Goal: Task Accomplishment & Management: Complete application form

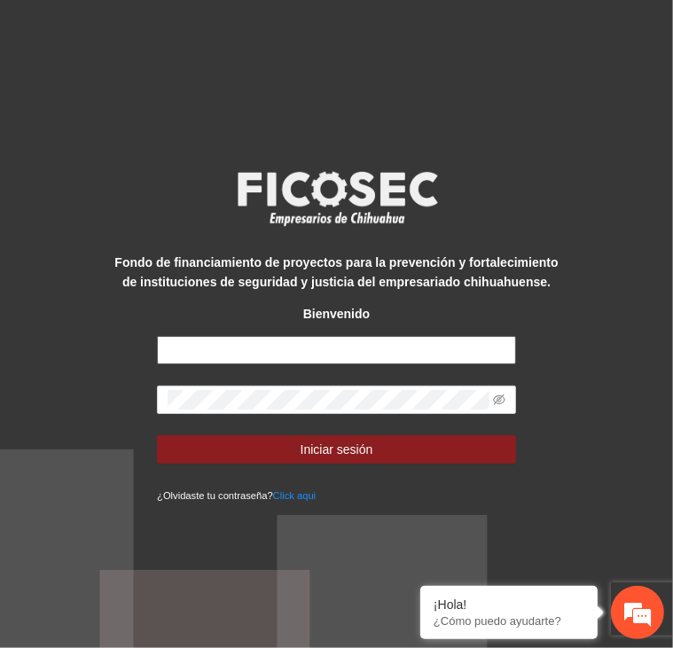
type input "**********"
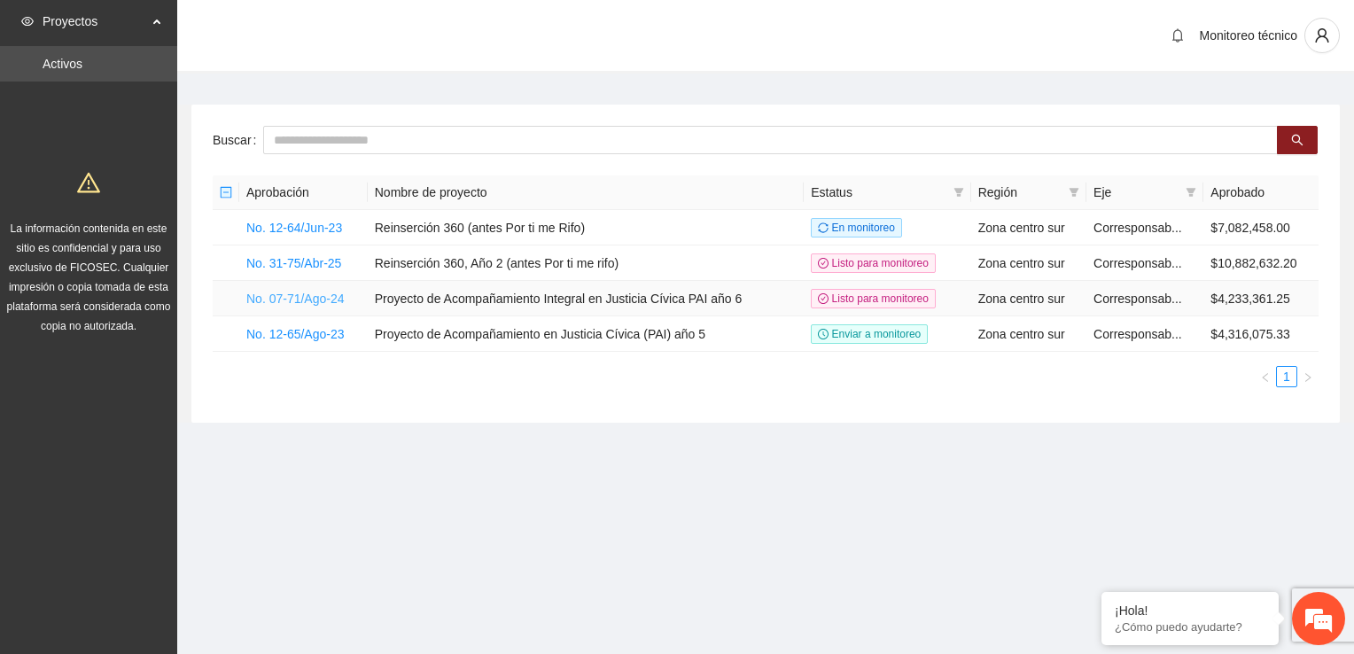
click at [296, 300] on link "No. 07-71/Ago-24" at bounding box center [295, 299] width 98 height 14
click at [298, 292] on link "No. 07-71/Ago-24" at bounding box center [295, 299] width 98 height 14
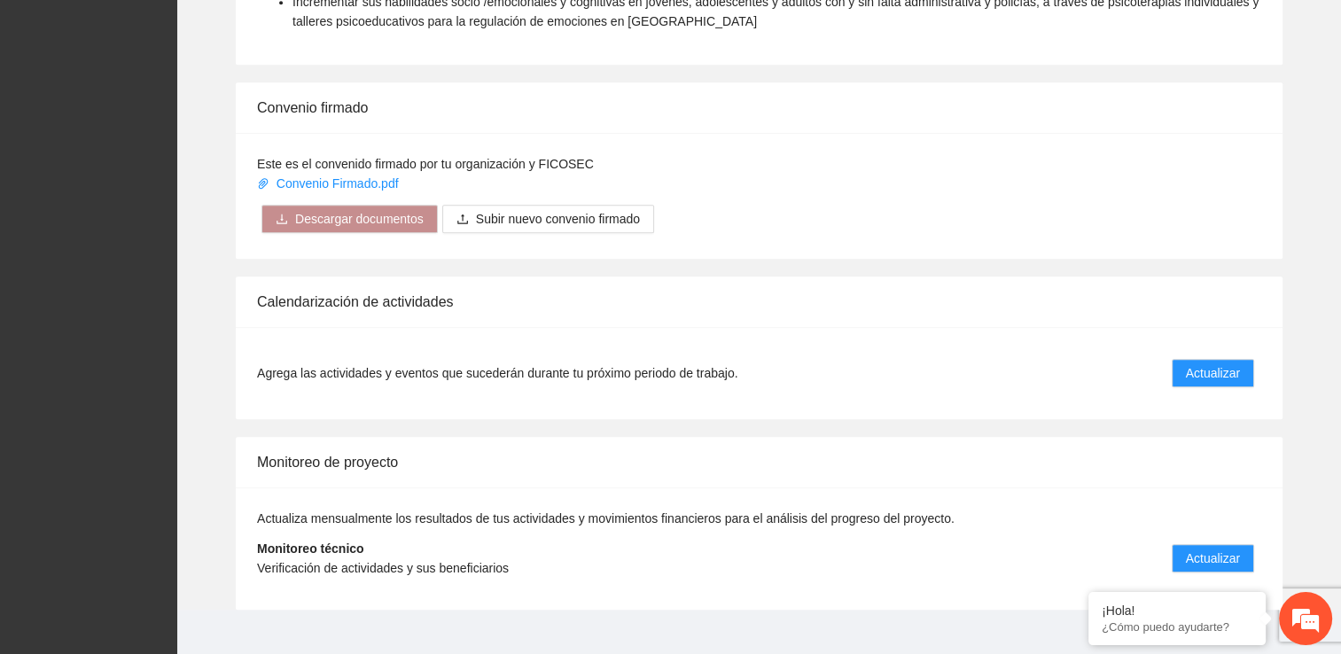
scroll to position [1446, 0]
click at [672, 549] on span "Actualizar" at bounding box center [1213, 558] width 54 height 19
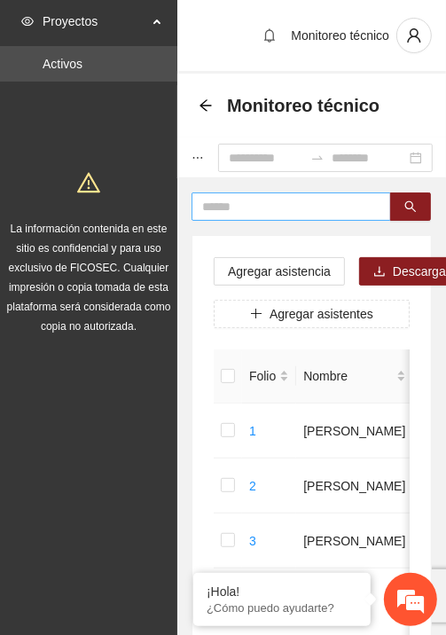
click at [271, 208] on input "text" at bounding box center [284, 206] width 164 height 19
click at [284, 201] on input "text" at bounding box center [284, 206] width 164 height 19
type input "*******"
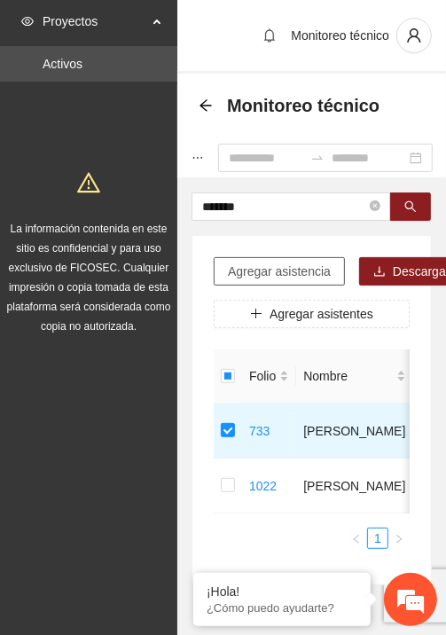
click at [281, 268] on span "Agregar asistencia" at bounding box center [279, 270] width 103 height 19
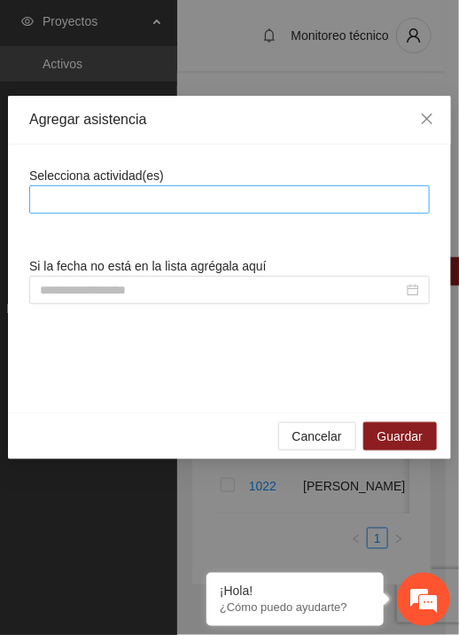
click at [246, 198] on div at bounding box center [230, 199] width 392 height 21
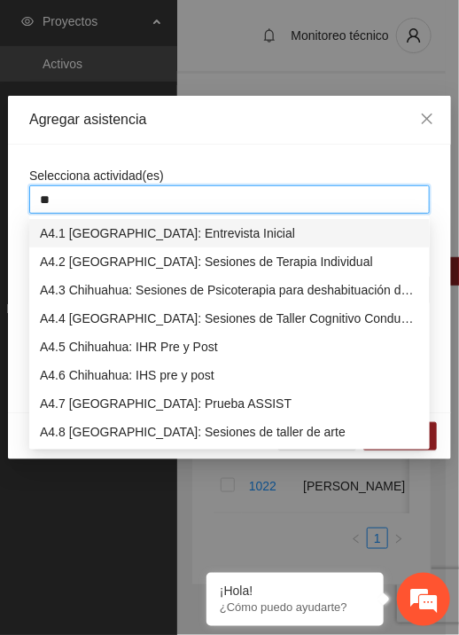
type input "***"
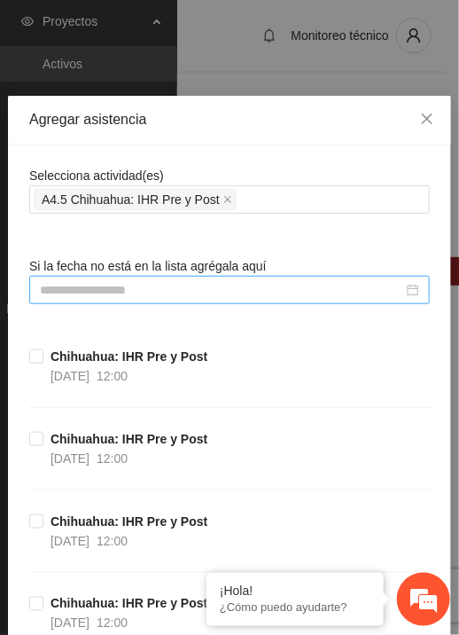
click at [216, 284] on input at bounding box center [221, 289] width 363 height 19
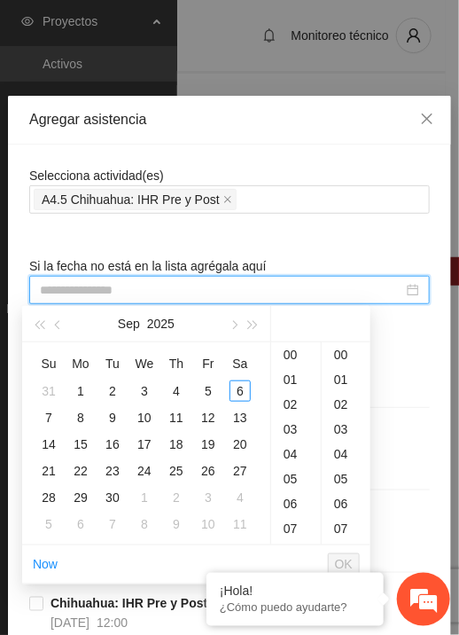
type input "**********"
click at [55, 323] on button "button" at bounding box center [58, 323] width 19 height 35
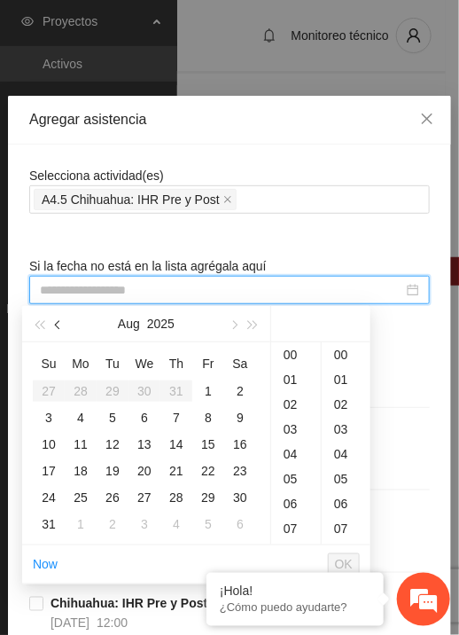
click at [55, 323] on button "button" at bounding box center [58, 323] width 19 height 35
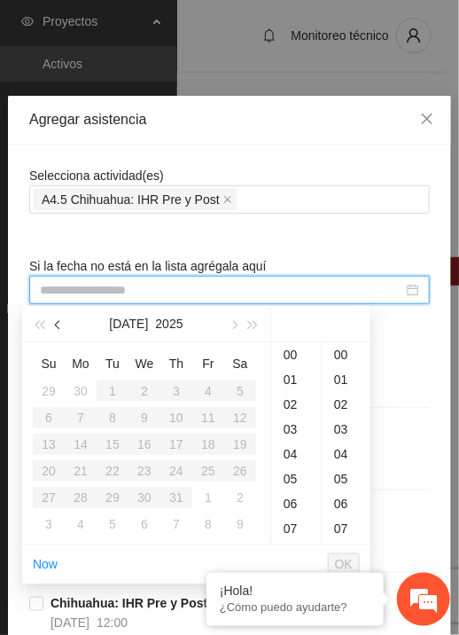
click at [55, 323] on button "button" at bounding box center [58, 323] width 19 height 35
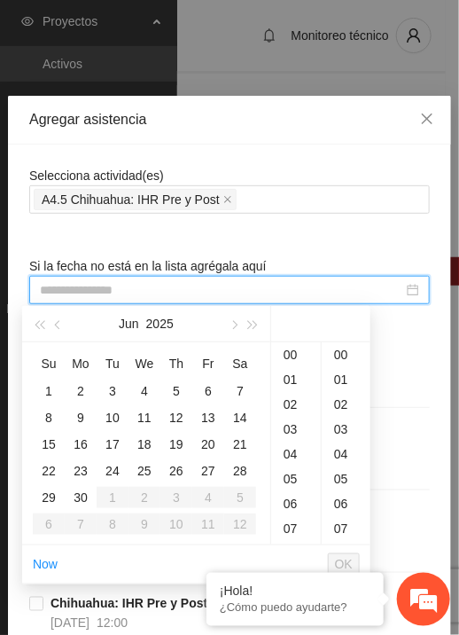
type input "**********"
click at [81, 436] on div "16" at bounding box center [80, 443] width 21 height 21
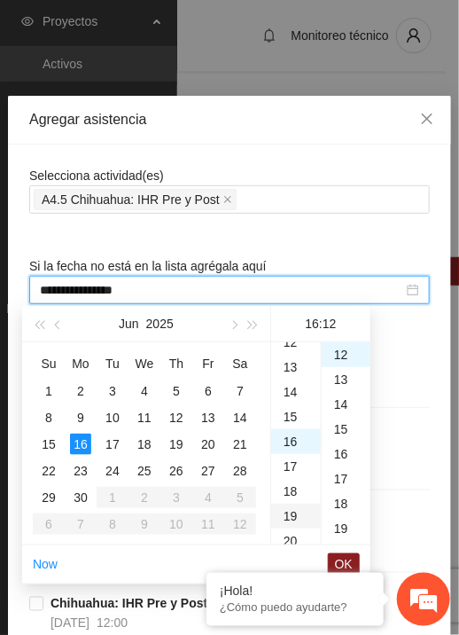
scroll to position [308, 0]
click at [286, 394] on div "14" at bounding box center [296, 393] width 50 height 25
type input "**********"
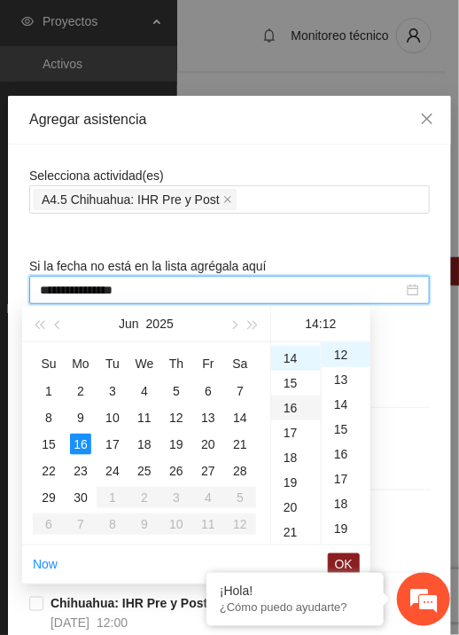
scroll to position [347, 0]
click at [340, 559] on span "OK" at bounding box center [344, 563] width 18 height 19
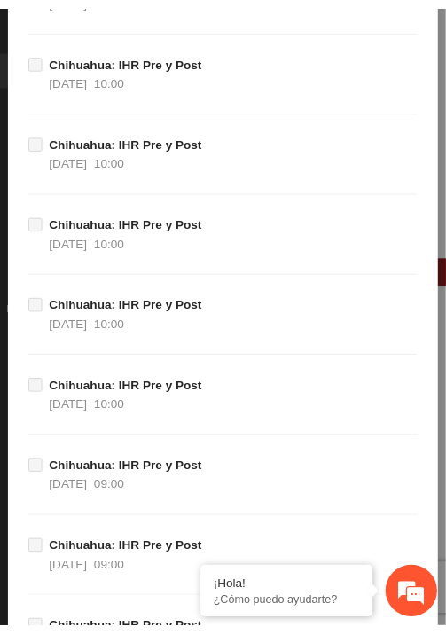
scroll to position [19584, 0]
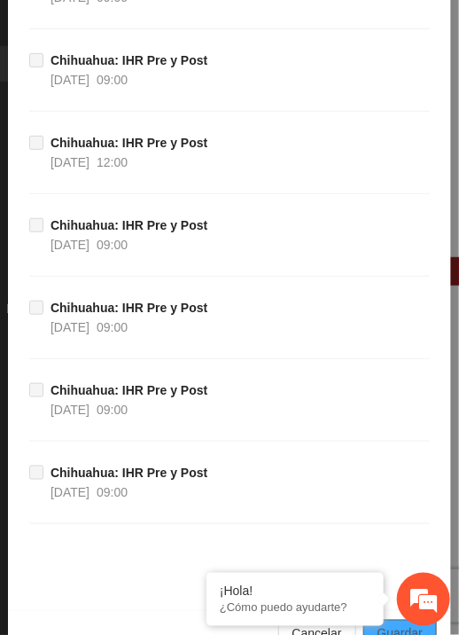
click at [389, 624] on span "Guardar" at bounding box center [400, 633] width 45 height 19
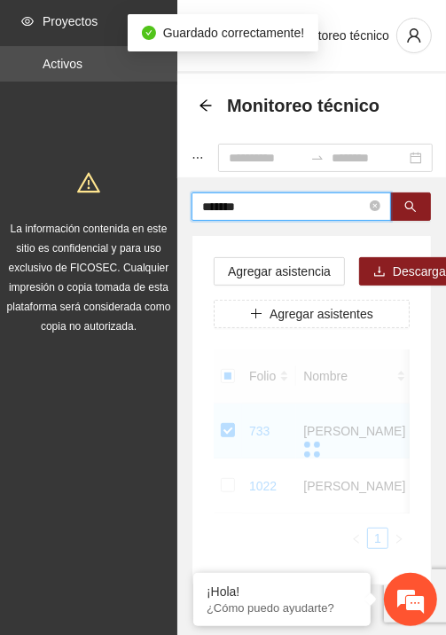
drag, startPoint x: 192, startPoint y: 197, endPoint x: 120, endPoint y: 194, distance: 72.7
click at [120, 194] on section "Proyectos Activos La información contenida en este sitio es confidencial y para…" at bounding box center [223, 345] width 446 height 691
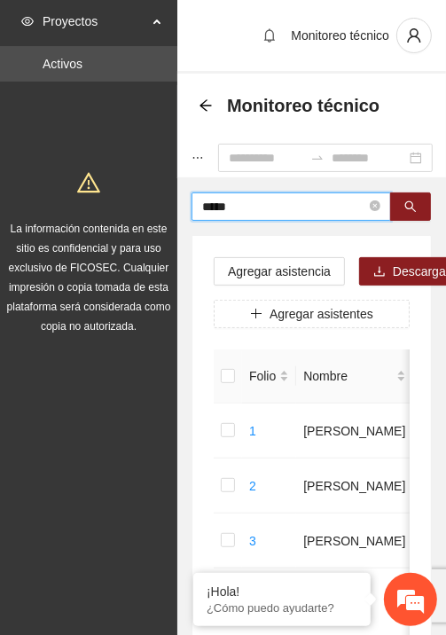
type input "*****"
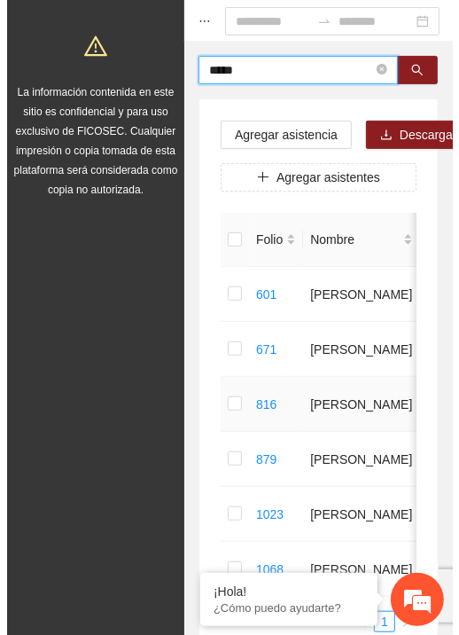
scroll to position [177, 0]
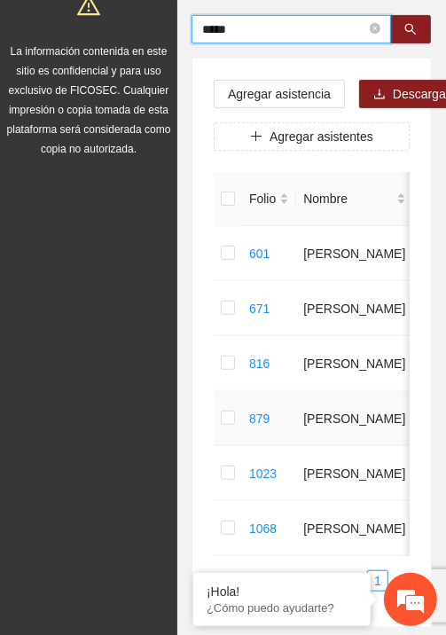
click at [220, 446] on td at bounding box center [228, 418] width 28 height 55
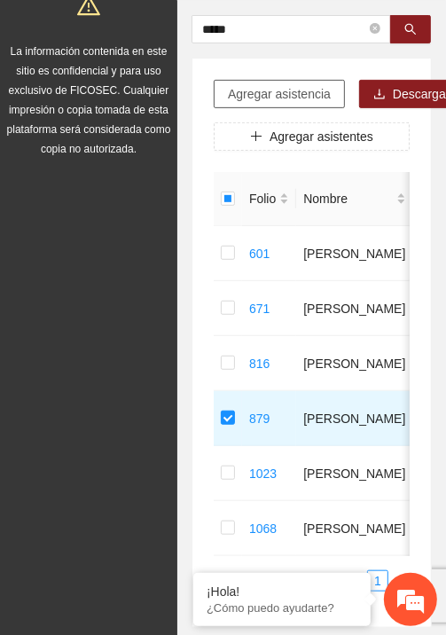
click at [252, 91] on span "Agregar asistencia" at bounding box center [279, 93] width 103 height 19
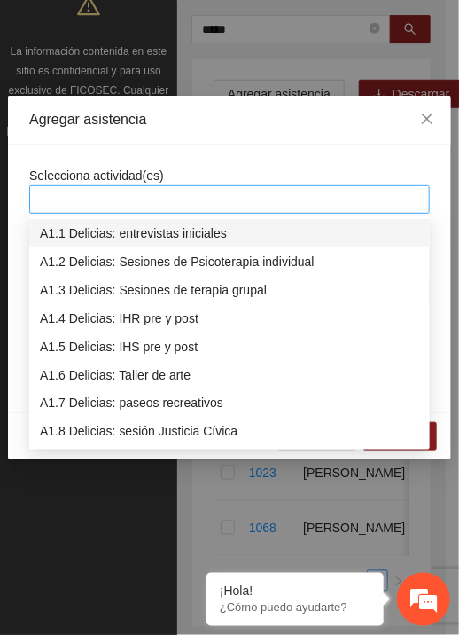
click at [214, 194] on div at bounding box center [230, 199] width 392 height 21
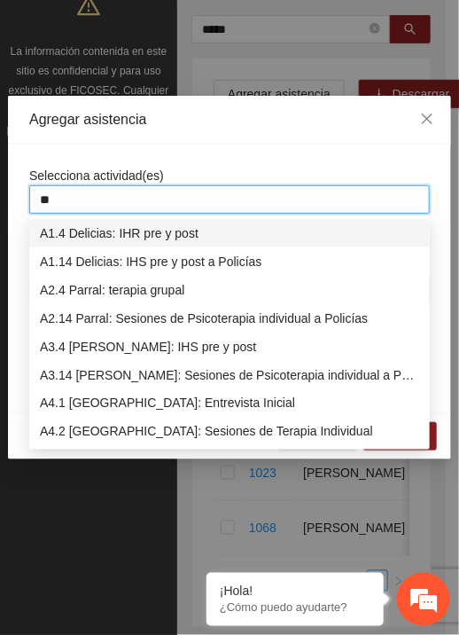
type input "***"
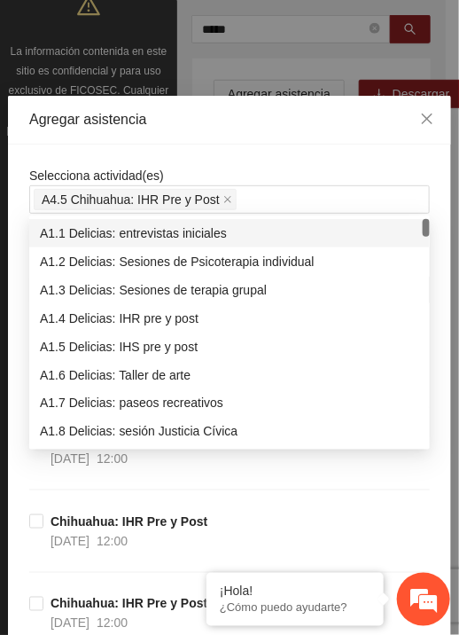
click at [255, 175] on div "Selecciona actividad(es) A4.5 Chihuahua: IHR Pre y Post" at bounding box center [229, 190] width 401 height 48
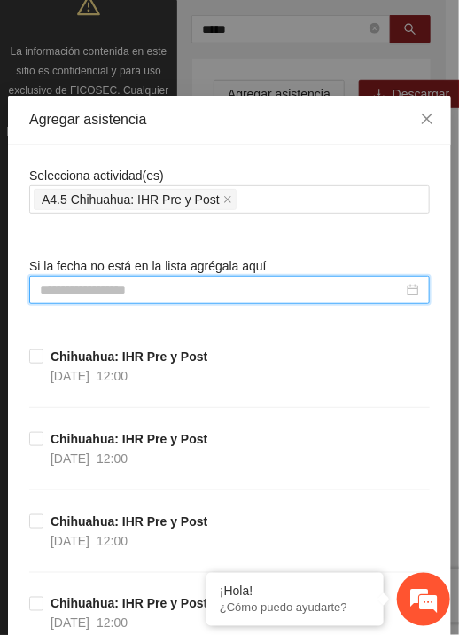
click at [156, 292] on input at bounding box center [221, 289] width 363 height 19
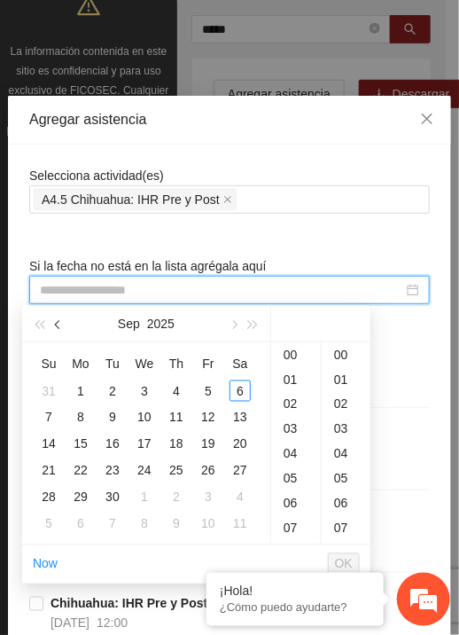
click at [60, 325] on span "button" at bounding box center [59, 325] width 9 height 9
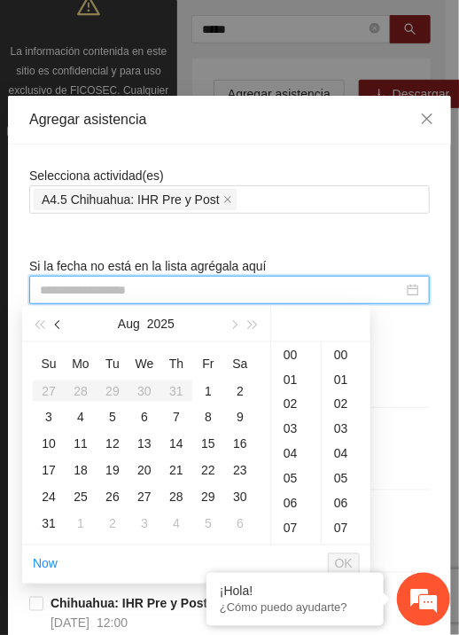
click at [60, 325] on span "button" at bounding box center [59, 325] width 9 height 9
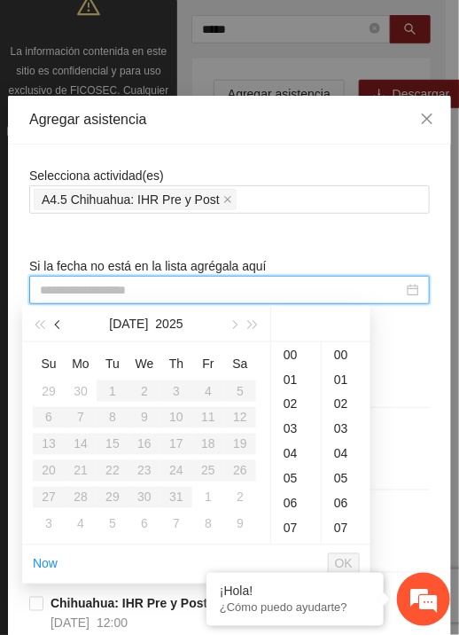
click at [60, 325] on span "button" at bounding box center [59, 325] width 9 height 9
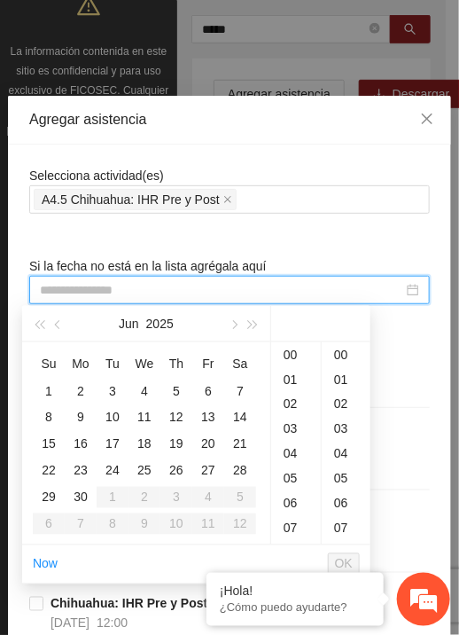
type input "**********"
click at [113, 416] on div "10" at bounding box center [112, 417] width 21 height 21
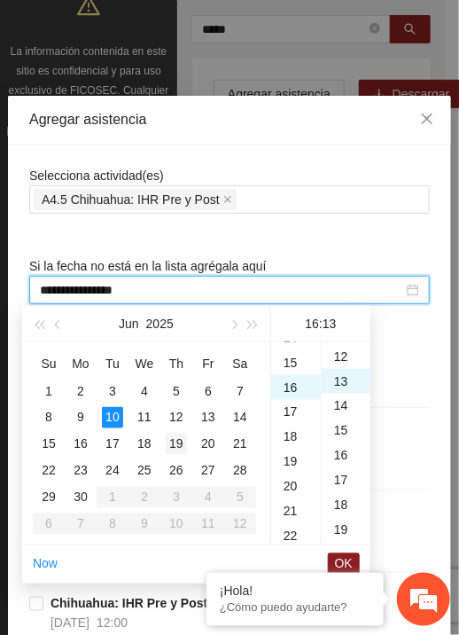
scroll to position [323, 0]
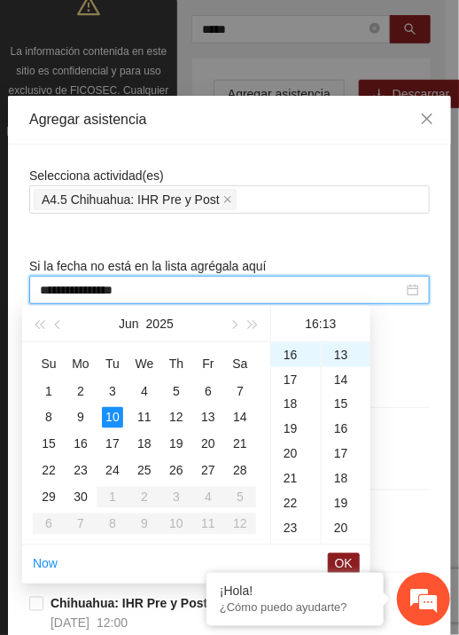
type input "**********"
drag, startPoint x: 355, startPoint y: 558, endPoint x: 375, endPoint y: 534, distance: 30.9
click at [357, 560] on button "OK" at bounding box center [344, 563] width 32 height 21
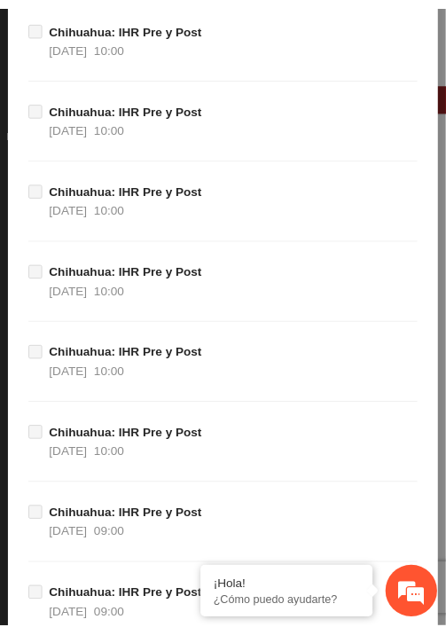
scroll to position [19584, 0]
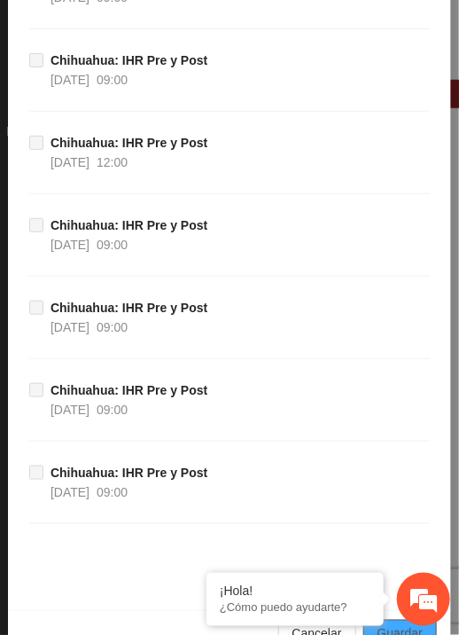
click at [393, 624] on span "Guardar" at bounding box center [400, 633] width 45 height 19
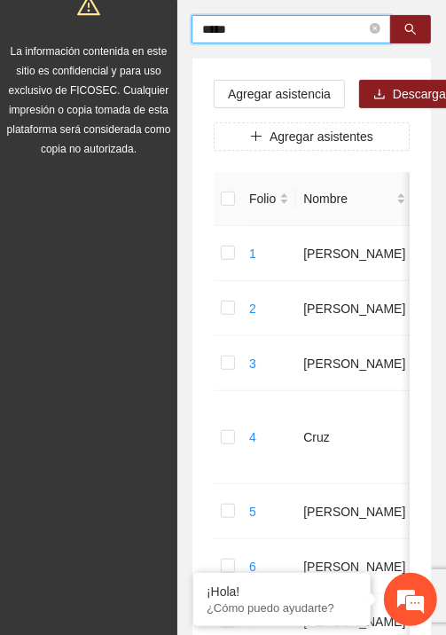
drag, startPoint x: 279, startPoint y: 28, endPoint x: 195, endPoint y: 37, distance: 84.7
click at [195, 37] on span "*****" at bounding box center [290, 29] width 199 height 28
type input "******"
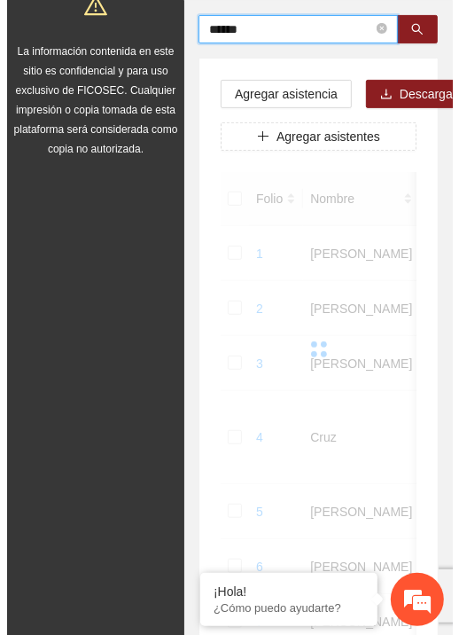
scroll to position [124, 0]
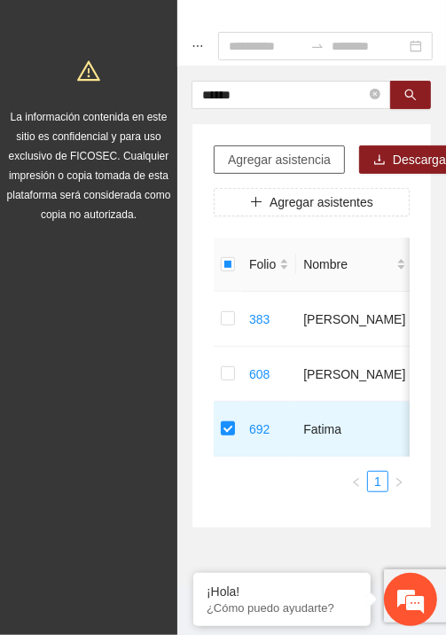
click at [269, 150] on span "Agregar asistencia" at bounding box center [279, 159] width 103 height 19
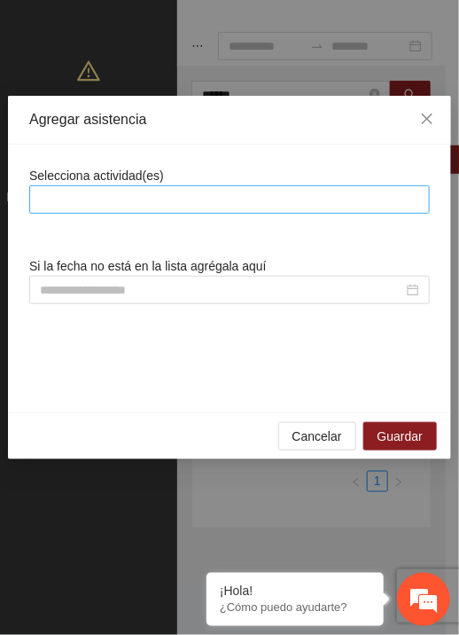
click at [282, 196] on div at bounding box center [230, 199] width 392 height 21
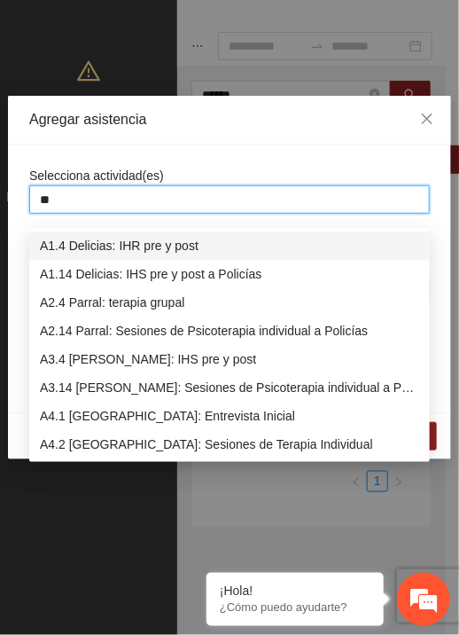
type input "***"
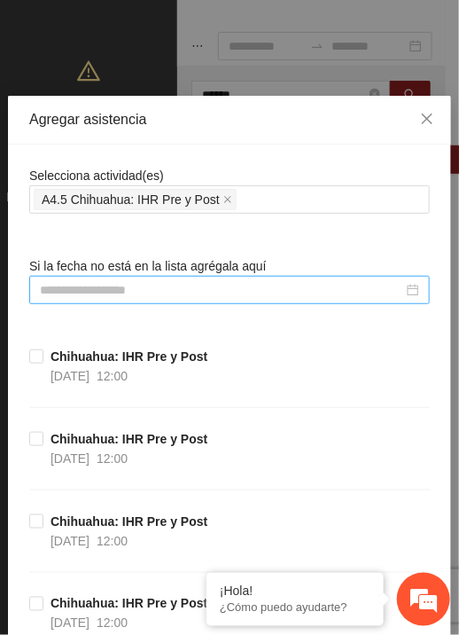
click at [104, 283] on input at bounding box center [221, 289] width 363 height 19
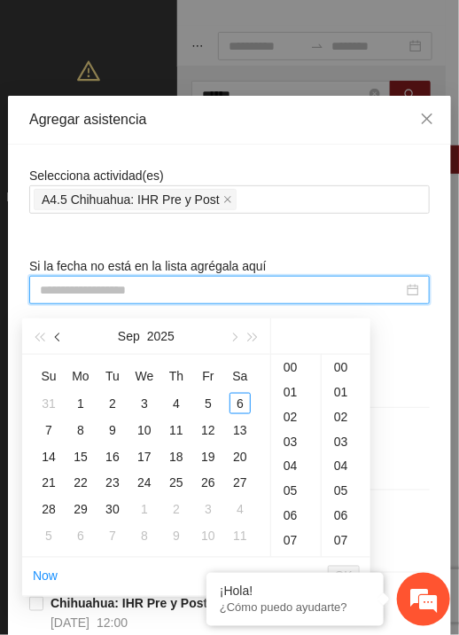
click at [61, 333] on span "button" at bounding box center [59, 337] width 9 height 9
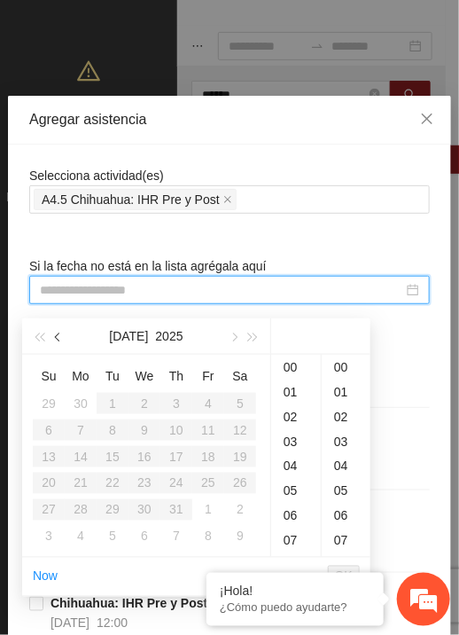
click at [61, 333] on span "button" at bounding box center [59, 337] width 9 height 9
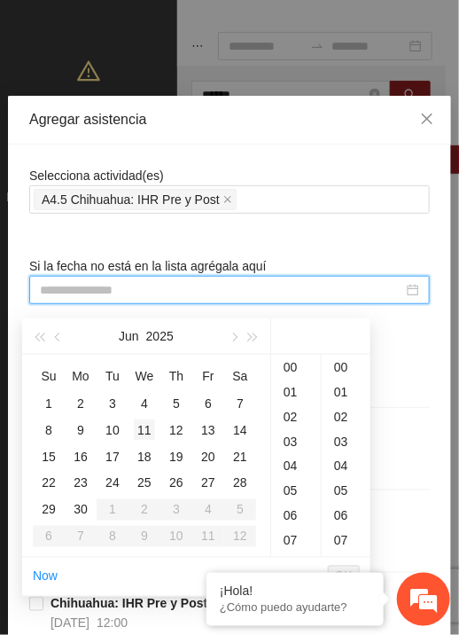
click at [138, 419] on div "11" at bounding box center [144, 429] width 21 height 21
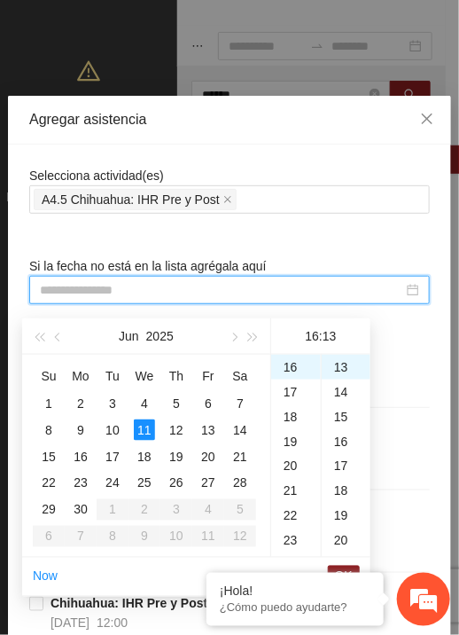
type input "**********"
click at [337, 566] on span "OK" at bounding box center [344, 575] width 18 height 19
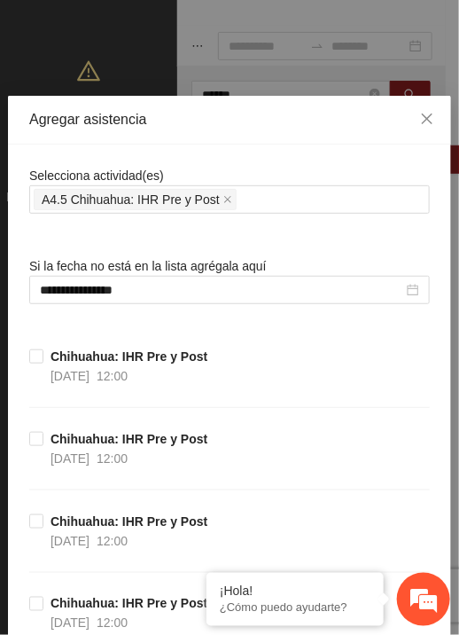
scroll to position [19584, 0]
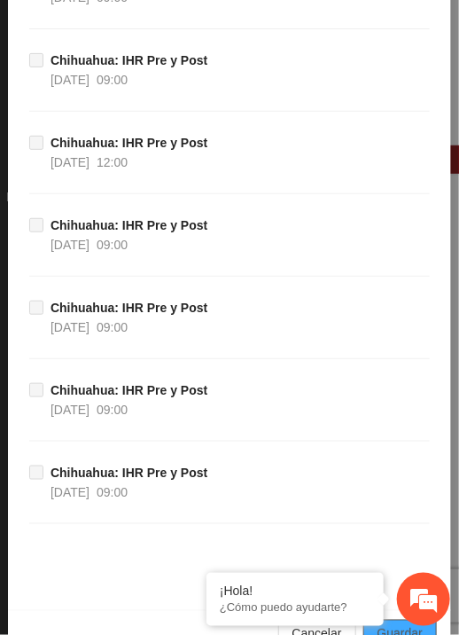
click at [393, 624] on span "Guardar" at bounding box center [400, 633] width 45 height 19
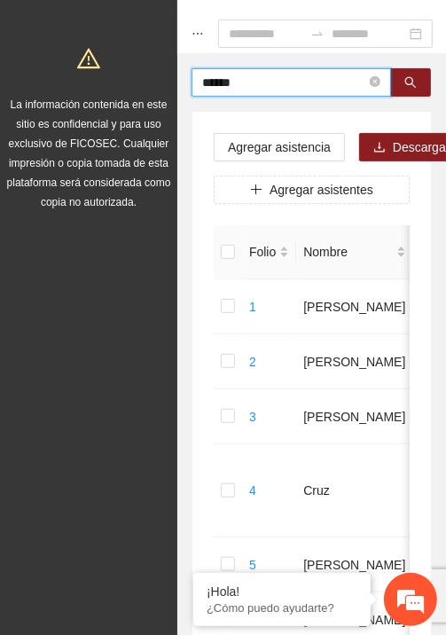
drag, startPoint x: 256, startPoint y: 80, endPoint x: 99, endPoint y: 80, distance: 156.9
type input "********"
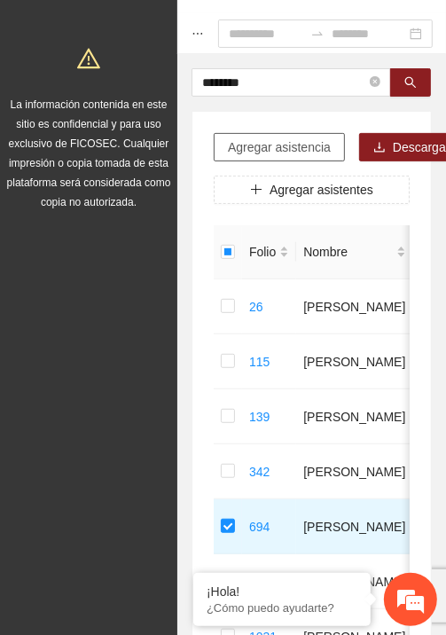
click at [234, 145] on span "Agregar asistencia" at bounding box center [279, 146] width 103 height 19
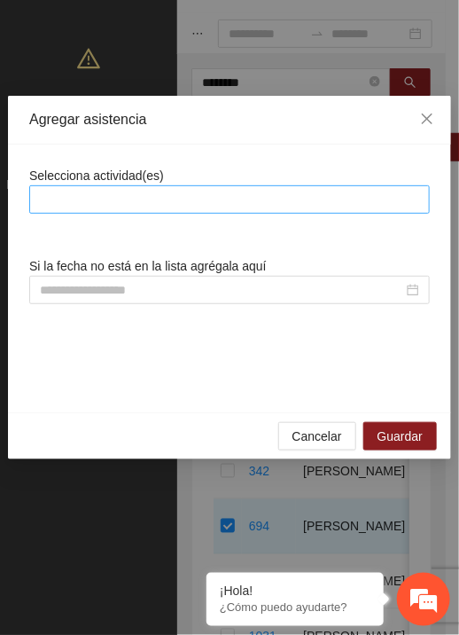
click at [256, 196] on div at bounding box center [230, 199] width 392 height 21
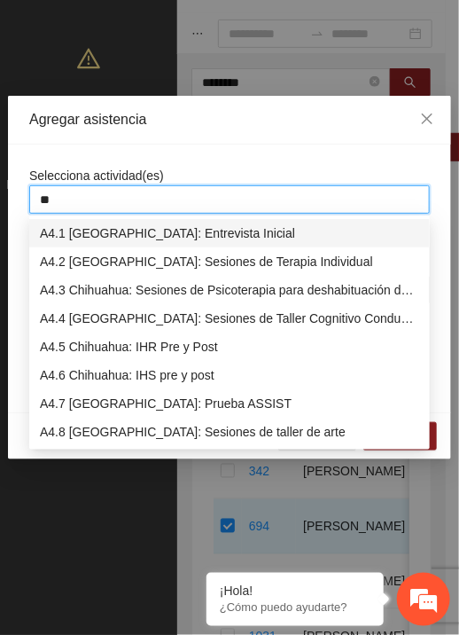
type input "***"
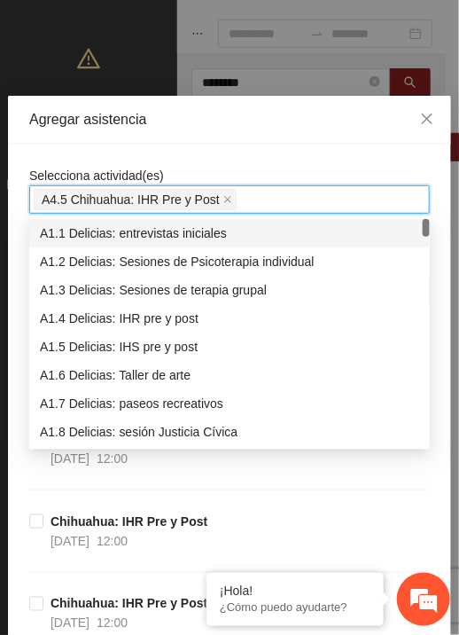
click at [279, 142] on div "Agregar asistencia" at bounding box center [229, 120] width 443 height 49
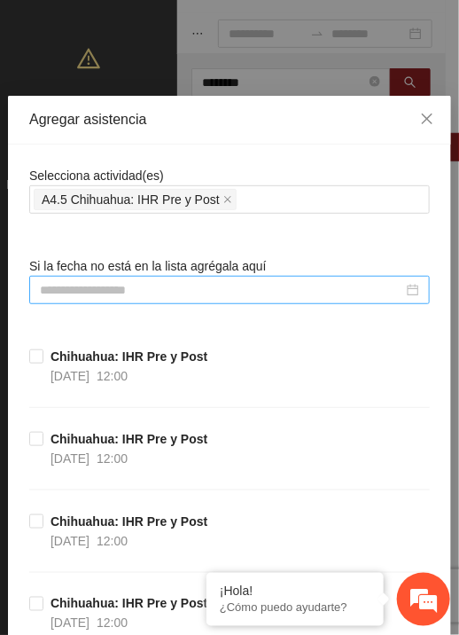
click at [171, 286] on input at bounding box center [221, 289] width 363 height 19
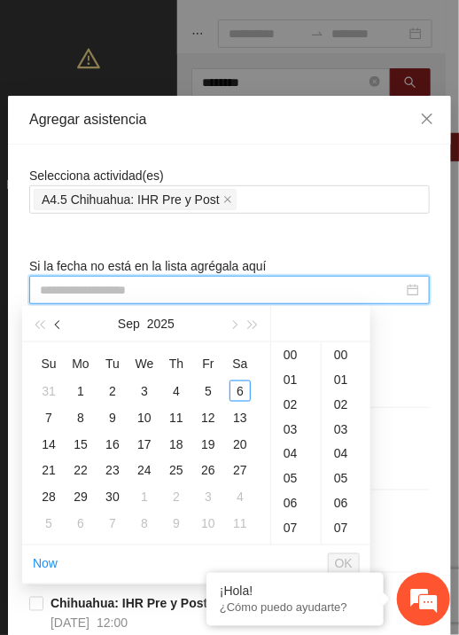
click at [57, 327] on span "button" at bounding box center [59, 325] width 9 height 9
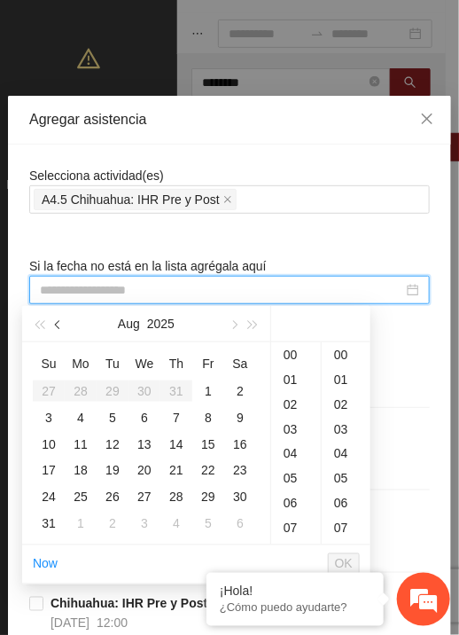
click at [57, 327] on span "button" at bounding box center [59, 325] width 9 height 9
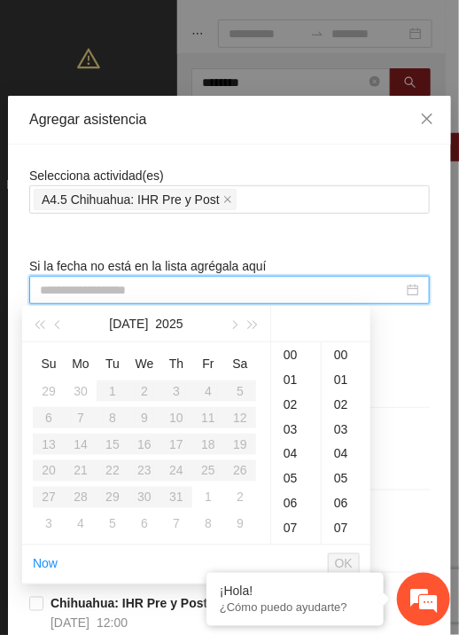
drag, startPoint x: 57, startPoint y: 322, endPoint x: 70, endPoint y: 350, distance: 31.3
click at [57, 322] on span "button" at bounding box center [59, 325] width 9 height 9
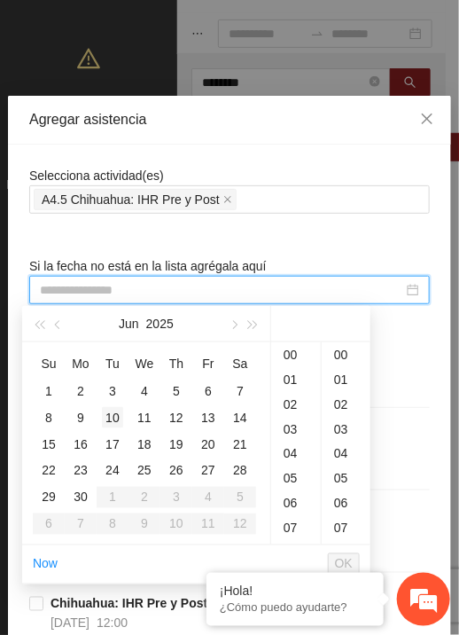
click at [120, 415] on div "10" at bounding box center [112, 417] width 21 height 21
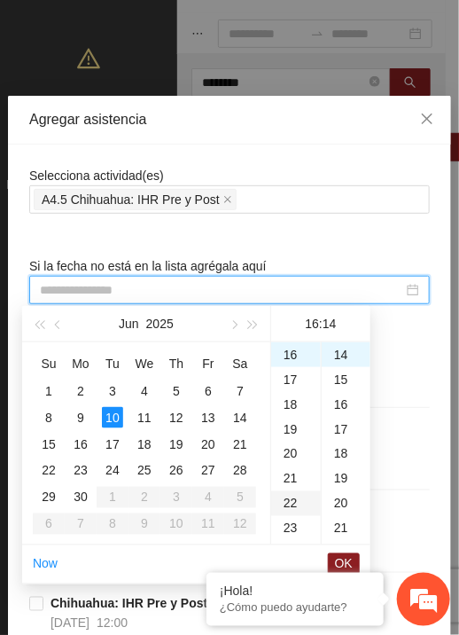
type input "**********"
click at [348, 561] on span "OK" at bounding box center [344, 563] width 18 height 19
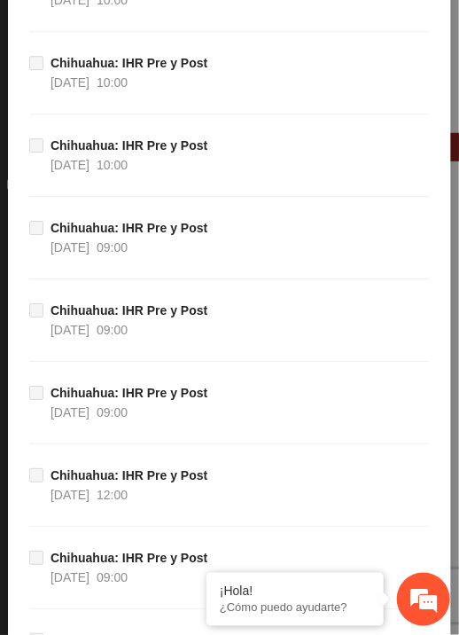
scroll to position [19584, 0]
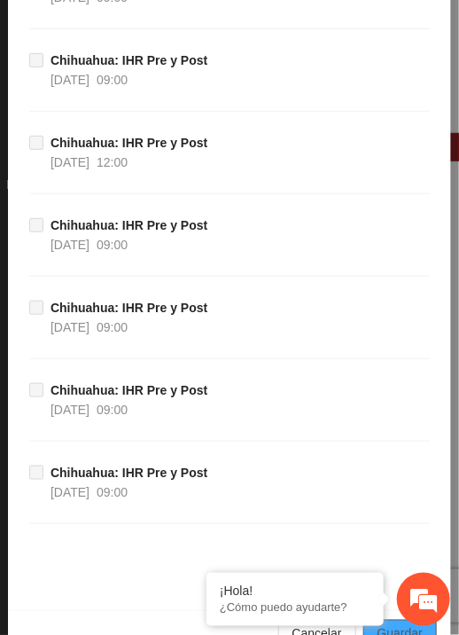
click at [394, 624] on span "Guardar" at bounding box center [400, 633] width 45 height 19
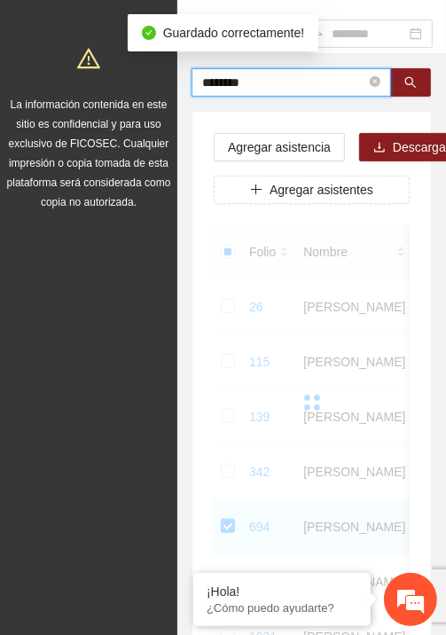
drag, startPoint x: 232, startPoint y: 79, endPoint x: 135, endPoint y: 84, distance: 97.6
click at [135, 84] on section "Proyectos Activos La información contenida en este sitio es confidencial y para…" at bounding box center [223, 386] width 446 height 1021
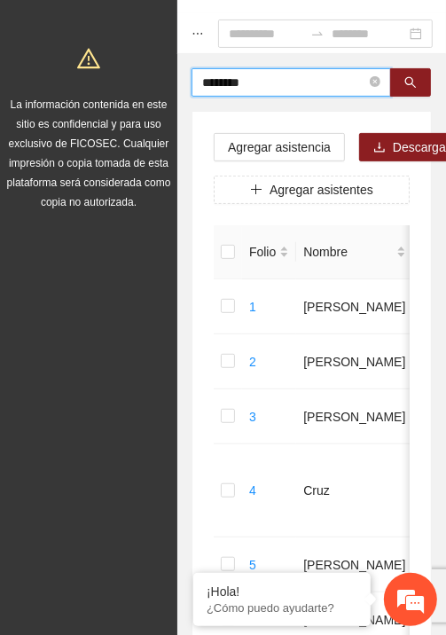
click at [311, 73] on input "********" at bounding box center [284, 82] width 164 height 19
type input "******"
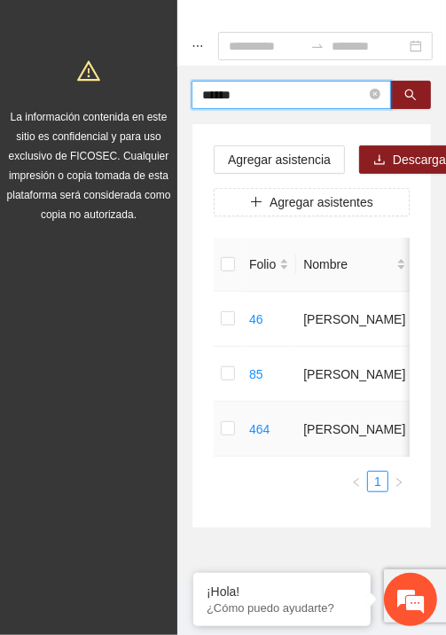
click at [220, 411] on td at bounding box center [228, 428] width 28 height 55
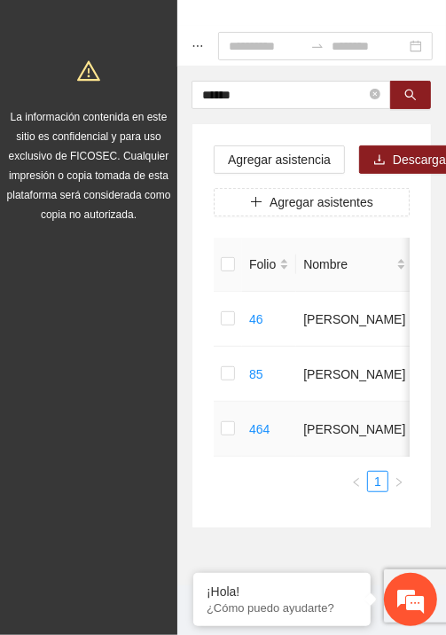
click at [230, 425] on td at bounding box center [228, 428] width 28 height 55
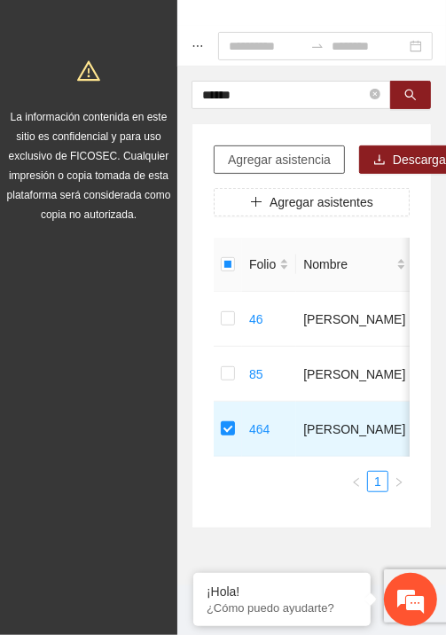
click at [300, 150] on span "Agregar asistencia" at bounding box center [279, 159] width 103 height 19
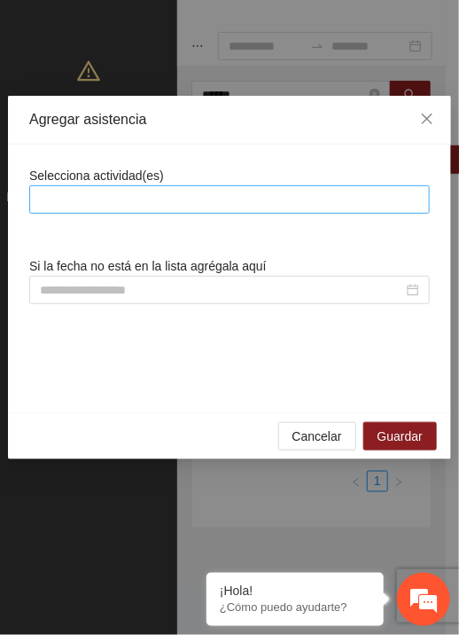
click at [261, 197] on div at bounding box center [230, 199] width 392 height 21
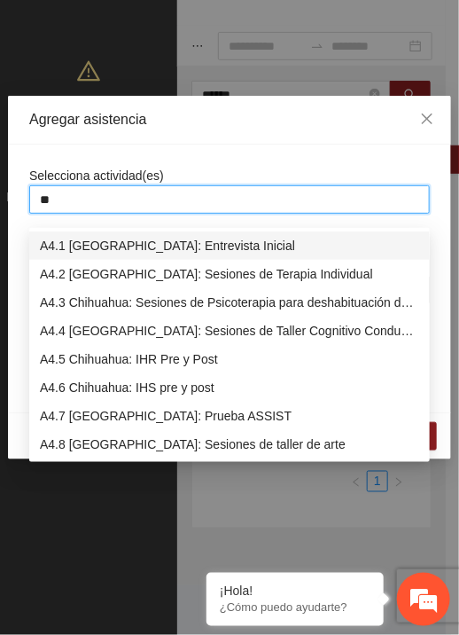
type input "***"
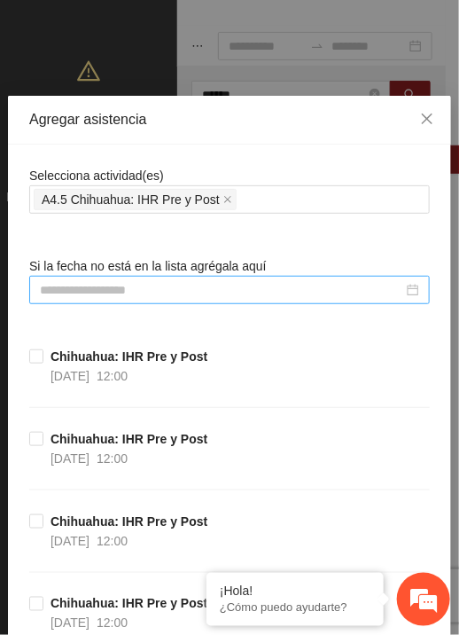
click at [102, 277] on div at bounding box center [229, 290] width 401 height 28
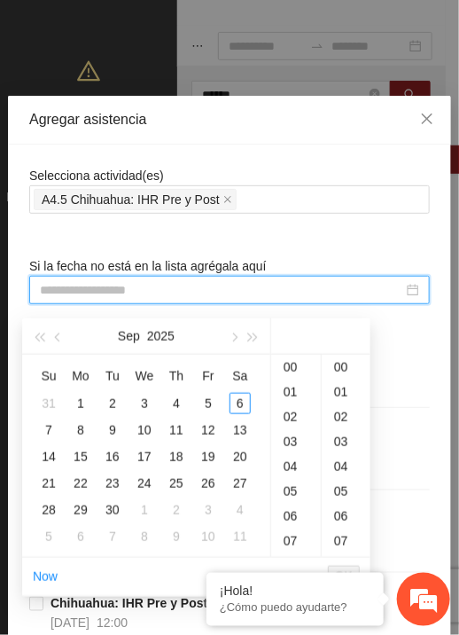
click at [103, 287] on input at bounding box center [221, 289] width 363 height 19
click at [53, 328] on button "button" at bounding box center [58, 335] width 19 height 35
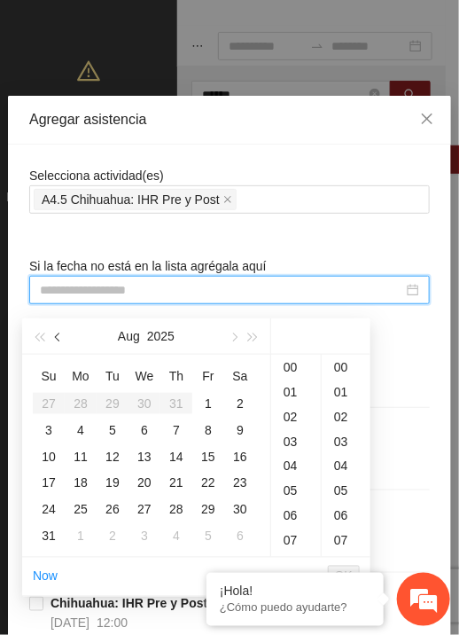
click at [53, 328] on button "button" at bounding box center [58, 335] width 19 height 35
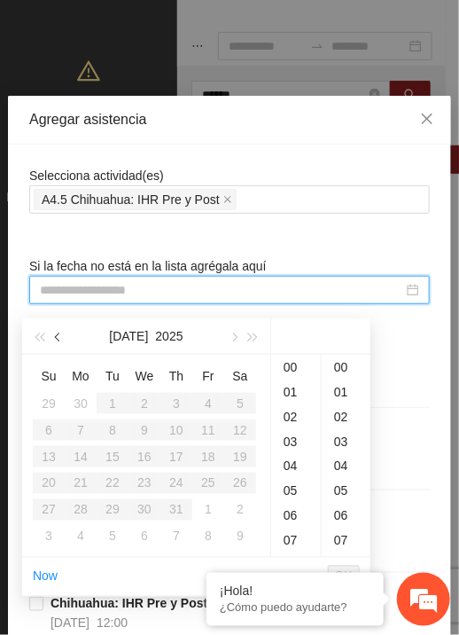
click at [58, 333] on span "button" at bounding box center [59, 337] width 9 height 9
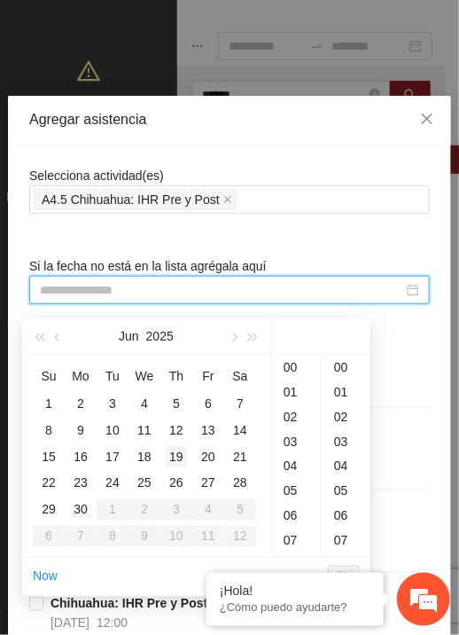
click at [183, 446] on div "19" at bounding box center [176, 456] width 21 height 21
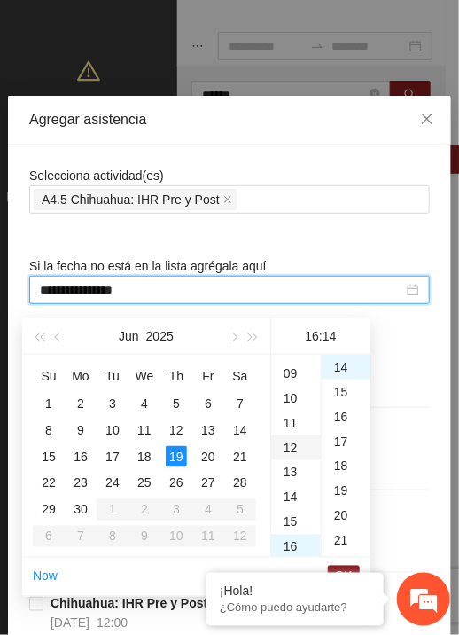
scroll to position [220, 0]
click at [292, 457] on div "13" at bounding box center [296, 469] width 50 height 25
type input "**********"
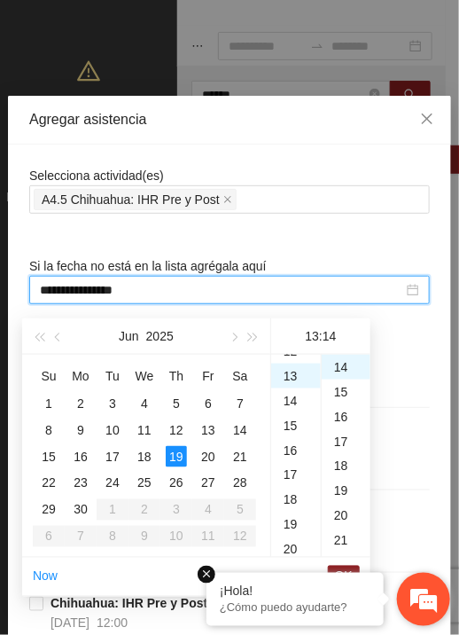
scroll to position [323, 0]
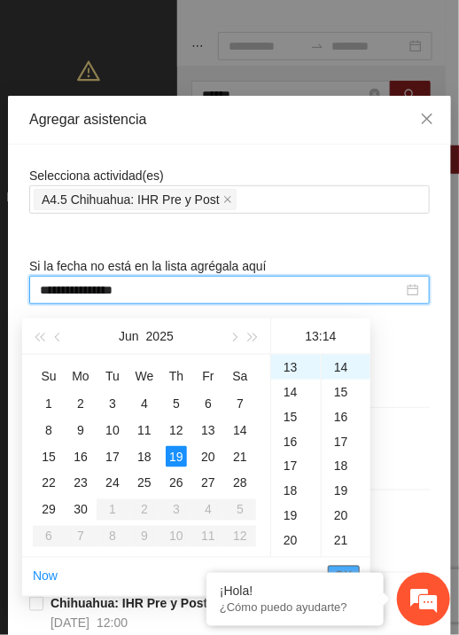
click at [347, 566] on span "OK" at bounding box center [344, 575] width 18 height 19
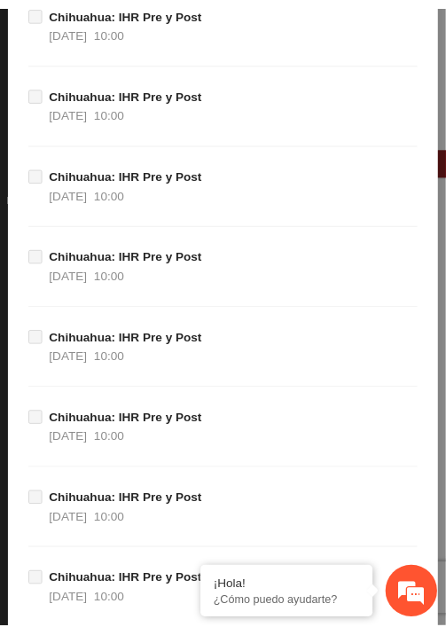
scroll to position [19584, 0]
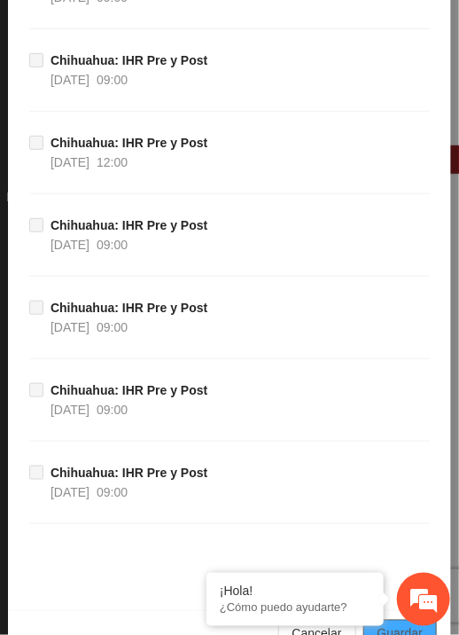
click at [388, 624] on span "Guardar" at bounding box center [400, 633] width 45 height 19
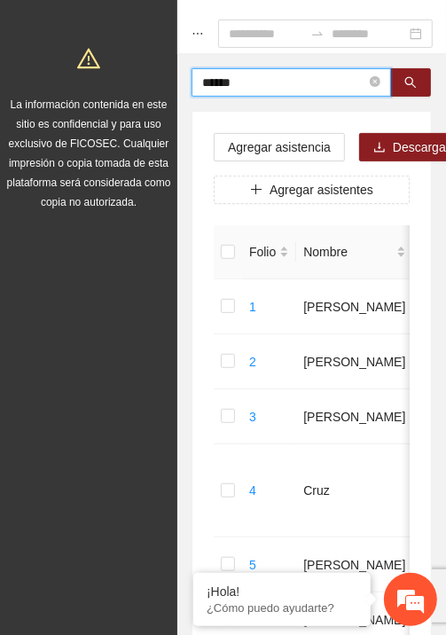
drag, startPoint x: 259, startPoint y: 86, endPoint x: 175, endPoint y: 74, distance: 85.1
type input "******"
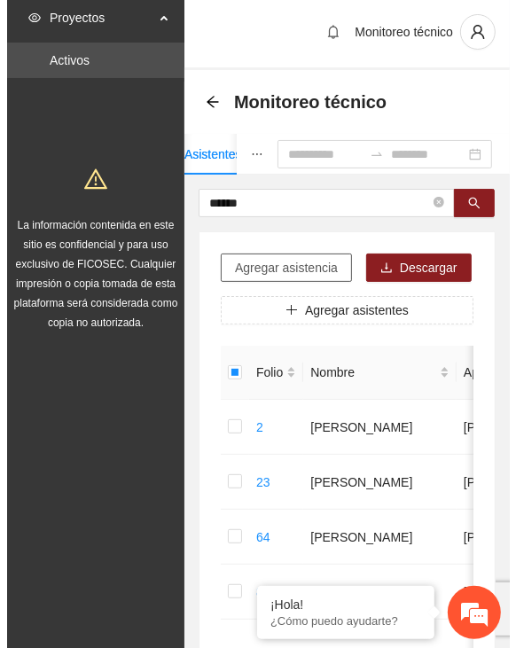
scroll to position [0, 0]
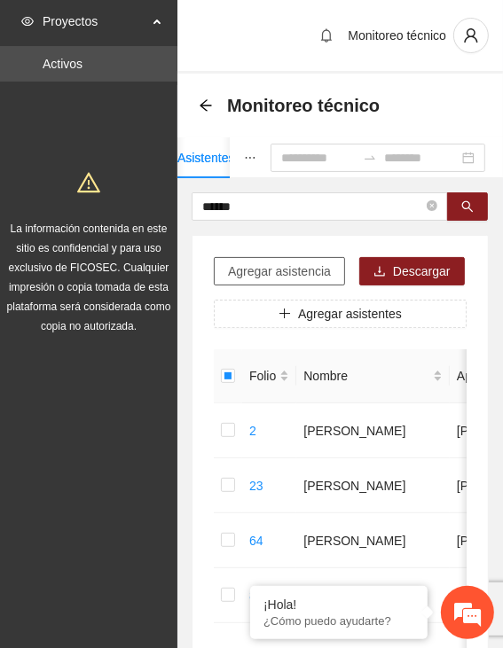
click at [264, 268] on span "Agregar asistencia" at bounding box center [279, 270] width 103 height 19
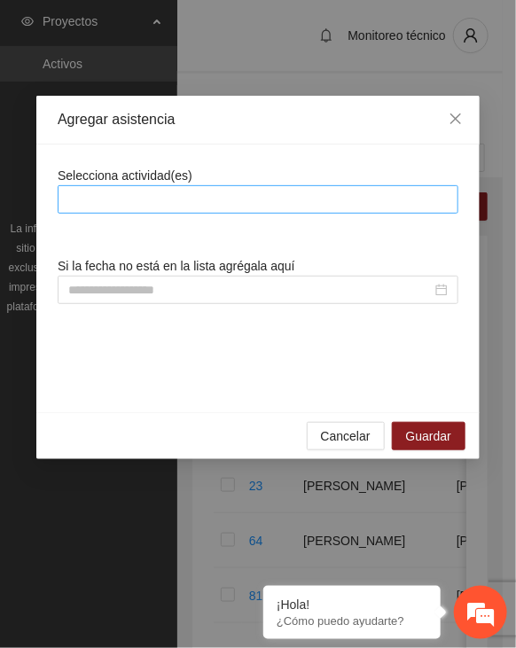
click at [270, 204] on div at bounding box center [258, 199] width 392 height 21
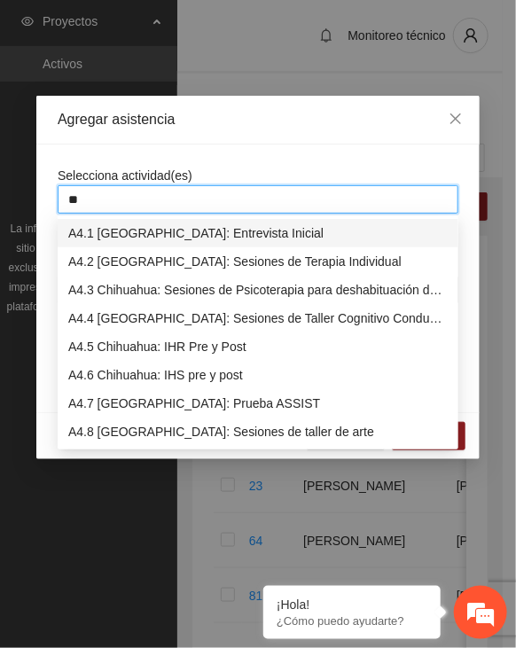
type input "***"
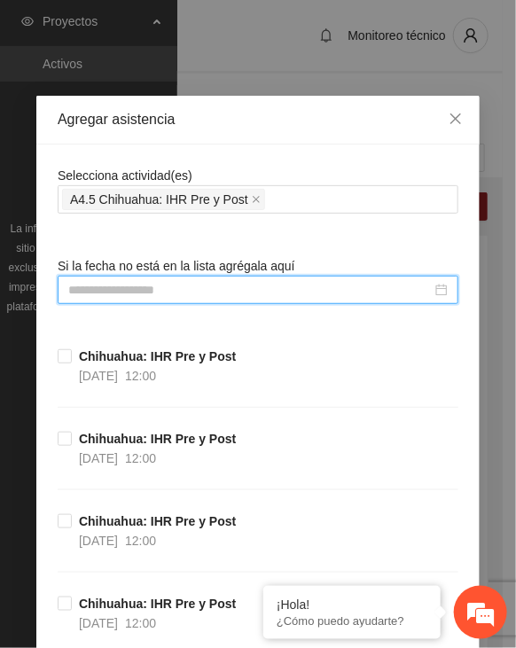
click at [121, 291] on input at bounding box center [249, 289] width 363 height 19
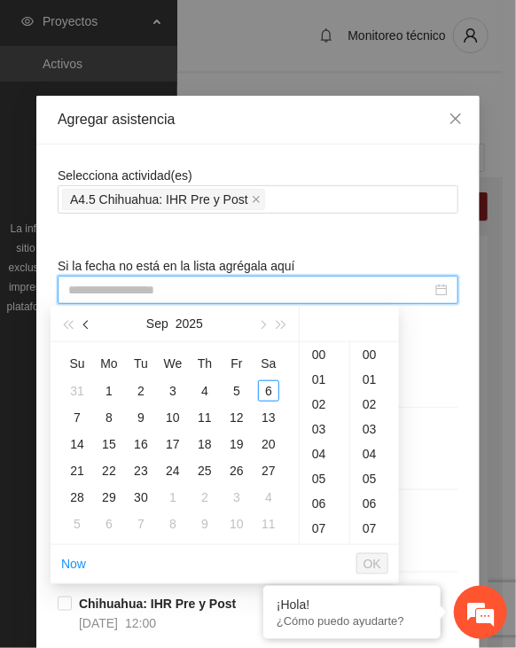
click at [83, 322] on button "button" at bounding box center [86, 323] width 19 height 35
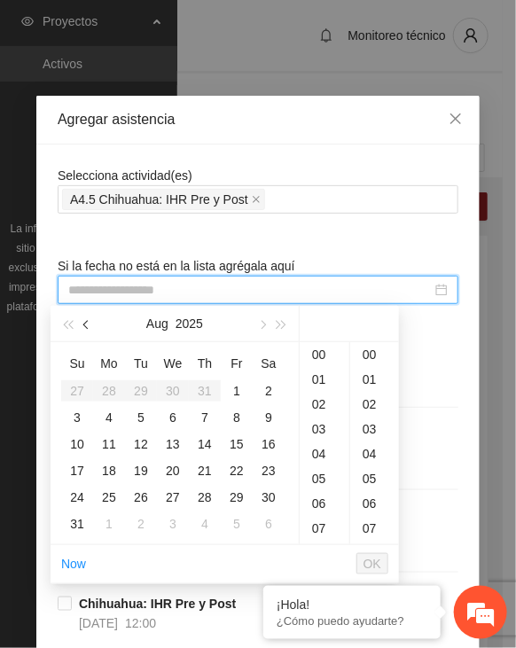
click at [83, 322] on button "button" at bounding box center [86, 323] width 19 height 35
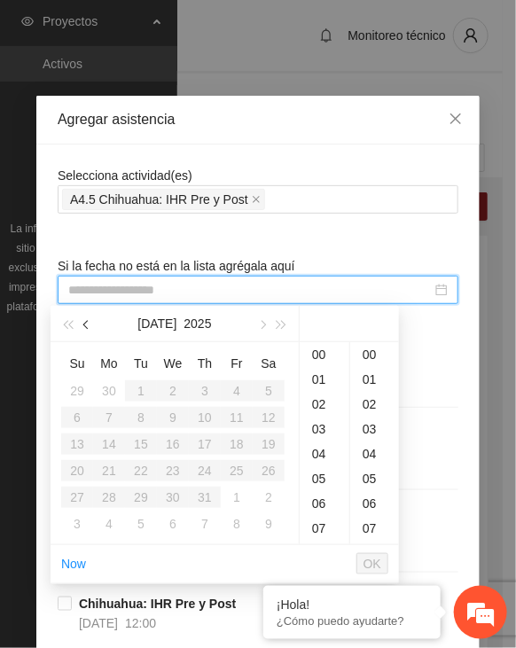
click at [83, 322] on button "button" at bounding box center [86, 323] width 19 height 35
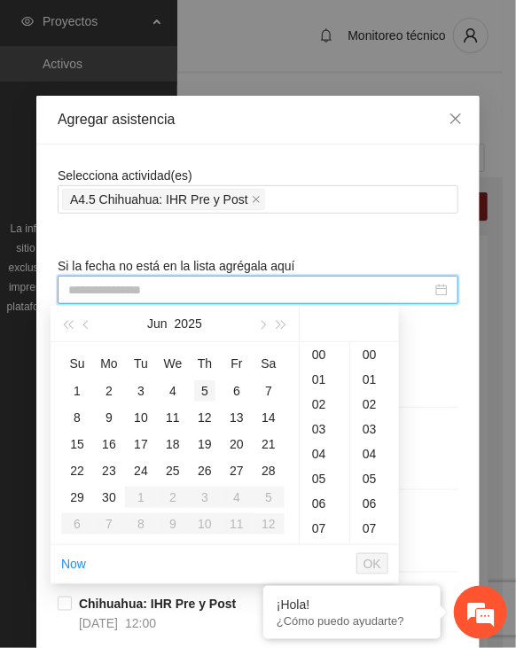
click at [205, 391] on div "5" at bounding box center [204, 390] width 21 height 21
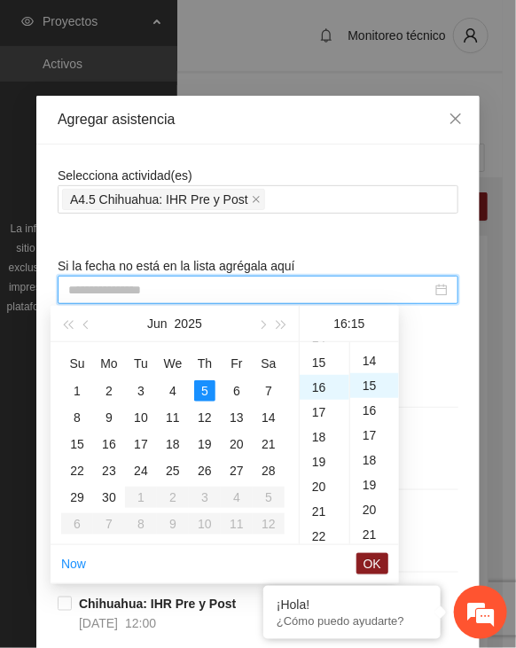
scroll to position [372, 0]
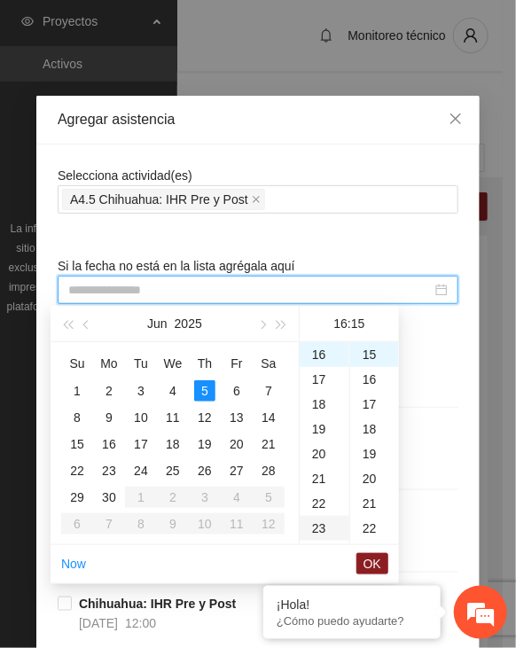
type input "**********"
click at [372, 559] on span "OK" at bounding box center [372, 563] width 18 height 19
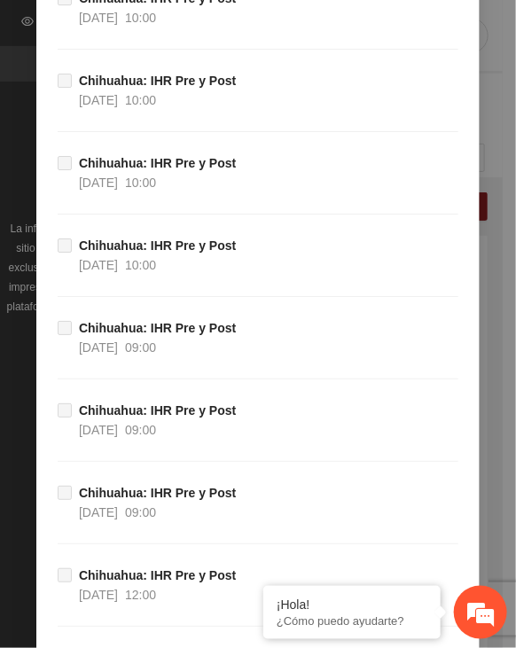
scroll to position [19569, 0]
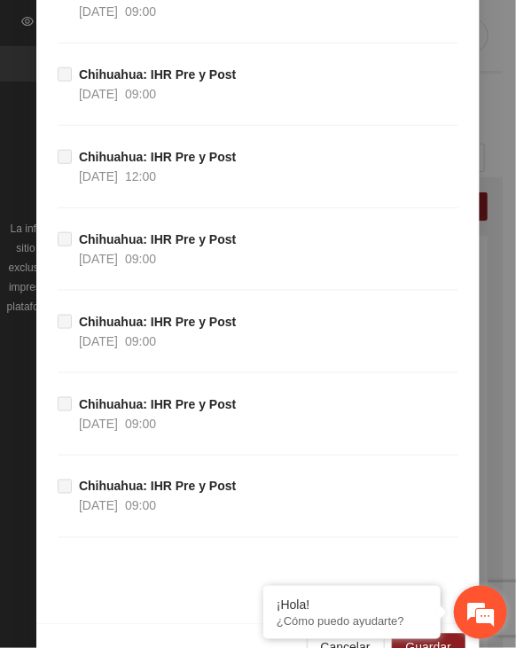
click at [454, 596] on div "¡Hola! ¿Cómo puedo ayudarte?" at bounding box center [480, 612] width 53 height 53
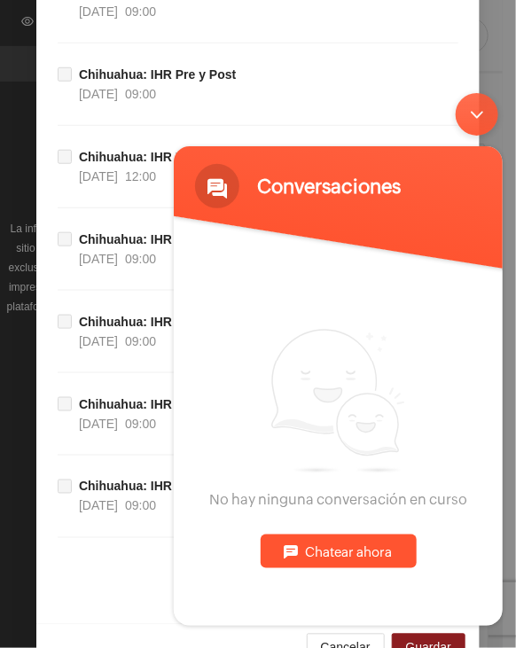
click at [476, 106] on div "Minimizar ventana de chat en vivo" at bounding box center [476, 113] width 43 height 43
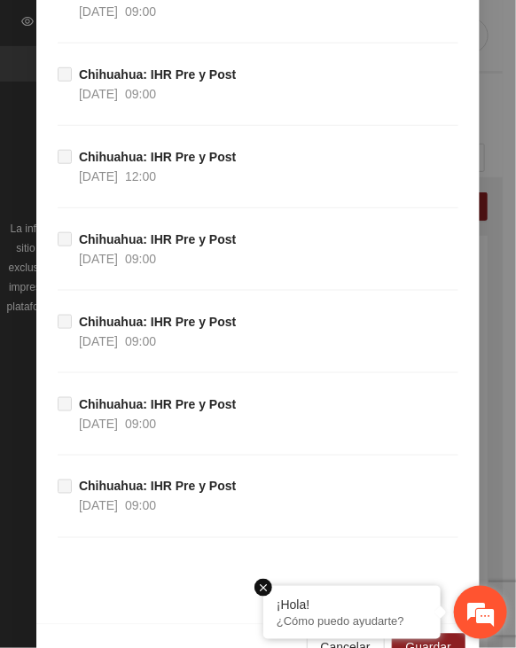
click at [261, 588] on em at bounding box center [263, 588] width 18 height 18
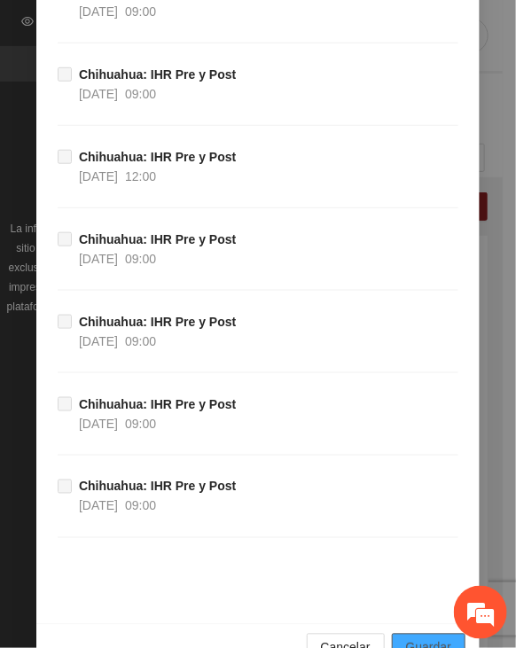
click at [399, 634] on button "Guardar" at bounding box center [429, 648] width 74 height 28
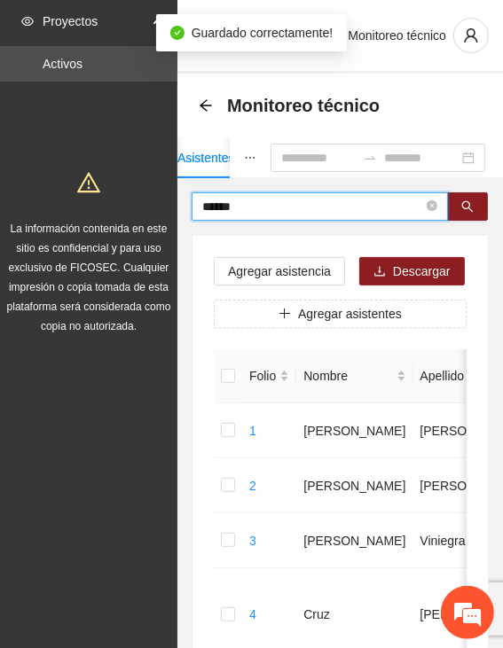
drag, startPoint x: 253, startPoint y: 203, endPoint x: 165, endPoint y: 202, distance: 87.7
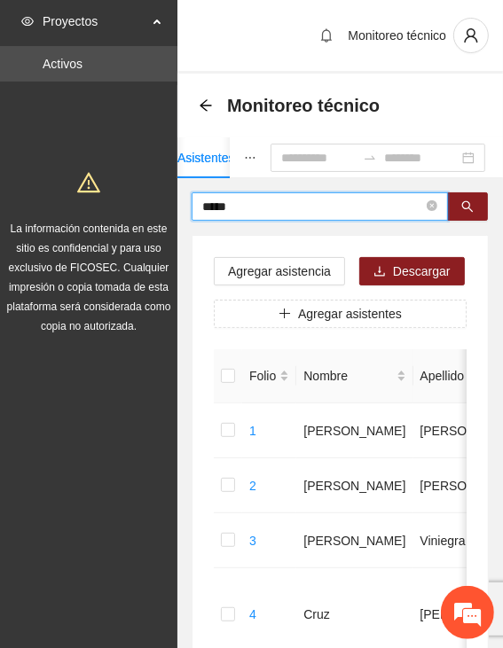
type input "*****"
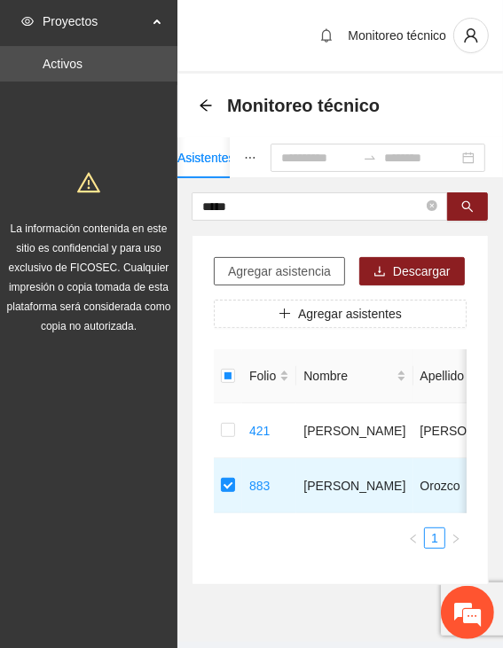
click at [302, 275] on span "Agregar asistencia" at bounding box center [279, 270] width 103 height 19
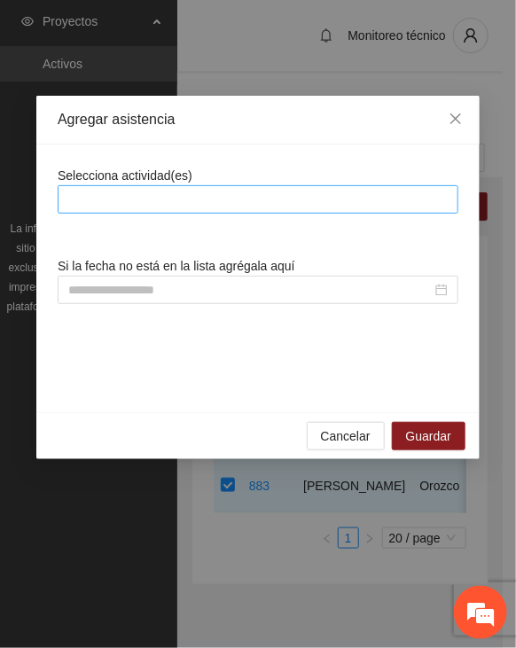
click at [313, 195] on div at bounding box center [258, 199] width 392 height 21
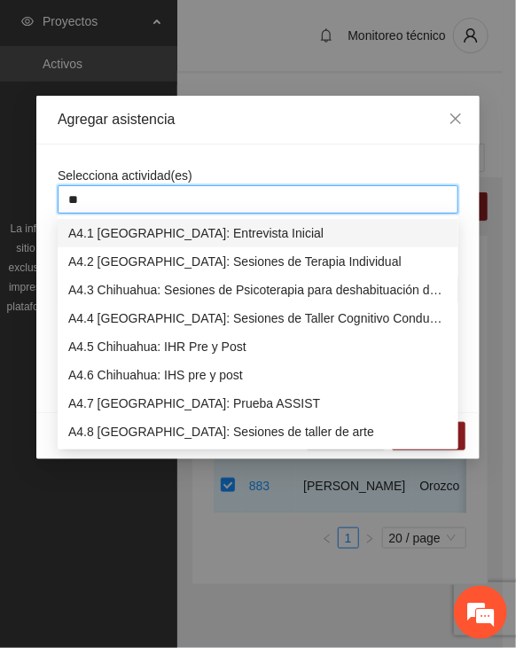
type input "***"
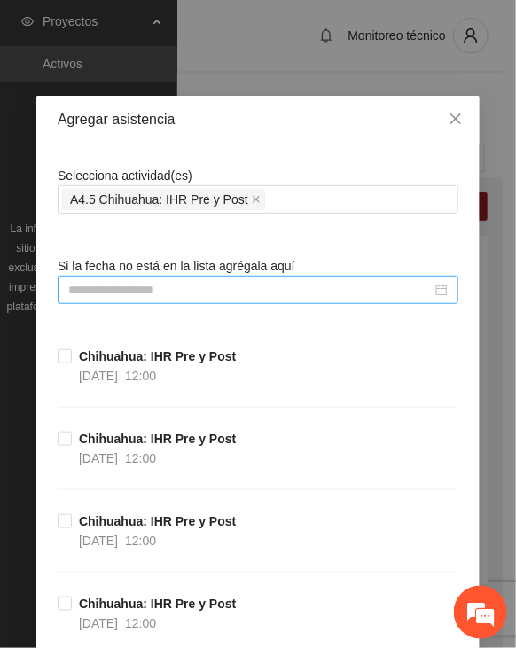
click at [188, 289] on input at bounding box center [249, 289] width 363 height 19
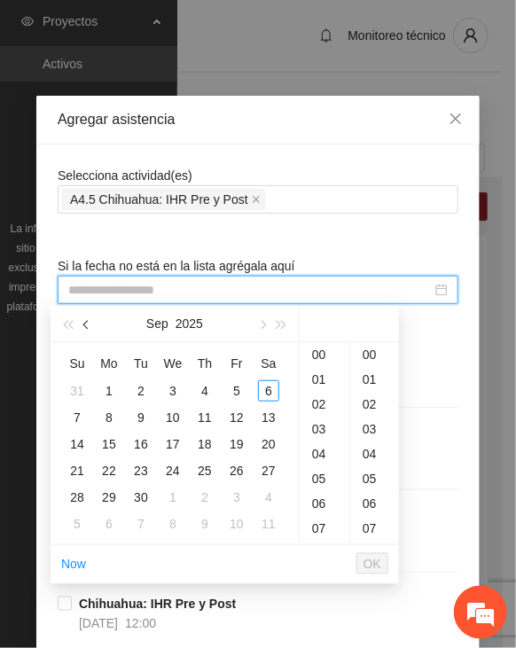
click at [86, 320] on button "button" at bounding box center [86, 323] width 19 height 35
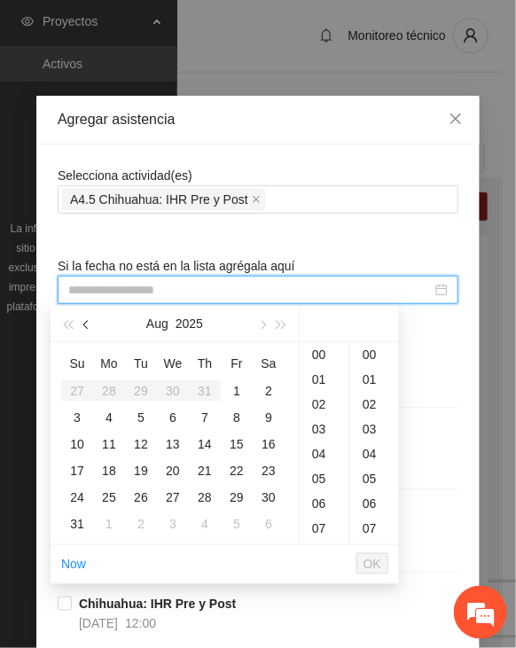
click at [86, 320] on button "button" at bounding box center [86, 323] width 19 height 35
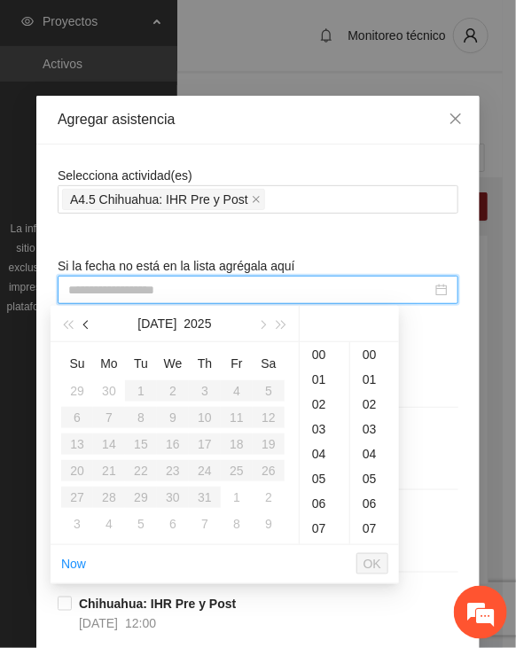
click at [89, 319] on button "button" at bounding box center [86, 323] width 19 height 35
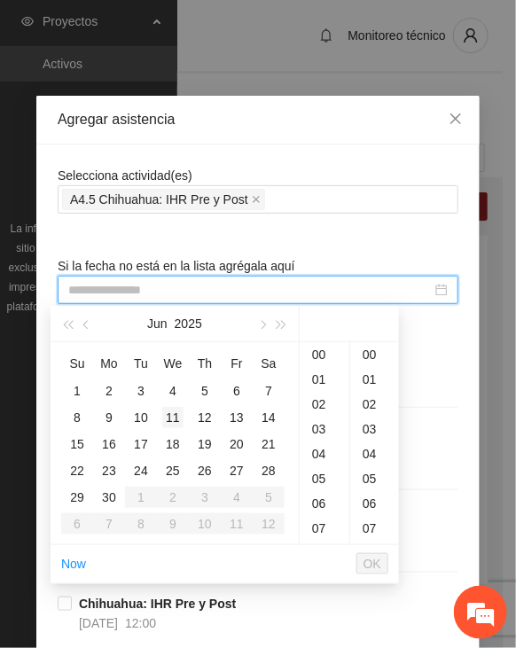
click at [177, 417] on div "11" at bounding box center [172, 417] width 21 height 21
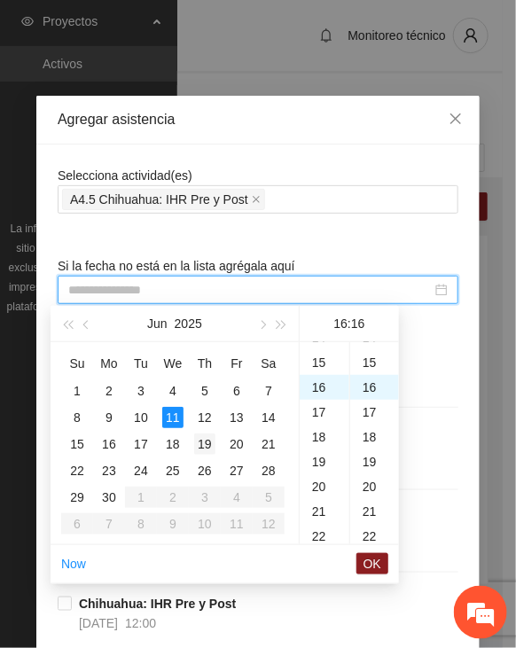
scroll to position [397, 0]
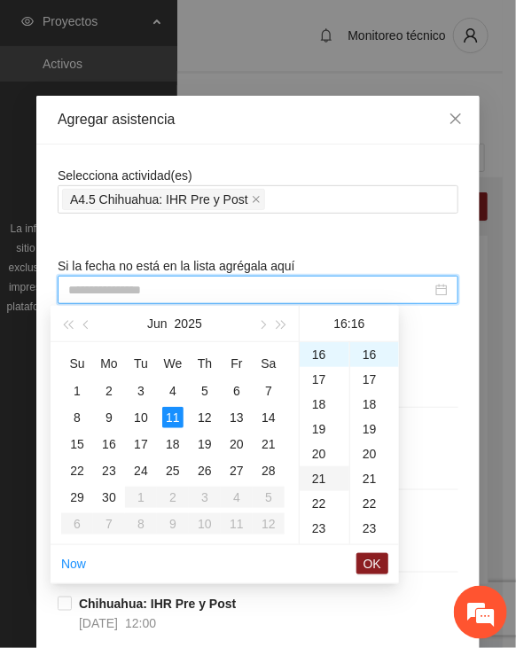
type input "**********"
click at [370, 564] on span "OK" at bounding box center [372, 563] width 18 height 19
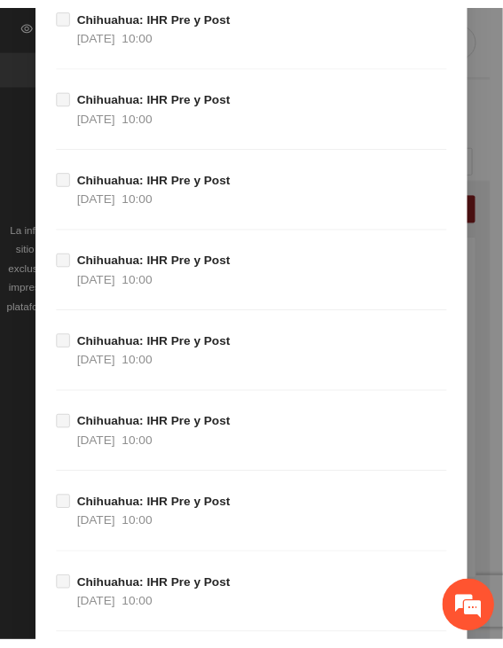
scroll to position [19569, 0]
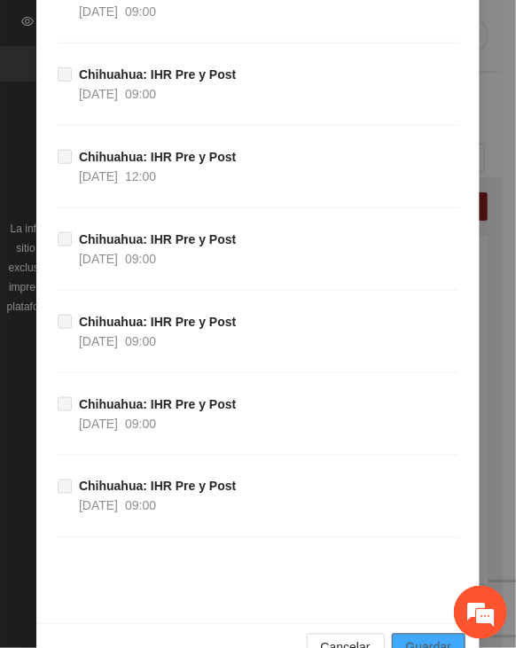
click at [407, 638] on span "Guardar" at bounding box center [428, 647] width 45 height 19
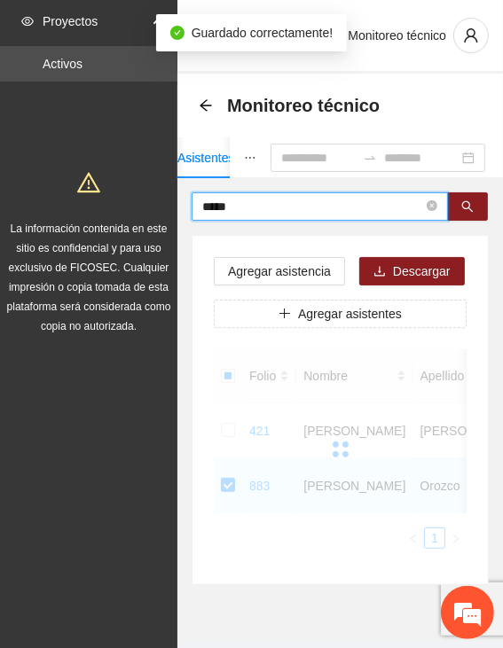
drag, startPoint x: 202, startPoint y: 211, endPoint x: 125, endPoint y: 201, distance: 77.7
click at [125, 201] on section "Proyectos Activos La información contenida en este sitio es confidencial y para…" at bounding box center [251, 345] width 503 height 691
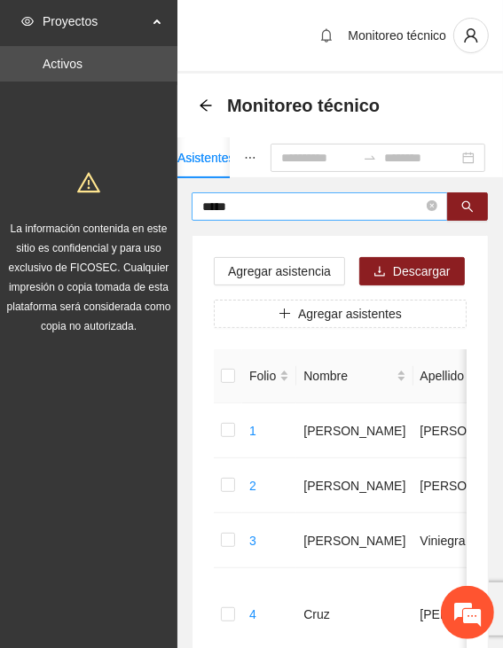
click at [305, 198] on input "*****" at bounding box center [312, 206] width 221 height 19
type input "*****"
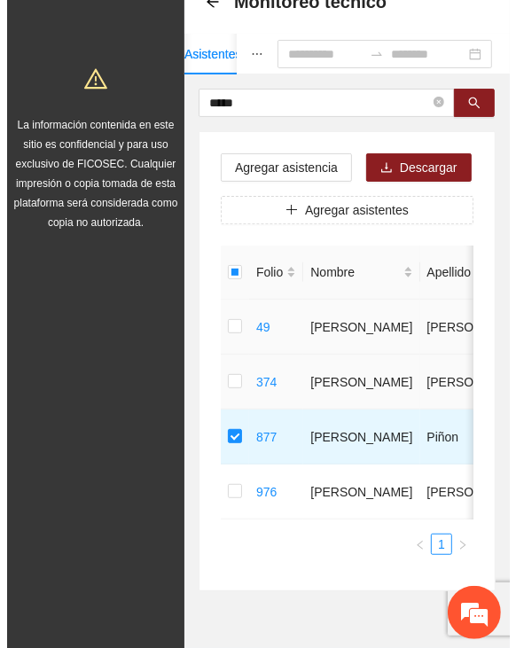
scroll to position [0, 0]
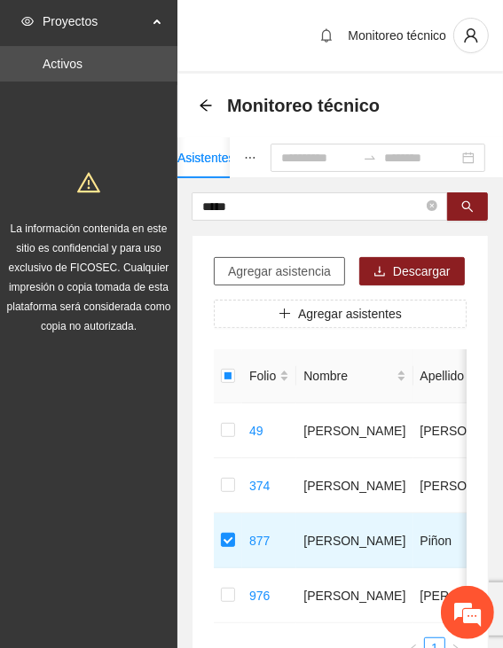
click at [269, 272] on span "Agregar asistencia" at bounding box center [279, 270] width 103 height 19
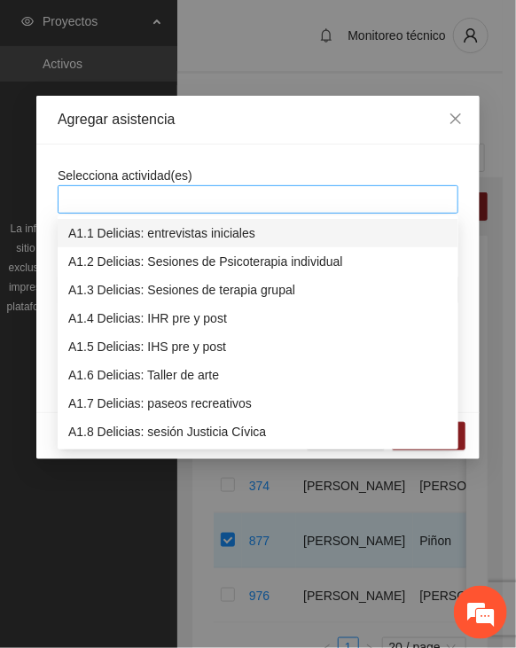
click at [269, 205] on div at bounding box center [258, 199] width 392 height 21
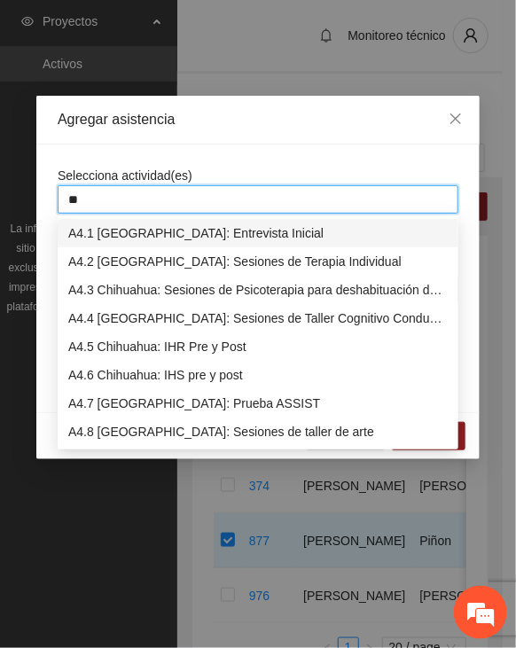
type input "***"
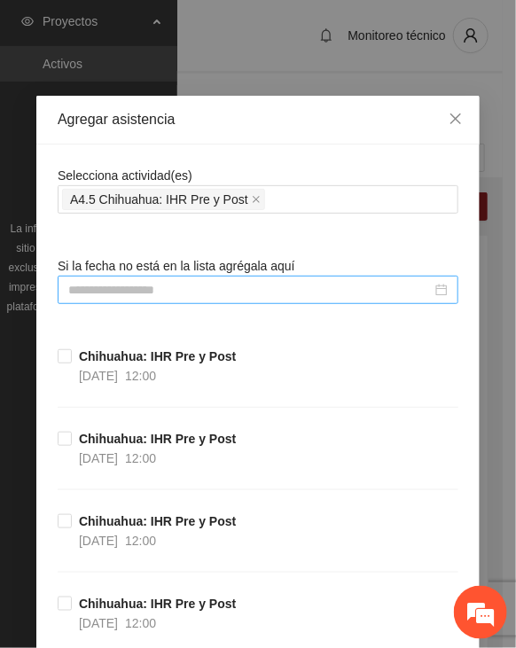
click at [221, 288] on input at bounding box center [249, 289] width 363 height 19
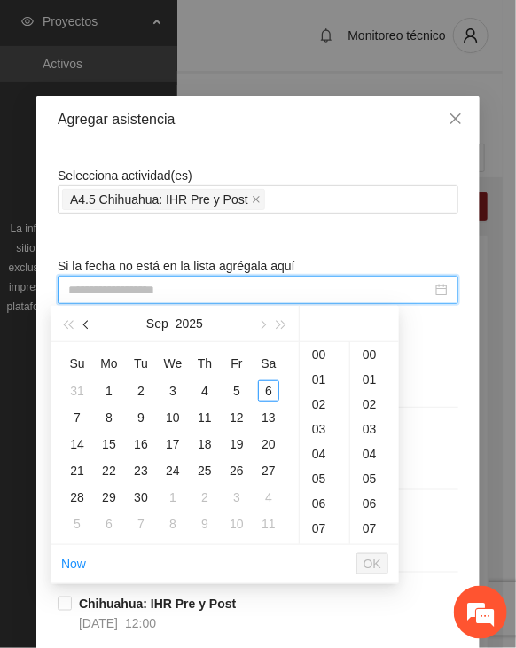
click at [91, 321] on button "button" at bounding box center [86, 323] width 19 height 35
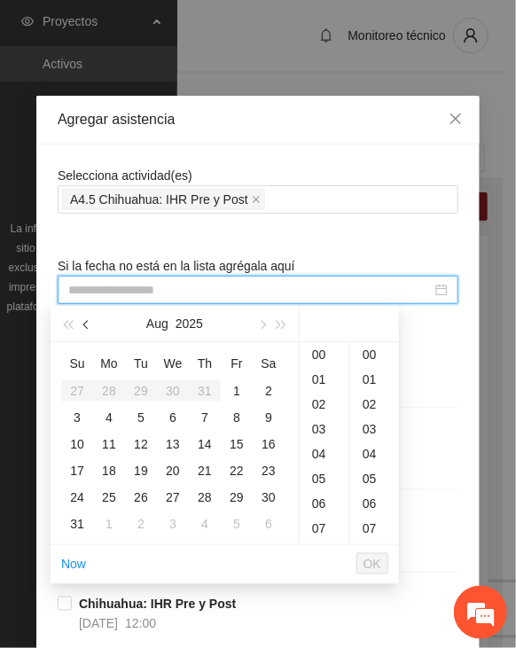
click at [91, 321] on button "button" at bounding box center [86, 323] width 19 height 35
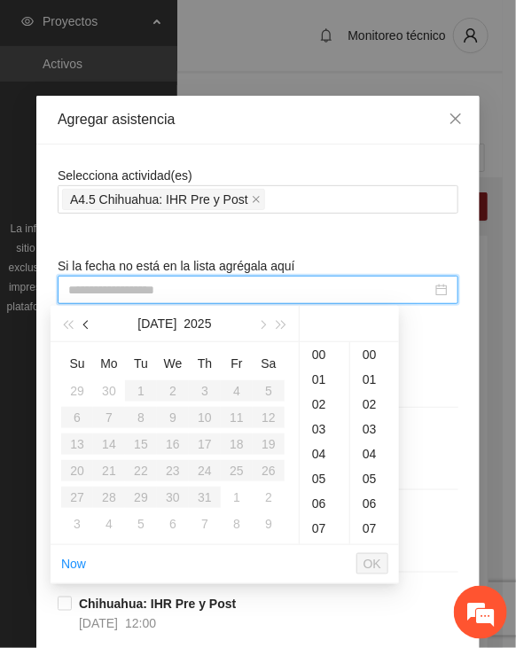
click at [91, 322] on button "button" at bounding box center [86, 323] width 19 height 35
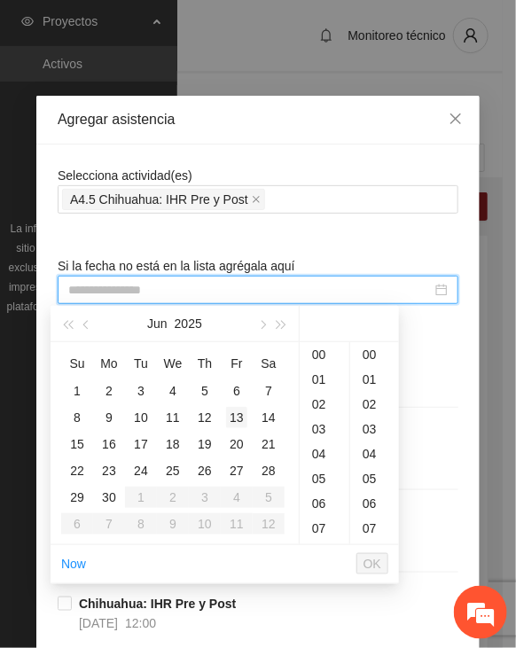
click at [238, 415] on div "13" at bounding box center [236, 417] width 21 height 21
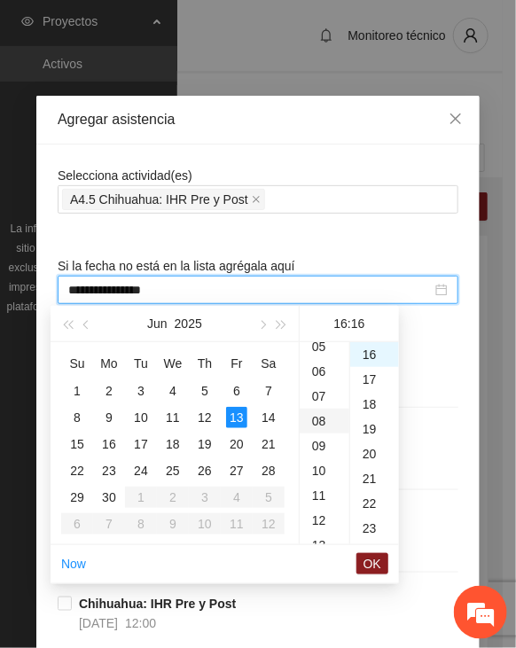
scroll to position [131, 0]
click at [327, 496] on div "11" at bounding box center [325, 496] width 50 height 25
type input "**********"
click at [372, 557] on span "OK" at bounding box center [372, 563] width 18 height 19
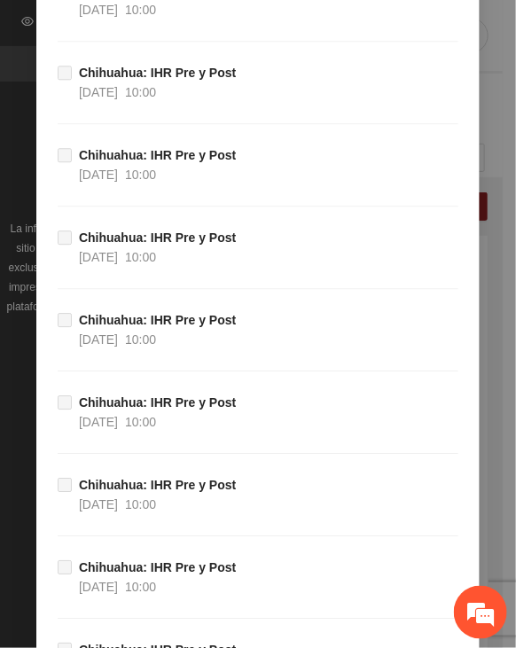
scroll to position [19569, 0]
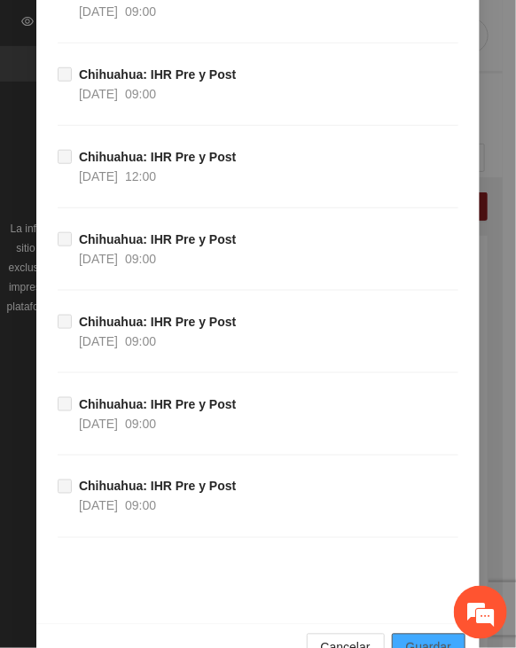
click at [413, 638] on span "Guardar" at bounding box center [428, 647] width 45 height 19
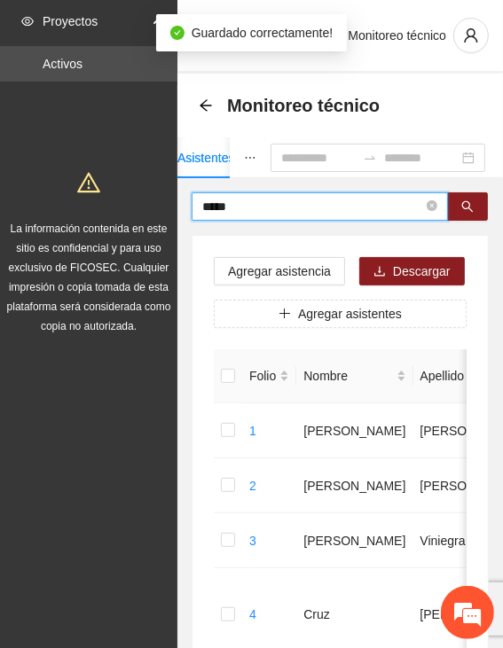
drag, startPoint x: 255, startPoint y: 201, endPoint x: 147, endPoint y: 199, distance: 108.2
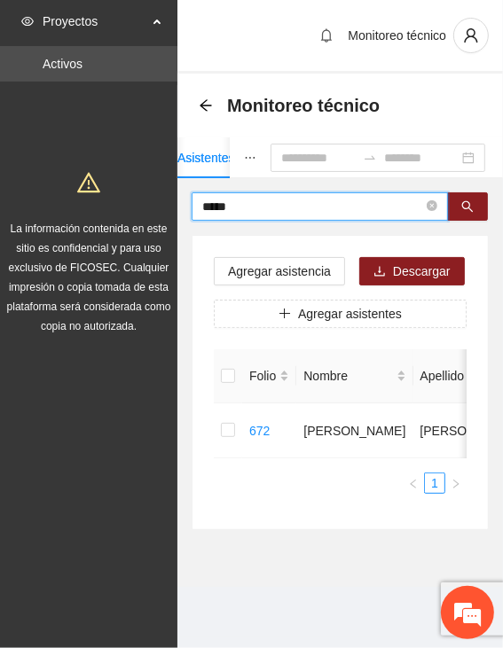
type input "*****"
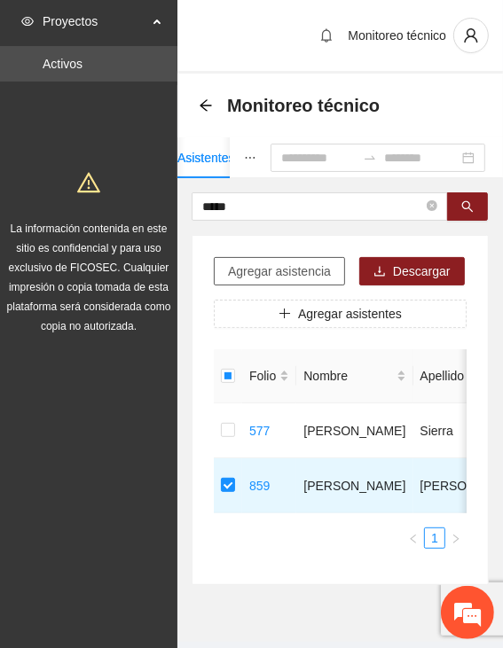
click at [293, 277] on span "Agregar asistencia" at bounding box center [279, 270] width 103 height 19
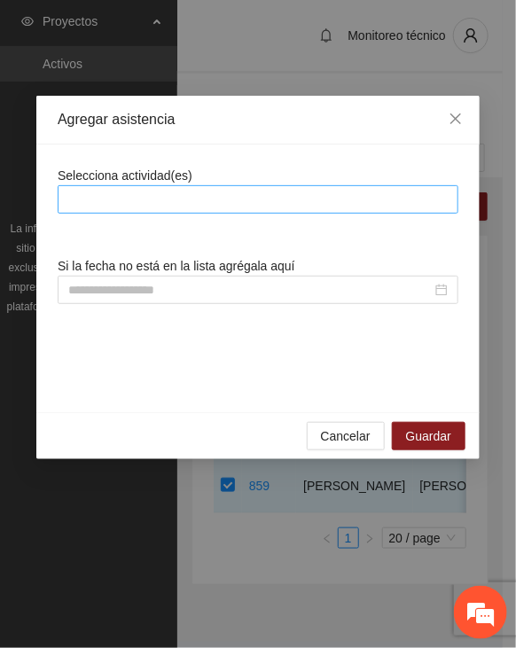
click at [298, 201] on div at bounding box center [258, 199] width 392 height 21
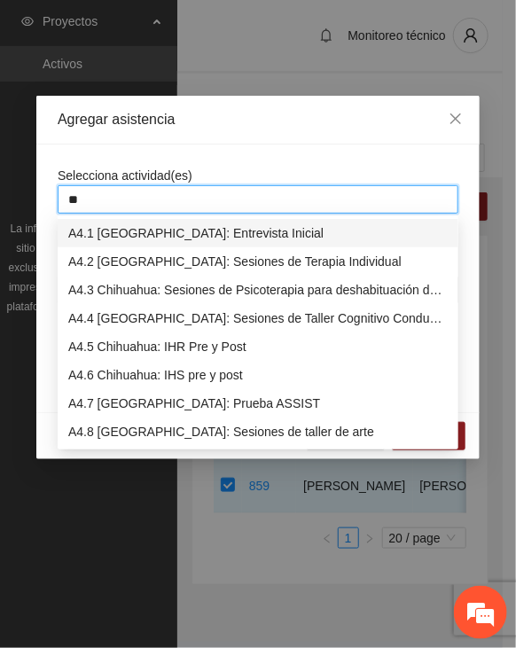
type input "***"
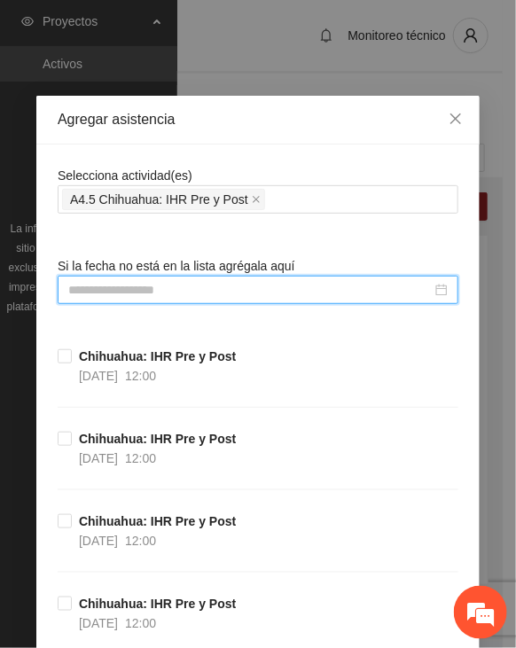
click at [186, 285] on input at bounding box center [249, 289] width 363 height 19
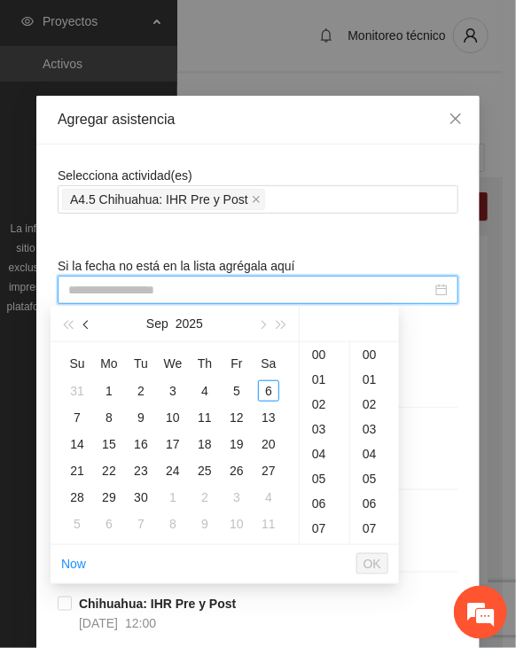
click at [90, 320] on button "button" at bounding box center [86, 323] width 19 height 35
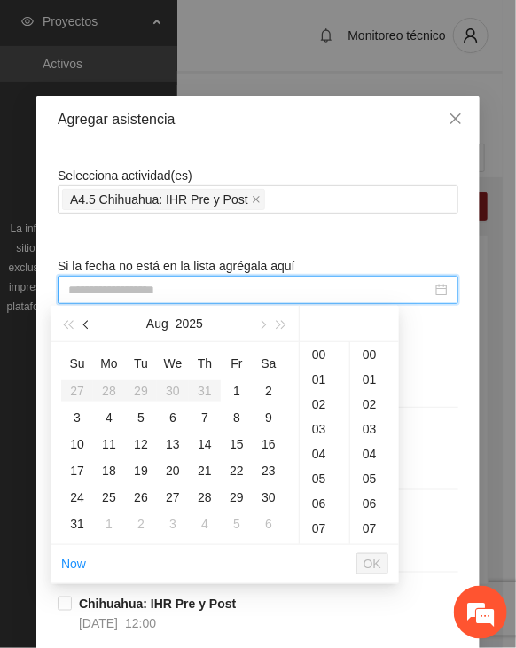
click at [90, 320] on button "button" at bounding box center [86, 323] width 19 height 35
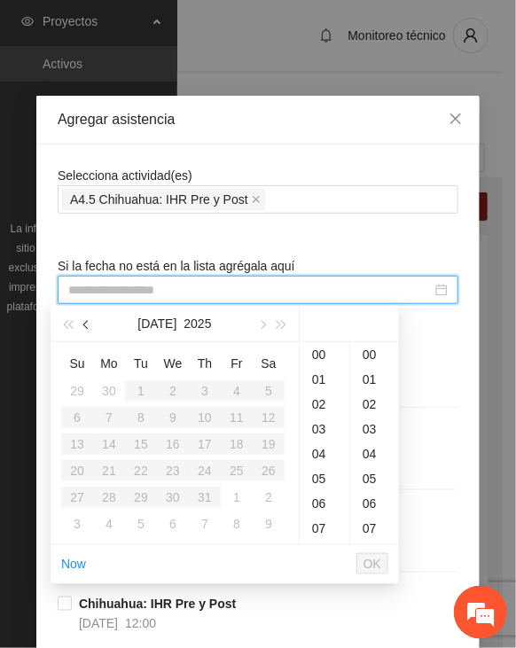
click at [90, 320] on button "button" at bounding box center [86, 323] width 19 height 35
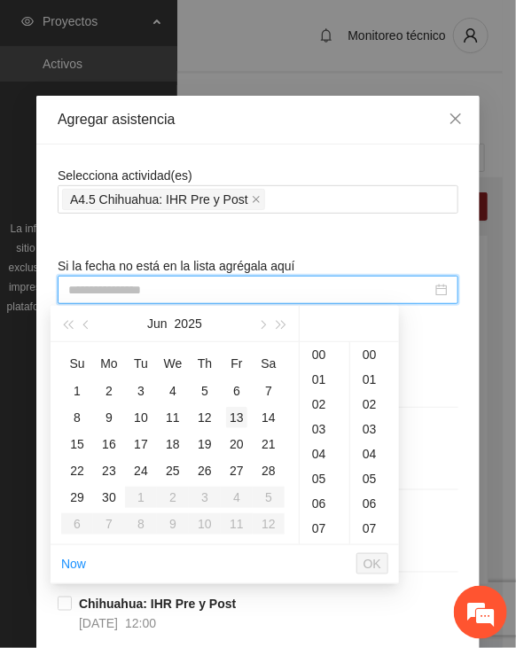
click at [234, 415] on div "13" at bounding box center [236, 417] width 21 height 21
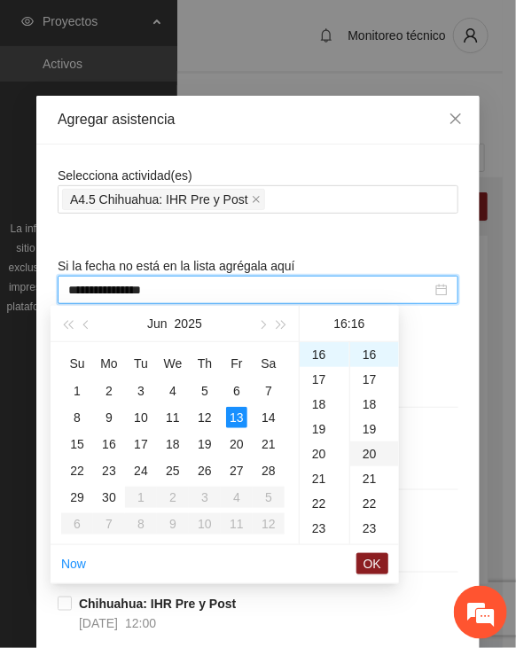
click at [367, 451] on div "20" at bounding box center [374, 453] width 49 height 25
type input "**********"
click at [375, 557] on span "OK" at bounding box center [372, 563] width 18 height 19
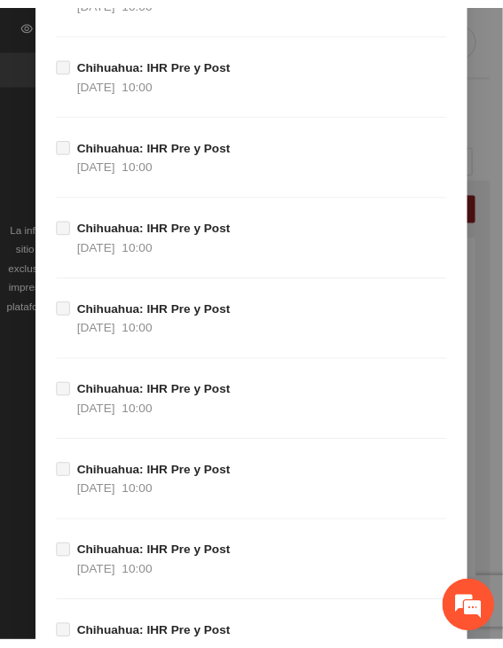
scroll to position [19569, 0]
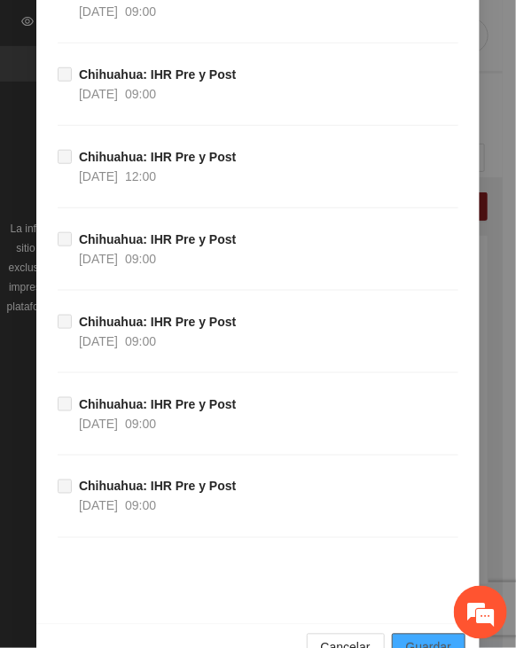
click at [420, 638] on span "Guardar" at bounding box center [428, 647] width 45 height 19
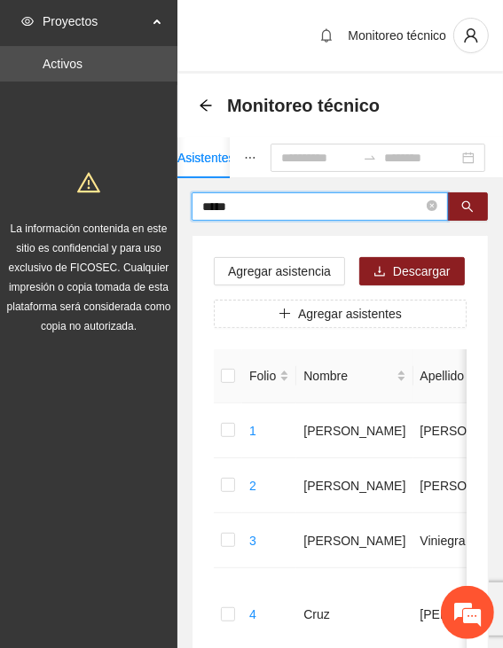
drag, startPoint x: 255, startPoint y: 202, endPoint x: 138, endPoint y: 207, distance: 117.1
type input "******"
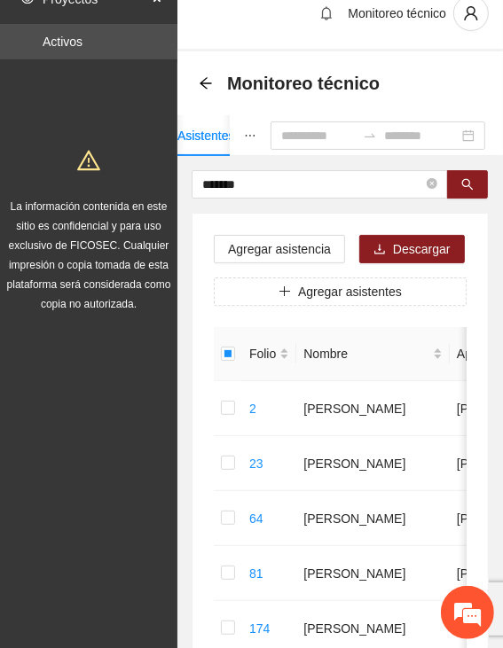
scroll to position [0, 0]
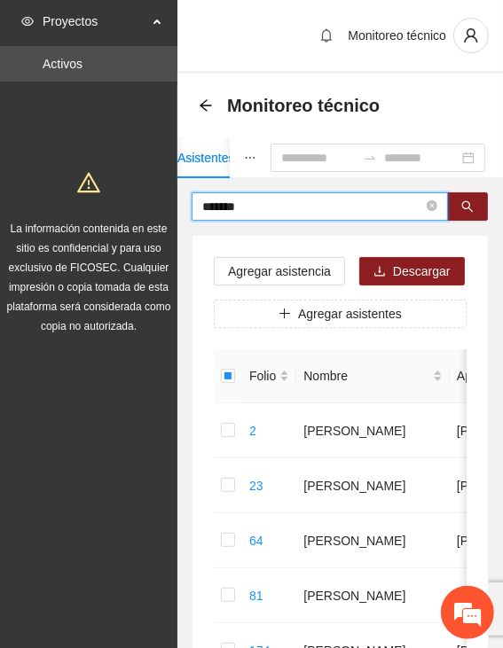
drag, startPoint x: 259, startPoint y: 207, endPoint x: 180, endPoint y: 205, distance: 78.9
click at [292, 212] on input "text" at bounding box center [312, 206] width 221 height 19
type input "******"
click at [294, 269] on span "Agregar asistencia" at bounding box center [279, 270] width 103 height 19
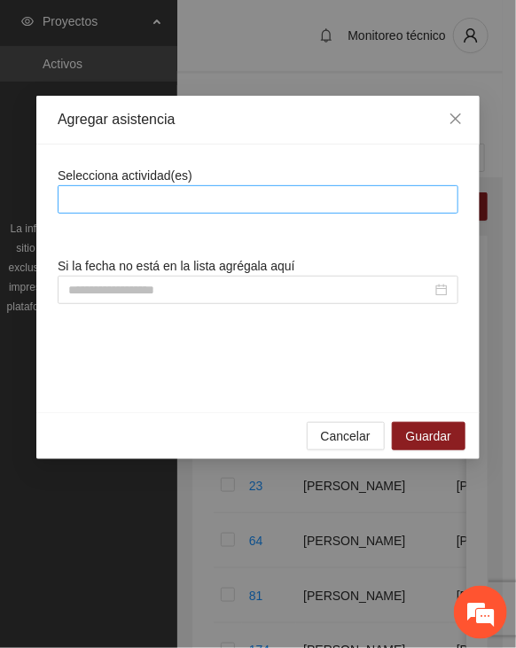
click at [281, 199] on div at bounding box center [258, 199] width 392 height 21
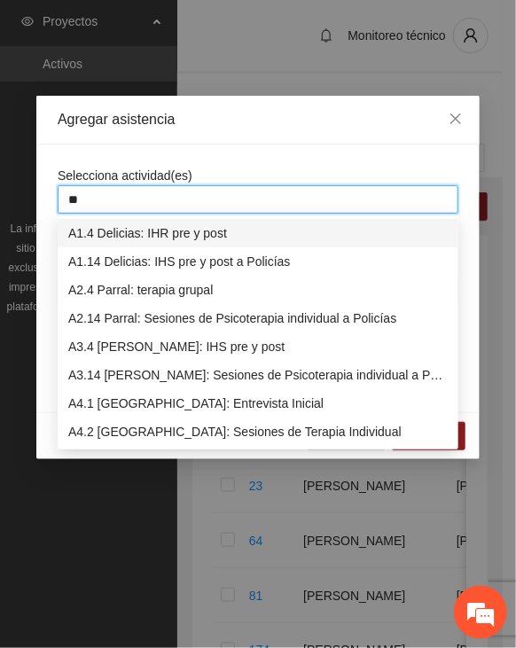
type input "***"
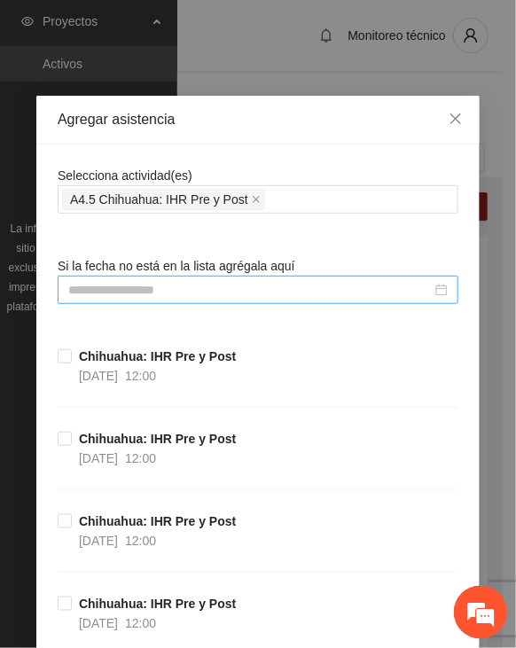
click at [188, 281] on input at bounding box center [249, 289] width 363 height 19
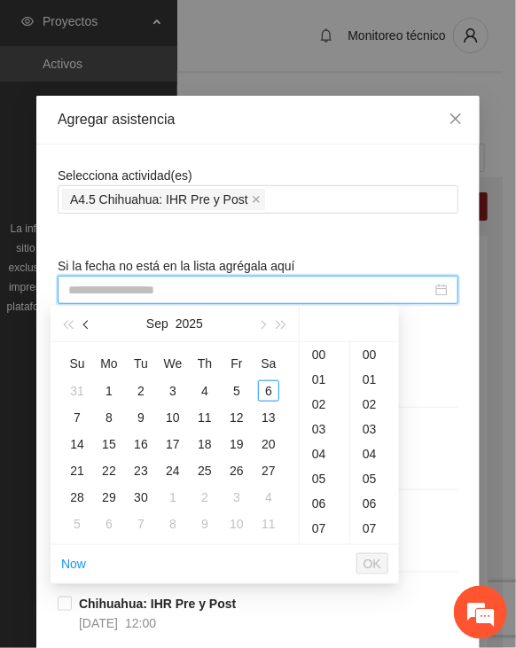
click at [82, 323] on button "button" at bounding box center [86, 323] width 19 height 35
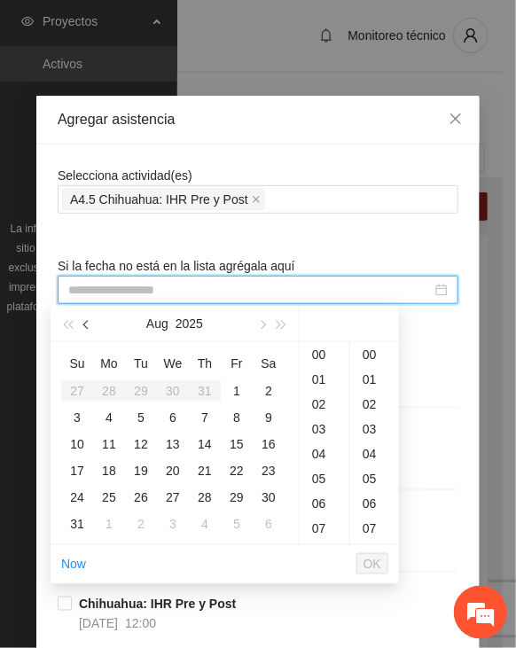
click at [82, 323] on button "button" at bounding box center [86, 323] width 19 height 35
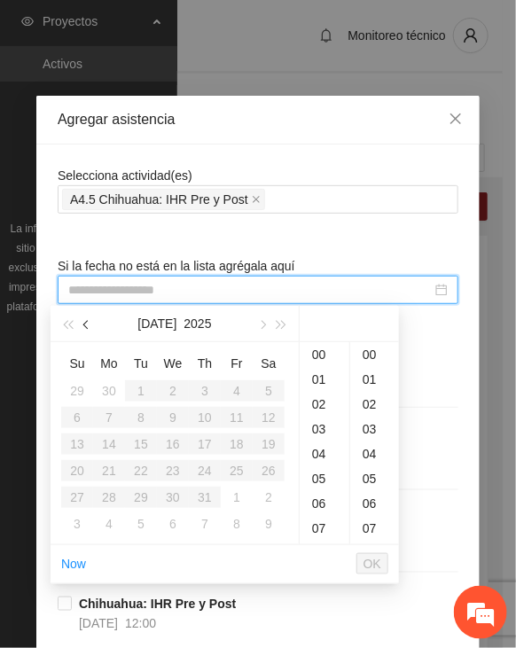
click at [85, 329] on button "button" at bounding box center [86, 323] width 19 height 35
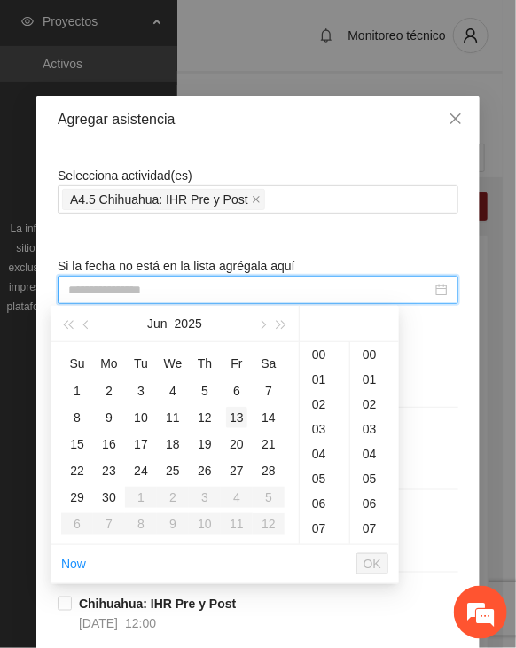
click at [230, 416] on div "13" at bounding box center [236, 417] width 21 height 21
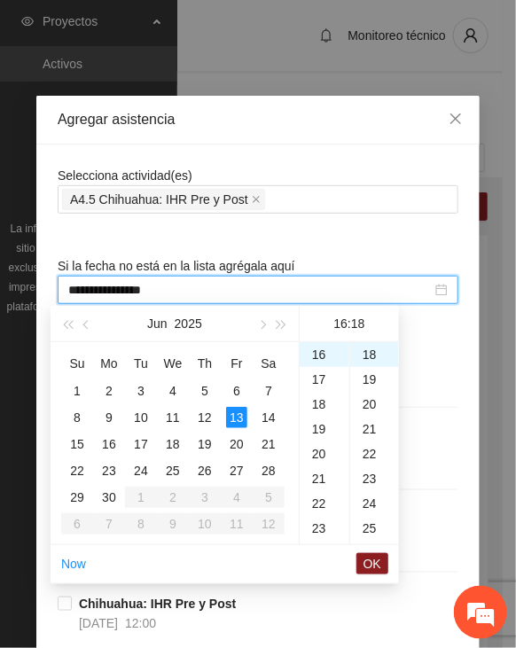
type input "**********"
click at [377, 562] on span "OK" at bounding box center [372, 563] width 18 height 19
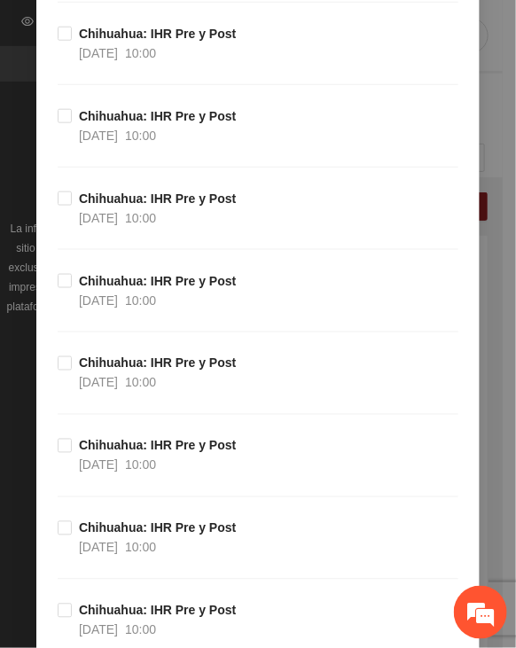
scroll to position [19569, 0]
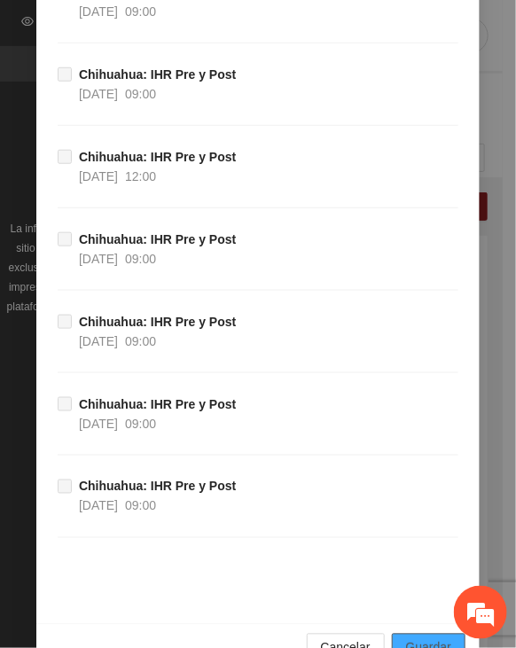
click at [415, 634] on button "Guardar" at bounding box center [429, 648] width 74 height 28
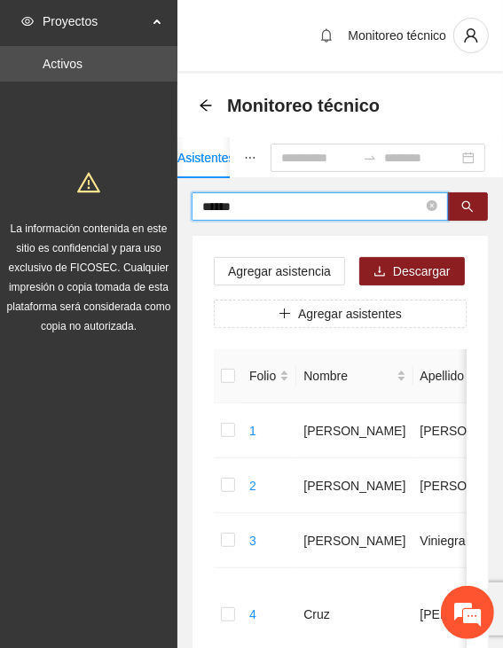
drag, startPoint x: 262, startPoint y: 205, endPoint x: 103, endPoint y: 194, distance: 159.9
type input "******"
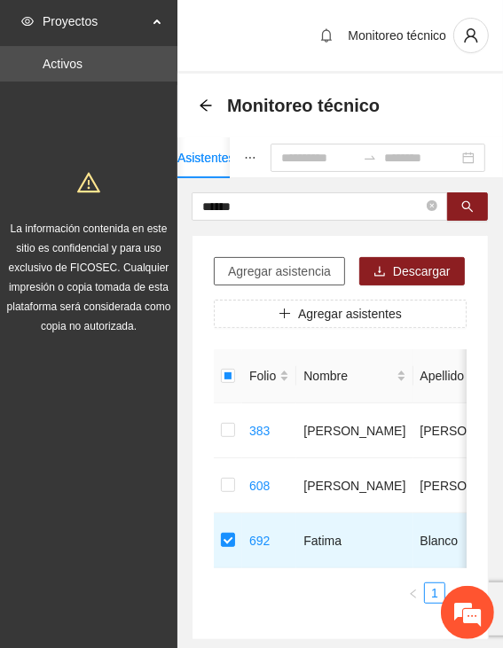
click at [313, 261] on span "Agregar asistencia" at bounding box center [279, 270] width 103 height 19
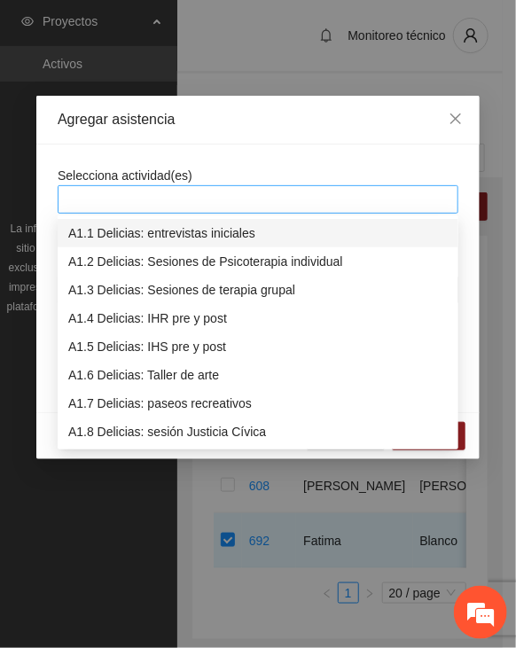
click at [247, 201] on div at bounding box center [258, 199] width 392 height 21
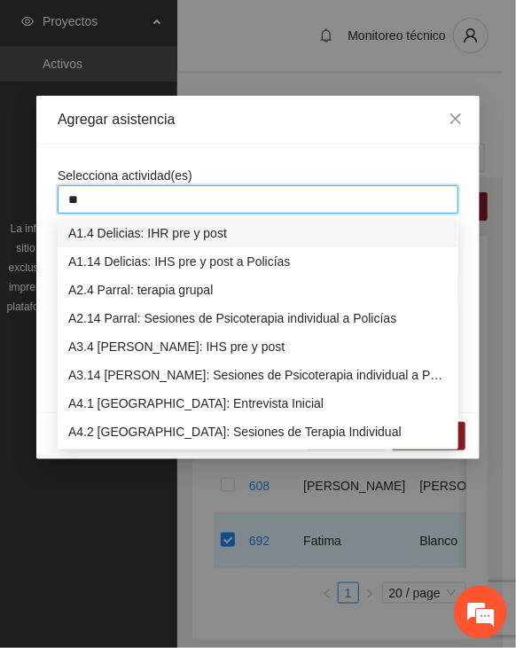
type input "***"
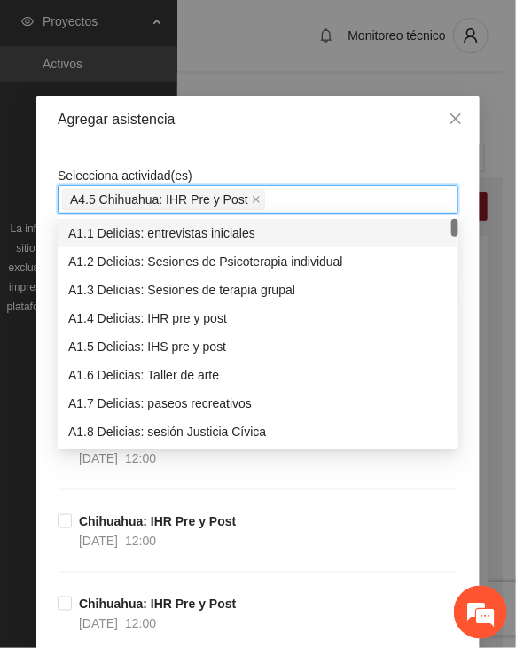
drag, startPoint x: 279, startPoint y: 156, endPoint x: 269, endPoint y: 170, distance: 17.2
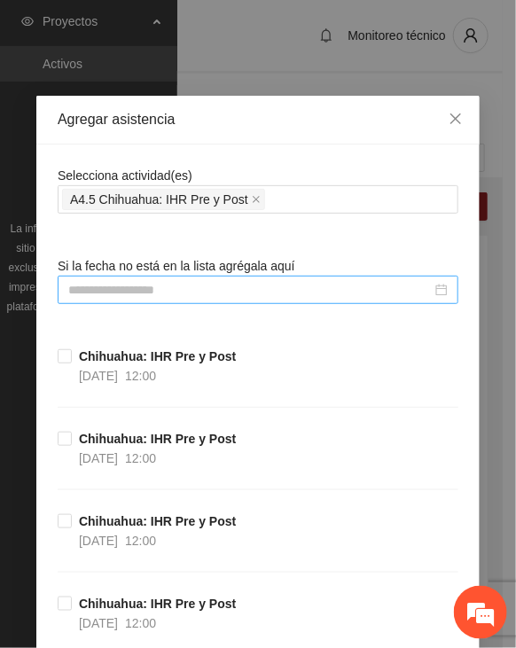
click at [178, 288] on input at bounding box center [249, 289] width 363 height 19
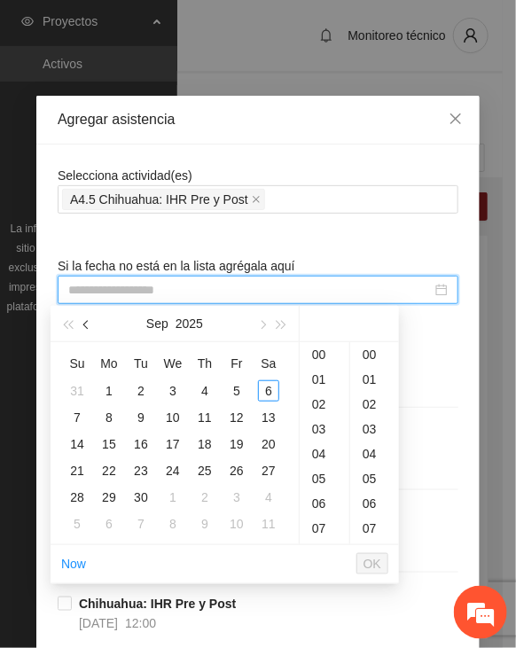
click at [83, 325] on span "button" at bounding box center [87, 325] width 9 height 9
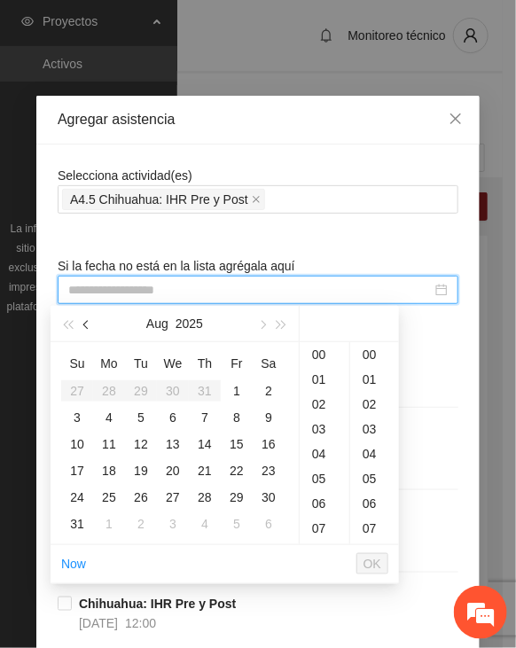
click at [83, 325] on span "button" at bounding box center [87, 325] width 9 height 9
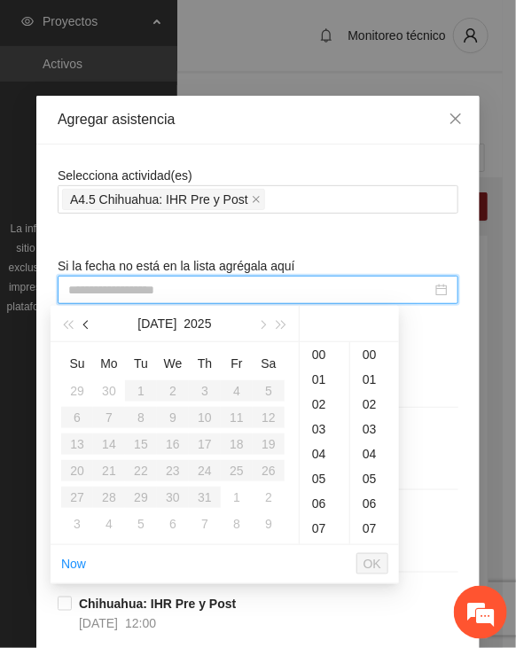
click at [88, 329] on span "button" at bounding box center [87, 325] width 9 height 9
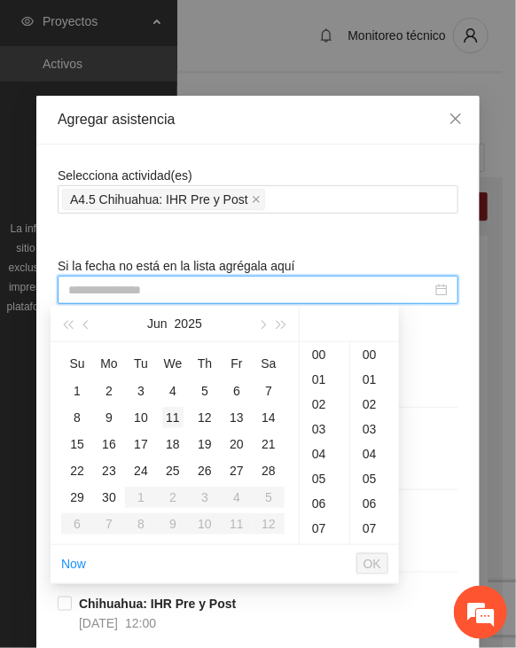
click at [180, 417] on div "11" at bounding box center [172, 417] width 21 height 21
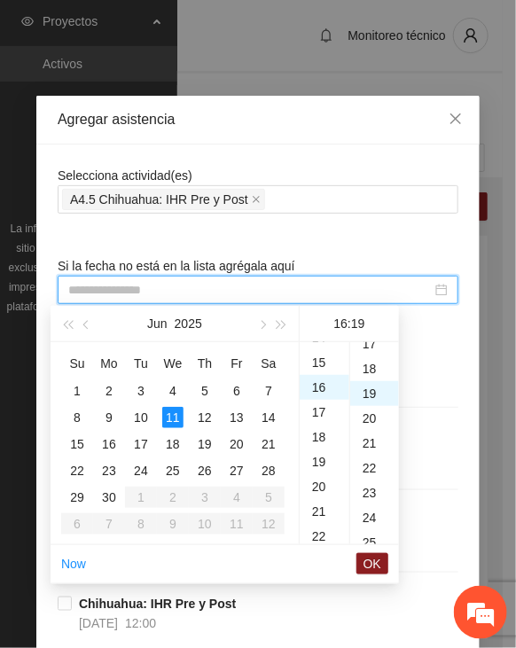
scroll to position [472, 0]
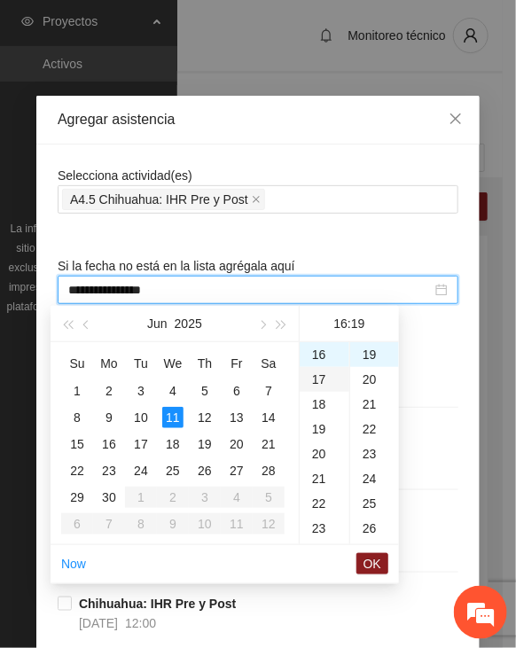
click at [315, 378] on div "17" at bounding box center [325, 379] width 50 height 25
click at [365, 383] on div "20" at bounding box center [374, 379] width 49 height 25
type input "**********"
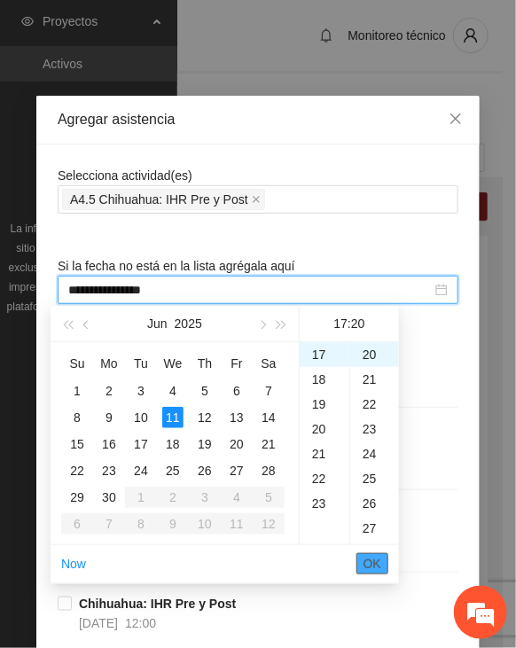
click at [371, 563] on span "OK" at bounding box center [372, 563] width 18 height 19
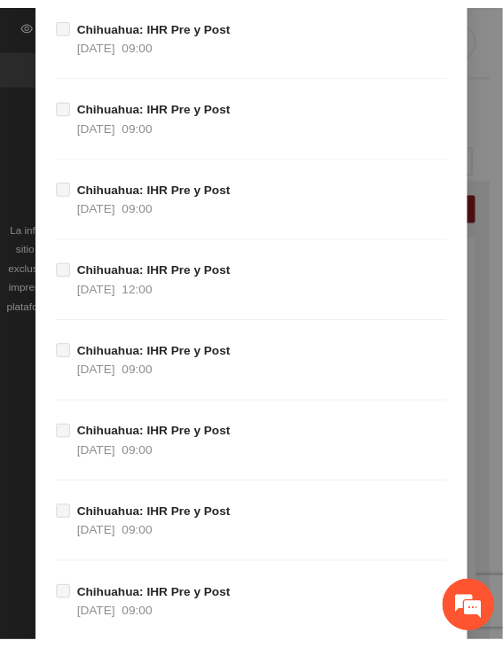
scroll to position [19569, 0]
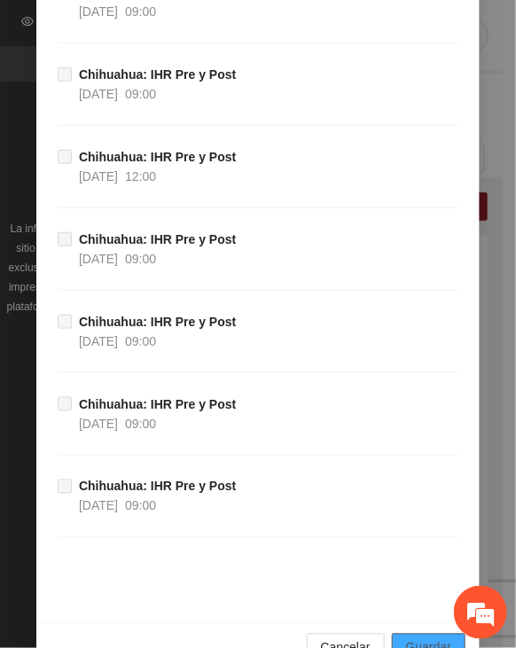
click at [420, 638] on span "Guardar" at bounding box center [428, 647] width 45 height 19
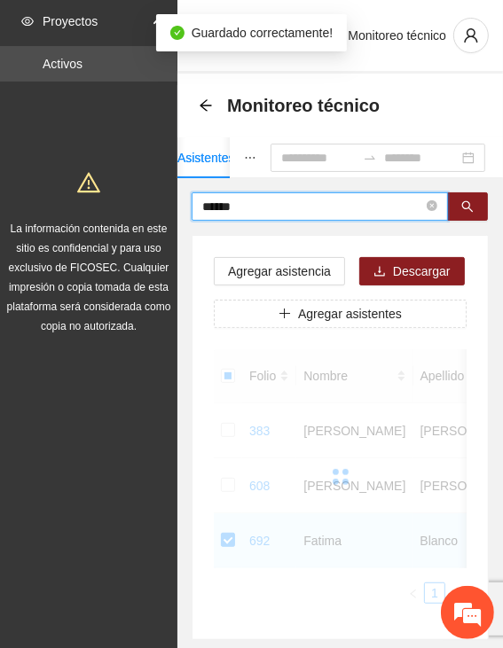
drag, startPoint x: 270, startPoint y: 208, endPoint x: 114, endPoint y: 210, distance: 156.0
click at [114, 210] on section "Proyectos Activos La información contenida en este sitio es confidencial y para…" at bounding box center [251, 373] width 503 height 746
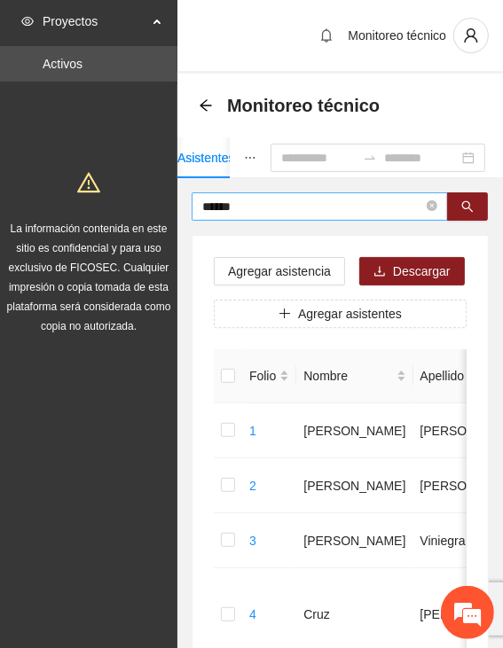
click at [266, 208] on input "******" at bounding box center [312, 206] width 221 height 19
drag, startPoint x: 220, startPoint y: 208, endPoint x: 156, endPoint y: 211, distance: 63.9
type input "*****"
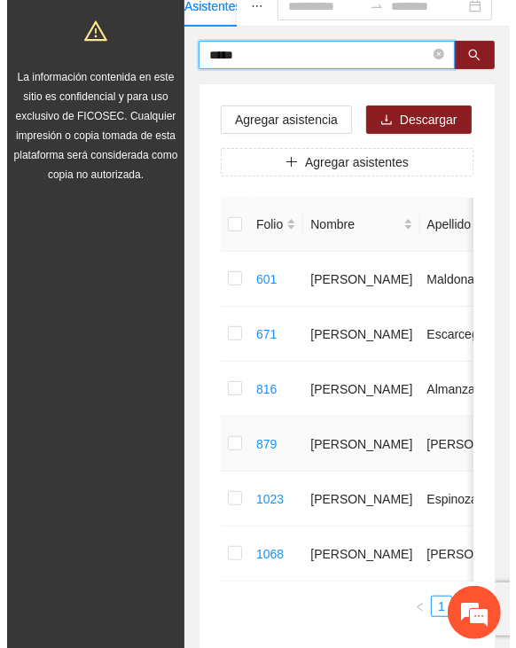
scroll to position [177, 0]
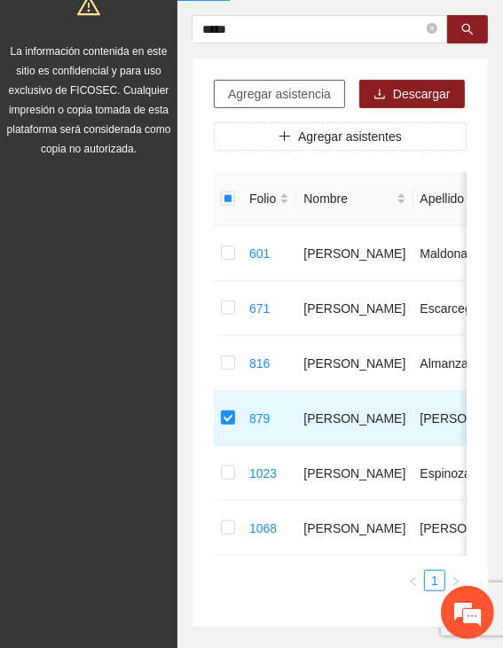
click at [269, 95] on span "Agregar asistencia" at bounding box center [279, 93] width 103 height 19
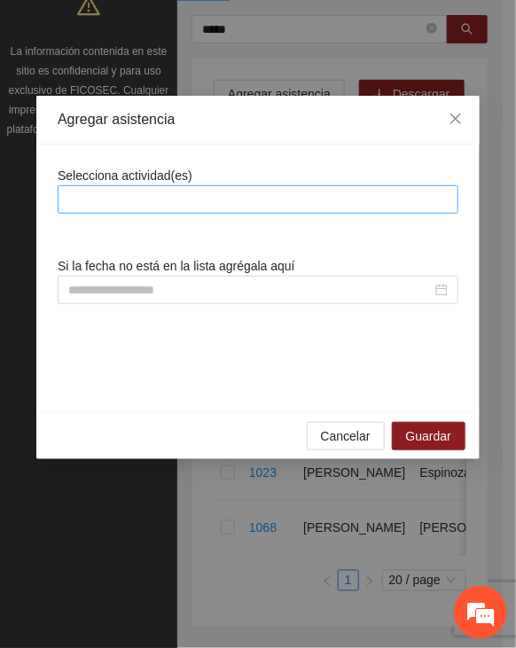
click at [253, 207] on div at bounding box center [258, 199] width 392 height 21
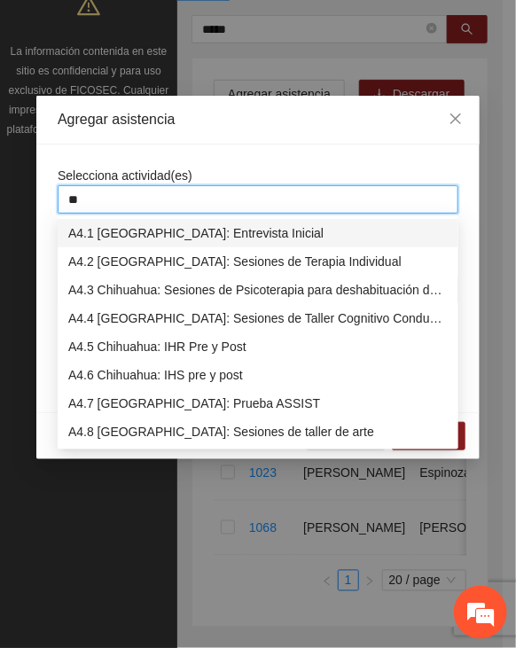
type input "***"
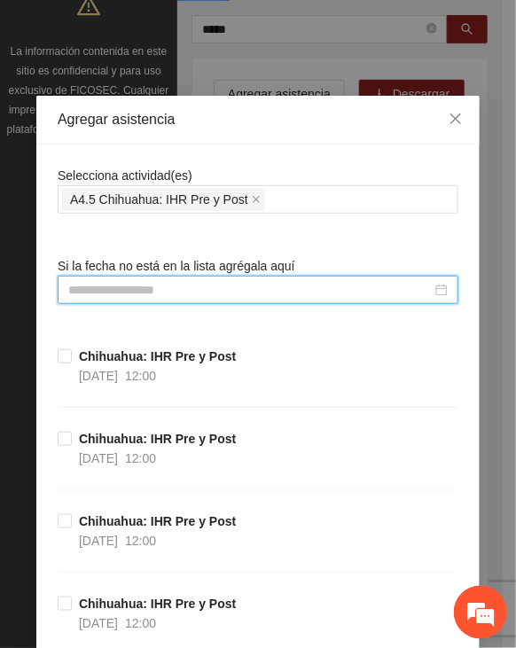
click at [183, 286] on input at bounding box center [249, 289] width 363 height 19
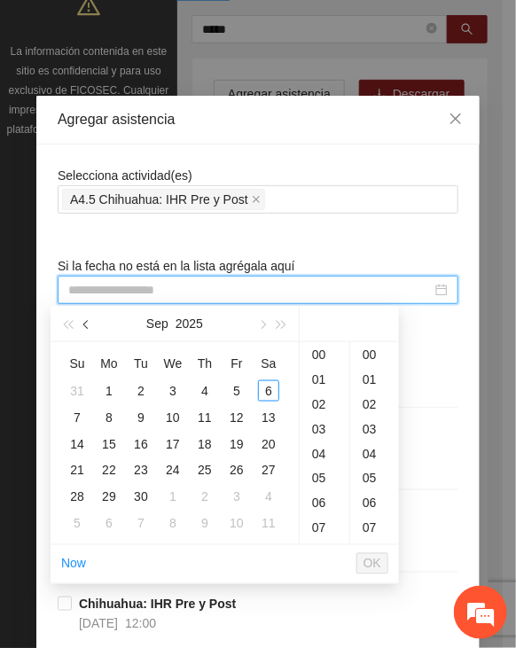
click at [85, 319] on button "button" at bounding box center [86, 323] width 19 height 35
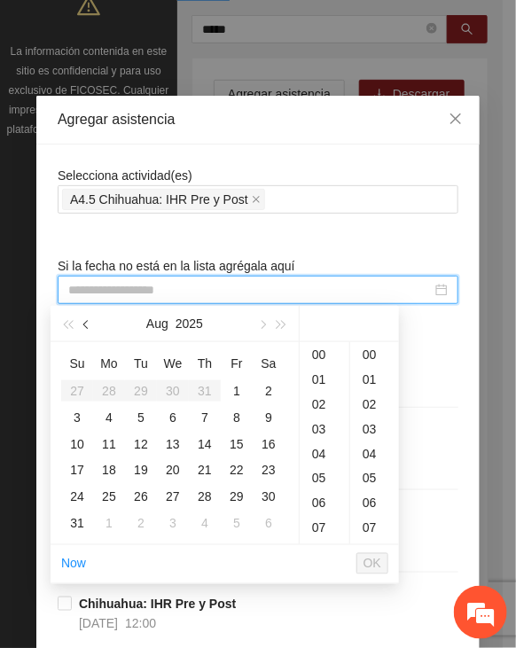
click at [85, 319] on button "button" at bounding box center [86, 323] width 19 height 35
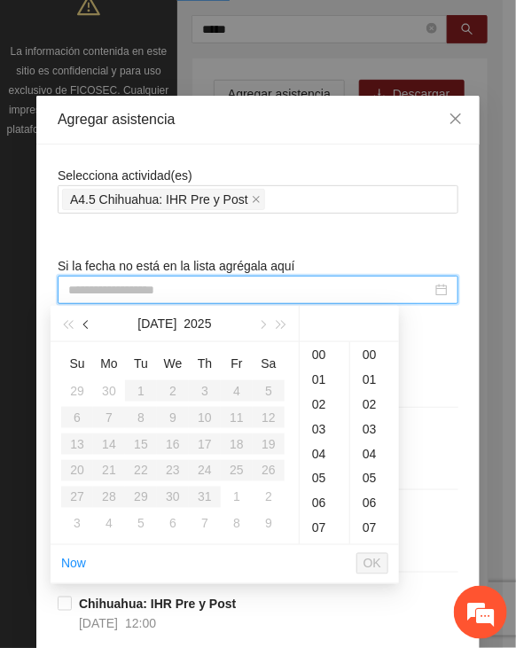
click at [85, 319] on button "button" at bounding box center [86, 323] width 19 height 35
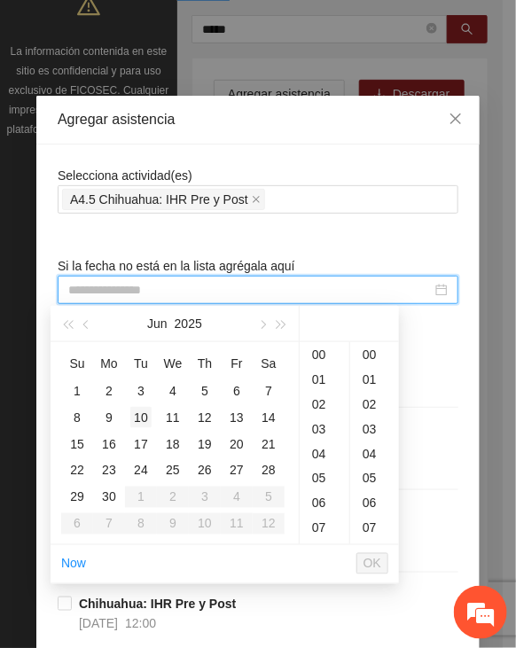
click at [148, 417] on div "10" at bounding box center [140, 417] width 21 height 21
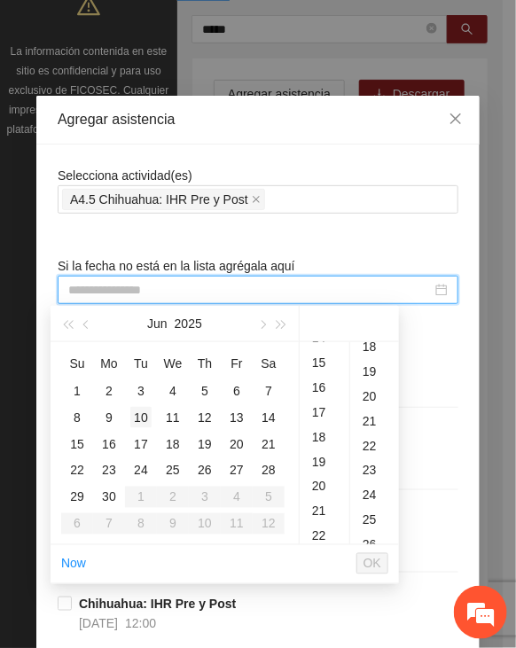
scroll to position [496, 0]
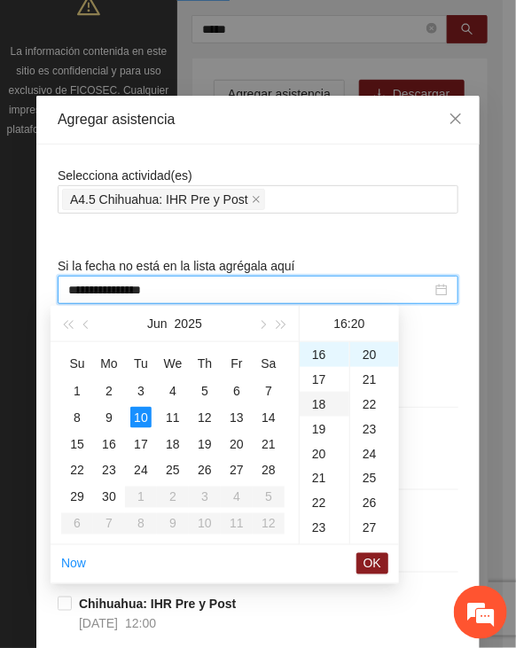
click at [324, 400] on div "18" at bounding box center [325, 404] width 50 height 25
type input "**********"
drag, startPoint x: 377, startPoint y: 559, endPoint x: 376, endPoint y: 544, distance: 15.1
click at [378, 559] on span "OK" at bounding box center [372, 563] width 18 height 19
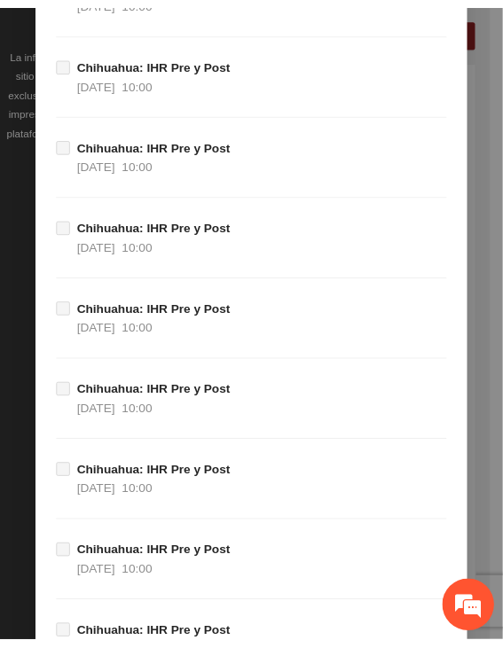
scroll to position [19569, 0]
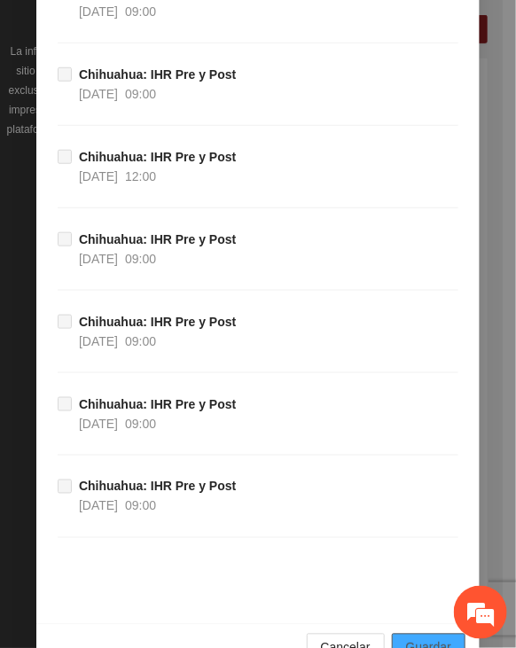
click at [428, 638] on span "Guardar" at bounding box center [428, 647] width 45 height 19
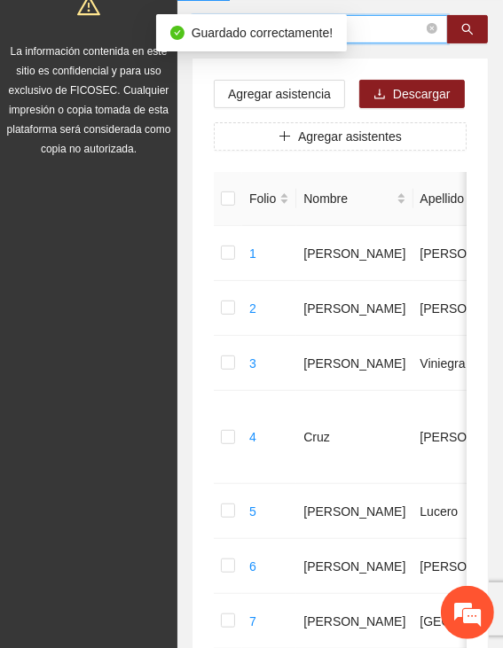
click at [367, 27] on input "*****" at bounding box center [312, 28] width 221 height 19
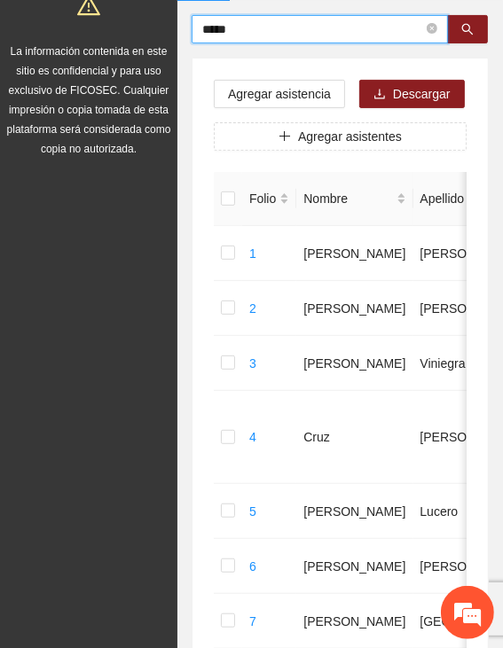
drag, startPoint x: 279, startPoint y: 24, endPoint x: 170, endPoint y: 30, distance: 109.2
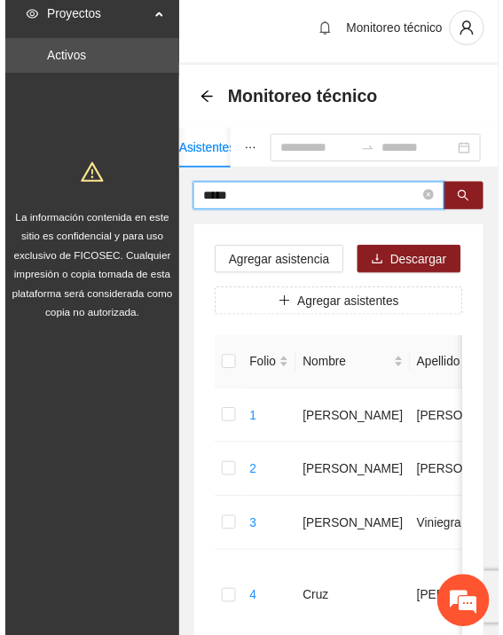
scroll to position [0, 0]
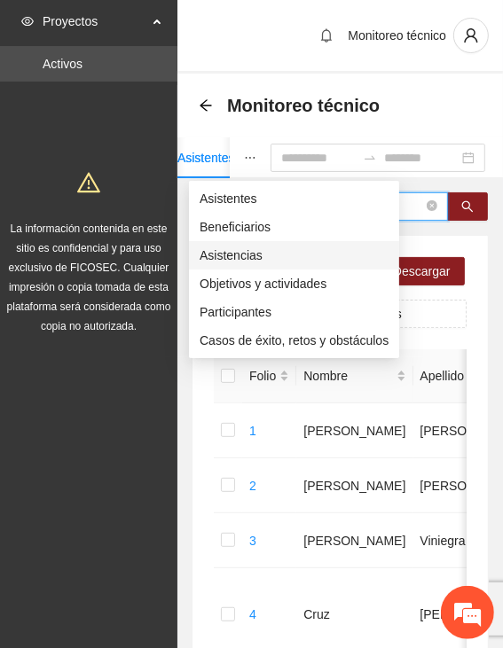
click at [231, 253] on span "Asistencias" at bounding box center [293, 255] width 189 height 19
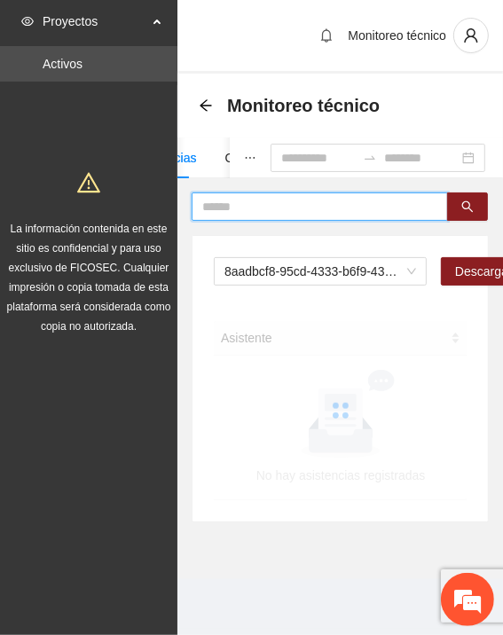
click at [309, 200] on input "text" at bounding box center [312, 206] width 221 height 19
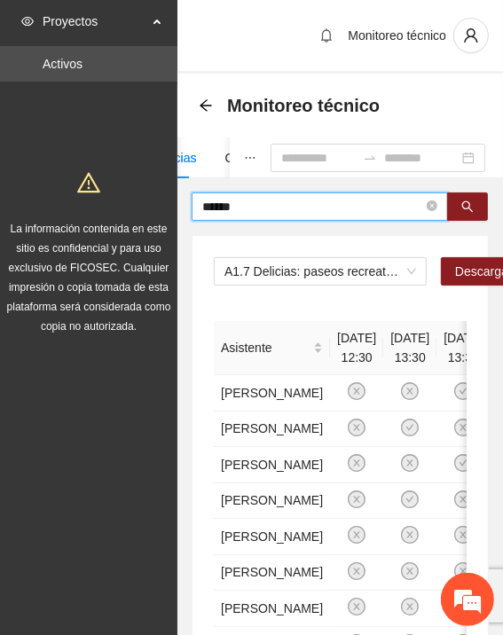
type input "*****"
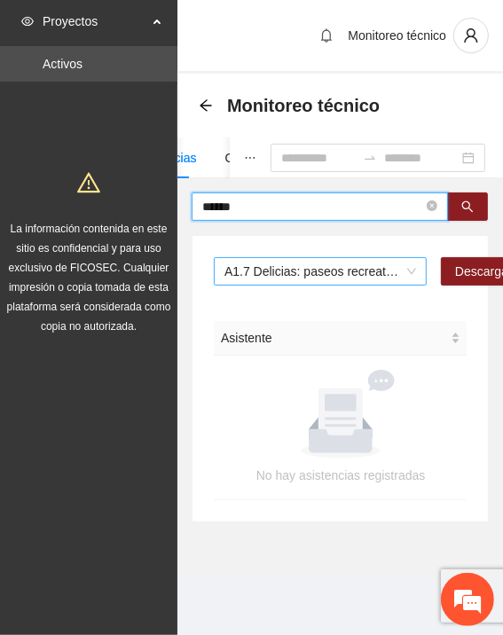
click at [323, 278] on span "A1.7 Delicias: paseos recreativos" at bounding box center [319, 271] width 191 height 27
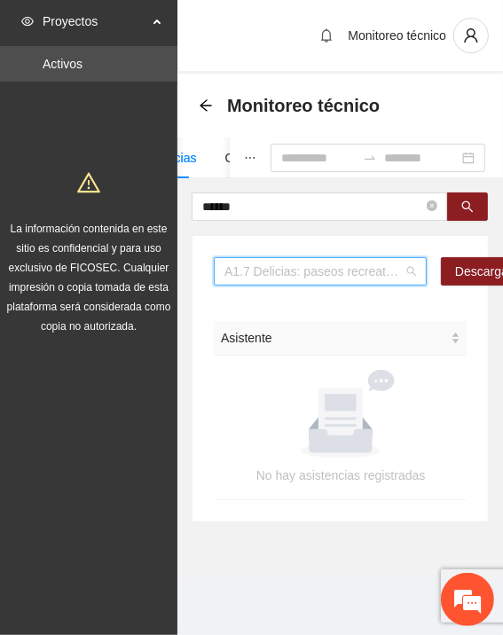
click at [273, 275] on span "A1.7 Delicias: paseos recreativos" at bounding box center [319, 271] width 191 height 27
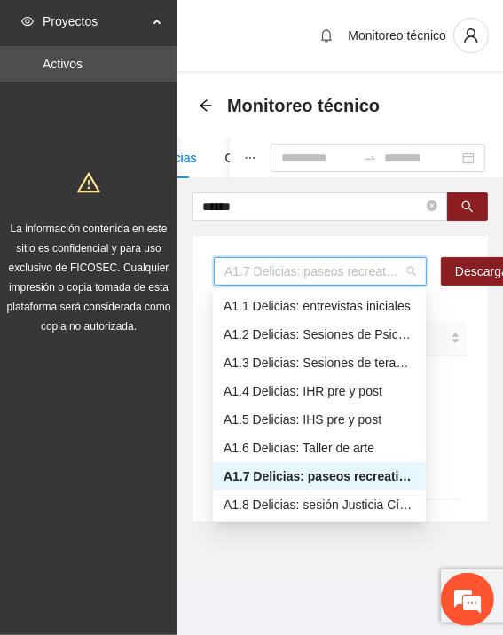
click at [286, 264] on span "A1.7 Delicias: paseos recreativos" at bounding box center [319, 271] width 191 height 27
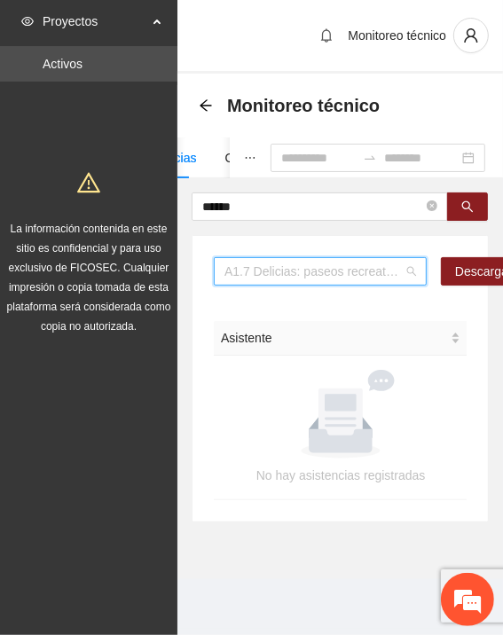
click at [275, 265] on span "A1.7 Delicias: paseos recreativos" at bounding box center [319, 271] width 191 height 27
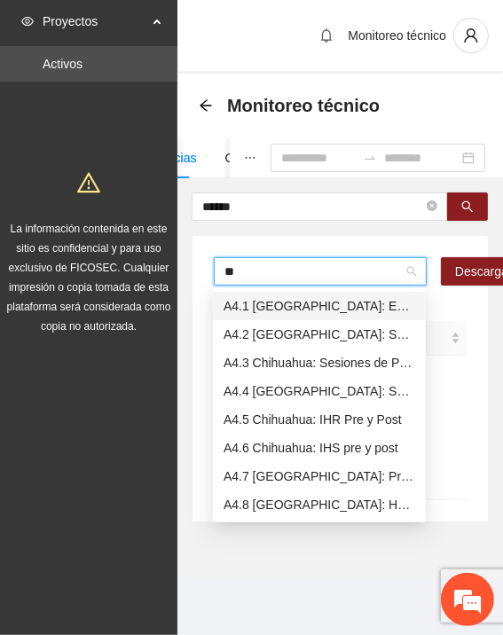
type input "***"
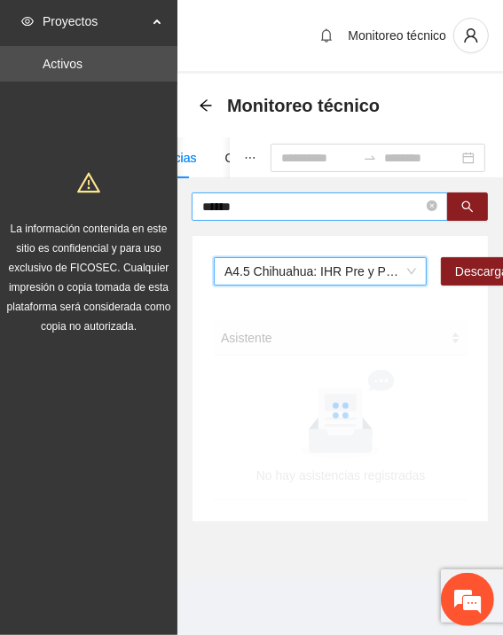
click at [280, 206] on input "*****" at bounding box center [312, 206] width 221 height 19
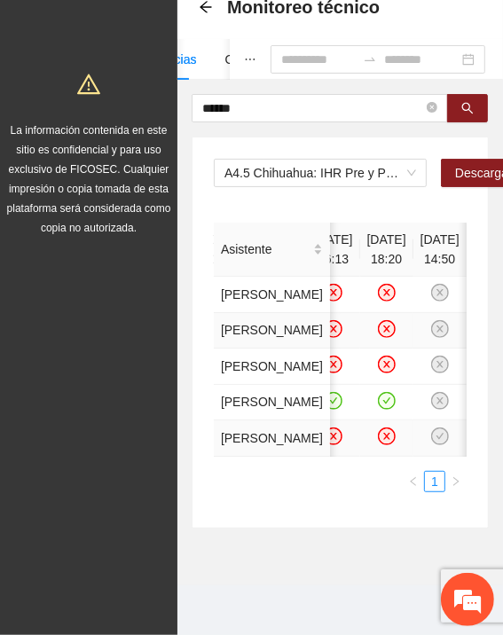
scroll to position [355, 0]
click at [394, 393] on icon "check-circle" at bounding box center [385, 400] width 15 height 15
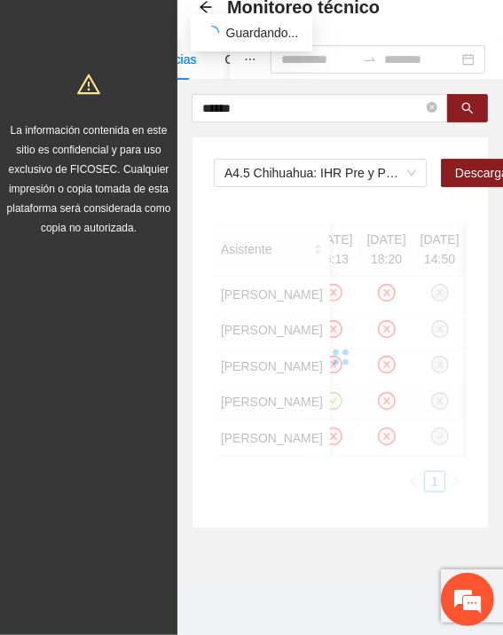
scroll to position [0, 0]
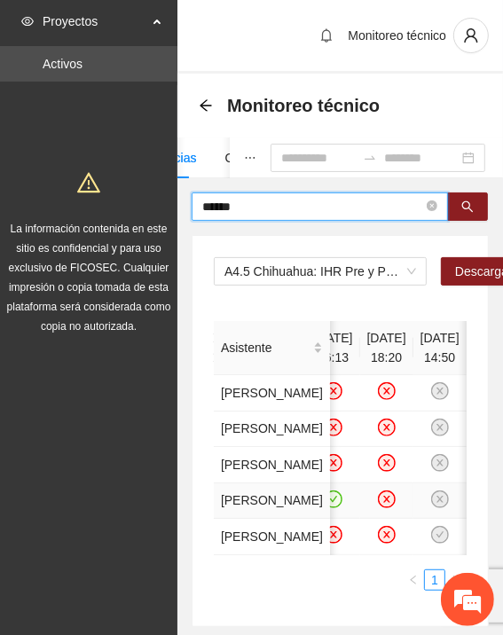
drag, startPoint x: 200, startPoint y: 211, endPoint x: 113, endPoint y: 206, distance: 87.0
click at [113, 206] on section "Proyectos Activos La información contenida en este sitio es confidencial y para…" at bounding box center [251, 366] width 503 height 733
type input "******"
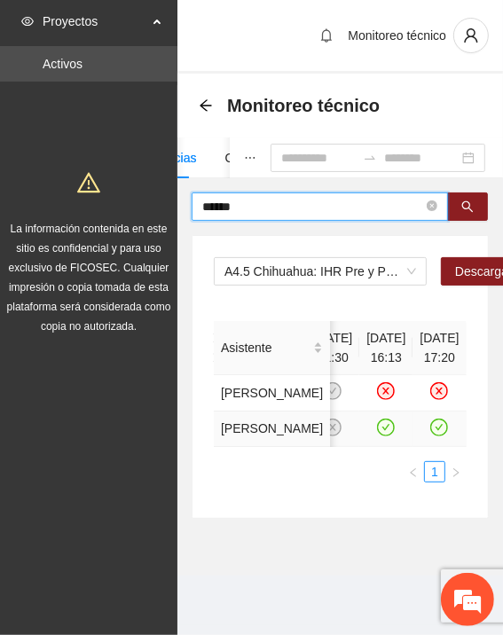
scroll to position [89, 0]
click at [430, 418] on icon "check-circle" at bounding box center [439, 427] width 18 height 18
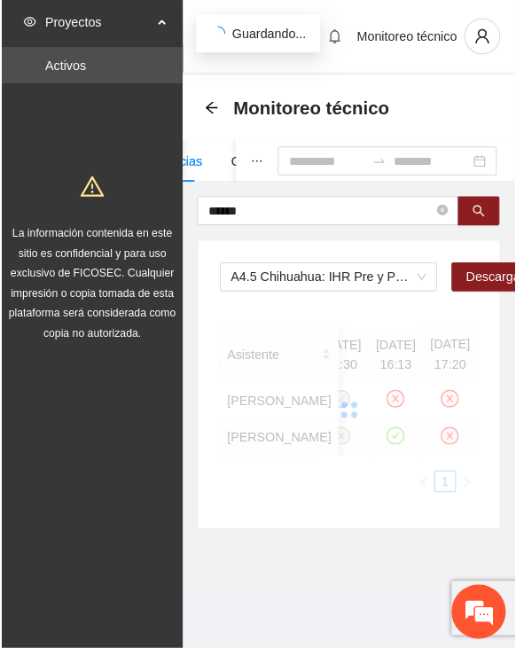
scroll to position [0, 0]
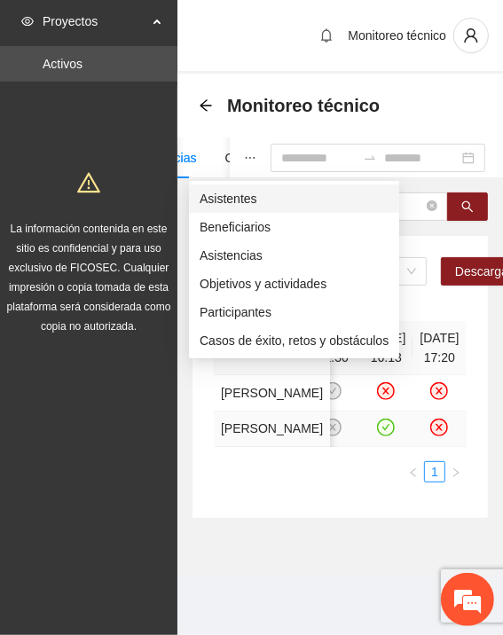
click at [234, 199] on span "Asistentes" at bounding box center [293, 198] width 189 height 19
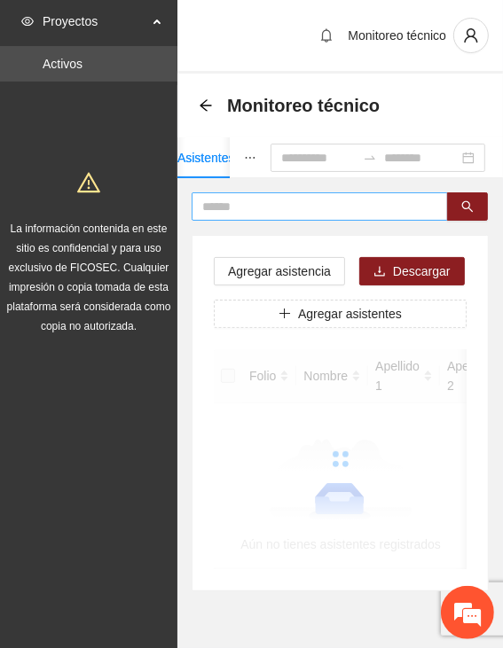
click at [241, 201] on input "text" at bounding box center [312, 206] width 221 height 19
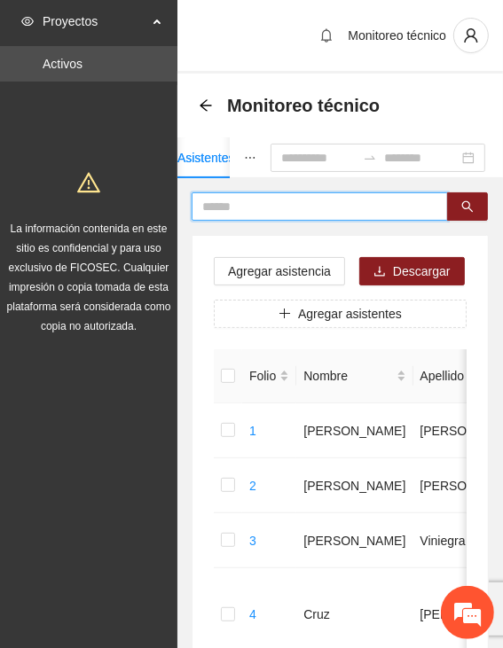
click at [325, 202] on input "text" at bounding box center [312, 206] width 221 height 19
type input "*******"
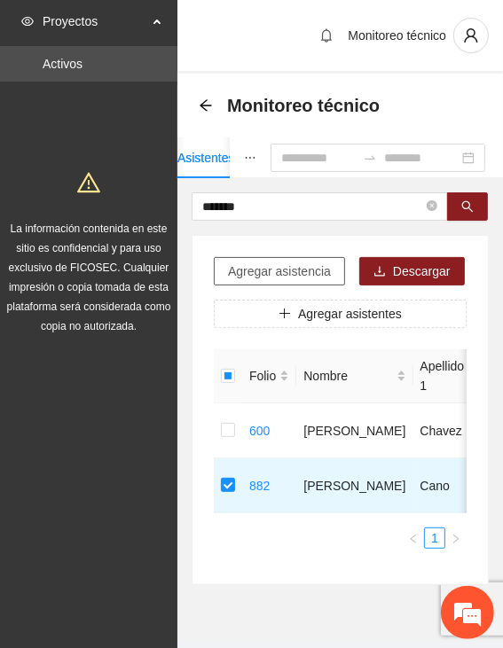
click at [294, 275] on span "Agregar asistencia" at bounding box center [279, 270] width 103 height 19
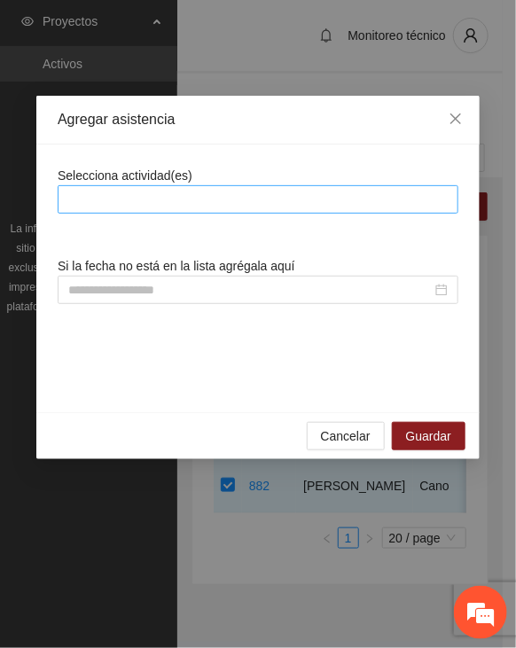
click at [291, 203] on div at bounding box center [258, 199] width 392 height 21
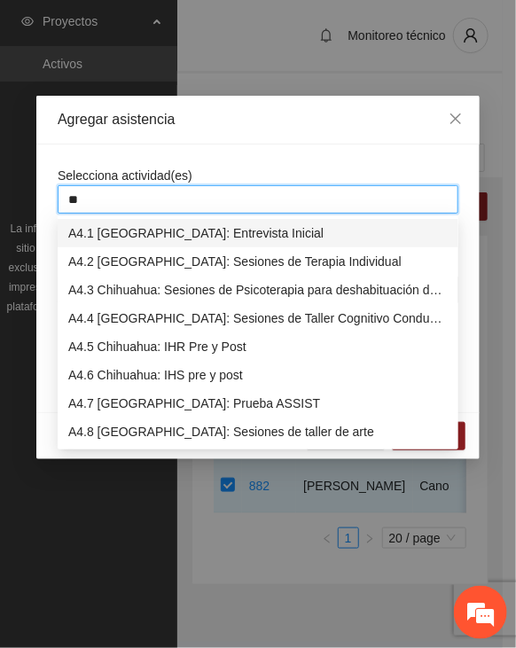
type input "***"
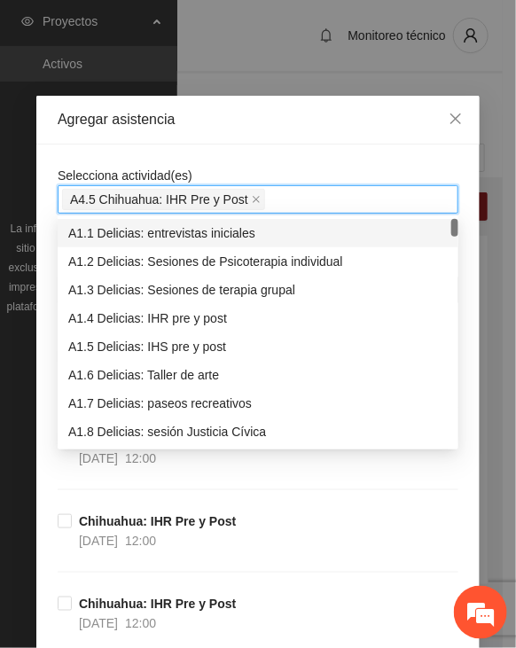
click at [280, 167] on div "Selecciona actividad(es) A4.5 Chihuahua: IHR Pre y Post" at bounding box center [258, 190] width 401 height 48
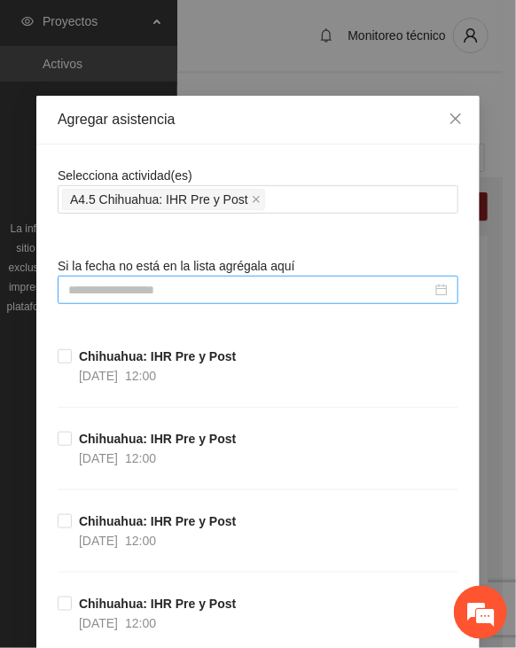
click at [192, 286] on input at bounding box center [249, 289] width 363 height 19
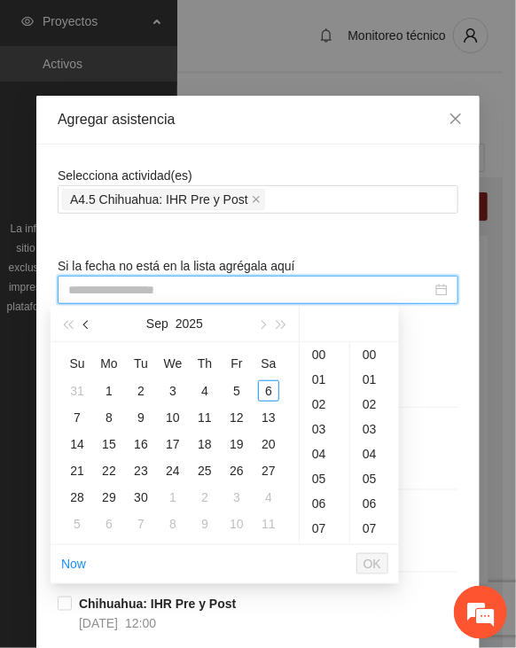
click at [95, 322] on button "button" at bounding box center [86, 323] width 19 height 35
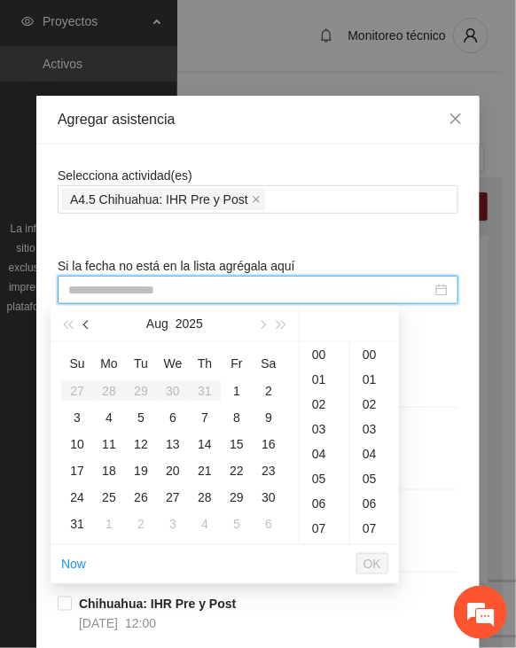
click at [92, 322] on button "button" at bounding box center [86, 323] width 19 height 35
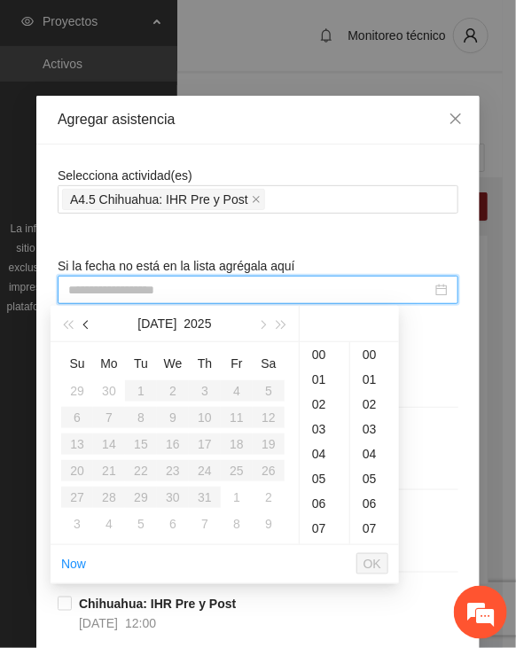
click at [89, 323] on span "button" at bounding box center [87, 325] width 9 height 9
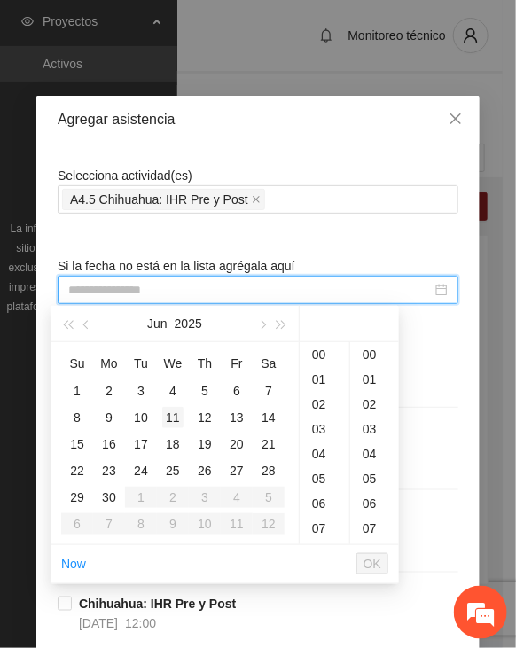
click at [175, 417] on div "11" at bounding box center [172, 417] width 21 height 21
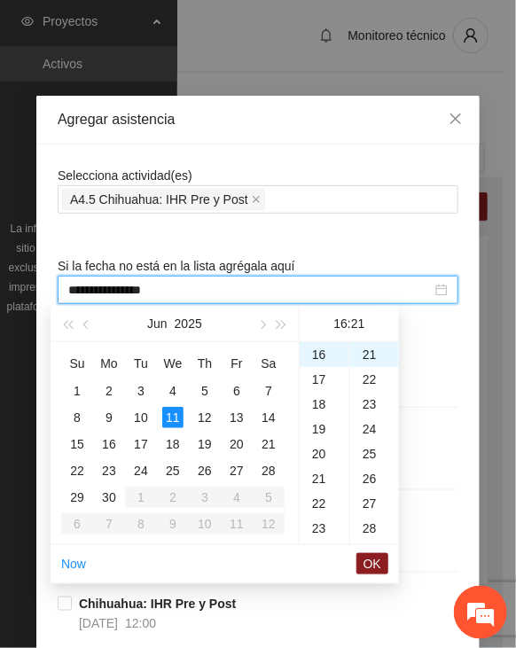
scroll to position [521, 0]
click at [316, 407] on div "11" at bounding box center [325, 407] width 50 height 25
type input "**********"
click at [370, 558] on span "OK" at bounding box center [372, 563] width 18 height 19
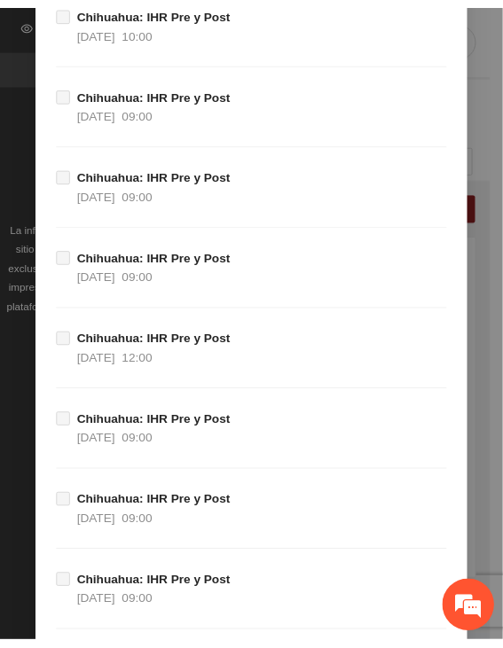
scroll to position [19569, 0]
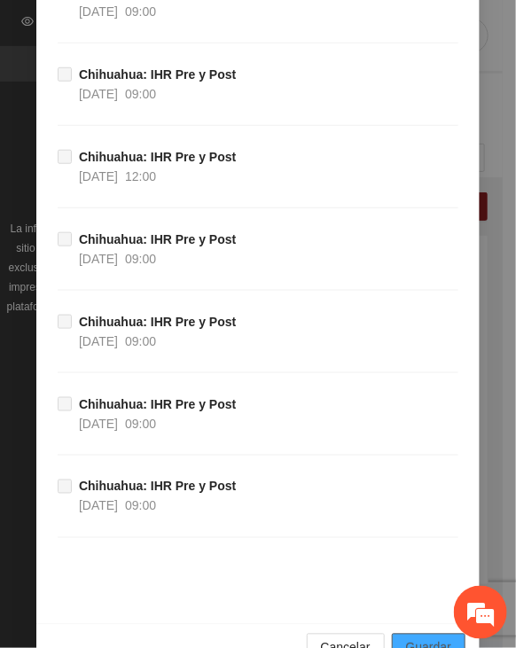
click at [420, 638] on span "Guardar" at bounding box center [428, 647] width 45 height 19
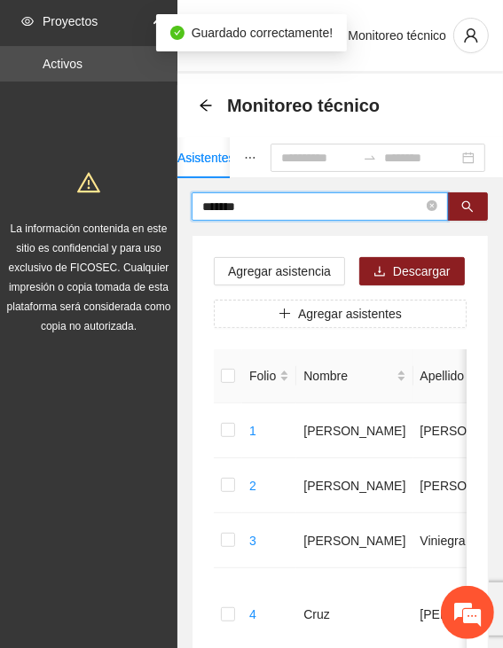
drag, startPoint x: 262, startPoint y: 207, endPoint x: 115, endPoint y: 202, distance: 147.2
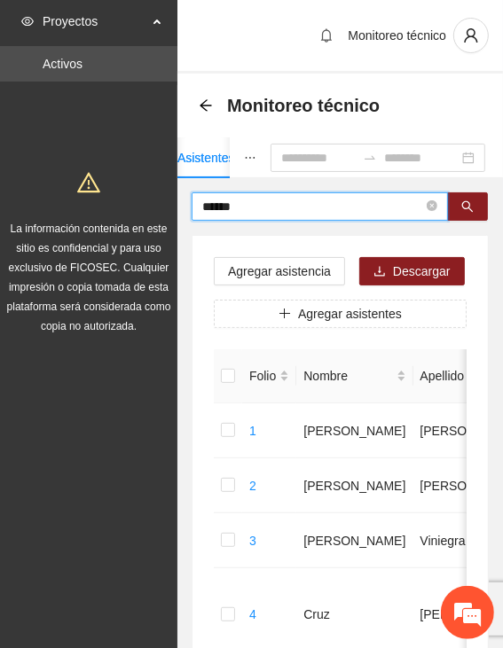
type input "******"
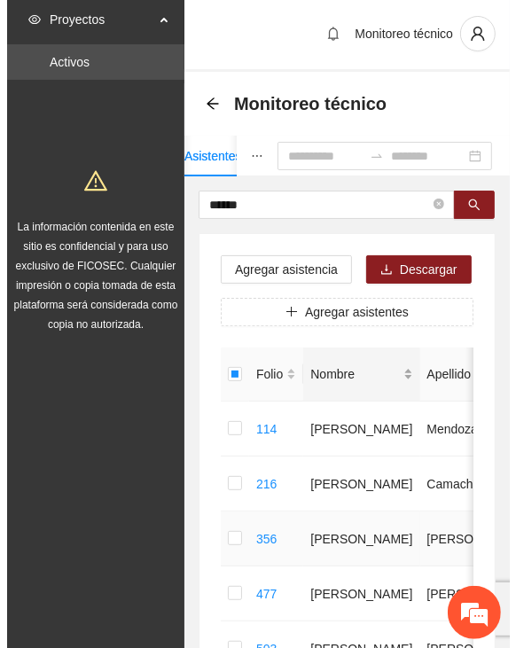
scroll to position [0, 0]
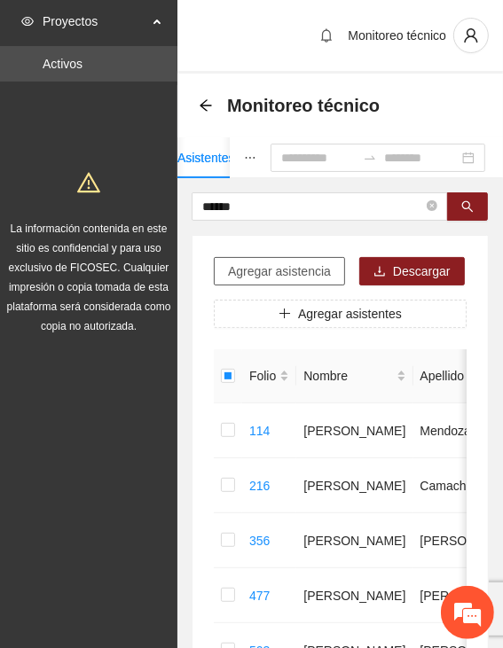
click at [269, 265] on span "Agregar asistencia" at bounding box center [279, 270] width 103 height 19
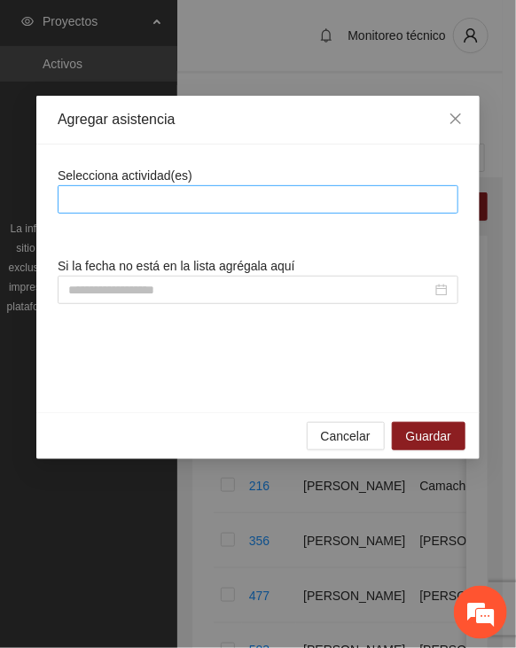
click at [292, 208] on div at bounding box center [258, 199] width 392 height 21
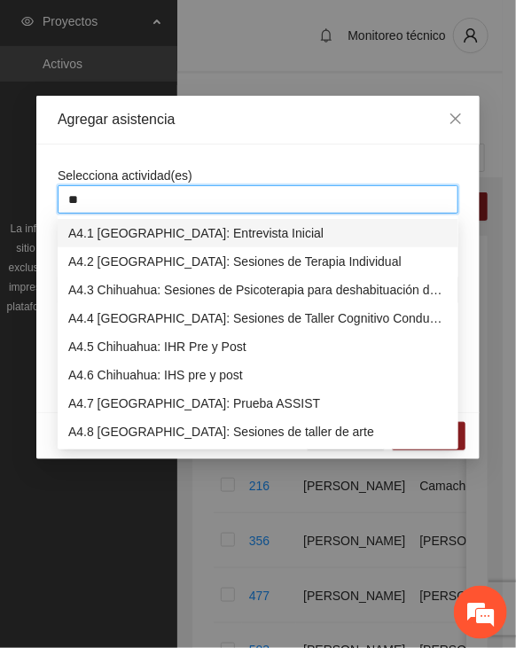
type input "***"
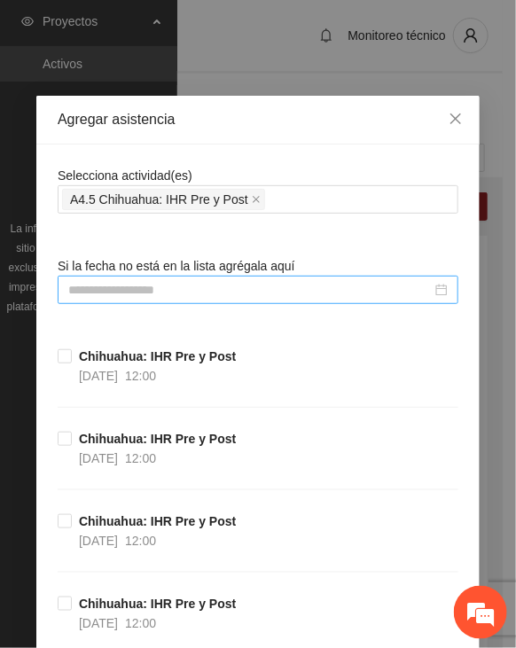
click at [122, 285] on input at bounding box center [249, 289] width 363 height 19
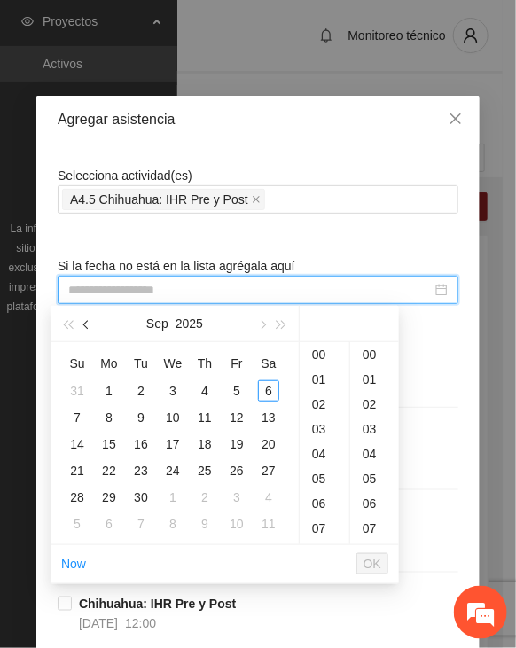
click at [89, 324] on span "button" at bounding box center [87, 325] width 9 height 9
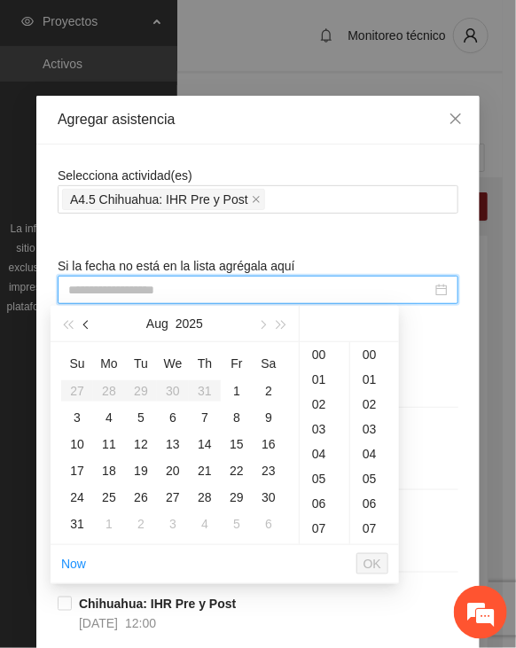
click at [89, 324] on span "button" at bounding box center [87, 325] width 9 height 9
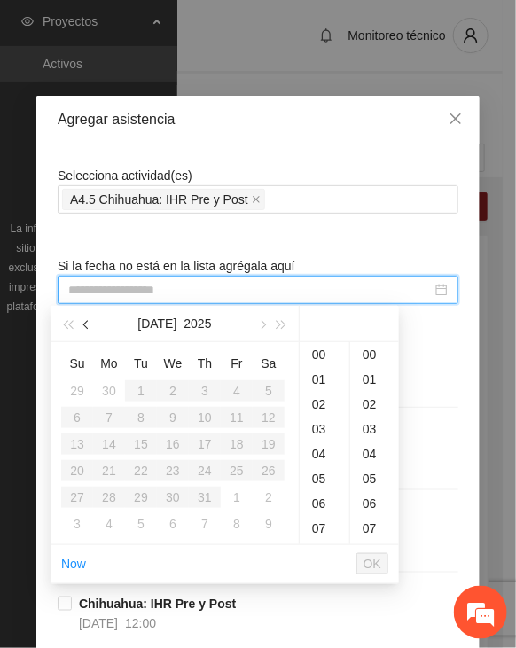
click at [89, 324] on span "button" at bounding box center [87, 325] width 9 height 9
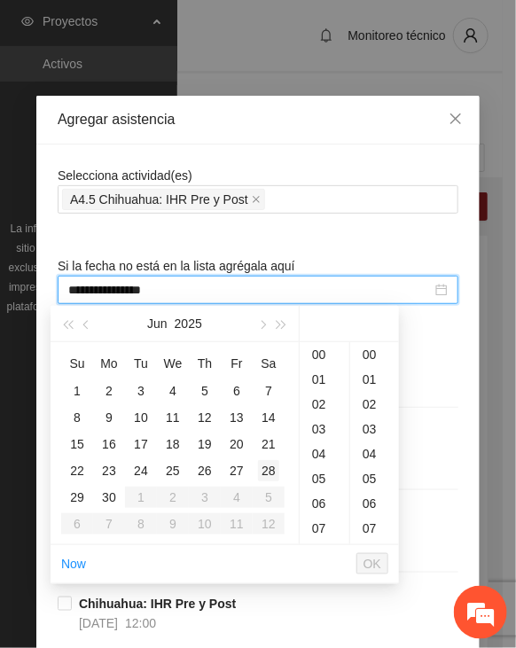
type input "**********"
click at [203, 420] on div "12" at bounding box center [204, 417] width 21 height 21
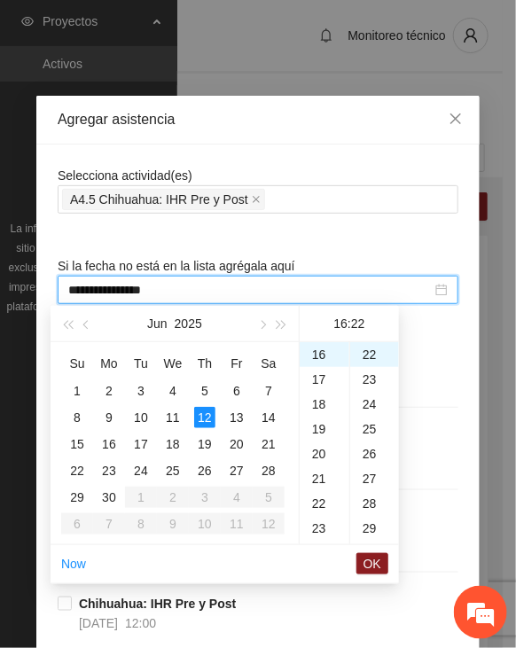
type input "**********"
drag, startPoint x: 370, startPoint y: 565, endPoint x: 372, endPoint y: 467, distance: 97.5
click at [372, 565] on span "OK" at bounding box center [372, 563] width 18 height 19
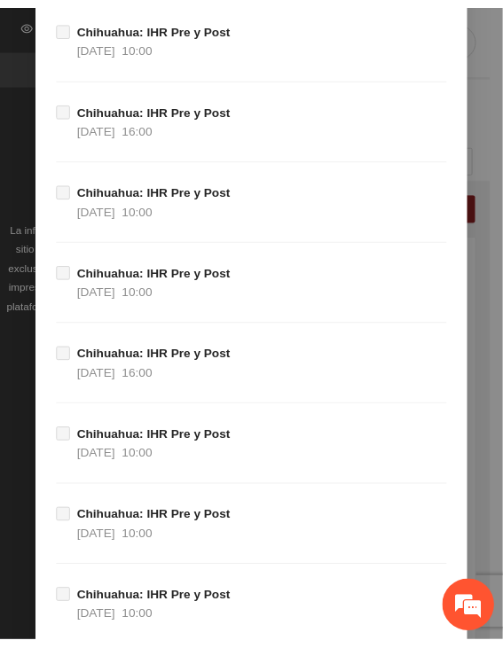
scroll to position [19569, 0]
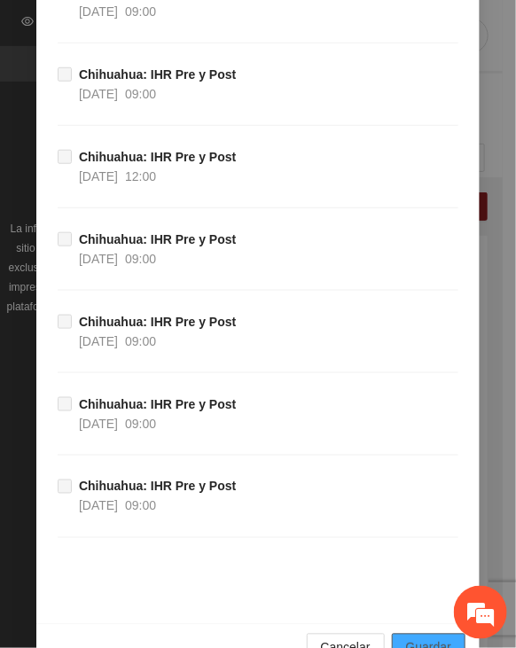
click at [400, 634] on button "Guardar" at bounding box center [429, 648] width 74 height 28
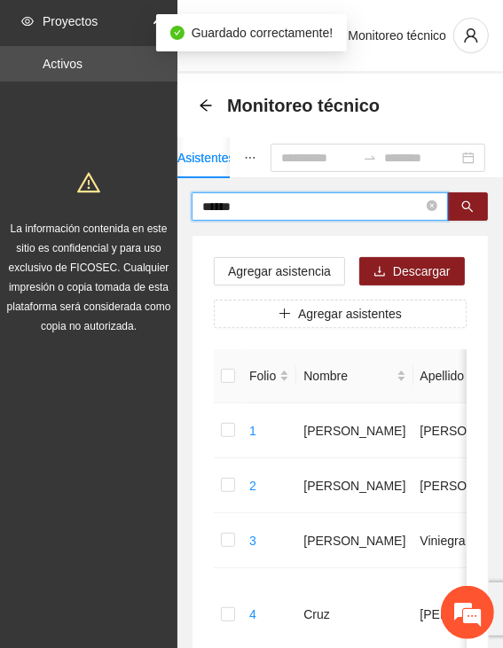
drag, startPoint x: 305, startPoint y: 208, endPoint x: 157, endPoint y: 208, distance: 148.0
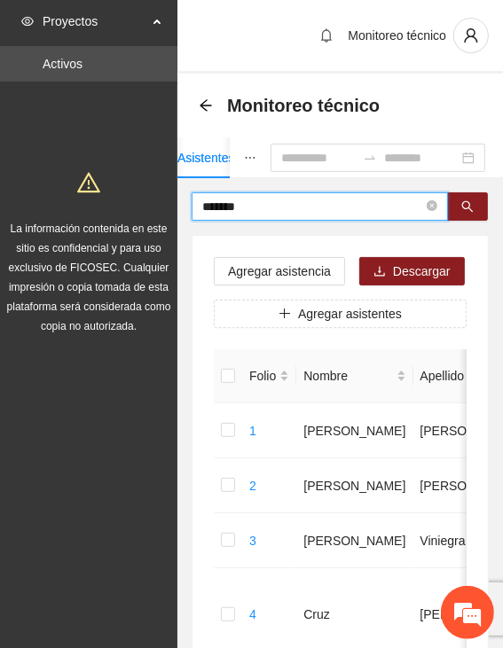
type input "*******"
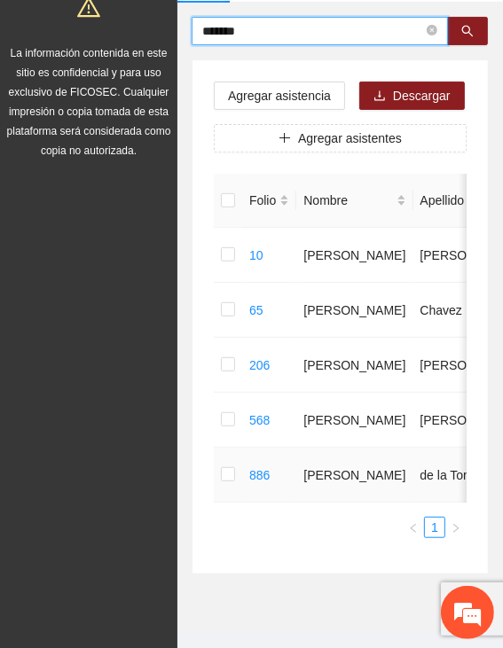
scroll to position [177, 0]
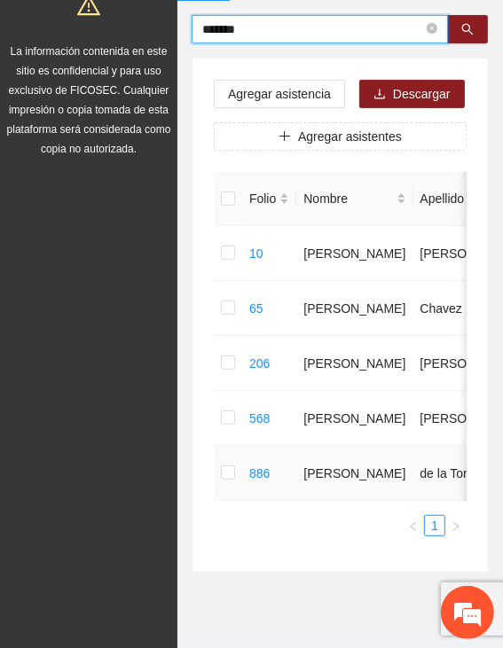
click at [214, 490] on td at bounding box center [228, 473] width 28 height 55
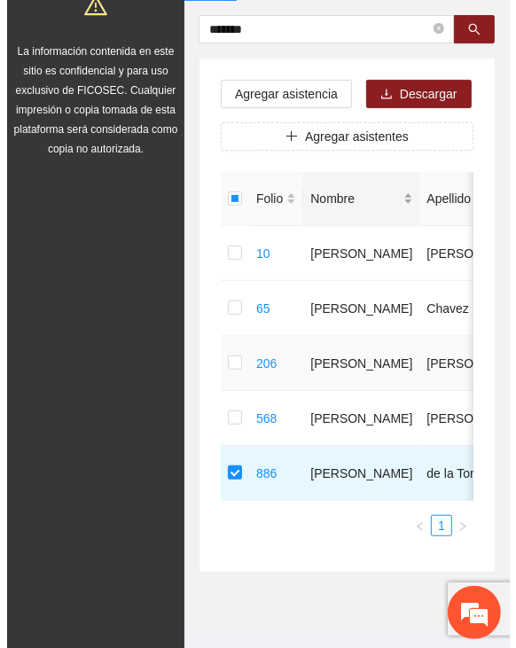
scroll to position [0, 0]
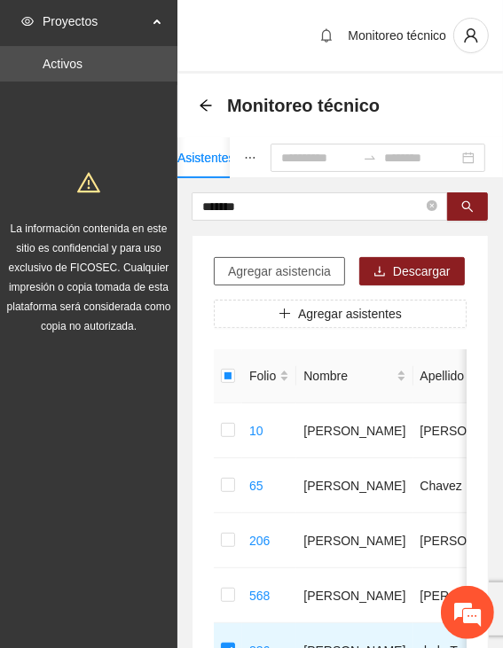
click at [296, 267] on span "Agregar asistencia" at bounding box center [279, 270] width 103 height 19
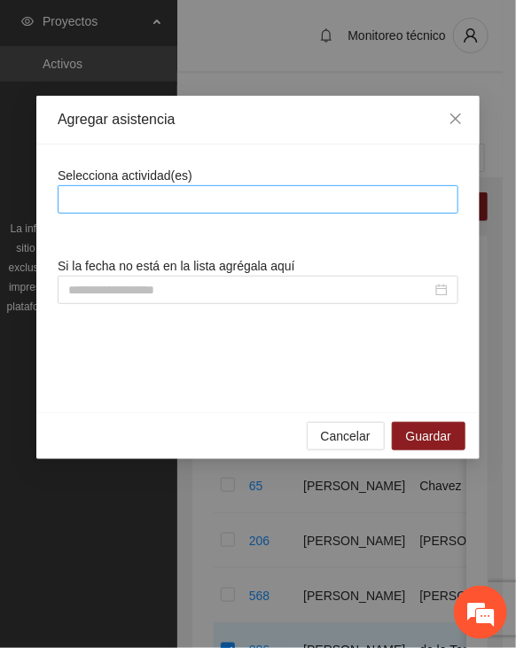
click at [300, 199] on div at bounding box center [258, 199] width 392 height 21
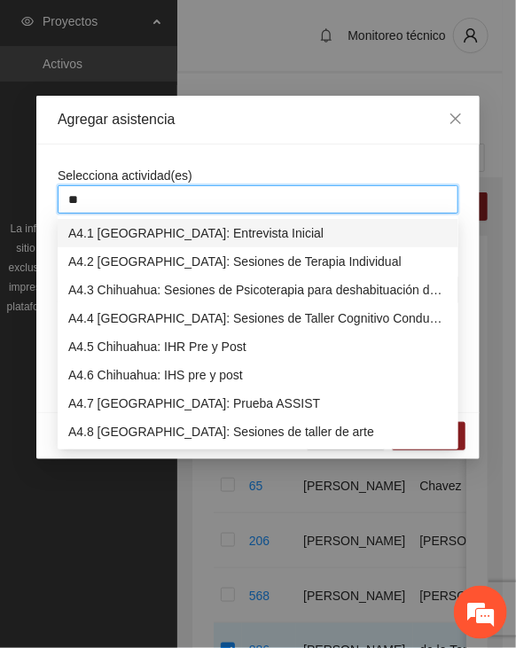
type input "***"
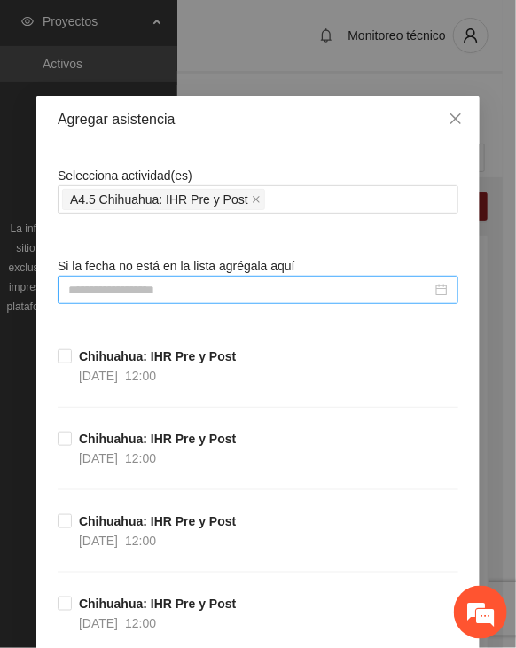
click at [191, 292] on input at bounding box center [249, 289] width 363 height 19
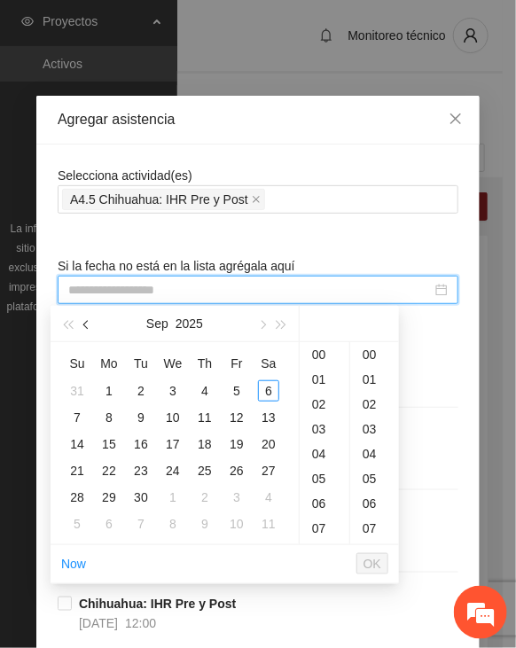
click at [85, 323] on span "button" at bounding box center [87, 325] width 9 height 9
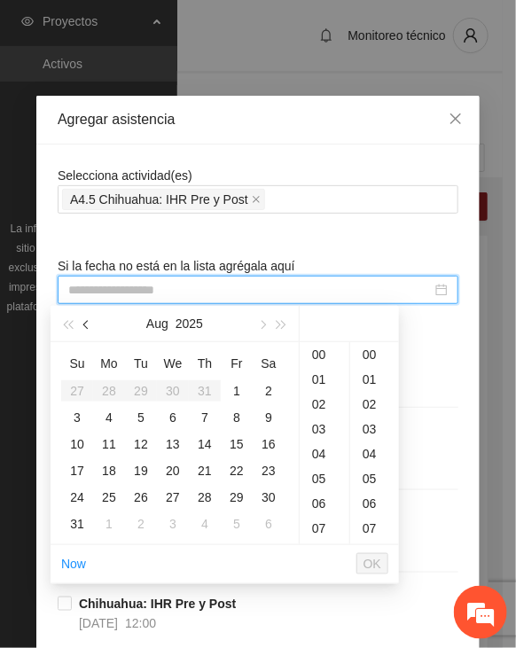
click at [85, 323] on span "button" at bounding box center [87, 325] width 9 height 9
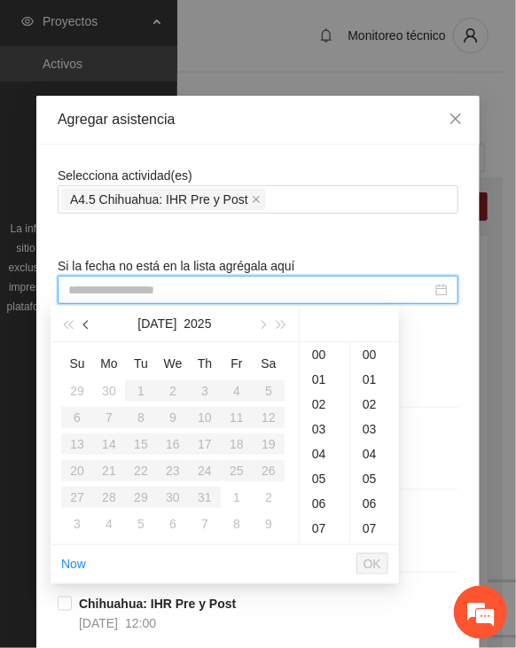
click at [85, 323] on span "button" at bounding box center [87, 325] width 9 height 9
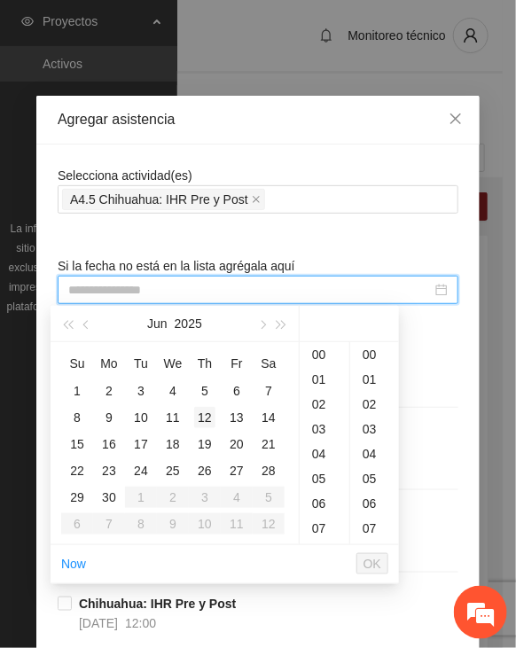
click at [202, 414] on div "12" at bounding box center [204, 417] width 21 height 21
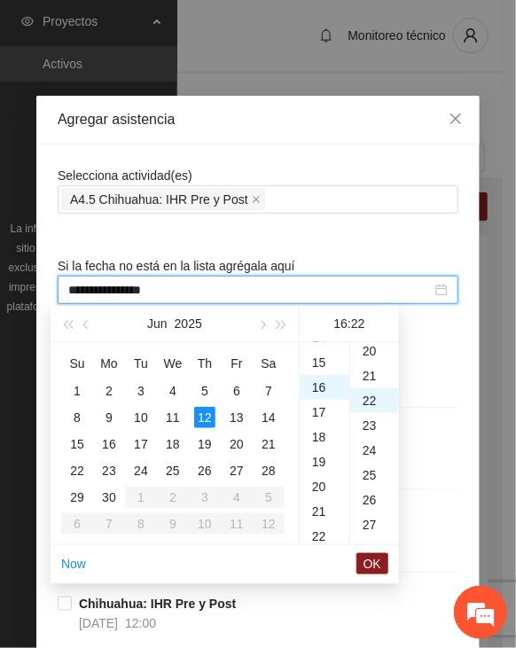
scroll to position [546, 0]
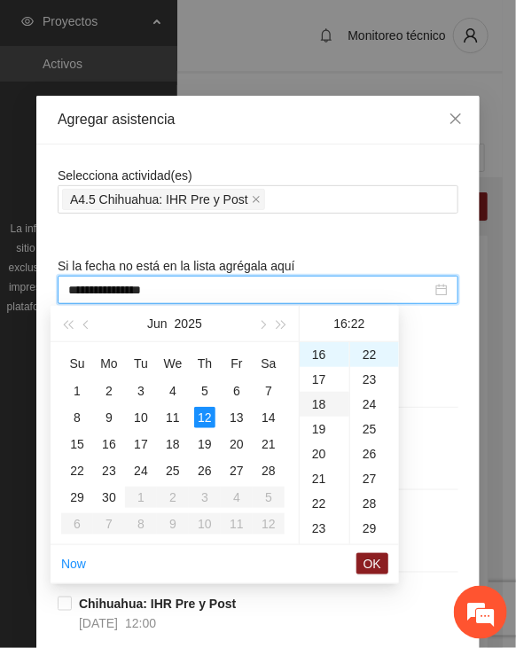
click at [324, 403] on div "18" at bounding box center [325, 404] width 50 height 25
type input "**********"
click at [370, 560] on span "OK" at bounding box center [372, 563] width 18 height 19
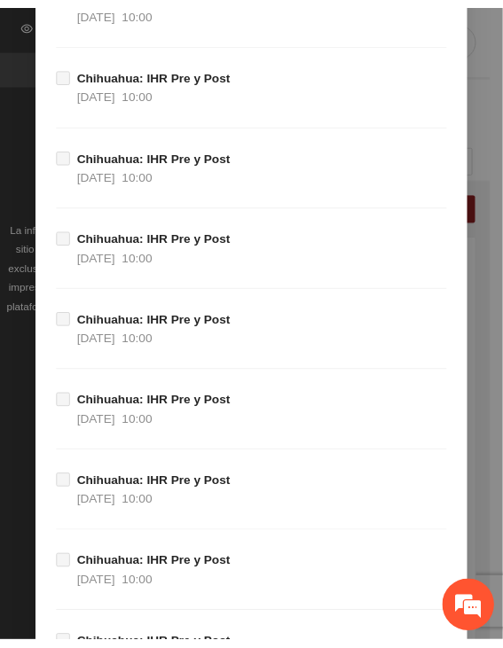
scroll to position [19569, 0]
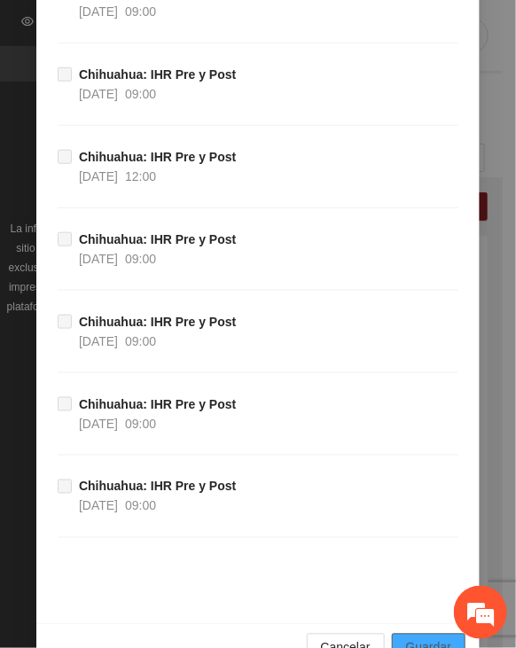
click at [424, 638] on span "Guardar" at bounding box center [428, 647] width 45 height 19
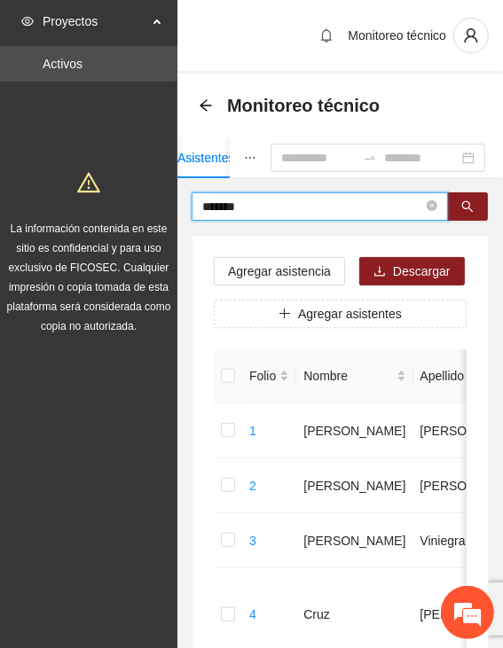
drag, startPoint x: 266, startPoint y: 207, endPoint x: 99, endPoint y: 205, distance: 166.6
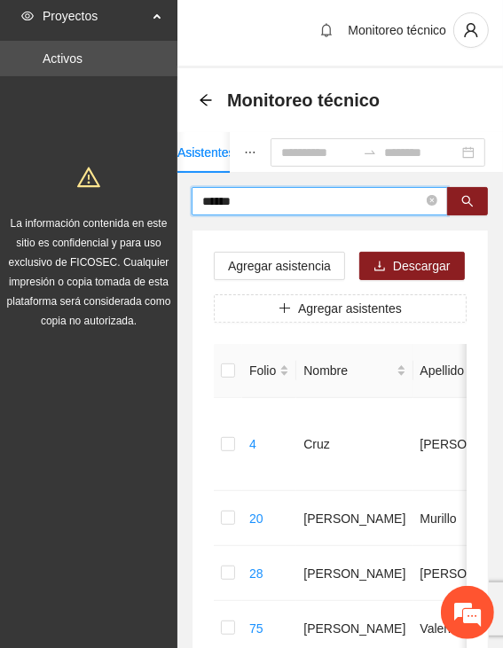
scroll to position [0, 0]
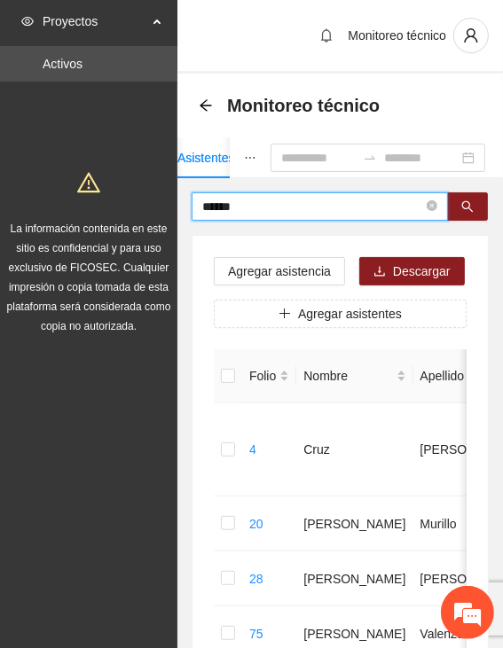
drag, startPoint x: 268, startPoint y: 208, endPoint x: 21, endPoint y: 204, distance: 246.4
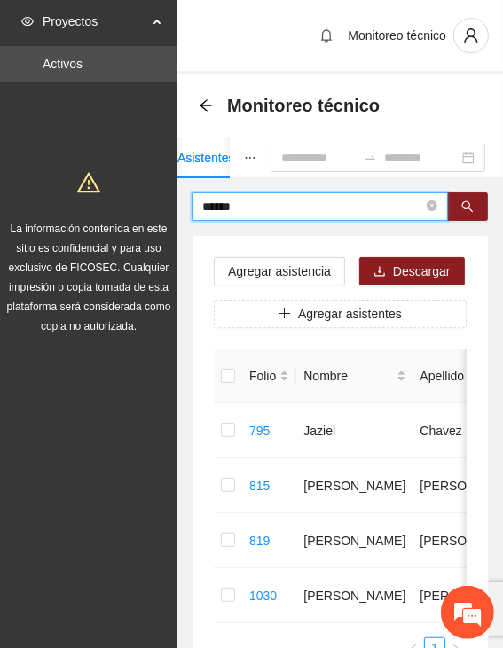
drag, startPoint x: 241, startPoint y: 212, endPoint x: 160, endPoint y: 203, distance: 82.0
click at [160, 204] on section "Proyectos Activos La información contenida en este sitio es confidencial y para…" at bounding box center [251, 400] width 503 height 801
type input "******"
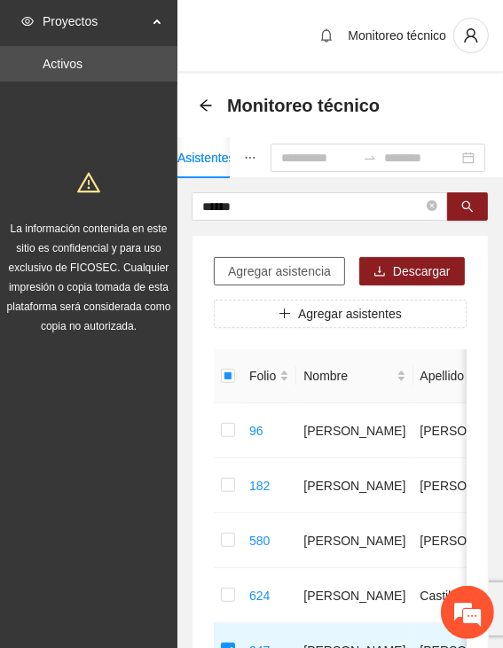
click at [285, 270] on span "Agregar asistencia" at bounding box center [279, 270] width 103 height 19
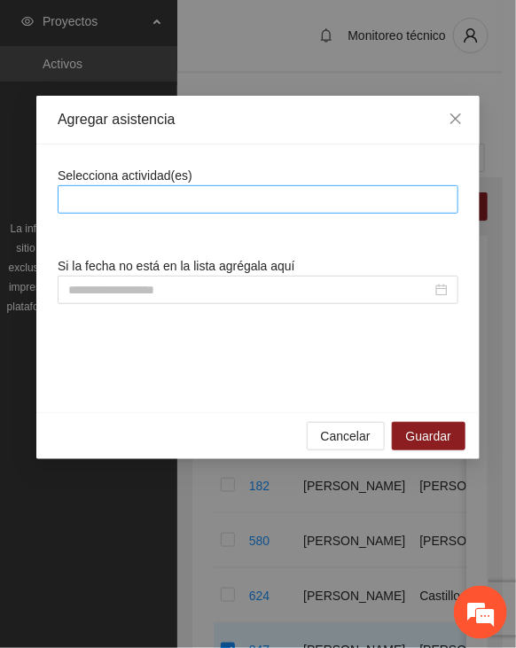
click at [285, 196] on div at bounding box center [258, 199] width 392 height 21
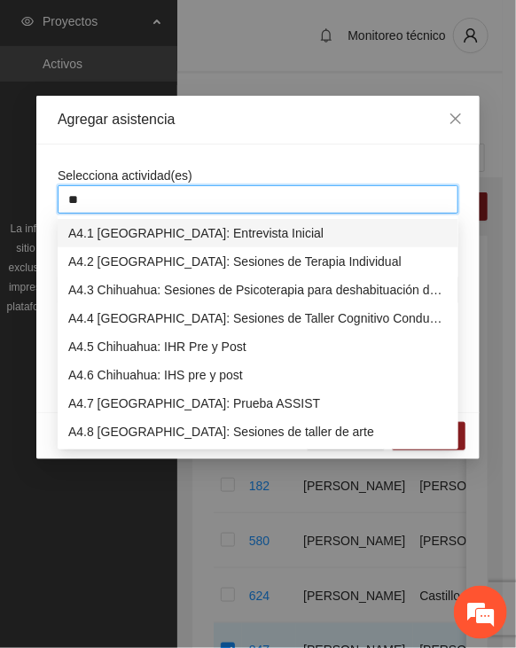
type input "***"
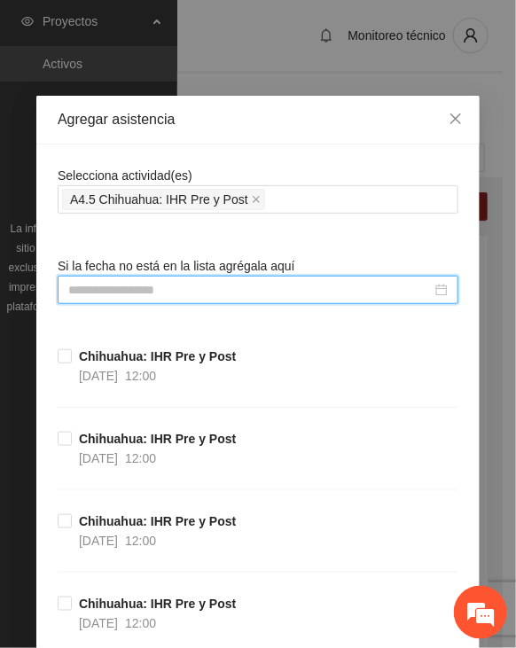
click at [162, 289] on input at bounding box center [249, 289] width 363 height 19
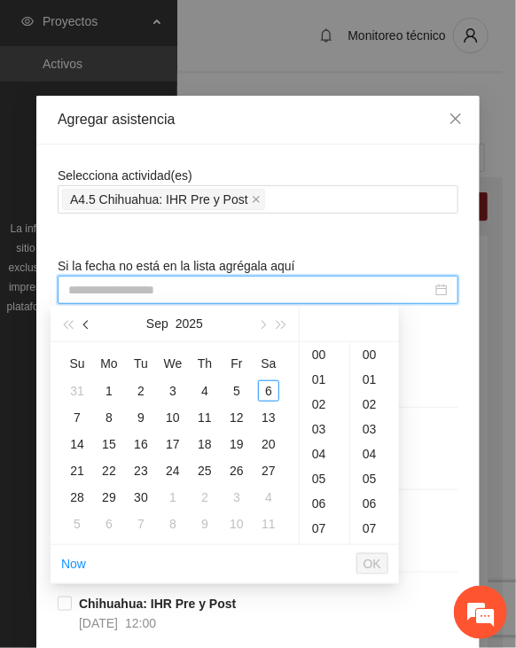
click at [86, 325] on span "button" at bounding box center [87, 325] width 9 height 9
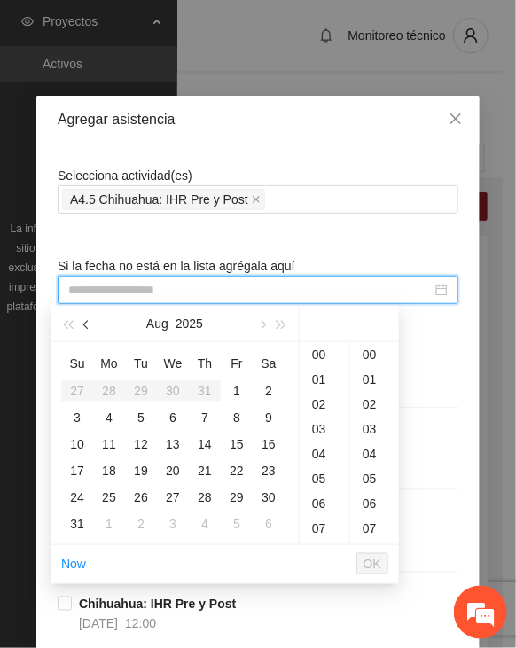
click at [86, 325] on span "button" at bounding box center [87, 325] width 9 height 9
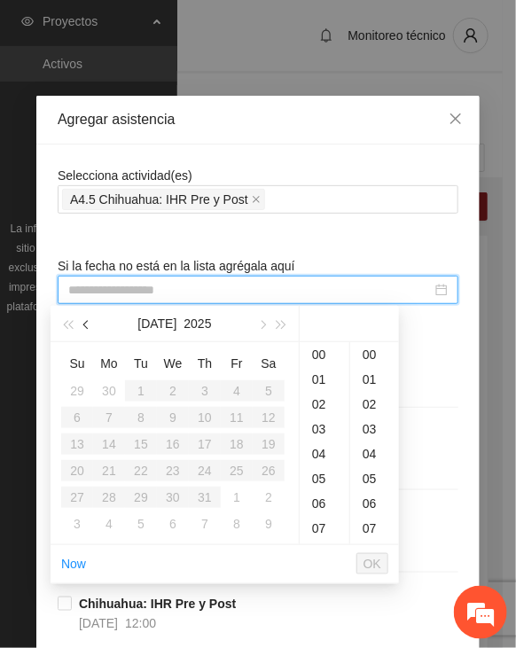
click at [86, 325] on span "button" at bounding box center [87, 325] width 9 height 9
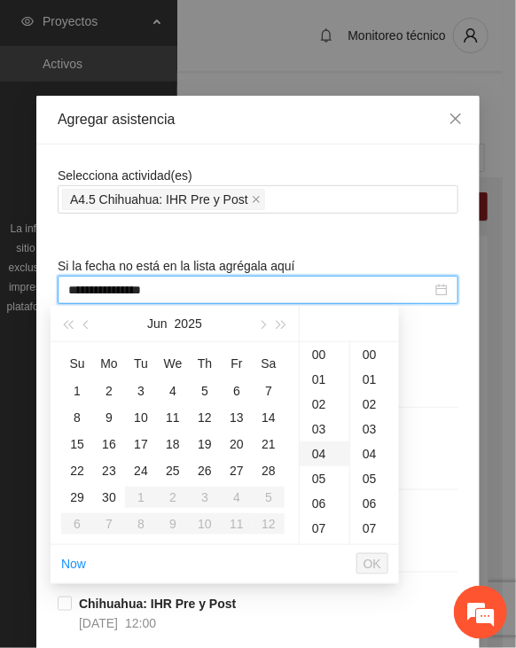
type input "**********"
click at [199, 417] on div "12" at bounding box center [204, 417] width 21 height 21
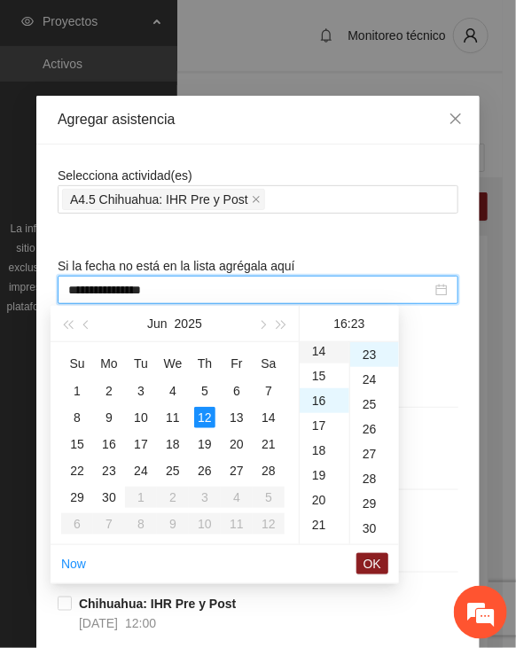
scroll to position [220, 0]
click at [323, 417] on div "11" at bounding box center [325, 407] width 50 height 25
click at [323, 389] on div "12" at bounding box center [325, 379] width 50 height 25
click at [359, 401] on div "25" at bounding box center [374, 404] width 49 height 25
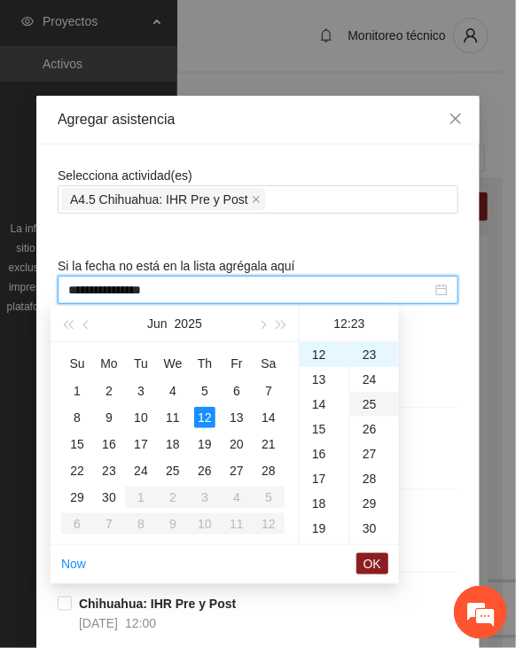
type input "**********"
click at [370, 559] on span "OK" at bounding box center [372, 563] width 18 height 19
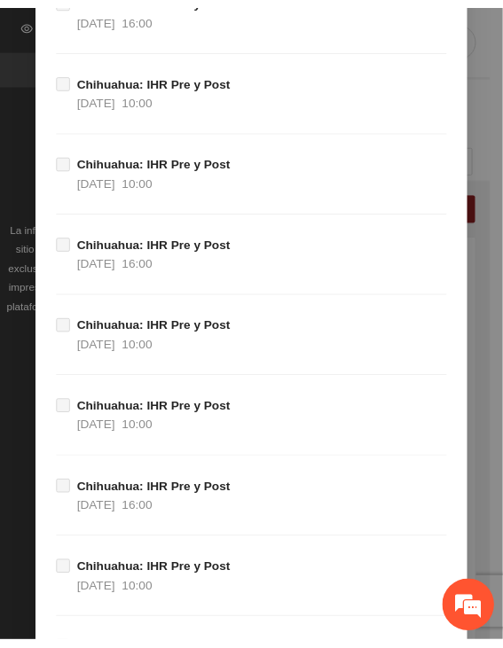
scroll to position [19569, 0]
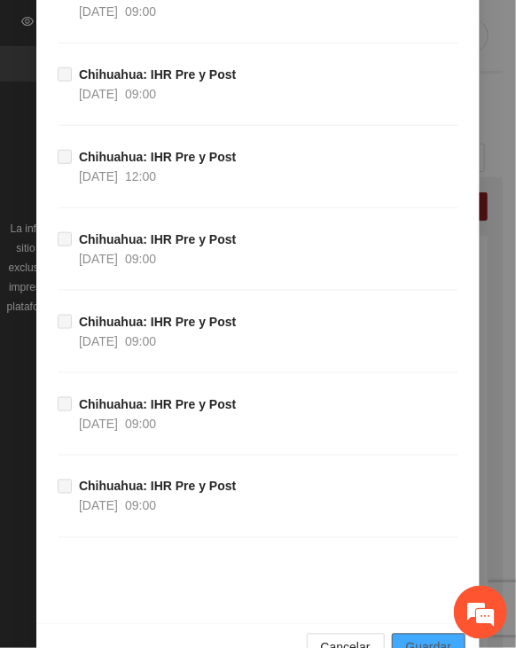
click at [419, 638] on span "Guardar" at bounding box center [428, 647] width 45 height 19
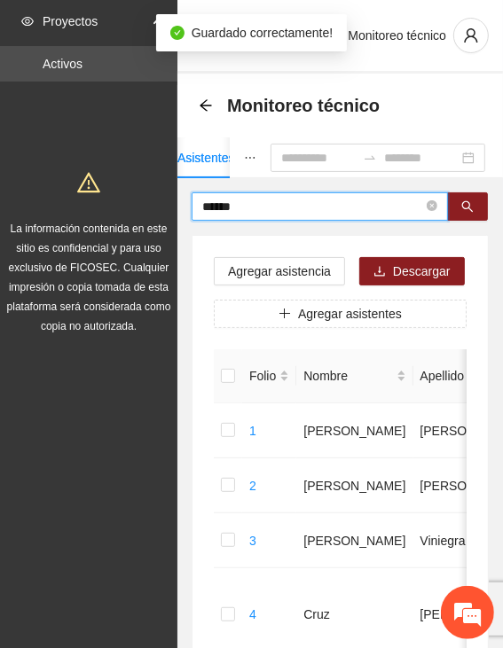
drag, startPoint x: 195, startPoint y: 200, endPoint x: 121, endPoint y: 195, distance: 73.8
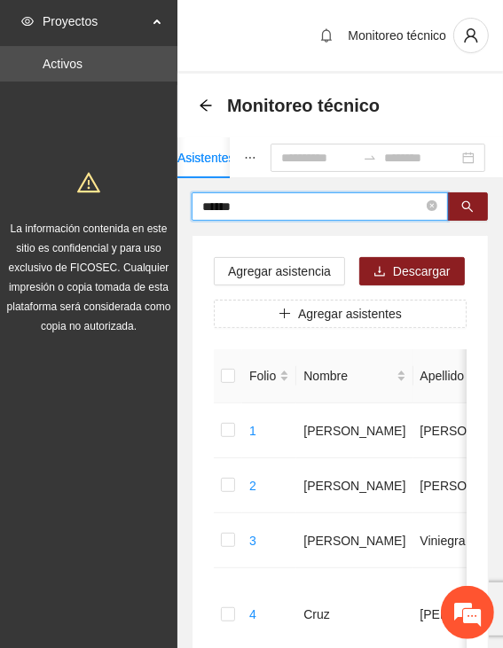
type input "******"
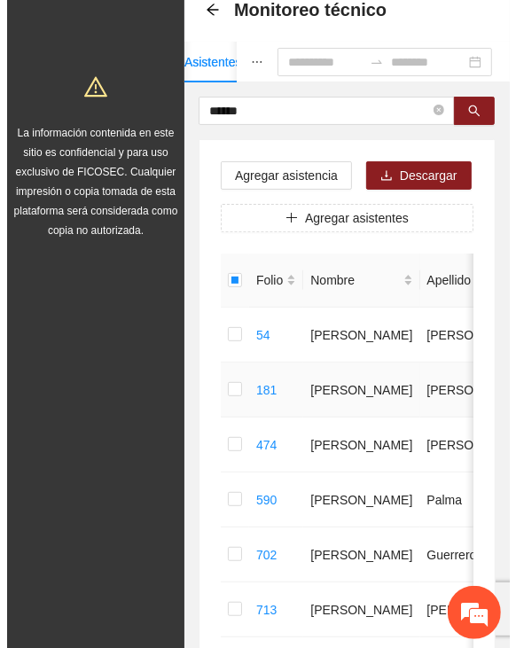
scroll to position [92, 0]
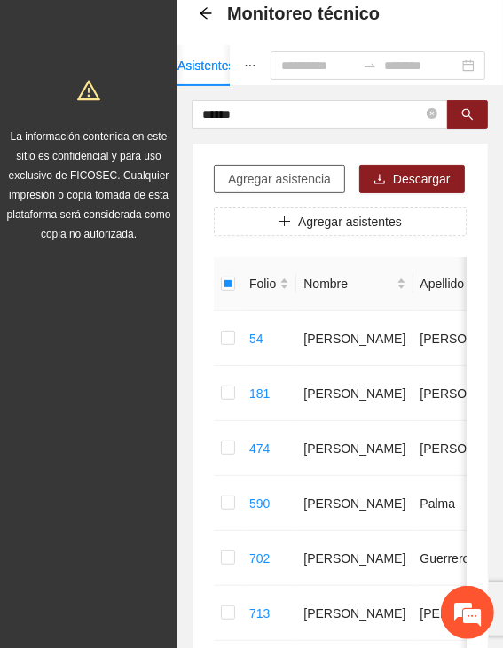
click at [256, 169] on span "Agregar asistencia" at bounding box center [279, 178] width 103 height 19
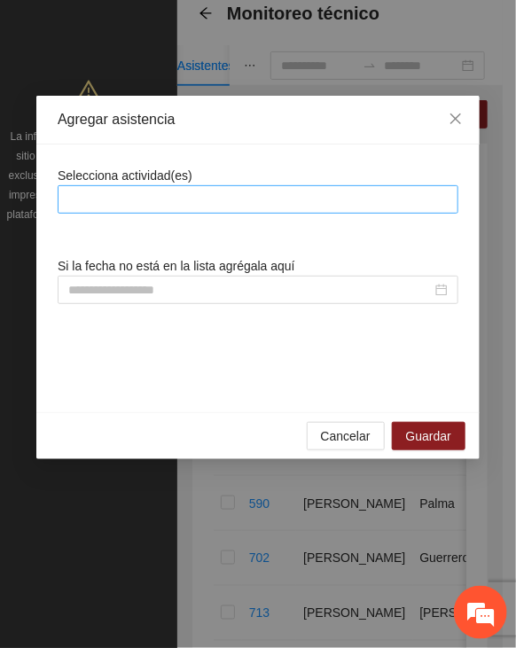
click at [234, 204] on div at bounding box center [258, 199] width 392 height 21
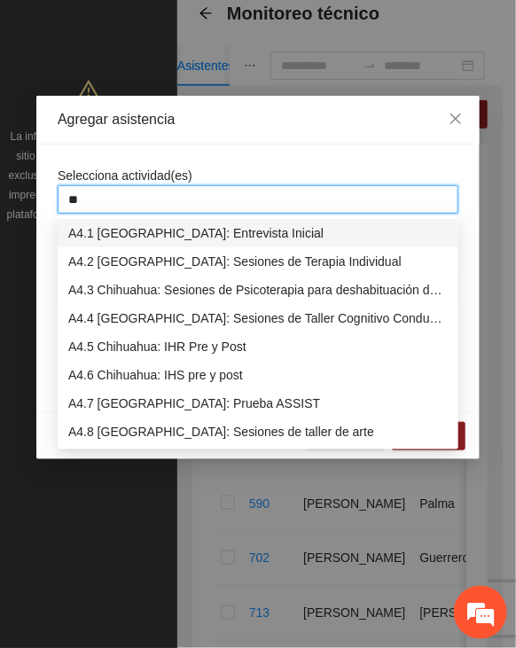
type input "***"
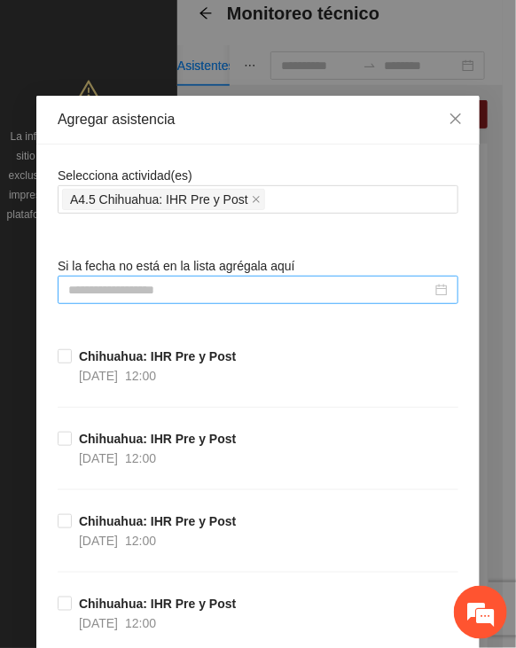
click at [205, 291] on input at bounding box center [249, 289] width 363 height 19
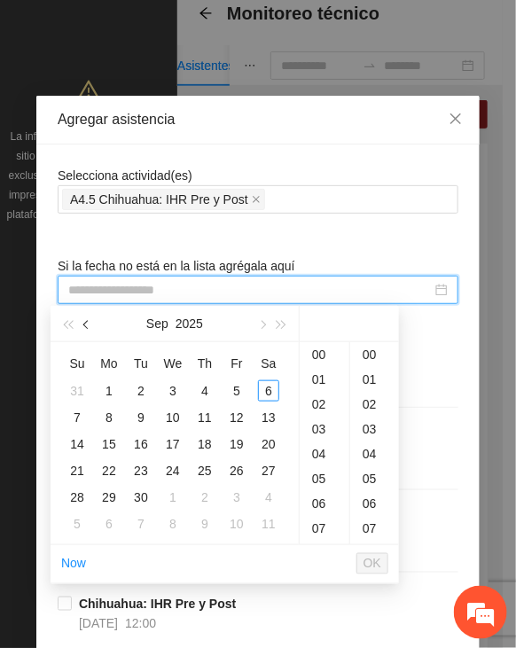
click at [89, 323] on span "button" at bounding box center [87, 325] width 9 height 9
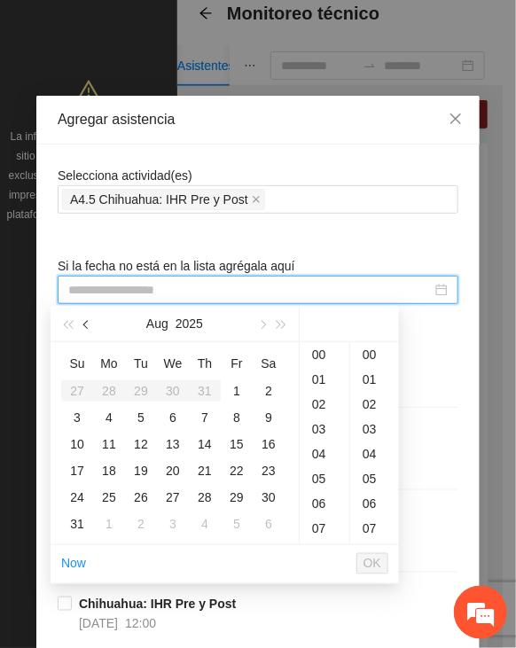
click at [89, 323] on span "button" at bounding box center [87, 325] width 9 height 9
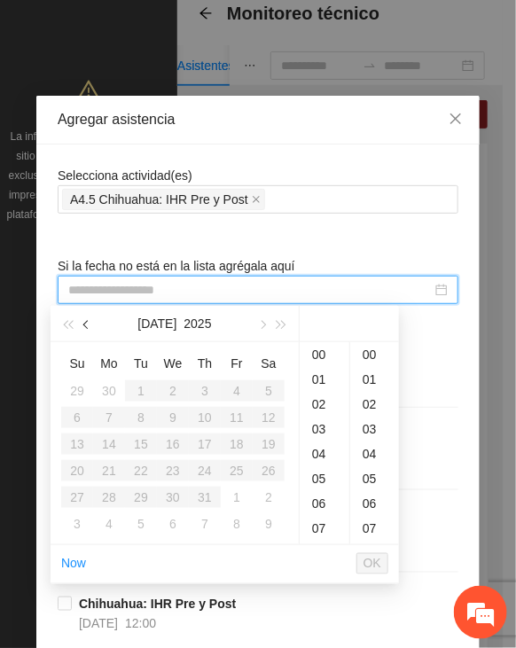
click at [89, 323] on span "button" at bounding box center [87, 325] width 9 height 9
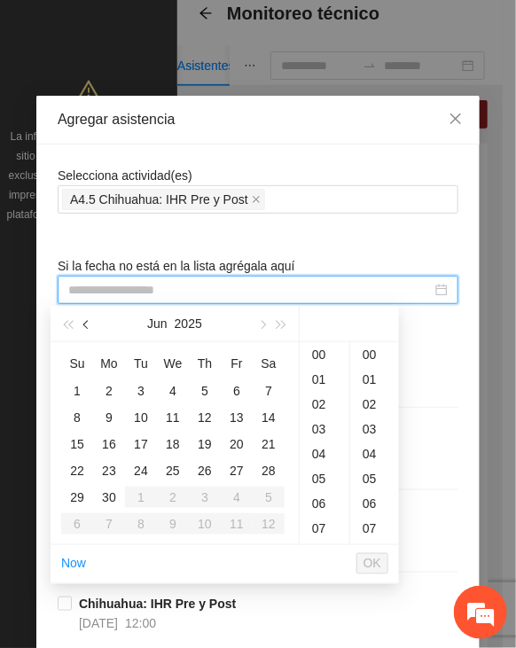
click at [89, 323] on span "button" at bounding box center [87, 325] width 9 height 9
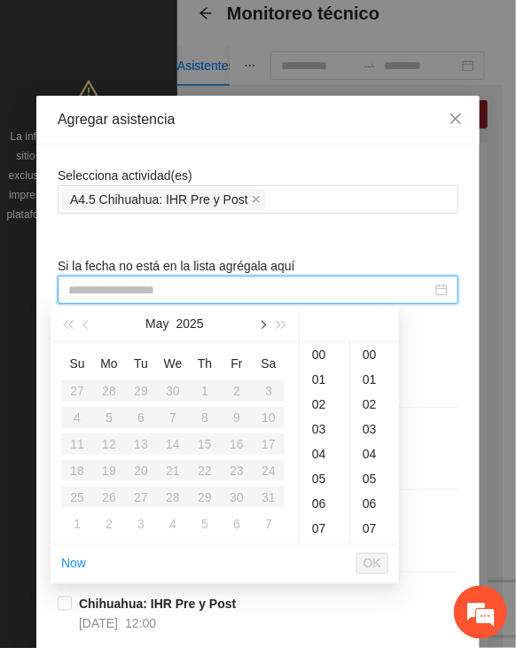
click at [263, 327] on span "button" at bounding box center [261, 325] width 9 height 9
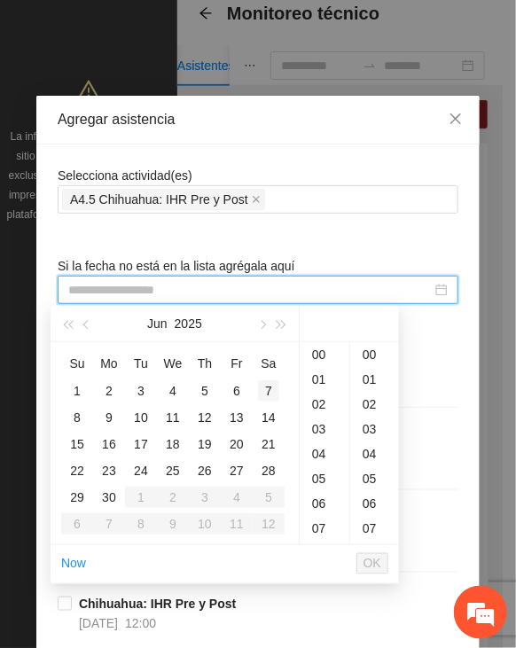
type input "**********"
click at [204, 419] on div "12" at bounding box center [204, 417] width 21 height 21
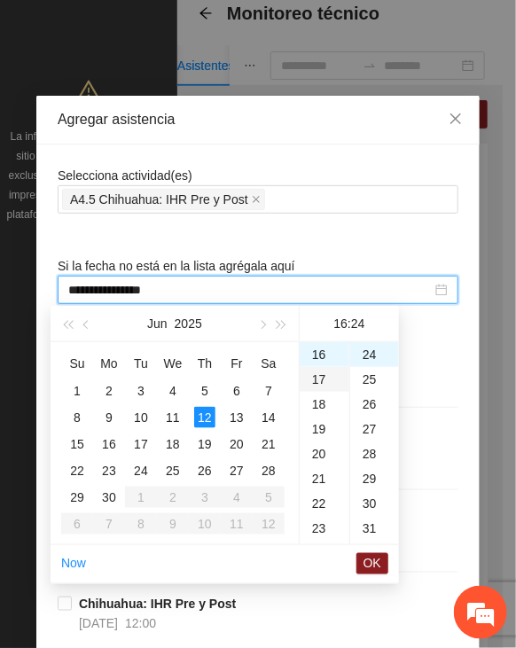
click at [316, 374] on div "17" at bounding box center [325, 379] width 50 height 25
type input "**********"
click at [370, 567] on span "OK" at bounding box center [372, 563] width 18 height 19
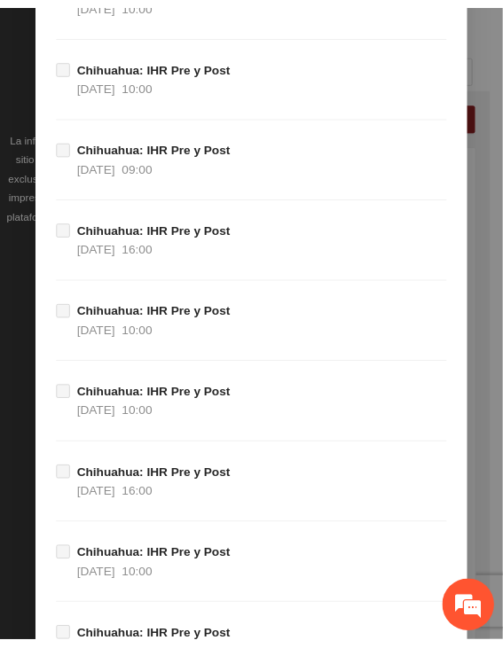
scroll to position [19569, 0]
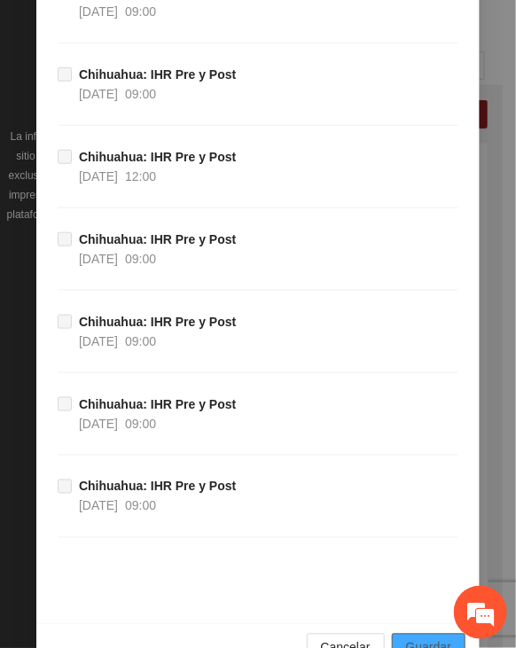
drag, startPoint x: 409, startPoint y: 614, endPoint x: 410, endPoint y: 605, distance: 8.9
click at [411, 634] on button "Guardar" at bounding box center [429, 648] width 74 height 28
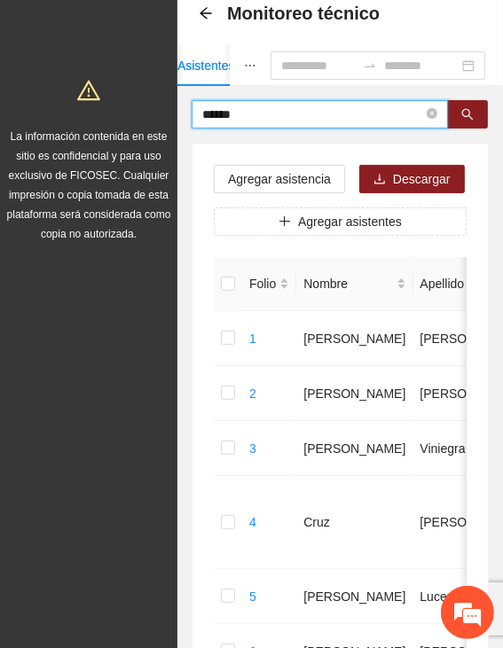
drag, startPoint x: 114, startPoint y: 101, endPoint x: 77, endPoint y: 98, distance: 37.3
type input "*******"
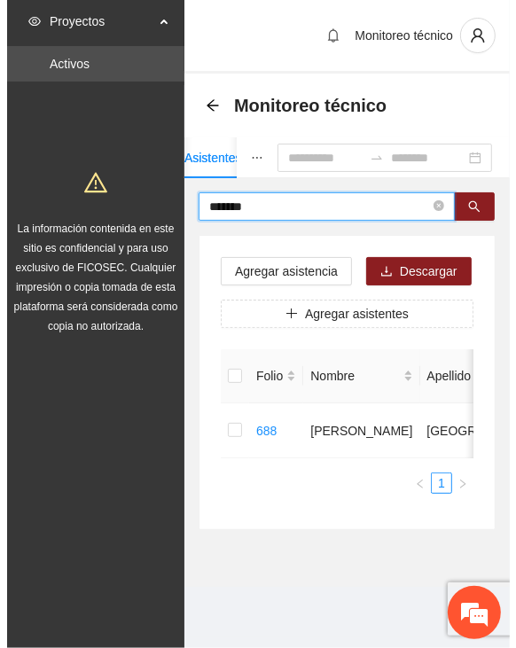
scroll to position [0, 0]
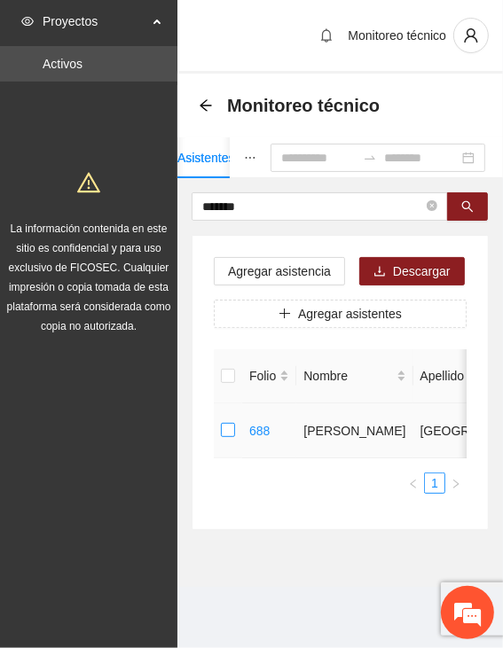
click at [235, 432] on td at bounding box center [228, 430] width 28 height 55
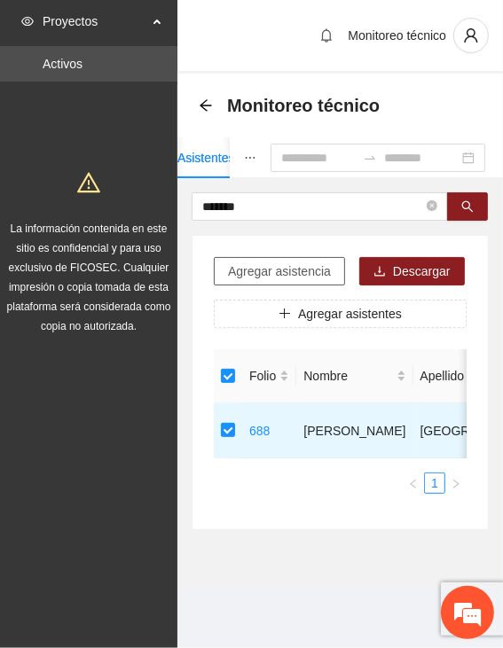
click at [275, 265] on span "Agregar asistencia" at bounding box center [279, 270] width 103 height 19
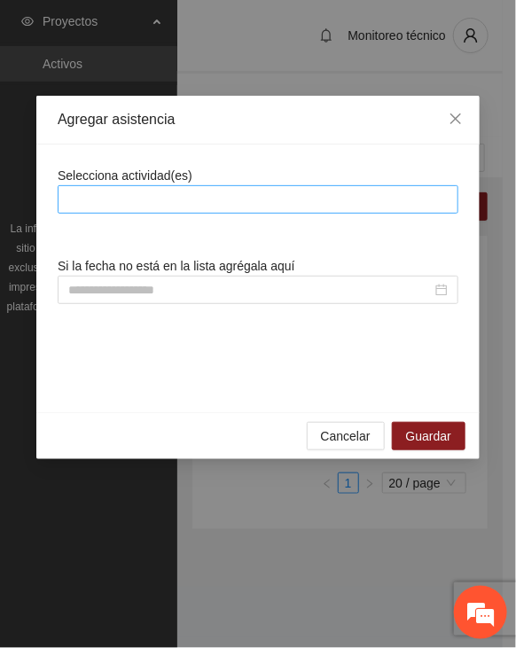
click at [282, 199] on div at bounding box center [258, 199] width 392 height 21
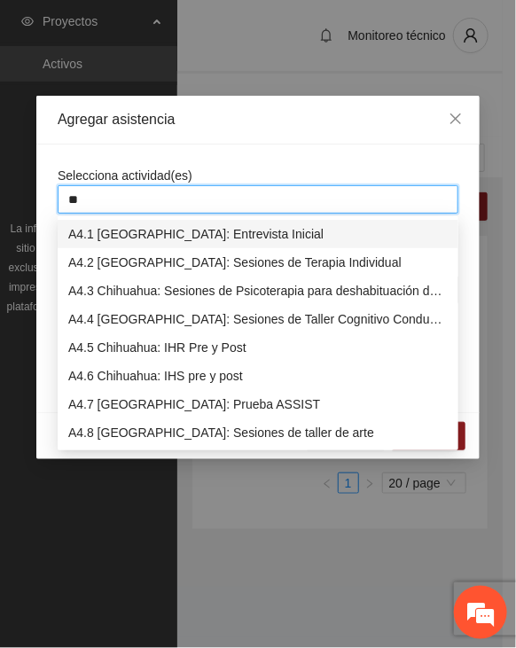
type input "***"
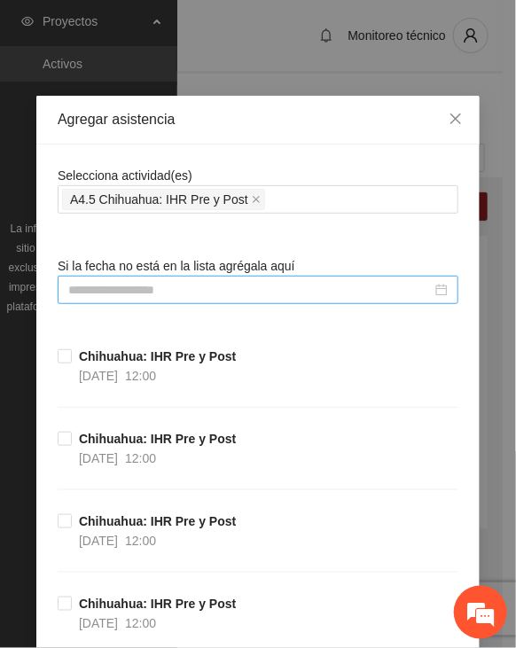
click at [219, 290] on input at bounding box center [249, 289] width 363 height 19
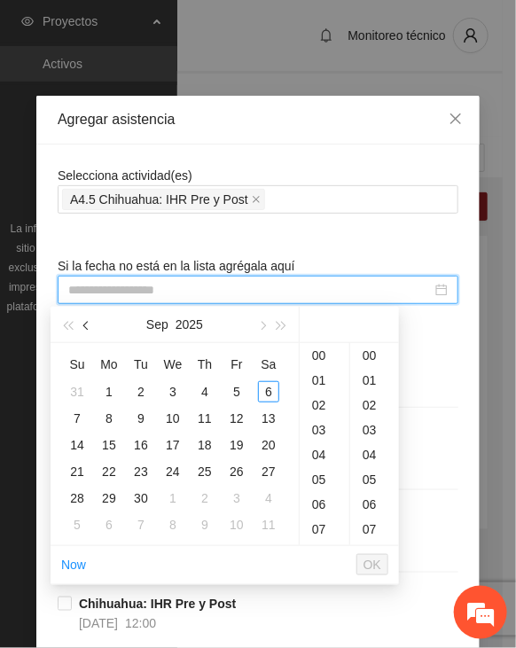
click at [90, 325] on span "button" at bounding box center [87, 326] width 9 height 9
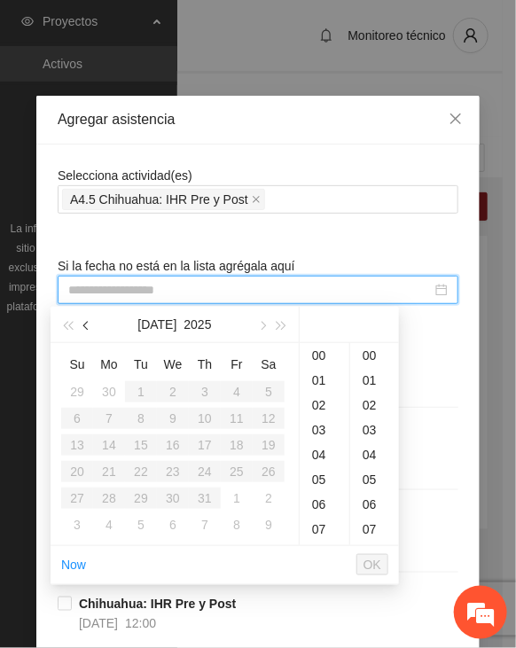
click at [90, 325] on span "button" at bounding box center [87, 326] width 9 height 9
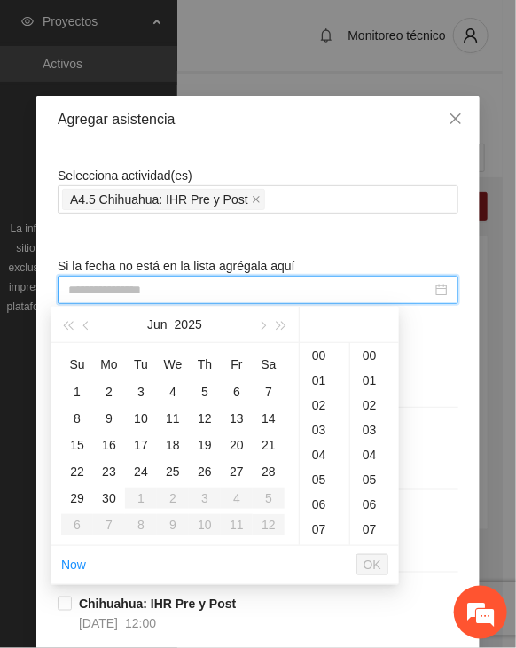
type input "**********"
click at [173, 444] on div "18" at bounding box center [172, 444] width 21 height 21
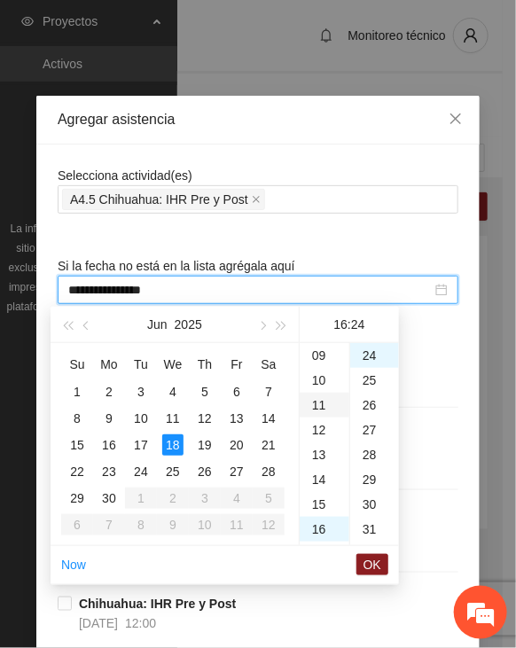
scroll to position [220, 0]
click at [323, 485] on div "14" at bounding box center [325, 483] width 50 height 25
type input "**********"
click at [370, 555] on span "OK" at bounding box center [372, 564] width 18 height 19
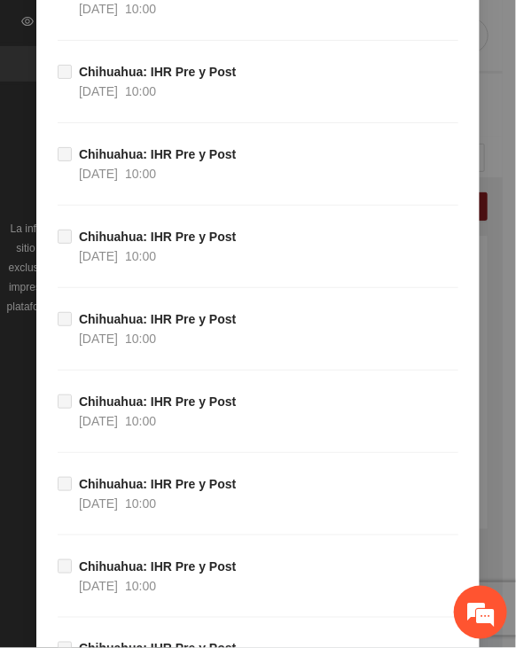
scroll to position [19569, 0]
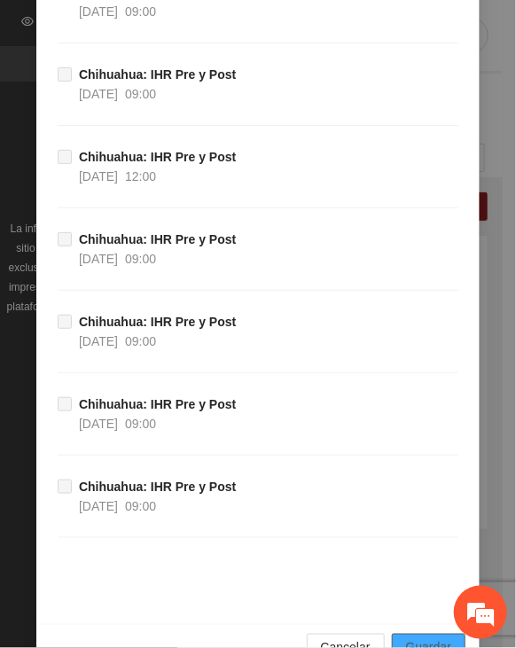
click at [403, 624] on div "Cancelar Guardar" at bounding box center [257, 647] width 443 height 47
click at [407, 638] on span "Guardar" at bounding box center [428, 647] width 45 height 19
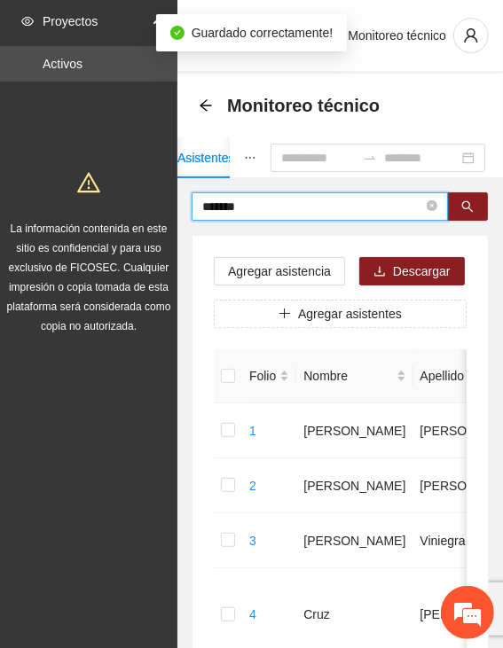
drag, startPoint x: 263, startPoint y: 206, endPoint x: 121, endPoint y: 192, distance: 143.3
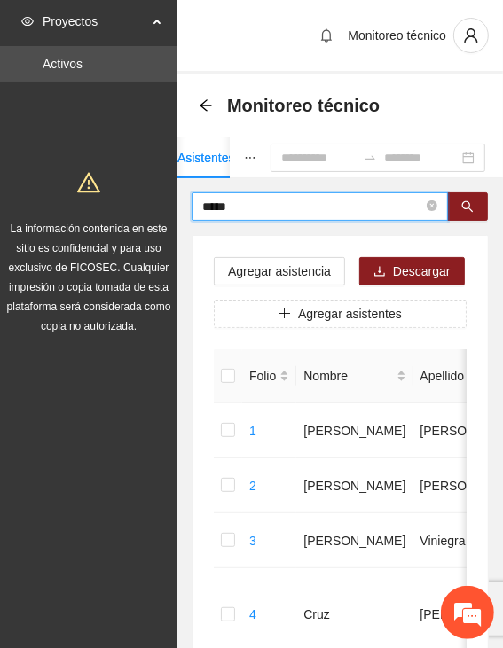
type input "*****"
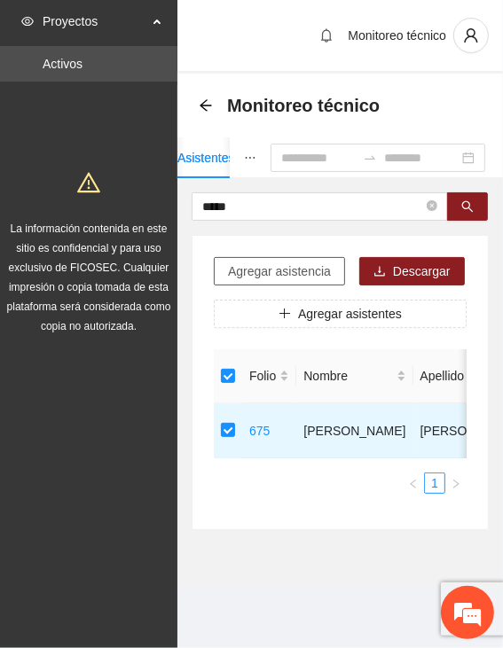
click at [232, 269] on span "Agregar asistencia" at bounding box center [279, 270] width 103 height 19
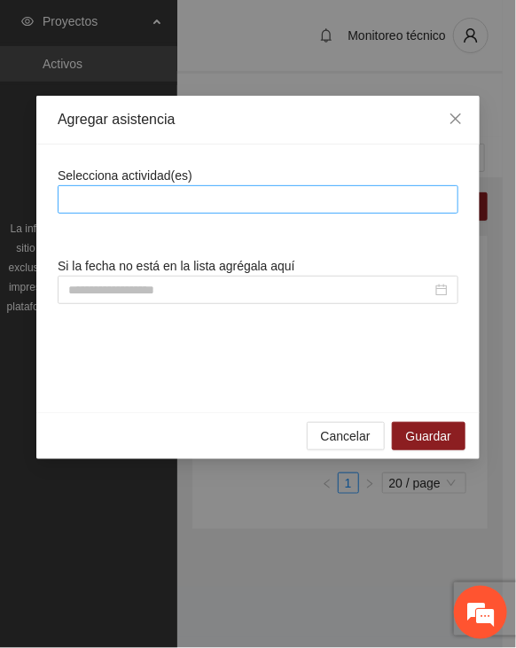
click at [238, 200] on div at bounding box center [258, 199] width 392 height 21
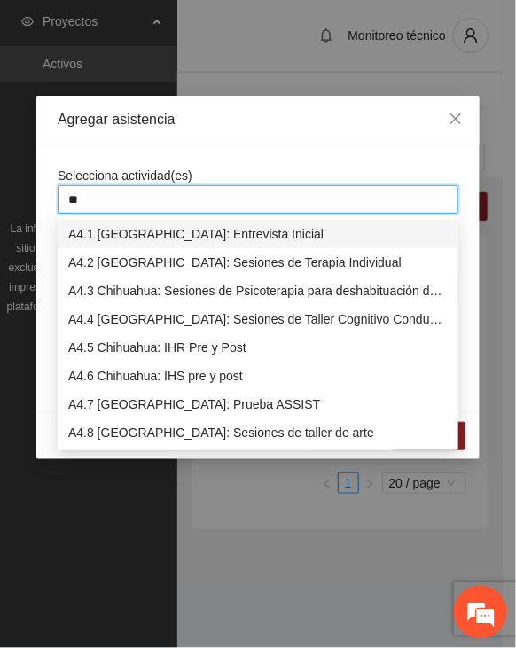
type input "***"
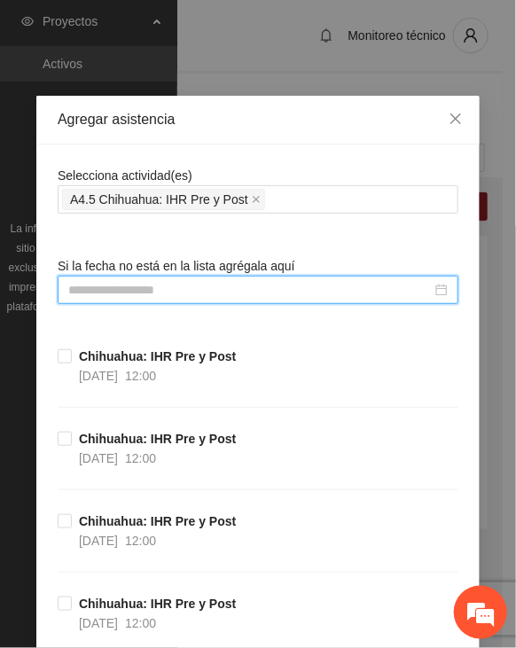
click at [139, 297] on input at bounding box center [249, 289] width 363 height 19
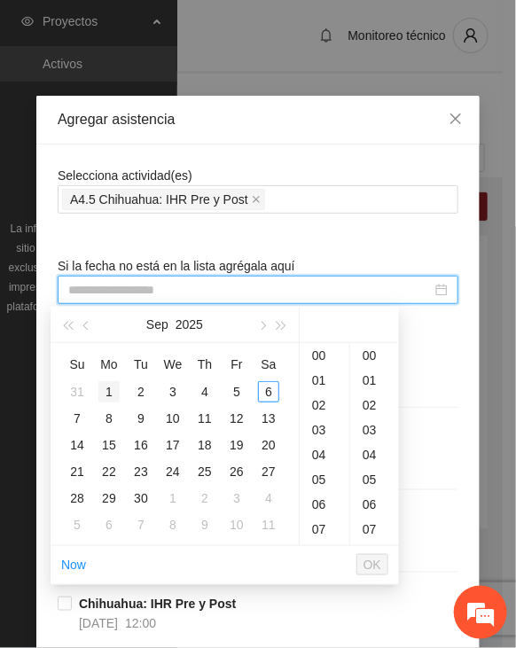
type input "**********"
click at [76, 316] on button "button" at bounding box center [67, 324] width 19 height 35
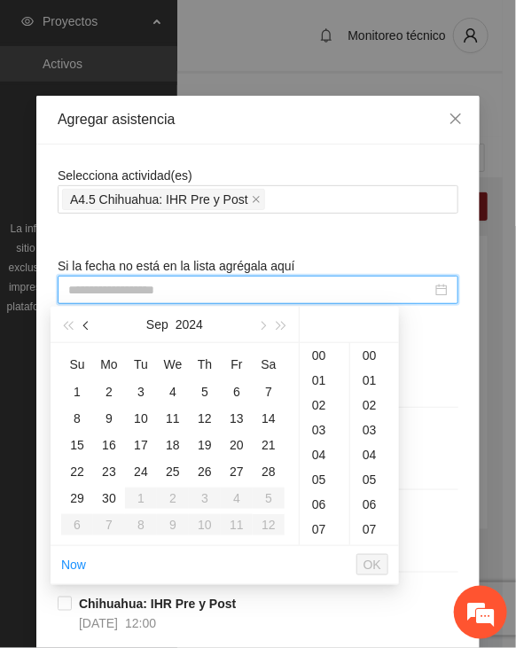
click at [88, 327] on span "button" at bounding box center [87, 326] width 9 height 9
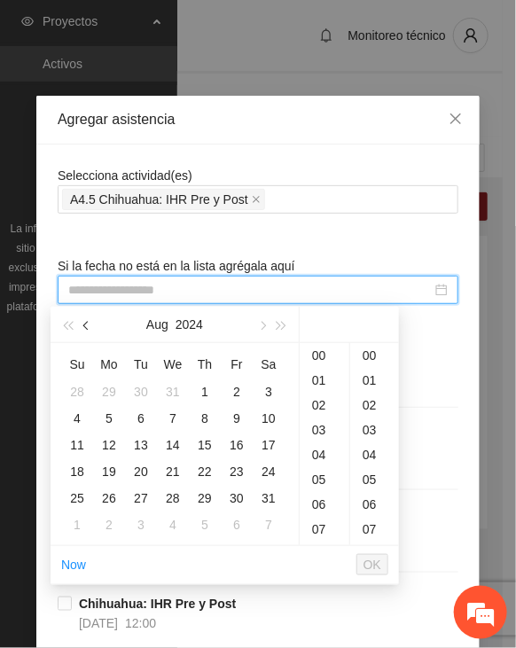
click at [88, 327] on span "button" at bounding box center [87, 326] width 9 height 9
click at [85, 326] on span "button" at bounding box center [87, 326] width 9 height 9
click at [176, 464] on div "19" at bounding box center [172, 471] width 21 height 21
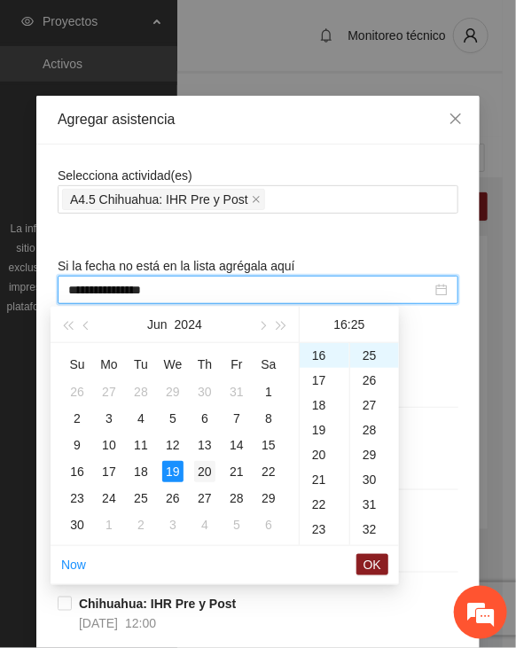
scroll to position [620, 0]
type input "**********"
click at [364, 561] on button "OK" at bounding box center [372, 564] width 32 height 21
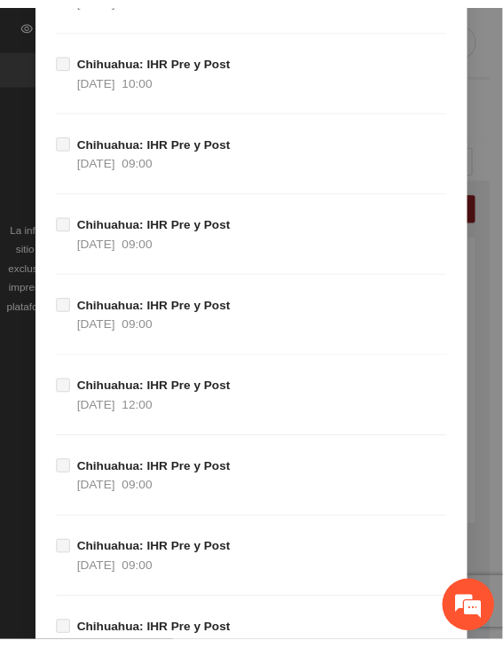
scroll to position [19569, 0]
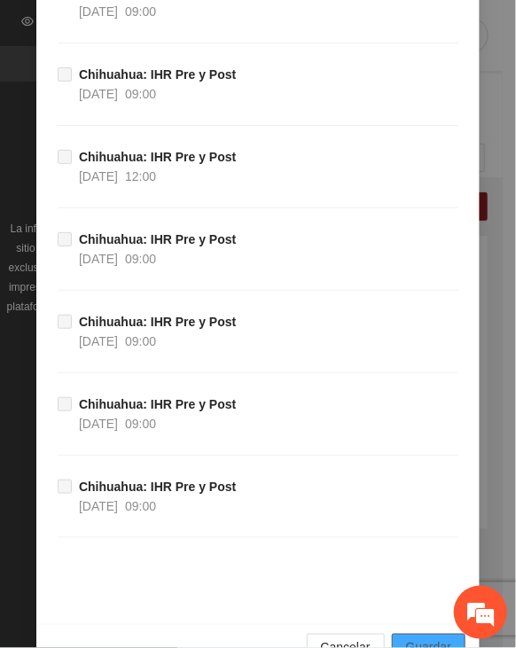
click at [428, 638] on span "Guardar" at bounding box center [428, 647] width 45 height 19
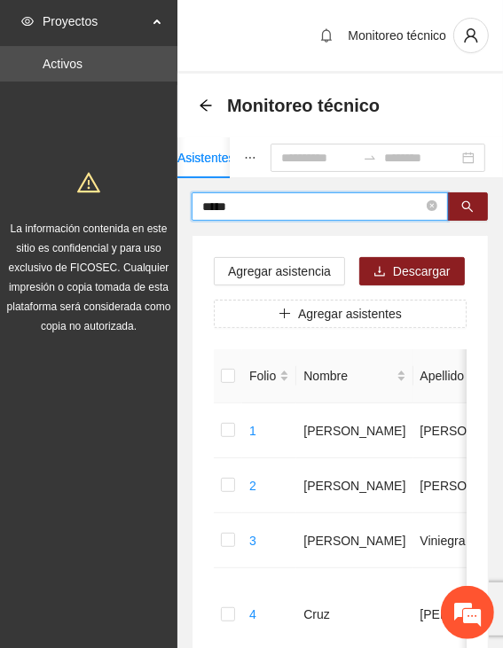
drag, startPoint x: 207, startPoint y: 202, endPoint x: 116, endPoint y: 203, distance: 90.4
type input "*****"
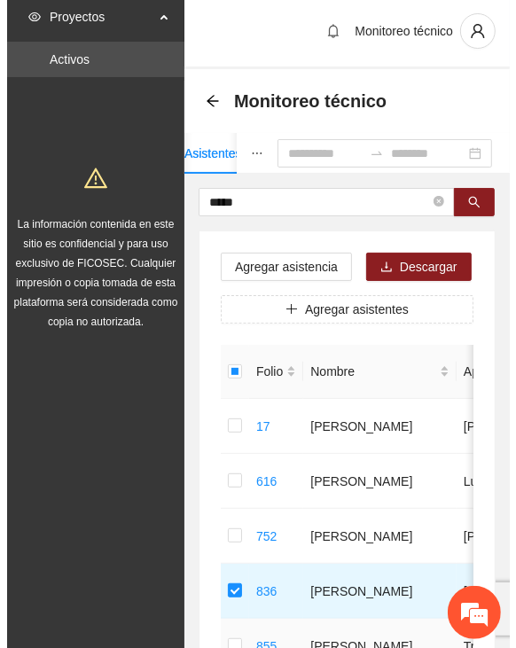
scroll to position [0, 0]
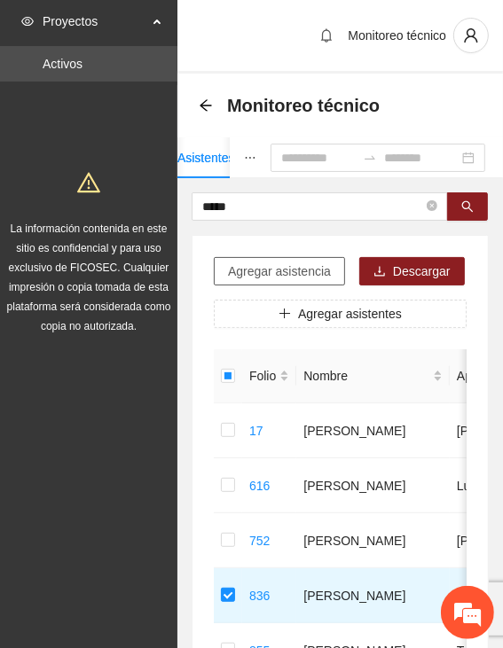
click at [269, 272] on span "Agregar asistencia" at bounding box center [279, 270] width 103 height 19
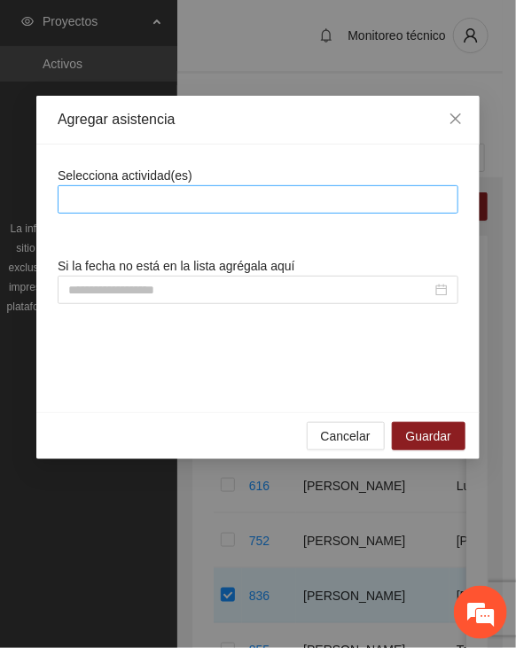
click at [257, 201] on div at bounding box center [258, 199] width 392 height 21
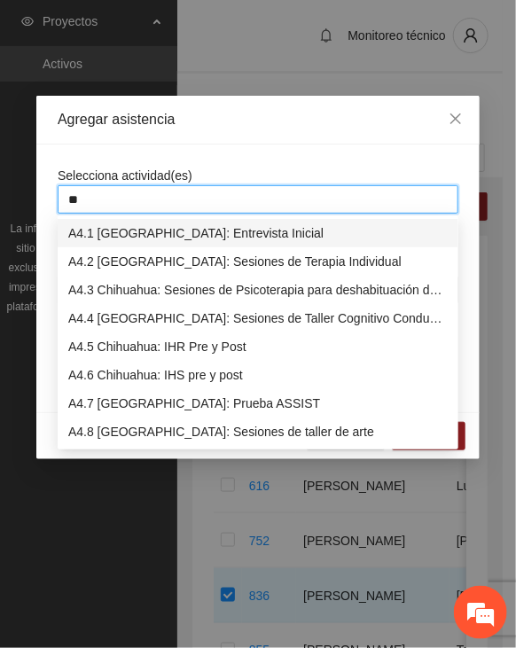
type input "***"
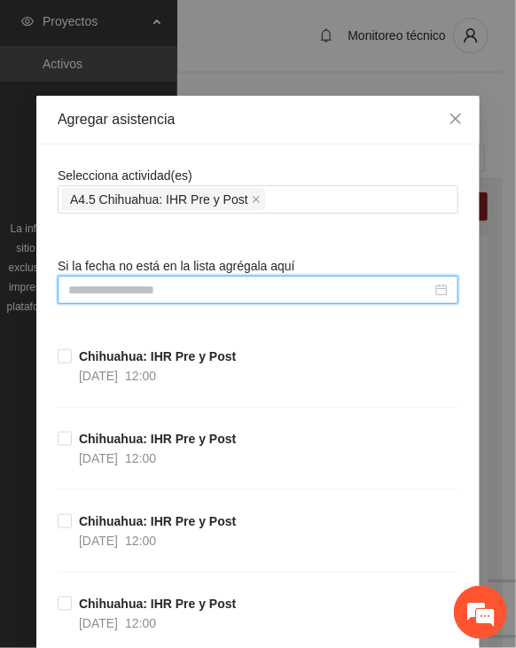
click at [226, 293] on input at bounding box center [249, 289] width 363 height 19
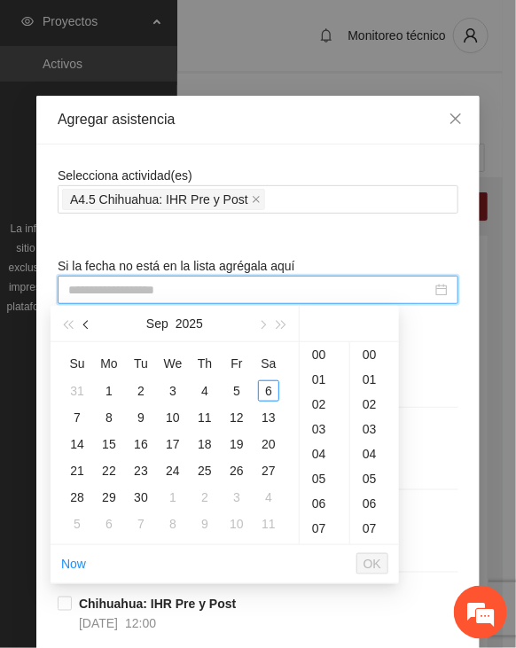
click at [86, 323] on span "button" at bounding box center [87, 325] width 9 height 9
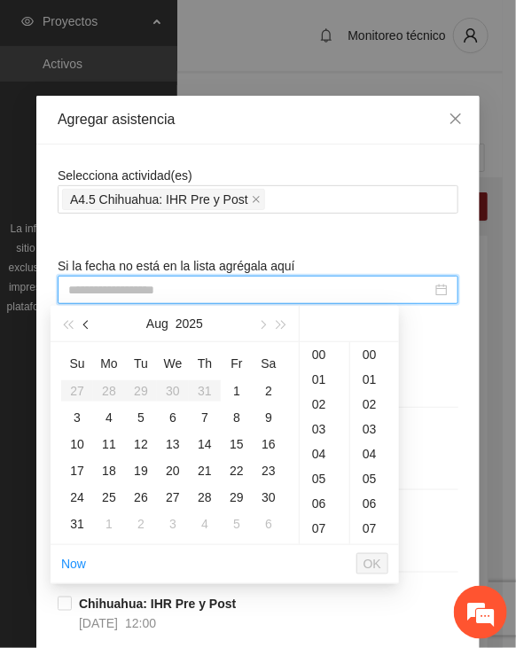
click at [86, 323] on span "button" at bounding box center [87, 325] width 9 height 9
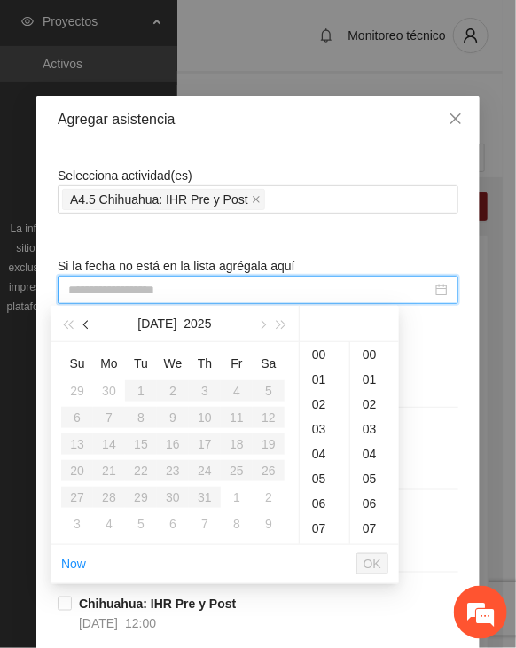
click at [86, 324] on span "button" at bounding box center [87, 325] width 9 height 9
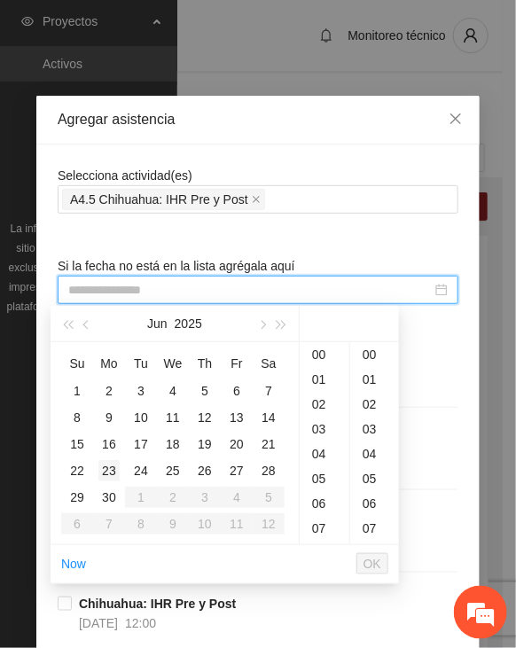
click at [113, 470] on div "23" at bounding box center [108, 470] width 21 height 21
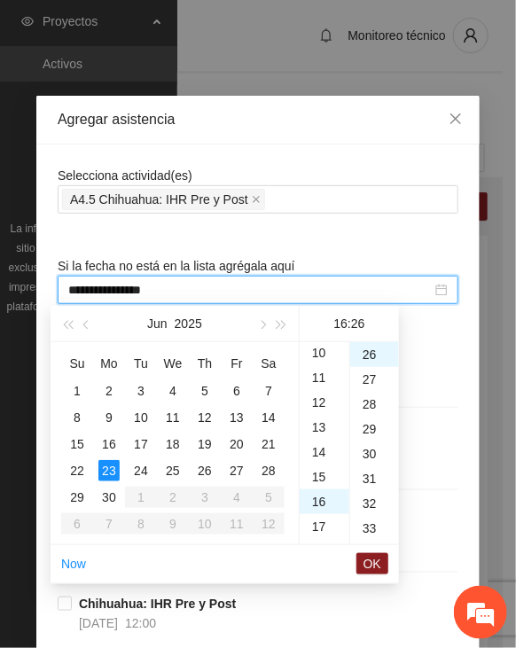
scroll to position [220, 0]
click at [327, 382] on div "10" at bounding box center [325, 382] width 50 height 25
type input "**********"
click at [369, 558] on span "OK" at bounding box center [372, 563] width 18 height 19
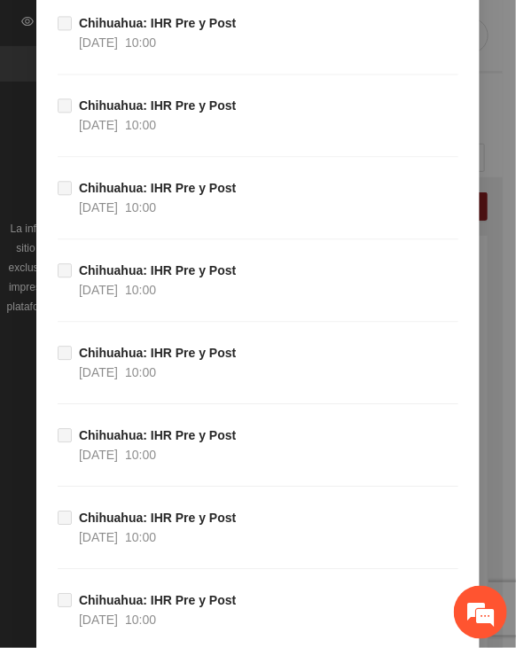
scroll to position [19569, 0]
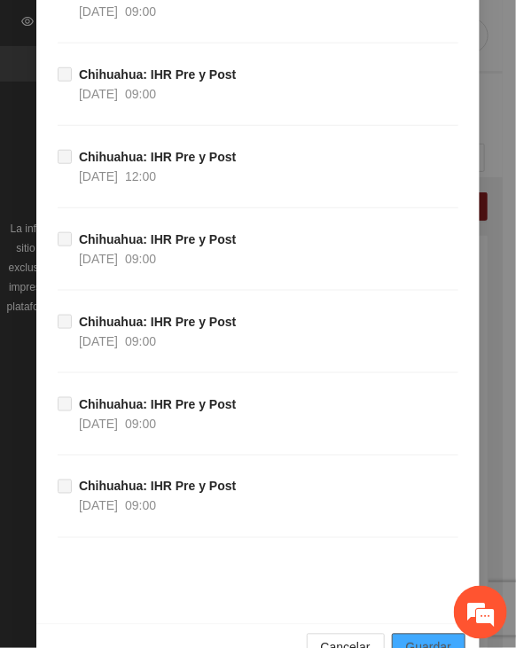
click at [418, 638] on span "Guardar" at bounding box center [428, 647] width 45 height 19
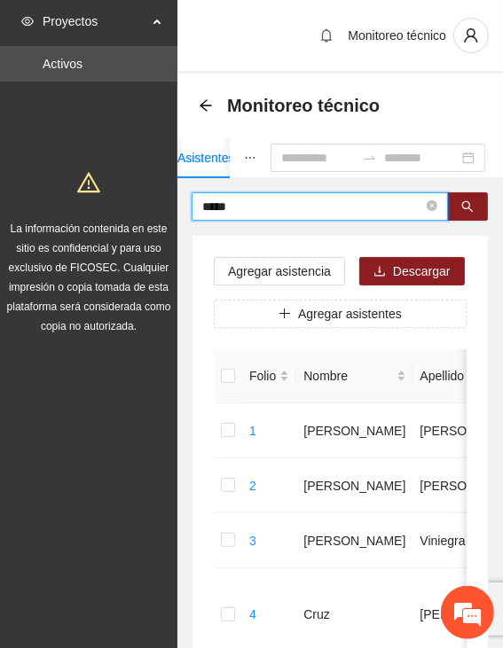
drag, startPoint x: 258, startPoint y: 202, endPoint x: 151, endPoint y: 202, distance: 107.2
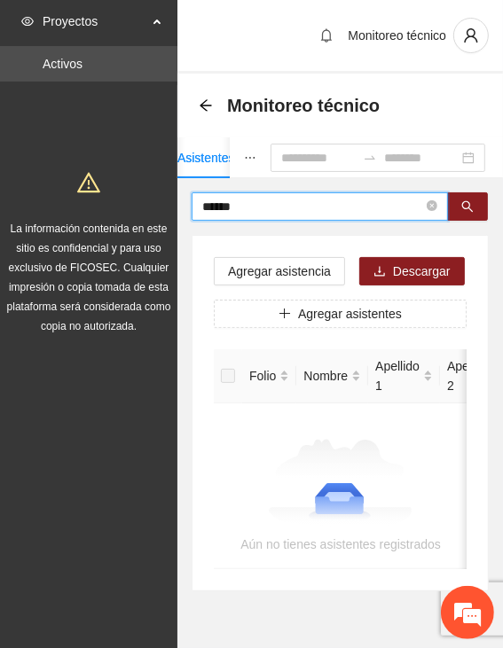
drag, startPoint x: 244, startPoint y: 205, endPoint x: 174, endPoint y: 205, distance: 70.0
click at [174, 205] on section "Proyectos Activos La información contenida en este sitio es confidencial y para…" at bounding box center [251, 349] width 503 height 698
type input "*****"
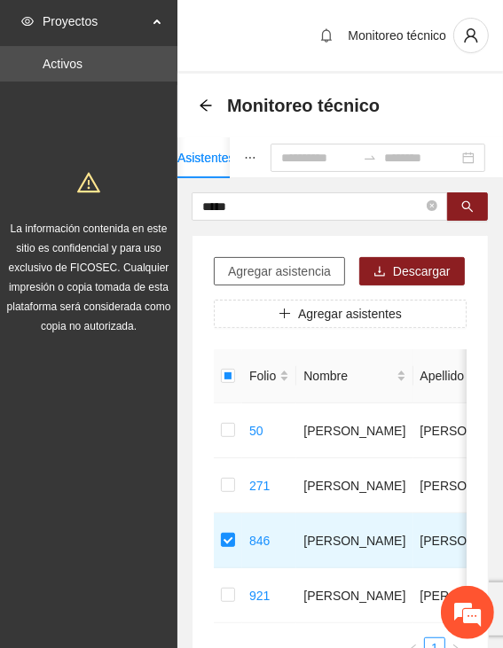
click at [259, 276] on span "Agregar asistencia" at bounding box center [279, 270] width 103 height 19
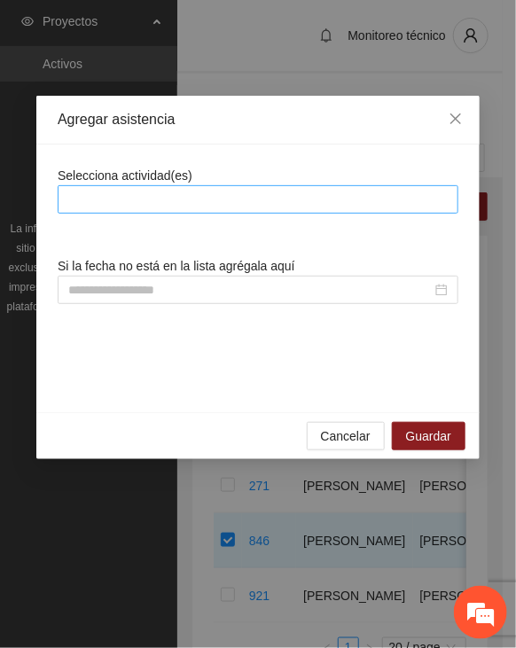
click at [264, 207] on div at bounding box center [258, 199] width 392 height 21
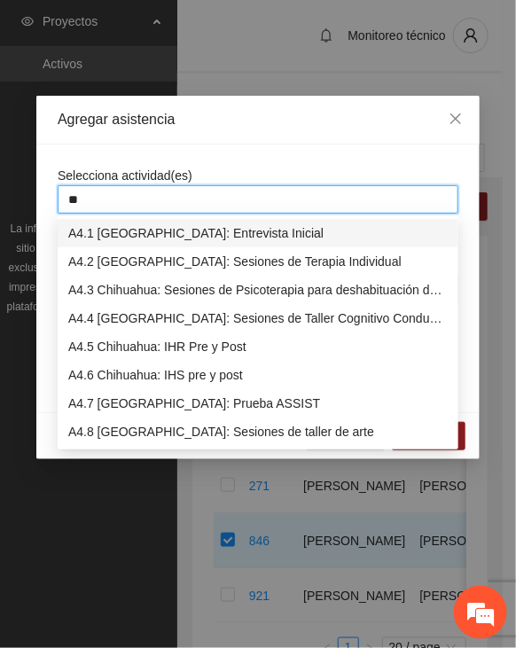
type input "***"
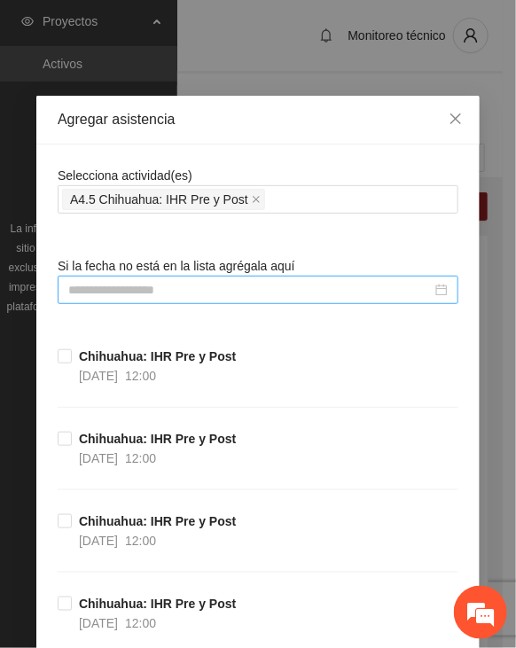
click at [160, 291] on input at bounding box center [249, 289] width 363 height 19
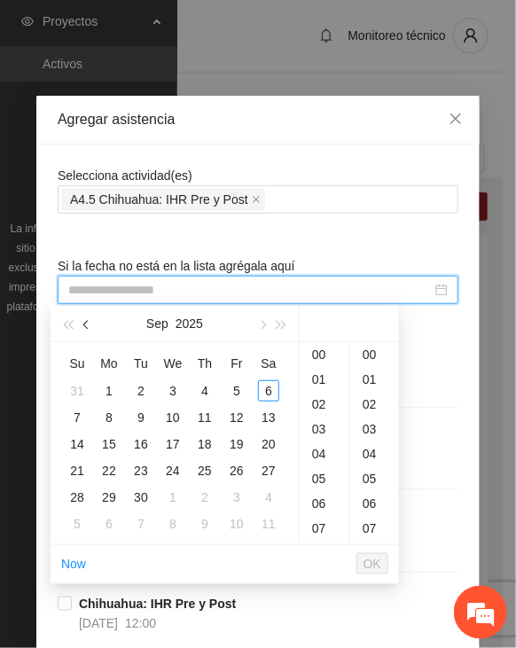
click at [83, 328] on button "button" at bounding box center [86, 323] width 19 height 35
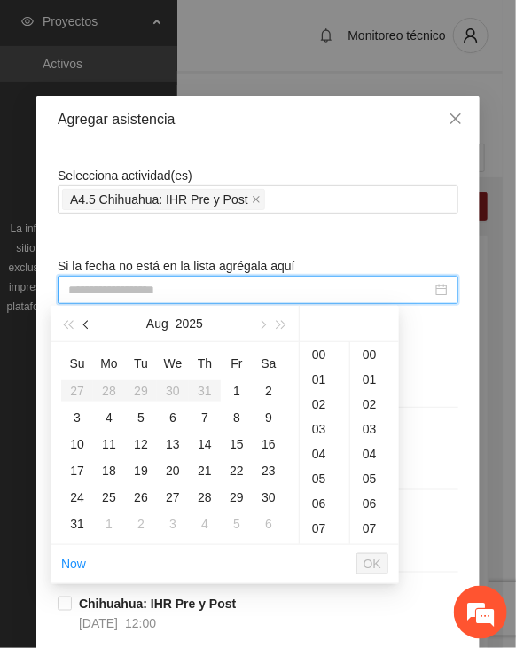
click at [82, 328] on button "button" at bounding box center [86, 323] width 19 height 35
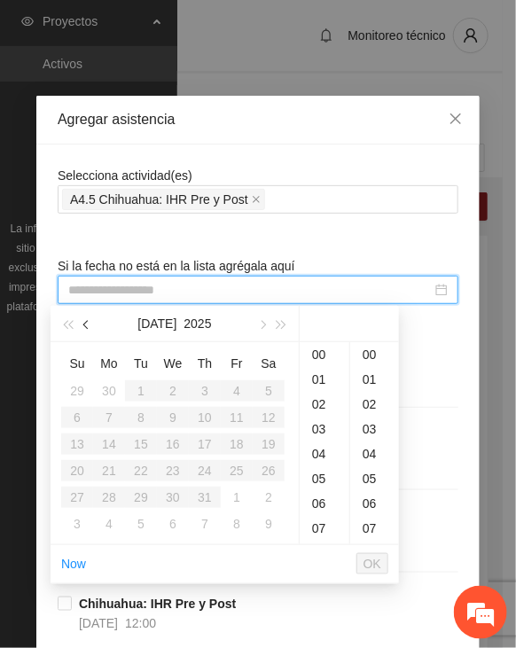
click at [82, 328] on button "button" at bounding box center [86, 323] width 19 height 35
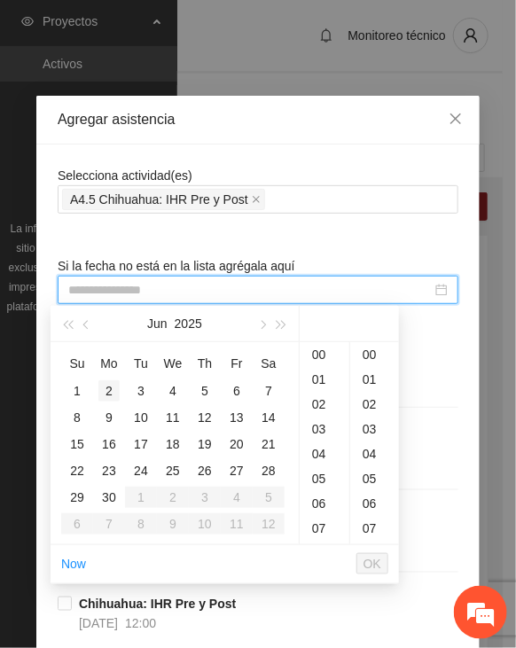
click at [115, 392] on div "2" at bounding box center [108, 390] width 21 height 21
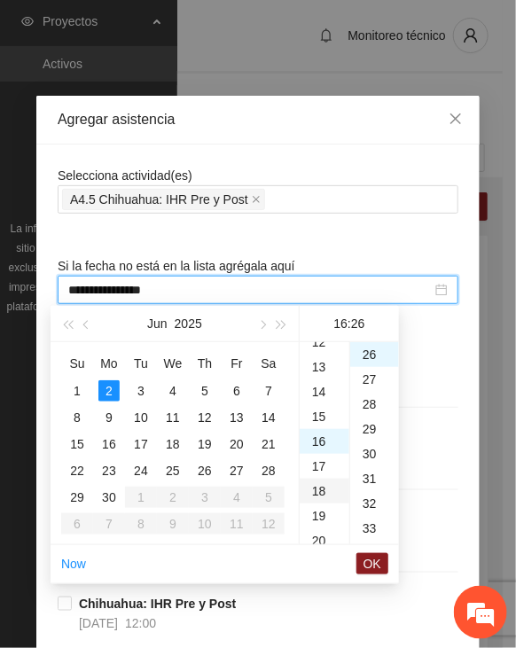
scroll to position [308, 0]
click at [323, 508] on div "19" at bounding box center [325, 517] width 50 height 25
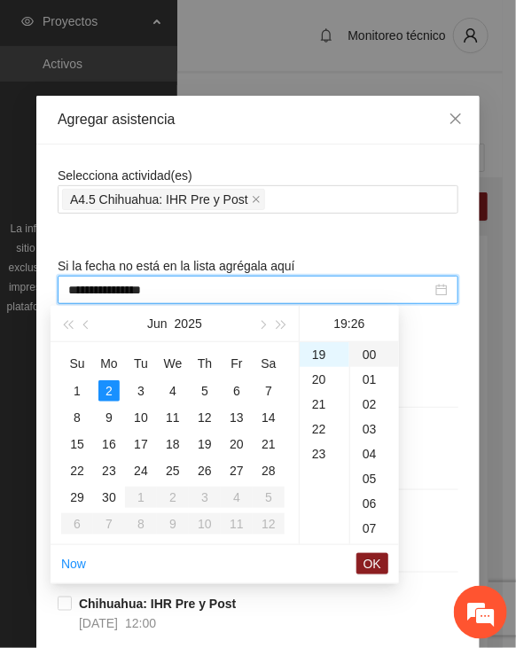
click at [364, 355] on div "00" at bounding box center [374, 354] width 49 height 25
type input "**********"
click at [373, 565] on span "OK" at bounding box center [372, 563] width 18 height 19
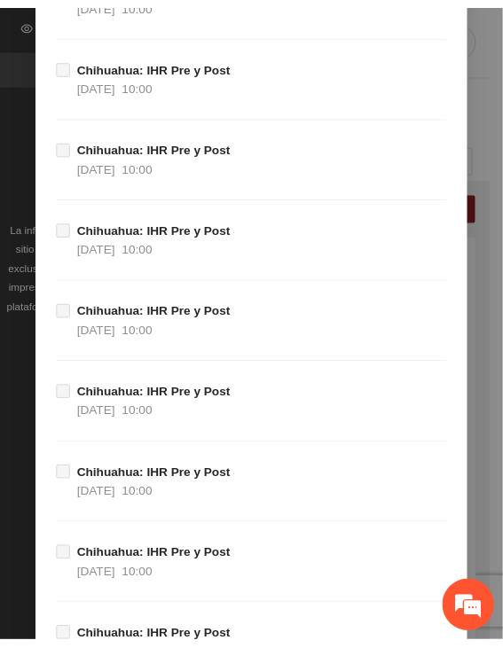
scroll to position [19569, 0]
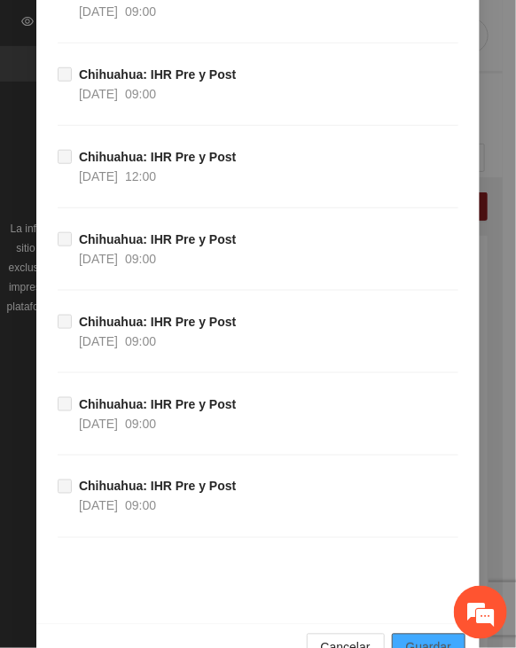
click at [433, 638] on span "Guardar" at bounding box center [428, 647] width 45 height 19
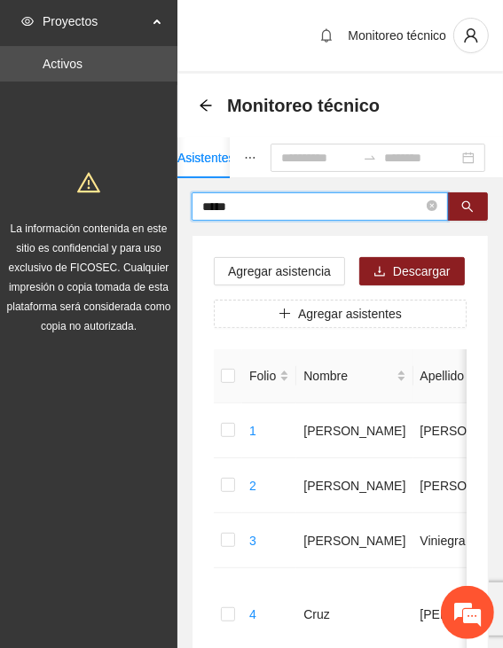
drag, startPoint x: 252, startPoint y: 204, endPoint x: 124, endPoint y: 204, distance: 127.6
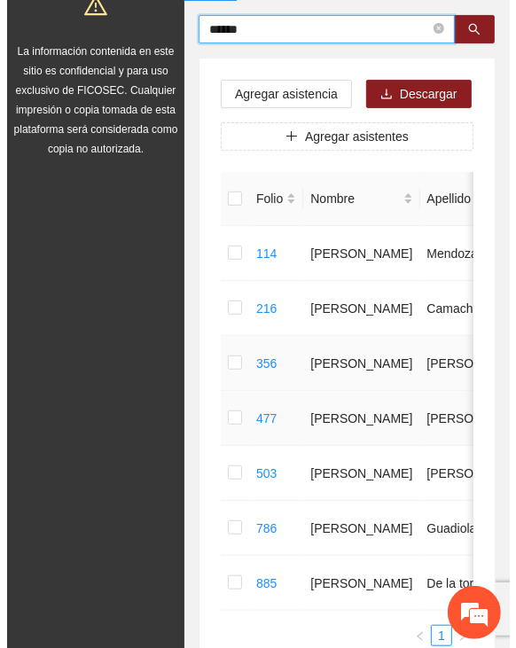
scroll to position [0, 0]
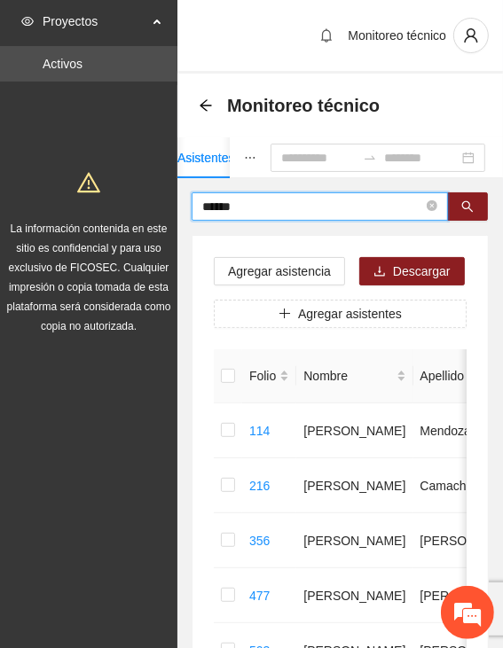
drag, startPoint x: 202, startPoint y: 211, endPoint x: 172, endPoint y: 212, distance: 30.1
click at [172, 212] on section "Proyectos Activos La información contenida en este sitio es confidencial y para…" at bounding box center [251, 483] width 503 height 966
type input "*****"
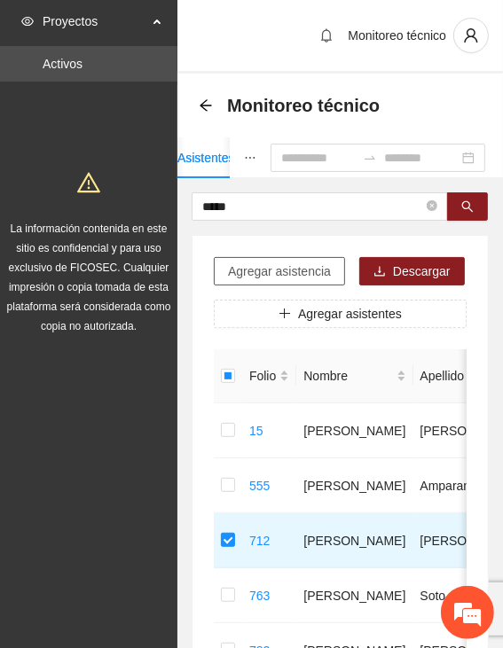
click at [320, 272] on span "Agregar asistencia" at bounding box center [279, 270] width 103 height 19
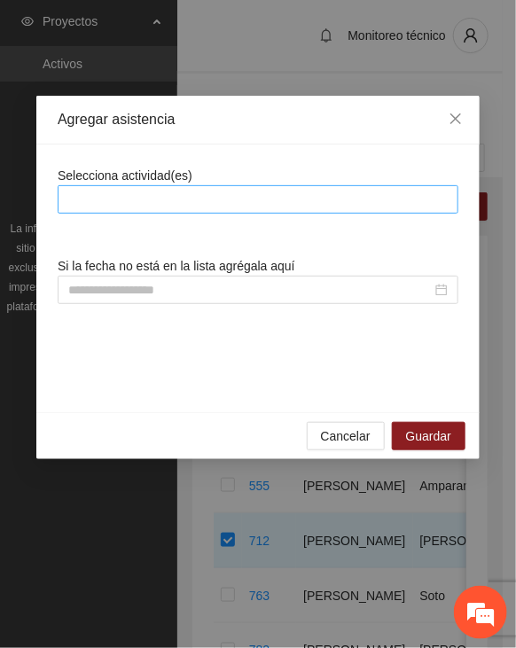
click at [304, 197] on div at bounding box center [258, 199] width 392 height 21
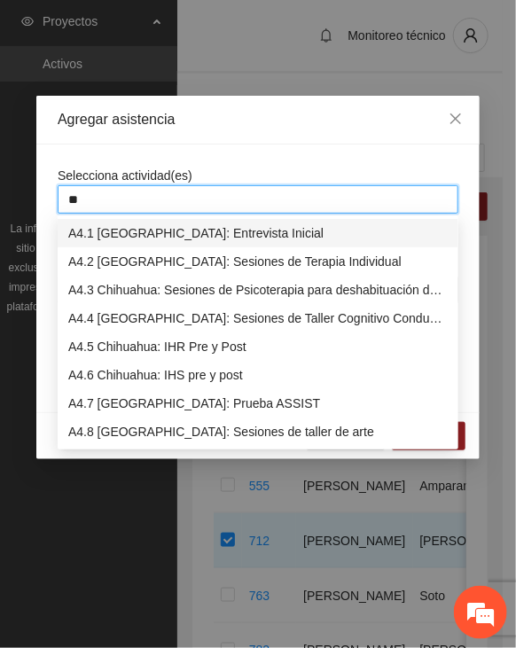
type input "***"
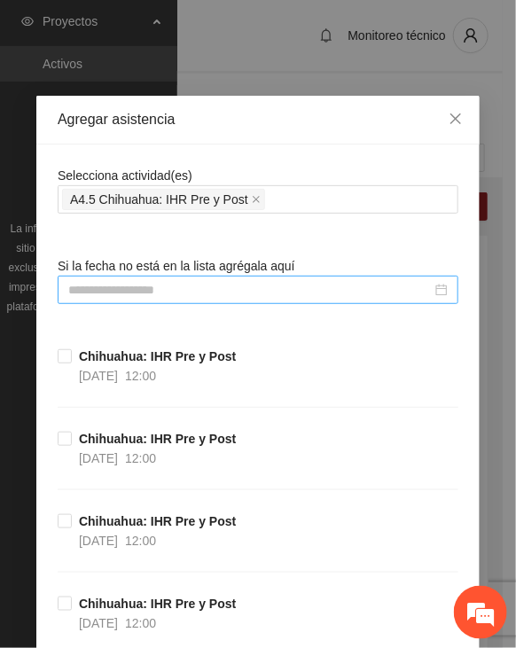
click at [222, 286] on input at bounding box center [249, 289] width 363 height 19
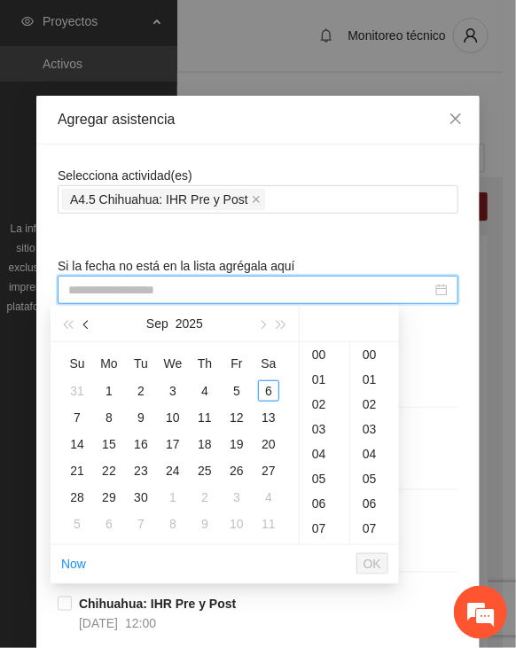
click at [90, 323] on span "button" at bounding box center [87, 325] width 9 height 9
click at [89, 323] on span "button" at bounding box center [87, 325] width 9 height 9
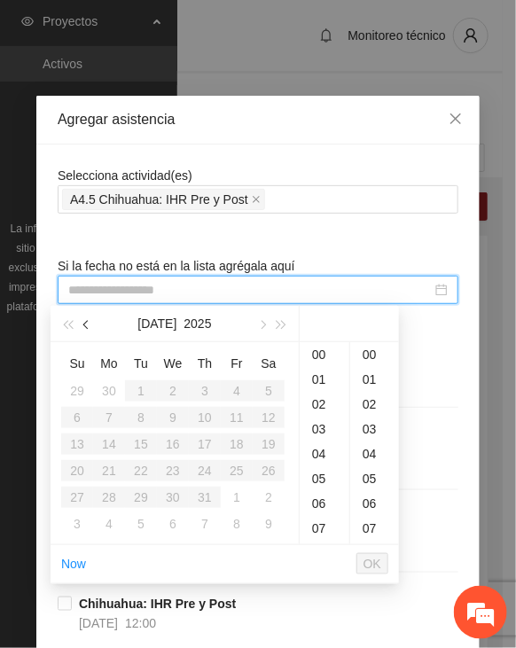
click at [89, 323] on span "button" at bounding box center [87, 325] width 9 height 9
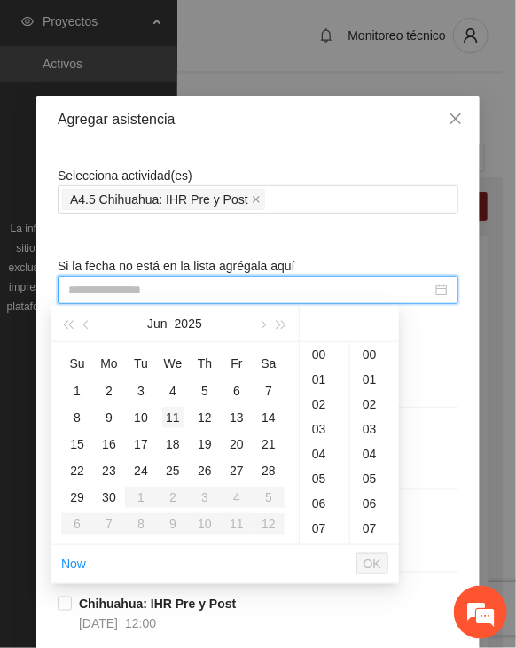
click at [173, 410] on div "11" at bounding box center [172, 417] width 21 height 21
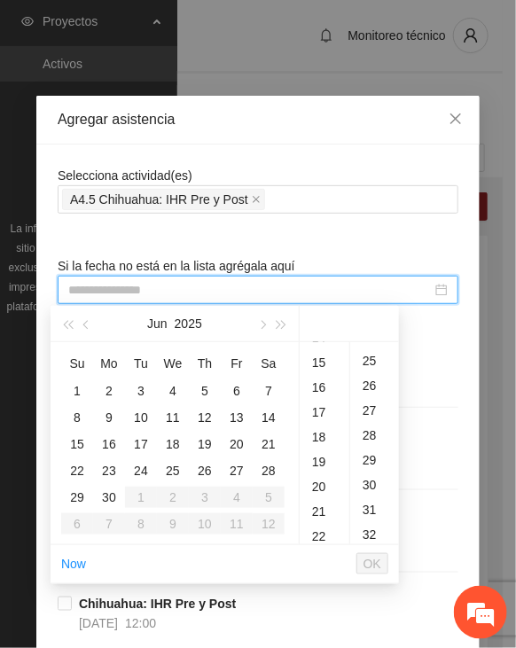
scroll to position [670, 0]
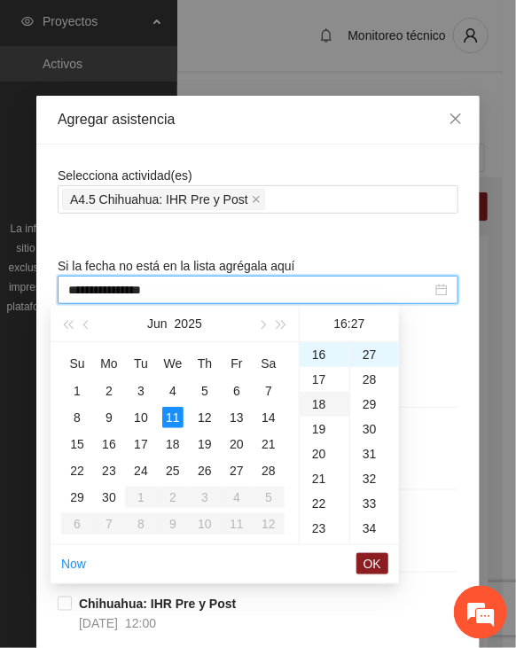
click at [319, 401] on div "18" at bounding box center [325, 404] width 50 height 25
type input "**********"
click at [370, 560] on span "OK" at bounding box center [372, 563] width 18 height 19
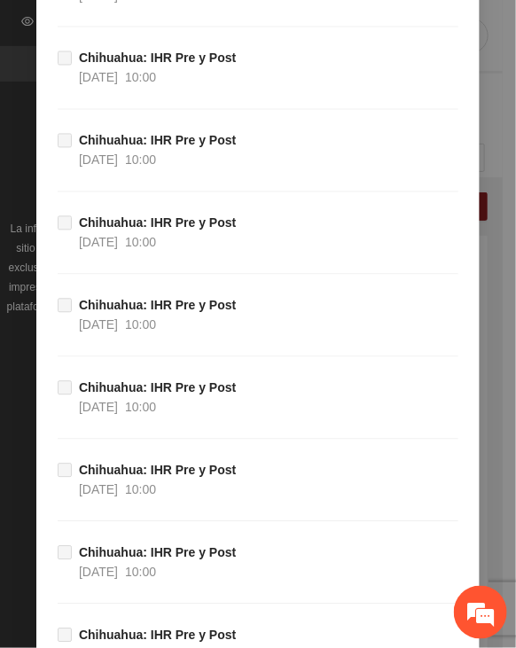
scroll to position [19569, 0]
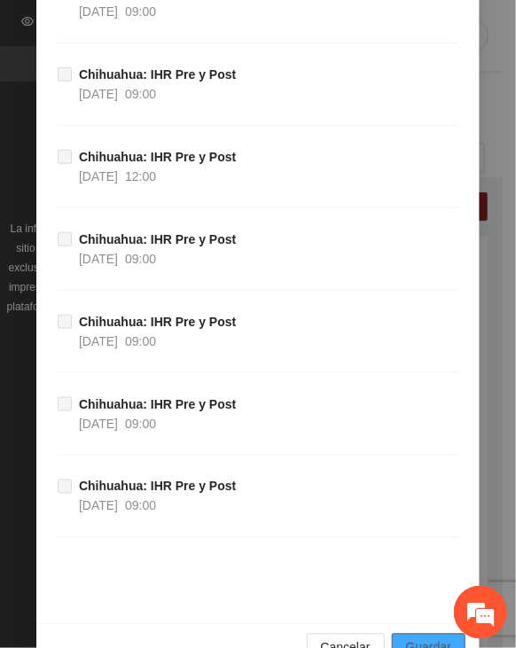
click at [436, 638] on span "Guardar" at bounding box center [428, 647] width 45 height 19
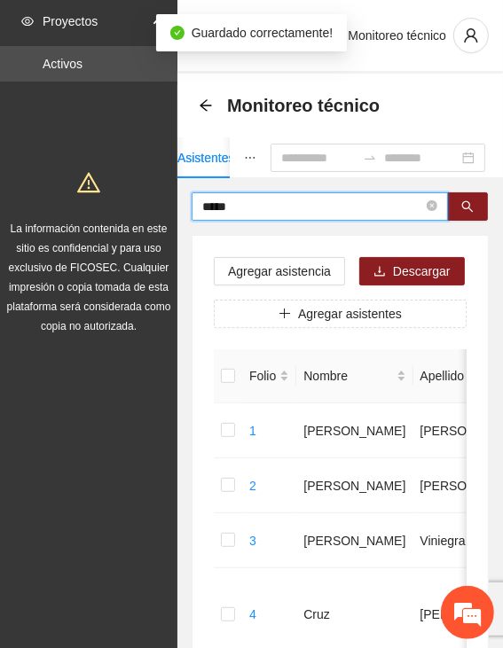
drag, startPoint x: 247, startPoint y: 207, endPoint x: 126, endPoint y: 207, distance: 121.4
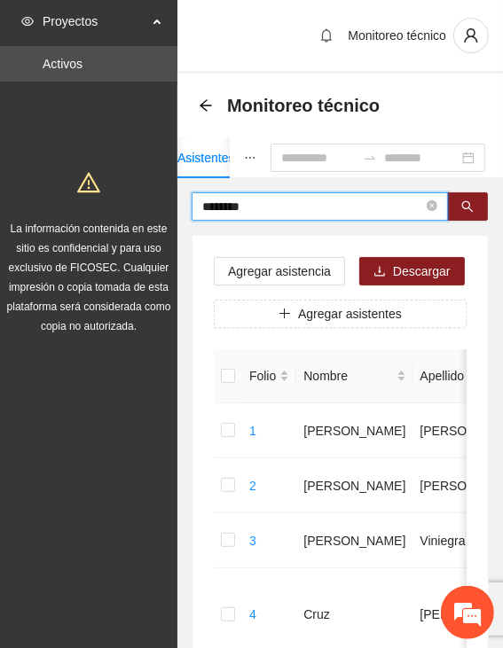
type input "********"
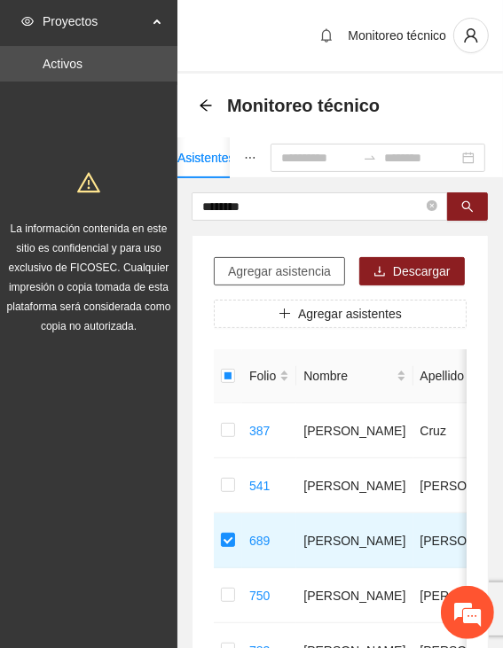
click at [249, 263] on span "Agregar asistencia" at bounding box center [279, 270] width 103 height 19
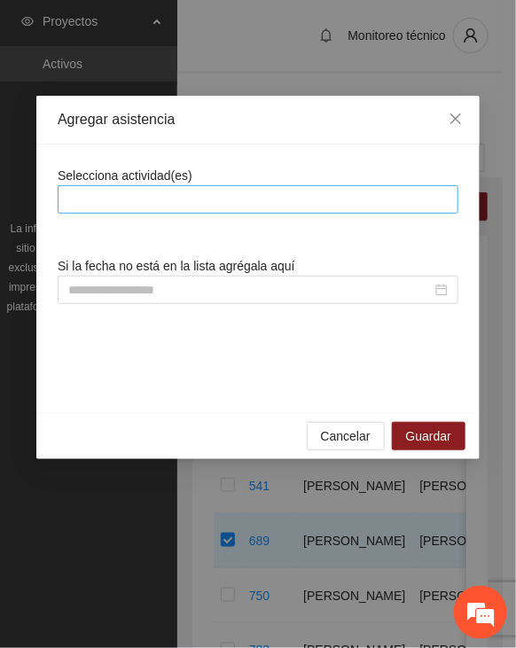
click at [276, 199] on div at bounding box center [258, 199] width 392 height 21
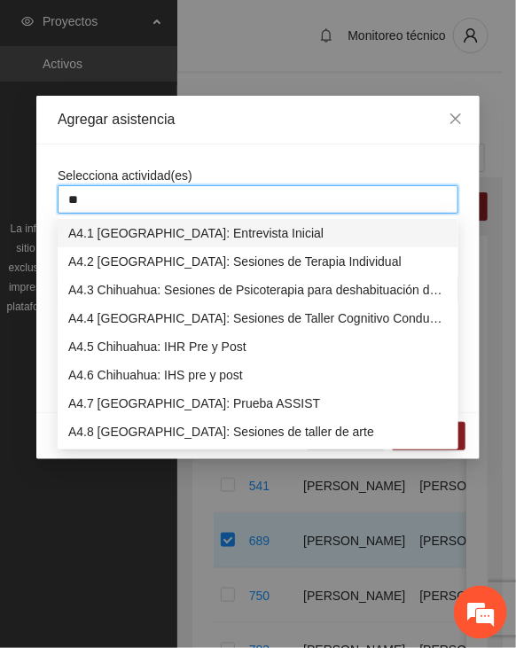
type input "***"
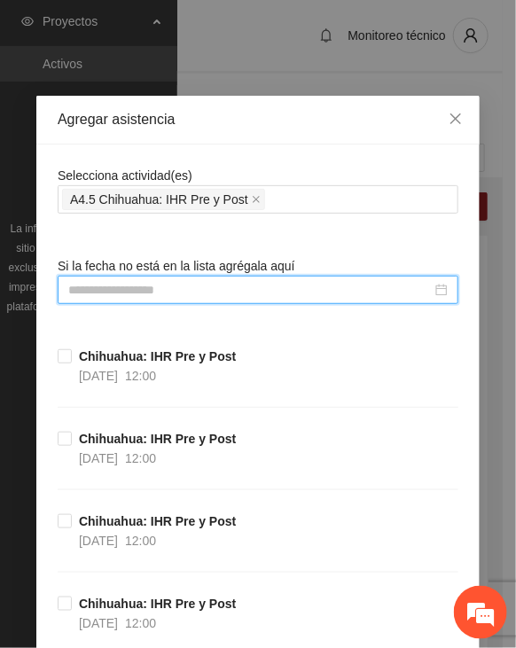
click at [202, 288] on input at bounding box center [249, 289] width 363 height 19
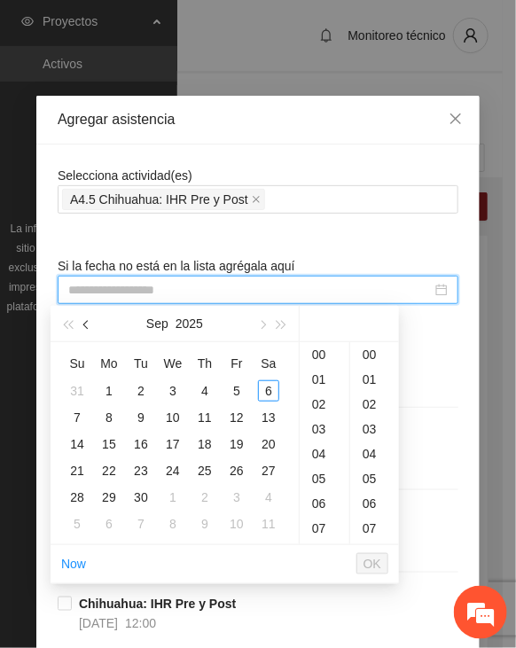
click at [80, 323] on button "button" at bounding box center [86, 323] width 19 height 35
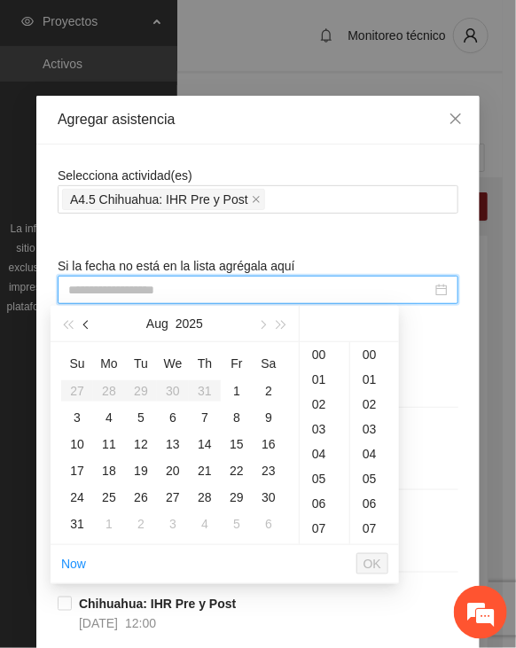
click at [80, 323] on button "button" at bounding box center [86, 323] width 19 height 35
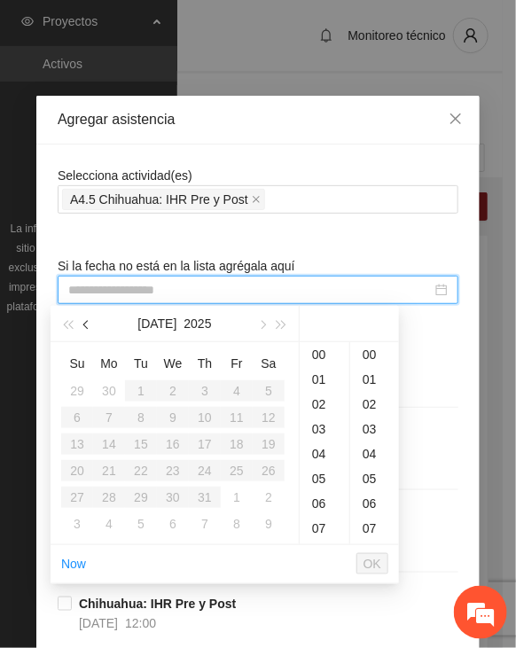
click at [80, 323] on button "button" at bounding box center [86, 323] width 19 height 35
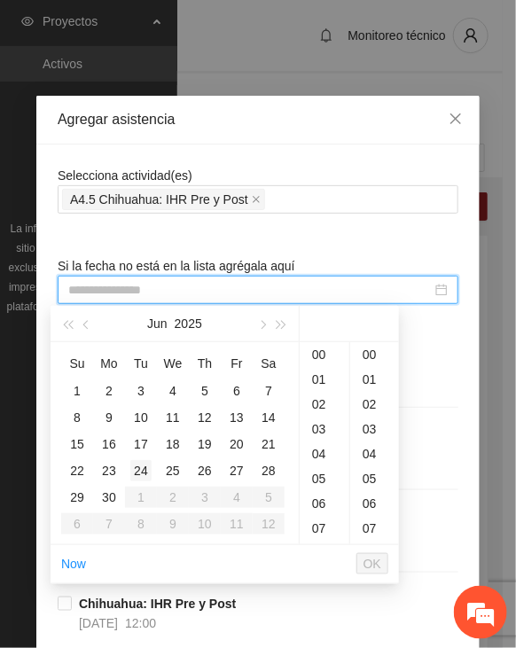
click at [145, 466] on div "24" at bounding box center [140, 470] width 21 height 21
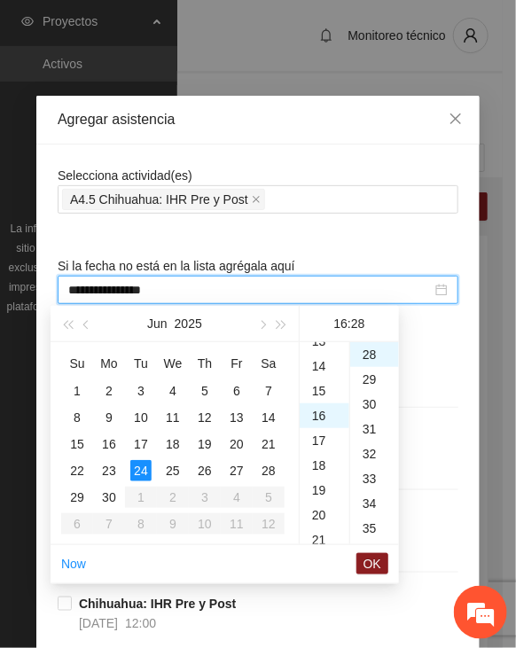
scroll to position [220, 0]
click at [330, 408] on div "11" at bounding box center [325, 407] width 50 height 25
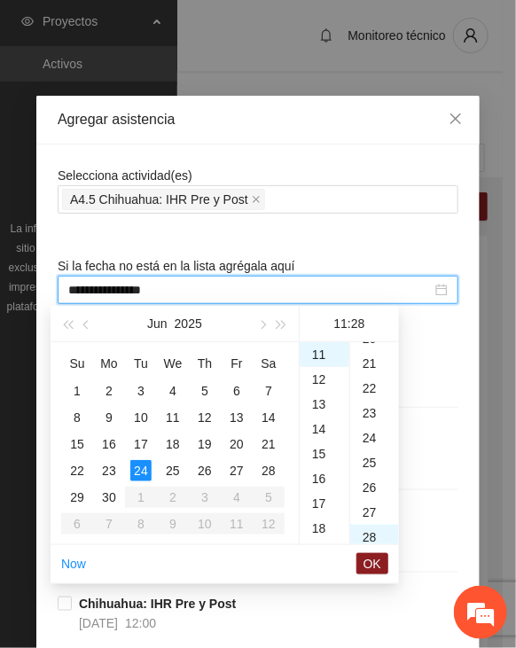
scroll to position [0, 0]
click at [369, 351] on div "00" at bounding box center [374, 354] width 49 height 25
type input "**********"
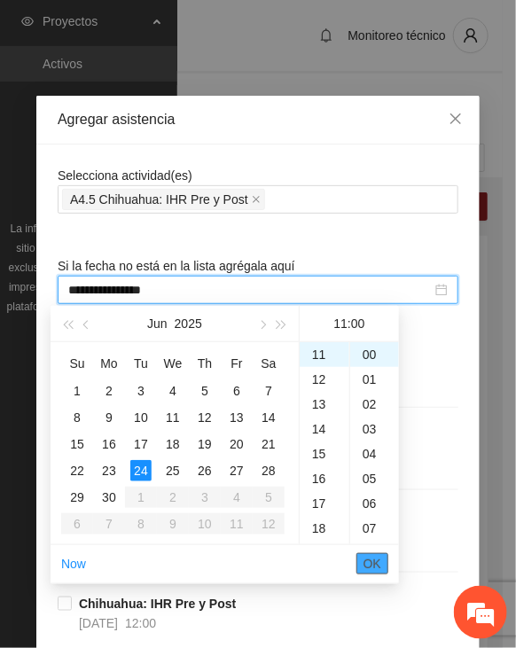
click at [379, 562] on span "OK" at bounding box center [372, 563] width 18 height 19
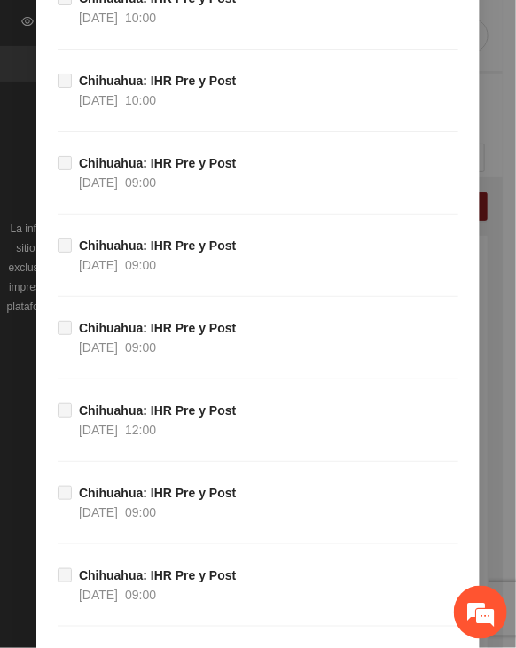
scroll to position [19569, 0]
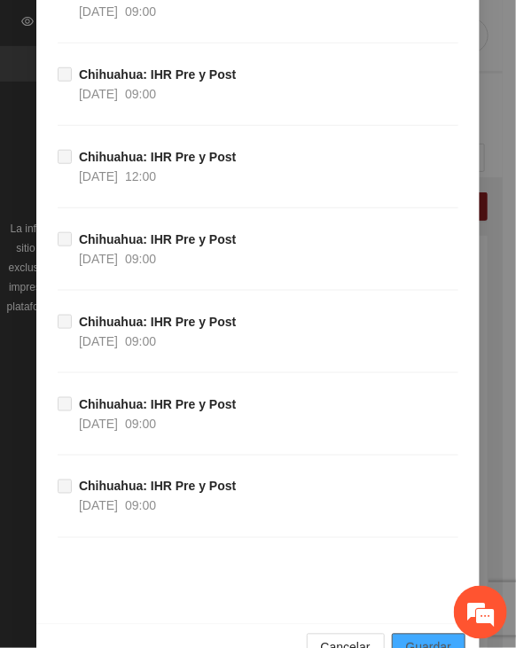
click at [408, 638] on span "Guardar" at bounding box center [428, 647] width 45 height 19
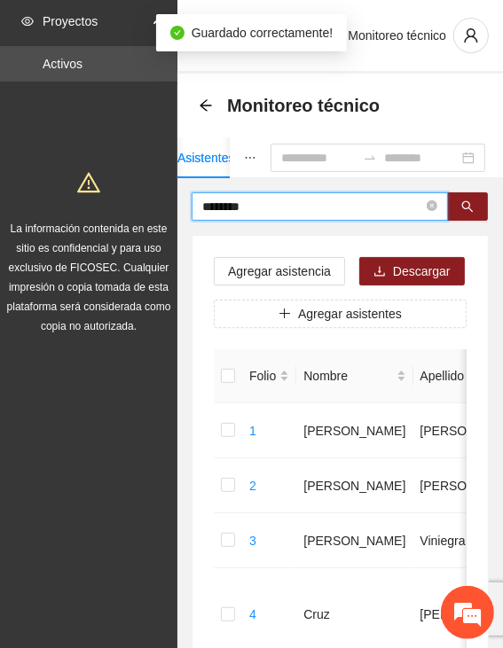
drag, startPoint x: 199, startPoint y: 207, endPoint x: 129, endPoint y: 205, distance: 70.1
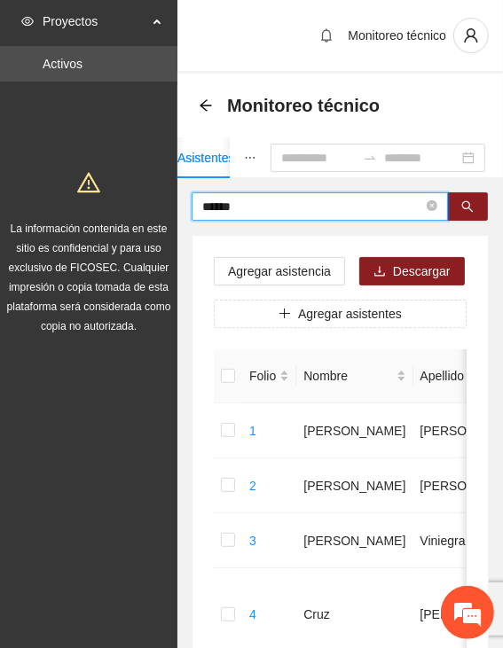
type input "******"
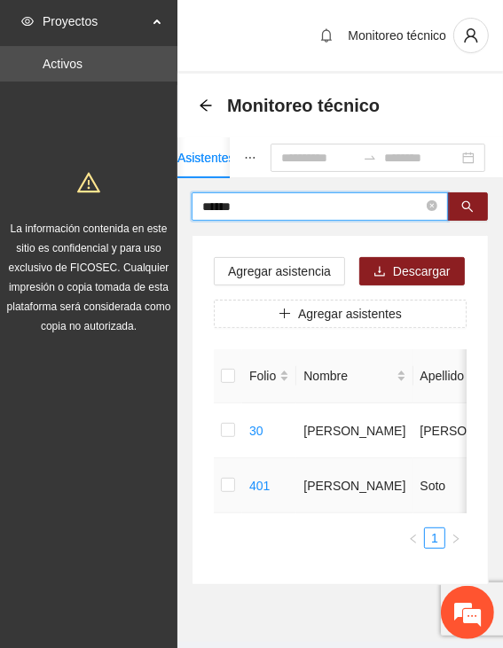
click at [218, 488] on td at bounding box center [228, 485] width 28 height 55
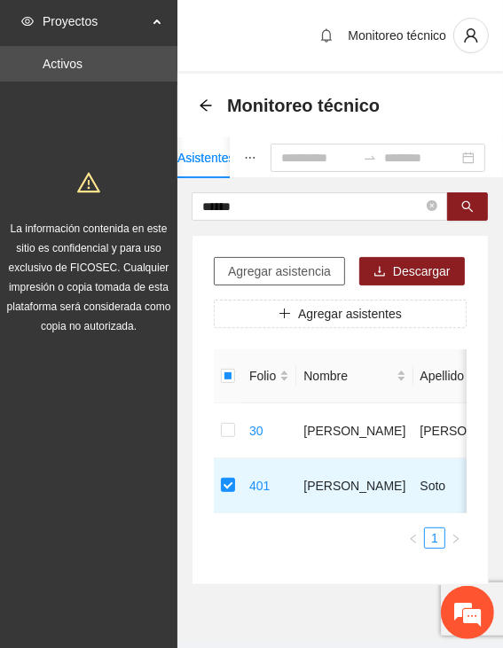
click at [319, 270] on span "Agregar asistencia" at bounding box center [279, 270] width 103 height 19
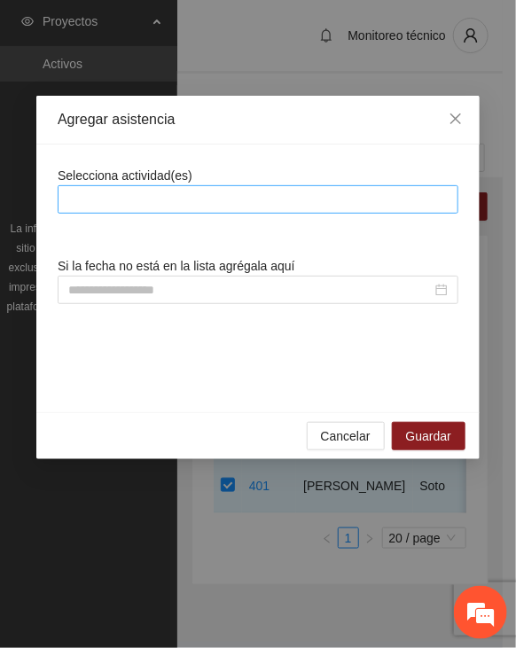
click at [261, 204] on div at bounding box center [258, 199] width 392 height 21
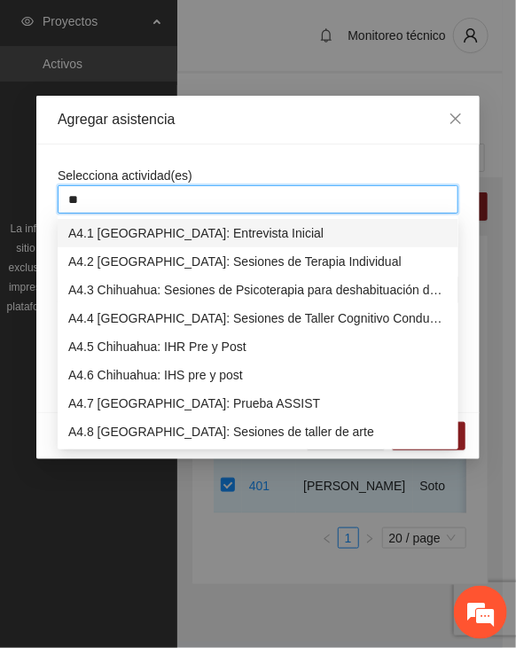
type input "***"
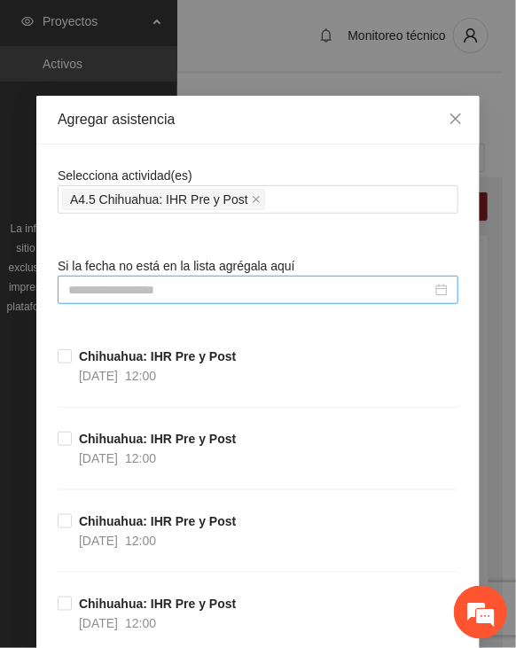
click at [256, 293] on input at bounding box center [249, 289] width 363 height 19
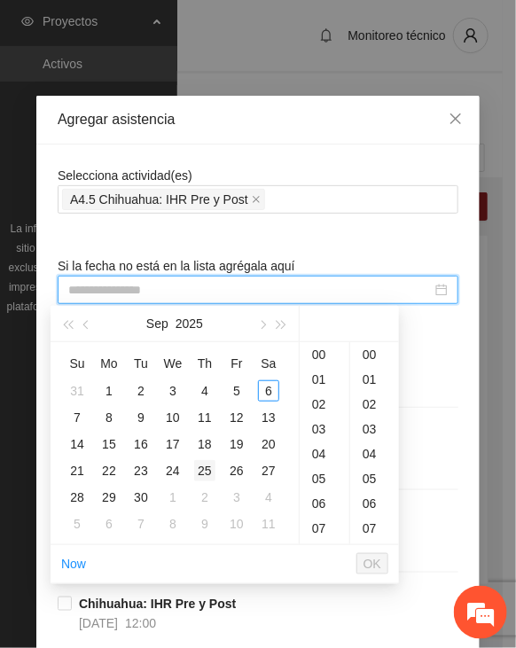
click at [208, 464] on div "25" at bounding box center [204, 470] width 21 height 21
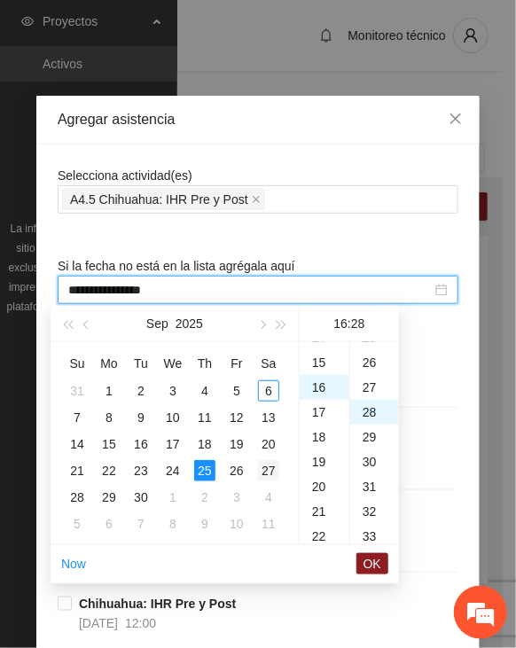
scroll to position [695, 0]
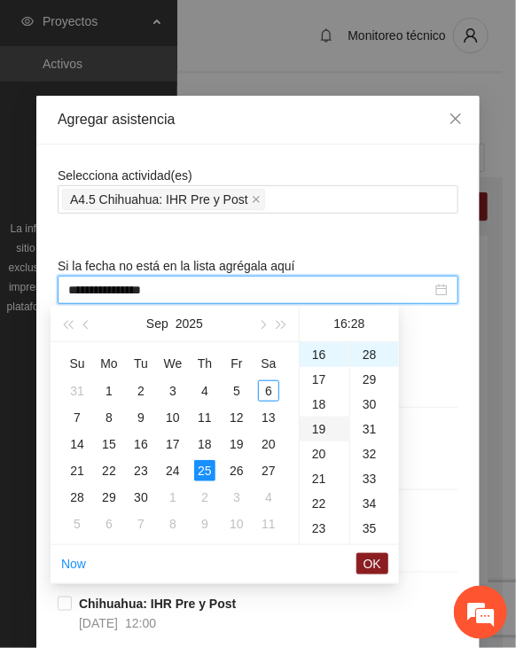
click at [322, 428] on div "19" at bounding box center [325, 429] width 50 height 25
click at [362, 401] on div "30" at bounding box center [374, 404] width 49 height 25
type input "**********"
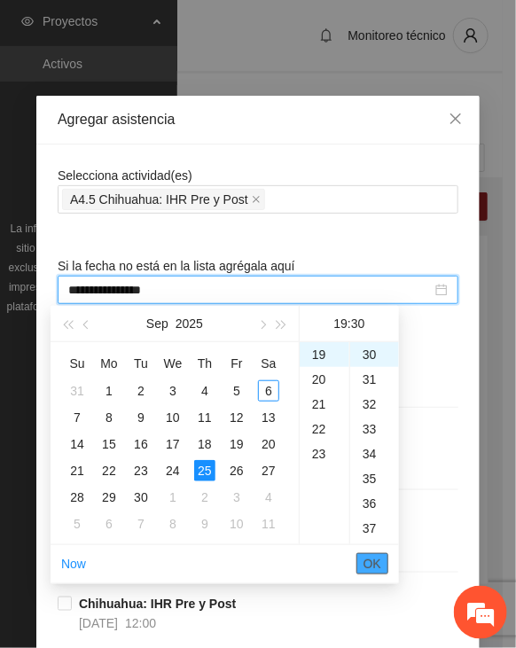
click at [358, 563] on button "OK" at bounding box center [372, 563] width 32 height 21
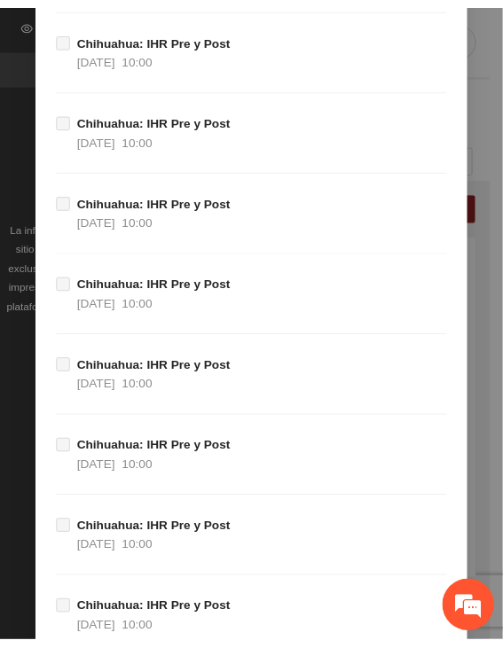
scroll to position [19569, 0]
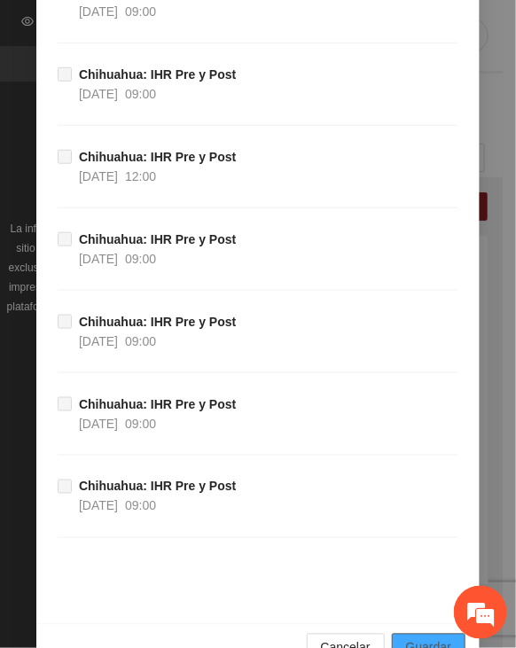
click at [428, 638] on span "Guardar" at bounding box center [428, 647] width 45 height 19
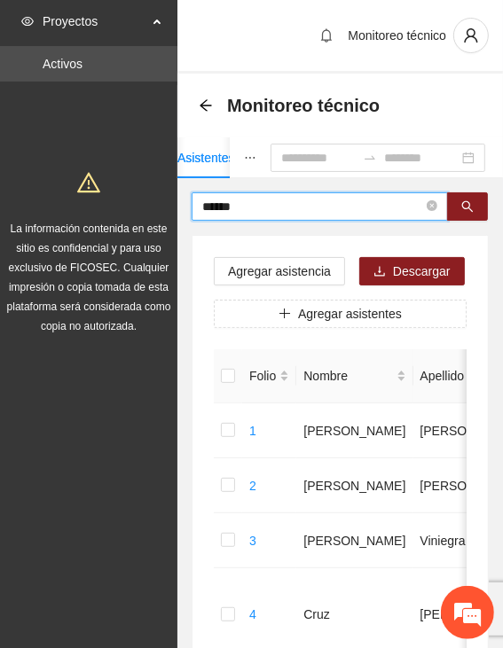
type input "******"
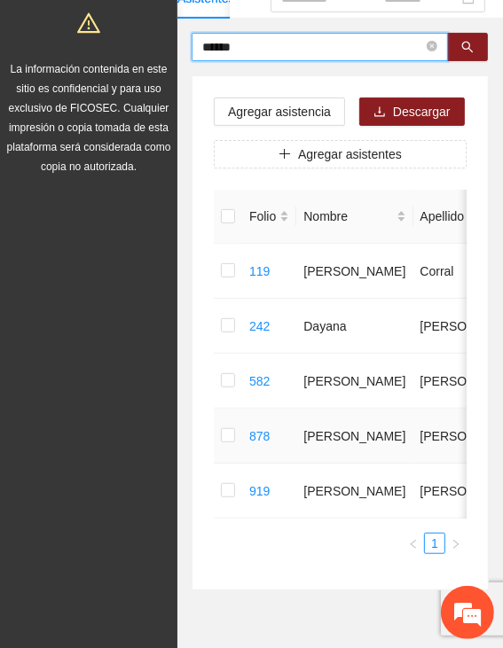
scroll to position [177, 0]
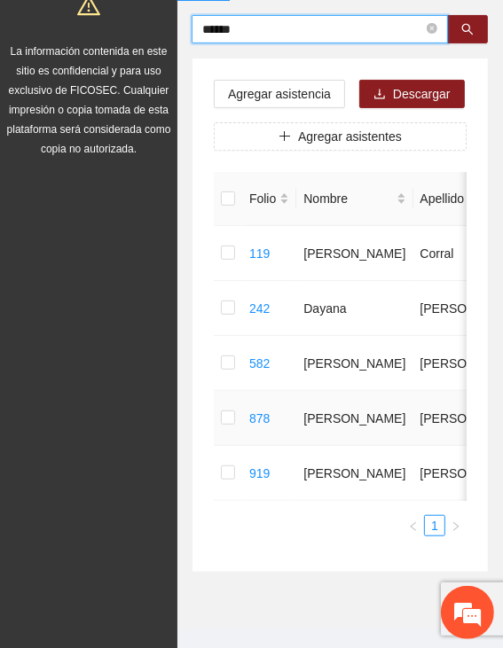
click at [217, 420] on td at bounding box center [228, 418] width 28 height 55
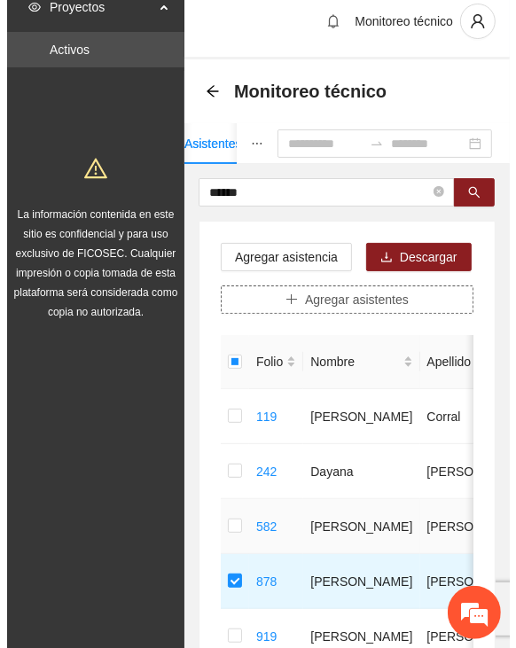
scroll to position [0, 0]
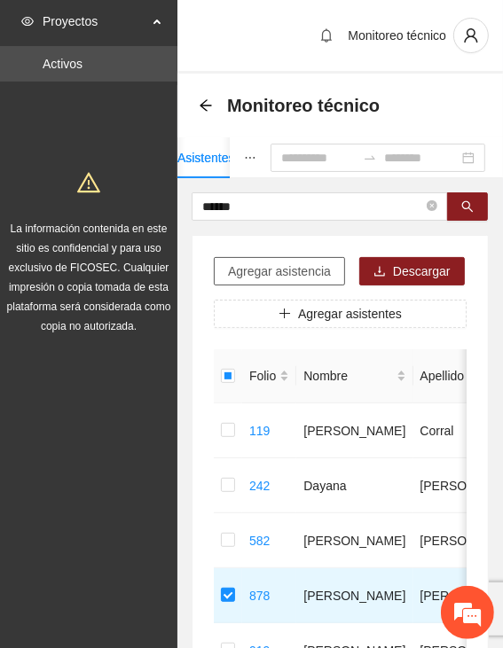
click at [269, 283] on button "Agregar asistencia" at bounding box center [279, 271] width 131 height 28
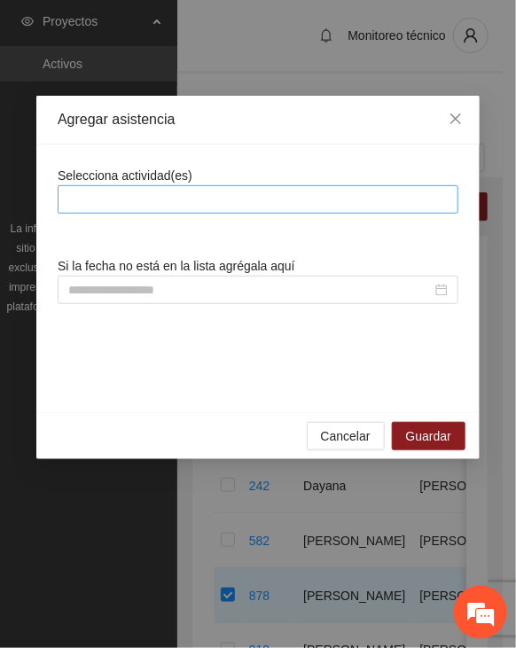
click at [228, 195] on div at bounding box center [258, 199] width 392 height 21
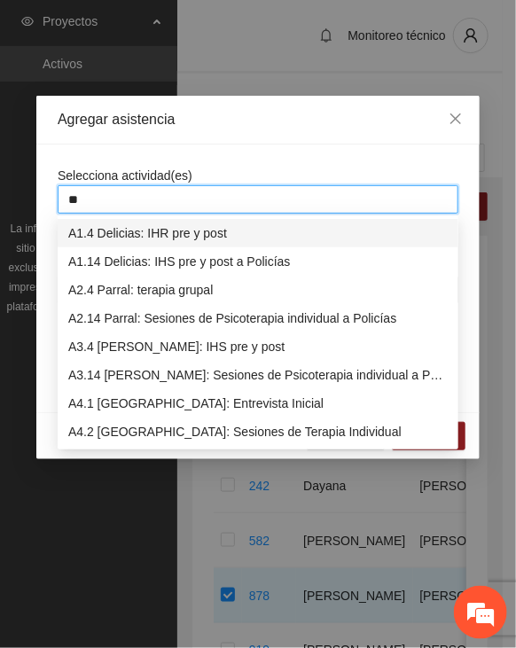
type input "***"
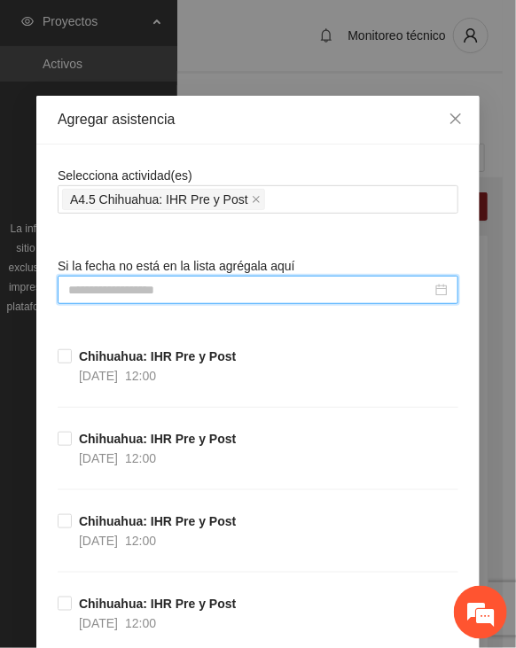
click at [241, 283] on input at bounding box center [249, 289] width 363 height 19
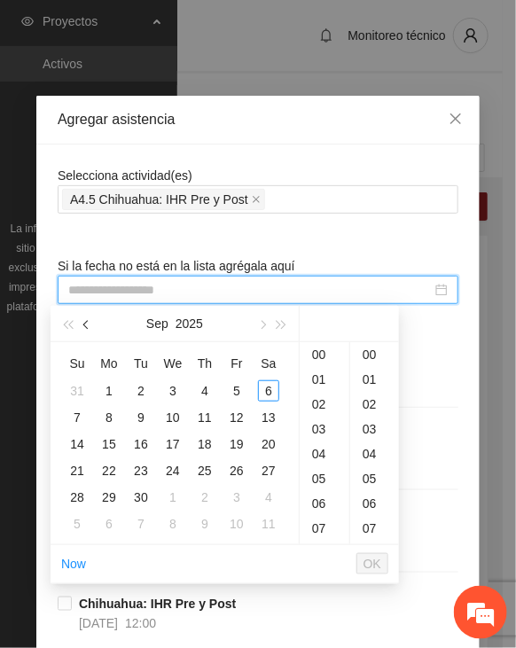
click at [89, 329] on span "button" at bounding box center [87, 325] width 9 height 9
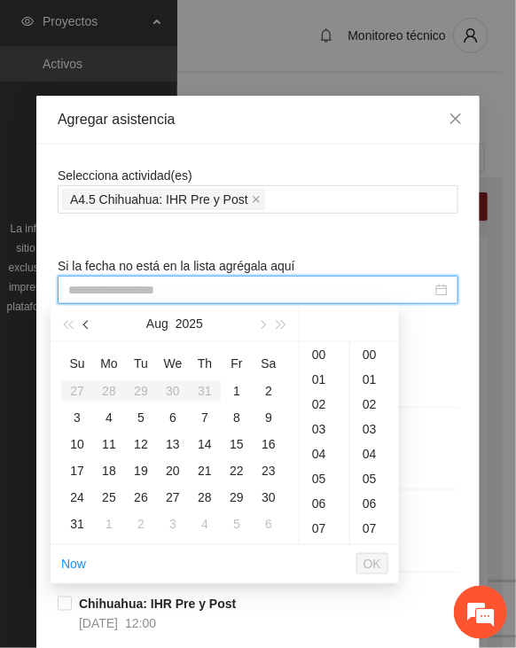
click at [89, 329] on span "button" at bounding box center [87, 325] width 9 height 9
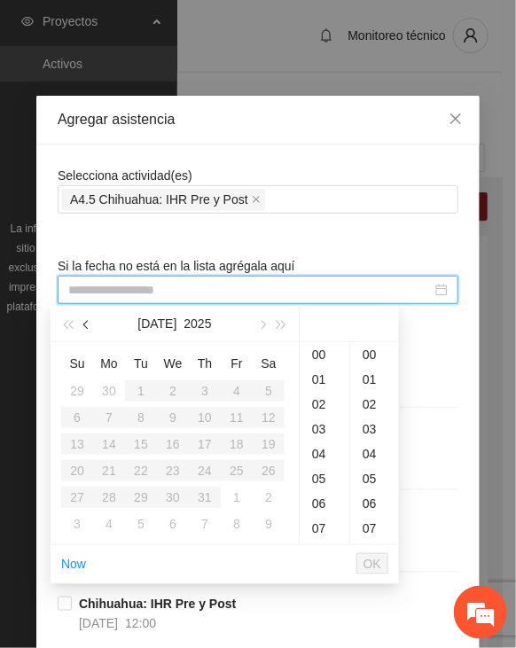
click at [88, 329] on span "button" at bounding box center [87, 325] width 9 height 9
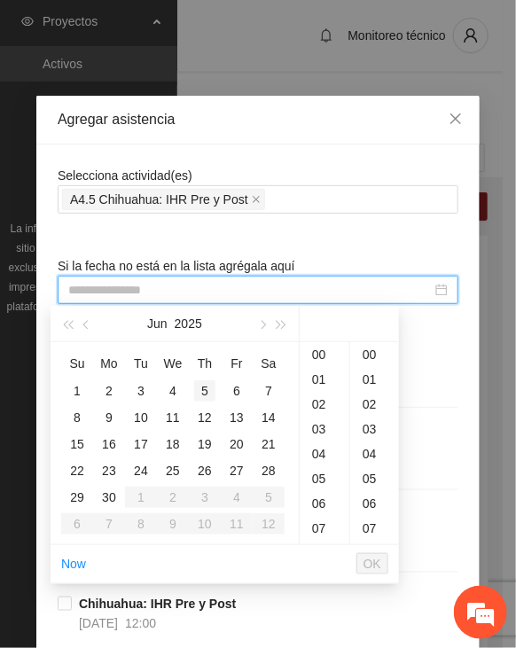
click at [204, 390] on div "5" at bounding box center [204, 390] width 21 height 21
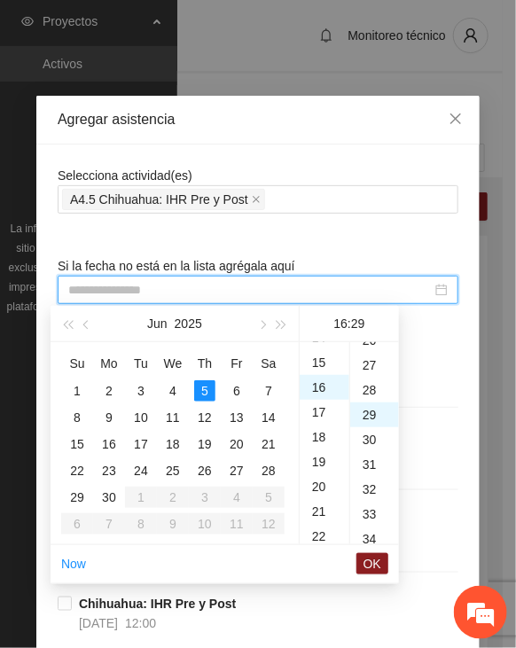
scroll to position [720, 0]
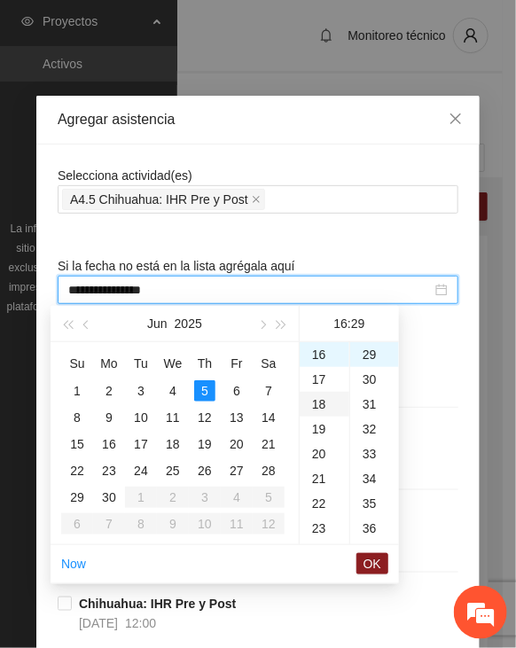
click at [325, 400] on div "18" at bounding box center [325, 404] width 50 height 25
click at [376, 380] on div "30" at bounding box center [374, 379] width 49 height 25
type input "**********"
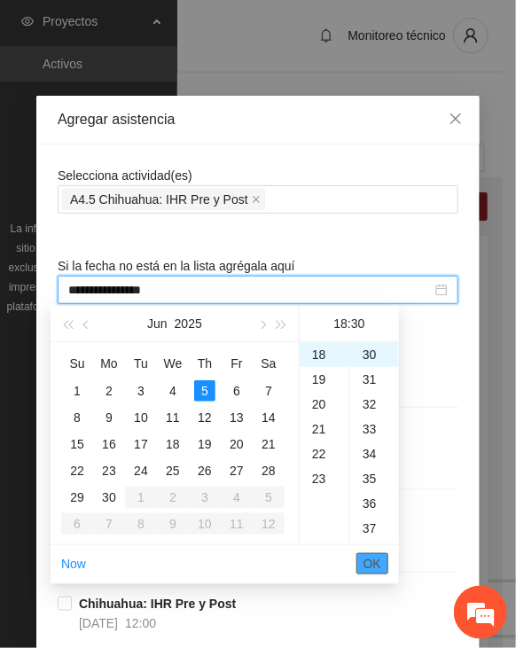
click at [365, 559] on span "OK" at bounding box center [372, 563] width 18 height 19
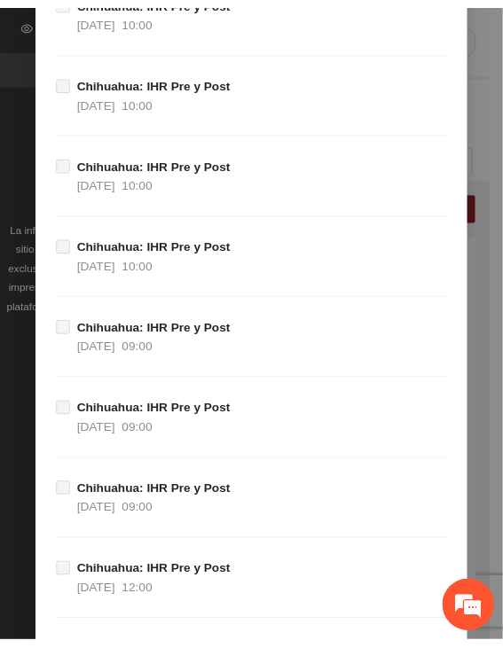
scroll to position [19569, 0]
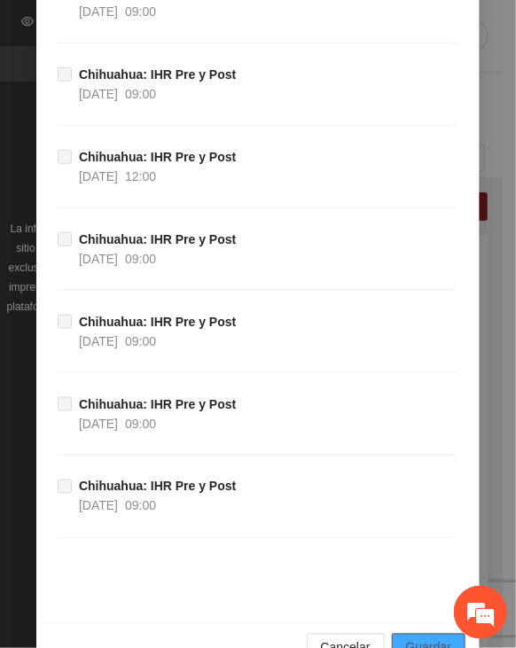
click at [432, 638] on span "Guardar" at bounding box center [428, 647] width 45 height 19
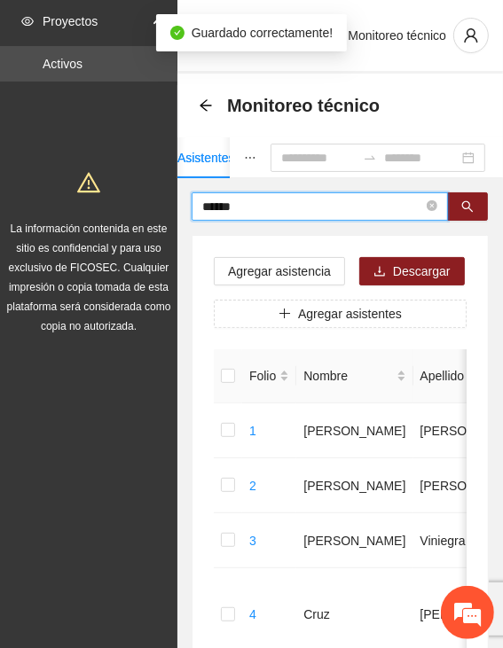
drag, startPoint x: 256, startPoint y: 209, endPoint x: 104, endPoint y: 216, distance: 152.6
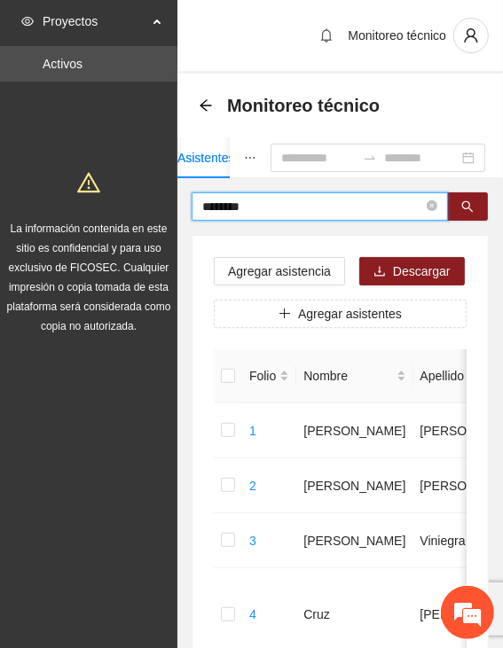
type input "********"
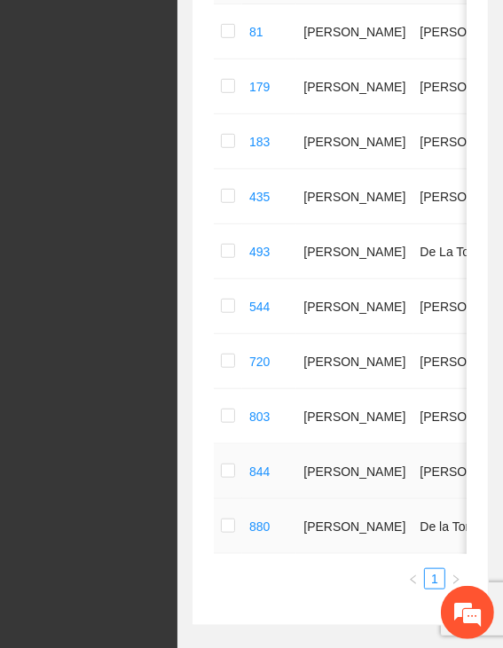
scroll to position [443, 0]
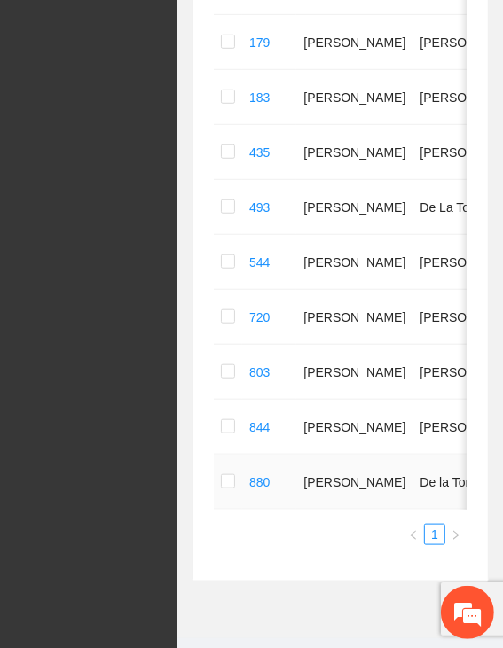
click at [220, 479] on td at bounding box center [228, 482] width 28 height 55
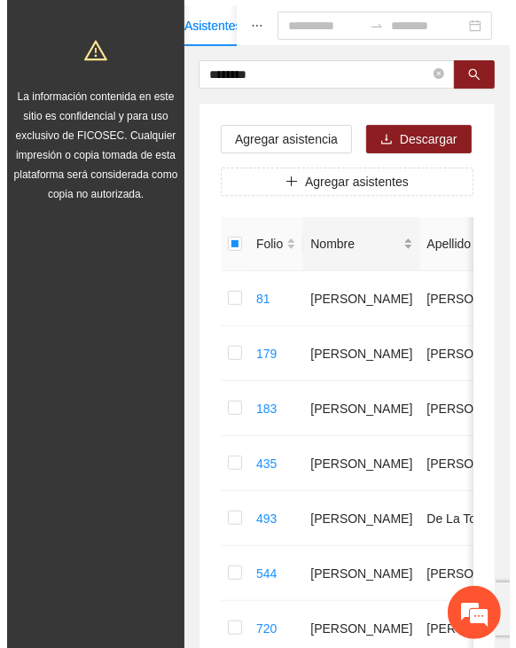
scroll to position [0, 0]
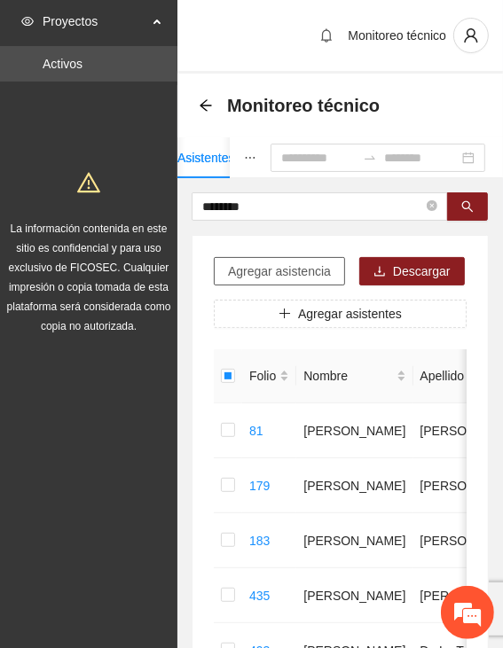
click at [273, 267] on span "Agregar asistencia" at bounding box center [279, 270] width 103 height 19
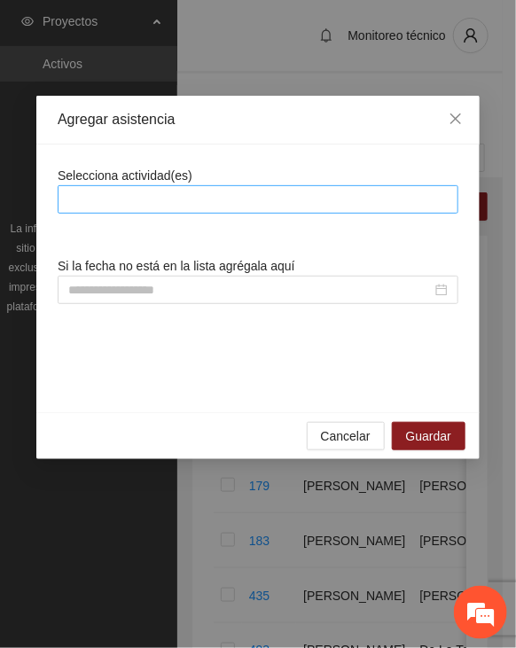
click at [281, 200] on div at bounding box center [258, 199] width 392 height 21
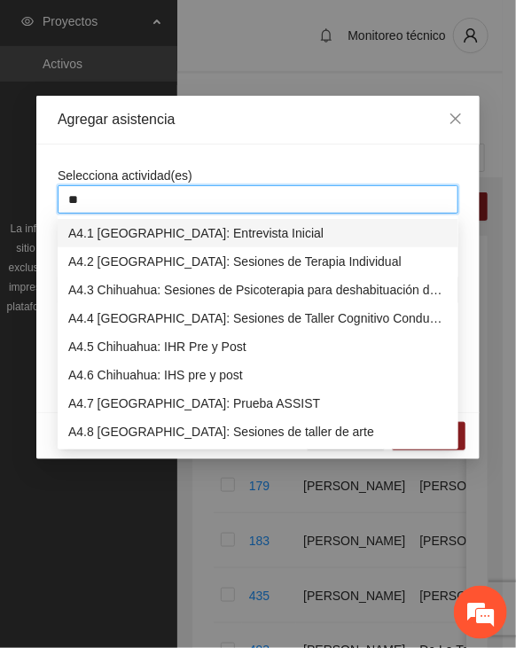
type input "***"
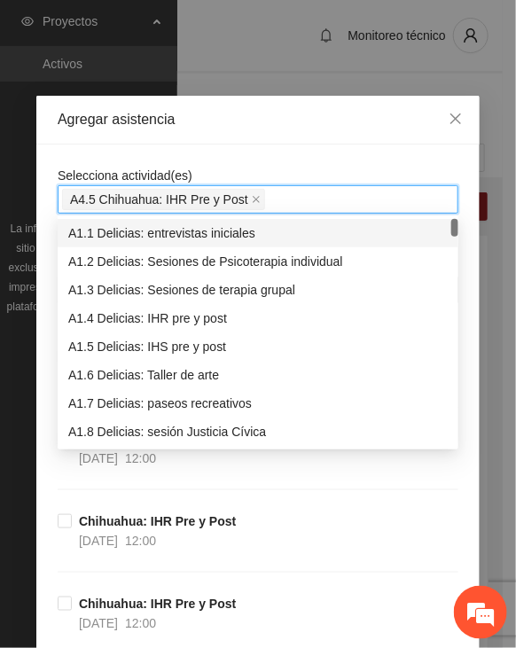
click at [248, 166] on div "Selecciona actividad(es) A4.5 Chihuahua: IHR Pre y Post" at bounding box center [258, 190] width 401 height 48
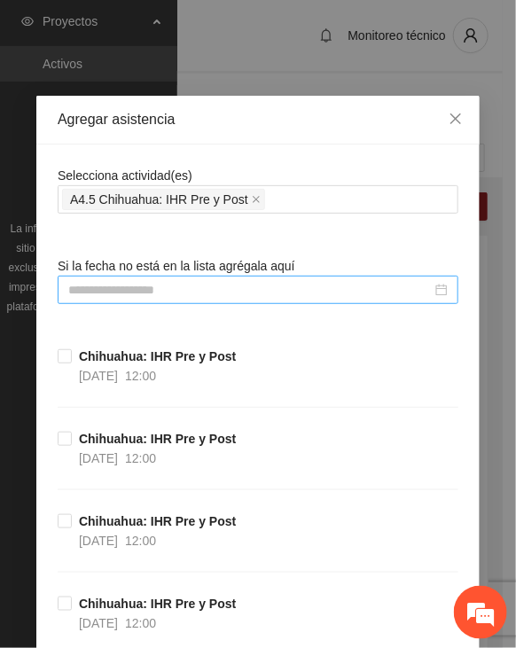
drag, startPoint x: 205, startPoint y: 286, endPoint x: 167, endPoint y: 290, distance: 38.3
click at [204, 286] on input at bounding box center [249, 289] width 363 height 19
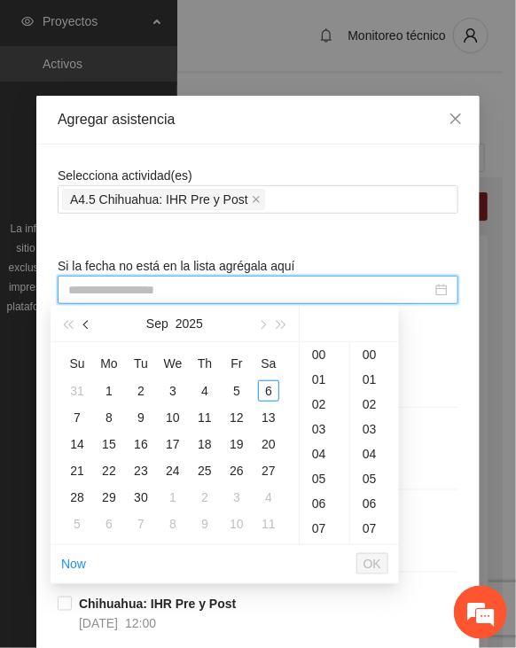
click at [88, 320] on button "button" at bounding box center [86, 323] width 19 height 35
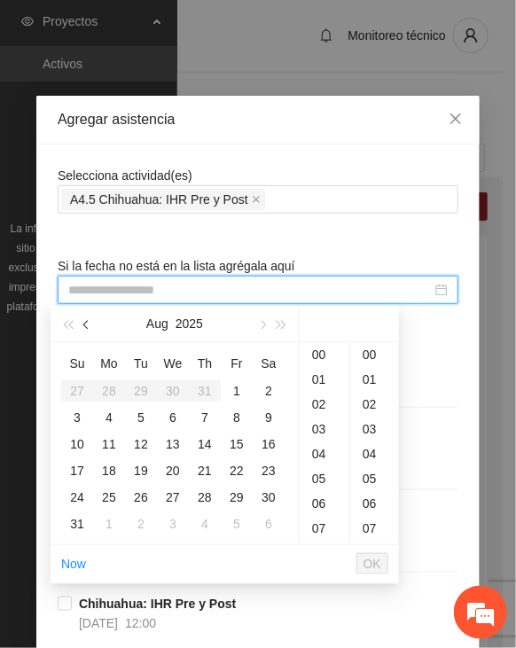
click at [87, 320] on button "button" at bounding box center [86, 323] width 19 height 35
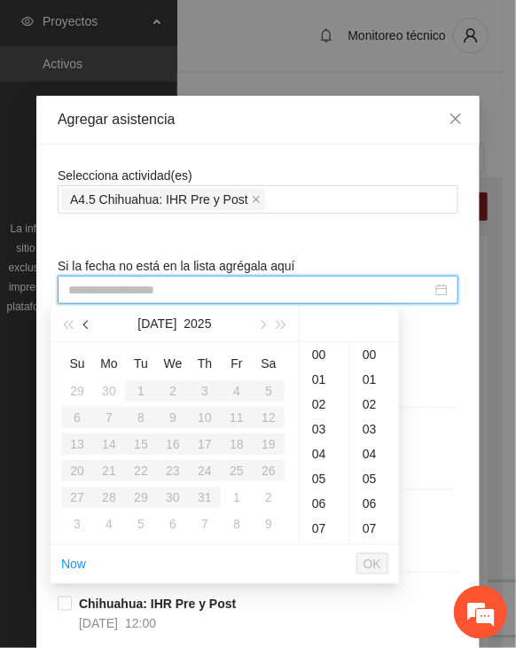
click at [86, 320] on button "button" at bounding box center [86, 323] width 19 height 35
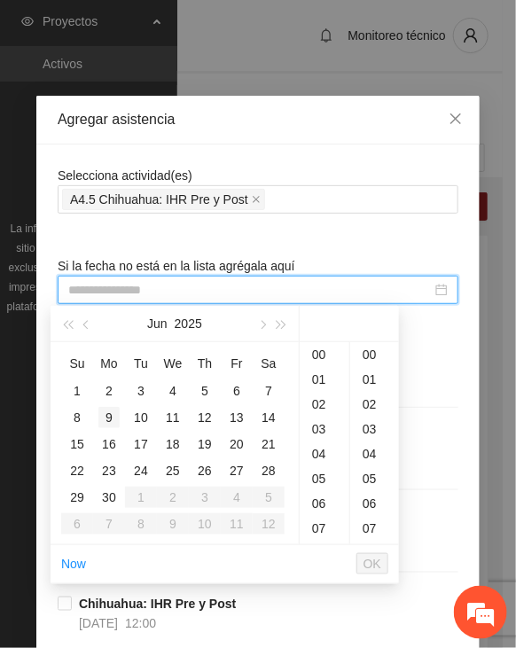
click at [103, 414] on div "9" at bounding box center [108, 417] width 21 height 21
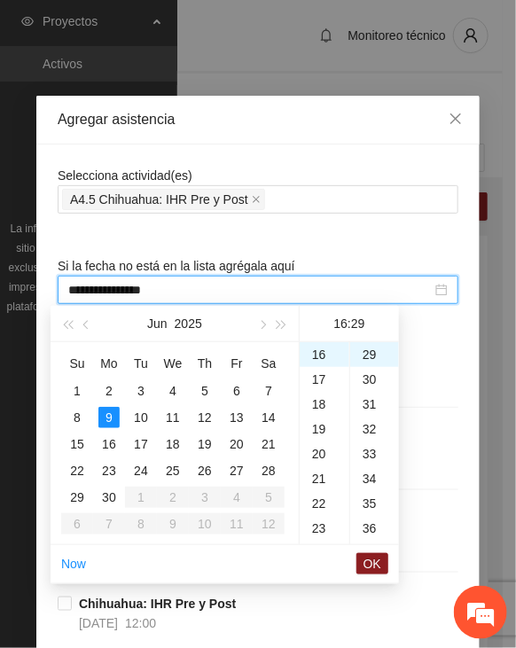
scroll to position [220, 0]
click at [315, 380] on div "10" at bounding box center [325, 382] width 50 height 25
click at [371, 367] on div "30" at bounding box center [374, 379] width 49 height 25
type input "**********"
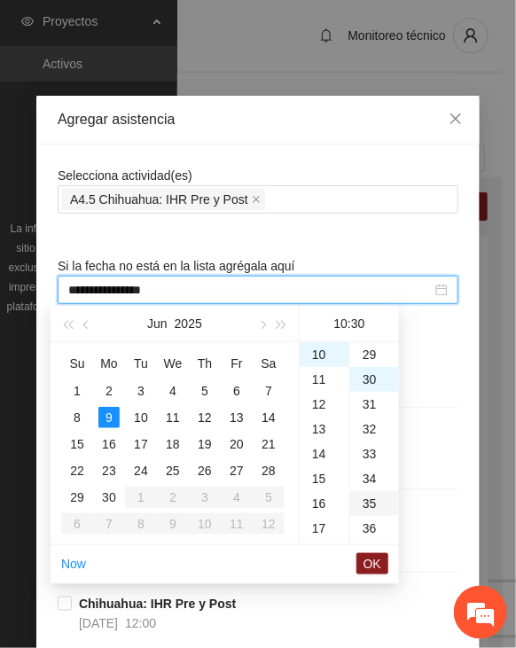
scroll to position [744, 0]
drag, startPoint x: 367, startPoint y: 560, endPoint x: 368, endPoint y: 531, distance: 29.3
click at [368, 560] on span "OK" at bounding box center [372, 563] width 18 height 19
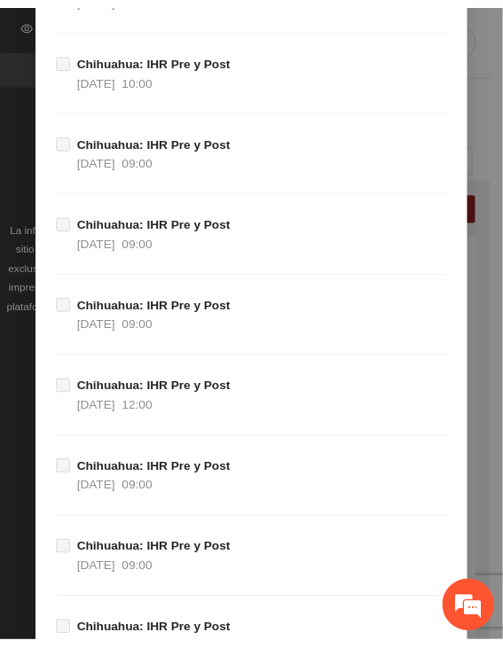
scroll to position [19569, 0]
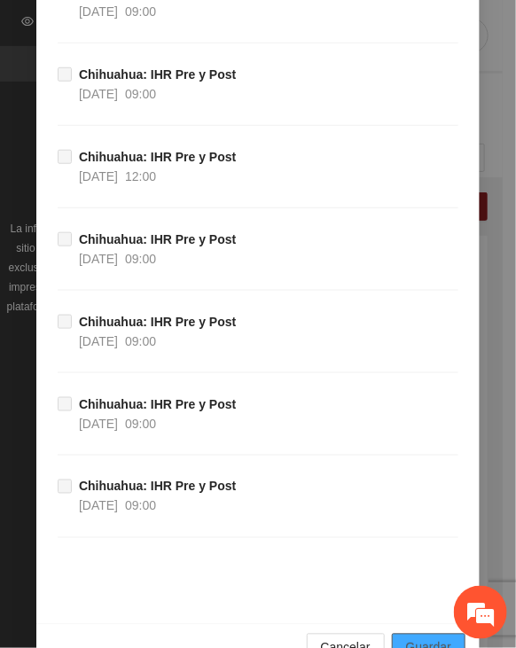
click at [417, 638] on span "Guardar" at bounding box center [428, 647] width 45 height 19
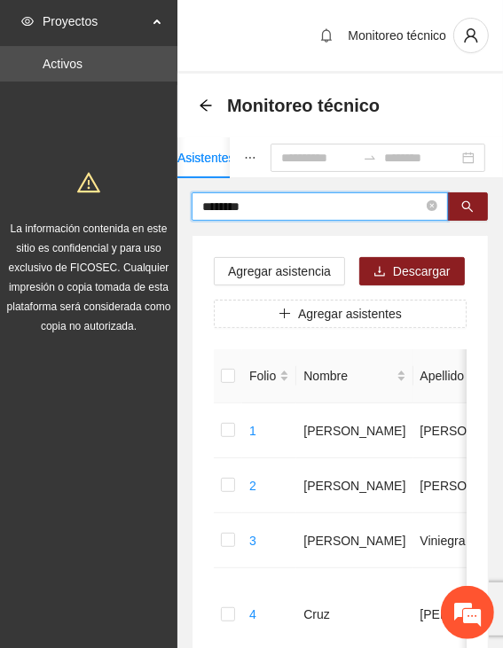
drag, startPoint x: 271, startPoint y: 205, endPoint x: 113, endPoint y: 197, distance: 158.8
click at [328, 202] on input "text" at bounding box center [312, 206] width 221 height 19
type input "********"
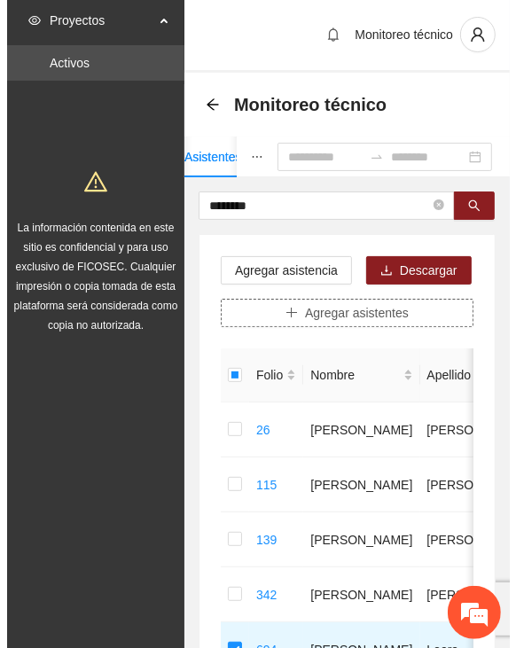
scroll to position [0, 0]
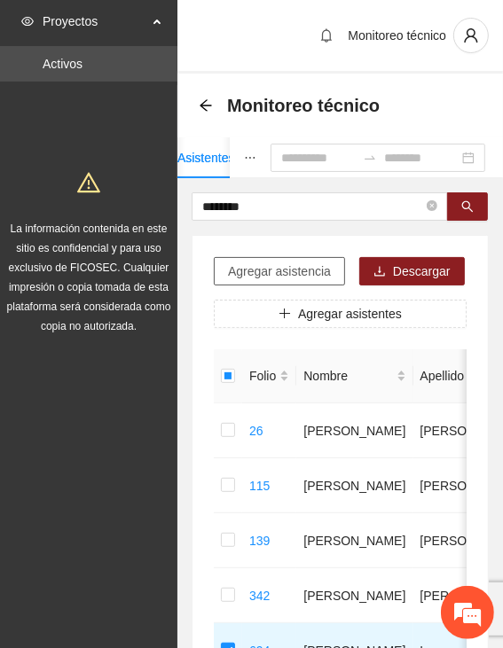
click at [294, 269] on span "Agregar asistencia" at bounding box center [279, 270] width 103 height 19
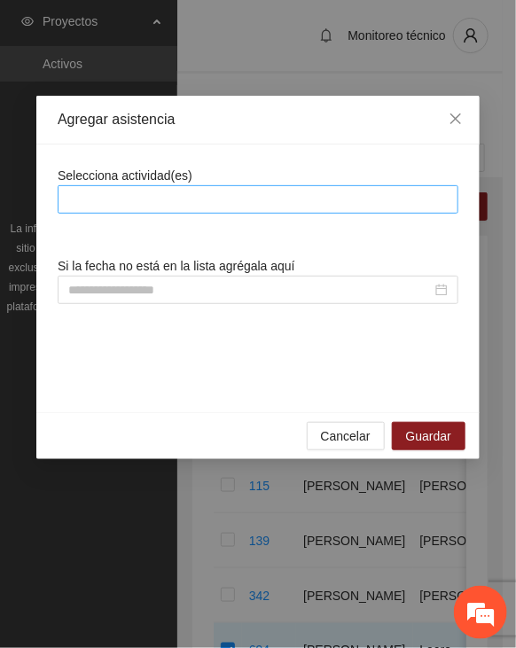
click at [285, 204] on div at bounding box center [258, 199] width 392 height 21
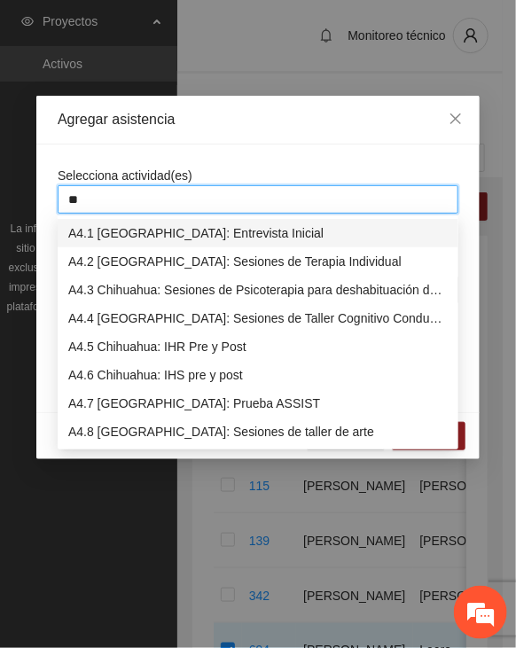
type input "***"
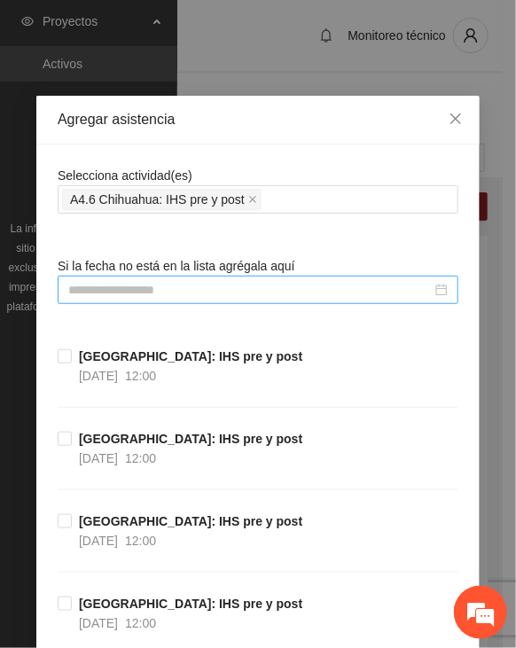
click at [165, 286] on input at bounding box center [249, 289] width 363 height 19
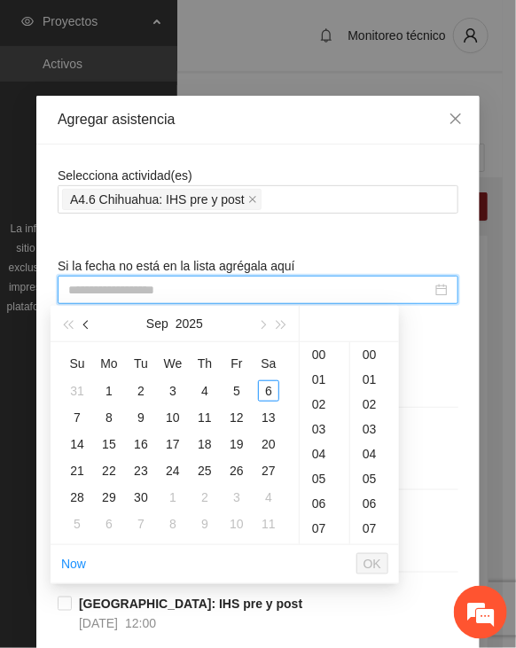
click at [82, 323] on button "button" at bounding box center [86, 323] width 19 height 35
click at [139, 418] on div "10" at bounding box center [140, 417] width 21 height 21
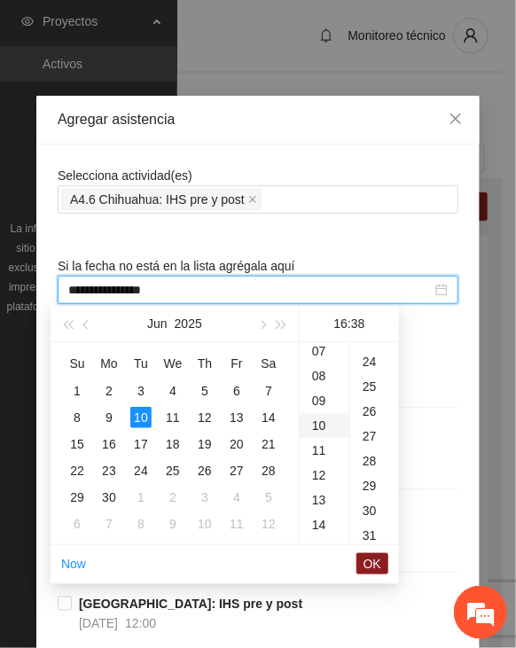
click at [309, 420] on div "10" at bounding box center [325, 425] width 50 height 25
click at [365, 512] on div "30" at bounding box center [374, 510] width 49 height 25
type input "**********"
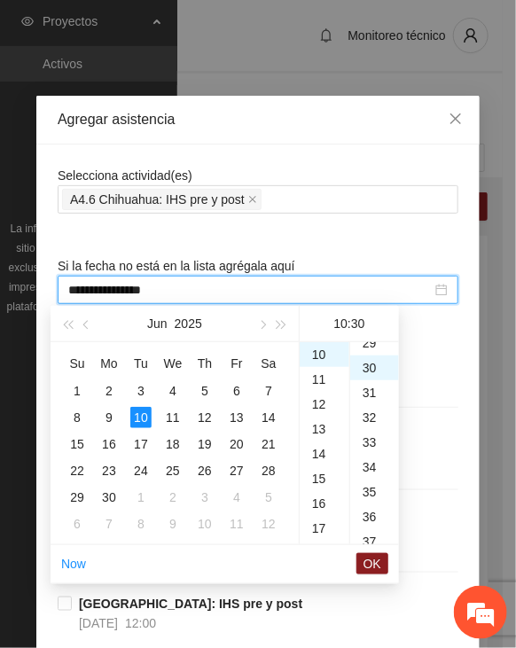
scroll to position [744, 0]
click at [372, 557] on span "OK" at bounding box center [372, 563] width 18 height 19
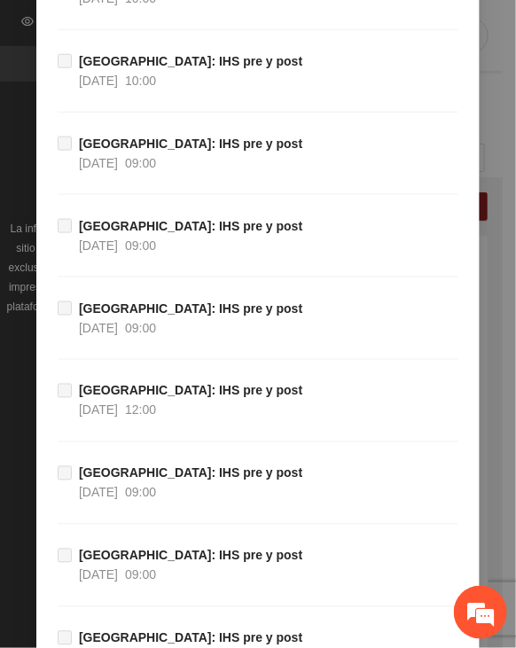
scroll to position [19899, 0]
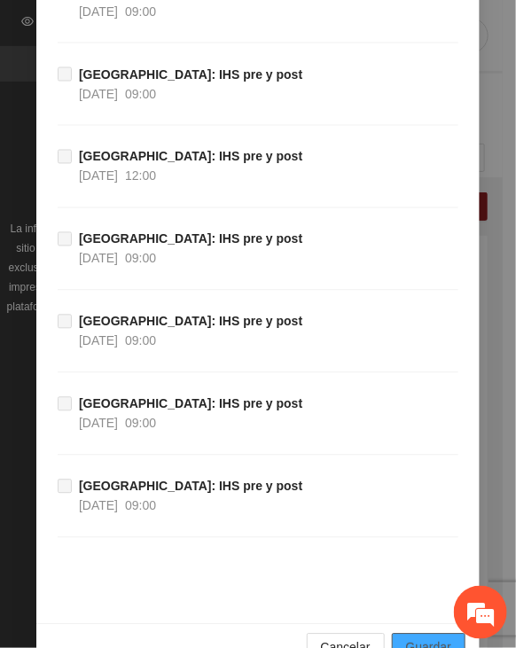
click at [420, 638] on span "Guardar" at bounding box center [428, 647] width 45 height 19
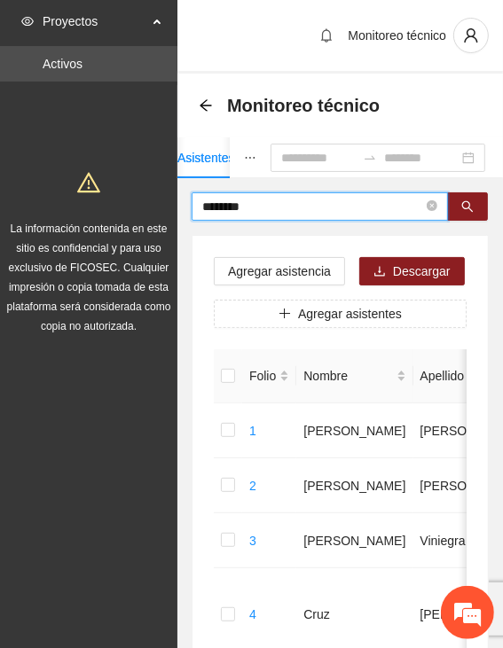
drag, startPoint x: 272, startPoint y: 209, endPoint x: 180, endPoint y: 201, distance: 92.5
type input "******"
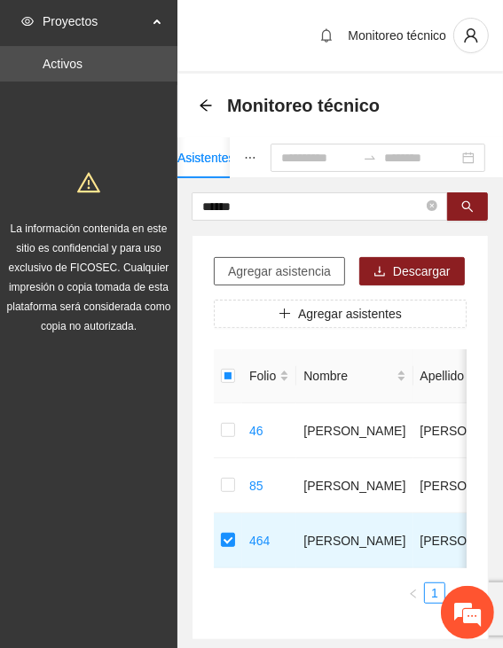
click at [284, 269] on span "Agregar asistencia" at bounding box center [279, 270] width 103 height 19
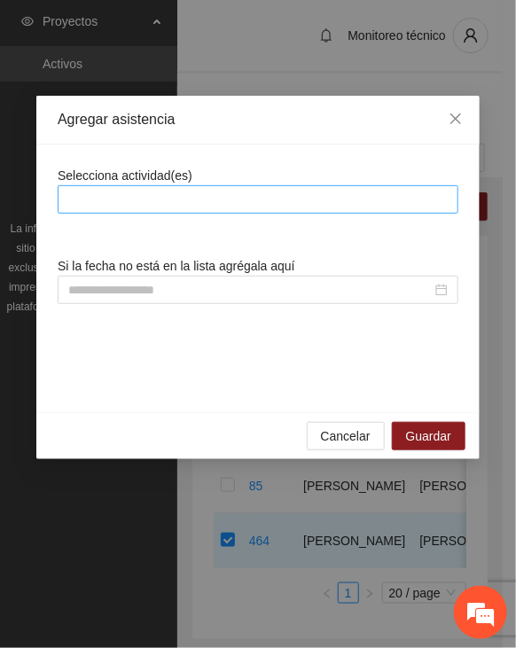
click at [280, 201] on div at bounding box center [258, 199] width 392 height 21
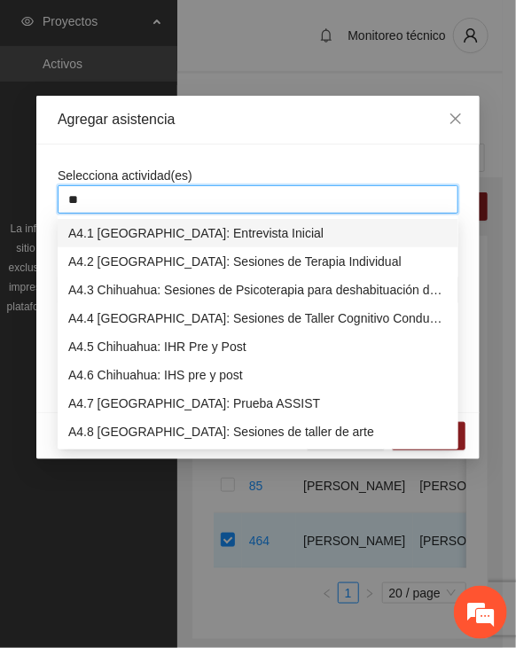
type input "***"
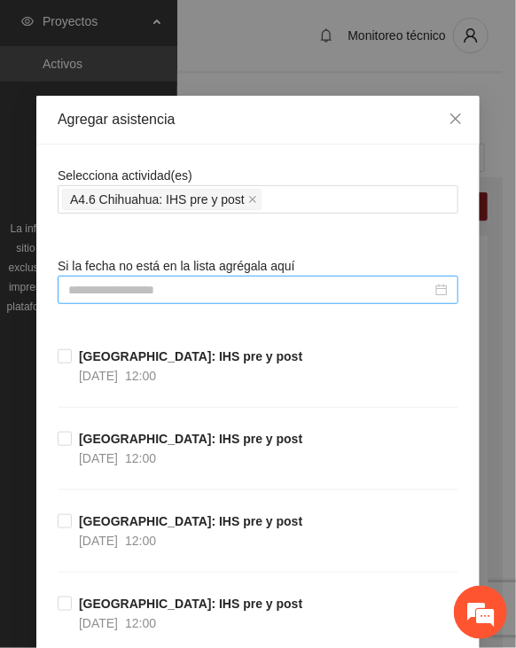
click at [182, 288] on input at bounding box center [249, 289] width 363 height 19
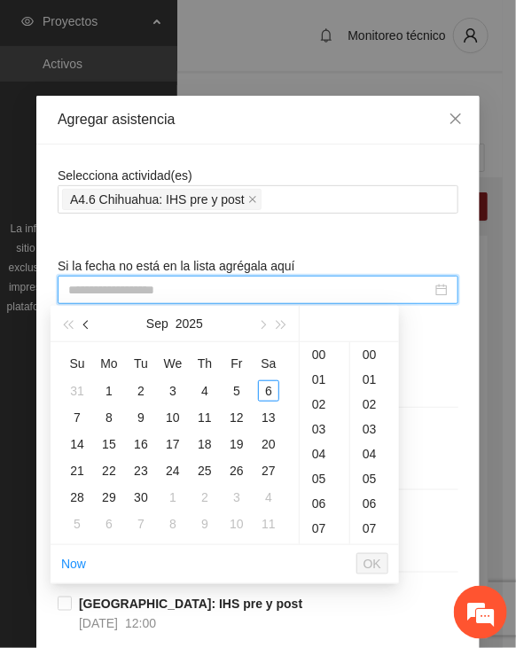
click at [87, 323] on span "button" at bounding box center [87, 325] width 9 height 9
click at [208, 439] on div "19" at bounding box center [204, 443] width 21 height 21
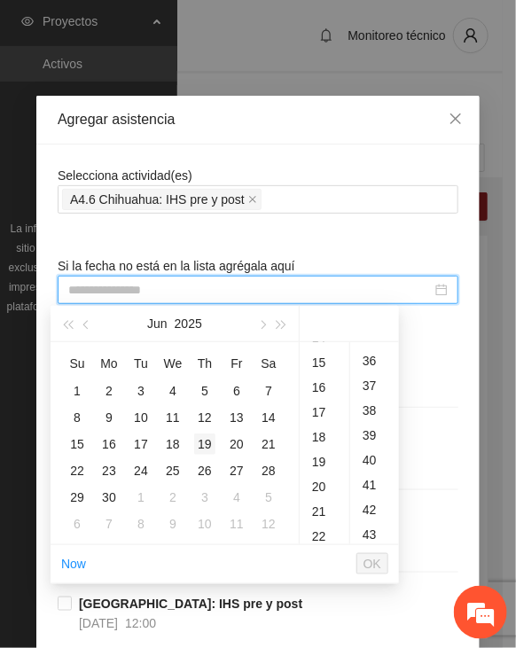
scroll to position [968, 0]
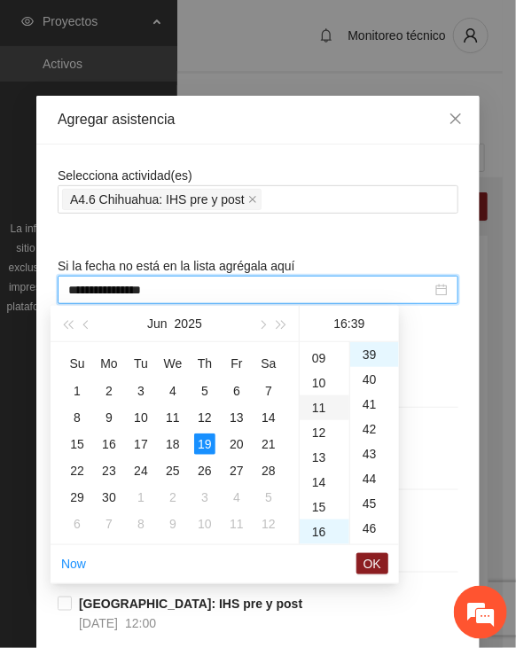
click at [323, 408] on div "11" at bounding box center [325, 407] width 50 height 25
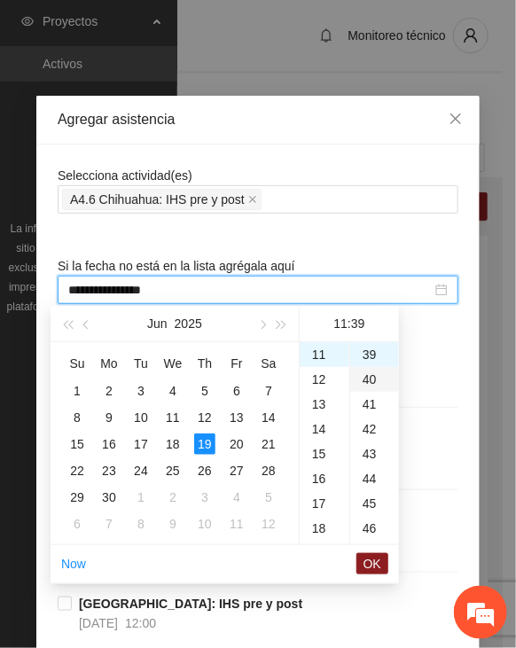
click at [367, 377] on div "40" at bounding box center [374, 379] width 49 height 25
type input "**********"
click at [364, 563] on button "OK" at bounding box center [372, 563] width 32 height 21
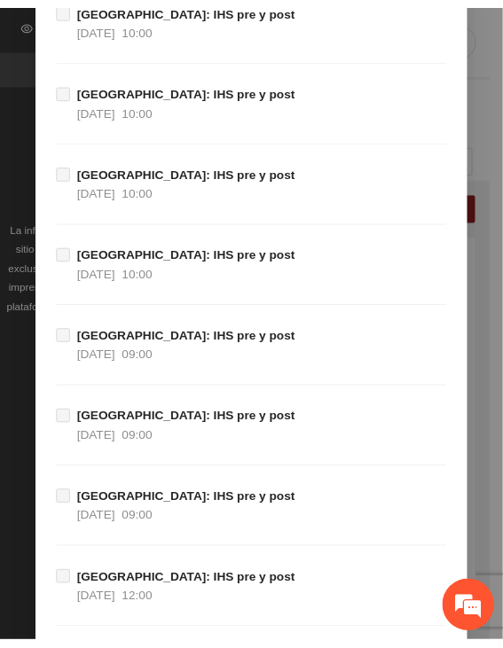
scroll to position [19899, 0]
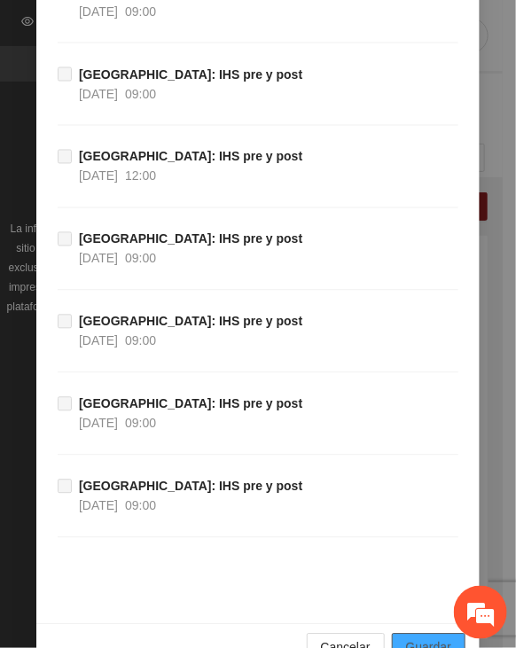
click at [437, 638] on span "Guardar" at bounding box center [428, 647] width 45 height 19
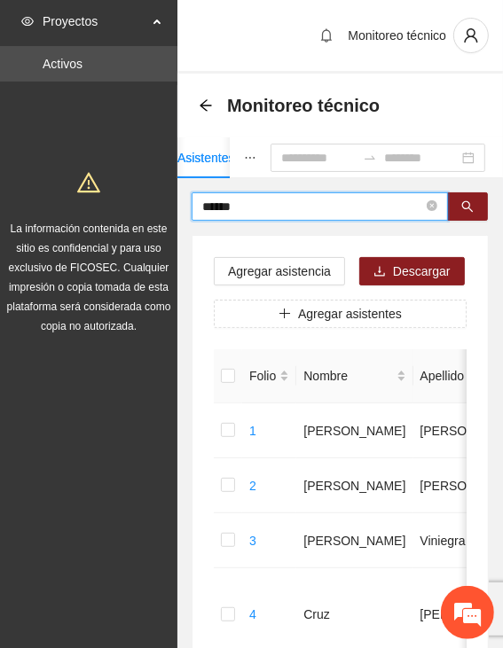
drag, startPoint x: 292, startPoint y: 207, endPoint x: 152, endPoint y: 197, distance: 140.4
type input "******"
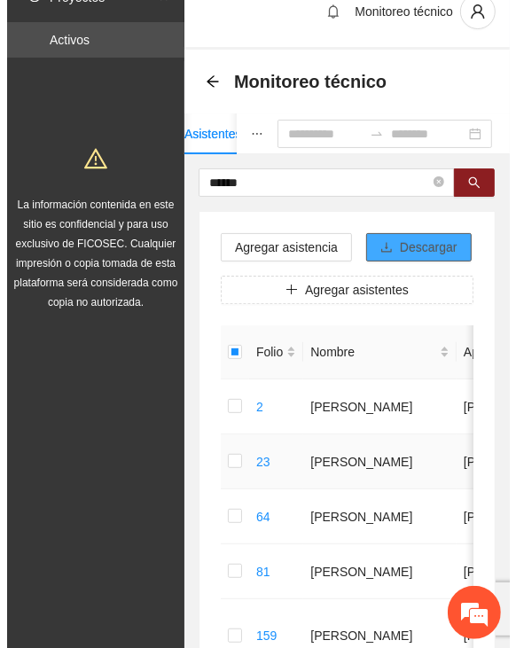
scroll to position [0, 0]
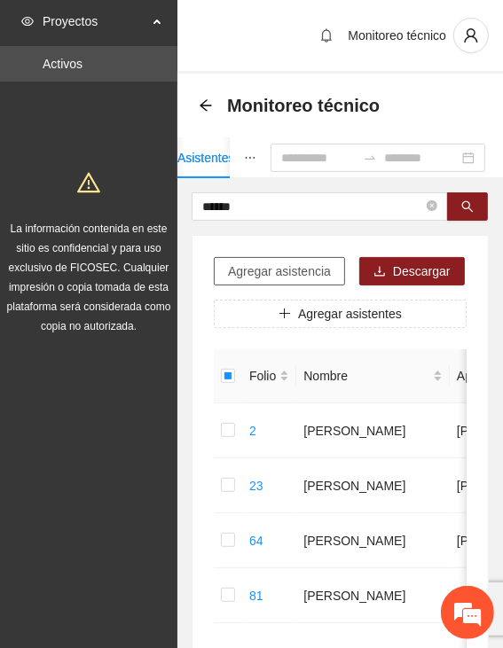
click at [291, 267] on span "Agregar asistencia" at bounding box center [279, 270] width 103 height 19
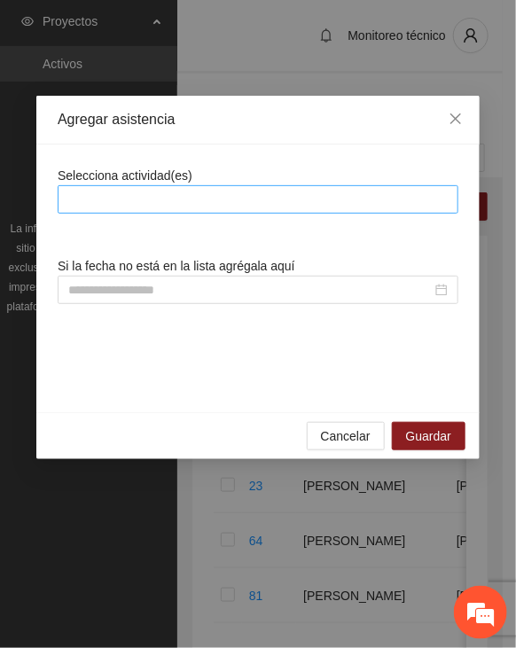
click at [277, 192] on div at bounding box center [258, 199] width 392 height 21
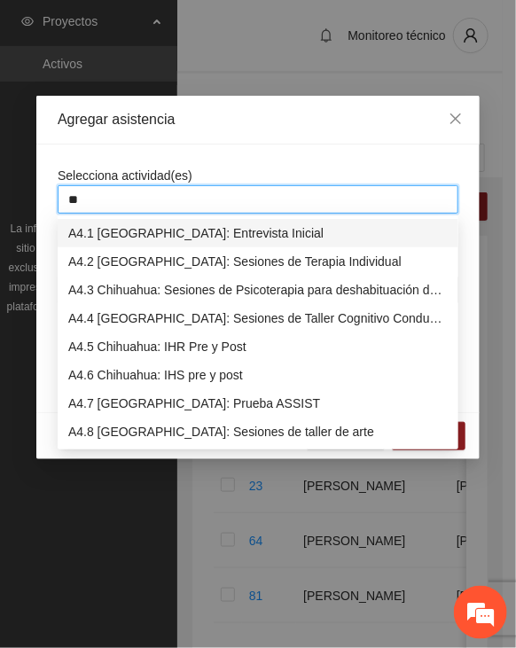
type input "***"
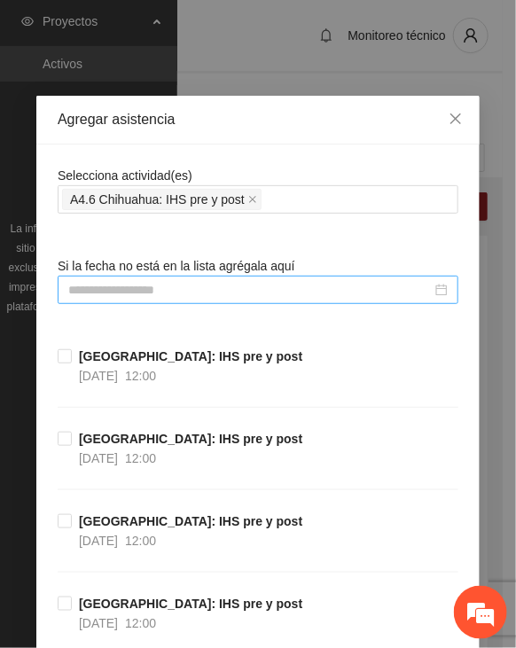
click at [198, 286] on input at bounding box center [249, 289] width 363 height 19
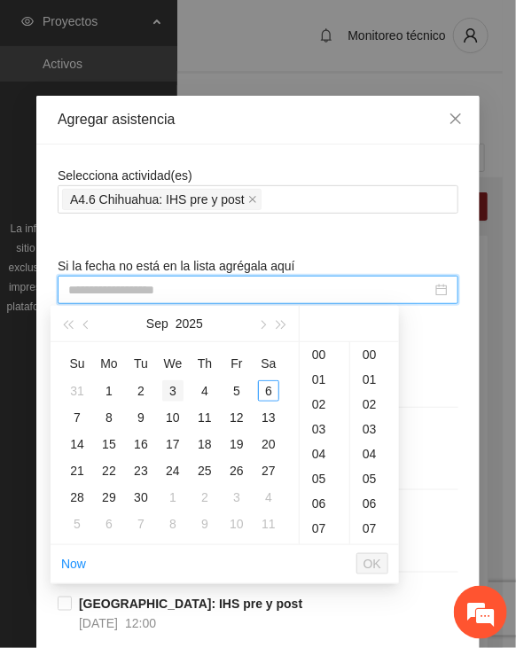
type input "**********"
click at [82, 322] on button "button" at bounding box center [86, 323] width 19 height 35
click at [203, 392] on div "5" at bounding box center [204, 390] width 21 height 21
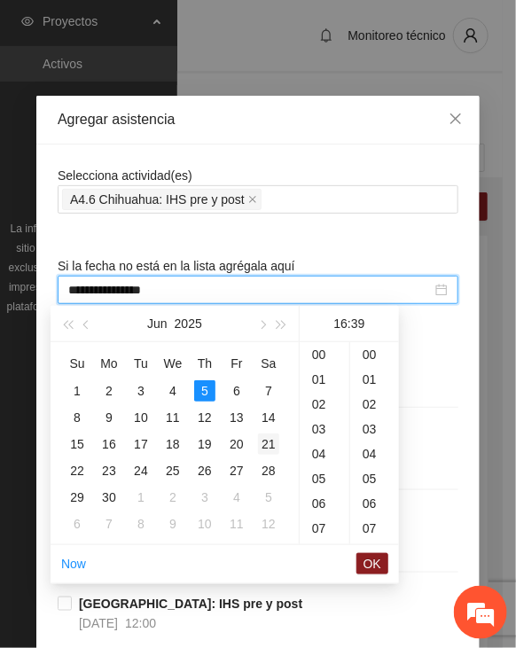
scroll to position [968, 0]
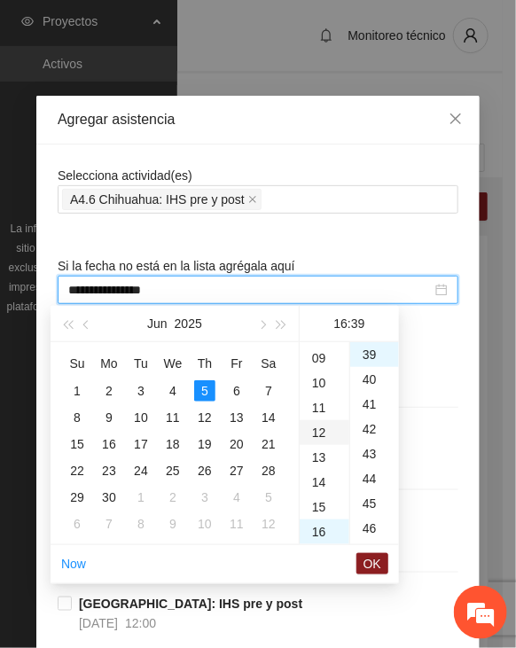
click at [319, 433] on div "12" at bounding box center [325, 432] width 50 height 25
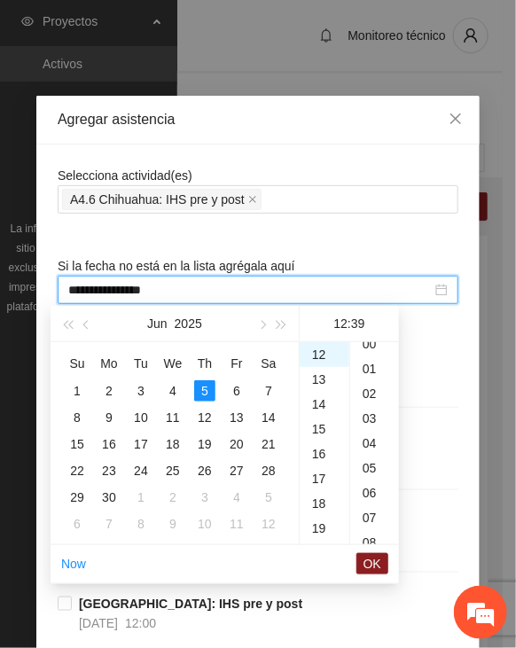
scroll to position [0, 0]
drag, startPoint x: 377, startPoint y: 347, endPoint x: 373, endPoint y: 361, distance: 14.6
click at [376, 347] on div "00" at bounding box center [374, 354] width 49 height 25
type input "**********"
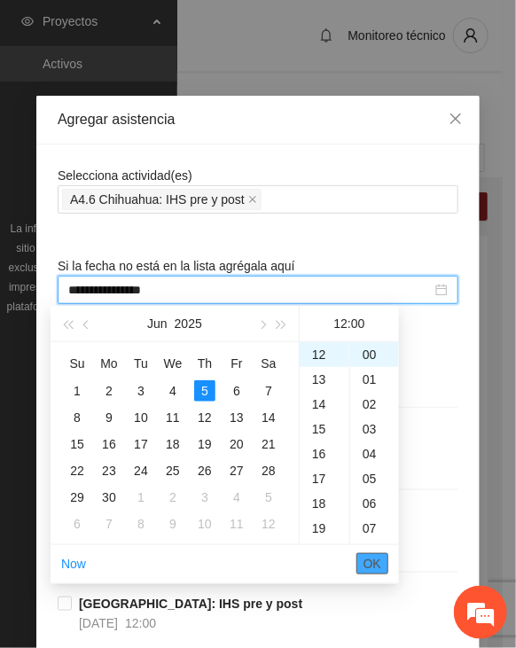
drag, startPoint x: 370, startPoint y: 556, endPoint x: 372, endPoint y: 538, distance: 17.8
click at [371, 556] on span "OK" at bounding box center [372, 563] width 18 height 19
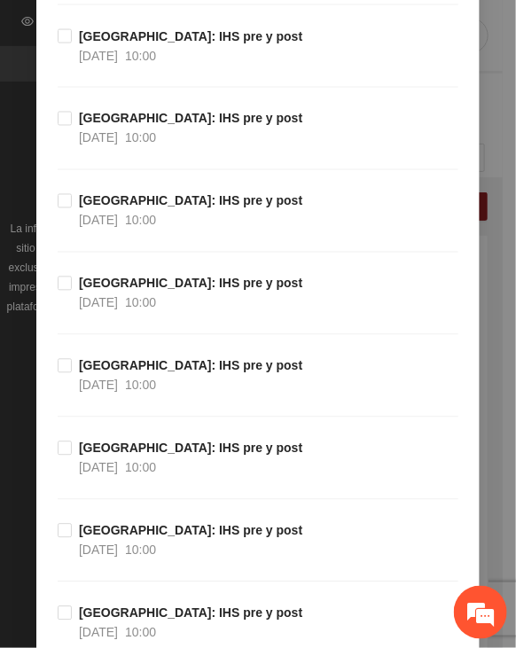
scroll to position [19899, 0]
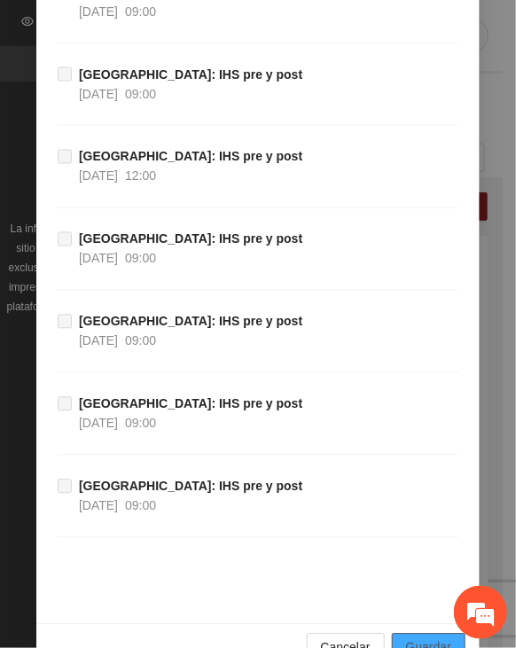
click at [417, 638] on span "Guardar" at bounding box center [428, 647] width 45 height 19
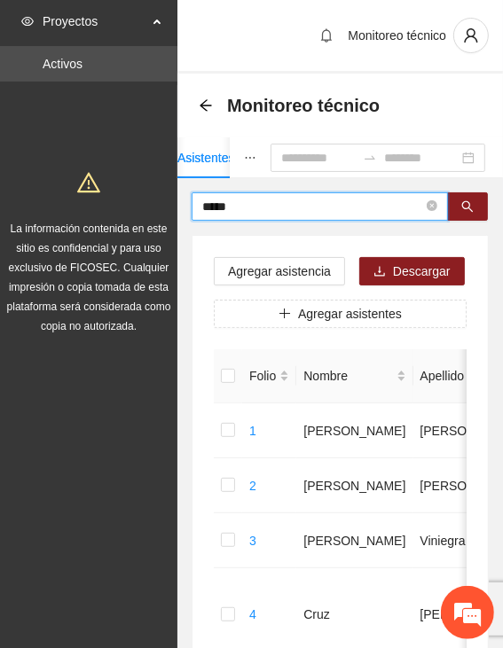
type input "*****"
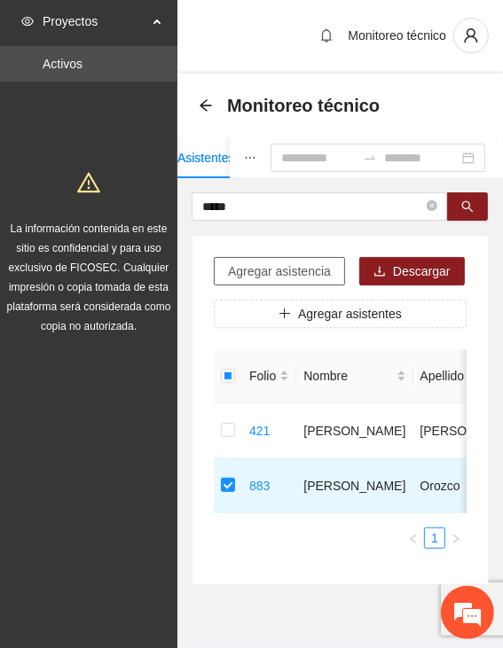
click at [274, 264] on span "Agregar asistencia" at bounding box center [279, 270] width 103 height 19
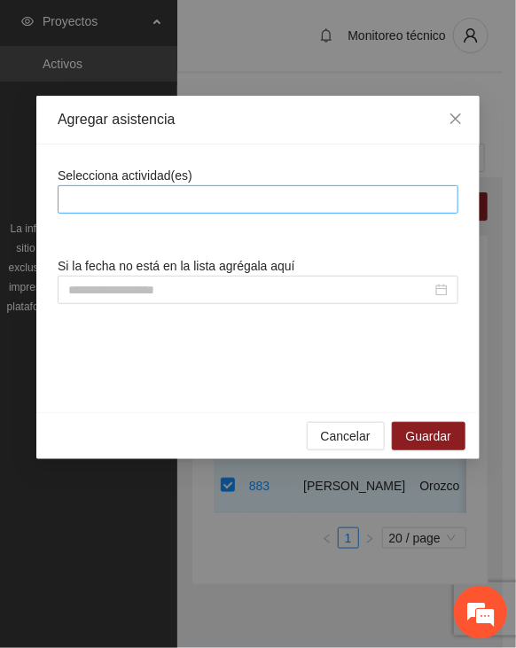
click at [287, 185] on div at bounding box center [258, 199] width 401 height 28
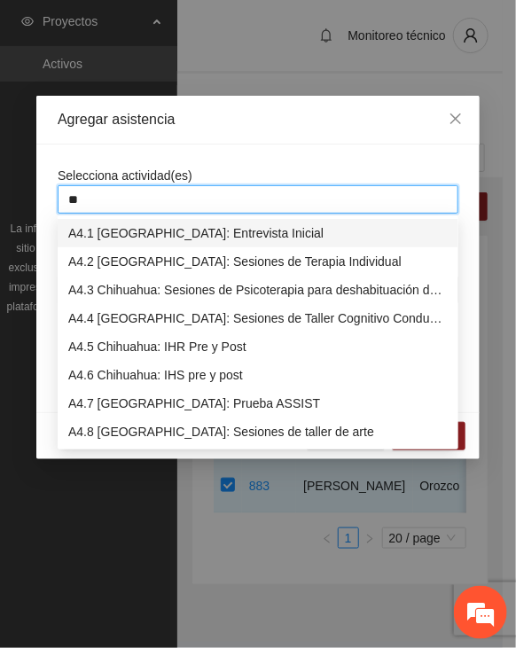
type input "***"
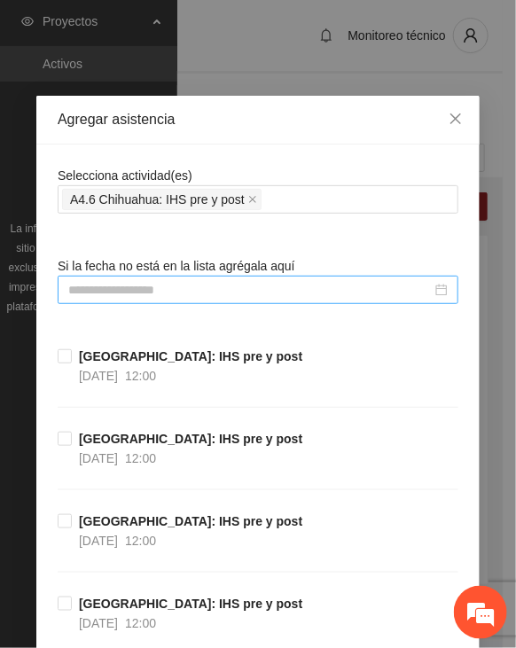
click at [232, 293] on input at bounding box center [249, 289] width 363 height 19
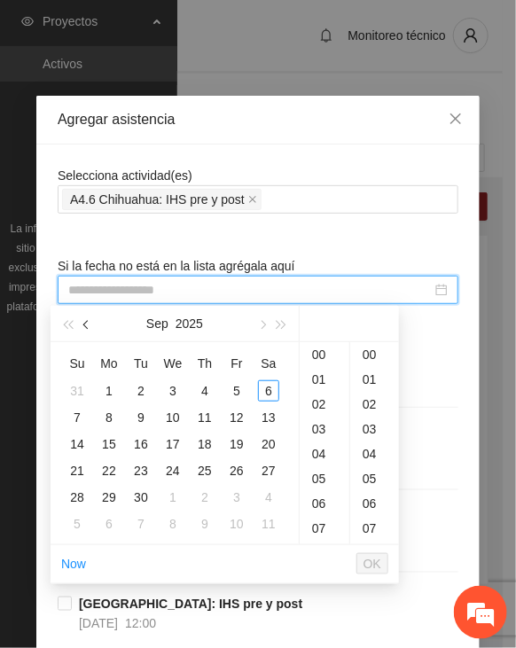
click at [79, 322] on button "button" at bounding box center [86, 323] width 19 height 35
click at [181, 414] on div "11" at bounding box center [172, 417] width 21 height 21
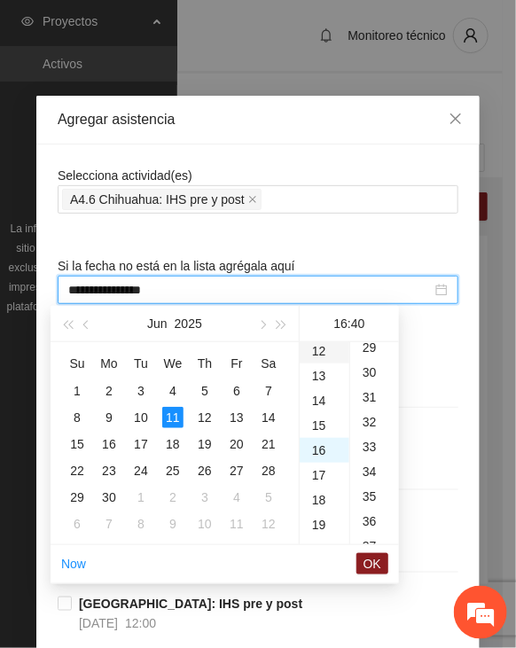
scroll to position [220, 0]
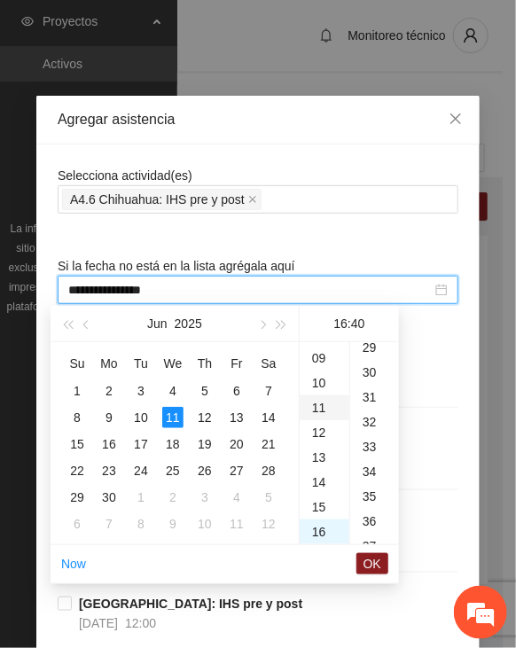
click at [319, 410] on div "11" at bounding box center [325, 407] width 50 height 25
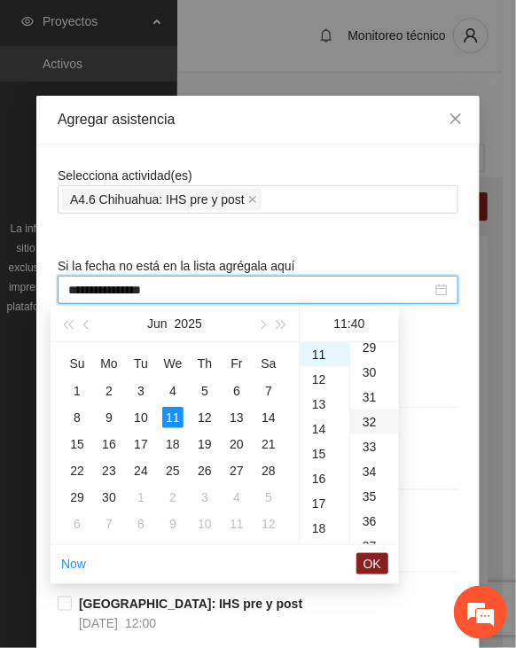
drag, startPoint x: 362, startPoint y: 364, endPoint x: 358, endPoint y: 394, distance: 30.5
click at [362, 364] on div "30" at bounding box center [374, 372] width 49 height 25
type input "**********"
click at [377, 560] on span "OK" at bounding box center [372, 563] width 18 height 19
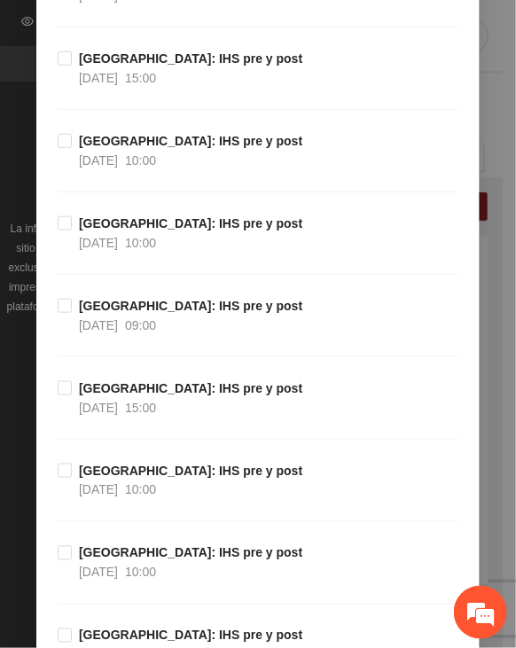
scroll to position [19899, 0]
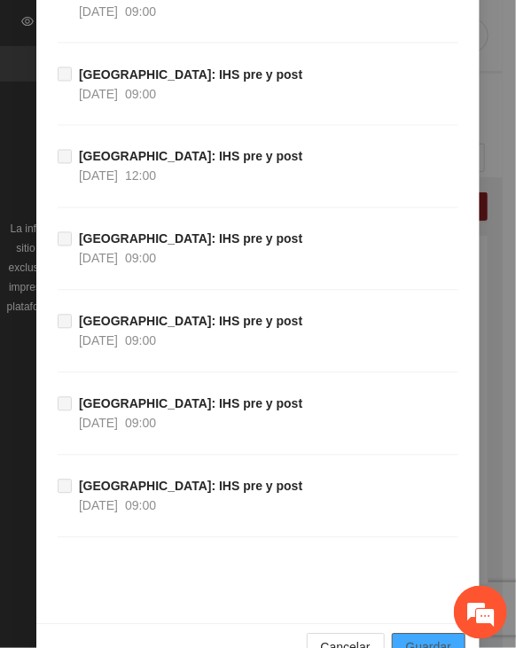
click at [409, 638] on span "Guardar" at bounding box center [428, 647] width 45 height 19
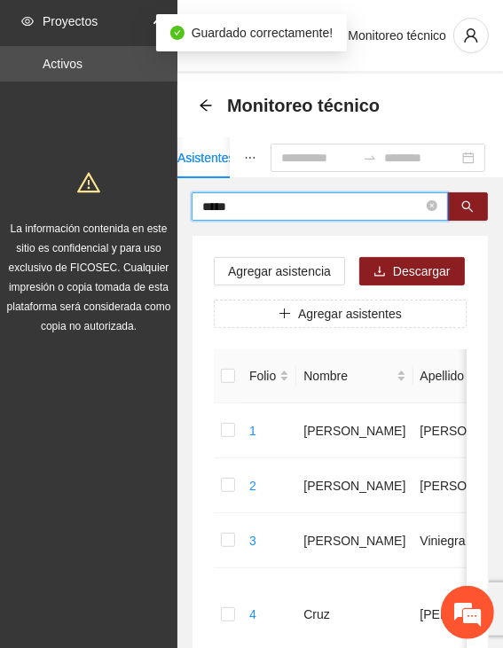
drag, startPoint x: 238, startPoint y: 201, endPoint x: 124, endPoint y: 208, distance: 114.6
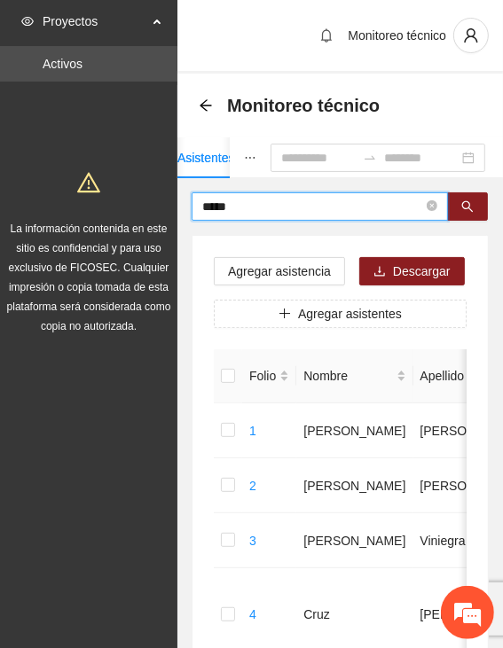
type input "*****"
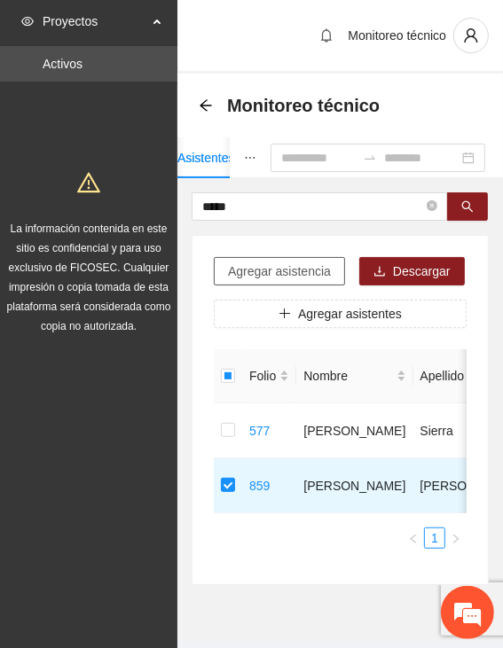
click at [300, 262] on span "Agregar asistencia" at bounding box center [279, 270] width 103 height 19
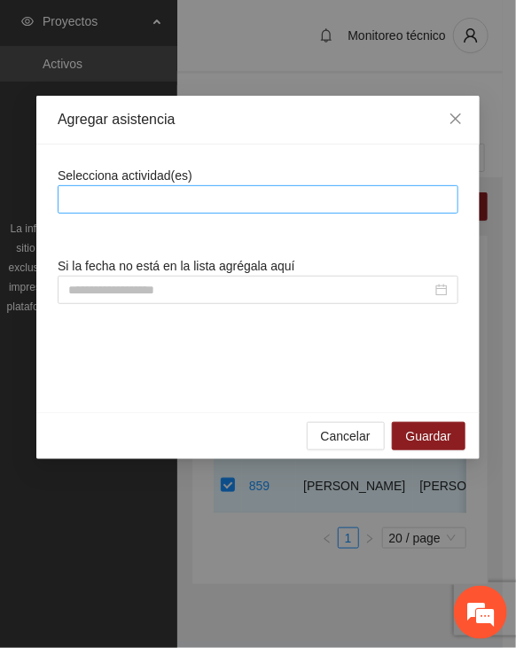
click at [298, 195] on div at bounding box center [258, 199] width 392 height 21
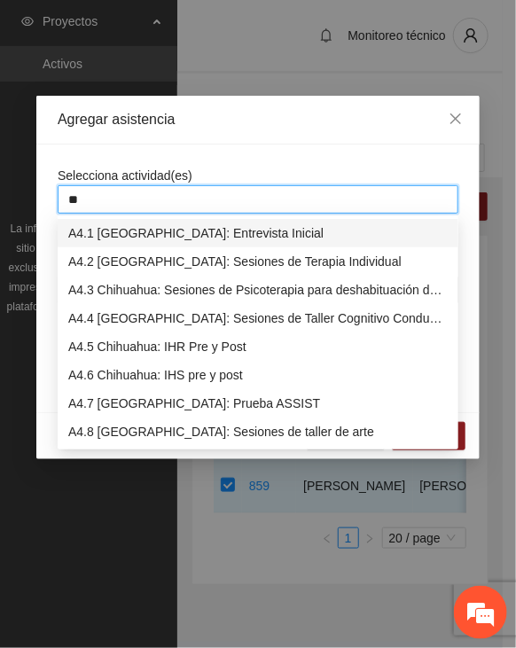
type input "***"
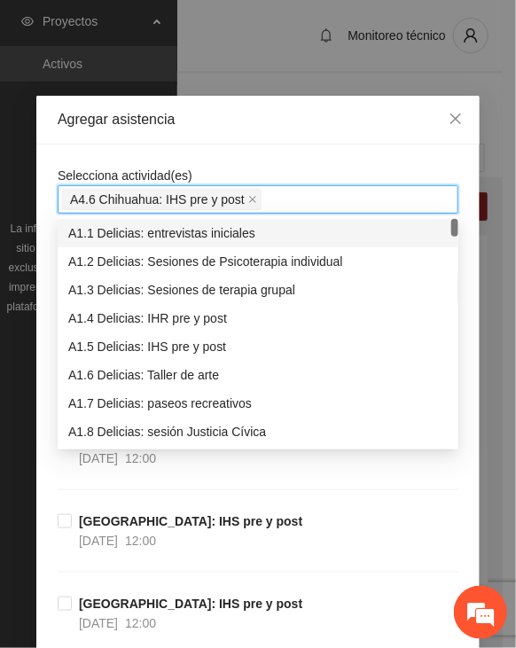
click at [293, 167] on div "Selecciona actividad(es) A4.6 Chihuahua: IHS pre y post" at bounding box center [258, 190] width 401 height 48
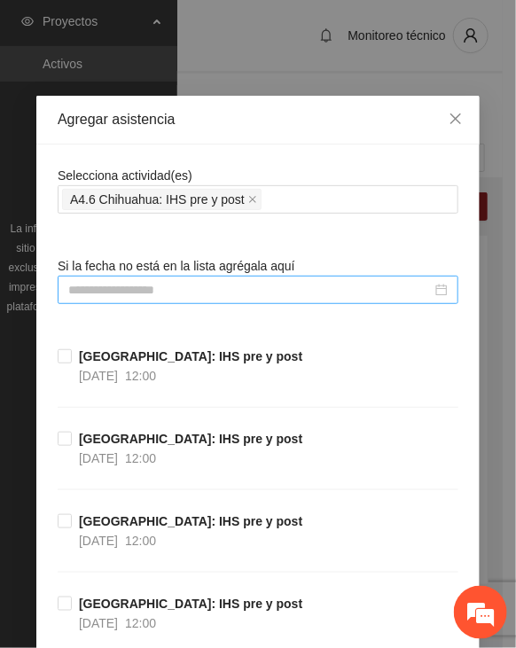
drag, startPoint x: 218, startPoint y: 288, endPoint x: 203, endPoint y: 297, distance: 17.5
click at [218, 288] on input at bounding box center [249, 289] width 363 height 19
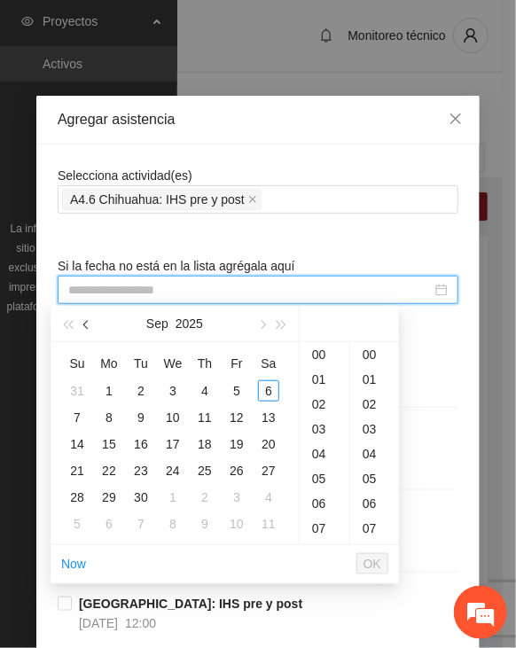
click at [80, 323] on button "button" at bounding box center [86, 323] width 19 height 35
click at [81, 323] on button "button" at bounding box center [86, 323] width 19 height 35
click at [231, 416] on div "13" at bounding box center [236, 417] width 21 height 21
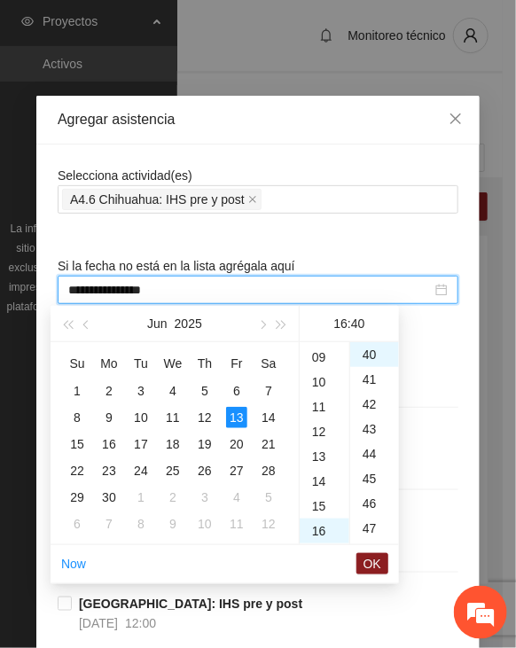
scroll to position [220, 0]
click at [319, 433] on div "12" at bounding box center [325, 432] width 50 height 25
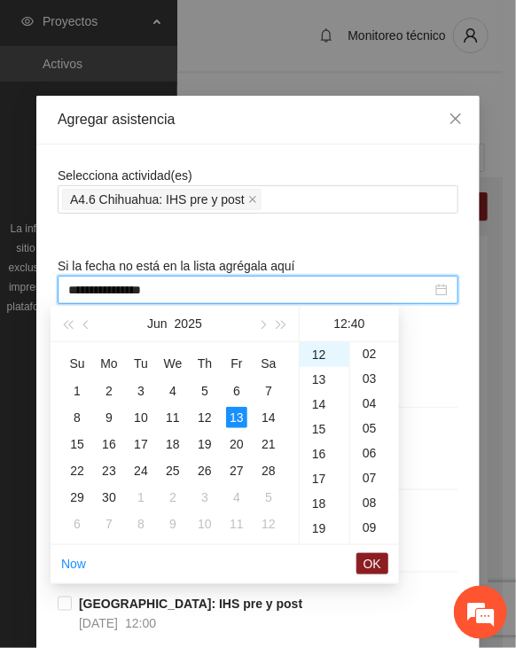
scroll to position [0, 0]
click at [376, 353] on div "00" at bounding box center [374, 354] width 49 height 25
type input "**********"
drag, startPoint x: 368, startPoint y: 557, endPoint x: 370, endPoint y: 549, distance: 9.0
click at [369, 557] on span "OK" at bounding box center [372, 563] width 18 height 19
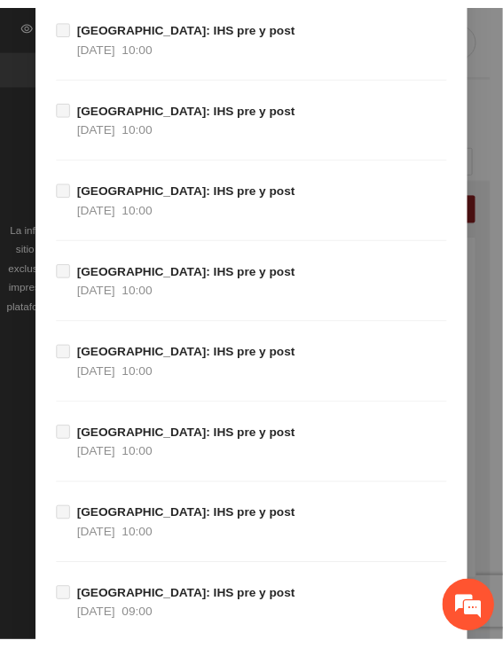
scroll to position [19899, 0]
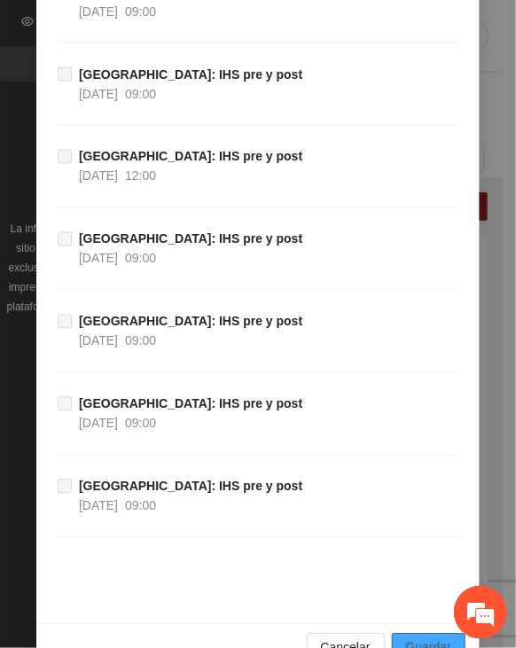
click at [407, 638] on span "Guardar" at bounding box center [428, 647] width 45 height 19
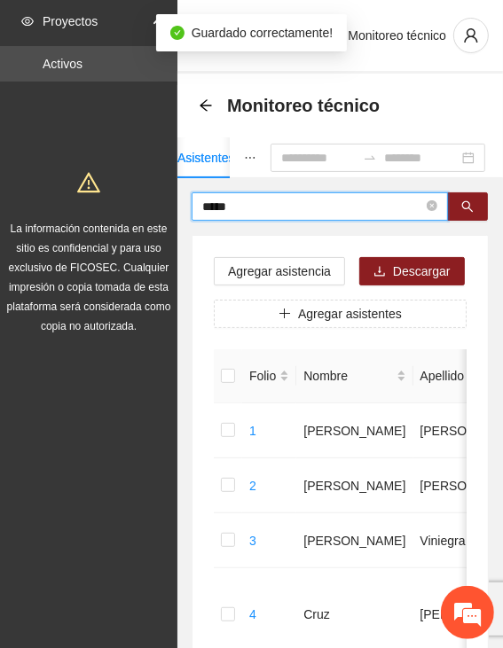
drag, startPoint x: 253, startPoint y: 203, endPoint x: 128, endPoint y: 207, distance: 125.9
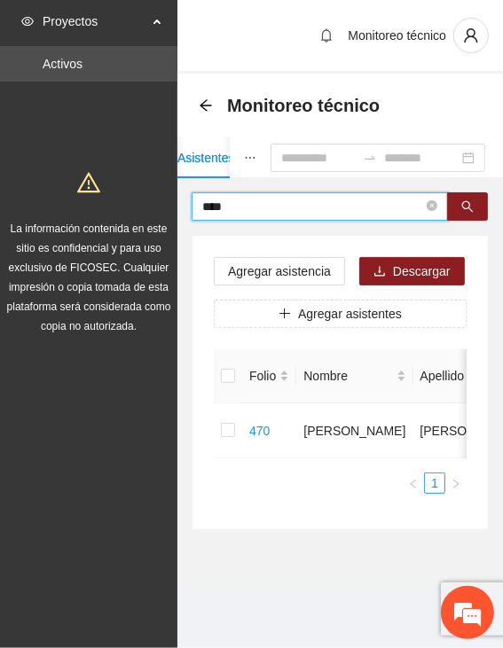
click at [238, 201] on input "****" at bounding box center [312, 206] width 221 height 19
type input "*****"
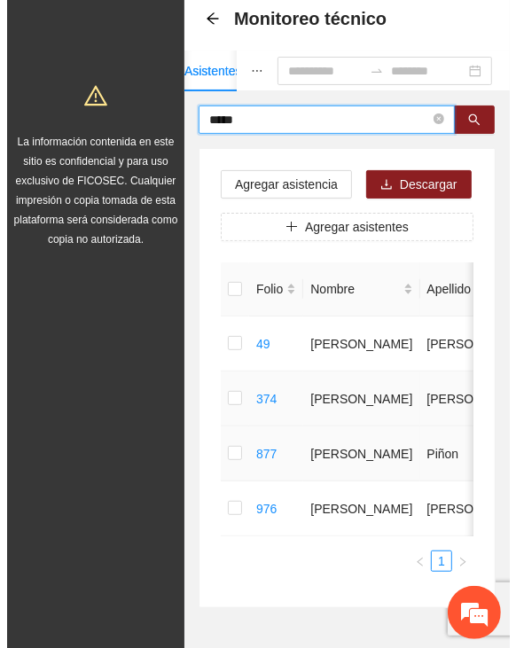
scroll to position [89, 0]
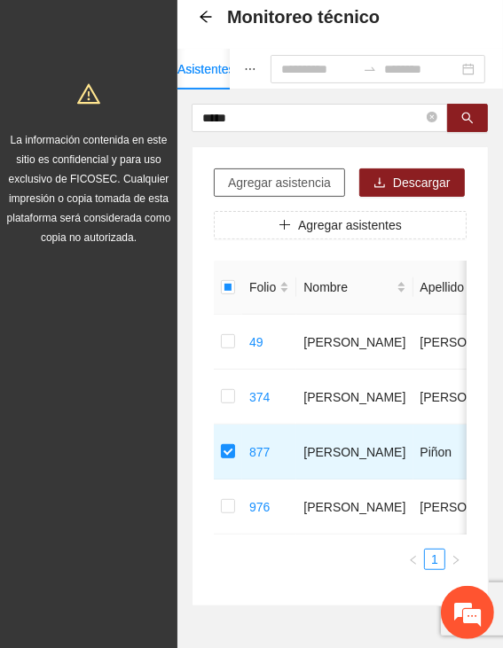
click at [280, 186] on span "Agregar asistencia" at bounding box center [279, 182] width 103 height 19
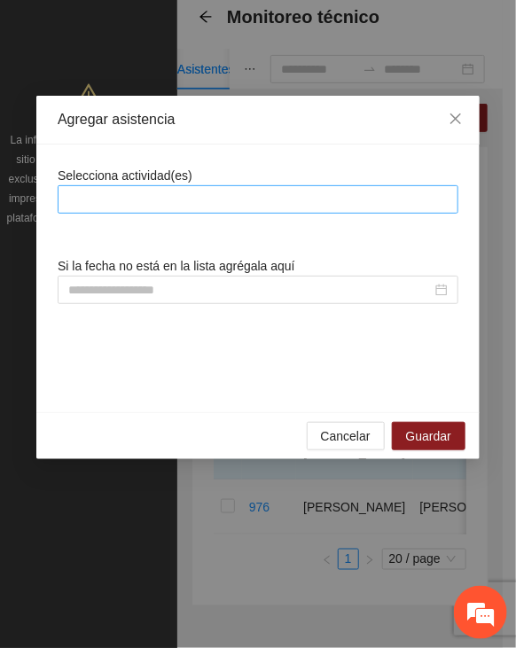
click at [257, 205] on div at bounding box center [258, 199] width 392 height 21
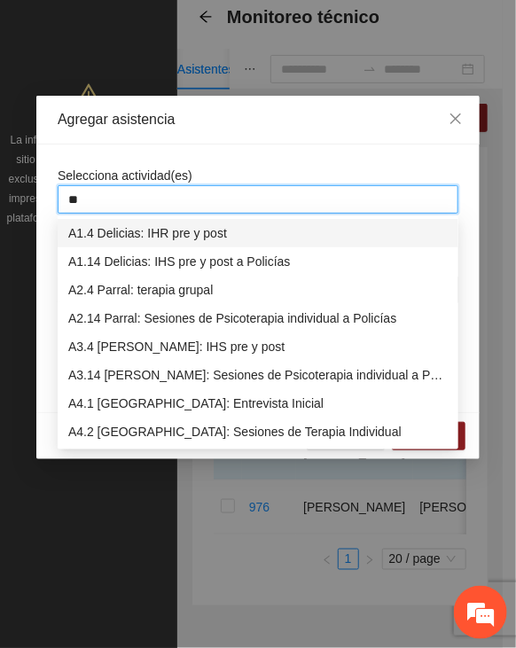
type input "***"
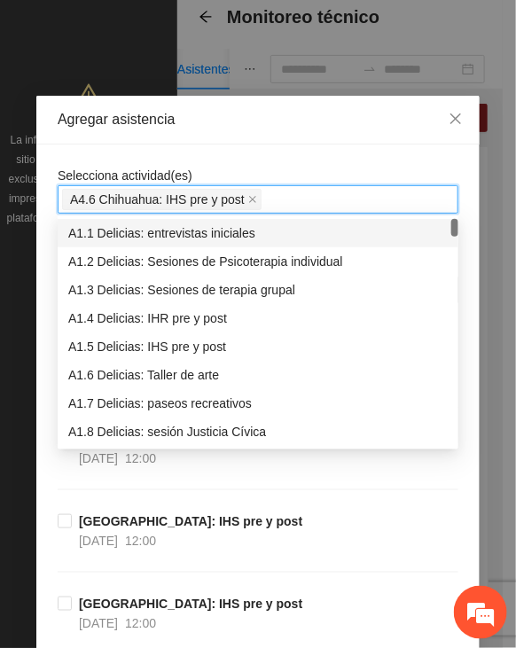
click at [287, 141] on div "Agregar asistencia" at bounding box center [257, 120] width 443 height 49
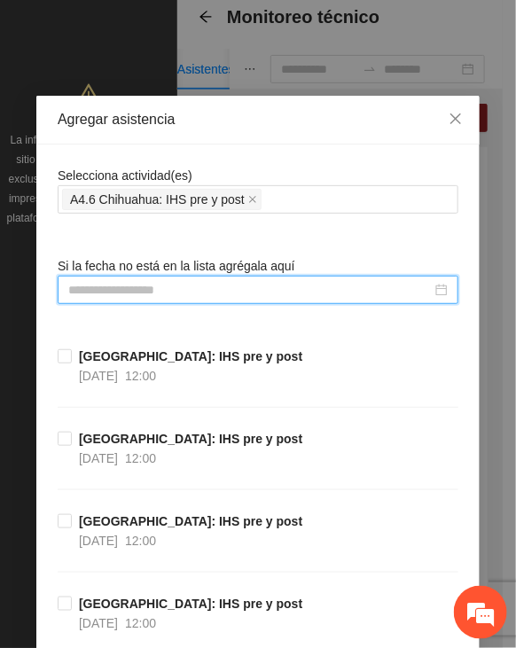
click at [137, 280] on input at bounding box center [249, 289] width 363 height 19
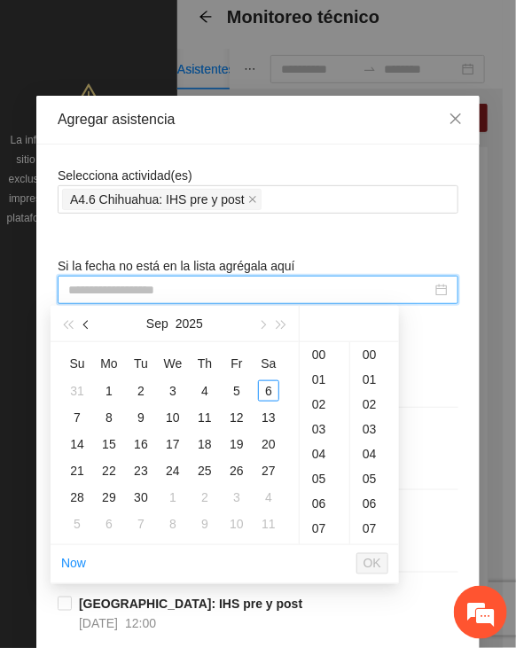
click at [81, 327] on button "button" at bounding box center [86, 323] width 19 height 35
click at [237, 413] on div "13" at bounding box center [236, 417] width 21 height 21
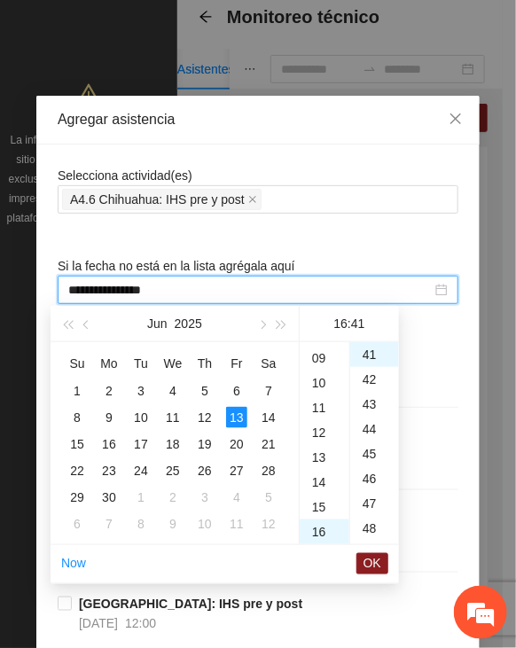
scroll to position [43, 0]
click at [318, 534] on div "12" at bounding box center [325, 538] width 50 height 25
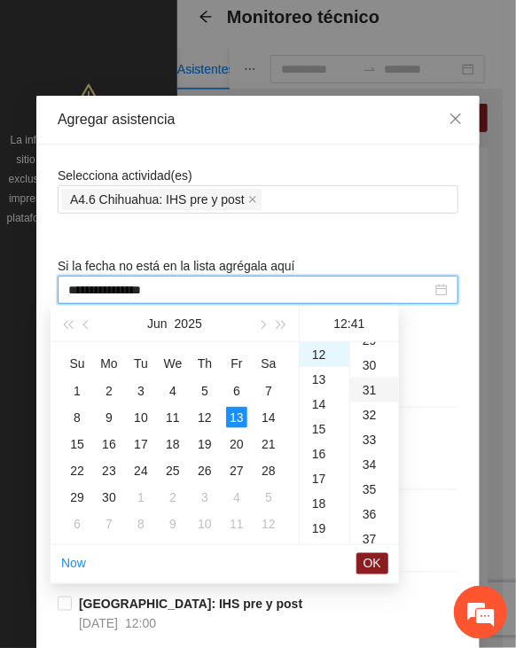
drag, startPoint x: 369, startPoint y: 362, endPoint x: 378, endPoint y: 379, distance: 20.2
click at [365, 363] on div "30" at bounding box center [374, 365] width 49 height 25
type input "**********"
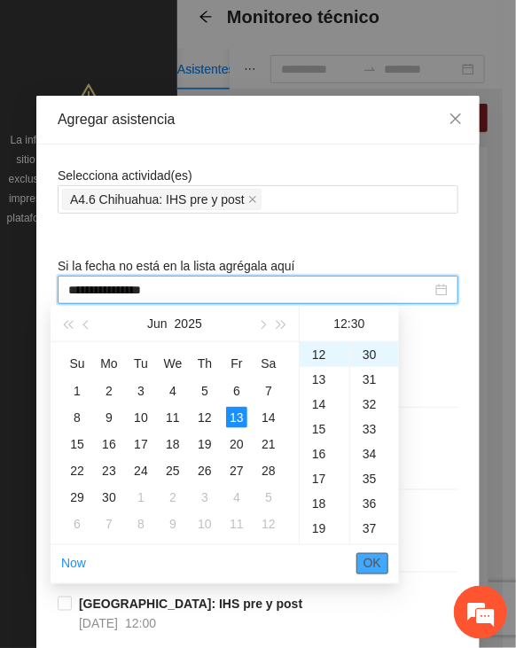
click at [366, 563] on span "OK" at bounding box center [372, 563] width 18 height 19
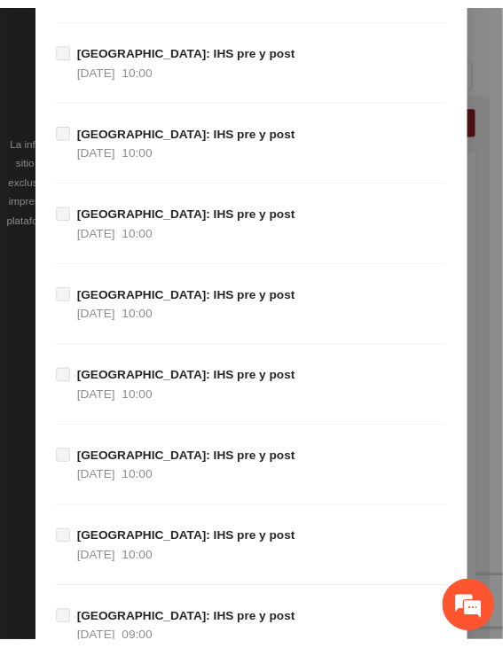
scroll to position [19899, 0]
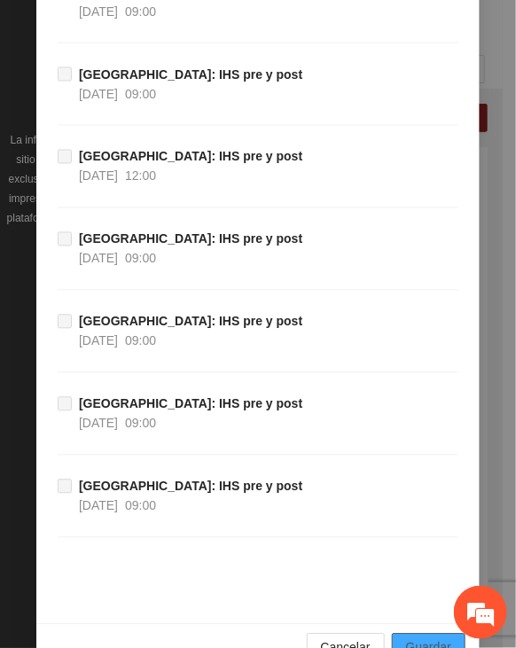
click at [420, 638] on span "Guardar" at bounding box center [428, 647] width 45 height 19
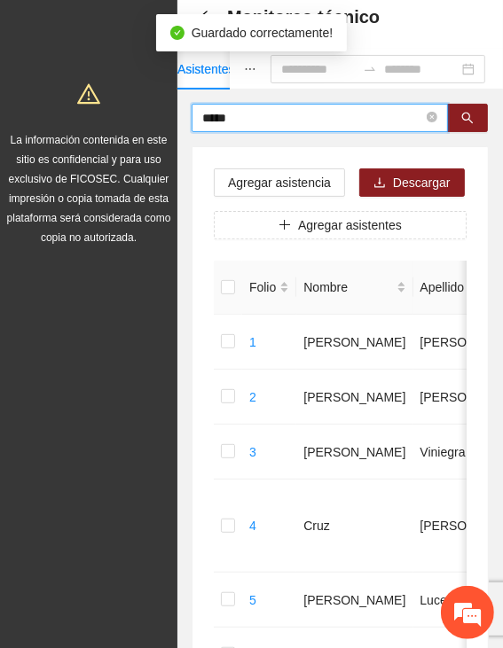
drag, startPoint x: 253, startPoint y: 117, endPoint x: 163, endPoint y: 123, distance: 89.7
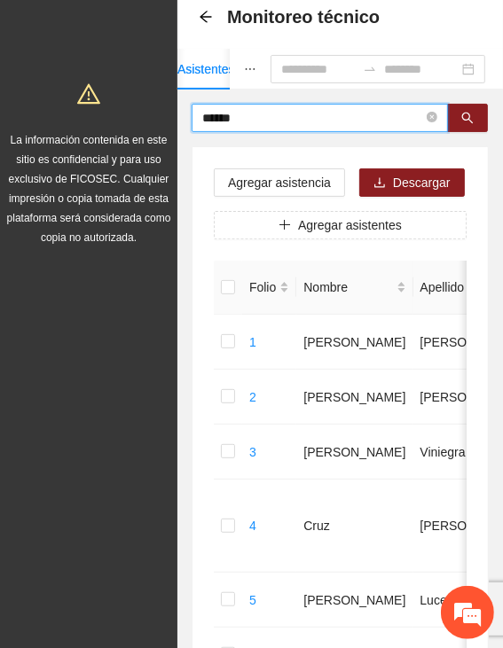
type input "******"
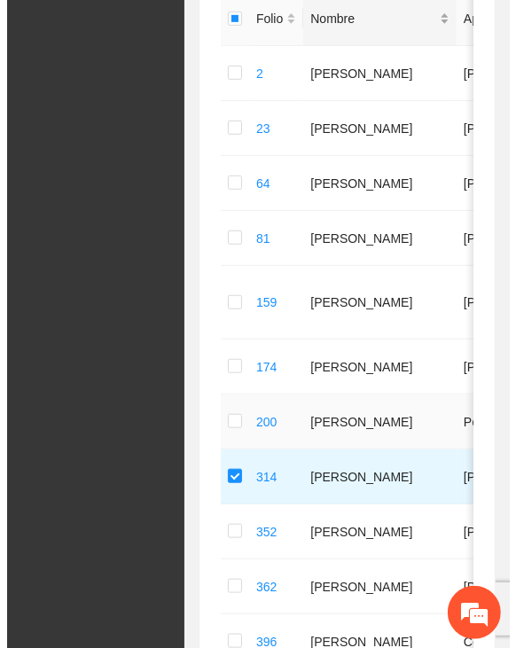
scroll to position [0, 0]
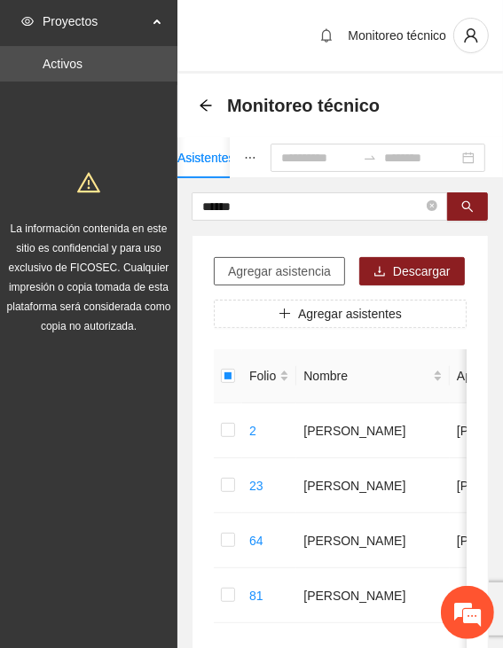
click at [287, 277] on span "Agregar asistencia" at bounding box center [279, 270] width 103 height 19
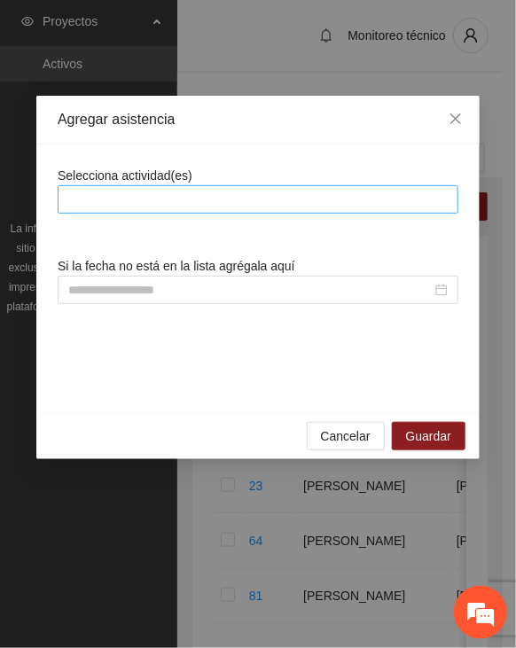
click at [269, 199] on div at bounding box center [258, 199] width 392 height 21
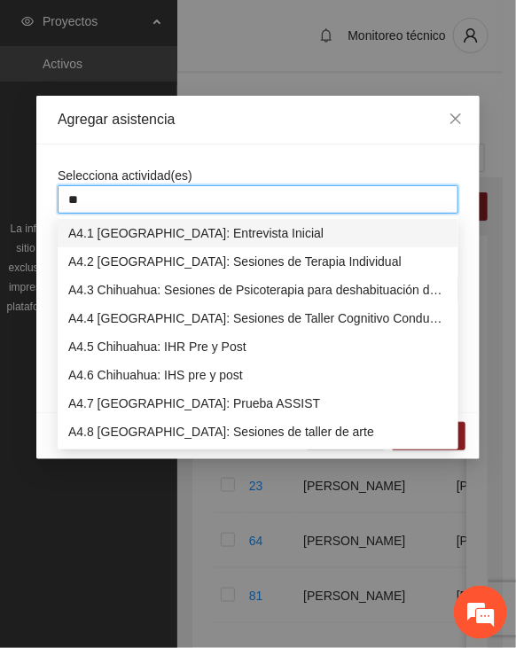
type input "***"
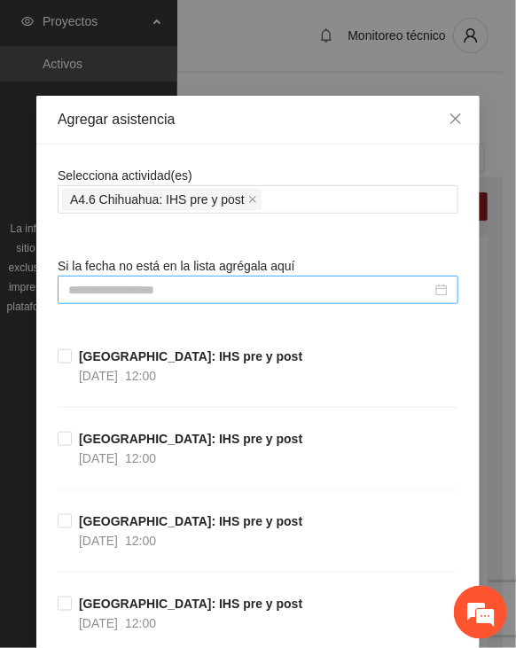
click at [149, 290] on input at bounding box center [249, 289] width 363 height 19
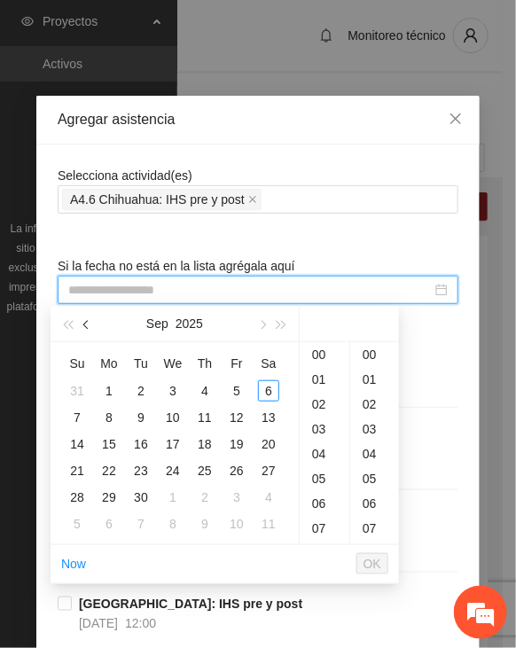
click at [83, 329] on button "button" at bounding box center [86, 323] width 19 height 35
click at [230, 413] on div "13" at bounding box center [236, 417] width 21 height 21
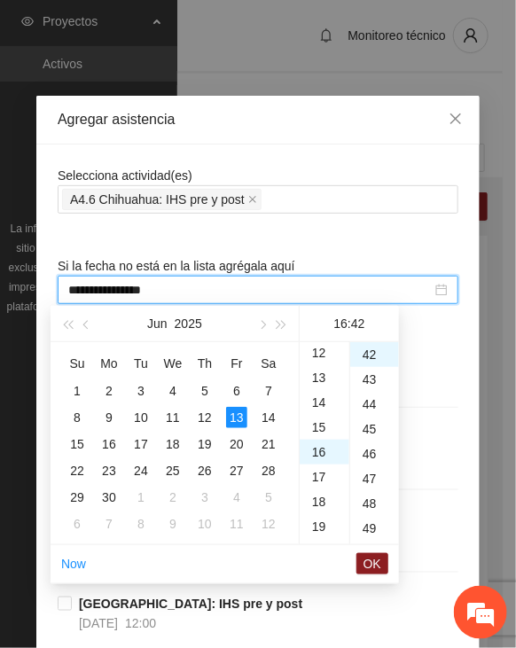
scroll to position [220, 0]
click at [308, 456] on div "13" at bounding box center [325, 457] width 50 height 25
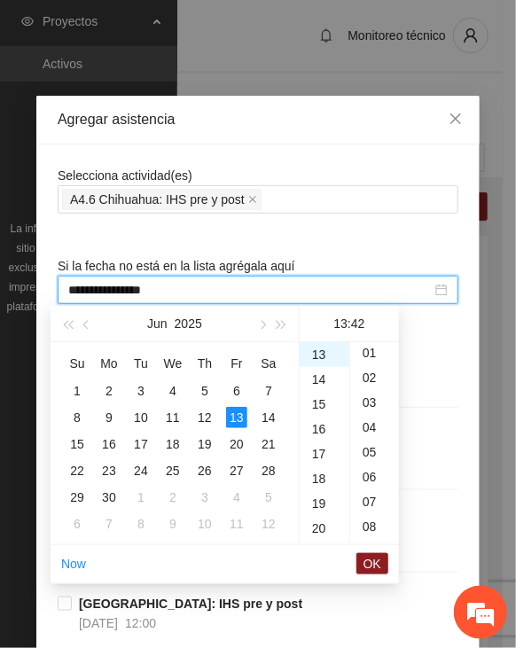
scroll to position [0, 0]
drag, startPoint x: 369, startPoint y: 349, endPoint x: 368, endPoint y: 385, distance: 35.5
click at [367, 349] on div "00" at bounding box center [374, 354] width 49 height 25
type input "**********"
click at [375, 556] on span "OK" at bounding box center [372, 563] width 18 height 19
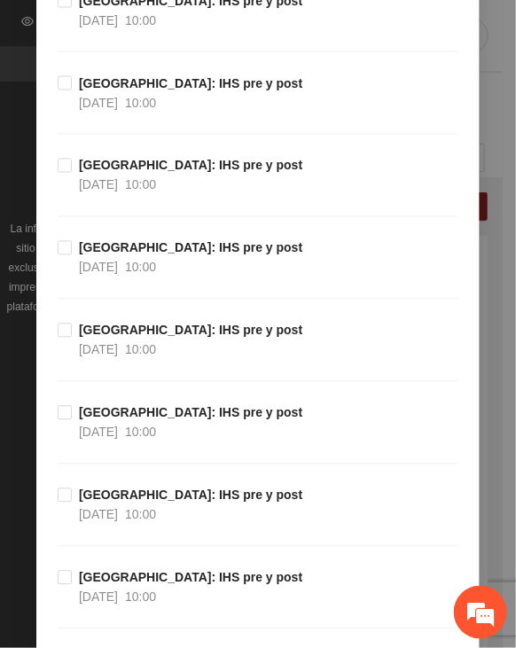
scroll to position [19899, 0]
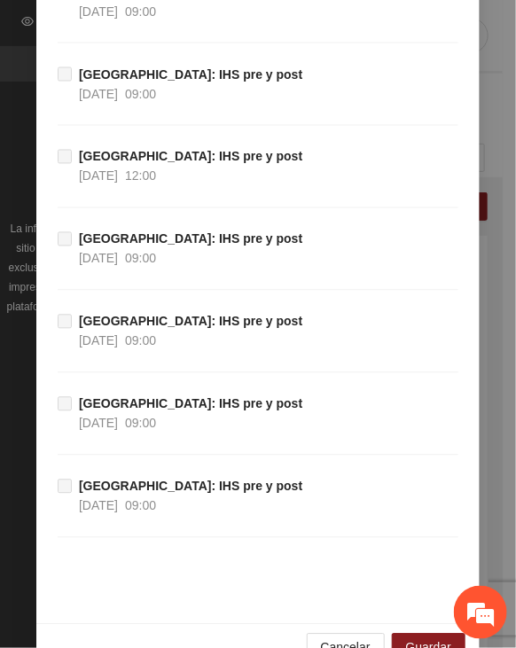
click at [408, 624] on div "Cancelar Guardar" at bounding box center [257, 647] width 443 height 47
click at [409, 638] on span "Guardar" at bounding box center [428, 647] width 45 height 19
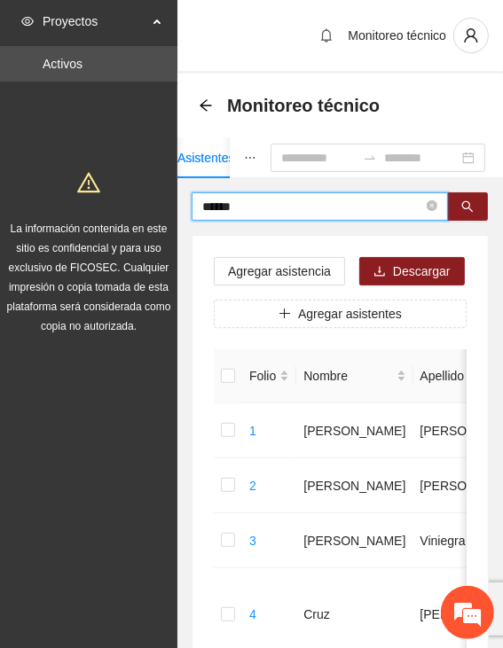
drag, startPoint x: 286, startPoint y: 208, endPoint x: 168, endPoint y: 202, distance: 118.0
type input "******"
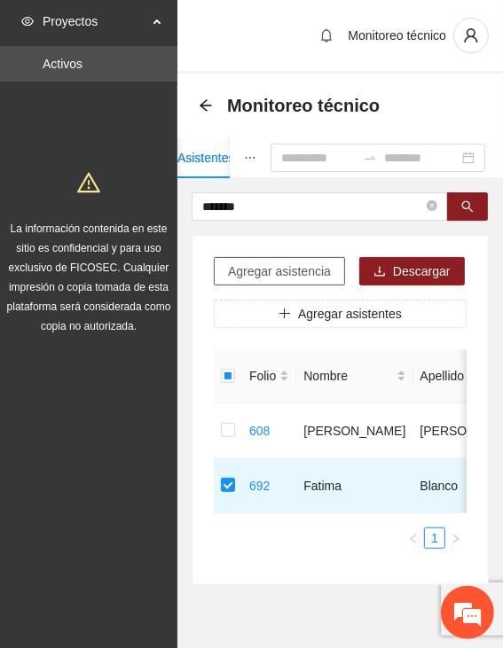
click at [272, 275] on span "Agregar asistencia" at bounding box center [279, 270] width 103 height 19
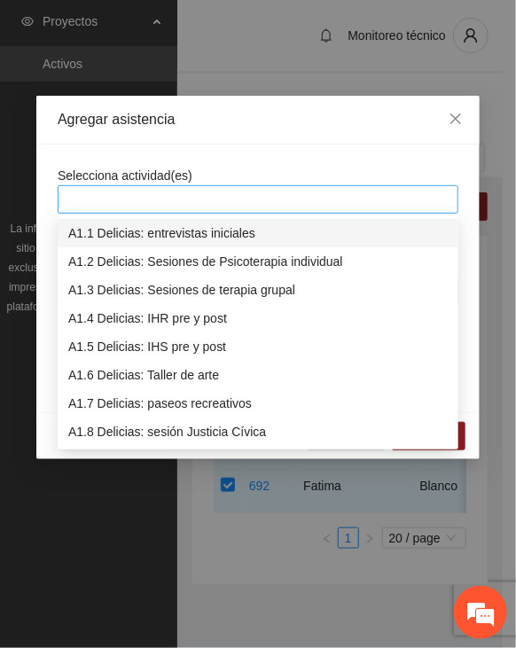
click at [291, 200] on div at bounding box center [258, 199] width 392 height 21
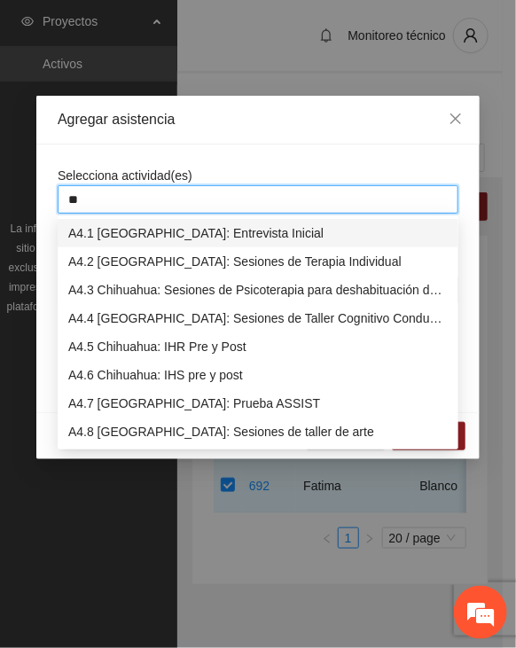
type input "***"
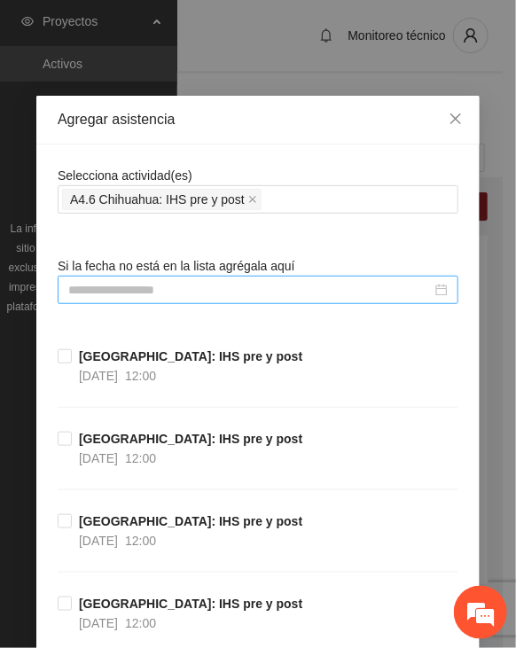
click at [132, 287] on input at bounding box center [249, 289] width 363 height 19
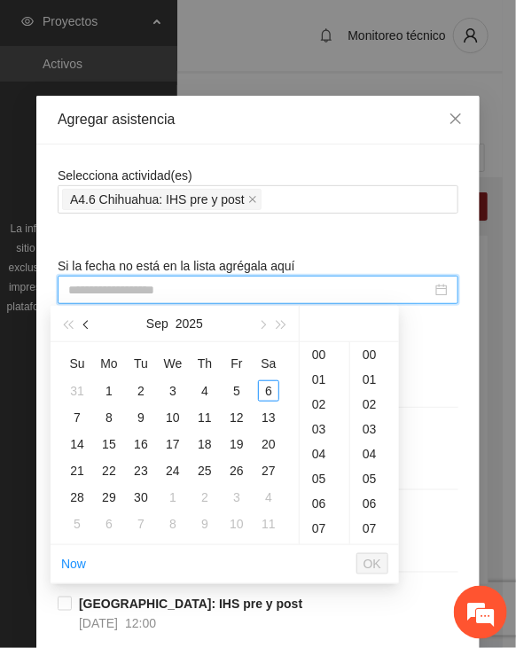
click at [92, 326] on button "button" at bounding box center [86, 323] width 19 height 35
click at [92, 319] on button "button" at bounding box center [86, 323] width 19 height 35
click at [176, 415] on div "11" at bounding box center [172, 417] width 21 height 21
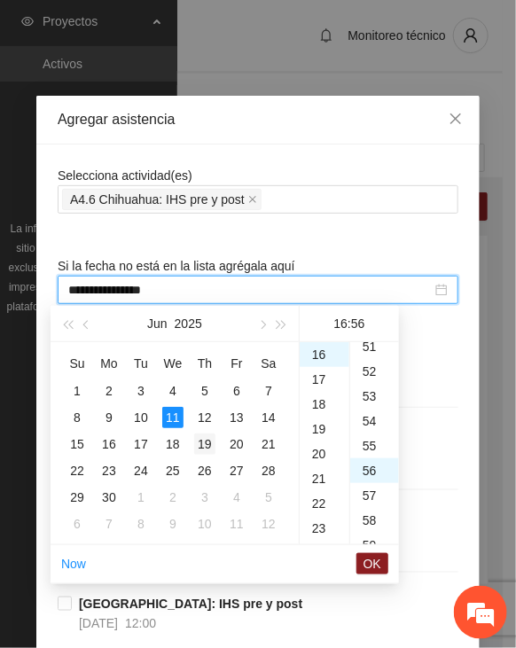
scroll to position [1390, 0]
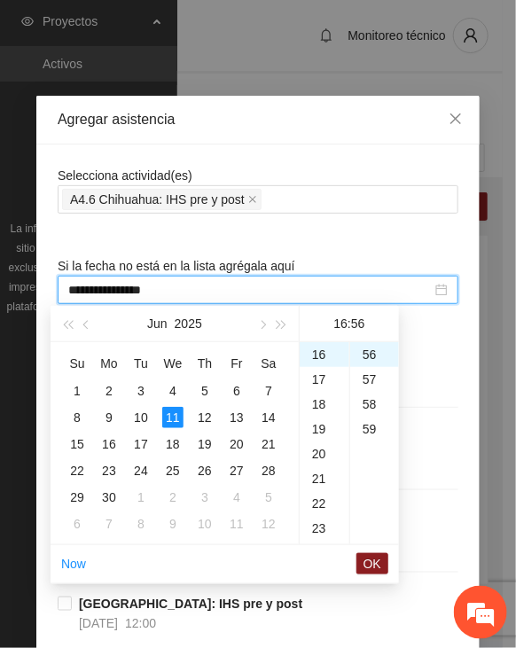
type input "**********"
click at [369, 563] on span "OK" at bounding box center [372, 563] width 18 height 19
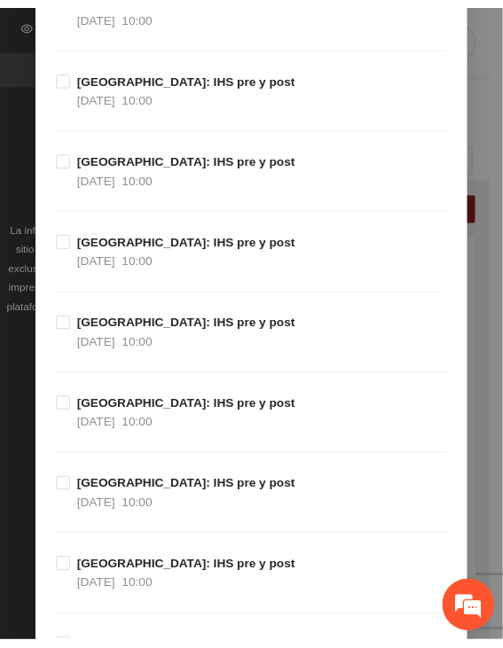
scroll to position [19899, 0]
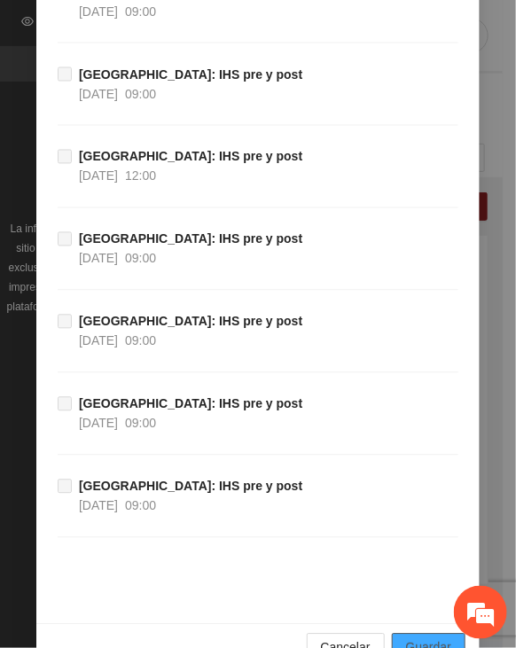
drag, startPoint x: 422, startPoint y: 604, endPoint x: 425, endPoint y: 578, distance: 26.8
click at [422, 638] on span "Guardar" at bounding box center [428, 647] width 45 height 19
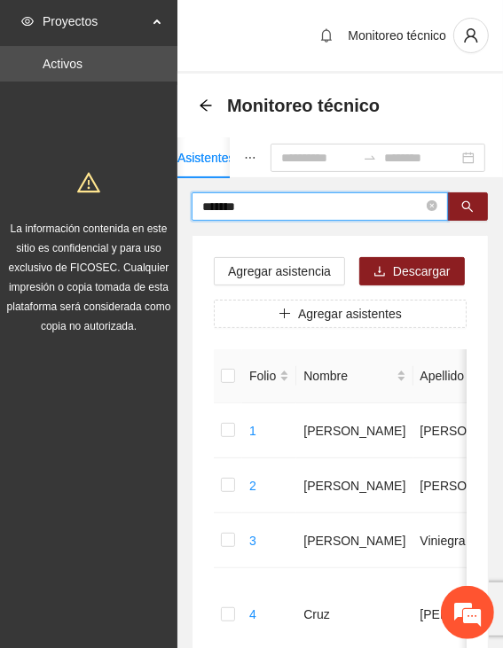
drag, startPoint x: 259, startPoint y: 201, endPoint x: 144, endPoint y: 206, distance: 115.3
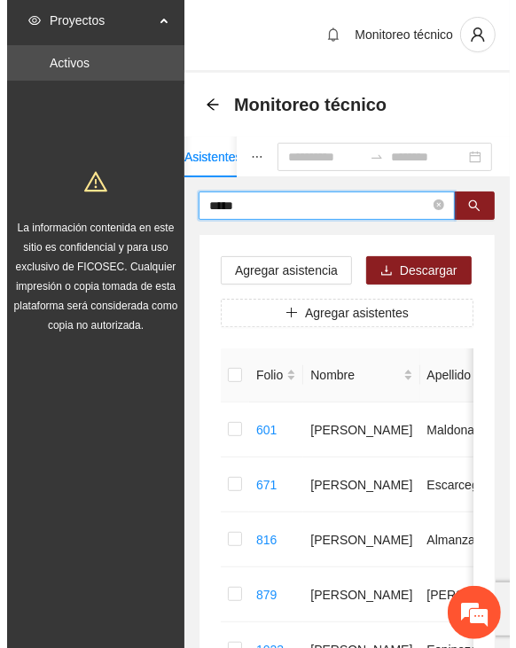
scroll to position [0, 0]
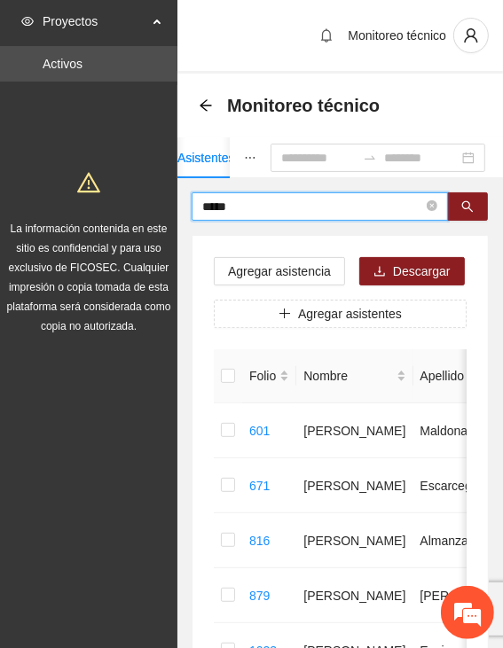
drag, startPoint x: 253, startPoint y: 212, endPoint x: 113, endPoint y: 199, distance: 140.6
click at [113, 199] on section "Proyectos Activos La información contenida en este sitio es confidencial y para…" at bounding box center [251, 455] width 503 height 911
type input "*****"
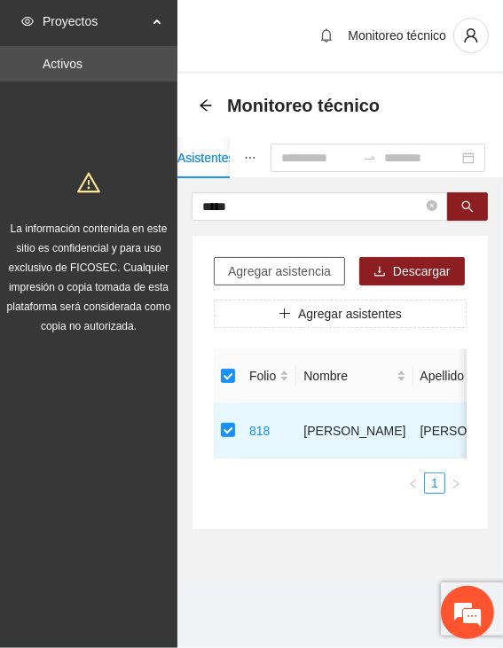
click at [274, 273] on span "Agregar asistencia" at bounding box center [279, 270] width 103 height 19
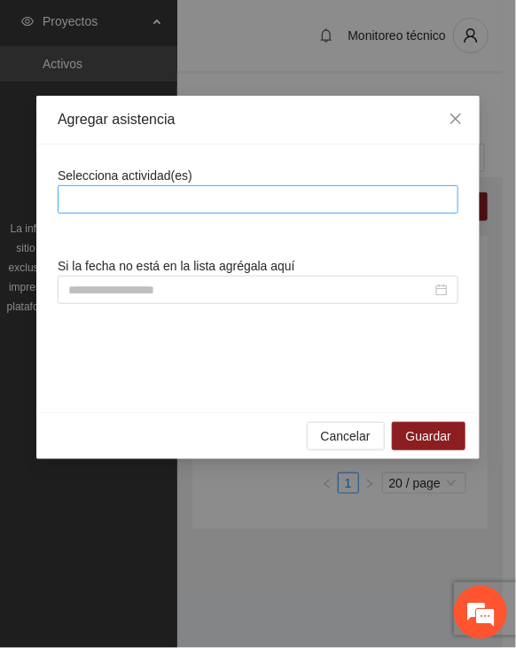
click at [294, 198] on div at bounding box center [258, 199] width 392 height 21
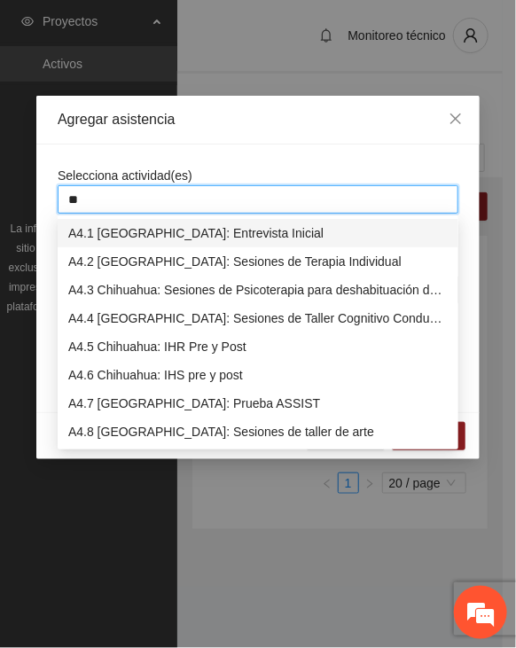
type input "***"
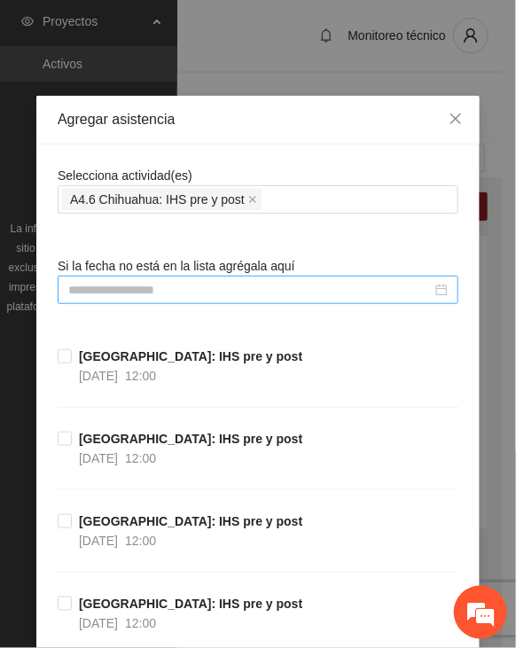
click at [214, 297] on input at bounding box center [249, 289] width 363 height 19
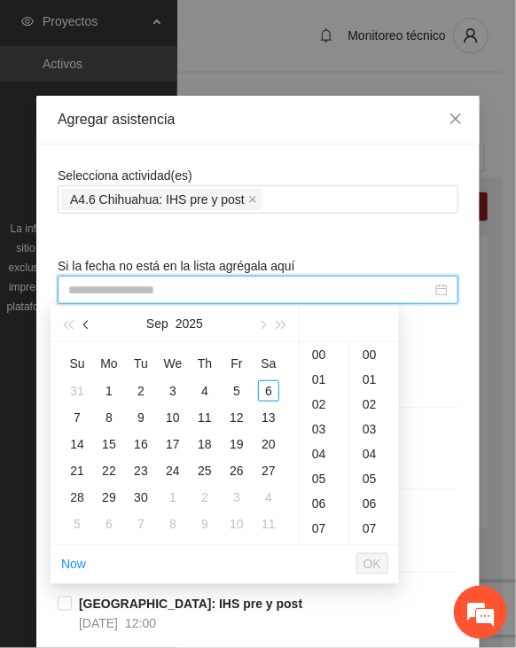
click at [91, 322] on button "button" at bounding box center [86, 323] width 19 height 35
click at [113, 393] on div "2" at bounding box center [108, 390] width 21 height 21
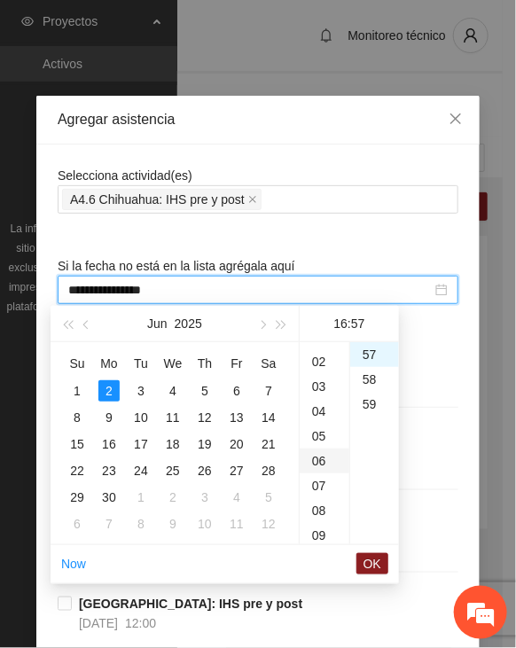
click at [323, 409] on div "04" at bounding box center [325, 411] width 50 height 25
click at [314, 390] on div "16" at bounding box center [325, 397] width 50 height 25
type input "**********"
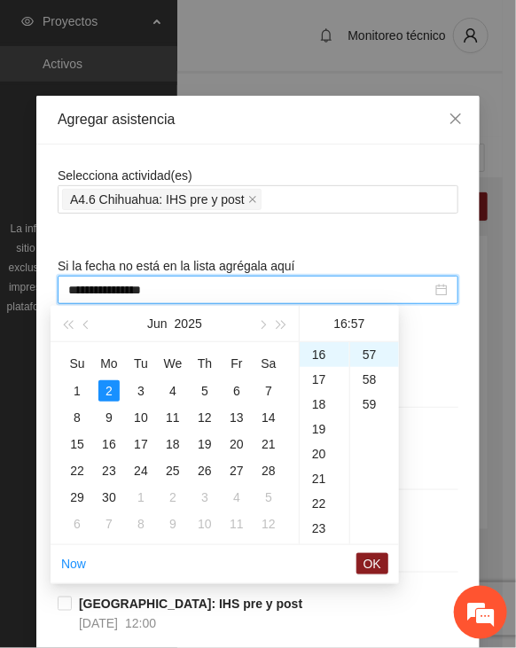
click at [373, 561] on span "OK" at bounding box center [372, 563] width 18 height 19
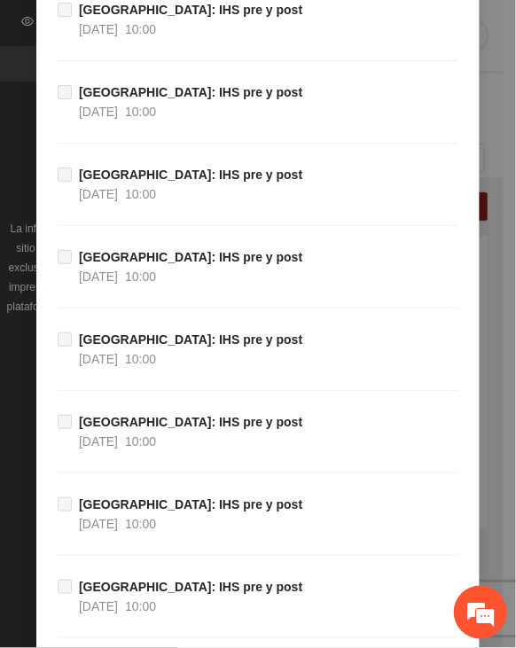
scroll to position [19899, 0]
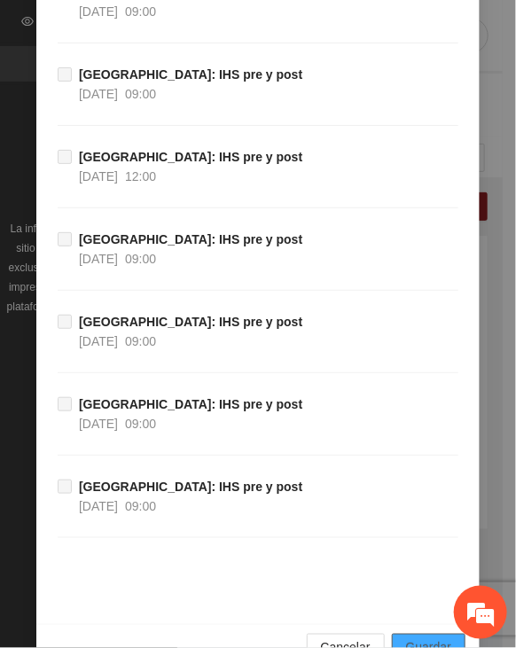
drag, startPoint x: 440, startPoint y: 597, endPoint x: 440, endPoint y: 563, distance: 34.6
click at [440, 638] on span "Guardar" at bounding box center [428, 647] width 45 height 19
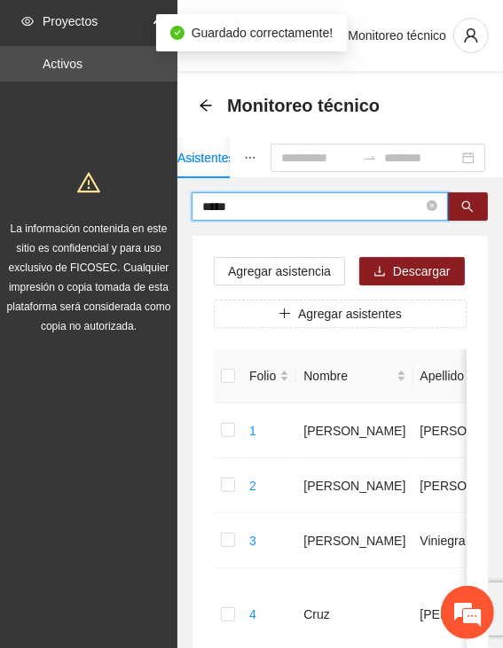
drag, startPoint x: 227, startPoint y: 207, endPoint x: 160, endPoint y: 215, distance: 67.1
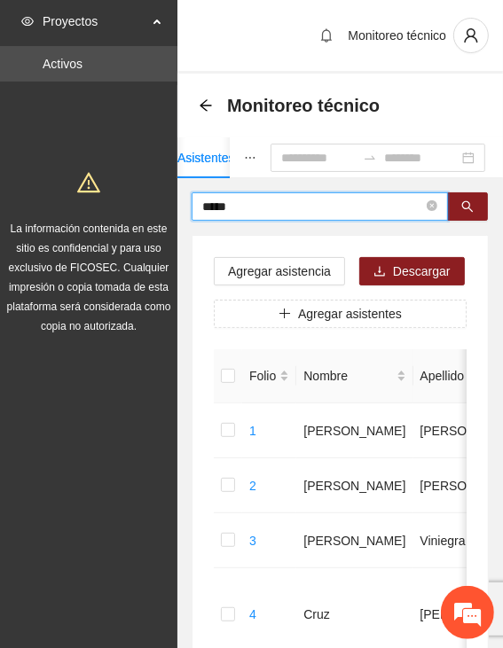
type input "*****"
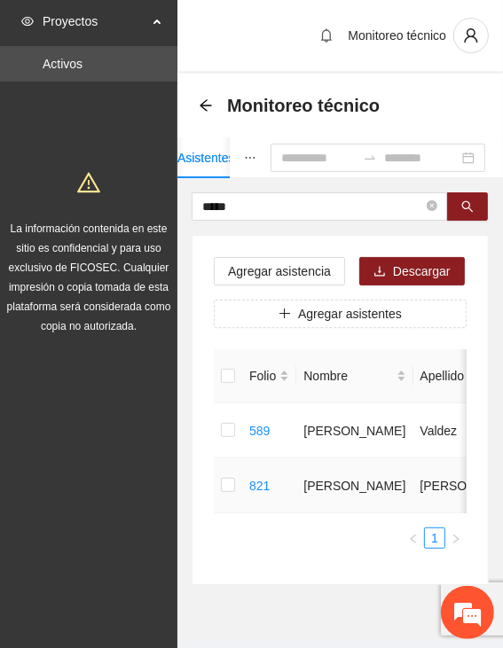
click at [234, 479] on td at bounding box center [228, 485] width 28 height 55
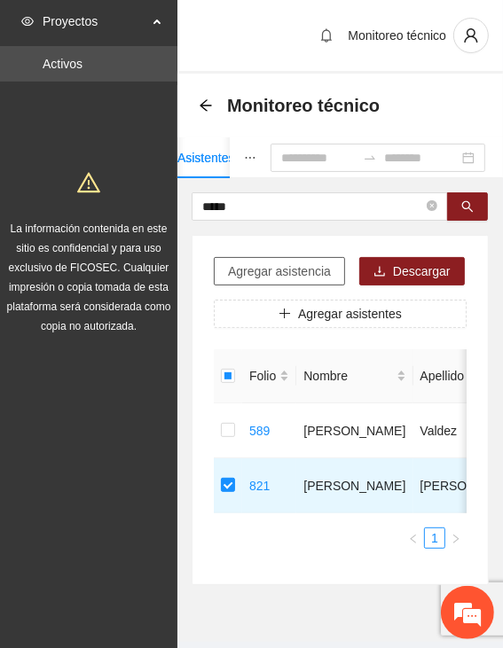
click at [262, 266] on span "Agregar asistencia" at bounding box center [279, 270] width 103 height 19
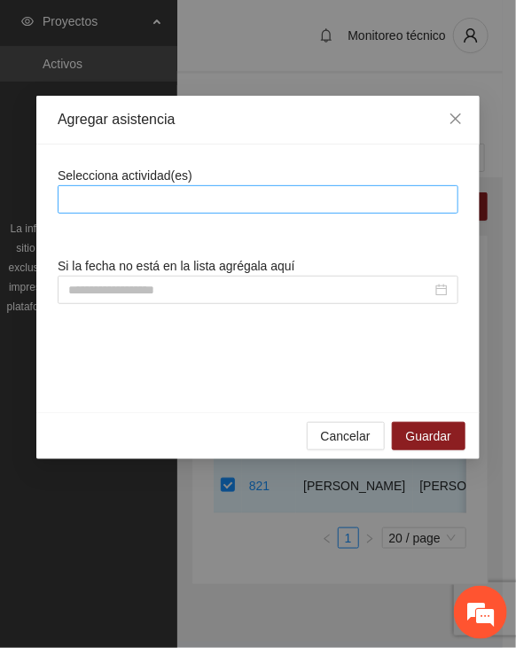
click at [266, 199] on div at bounding box center [258, 199] width 392 height 21
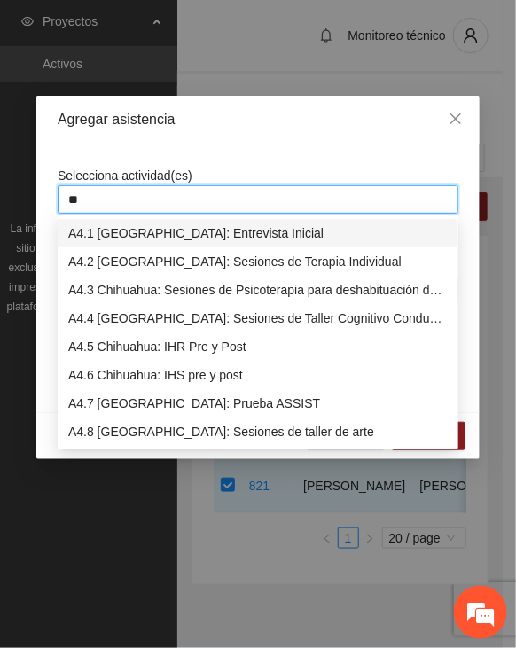
type input "***"
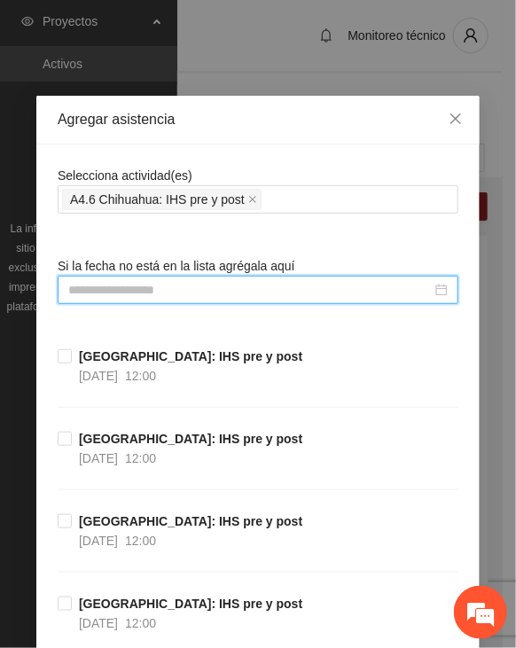
click at [207, 288] on input at bounding box center [249, 289] width 363 height 19
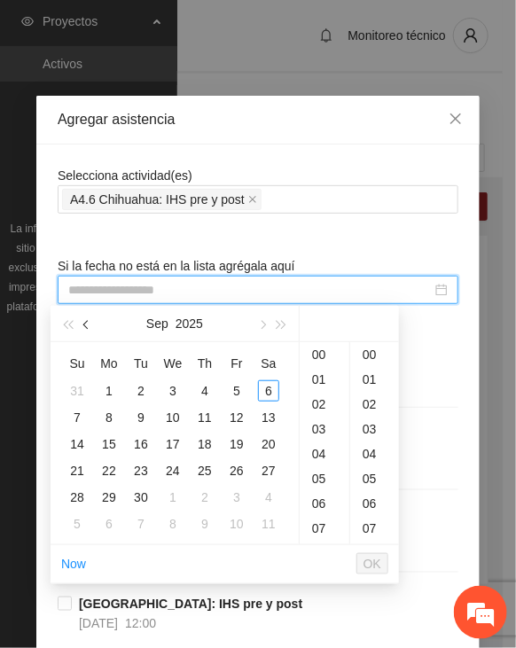
click at [89, 325] on span "button" at bounding box center [87, 325] width 9 height 9
click at [88, 331] on button "button" at bounding box center [86, 323] width 19 height 35
click at [231, 387] on div "6" at bounding box center [236, 390] width 21 height 21
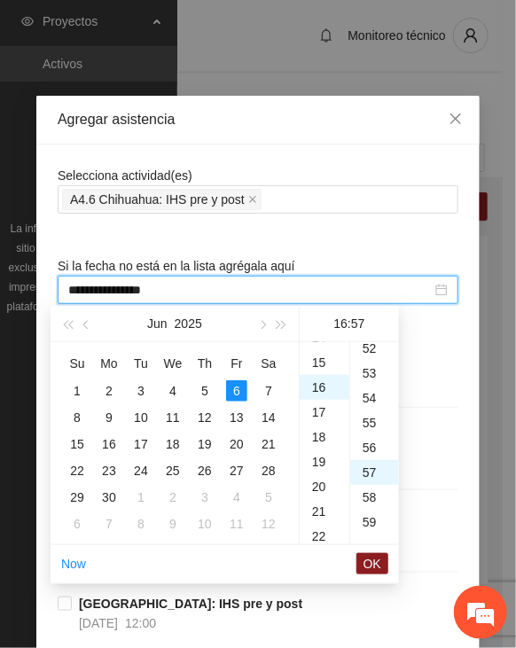
scroll to position [1415, 0]
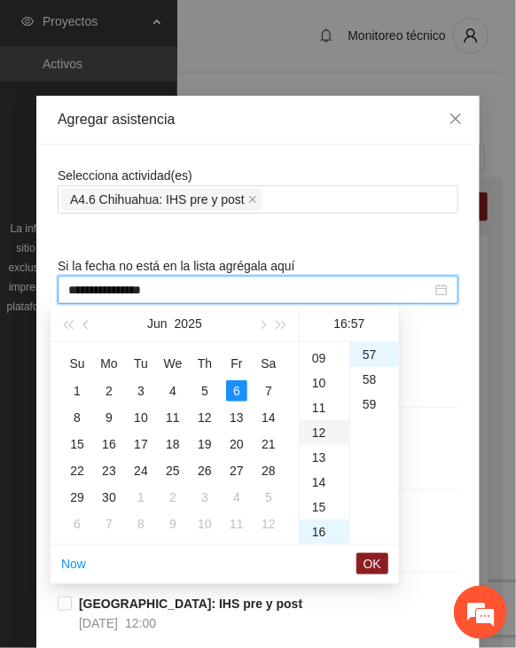
click at [319, 432] on div "12" at bounding box center [325, 432] width 50 height 25
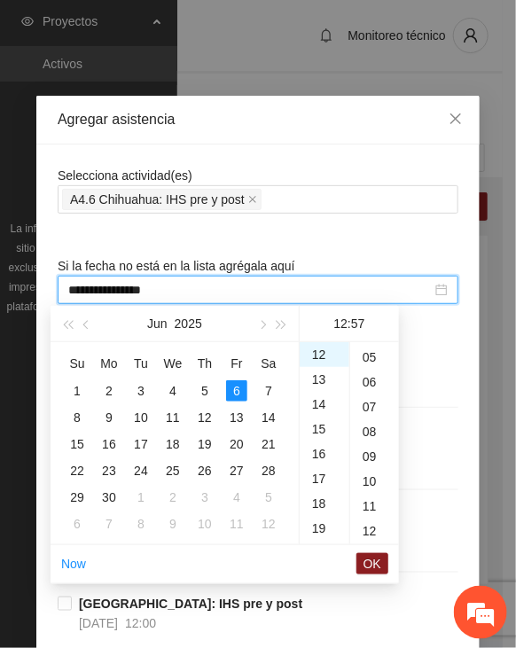
scroll to position [0, 0]
click at [367, 355] on div "00" at bounding box center [374, 354] width 49 height 25
type input "**********"
drag, startPoint x: 362, startPoint y: 560, endPoint x: 371, endPoint y: 556, distance: 9.9
click at [363, 560] on button "OK" at bounding box center [372, 563] width 32 height 21
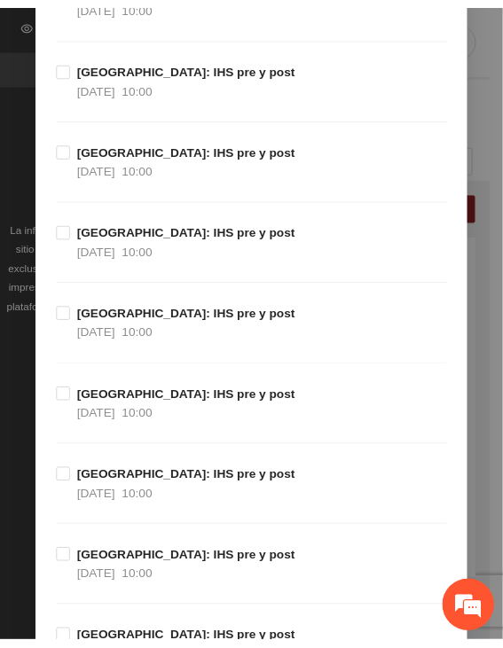
scroll to position [19899, 0]
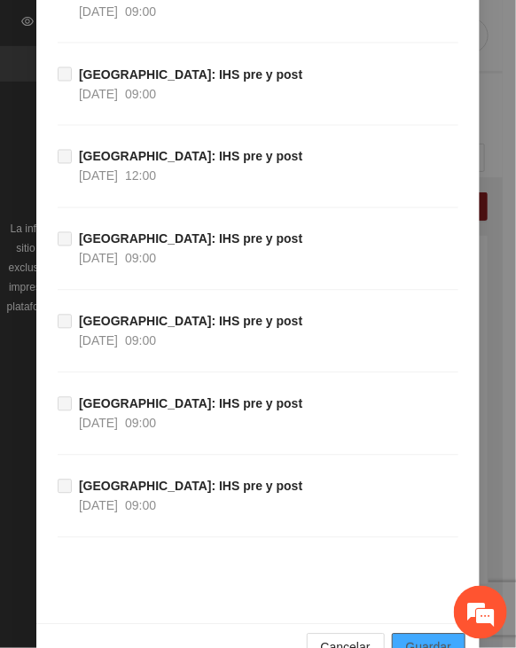
click at [422, 638] on span "Guardar" at bounding box center [428, 647] width 45 height 19
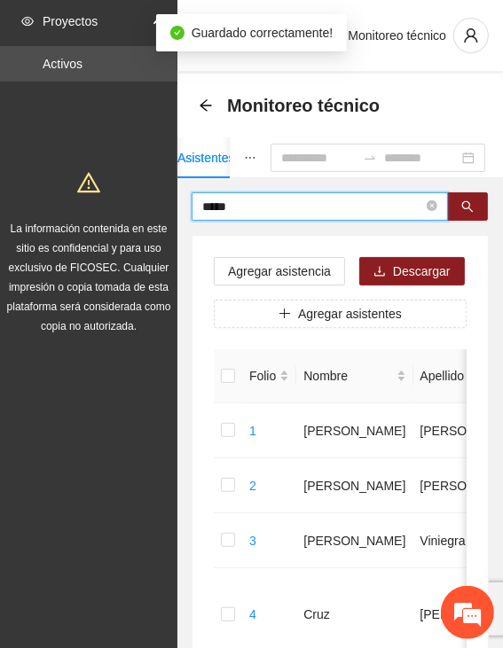
drag, startPoint x: 262, startPoint y: 206, endPoint x: 75, endPoint y: 219, distance: 187.5
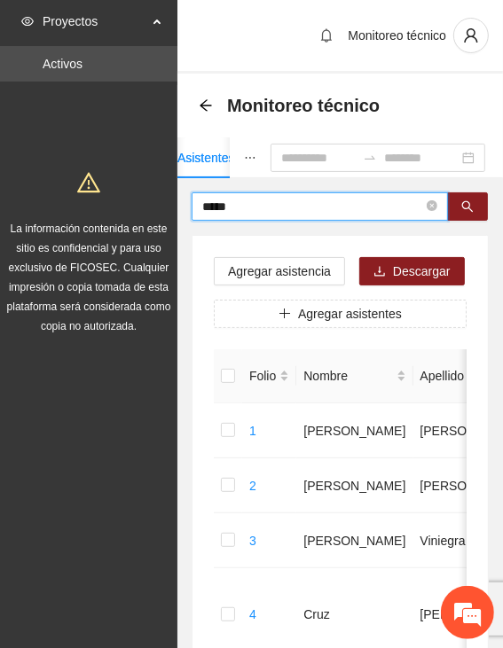
type input "*****"
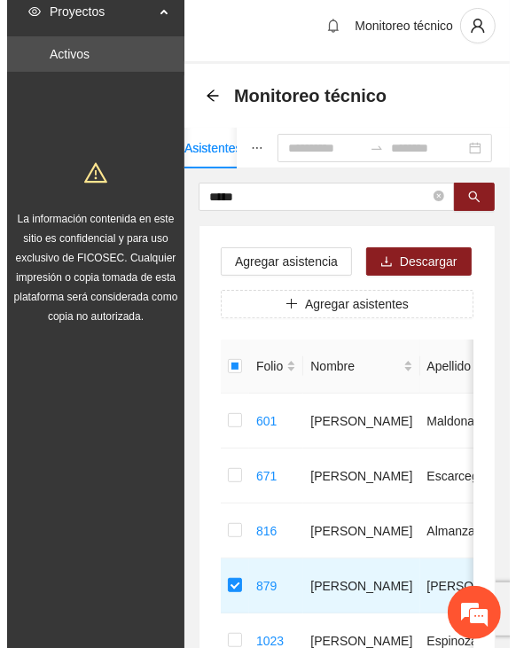
scroll to position [0, 0]
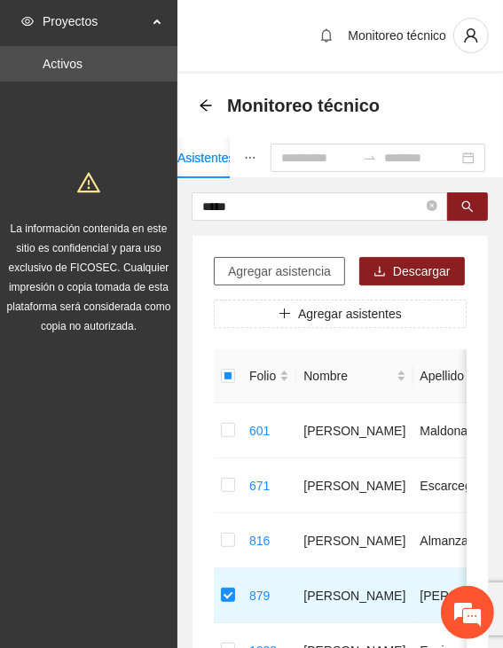
click at [305, 272] on span "Agregar asistencia" at bounding box center [279, 270] width 103 height 19
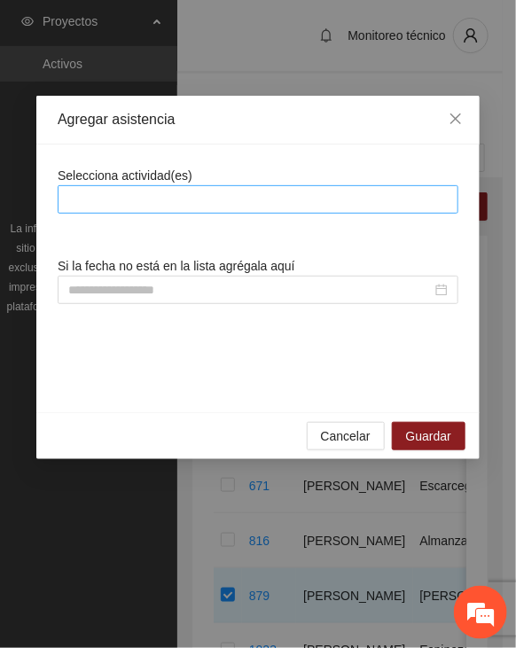
click at [292, 194] on div at bounding box center [258, 199] width 392 height 21
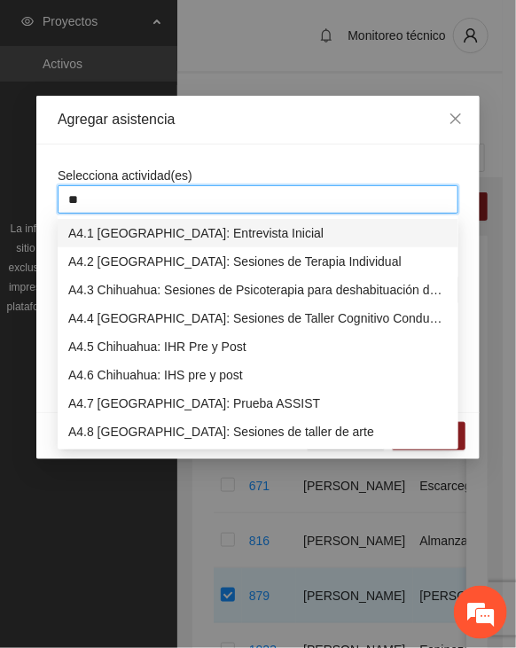
type input "***"
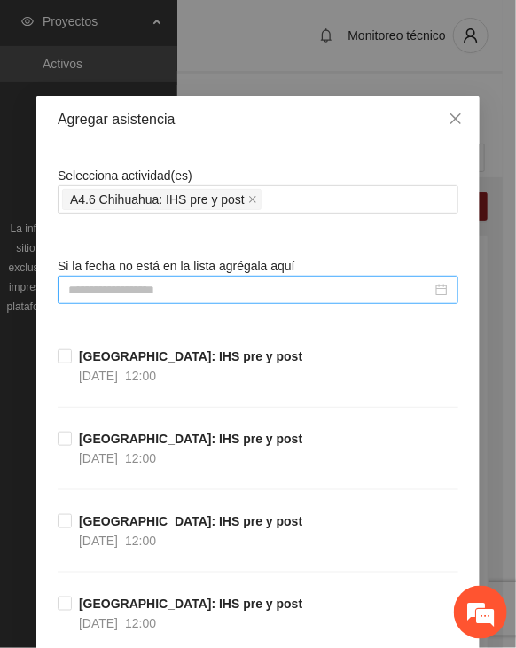
click at [141, 288] on input at bounding box center [249, 289] width 363 height 19
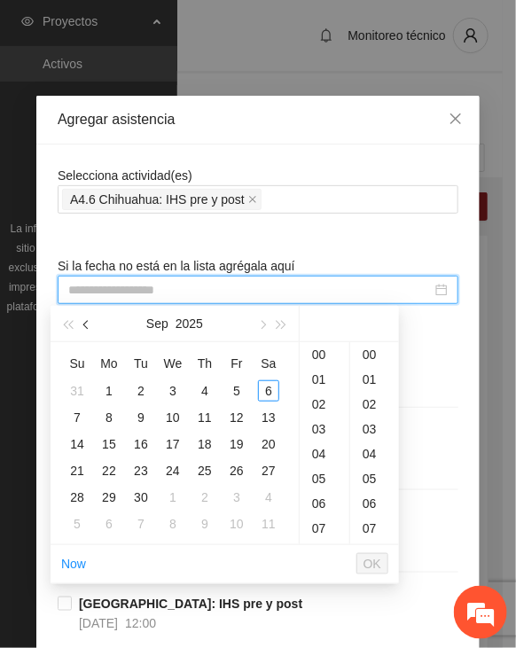
click at [82, 323] on button "button" at bounding box center [86, 323] width 19 height 35
click at [138, 414] on div "10" at bounding box center [140, 417] width 21 height 21
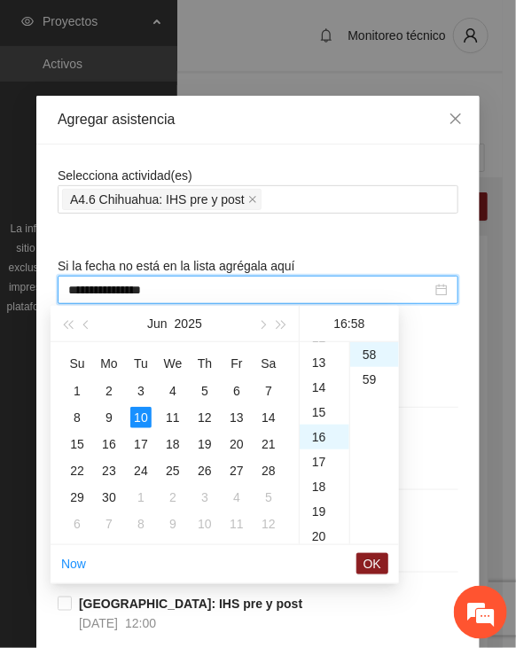
scroll to position [220, 0]
click at [320, 452] on div "13" at bounding box center [325, 457] width 50 height 25
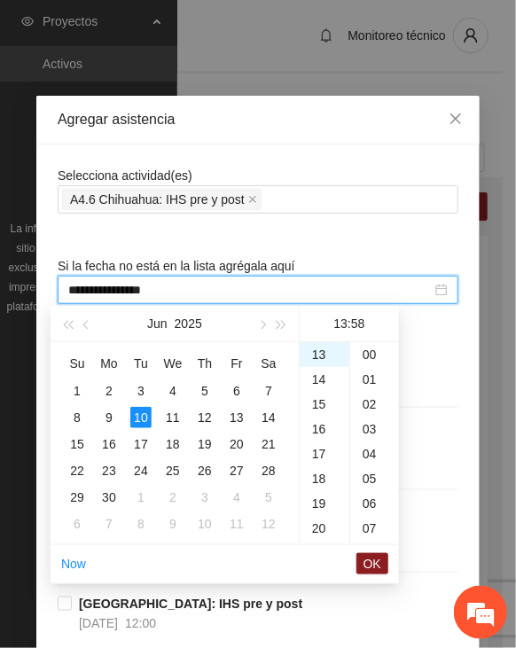
scroll to position [0, 0]
click at [366, 352] on div "00" at bounding box center [374, 354] width 49 height 25
type input "**********"
click at [372, 559] on span "OK" at bounding box center [372, 563] width 18 height 19
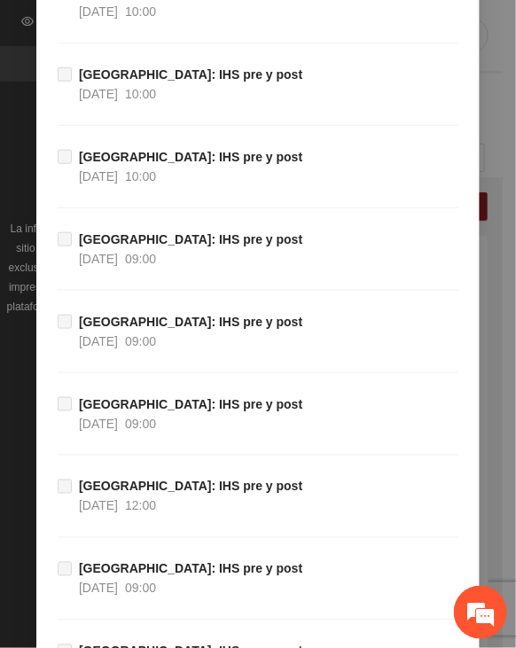
scroll to position [19899, 0]
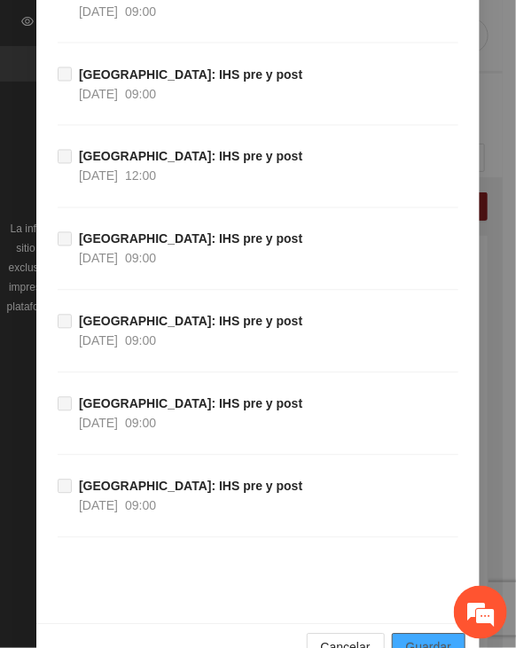
click at [421, 638] on span "Guardar" at bounding box center [428, 647] width 45 height 19
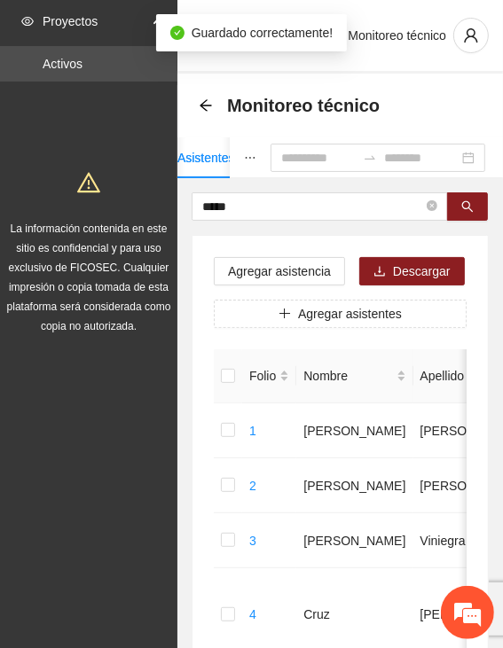
drag, startPoint x: 249, startPoint y: 212, endPoint x: 125, endPoint y: 211, distance: 124.1
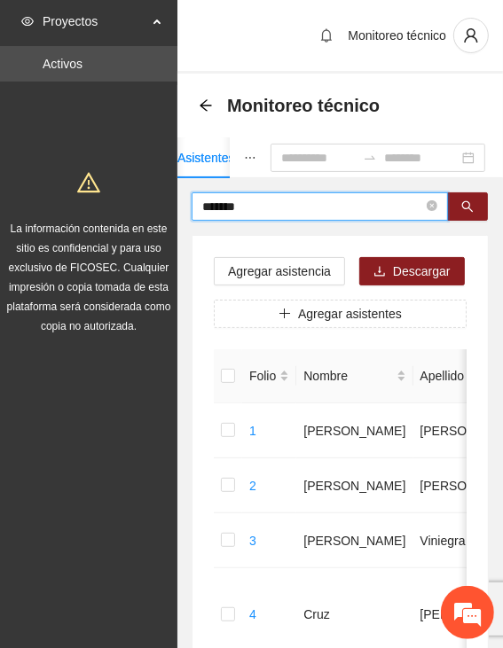
type input "*******"
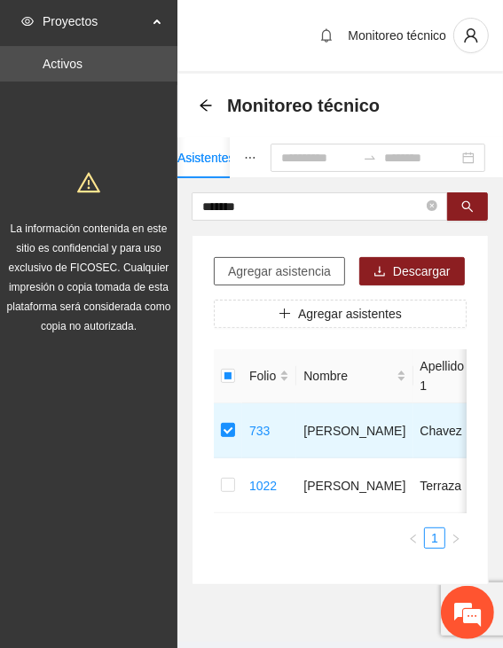
click at [272, 269] on span "Agregar asistencia" at bounding box center [279, 270] width 103 height 19
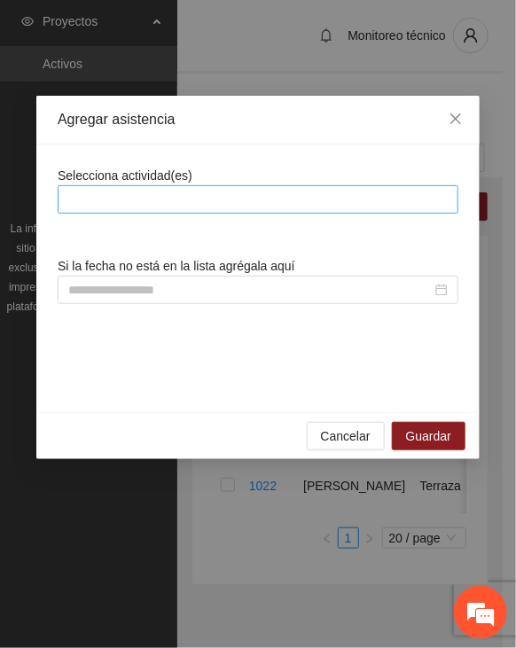
click at [292, 198] on div at bounding box center [258, 199] width 392 height 21
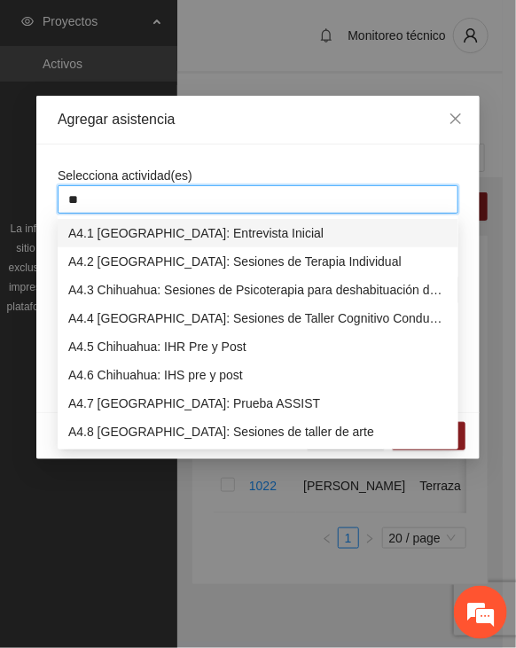
type input "***"
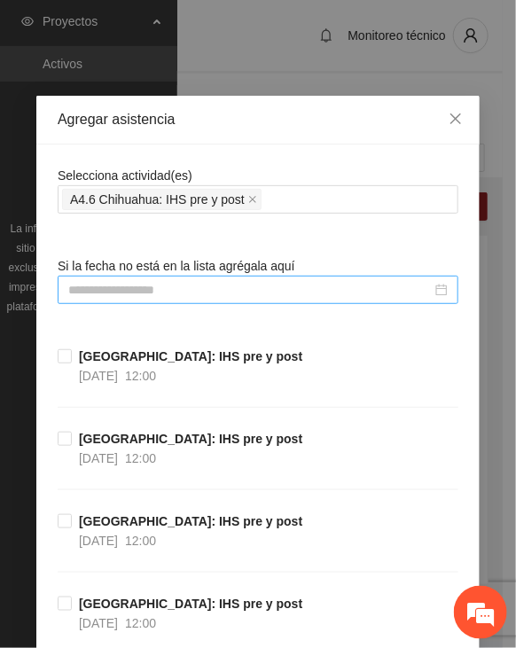
click at [238, 285] on input at bounding box center [249, 289] width 363 height 19
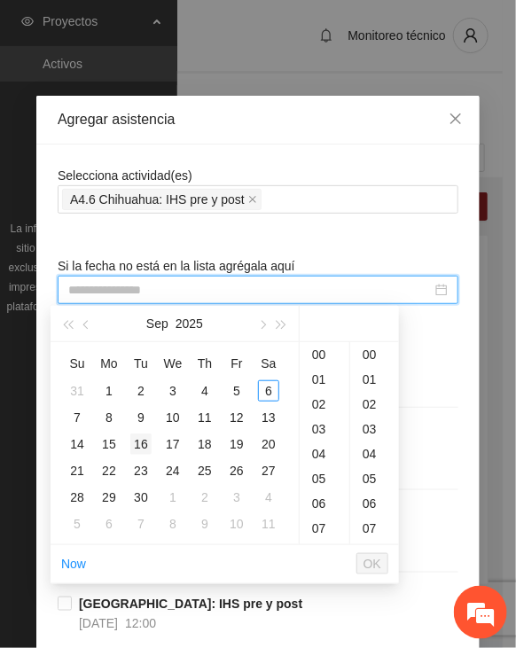
click at [144, 438] on div "16" at bounding box center [140, 443] width 21 height 21
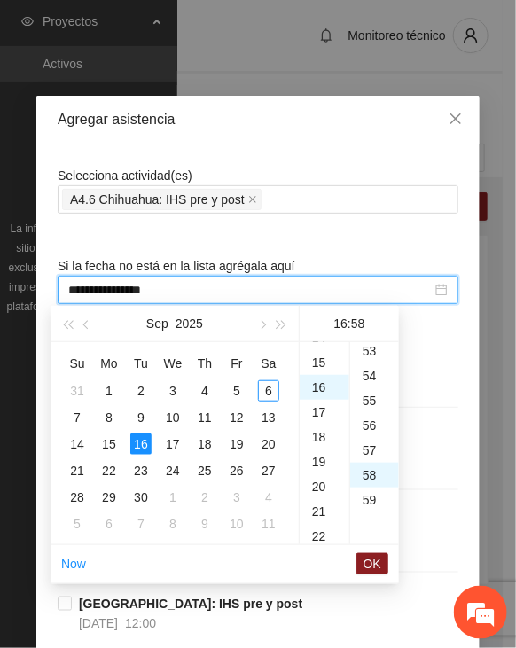
scroll to position [1439, 0]
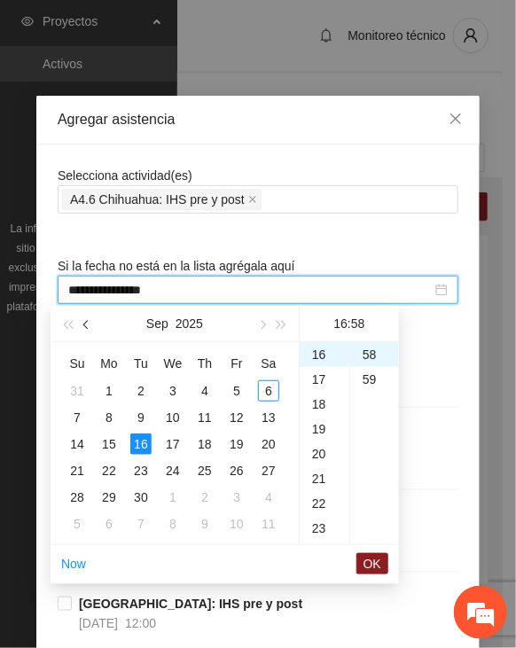
click at [82, 324] on button "button" at bounding box center [86, 323] width 19 height 35
click at [107, 440] on div "16" at bounding box center [108, 443] width 21 height 21
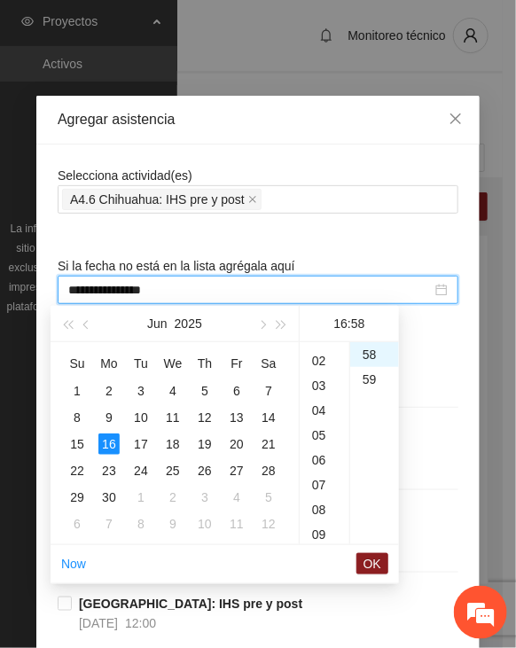
scroll to position [220, 0]
click at [323, 500] on div "15" at bounding box center [325, 507] width 50 height 25
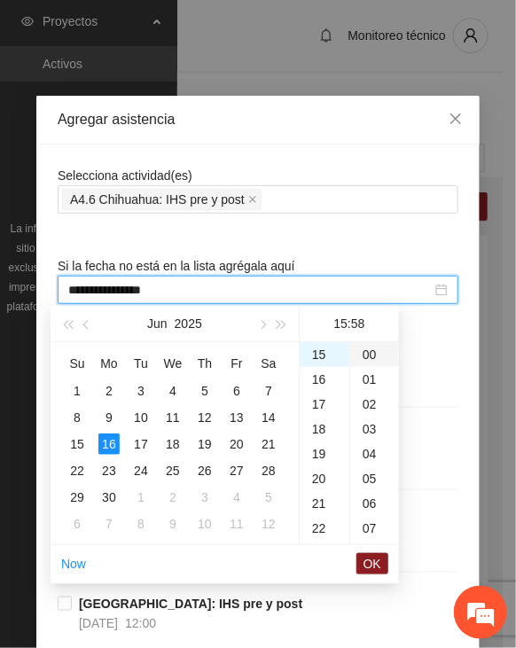
click at [365, 358] on div "00" at bounding box center [374, 354] width 49 height 25
type input "**********"
drag, startPoint x: 382, startPoint y: 562, endPoint x: 383, endPoint y: 552, distance: 9.8
click at [383, 562] on button "OK" at bounding box center [372, 563] width 32 height 21
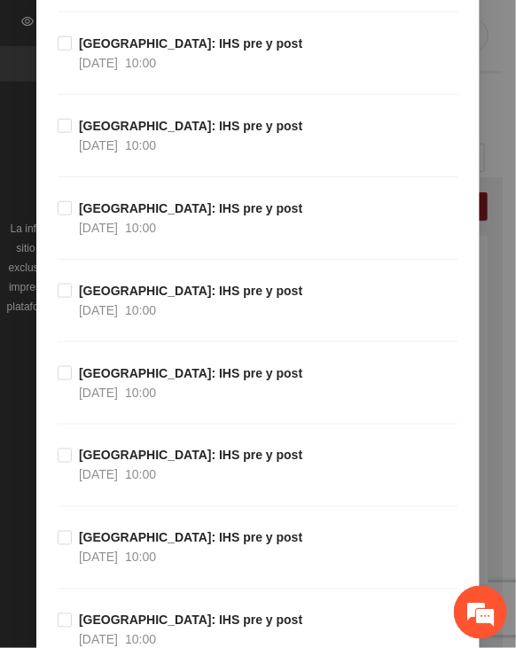
scroll to position [19899, 0]
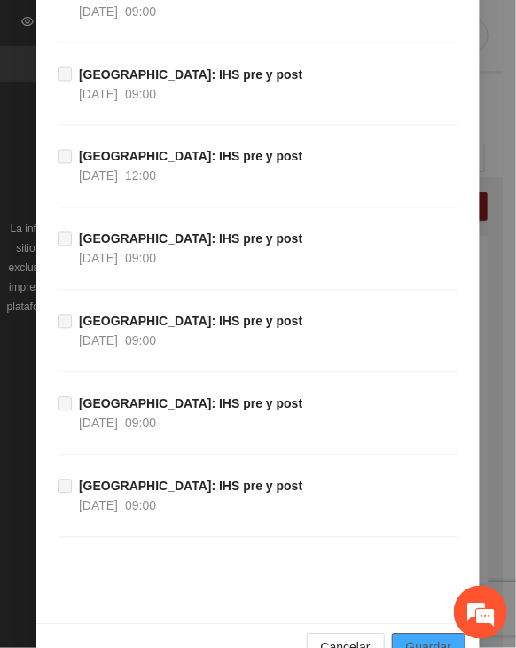
click at [424, 638] on span "Guardar" at bounding box center [428, 647] width 45 height 19
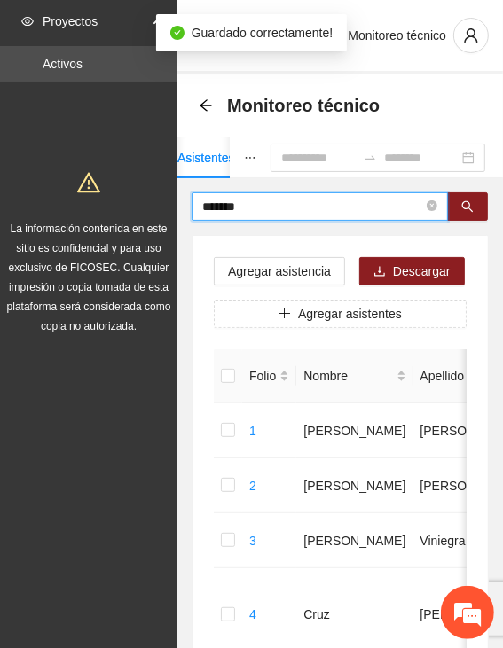
drag, startPoint x: 253, startPoint y: 207, endPoint x: 120, endPoint y: 219, distance: 133.4
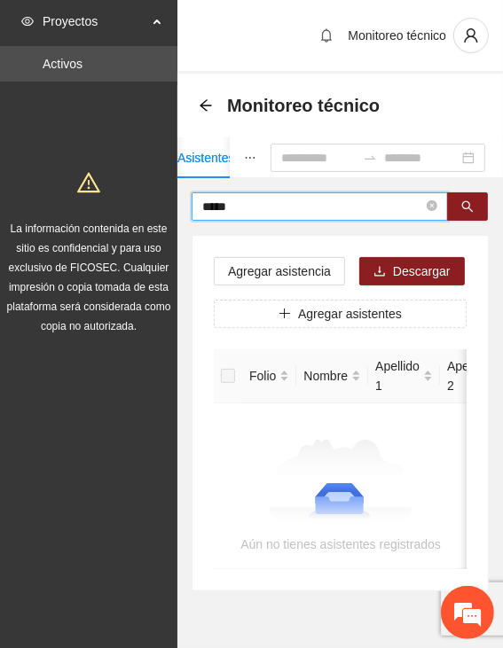
drag, startPoint x: 259, startPoint y: 207, endPoint x: 211, endPoint y: 210, distance: 48.0
click at [211, 210] on input "*****" at bounding box center [312, 206] width 221 height 19
type input "*****"
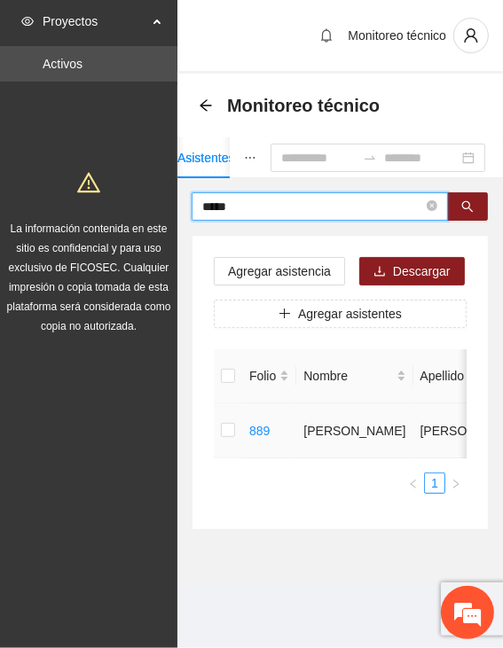
click at [235, 428] on td at bounding box center [228, 430] width 28 height 55
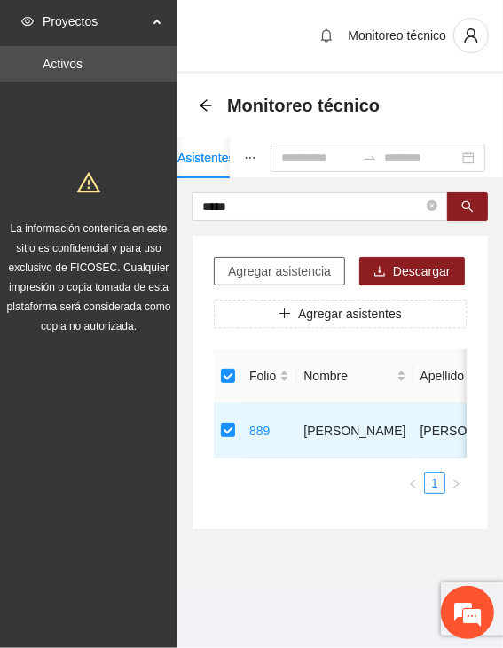
click at [249, 269] on span "Agregar asistencia" at bounding box center [279, 270] width 103 height 19
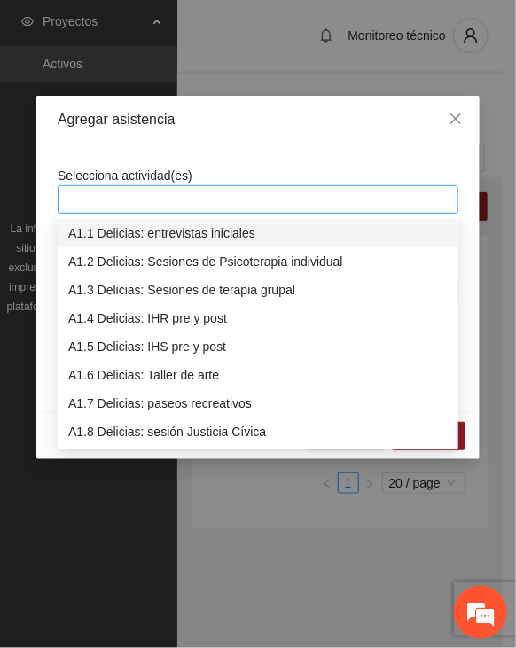
click at [262, 191] on div at bounding box center [258, 199] width 392 height 21
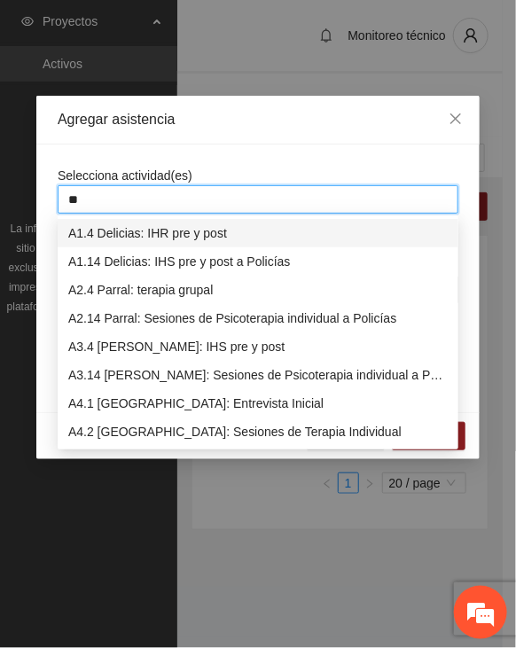
type input "***"
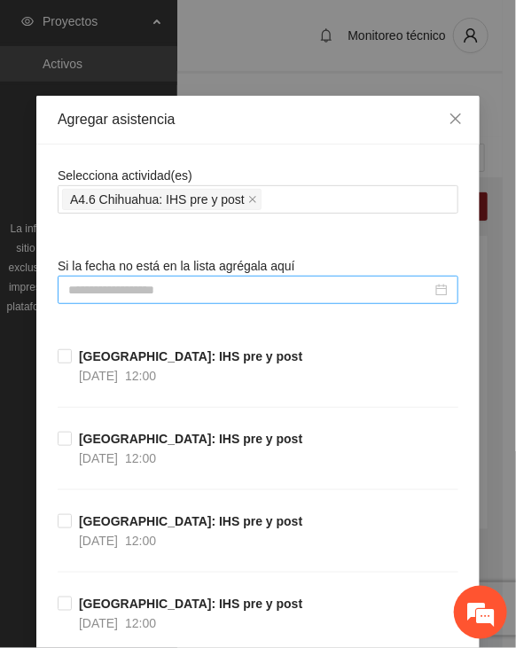
drag, startPoint x: 168, startPoint y: 277, endPoint x: 160, endPoint y: 289, distance: 15.2
click at [170, 277] on div at bounding box center [258, 290] width 401 height 28
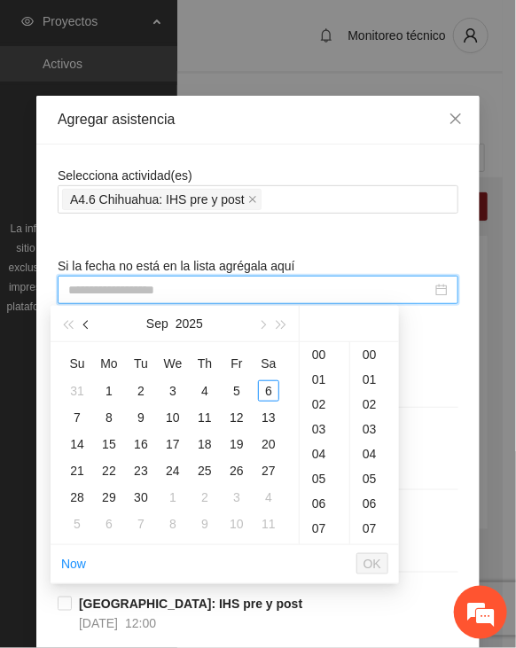
click at [88, 322] on span "button" at bounding box center [87, 325] width 9 height 9
click at [267, 442] on div "21" at bounding box center [268, 443] width 21 height 21
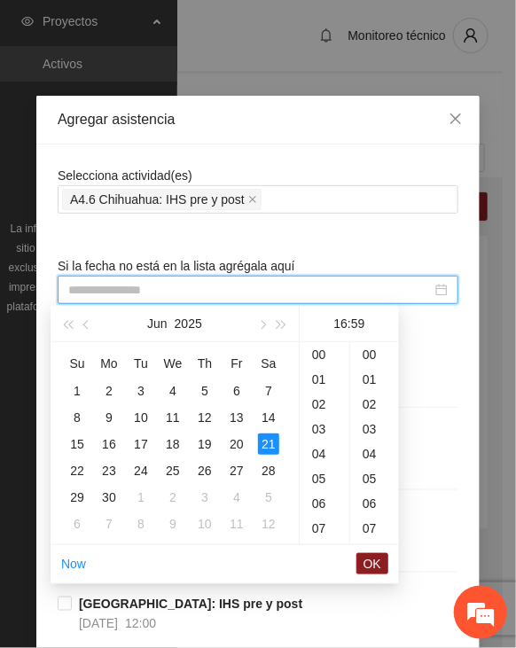
scroll to position [1462, 0]
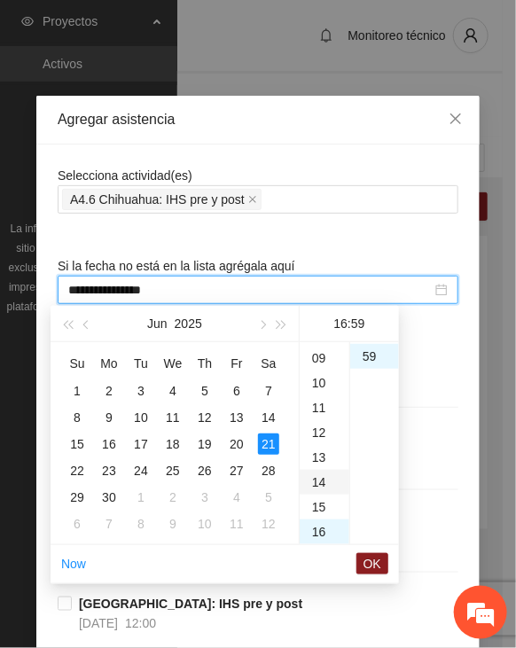
drag, startPoint x: 319, startPoint y: 404, endPoint x: 322, endPoint y: 425, distance: 21.4
click at [318, 403] on div "11" at bounding box center [325, 407] width 50 height 25
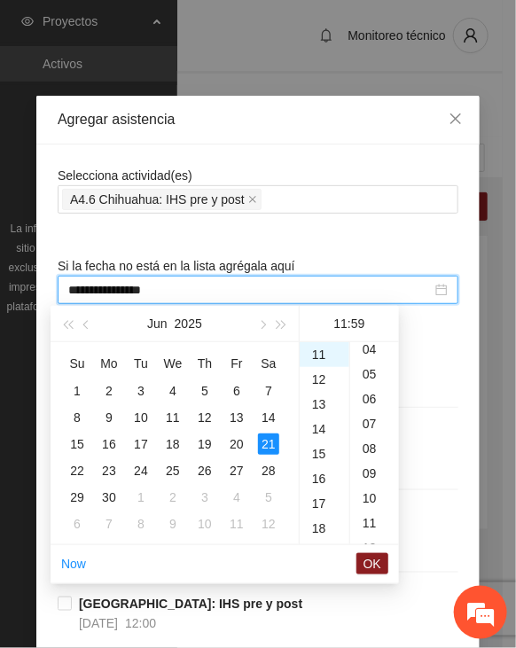
scroll to position [0, 0]
click at [368, 355] on div "00" at bounding box center [374, 354] width 49 height 25
type input "**********"
click at [363, 553] on button "OK" at bounding box center [372, 563] width 32 height 21
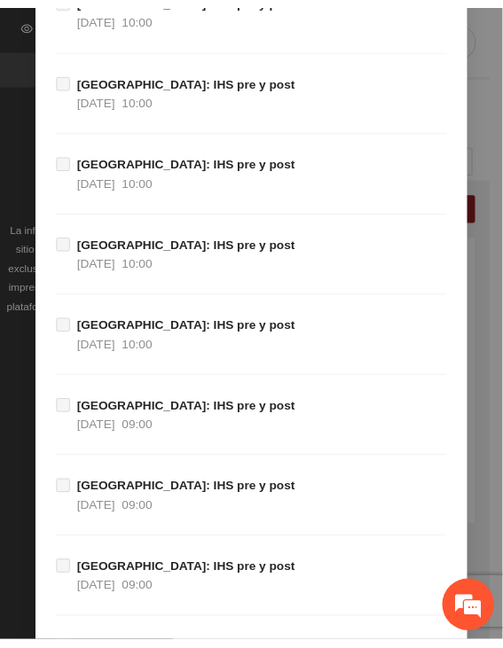
scroll to position [19899, 0]
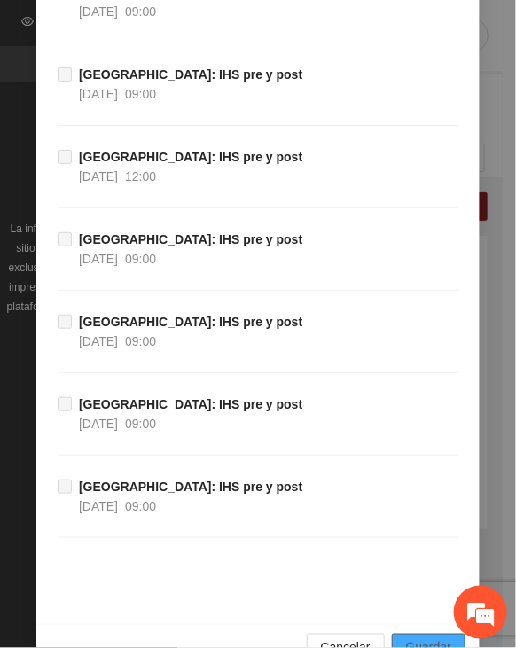
click at [429, 638] on span "Guardar" at bounding box center [428, 647] width 45 height 19
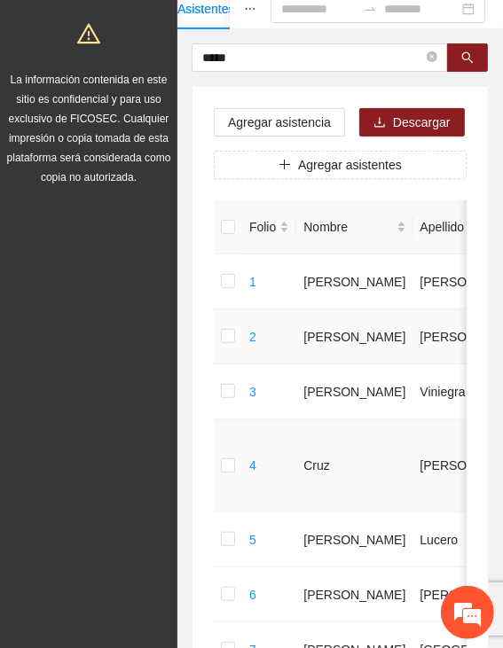
scroll to position [0, 0]
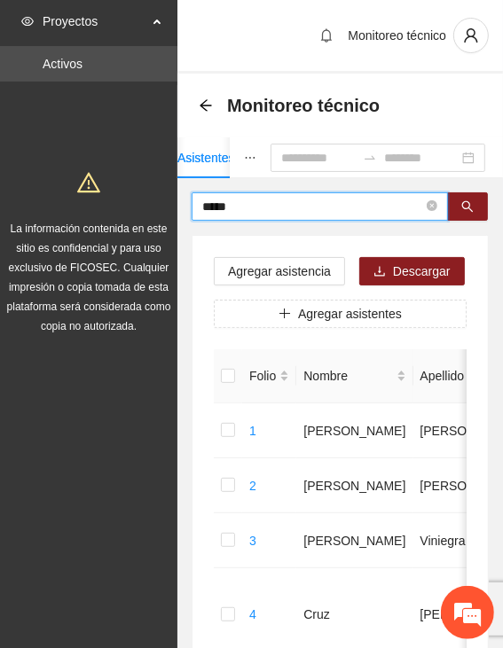
drag, startPoint x: 252, startPoint y: 203, endPoint x: 138, endPoint y: 206, distance: 113.5
type input "*****"
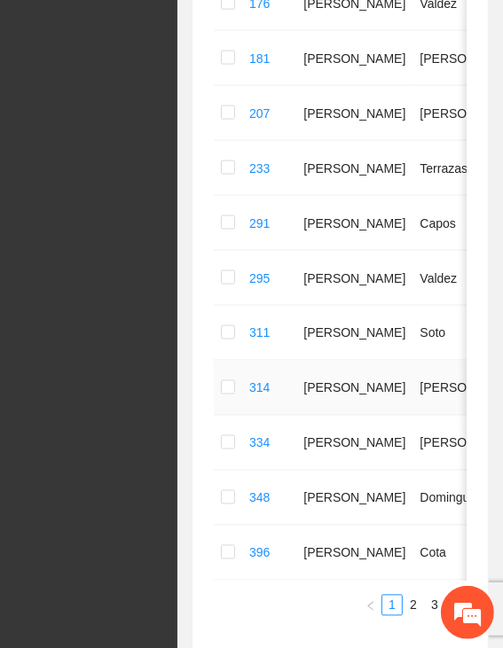
scroll to position [975, 0]
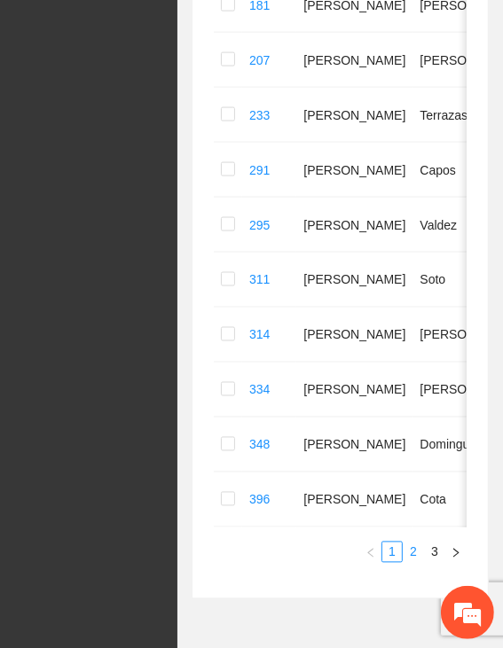
click at [403, 562] on link "2" at bounding box center [412, 551] width 19 height 19
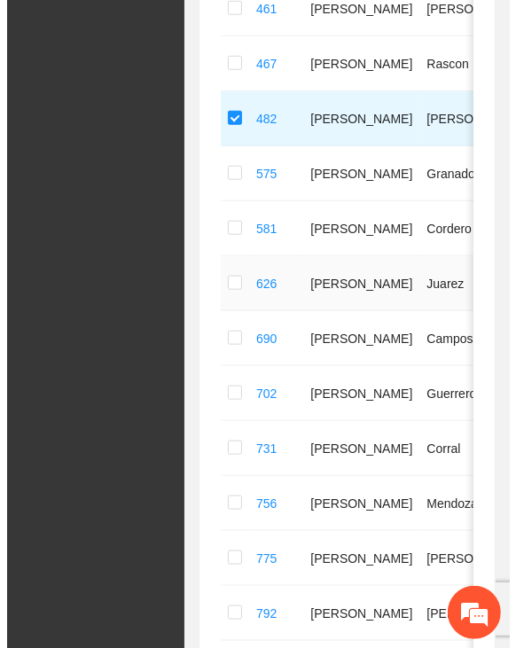
scroll to position [0, 0]
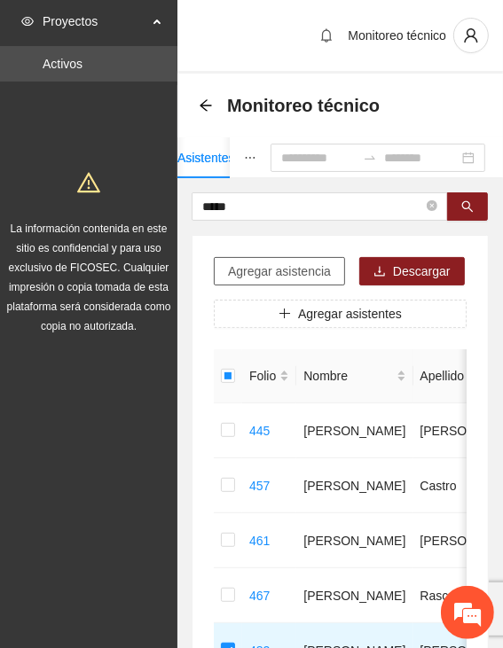
click at [272, 263] on span "Agregar asistencia" at bounding box center [279, 270] width 103 height 19
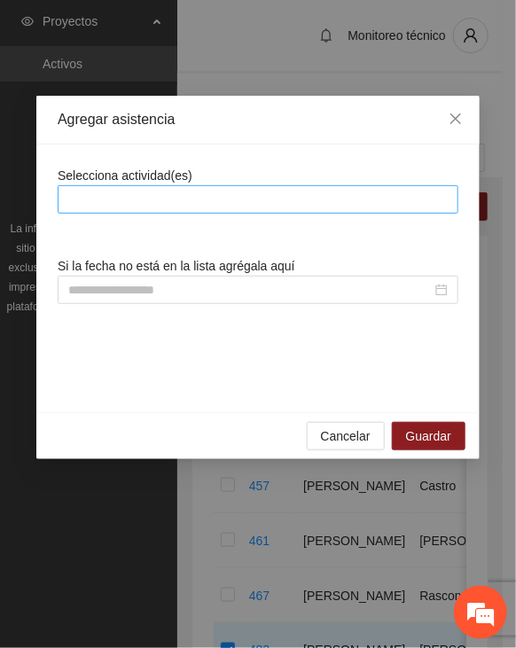
click at [269, 193] on div at bounding box center [258, 199] width 392 height 21
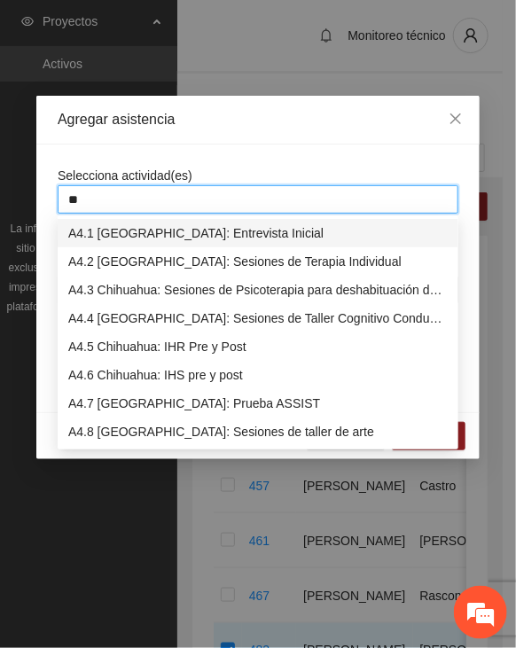
type input "***"
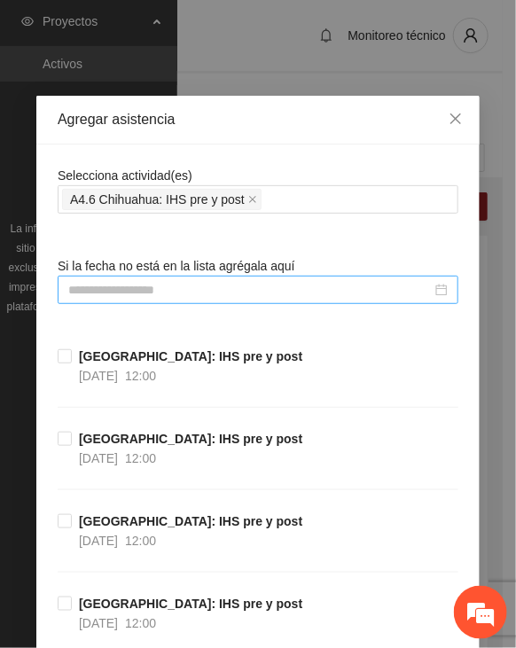
click at [255, 280] on input at bounding box center [249, 289] width 363 height 19
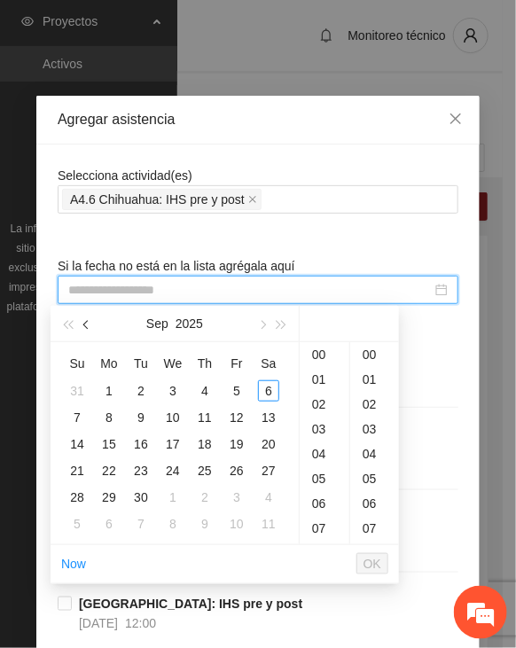
click at [94, 323] on button "button" at bounding box center [86, 323] width 19 height 35
click at [86, 325] on span "button" at bounding box center [87, 325] width 9 height 9
click at [85, 325] on span "button" at bounding box center [87, 325] width 9 height 9
type input "**********"
click at [245, 415] on div "13" at bounding box center [236, 417] width 21 height 21
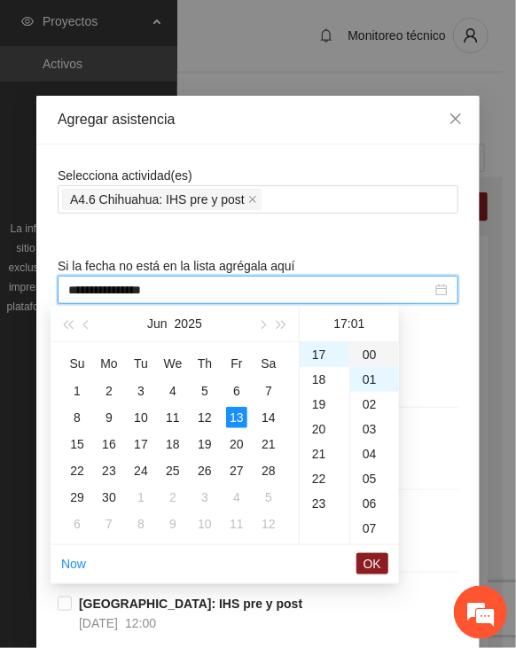
click at [378, 350] on div "00" at bounding box center [374, 354] width 49 height 25
type input "**********"
click at [372, 559] on span "OK" at bounding box center [372, 563] width 18 height 19
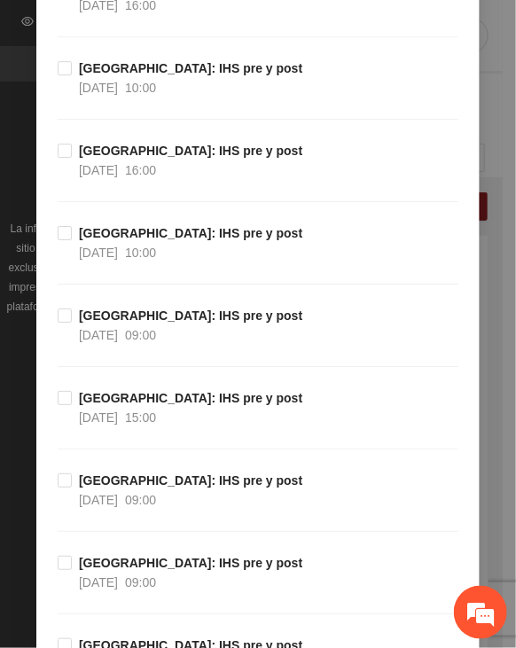
scroll to position [19899, 0]
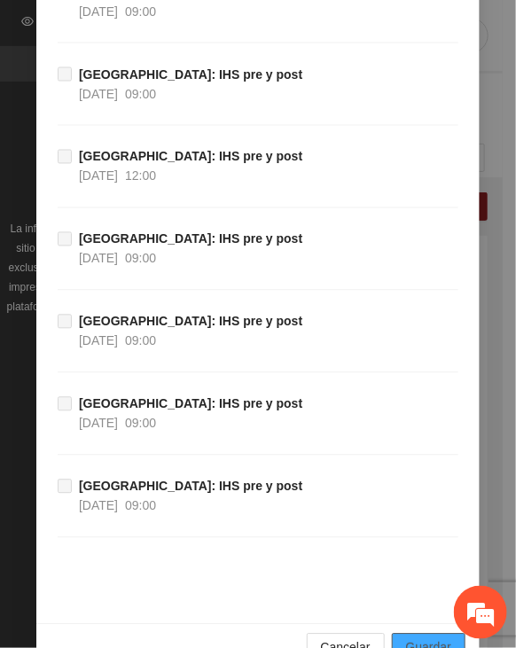
click at [408, 638] on span "Guardar" at bounding box center [428, 647] width 45 height 19
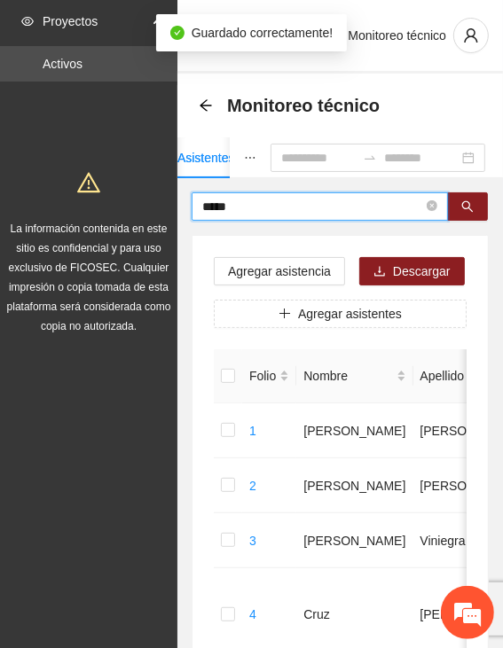
drag, startPoint x: 249, startPoint y: 204, endPoint x: 198, endPoint y: 230, distance: 57.5
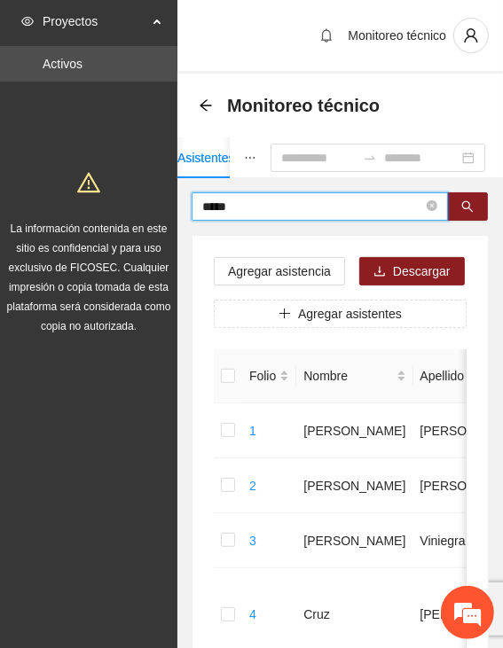
type input "*****"
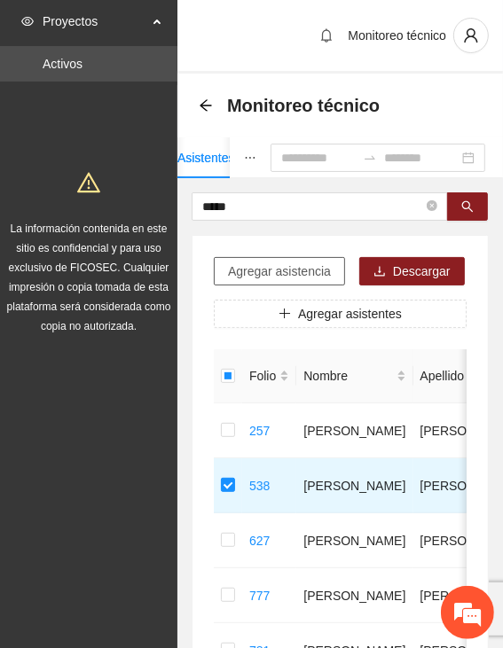
click at [267, 267] on span "Agregar asistencia" at bounding box center [279, 270] width 103 height 19
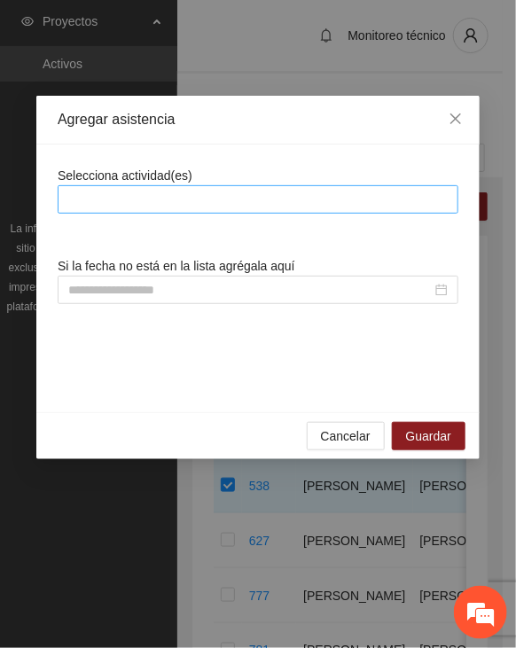
click at [246, 197] on div at bounding box center [258, 199] width 392 height 21
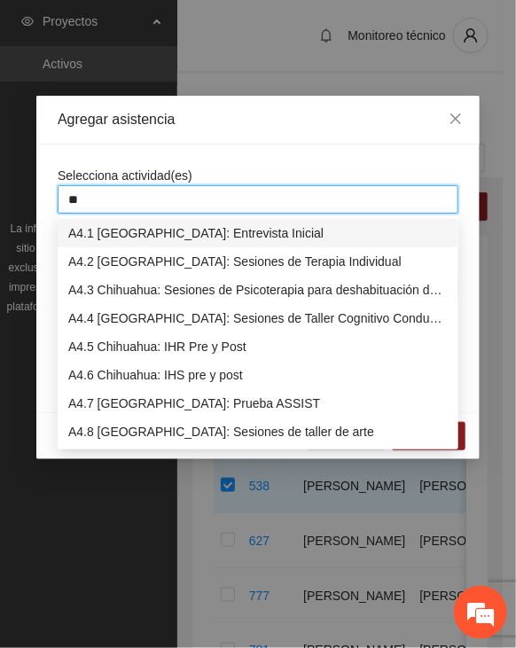
type input "***"
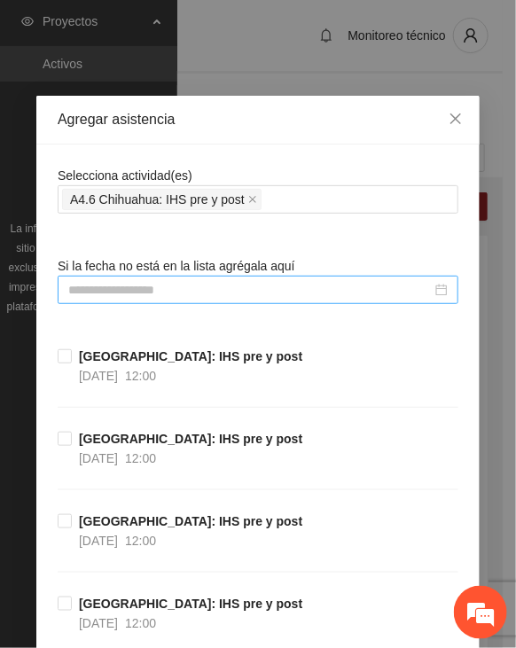
click at [140, 285] on input at bounding box center [249, 289] width 363 height 19
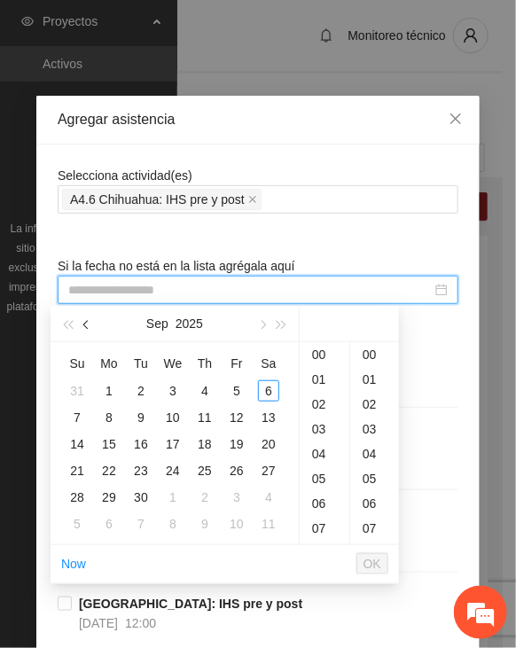
click at [86, 324] on span "button" at bounding box center [87, 325] width 9 height 9
click at [85, 323] on span "button" at bounding box center [87, 325] width 9 height 9
click at [113, 442] on div "16" at bounding box center [108, 443] width 21 height 21
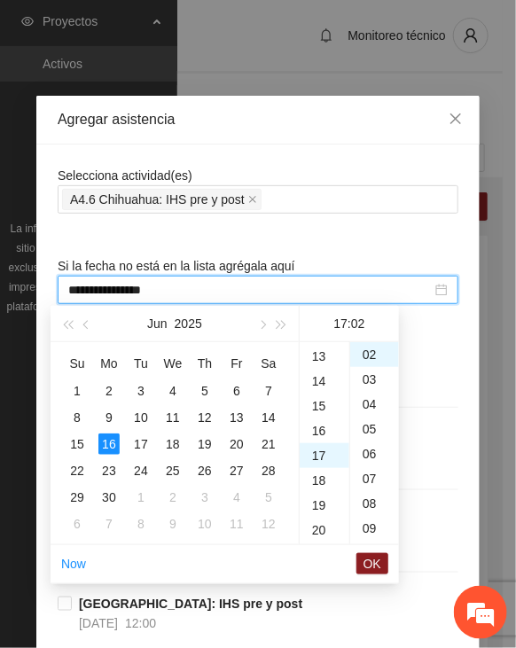
scroll to position [294, 0]
click at [317, 356] on div "12" at bounding box center [325, 358] width 50 height 25
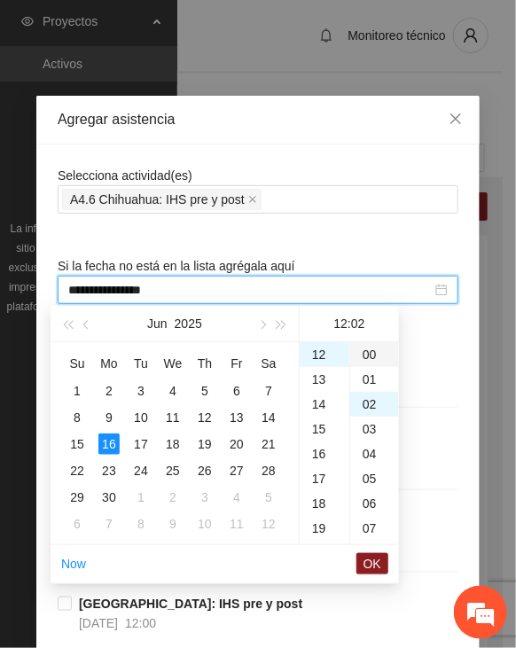
click at [368, 351] on div "00" at bounding box center [374, 354] width 49 height 25
type input "**********"
drag, startPoint x: 383, startPoint y: 566, endPoint x: 386, endPoint y: 497, distance: 69.2
click at [381, 566] on button "OK" at bounding box center [372, 563] width 32 height 21
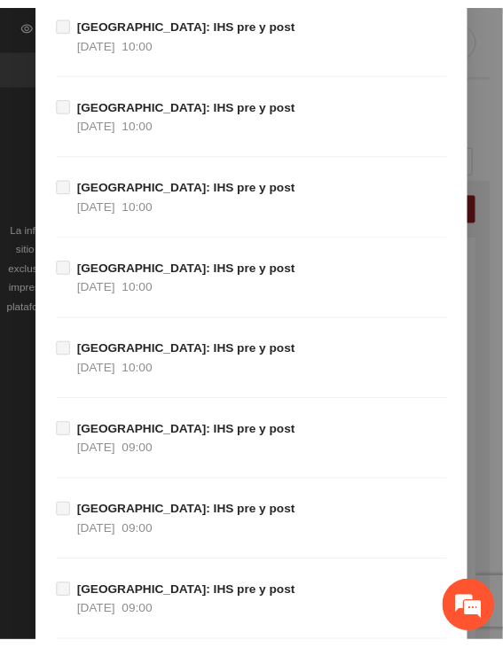
scroll to position [19899, 0]
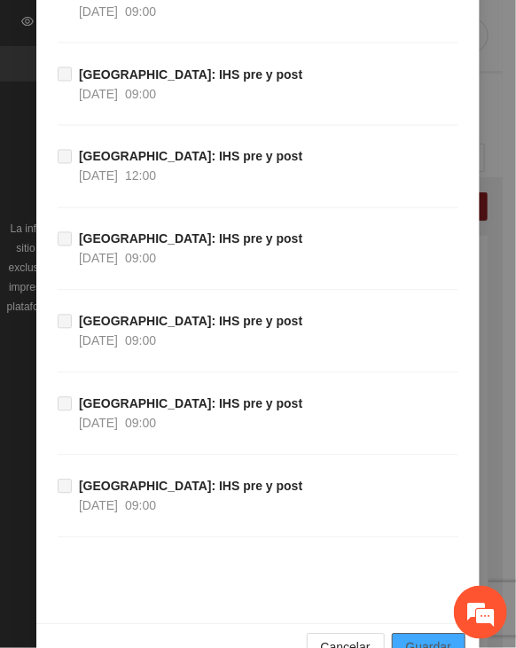
click at [406, 638] on span "Guardar" at bounding box center [428, 647] width 45 height 19
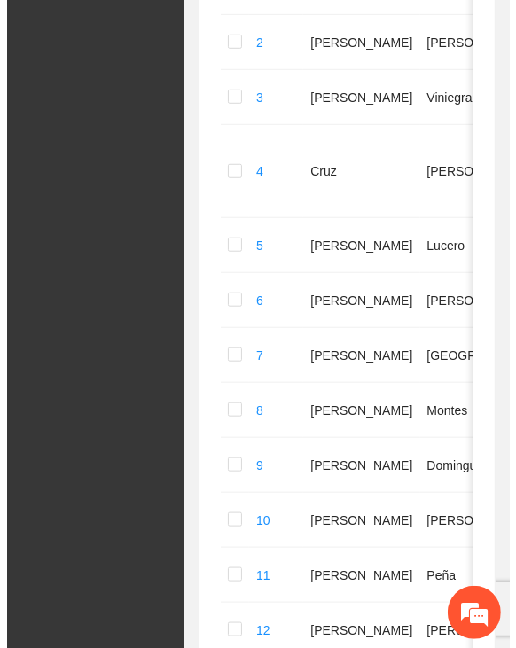
scroll to position [0, 0]
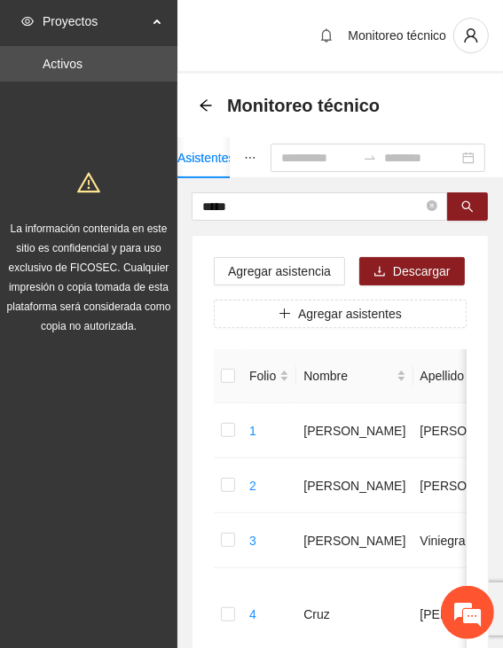
drag, startPoint x: 280, startPoint y: 203, endPoint x: 181, endPoint y: 205, distance: 99.3
type input "*******"
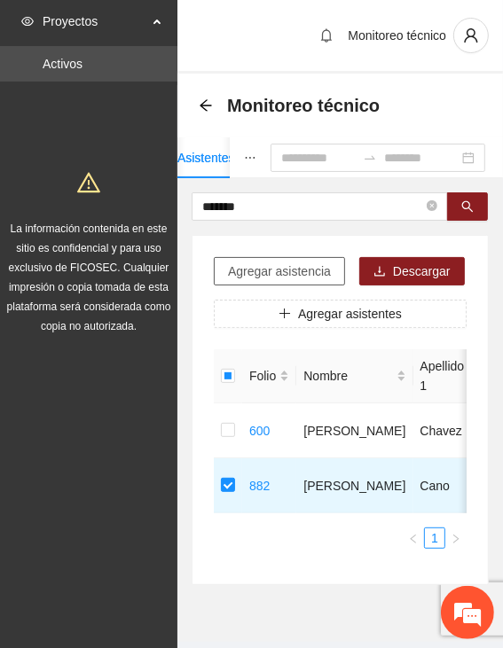
click at [241, 265] on span "Agregar asistencia" at bounding box center [279, 270] width 103 height 19
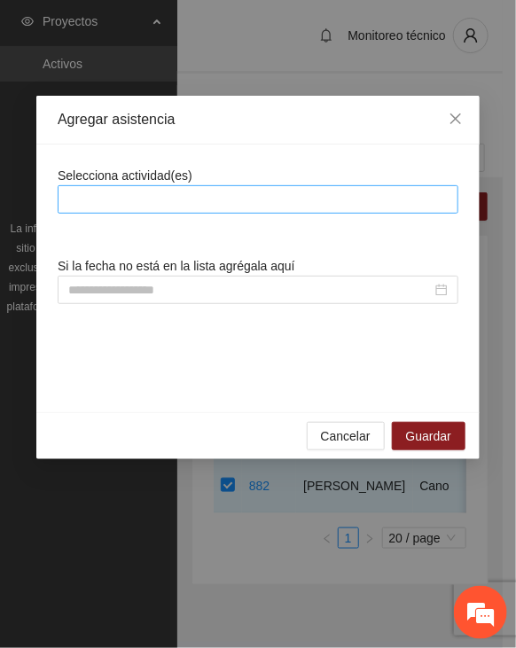
click at [257, 197] on div at bounding box center [258, 199] width 392 height 21
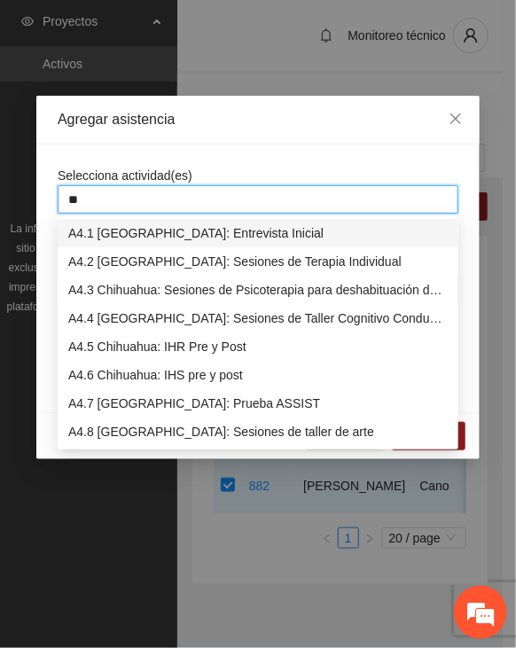
type input "***"
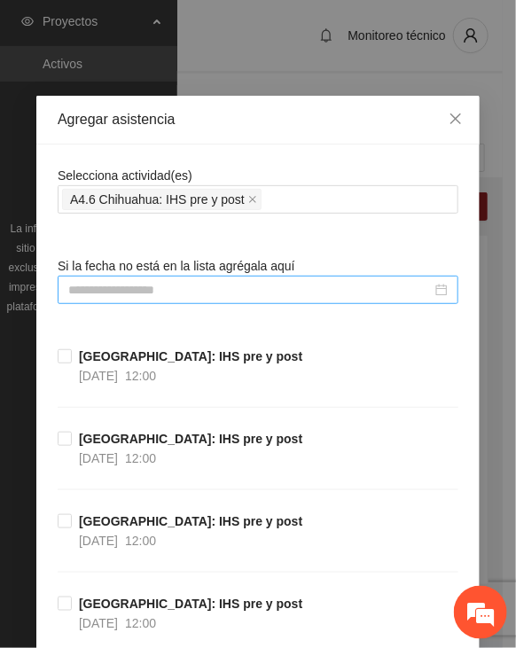
click at [168, 283] on input at bounding box center [249, 289] width 363 height 19
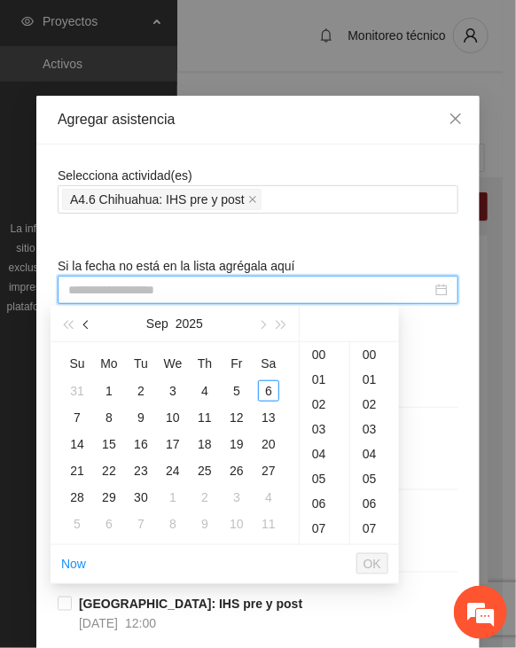
click at [90, 329] on button "button" at bounding box center [86, 323] width 19 height 35
click at [89, 329] on button "button" at bounding box center [86, 323] width 19 height 35
click at [89, 329] on span "button" at bounding box center [87, 325] width 9 height 9
click at [180, 412] on div "11" at bounding box center [172, 417] width 21 height 21
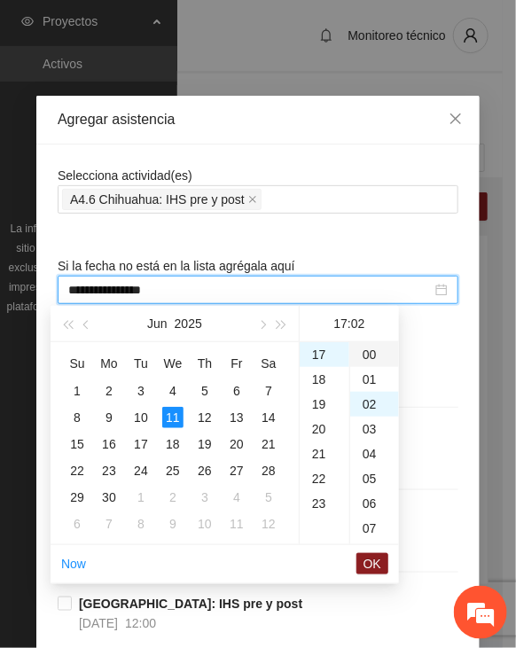
click at [367, 347] on div "00" at bounding box center [374, 354] width 49 height 25
type input "**********"
drag, startPoint x: 378, startPoint y: 570, endPoint x: 390, endPoint y: 541, distance: 31.4
click at [378, 569] on span "OK" at bounding box center [372, 563] width 18 height 19
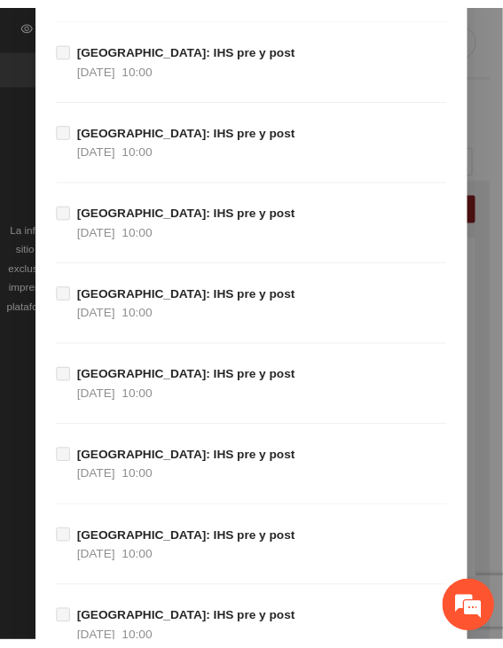
scroll to position [19899, 0]
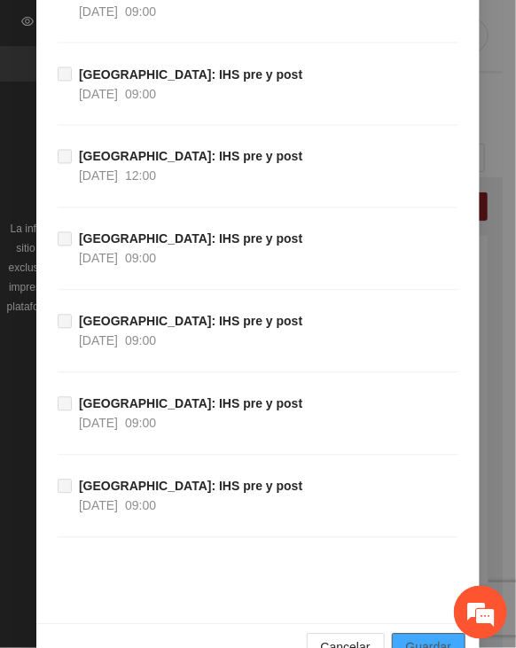
click at [398, 634] on button "Guardar" at bounding box center [429, 648] width 74 height 28
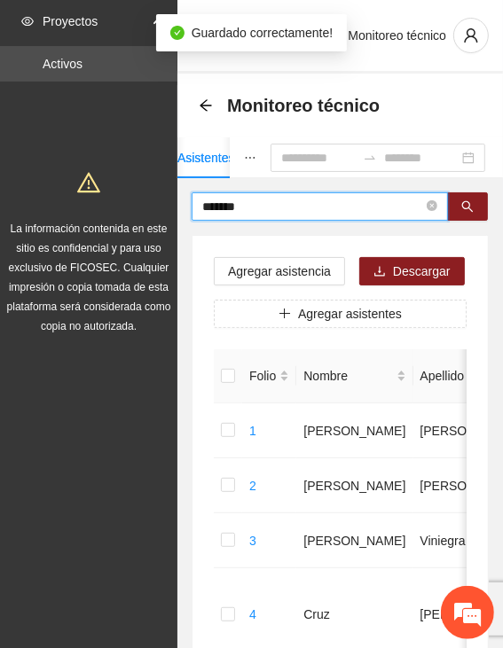
drag, startPoint x: 223, startPoint y: 204, endPoint x: 152, endPoint y: 205, distance: 70.9
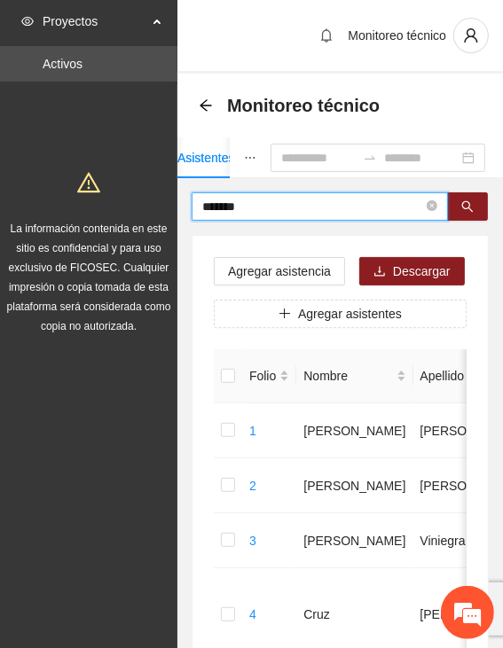
type input "*******"
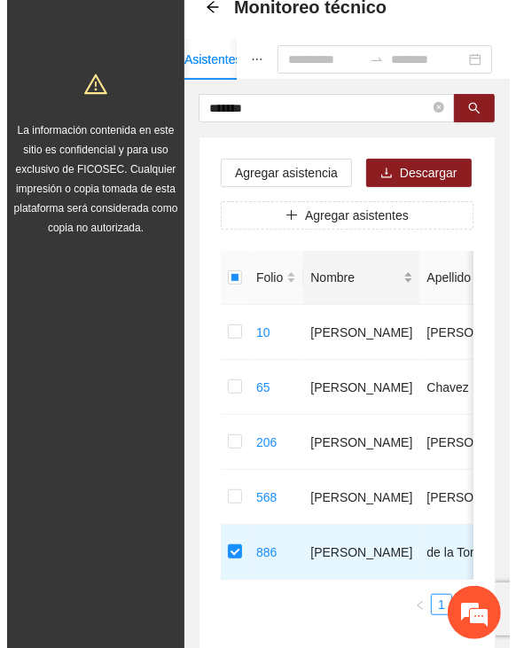
scroll to position [0, 0]
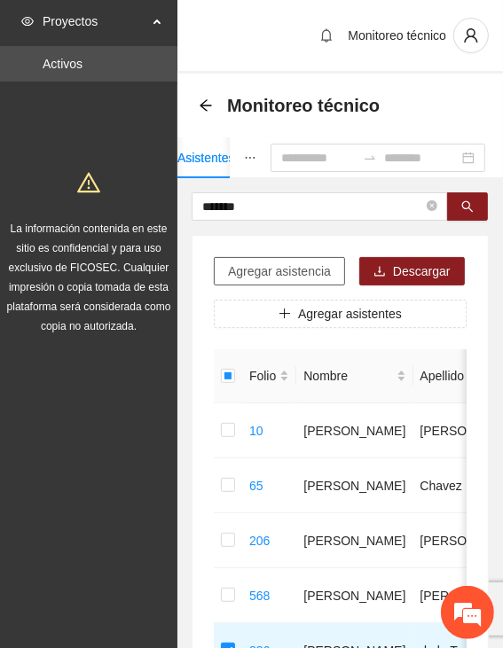
click at [284, 270] on span "Agregar asistencia" at bounding box center [279, 270] width 103 height 19
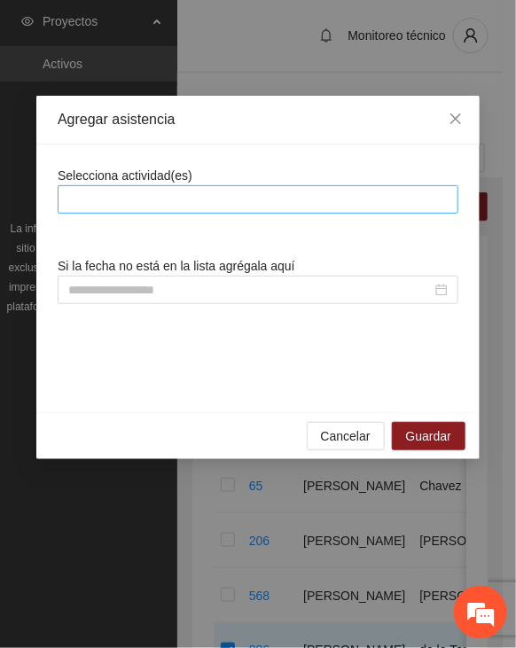
click at [283, 191] on div at bounding box center [258, 199] width 392 height 21
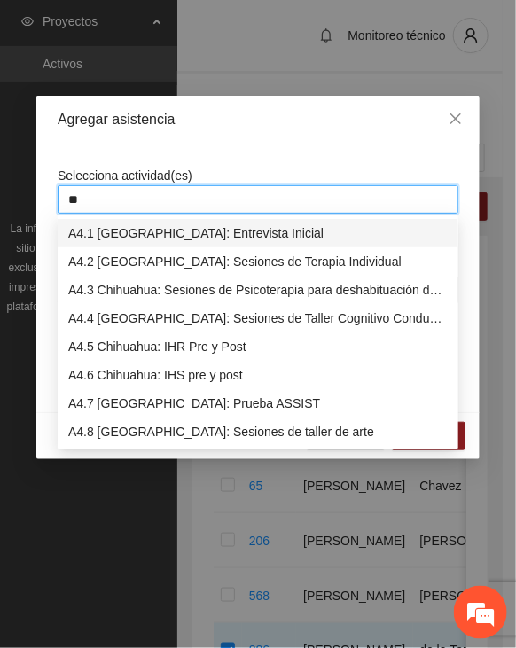
type input "***"
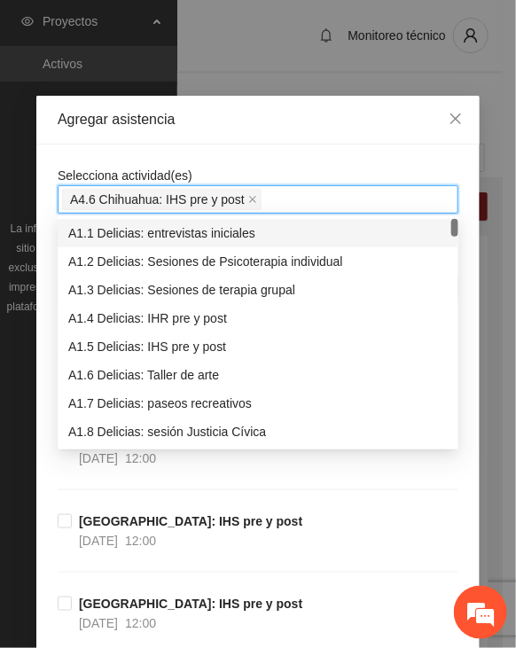
click at [277, 166] on div "Selecciona actividad(es) A4.6 Chihuahua: IHS pre y post" at bounding box center [258, 190] width 401 height 48
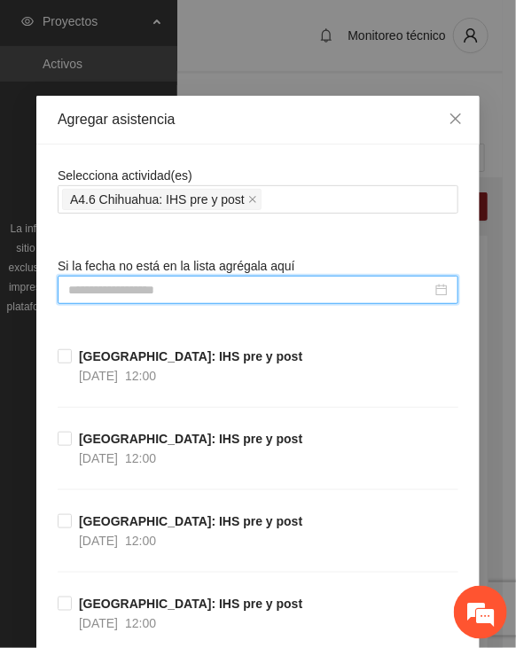
click at [259, 285] on input at bounding box center [249, 289] width 363 height 19
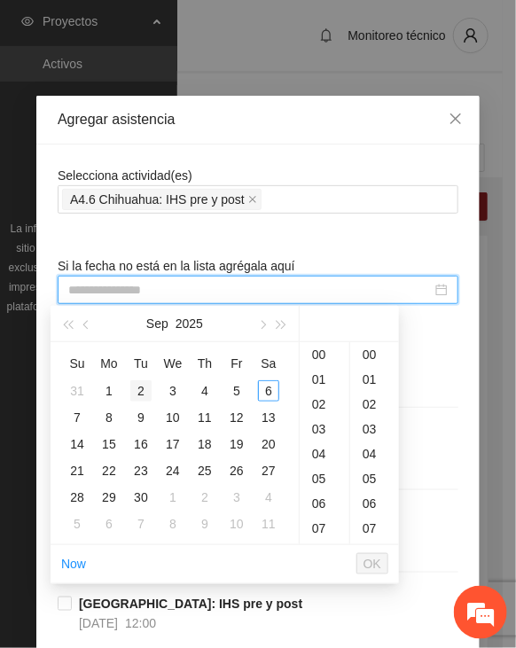
type input "**********"
click at [85, 323] on span "button" at bounding box center [87, 325] width 9 height 9
click at [207, 410] on div "12" at bounding box center [204, 417] width 21 height 21
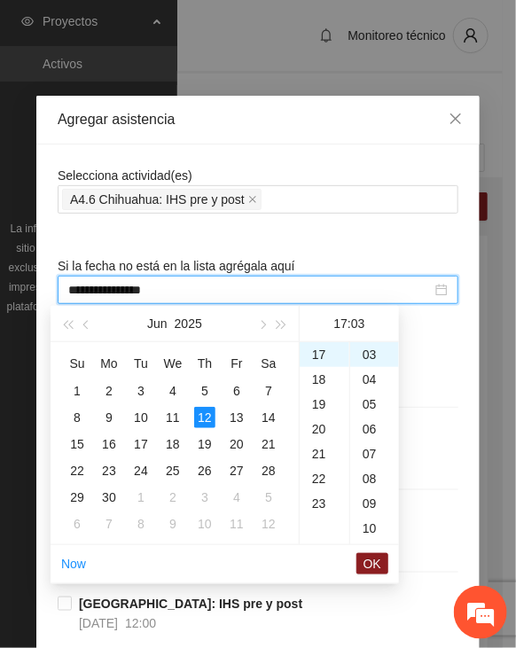
scroll to position [245, 0]
click at [318, 429] on div "13" at bounding box center [325, 432] width 50 height 25
click at [369, 354] on div "00" at bounding box center [374, 354] width 49 height 25
type input "**********"
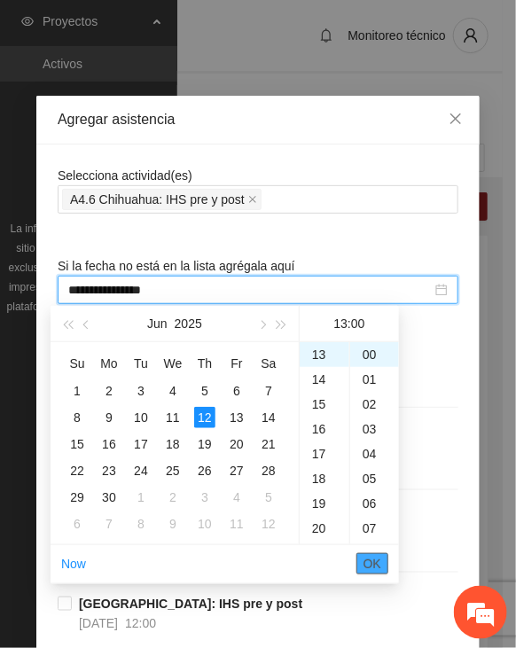
click at [383, 566] on button "OK" at bounding box center [372, 563] width 32 height 21
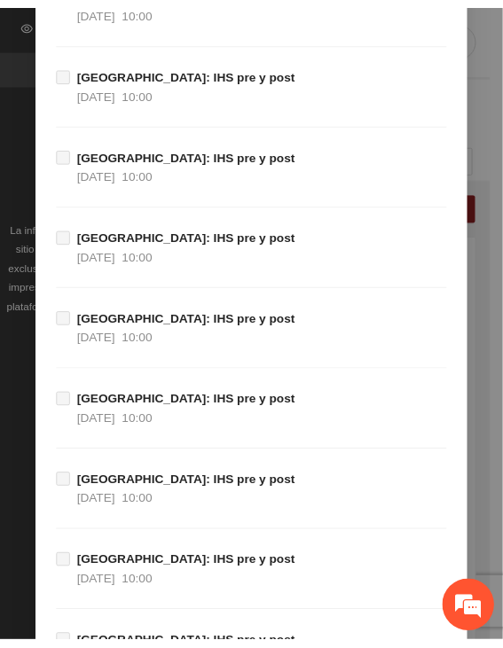
scroll to position [19899, 0]
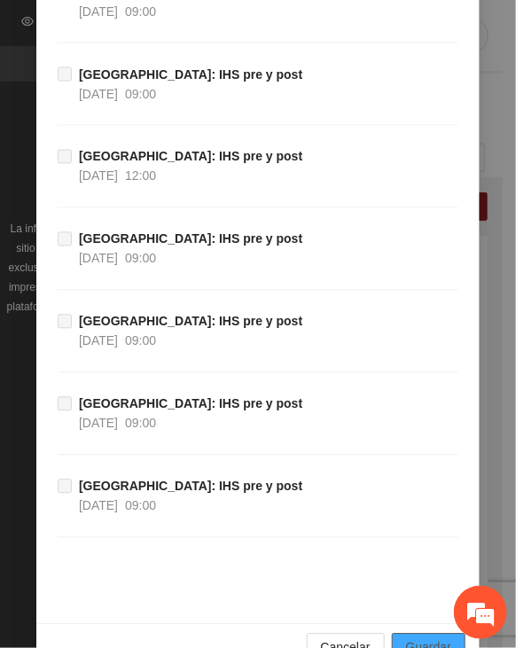
click at [416, 638] on span "Guardar" at bounding box center [428, 647] width 45 height 19
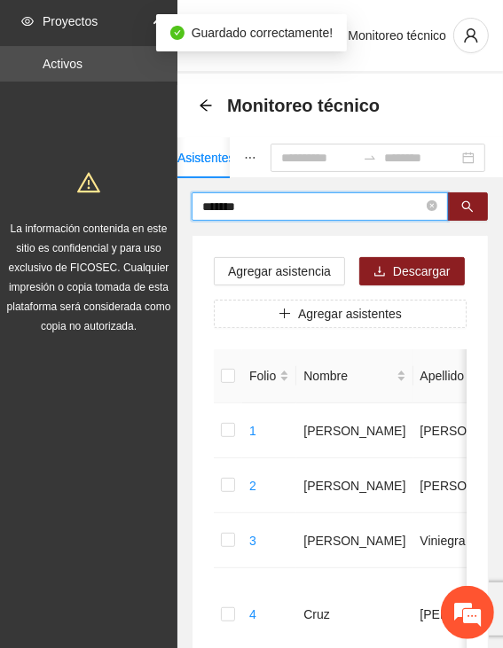
drag, startPoint x: 255, startPoint y: 208, endPoint x: 129, endPoint y: 201, distance: 126.1
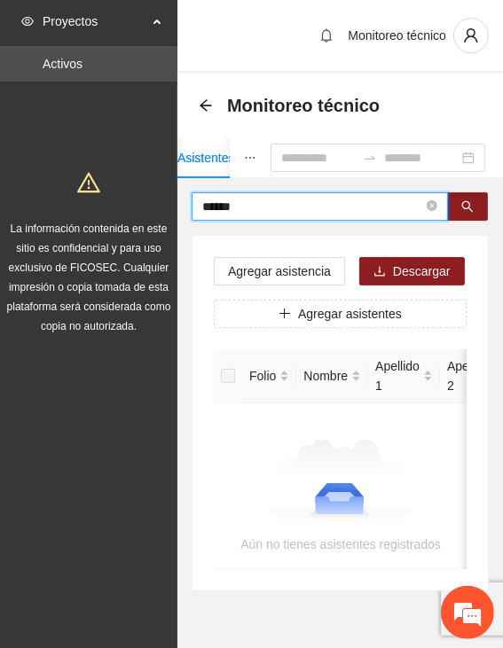
type input "******"
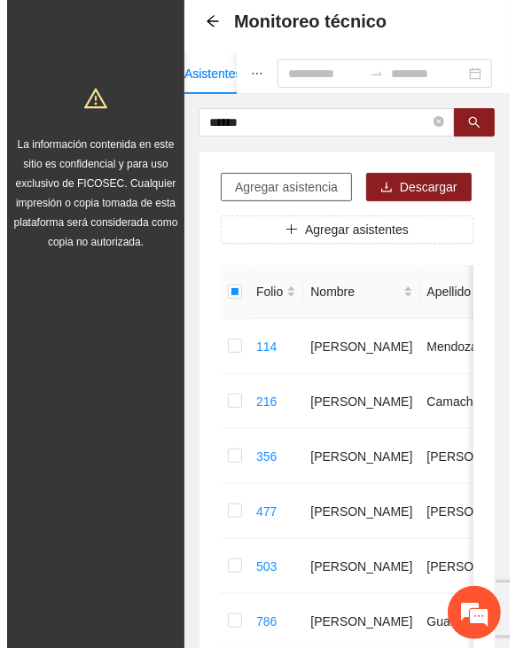
scroll to position [0, 0]
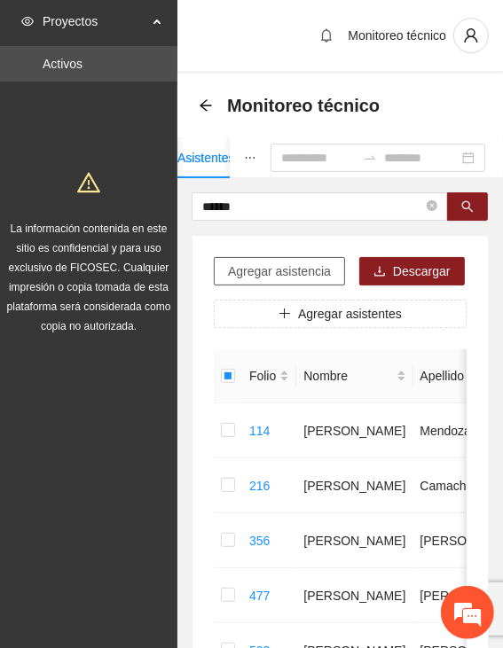
click at [259, 276] on span "Agregar asistencia" at bounding box center [279, 270] width 103 height 19
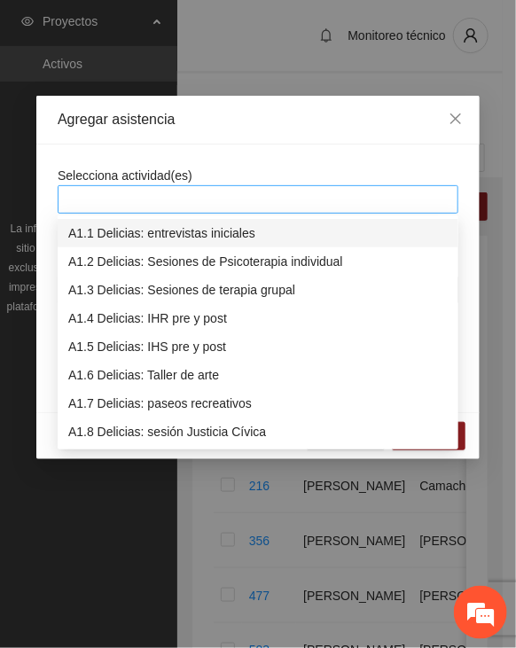
click at [270, 191] on div at bounding box center [258, 199] width 392 height 21
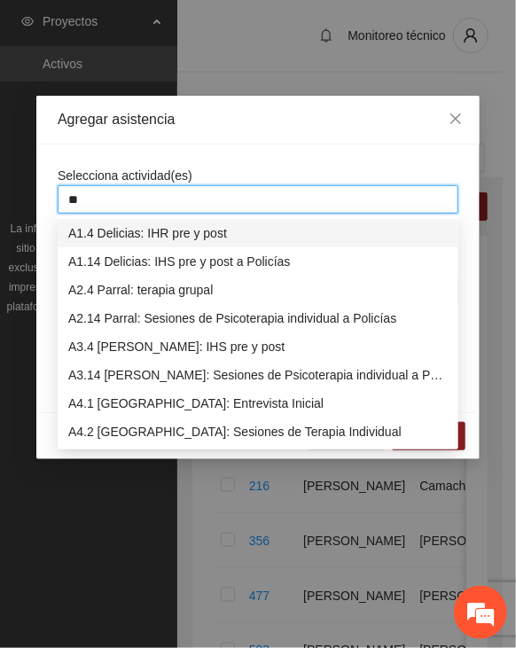
type input "***"
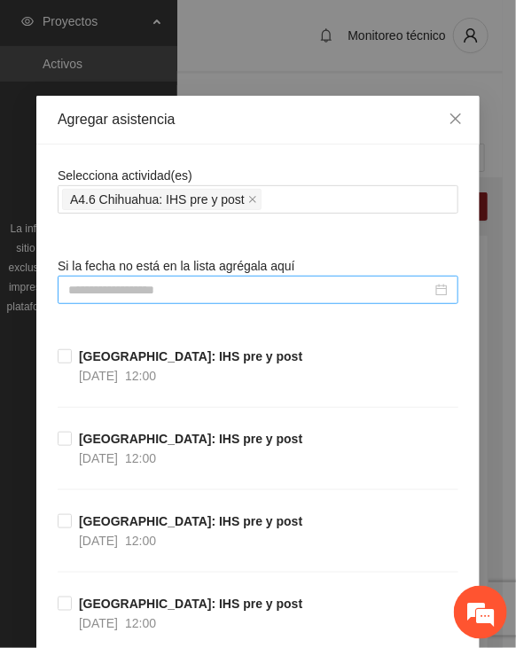
click at [213, 290] on input at bounding box center [249, 289] width 363 height 19
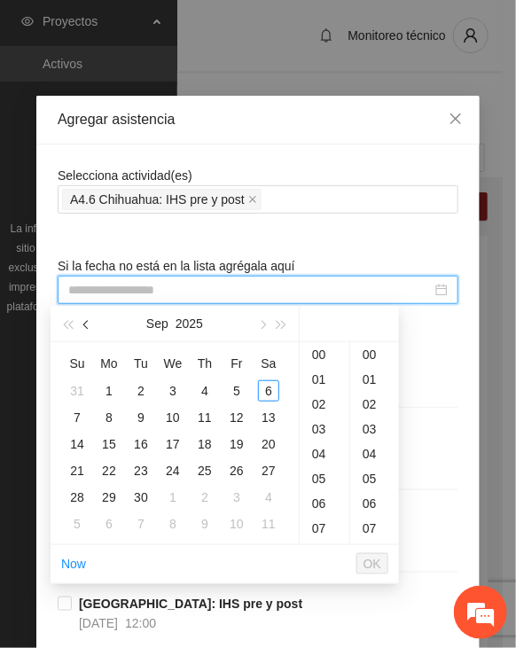
click at [92, 321] on button "button" at bounding box center [86, 323] width 19 height 35
click at [91, 321] on button "button" at bounding box center [86, 323] width 19 height 35
click at [208, 417] on div "12" at bounding box center [204, 417] width 21 height 21
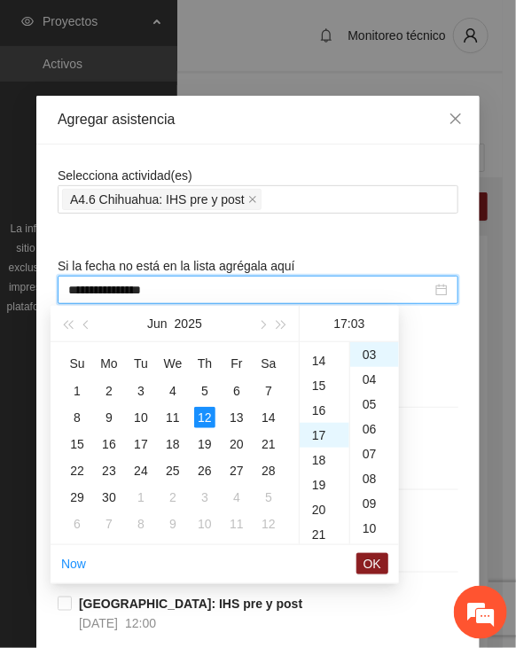
scroll to position [245, 0]
click at [318, 453] on div "14" at bounding box center [325, 457] width 50 height 25
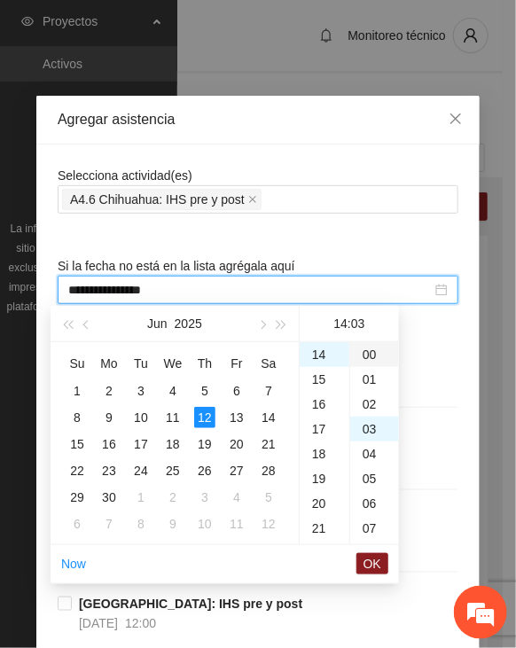
click at [362, 353] on div "00" at bounding box center [374, 354] width 49 height 25
type input "**********"
click at [362, 560] on button "OK" at bounding box center [372, 563] width 32 height 21
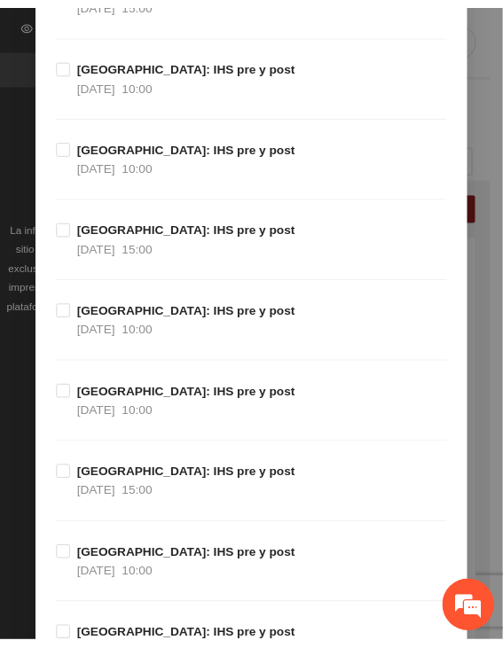
scroll to position [19899, 0]
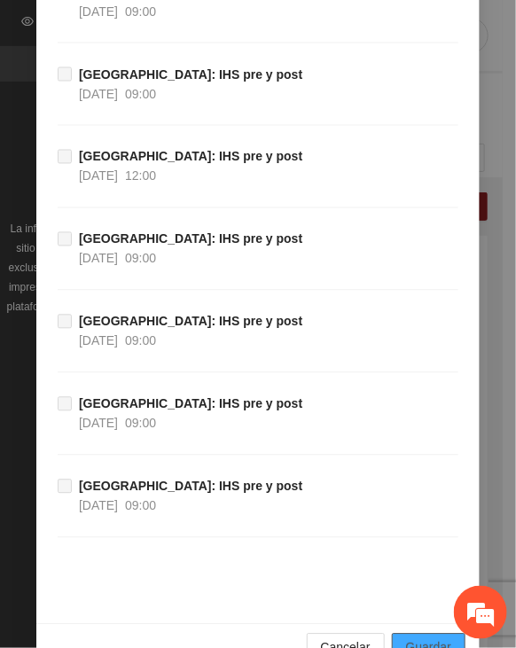
click at [406, 638] on span "Guardar" at bounding box center [428, 647] width 45 height 19
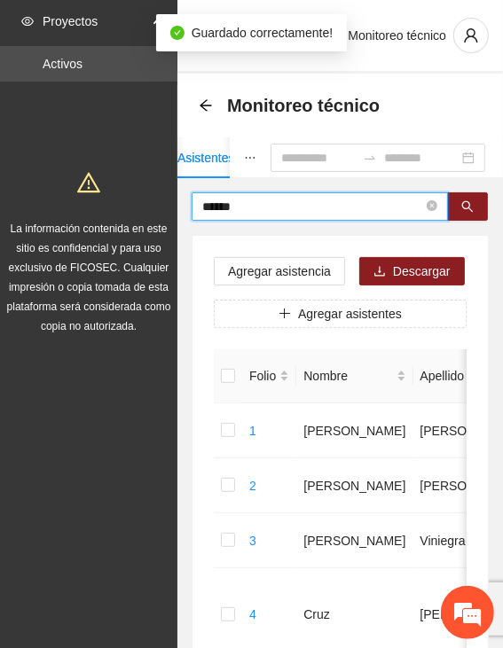
drag, startPoint x: 255, startPoint y: 205, endPoint x: 140, endPoint y: 213, distance: 115.5
type input "*"
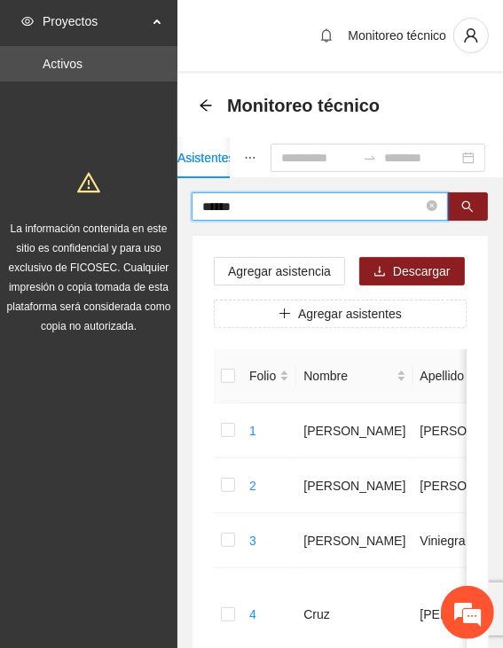
type input "******"
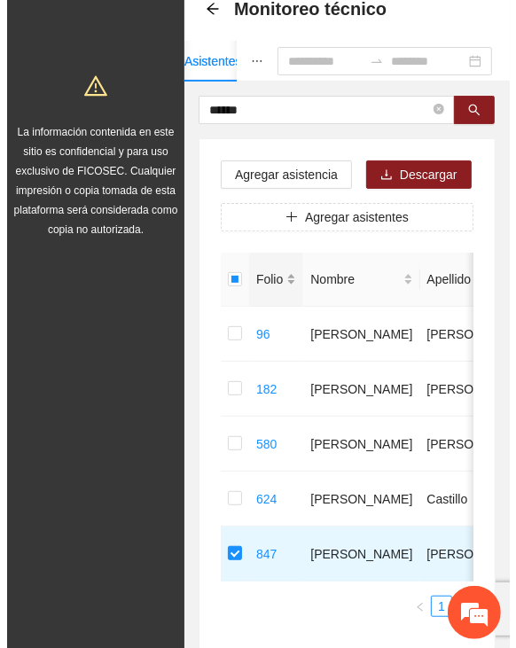
scroll to position [0, 0]
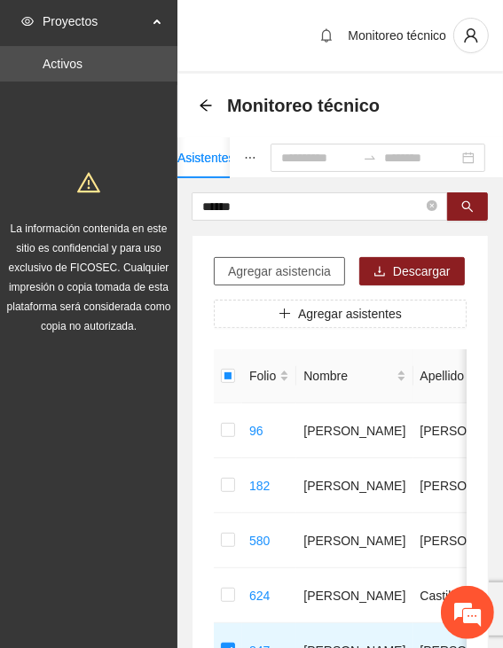
click at [267, 272] on span "Agregar asistencia" at bounding box center [279, 270] width 103 height 19
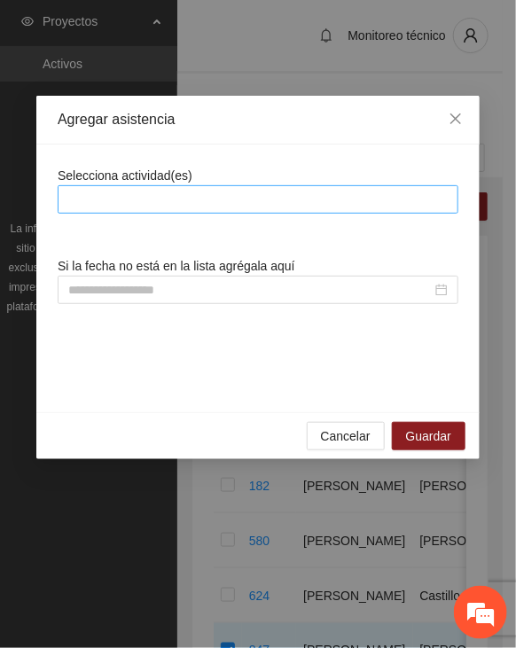
click at [261, 201] on div at bounding box center [258, 199] width 392 height 21
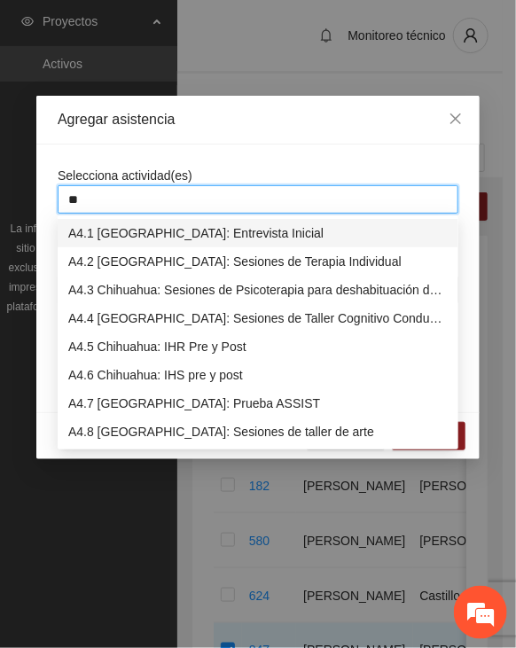
type input "***"
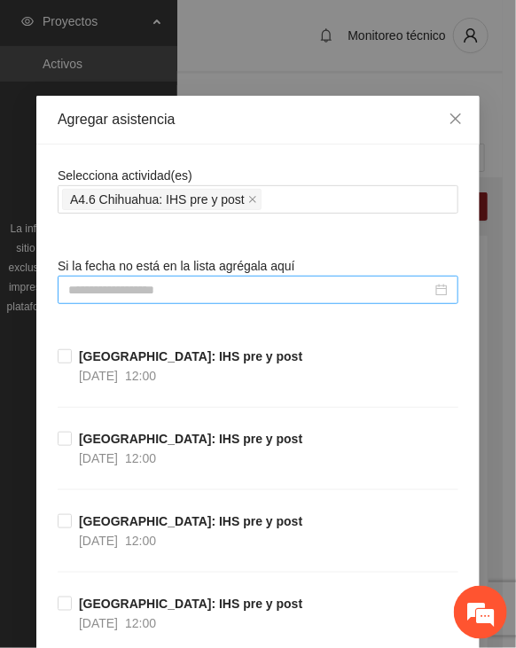
click at [172, 285] on input at bounding box center [249, 289] width 363 height 19
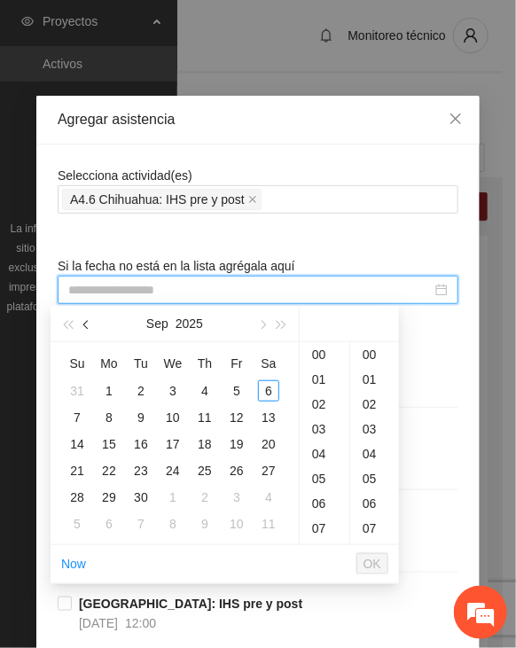
click at [89, 323] on span "button" at bounding box center [87, 325] width 9 height 9
click at [165, 440] on div "16" at bounding box center [172, 443] width 21 height 21
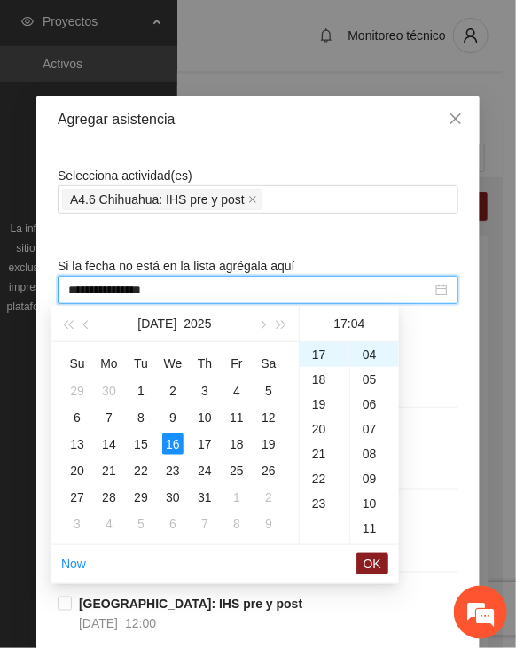
scroll to position [185, 0]
click at [316, 446] on div "11" at bounding box center [325, 442] width 50 height 25
type input "**********"
click at [369, 557] on span "OK" at bounding box center [372, 563] width 18 height 19
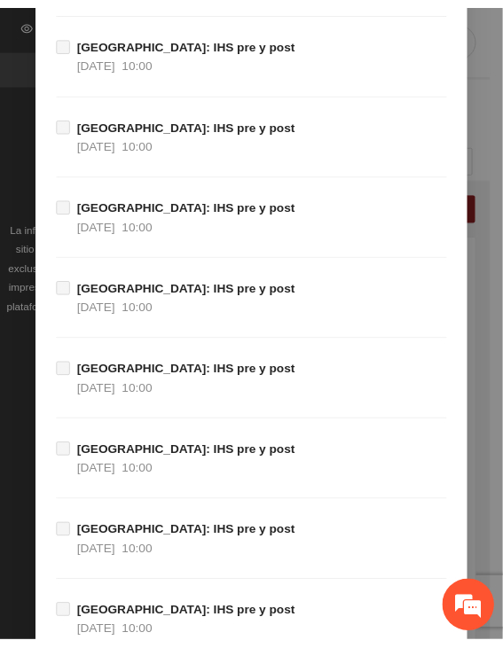
scroll to position [19899, 0]
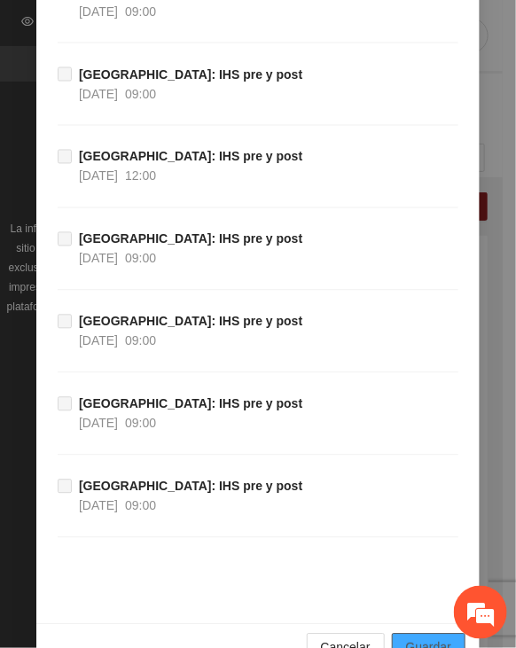
click at [439, 638] on span "Guardar" at bounding box center [428, 647] width 45 height 19
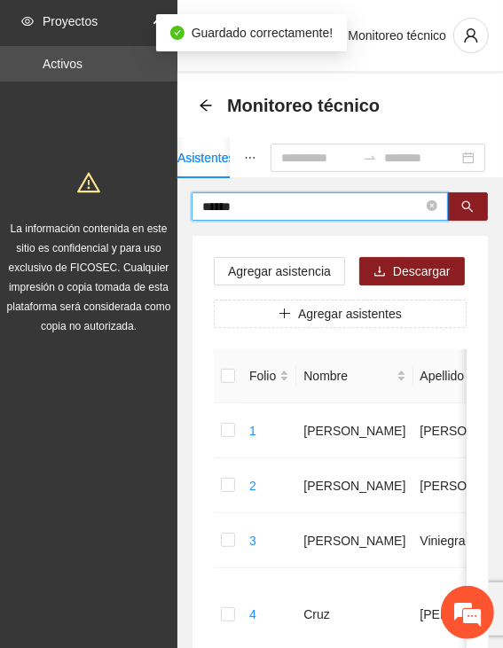
drag, startPoint x: 275, startPoint y: 205, endPoint x: 131, endPoint y: 204, distance: 143.6
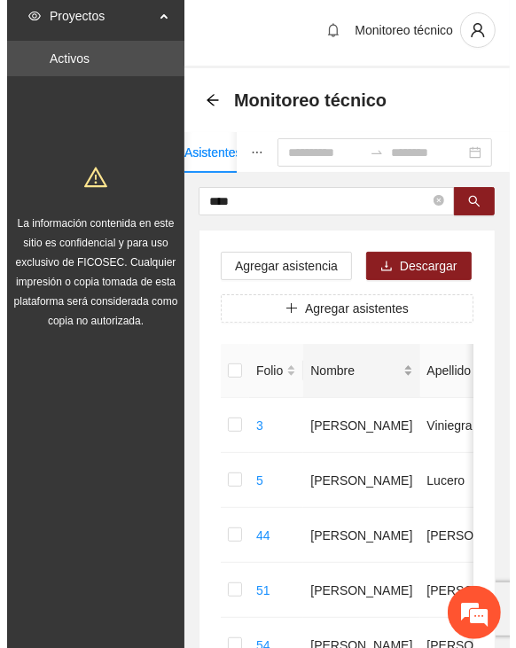
scroll to position [0, 0]
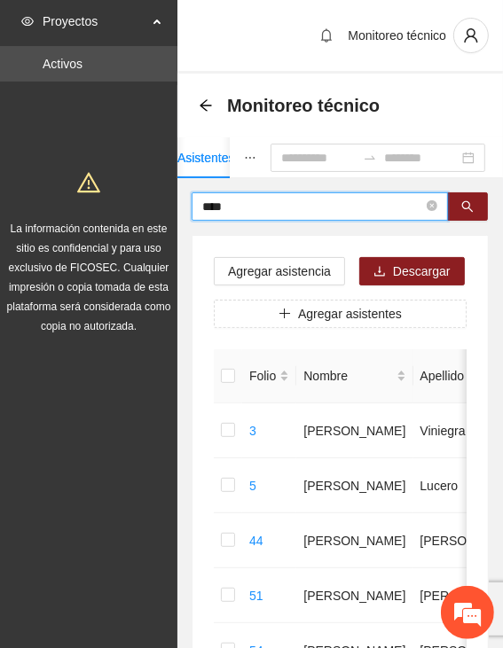
drag, startPoint x: 259, startPoint y: 207, endPoint x: 129, endPoint y: 207, distance: 129.4
type input "****"
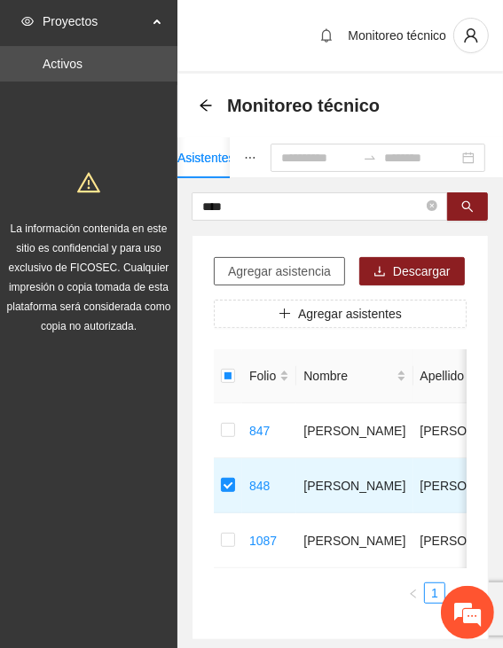
click at [272, 275] on span "Agregar asistencia" at bounding box center [279, 270] width 103 height 19
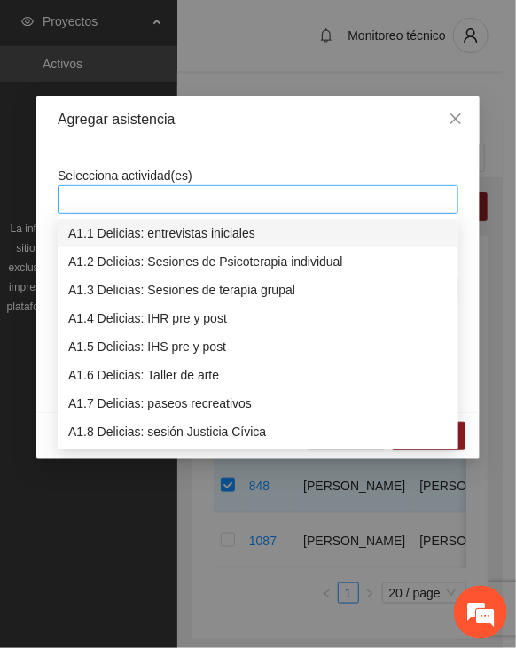
click at [301, 191] on div at bounding box center [258, 199] width 392 height 21
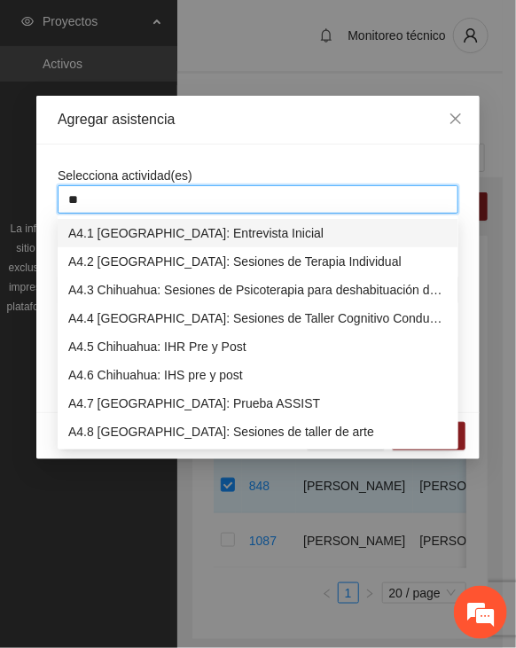
type input "***"
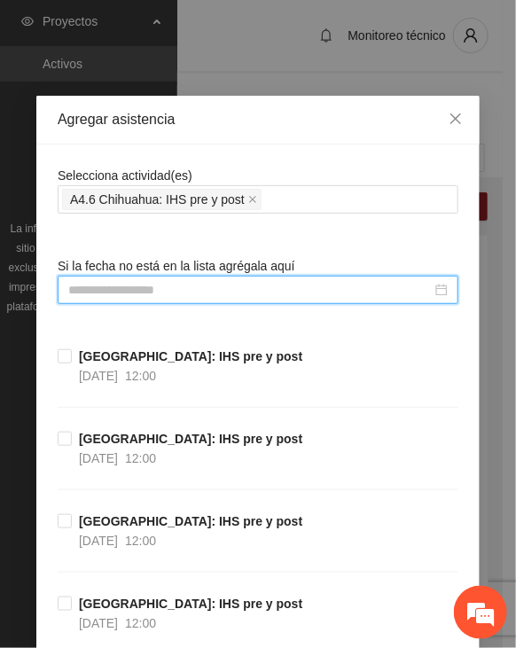
click at [191, 293] on input at bounding box center [249, 289] width 363 height 19
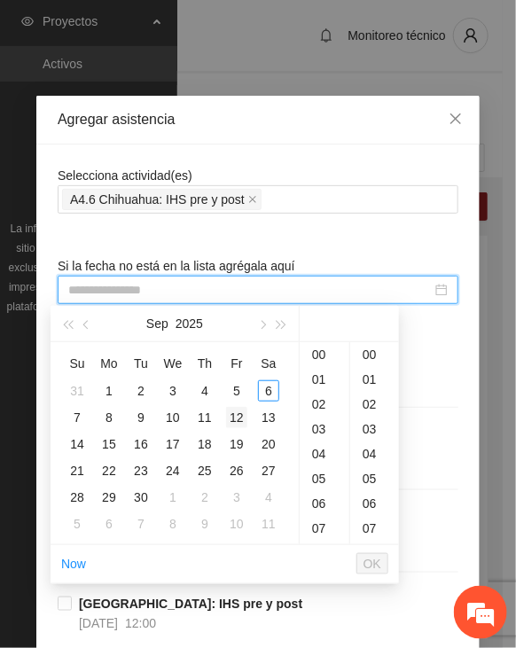
click at [234, 416] on div "12" at bounding box center [236, 417] width 21 height 21
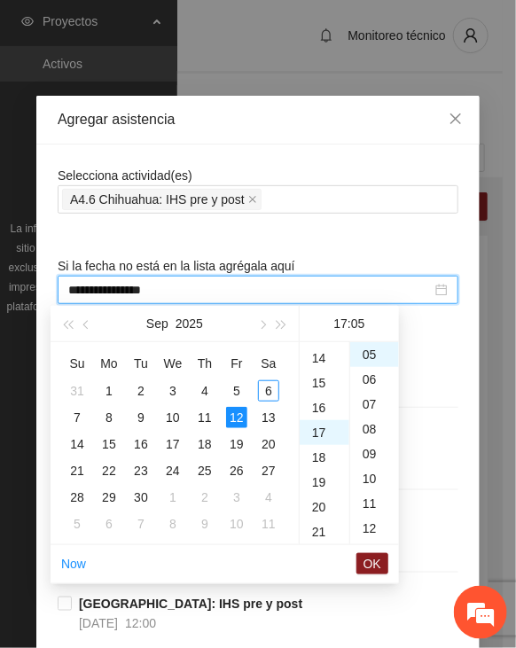
scroll to position [245, 0]
click at [318, 382] on div "11" at bounding box center [325, 382] width 50 height 25
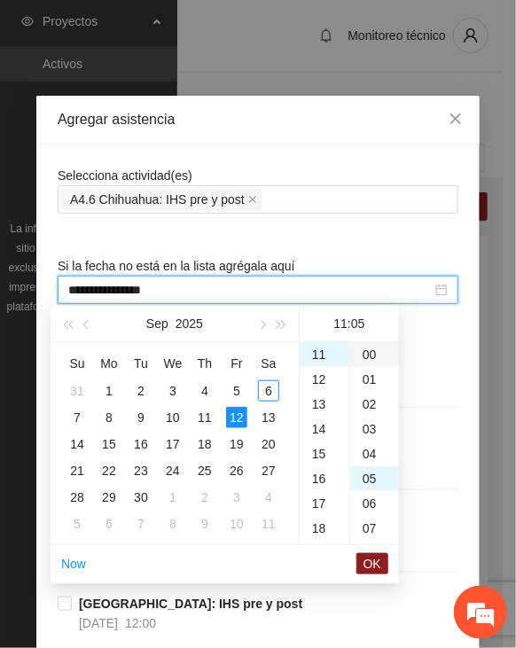
click at [376, 352] on div "00" at bounding box center [374, 354] width 49 height 25
click at [375, 563] on span "OK" at bounding box center [372, 563] width 18 height 19
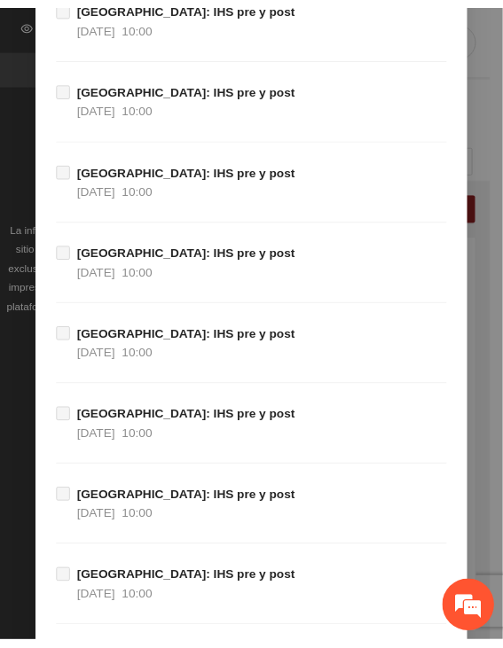
scroll to position [19899, 0]
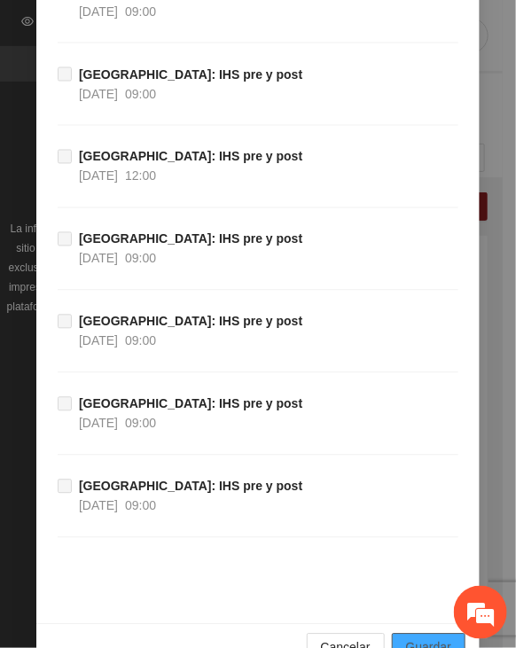
click at [418, 634] on button "Guardar" at bounding box center [429, 648] width 74 height 28
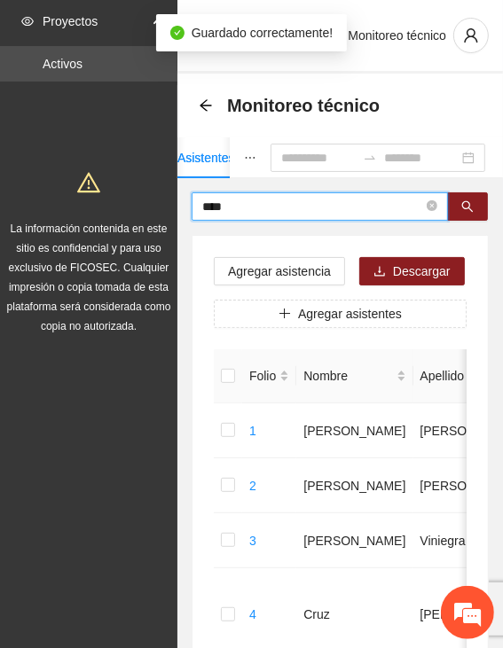
drag, startPoint x: 248, startPoint y: 199, endPoint x: 163, endPoint y: 198, distance: 85.1
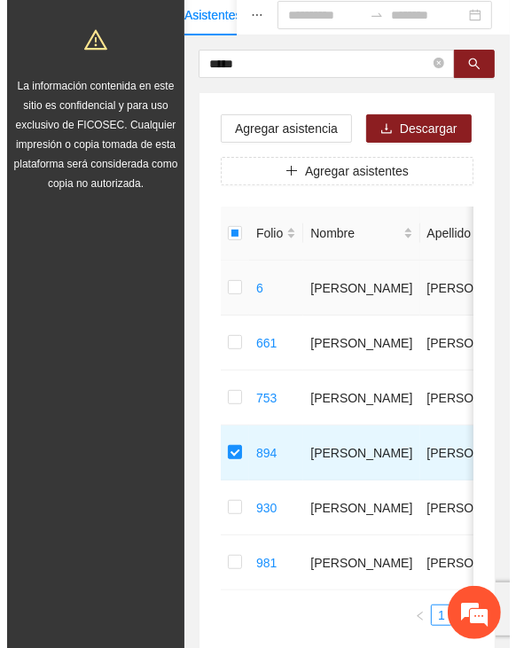
scroll to position [0, 0]
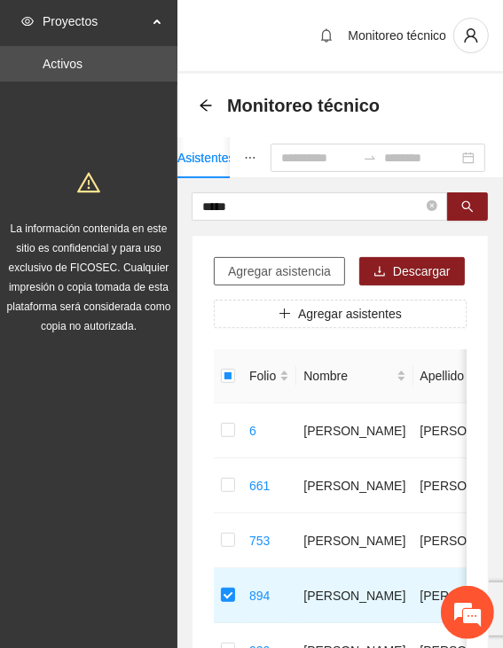
click at [285, 270] on span "Agregar asistencia" at bounding box center [279, 270] width 103 height 19
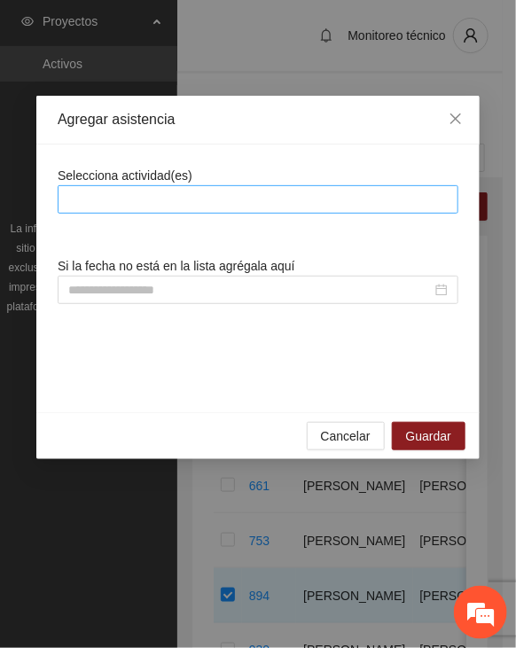
click at [262, 194] on div at bounding box center [258, 199] width 392 height 21
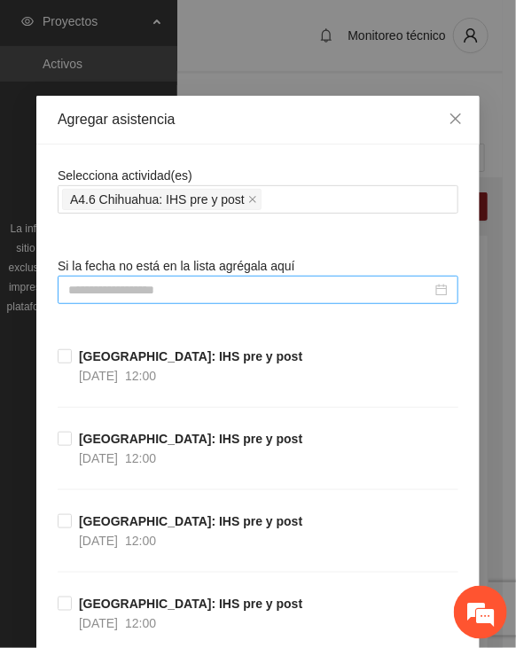
click at [234, 280] on input at bounding box center [249, 289] width 363 height 19
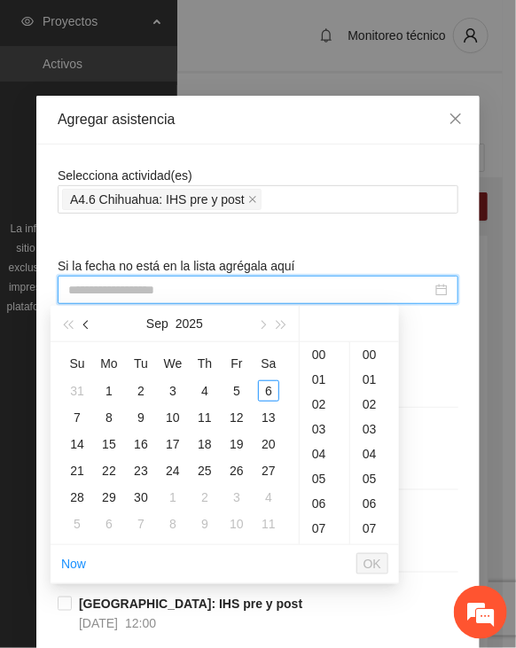
click at [92, 318] on button "button" at bounding box center [86, 323] width 19 height 35
click at [91, 318] on button "button" at bounding box center [86, 323] width 19 height 35
click at [90, 318] on button "button" at bounding box center [86, 323] width 19 height 35
click at [127, 441] on td "17" at bounding box center [141, 444] width 32 height 27
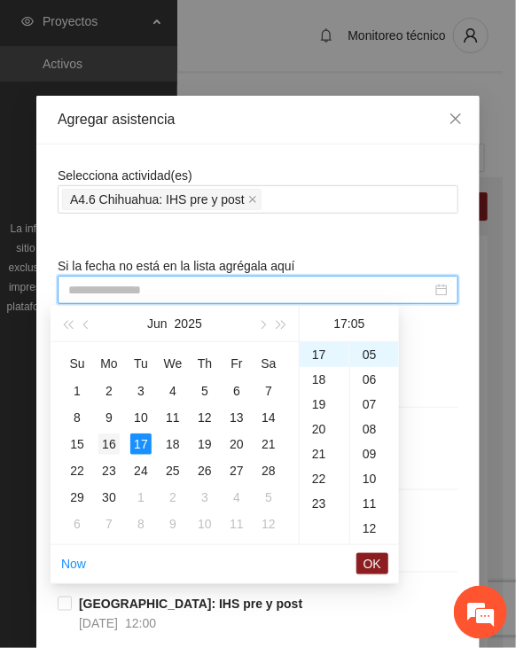
click at [110, 440] on div "16" at bounding box center [108, 443] width 21 height 21
click at [313, 384] on div "18" at bounding box center [325, 379] width 50 height 25
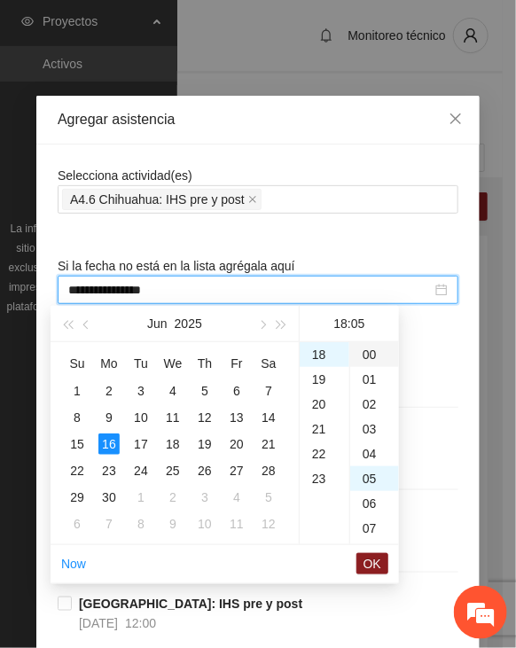
click at [372, 352] on div "00" at bounding box center [374, 354] width 49 height 25
click at [373, 564] on span "OK" at bounding box center [372, 563] width 18 height 19
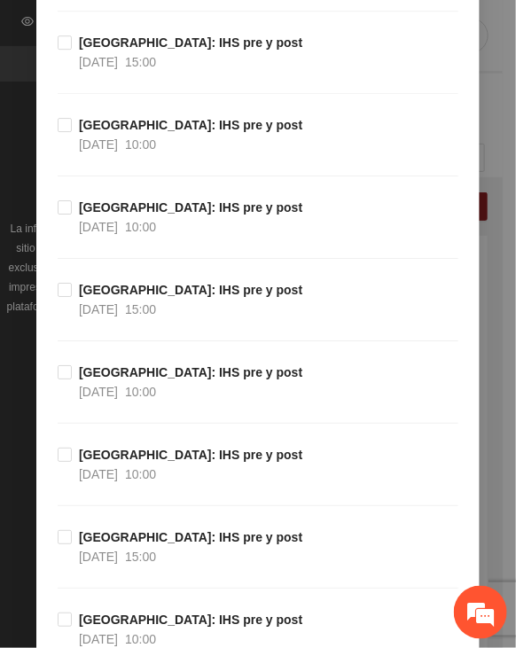
scroll to position [19899, 0]
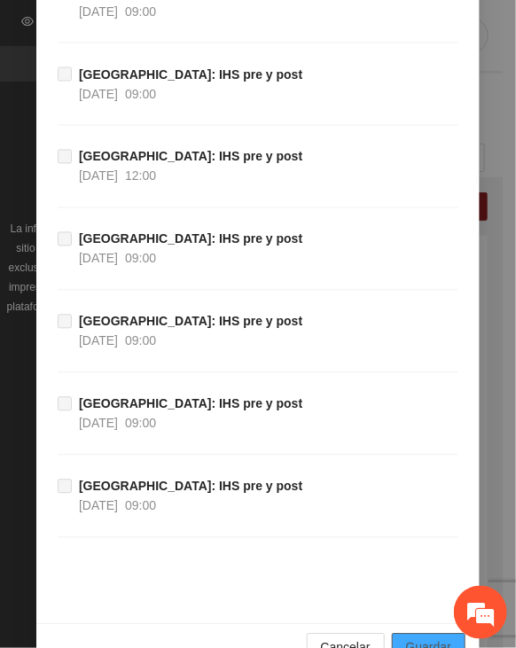
click at [406, 638] on span "Guardar" at bounding box center [428, 647] width 45 height 19
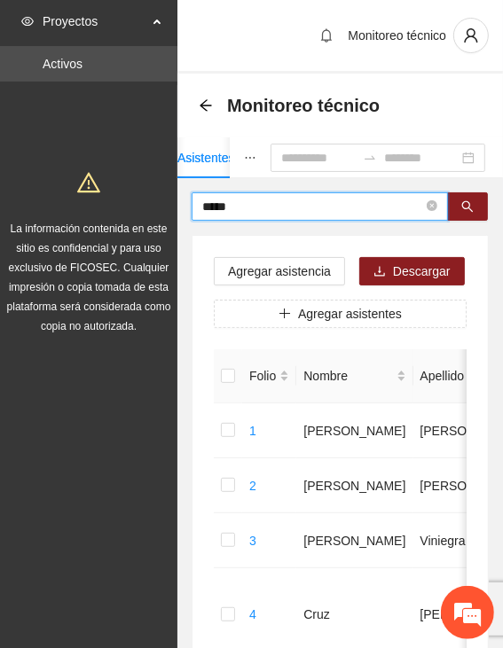
drag, startPoint x: 238, startPoint y: 205, endPoint x: 113, endPoint y: 205, distance: 125.0
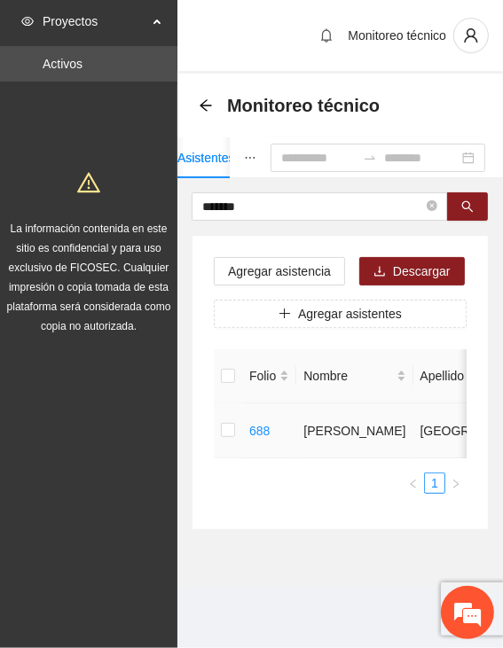
click at [242, 432] on td "688" at bounding box center [269, 430] width 54 height 55
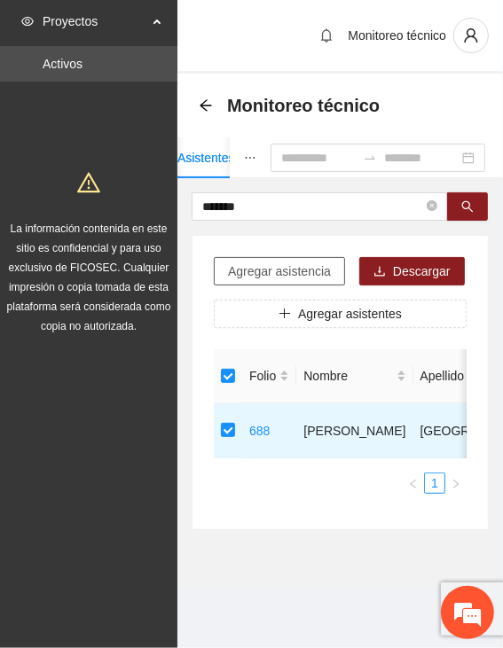
click at [246, 258] on button "Agregar asistencia" at bounding box center [279, 271] width 131 height 28
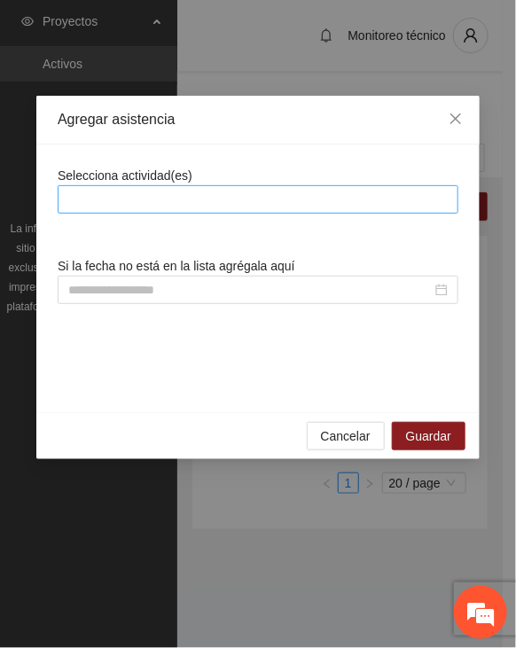
click at [257, 192] on div at bounding box center [258, 199] width 392 height 21
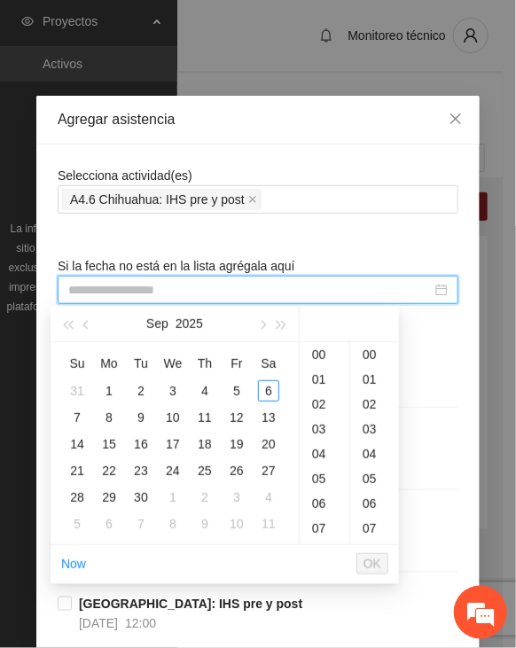
click at [265, 283] on input at bounding box center [249, 289] width 363 height 19
click at [202, 438] on div "18" at bounding box center [204, 443] width 21 height 21
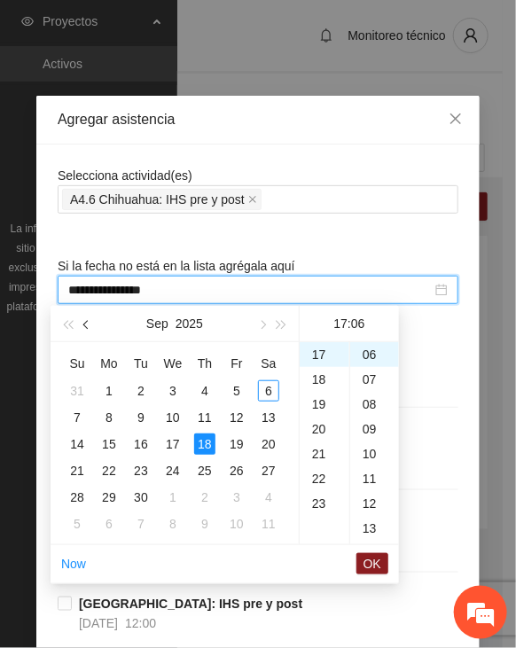
click at [86, 322] on span "button" at bounding box center [87, 325] width 9 height 9
click at [170, 439] on div "18" at bounding box center [172, 443] width 21 height 21
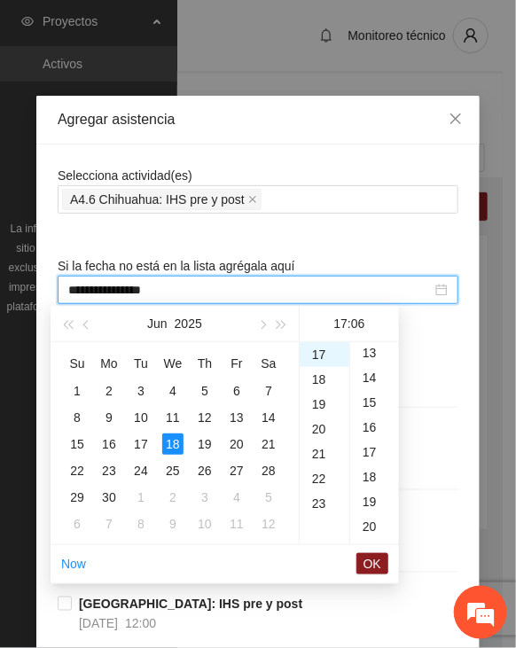
scroll to position [325, 0]
click at [373, 409] on div "15" at bounding box center [374, 401] width 49 height 25
click at [366, 552] on li "OK" at bounding box center [372, 564] width 32 height 30
click at [368, 557] on span "OK" at bounding box center [372, 563] width 18 height 19
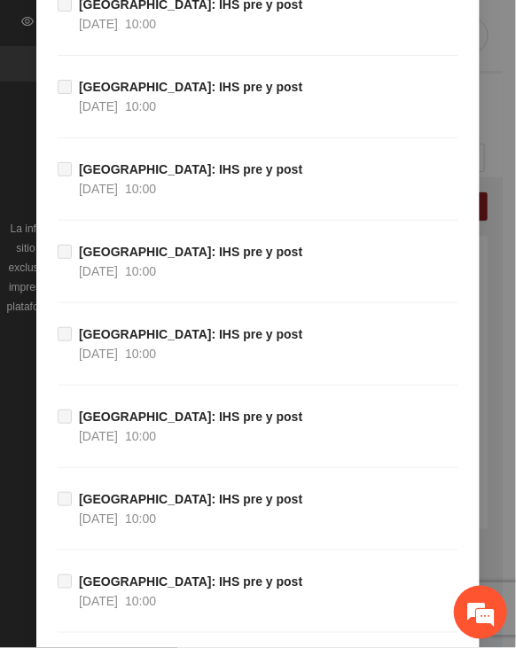
scroll to position [19899, 0]
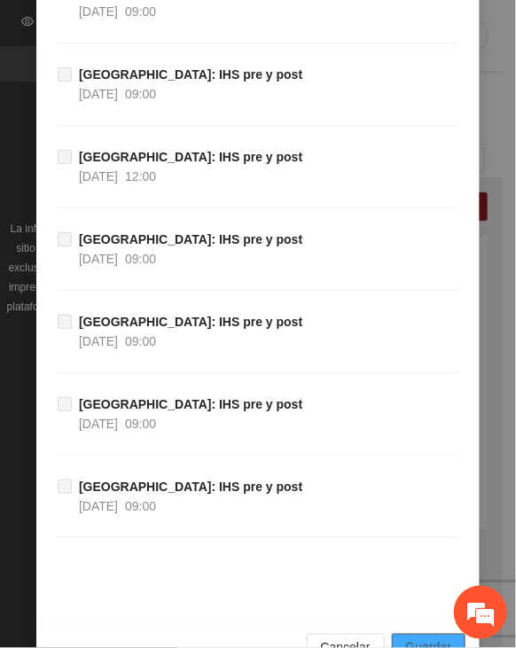
click at [415, 638] on span "Guardar" at bounding box center [428, 647] width 45 height 19
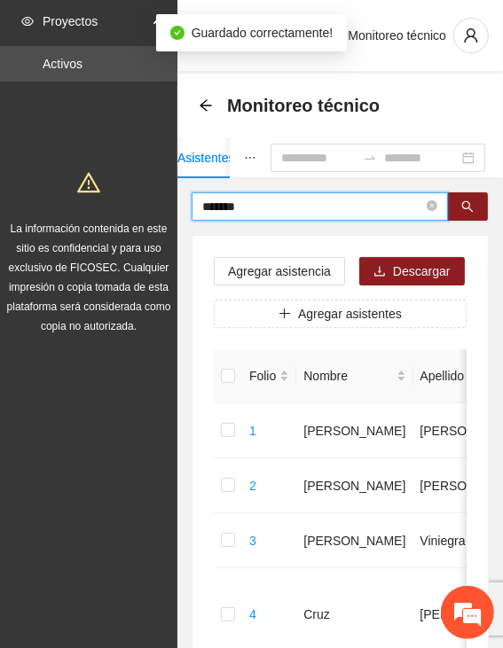
drag, startPoint x: 248, startPoint y: 202, endPoint x: 128, endPoint y: 212, distance: 120.9
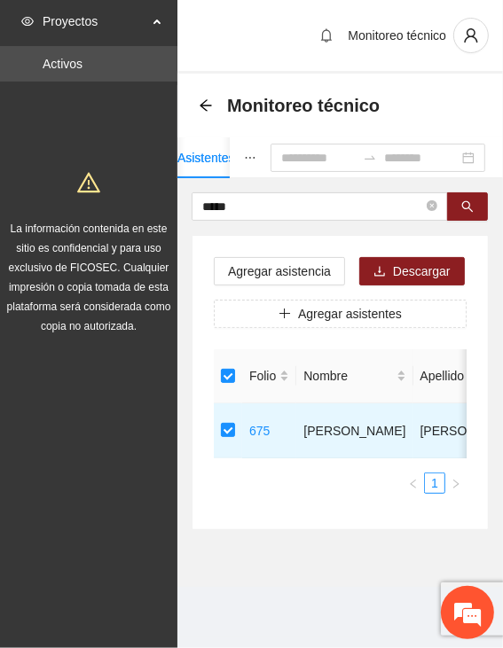
click at [278, 249] on div "Agregar asistencia Descargar Agregar asistentes Folio Nombre Apellido 1 Apellid…" at bounding box center [339, 382] width 295 height 293
click at [277, 267] on span "Agregar asistencia" at bounding box center [279, 270] width 103 height 19
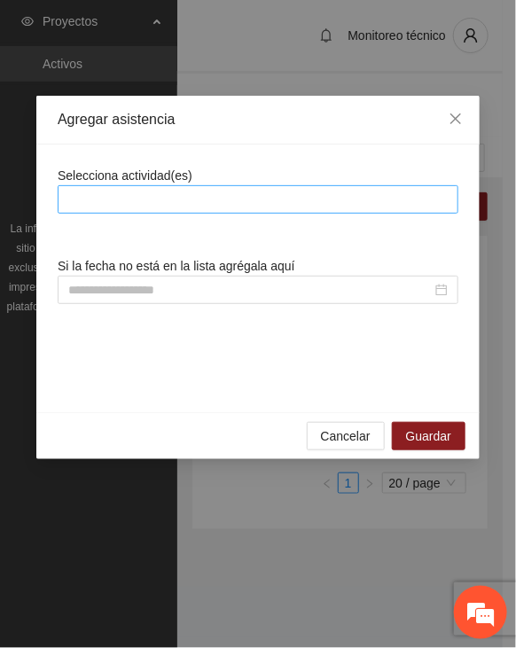
click at [274, 201] on div at bounding box center [258, 199] width 392 height 21
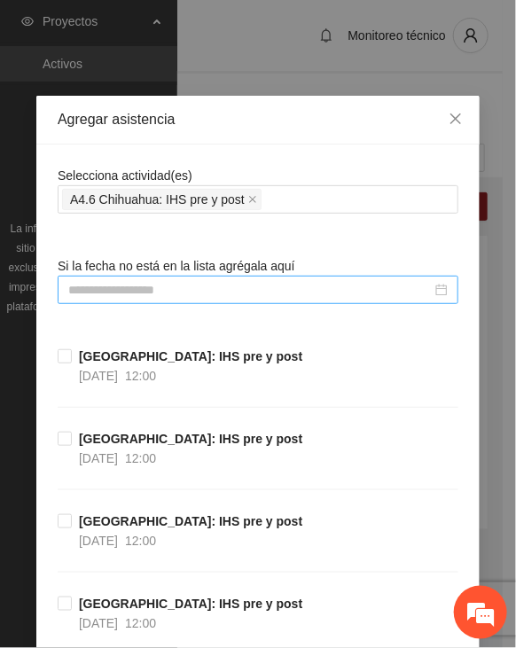
click at [216, 282] on input at bounding box center [249, 289] width 363 height 19
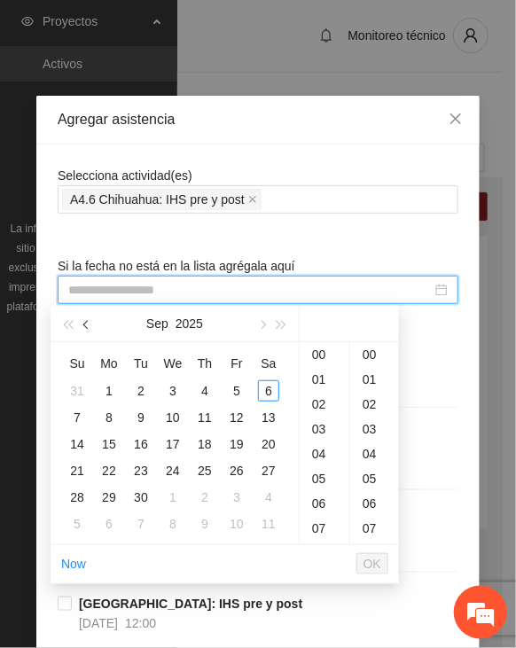
click at [78, 313] on button "button" at bounding box center [86, 323] width 19 height 35
click at [84, 323] on button "button" at bounding box center [86, 323] width 19 height 35
click at [84, 323] on span "button" at bounding box center [87, 325] width 9 height 9
click at [212, 445] on div "19" at bounding box center [204, 443] width 21 height 21
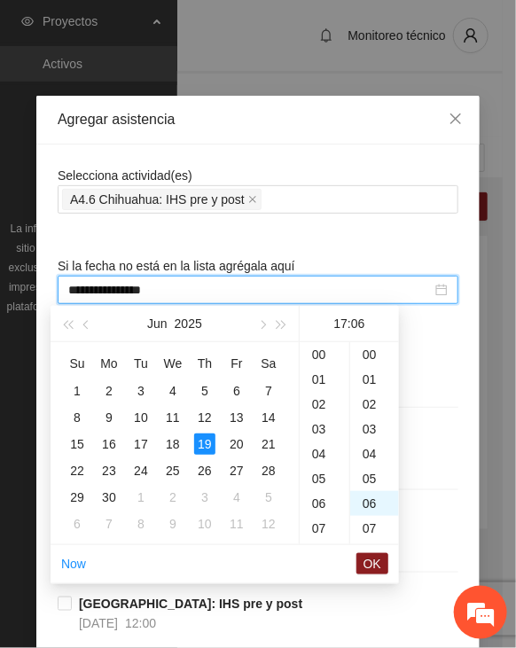
scroll to position [149, 0]
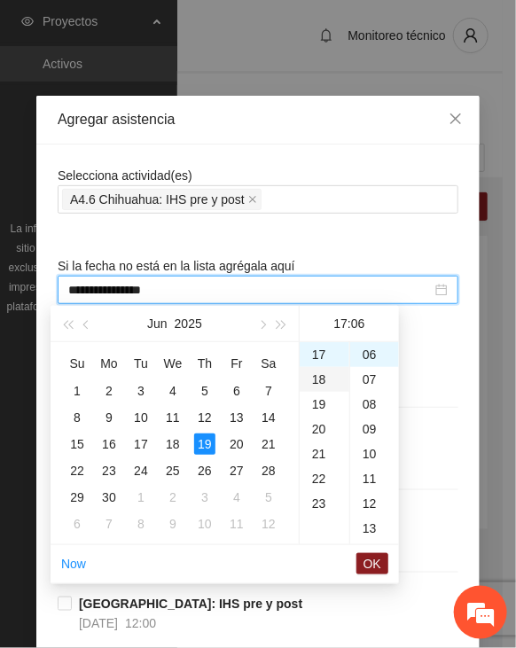
click at [316, 377] on div "18" at bounding box center [325, 379] width 50 height 25
click at [316, 373] on div "19" at bounding box center [325, 379] width 50 height 25
click at [370, 403] on div "08" at bounding box center [374, 404] width 49 height 25
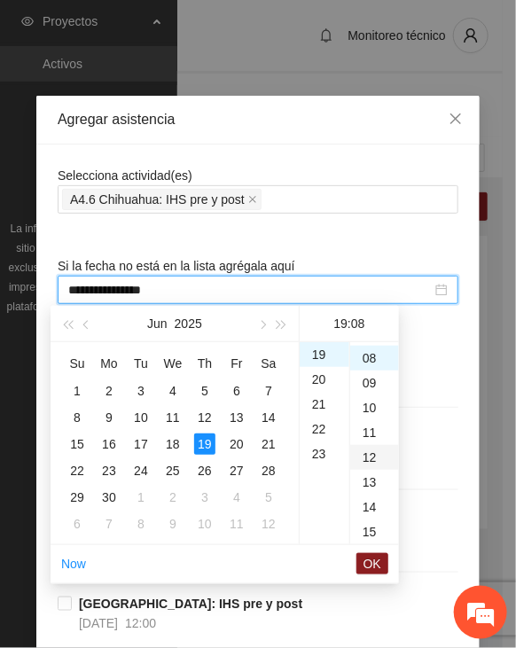
scroll to position [199, 0]
click at [376, 523] on div "15" at bounding box center [374, 528] width 49 height 25
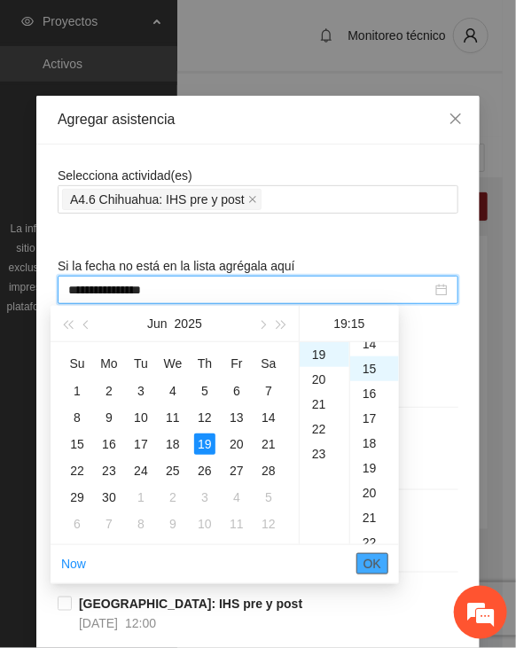
scroll to position [372, 0]
click at [365, 554] on span "OK" at bounding box center [372, 563] width 18 height 19
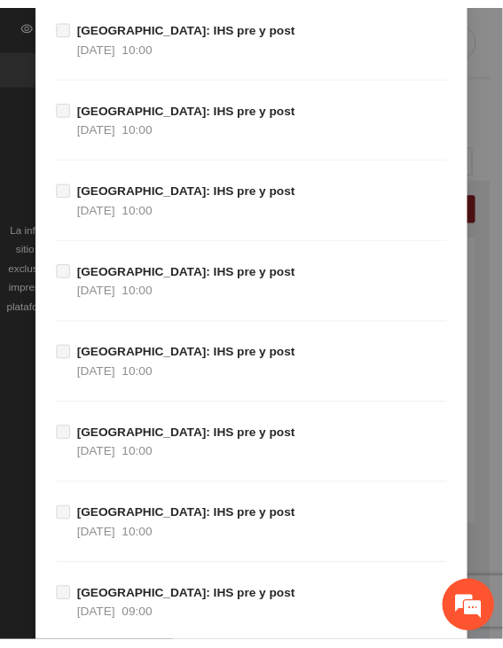
scroll to position [19899, 0]
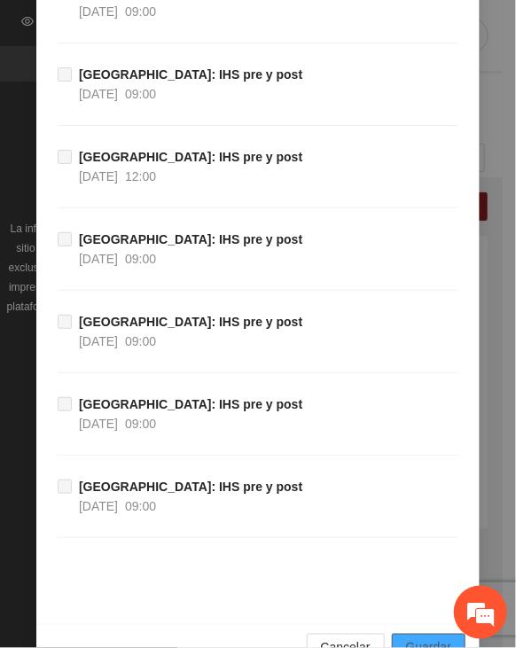
click at [437, 638] on span "Guardar" at bounding box center [428, 647] width 45 height 19
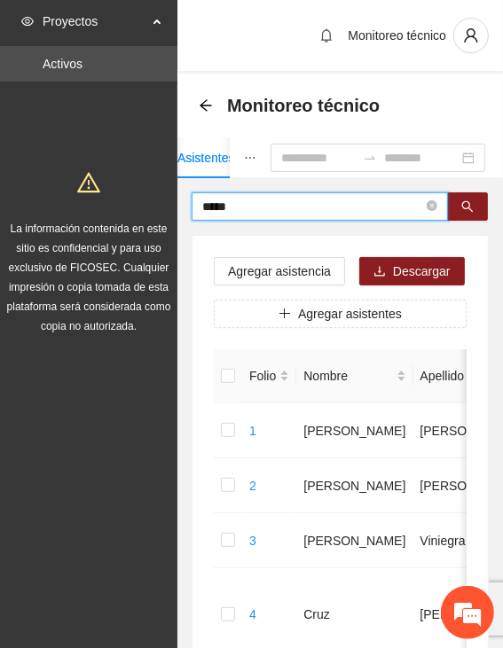
drag, startPoint x: 292, startPoint y: 205, endPoint x: 124, endPoint y: 201, distance: 167.5
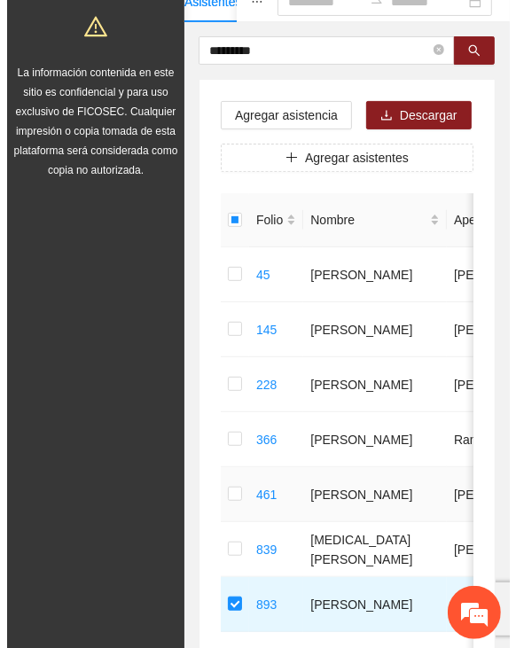
scroll to position [0, 0]
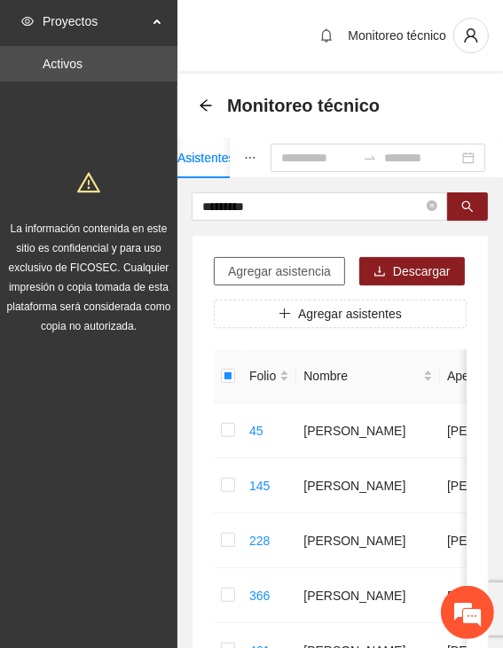
click at [287, 262] on span "Agregar asistencia" at bounding box center [279, 270] width 103 height 19
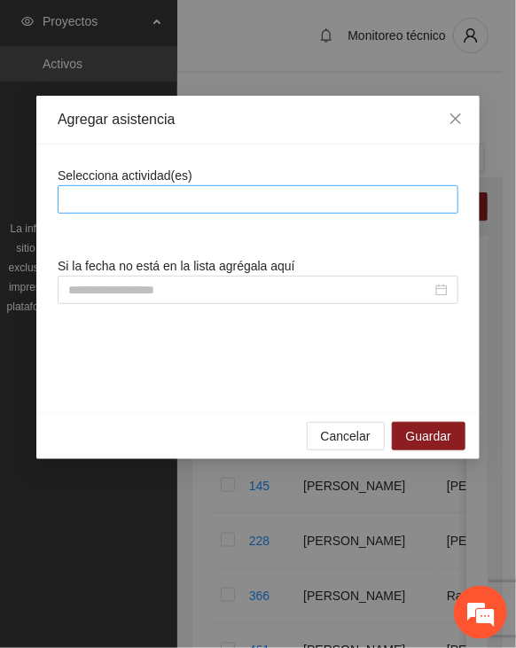
click at [280, 197] on div at bounding box center [258, 199] width 392 height 21
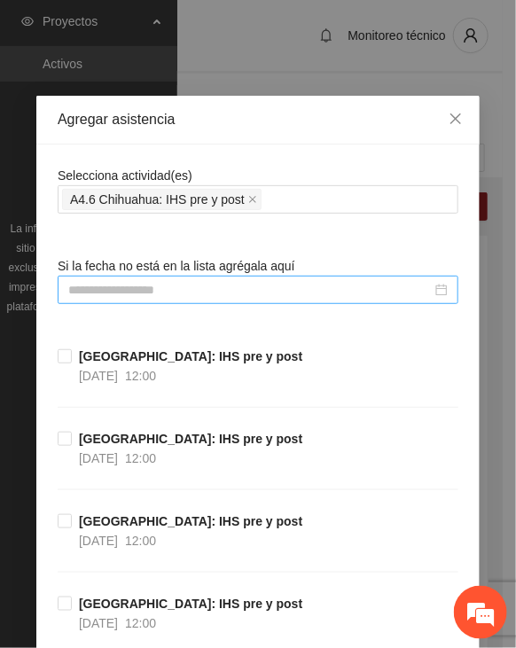
click at [152, 280] on input at bounding box center [249, 289] width 363 height 19
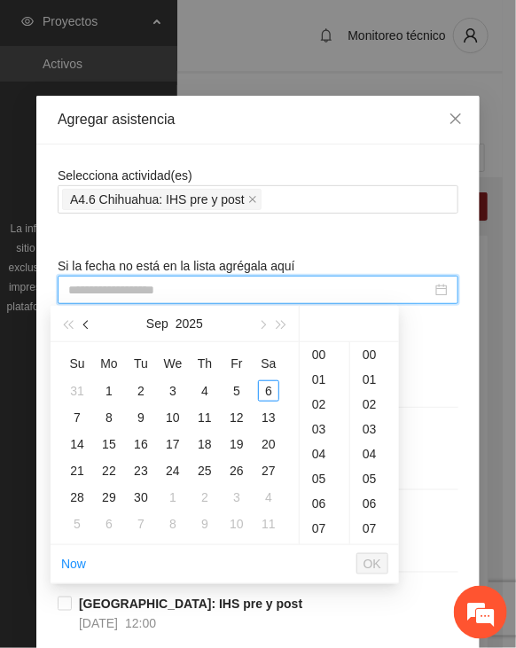
click at [85, 323] on span "button" at bounding box center [87, 325] width 9 height 9
click at [206, 417] on div "12" at bounding box center [204, 417] width 21 height 21
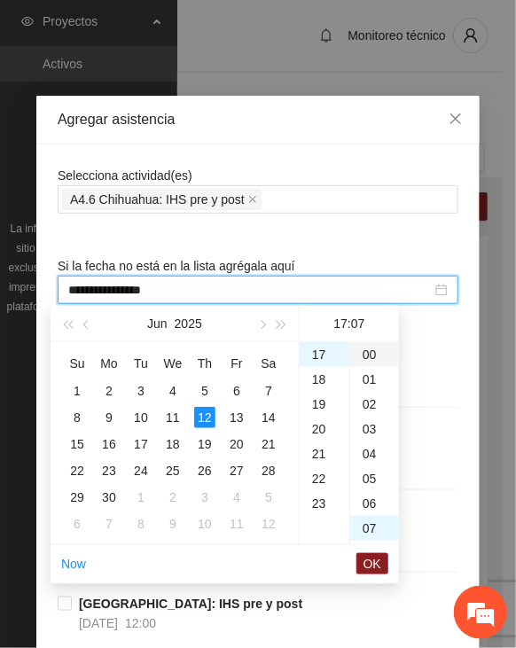
click at [366, 347] on div "00" at bounding box center [374, 354] width 49 height 25
click at [378, 563] on span "OK" at bounding box center [372, 563] width 18 height 19
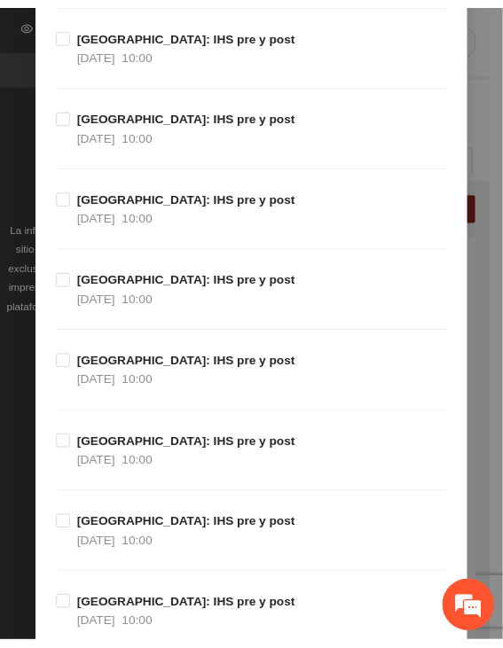
scroll to position [19899, 0]
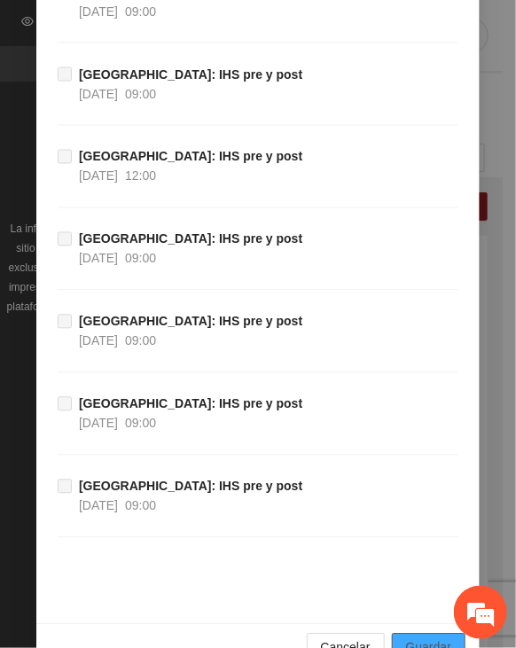
click at [429, 638] on span "Guardar" at bounding box center [428, 647] width 45 height 19
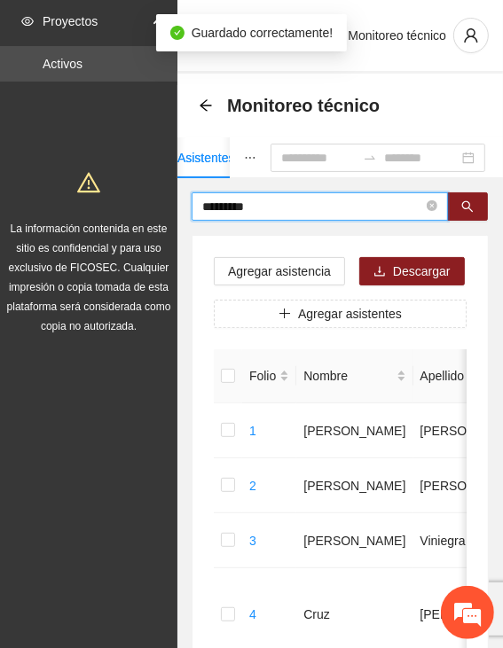
drag, startPoint x: 299, startPoint y: 203, endPoint x: 129, endPoint y: 207, distance: 169.3
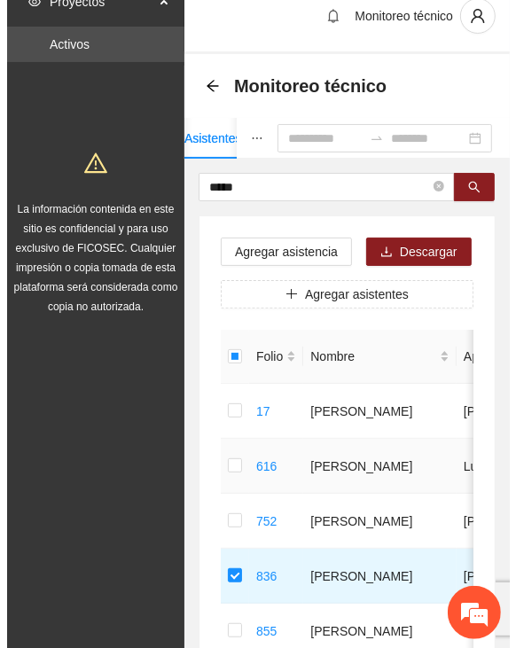
scroll to position [0, 0]
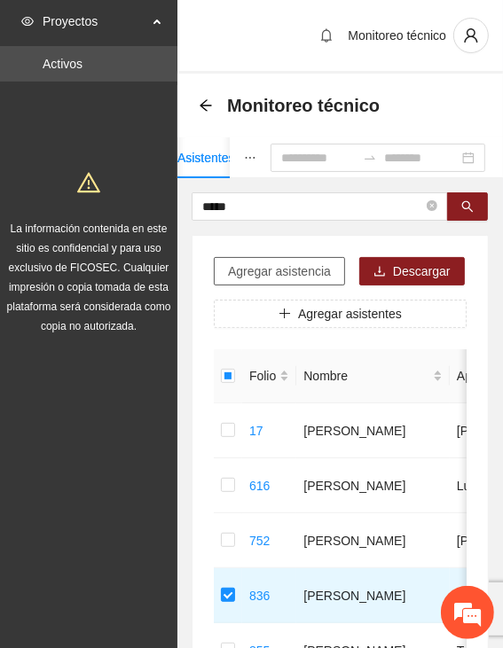
click at [280, 269] on span "Agregar asistencia" at bounding box center [279, 270] width 103 height 19
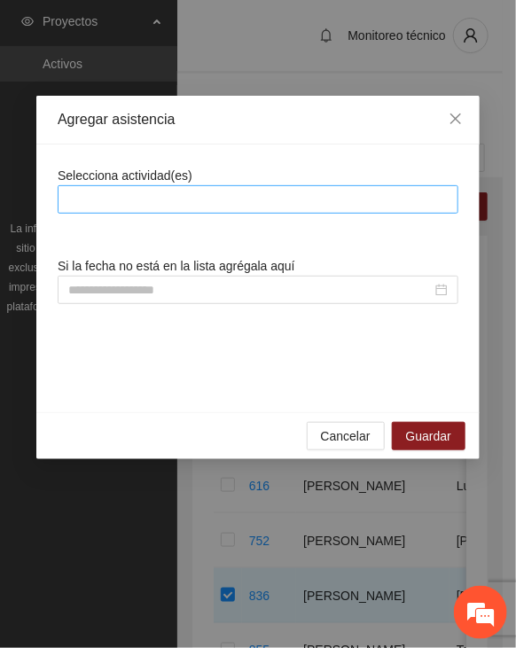
click at [285, 191] on div at bounding box center [258, 199] width 392 height 21
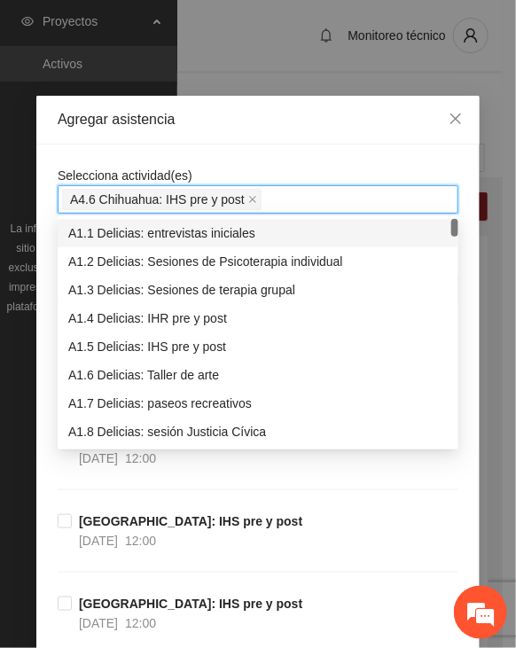
click at [308, 130] on div "Agregar asistencia" at bounding box center [257, 120] width 443 height 49
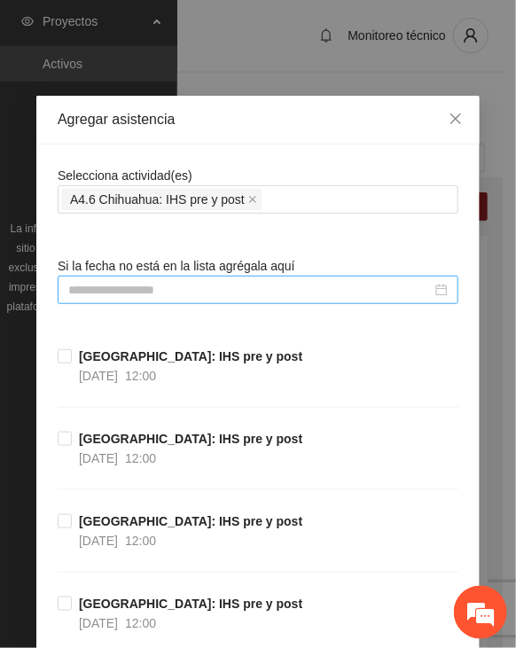
click at [199, 285] on input at bounding box center [249, 289] width 363 height 19
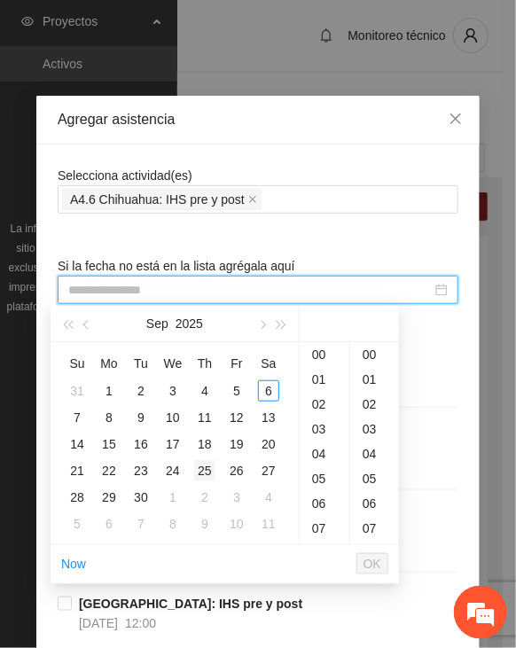
click at [202, 468] on div "25" at bounding box center [204, 470] width 21 height 21
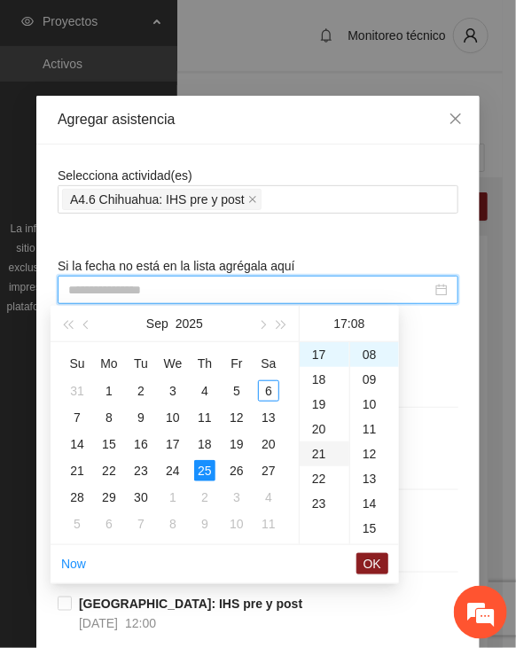
scroll to position [199, 0]
click at [323, 378] on div "18" at bounding box center [325, 379] width 50 height 25
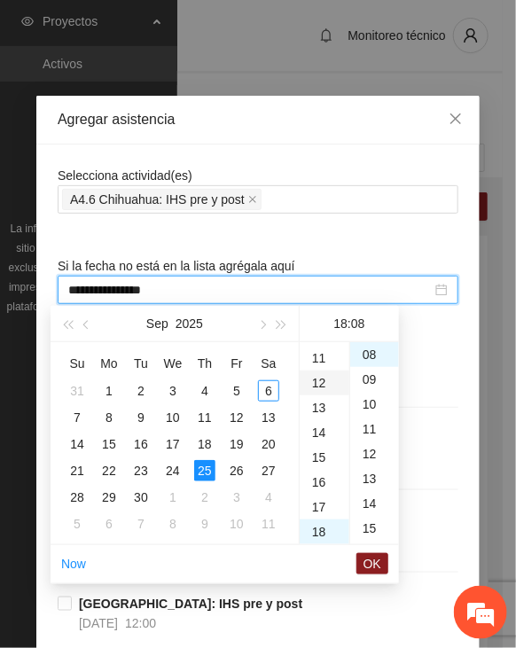
click at [321, 387] on div "12" at bounding box center [325, 382] width 50 height 25
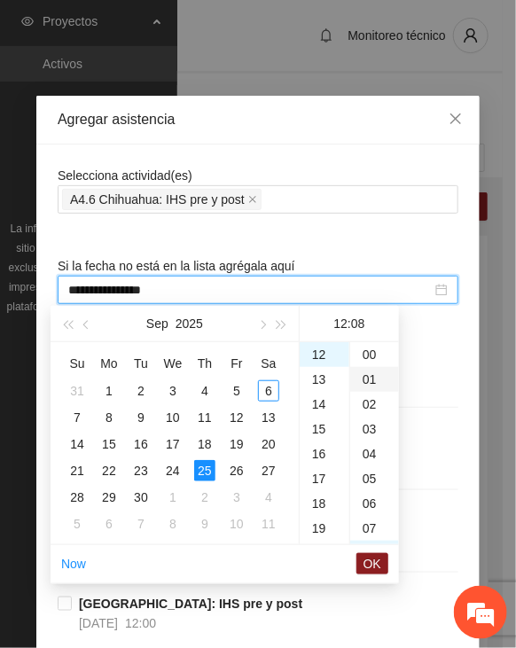
drag, startPoint x: 362, startPoint y: 351, endPoint x: 374, endPoint y: 386, distance: 36.4
click at [362, 352] on div "00" at bounding box center [374, 354] width 49 height 25
click at [374, 559] on span "OK" at bounding box center [372, 563] width 18 height 19
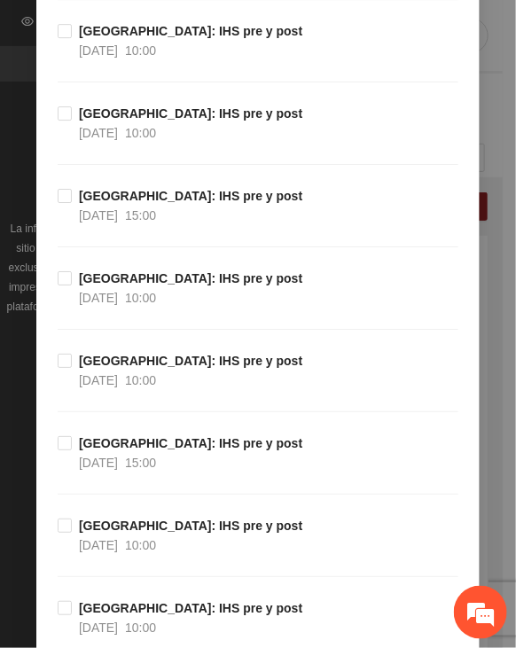
scroll to position [19899, 0]
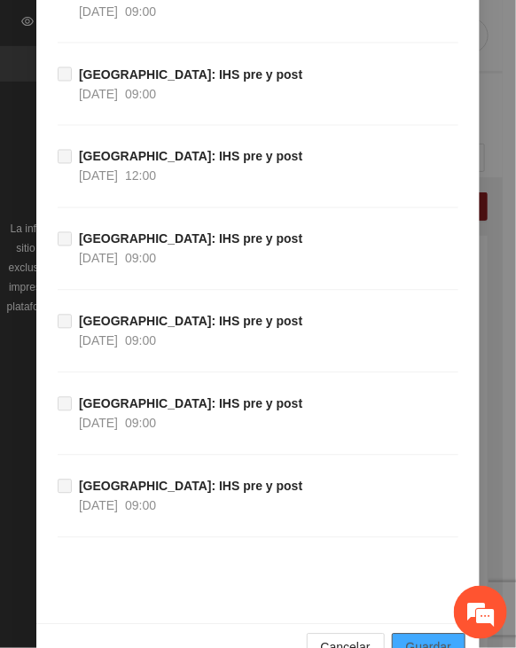
click at [425, 638] on span "Guardar" at bounding box center [428, 647] width 45 height 19
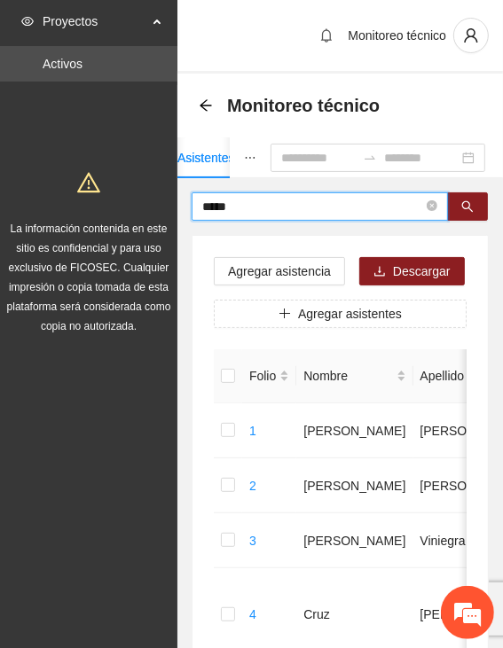
drag, startPoint x: 319, startPoint y: 207, endPoint x: 31, endPoint y: 204, distance: 288.1
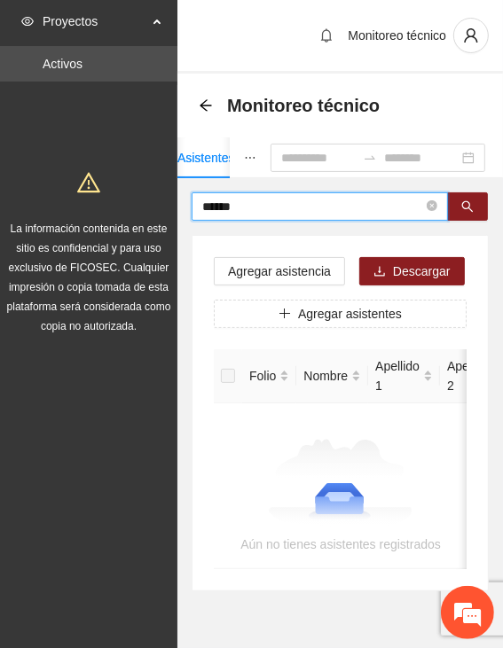
drag, startPoint x: 261, startPoint y: 206, endPoint x: 155, endPoint y: 200, distance: 105.6
click at [155, 200] on section "Proyectos Activos La información contenida en este sitio es confidencial y para…" at bounding box center [251, 349] width 503 height 698
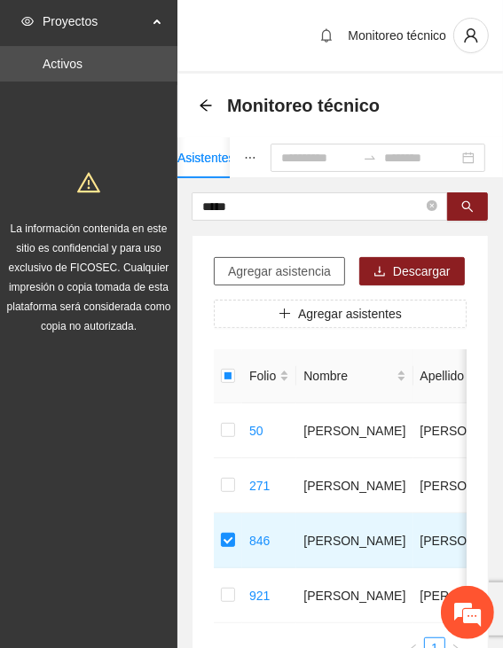
click at [274, 272] on span "Agregar asistencia" at bounding box center [279, 270] width 103 height 19
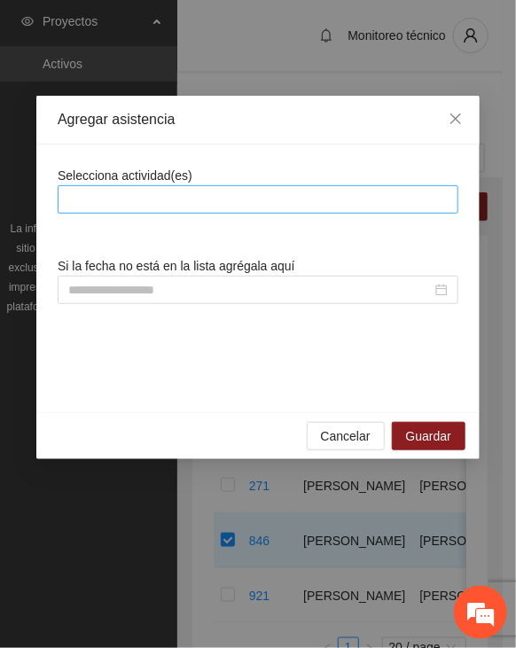
click at [282, 201] on div at bounding box center [258, 199] width 392 height 21
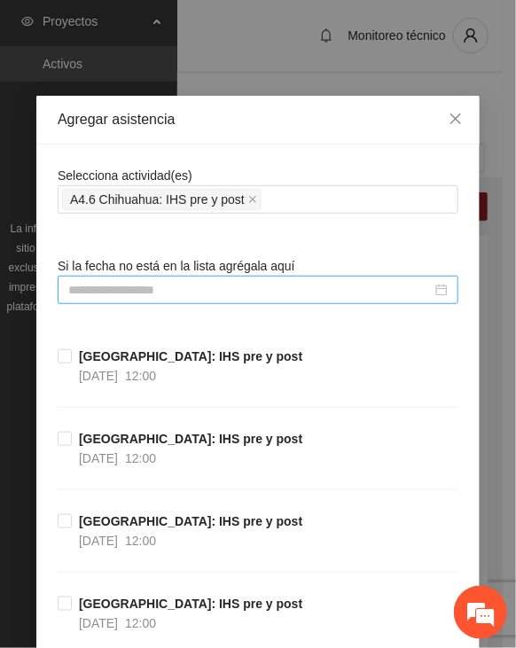
click at [167, 295] on input at bounding box center [249, 289] width 363 height 19
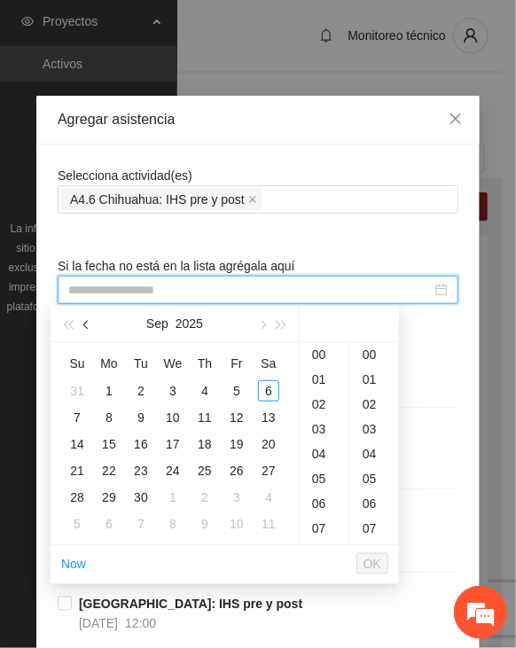
click at [86, 325] on span "button" at bounding box center [87, 325] width 9 height 9
click at [85, 325] on span "button" at bounding box center [87, 325] width 9 height 9
click at [84, 326] on span "button" at bounding box center [87, 325] width 9 height 9
click at [105, 386] on div "2" at bounding box center [108, 390] width 21 height 21
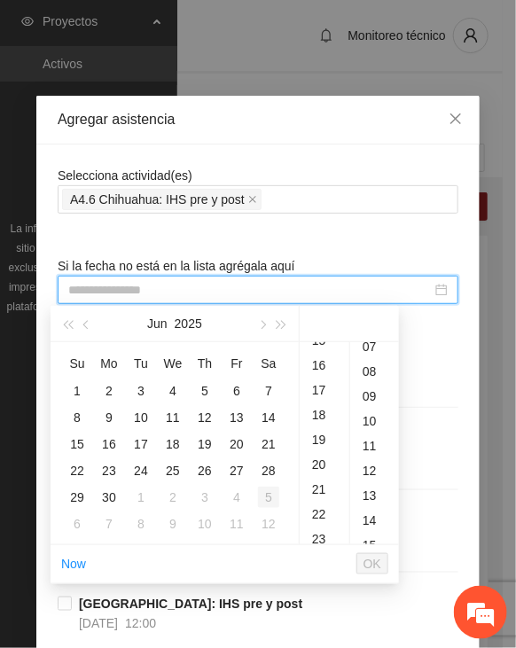
scroll to position [199, 0]
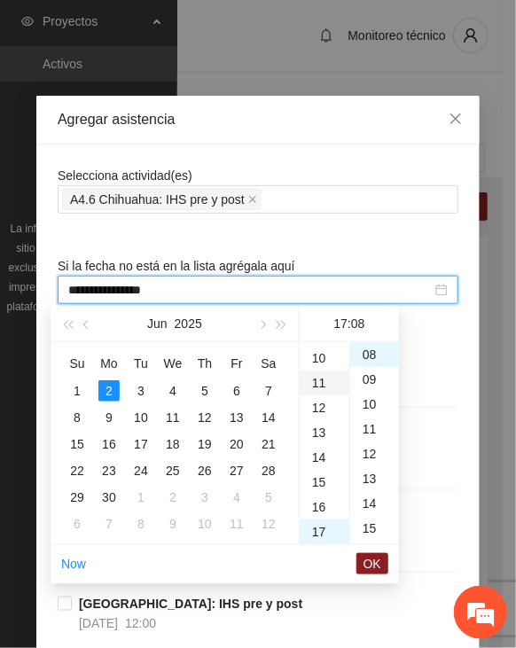
click at [322, 375] on div "11" at bounding box center [325, 382] width 50 height 25
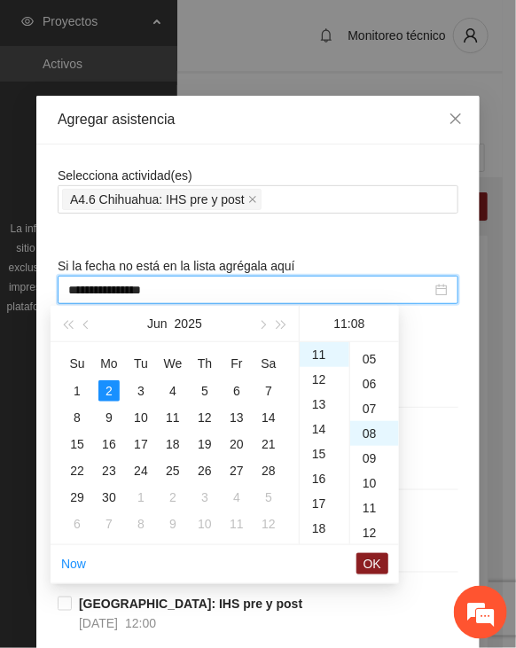
scroll to position [0, 0]
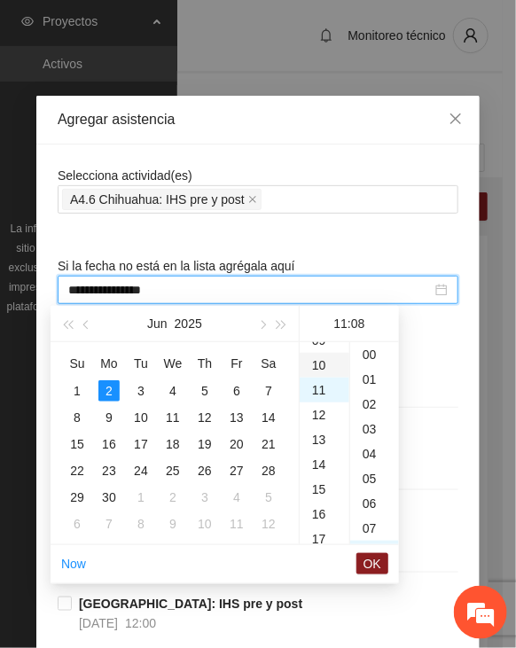
click at [318, 361] on div "10" at bounding box center [325, 365] width 50 height 25
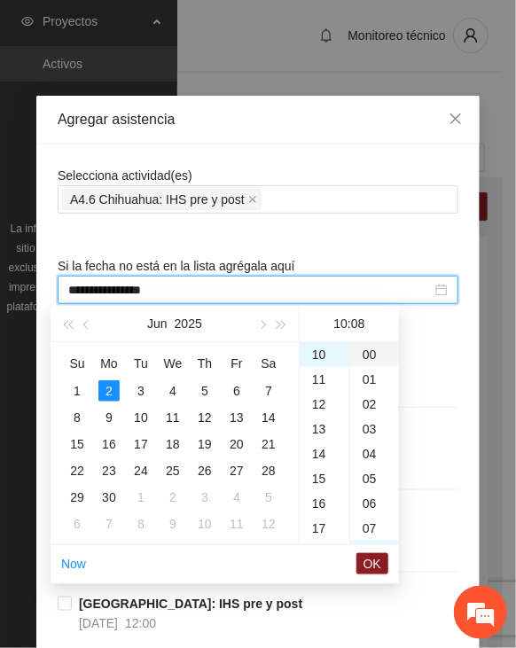
click at [379, 360] on div "00" at bounding box center [374, 354] width 49 height 25
click at [363, 563] on button "OK" at bounding box center [372, 563] width 32 height 21
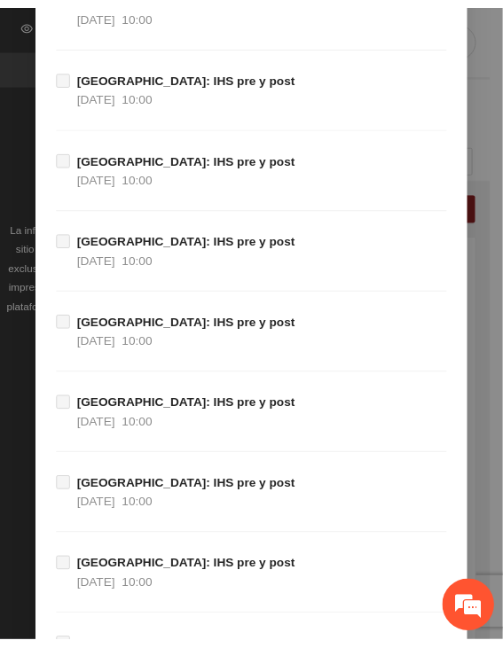
scroll to position [19899, 0]
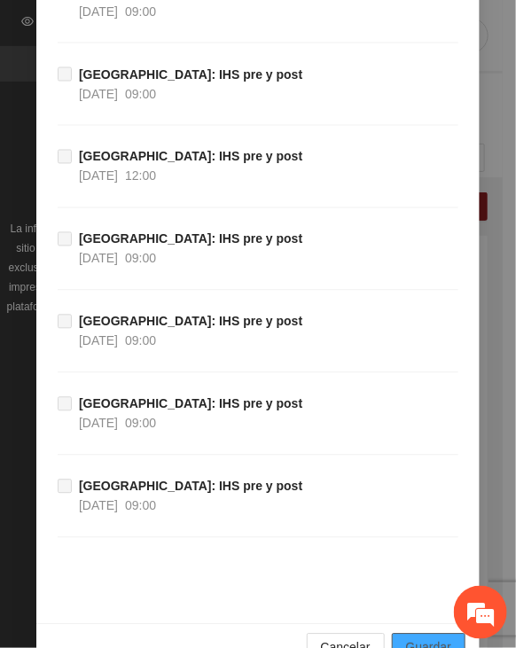
drag, startPoint x: 418, startPoint y: 602, endPoint x: 428, endPoint y: 574, distance: 29.2
click at [419, 638] on span "Guardar" at bounding box center [428, 647] width 45 height 19
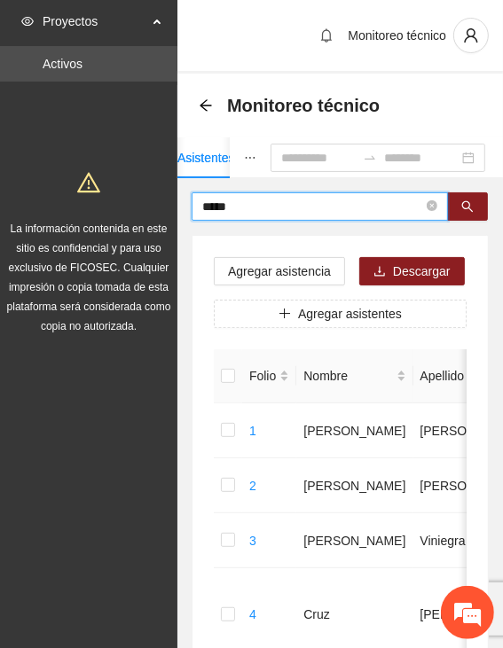
drag, startPoint x: 206, startPoint y: 199, endPoint x: 72, endPoint y: 207, distance: 134.1
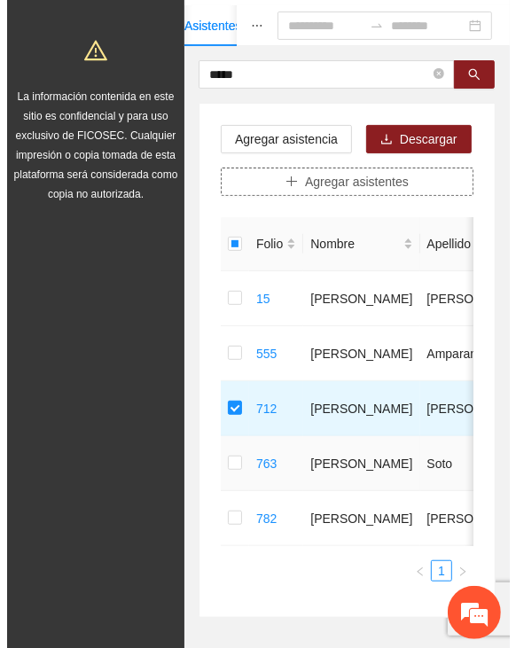
scroll to position [0, 0]
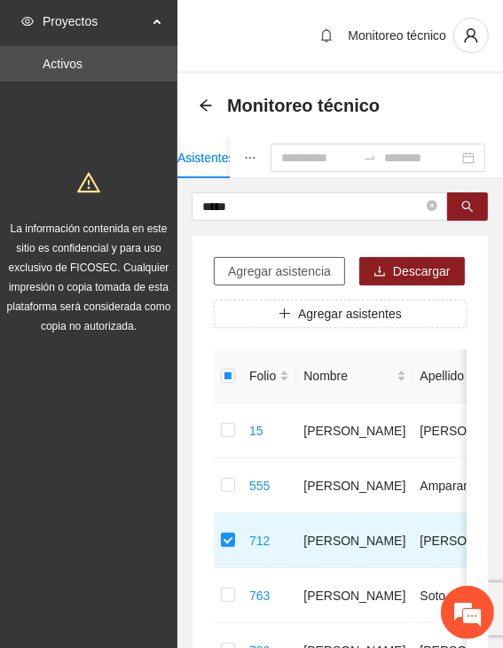
click at [297, 263] on span "Agregar asistencia" at bounding box center [279, 270] width 103 height 19
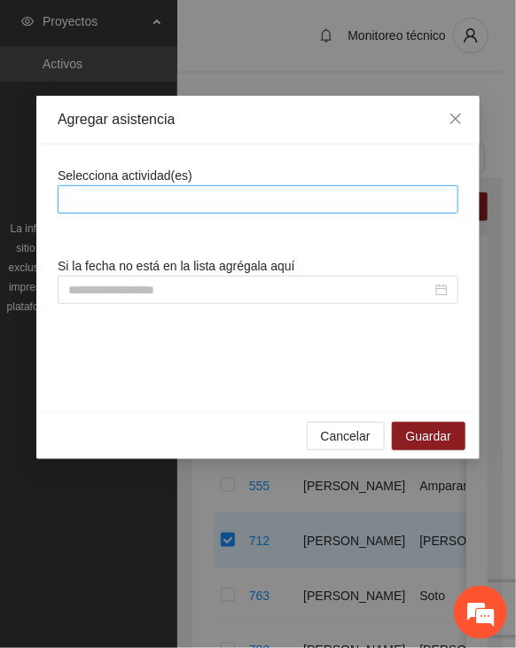
click at [262, 192] on div at bounding box center [258, 199] width 392 height 21
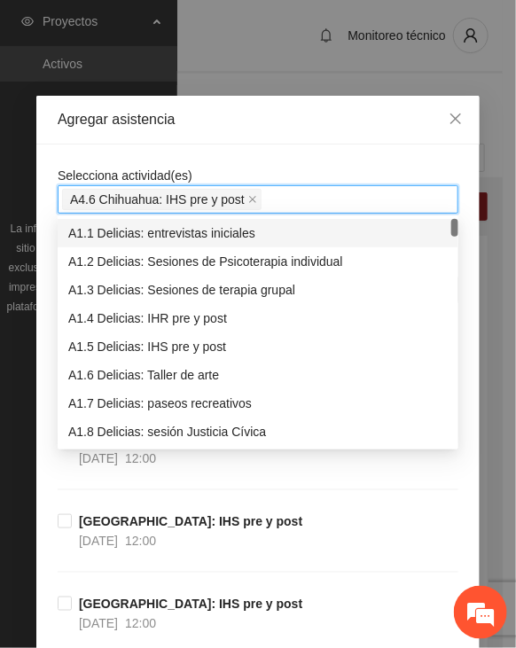
click at [306, 171] on div "Selecciona actividad(es) A4.6 Chihuahua: IHS pre y post A4.6 Chihuahua: IHS pre…" at bounding box center [258, 190] width 401 height 48
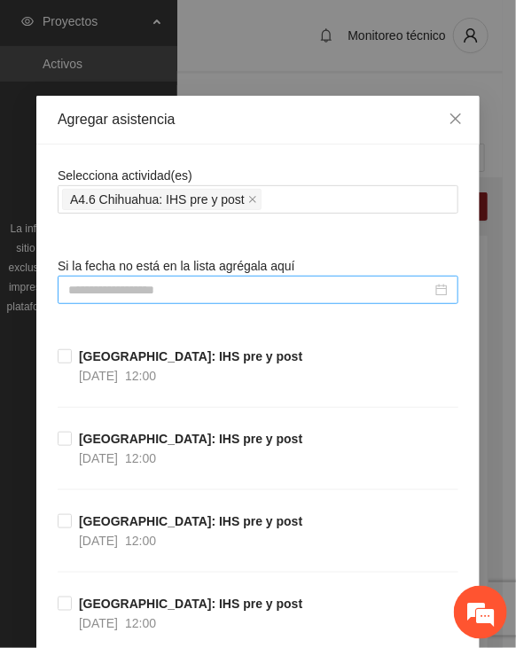
click at [211, 297] on input at bounding box center [249, 289] width 363 height 19
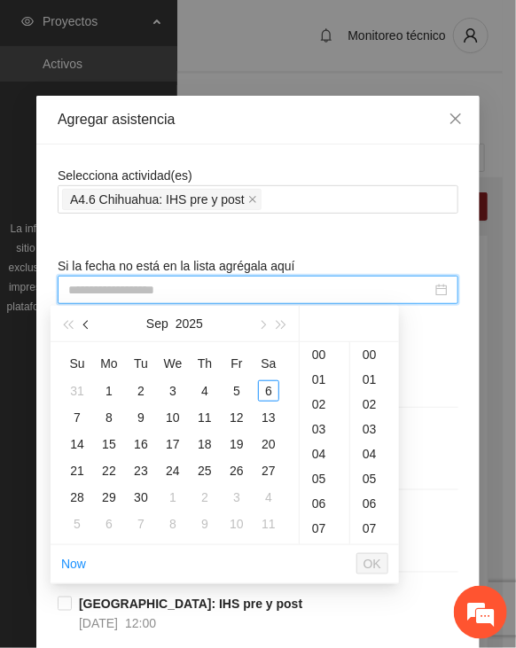
click at [85, 320] on button "button" at bounding box center [86, 323] width 19 height 35
click at [175, 413] on div "11" at bounding box center [172, 417] width 21 height 21
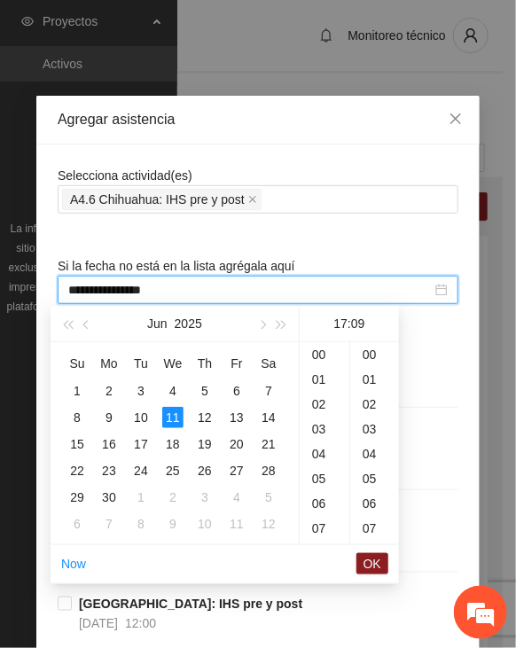
scroll to position [223, 0]
click at [261, 320] on button "button" at bounding box center [261, 323] width 19 height 35
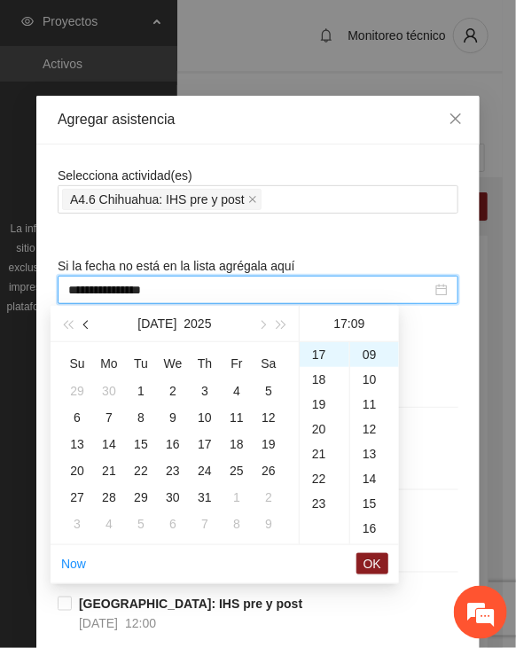
click at [90, 320] on button "button" at bounding box center [86, 323] width 19 height 35
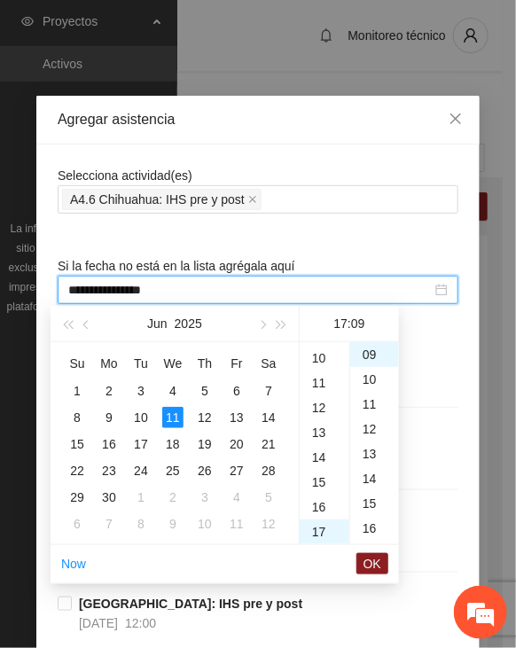
scroll to position [68, 0]
click at [317, 509] on div "09" at bounding box center [325, 509] width 50 height 25
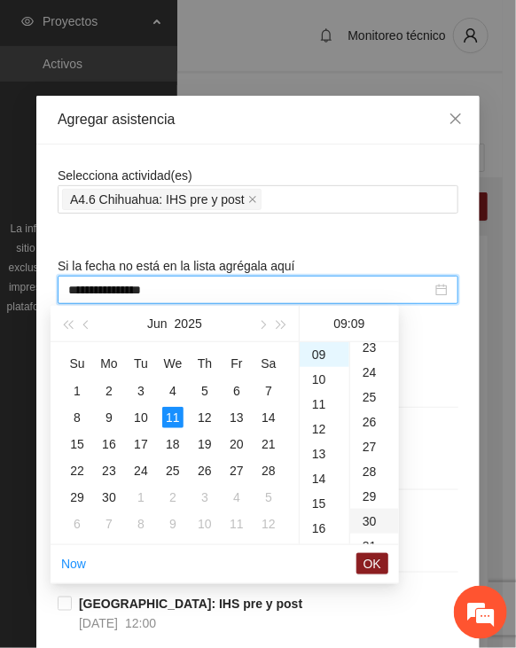
click at [369, 518] on div "30" at bounding box center [374, 521] width 49 height 25
click at [368, 561] on span "OK" at bounding box center [372, 563] width 18 height 19
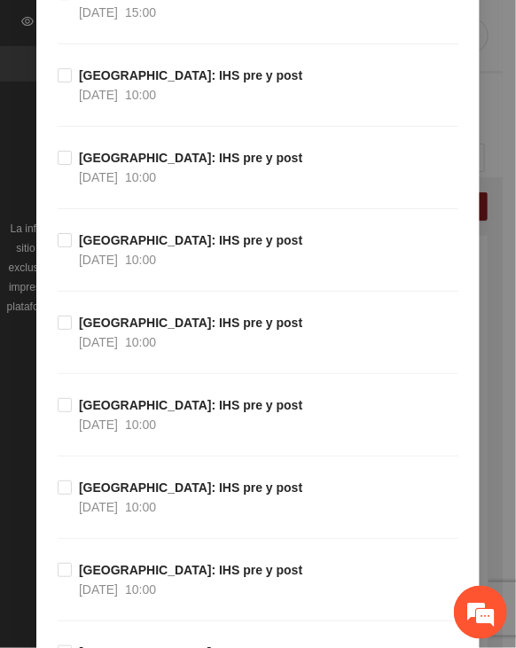
scroll to position [19899, 0]
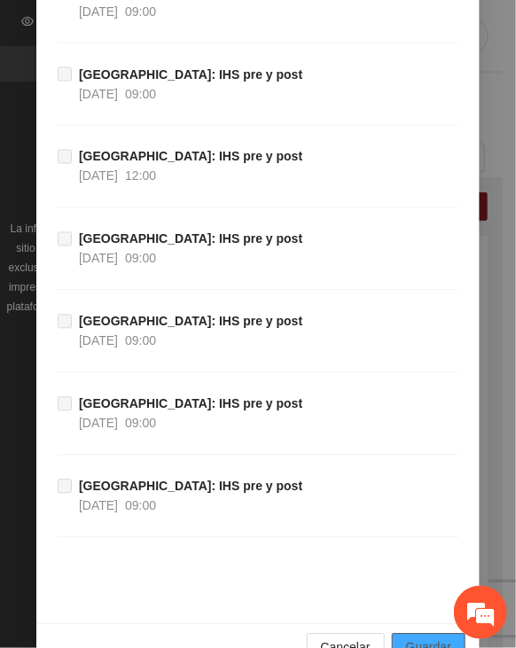
click at [431, 634] on button "Guardar" at bounding box center [429, 648] width 74 height 28
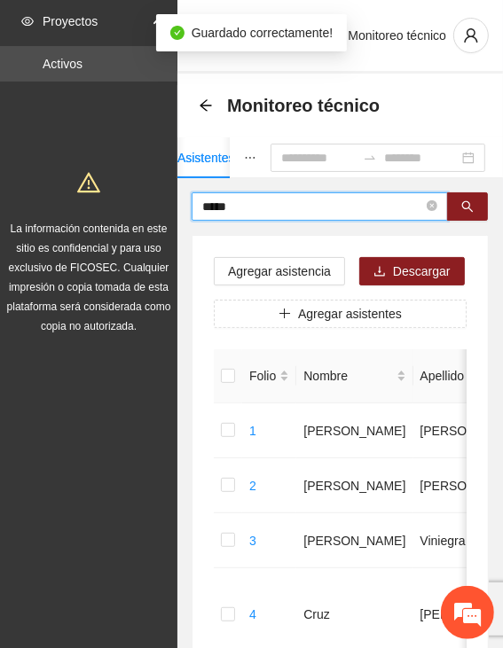
drag, startPoint x: 240, startPoint y: 209, endPoint x: 220, endPoint y: 210, distance: 20.4
click at [239, 209] on input "*****" at bounding box center [312, 206] width 221 height 19
drag, startPoint x: 220, startPoint y: 210, endPoint x: 105, endPoint y: 214, distance: 114.4
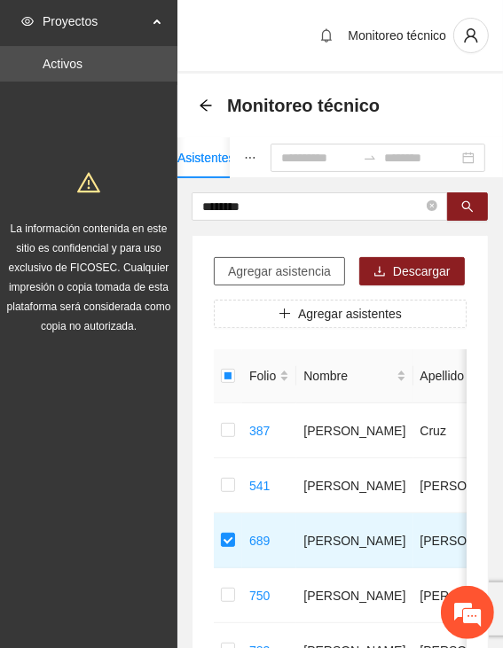
click at [305, 261] on span "Agregar asistencia" at bounding box center [279, 270] width 103 height 19
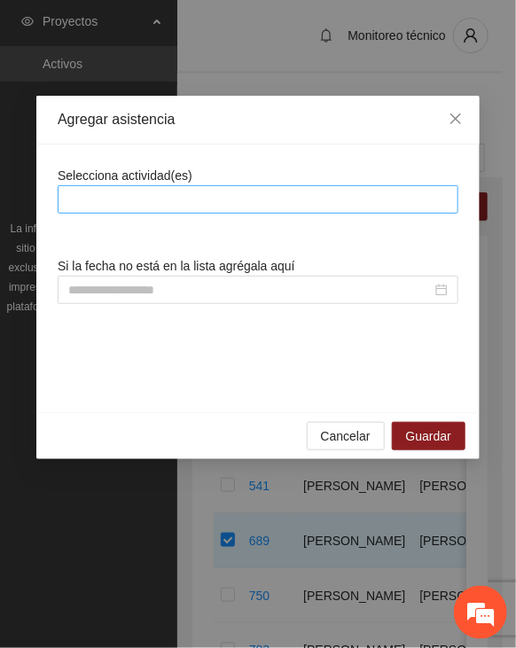
click at [284, 201] on div at bounding box center [258, 199] width 392 height 21
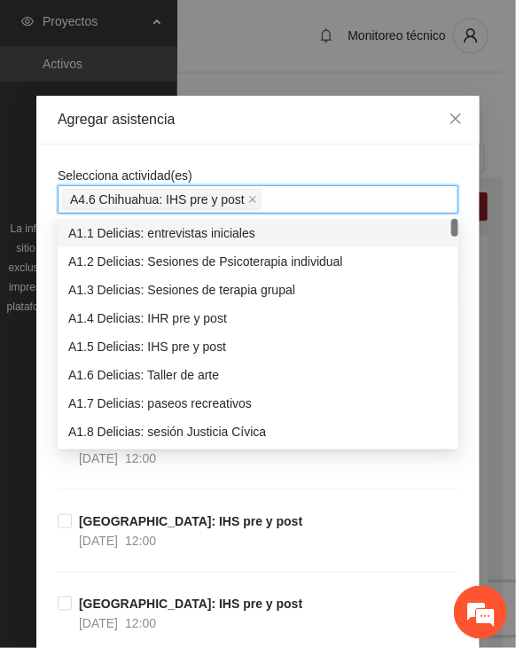
click at [302, 167] on div "Selecciona actividad(es) A4.6 Chihuahua: IHS pre y post" at bounding box center [258, 190] width 401 height 48
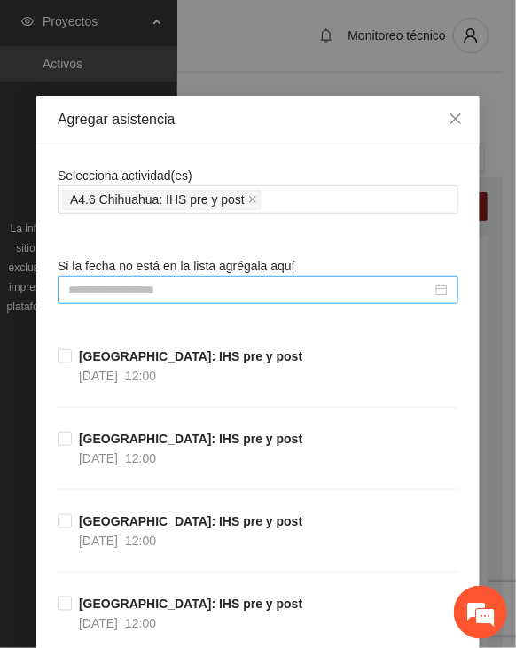
click at [183, 280] on input at bounding box center [249, 289] width 363 height 19
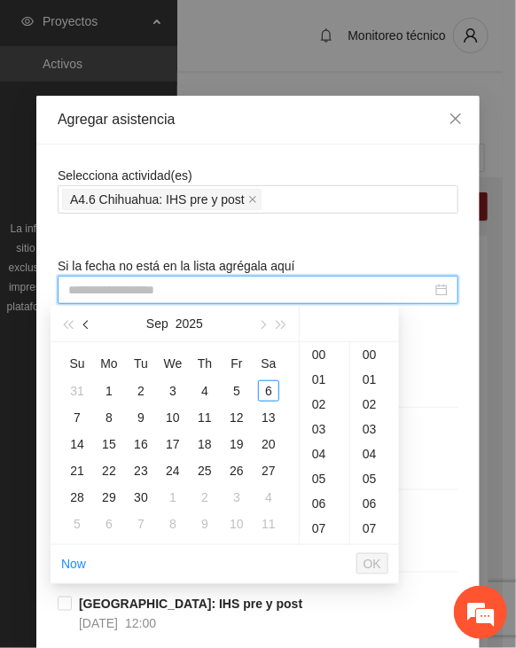
click at [82, 326] on button "button" at bounding box center [86, 323] width 19 height 35
click at [82, 325] on button "button" at bounding box center [86, 323] width 19 height 35
click at [135, 464] on div "24" at bounding box center [140, 470] width 21 height 21
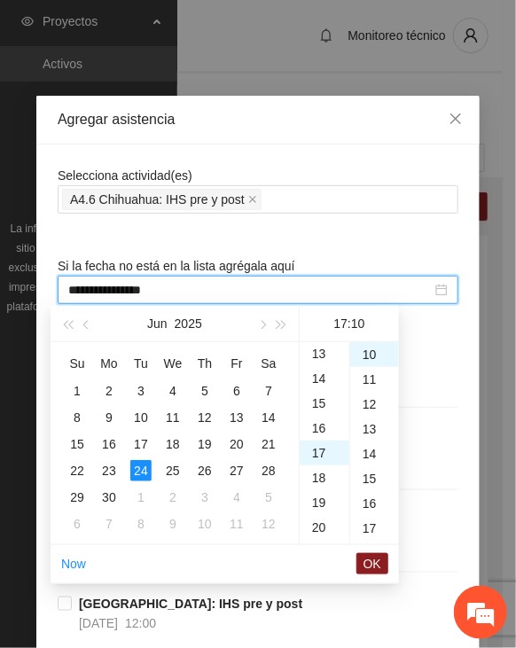
scroll to position [245, 0]
click at [321, 487] on div "15" at bounding box center [325, 482] width 50 height 25
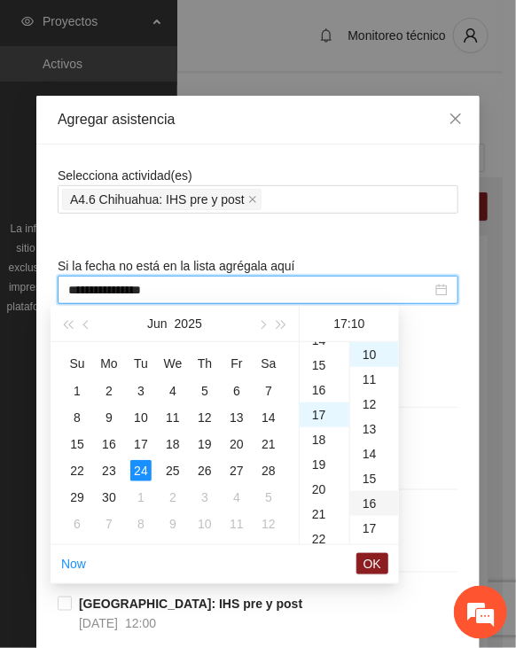
scroll to position [372, 0]
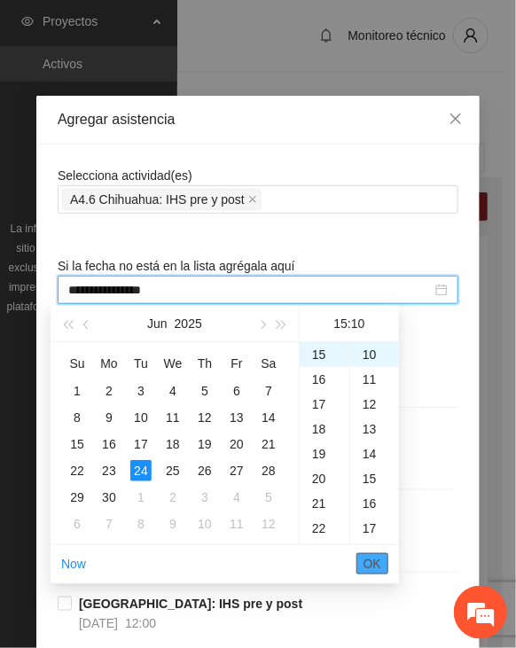
click at [374, 559] on span "OK" at bounding box center [372, 563] width 18 height 19
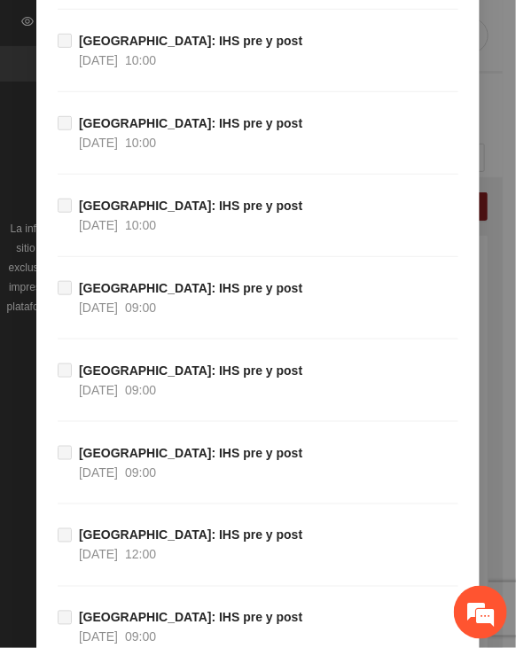
scroll to position [19899, 0]
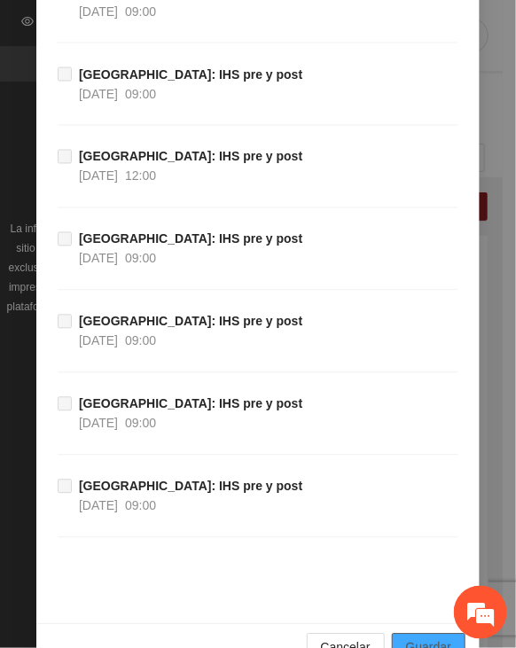
click at [392, 634] on button "Guardar" at bounding box center [429, 648] width 74 height 28
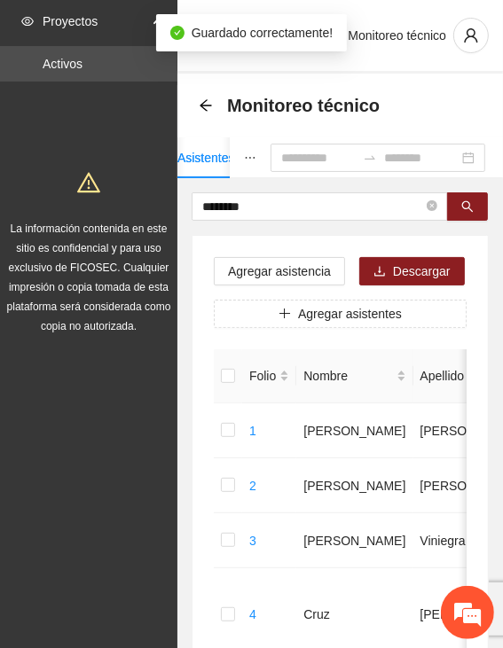
drag, startPoint x: 253, startPoint y: 201, endPoint x: 117, endPoint y: 205, distance: 135.6
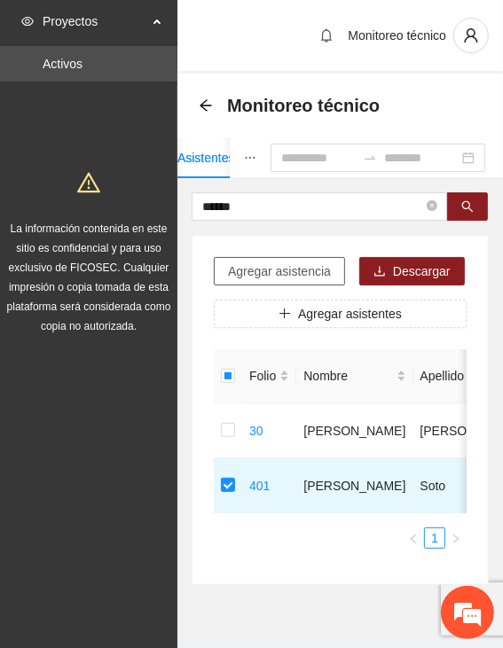
click at [247, 272] on span "Agregar asistencia" at bounding box center [279, 270] width 103 height 19
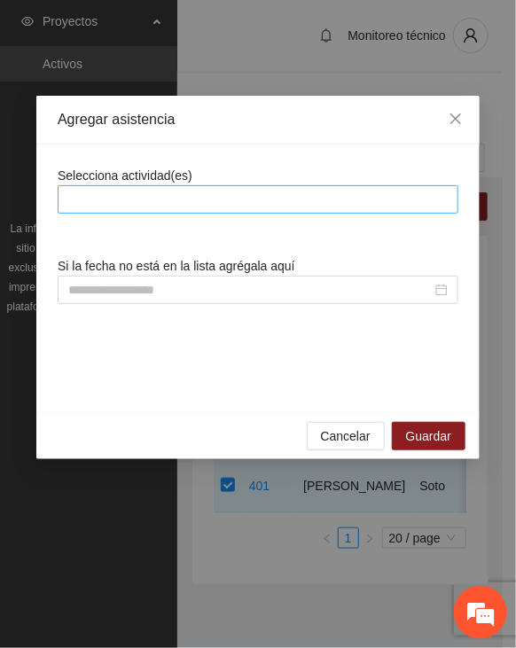
click at [263, 195] on div at bounding box center [258, 199] width 392 height 21
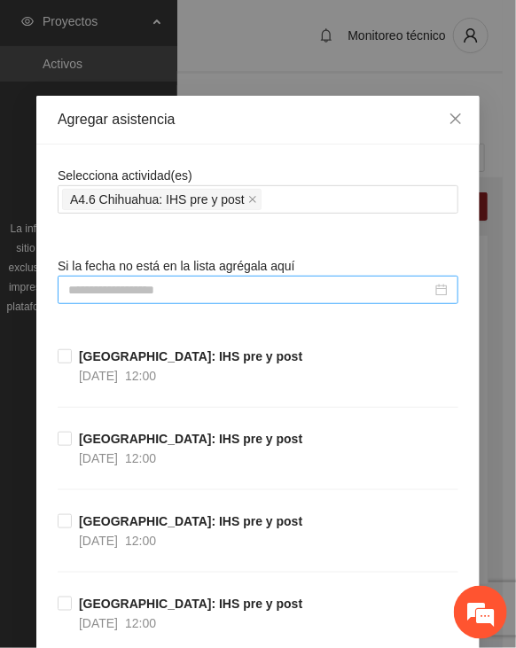
click at [159, 296] on input at bounding box center [249, 289] width 363 height 19
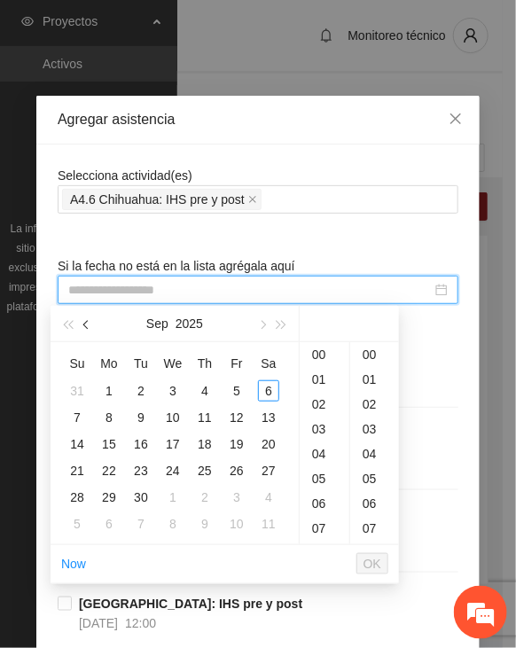
click at [82, 318] on button "button" at bounding box center [86, 323] width 19 height 35
click at [172, 469] on div "25" at bounding box center [172, 470] width 21 height 21
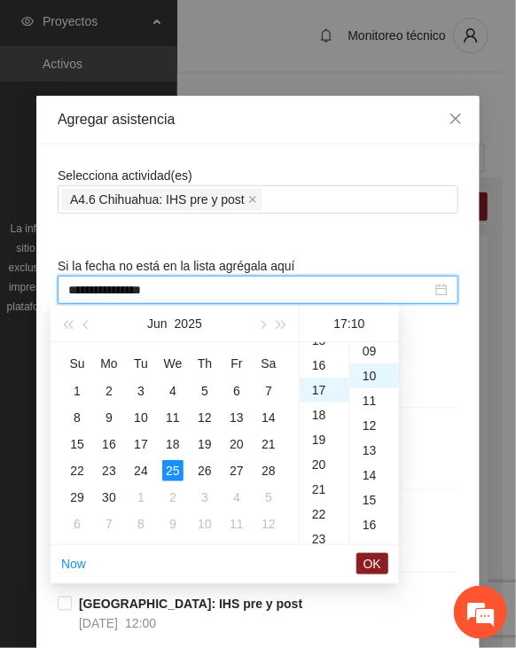
scroll to position [248, 0]
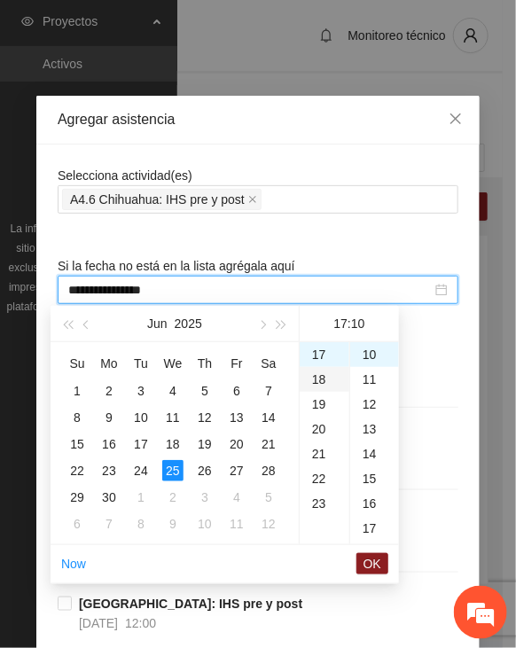
click at [331, 382] on div "18" at bounding box center [325, 379] width 50 height 25
click at [366, 556] on span "OK" at bounding box center [372, 563] width 18 height 19
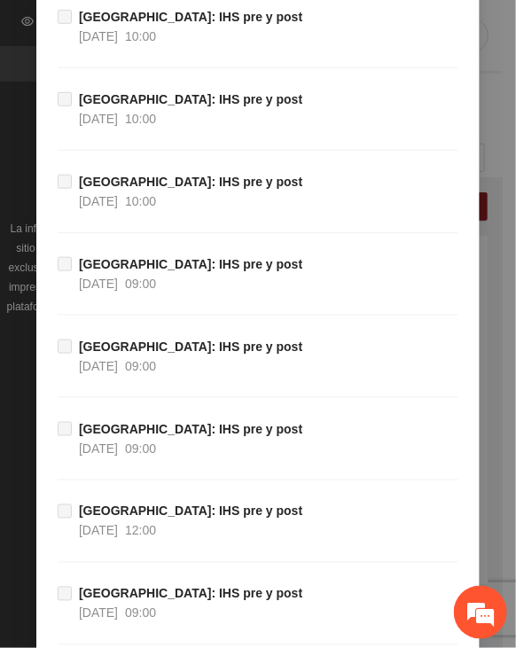
scroll to position [19899, 0]
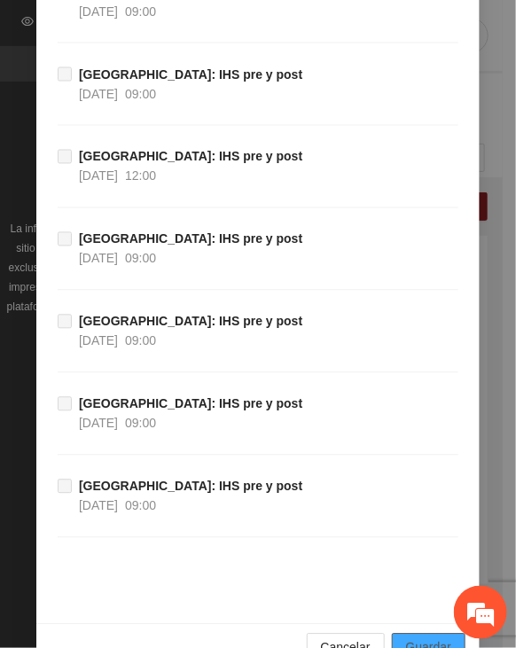
click at [415, 638] on span "Guardar" at bounding box center [428, 647] width 45 height 19
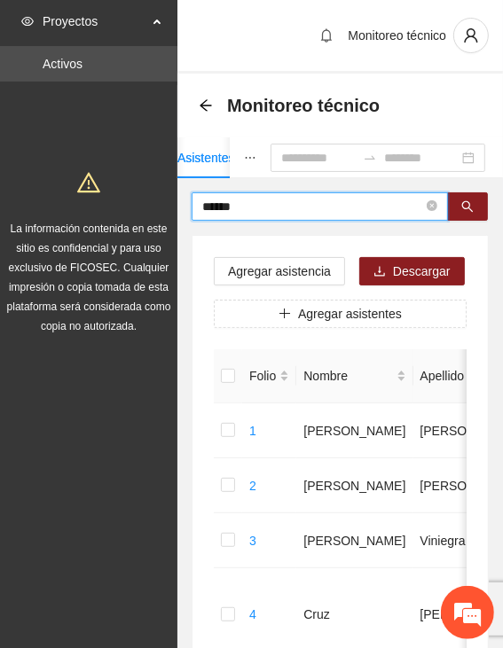
drag, startPoint x: 238, startPoint y: 206, endPoint x: 136, endPoint y: 203, distance: 102.0
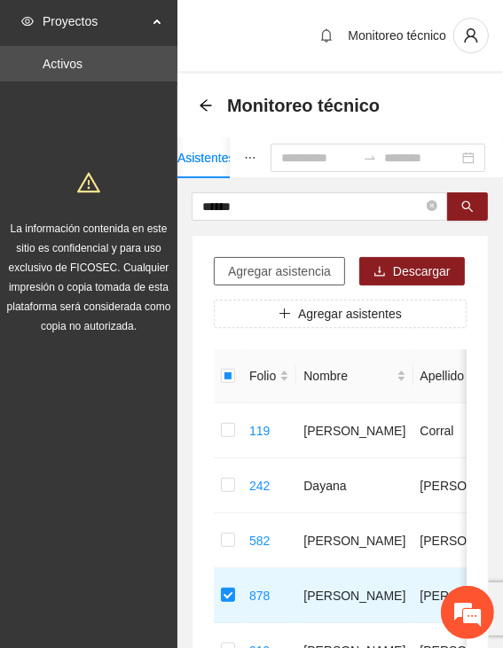
click at [309, 258] on button "Agregar asistencia" at bounding box center [279, 271] width 131 height 28
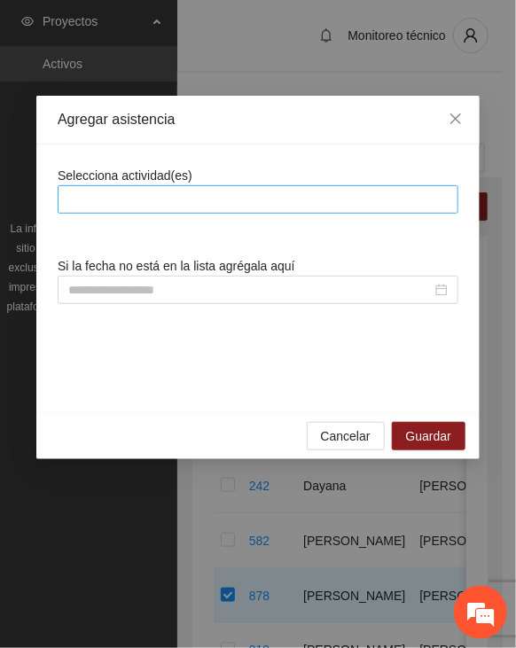
click at [302, 208] on div at bounding box center [258, 199] width 392 height 21
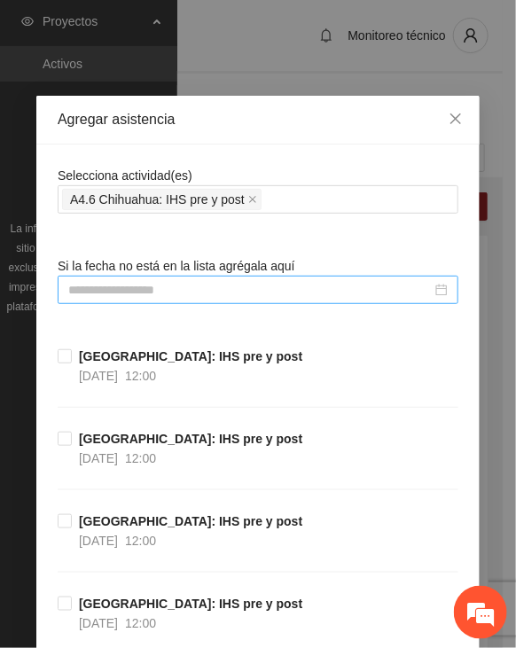
click at [170, 283] on input at bounding box center [249, 289] width 363 height 19
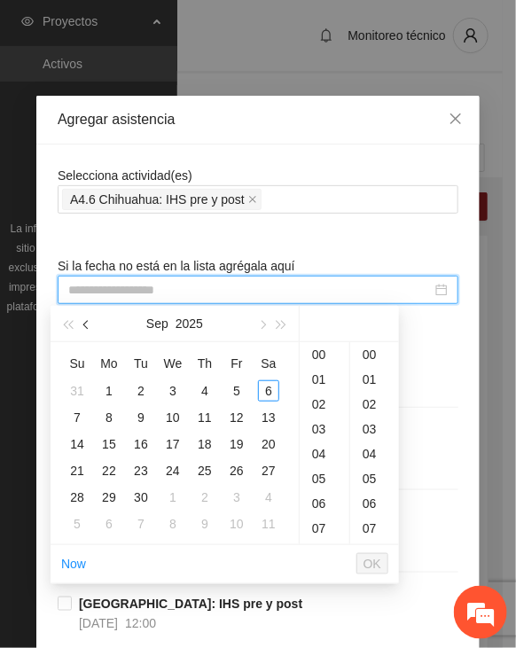
click at [83, 323] on span "button" at bounding box center [87, 325] width 9 height 9
click at [83, 324] on span "button" at bounding box center [87, 325] width 9 height 9
click at [196, 380] on div "5" at bounding box center [204, 390] width 21 height 21
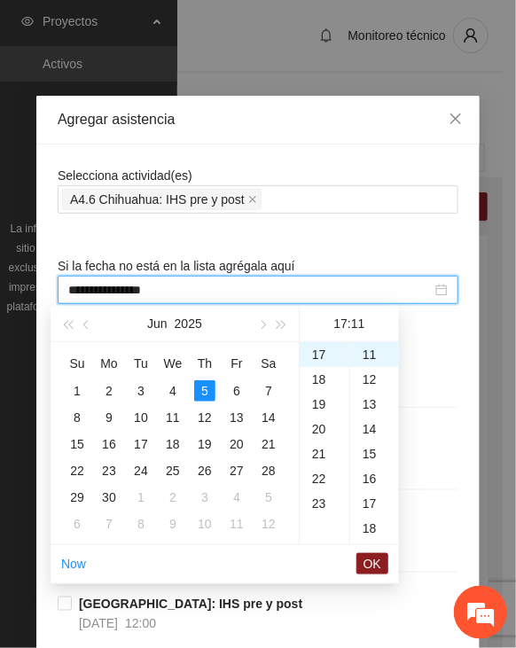
scroll to position [245, 0]
click at [316, 378] on div "11" at bounding box center [325, 382] width 50 height 25
click at [370, 435] on div "20" at bounding box center [374, 436] width 49 height 25
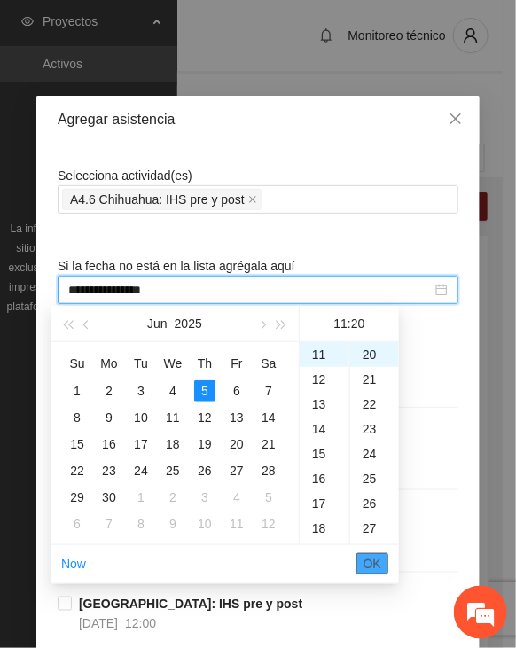
click at [373, 559] on span "OK" at bounding box center [372, 563] width 18 height 19
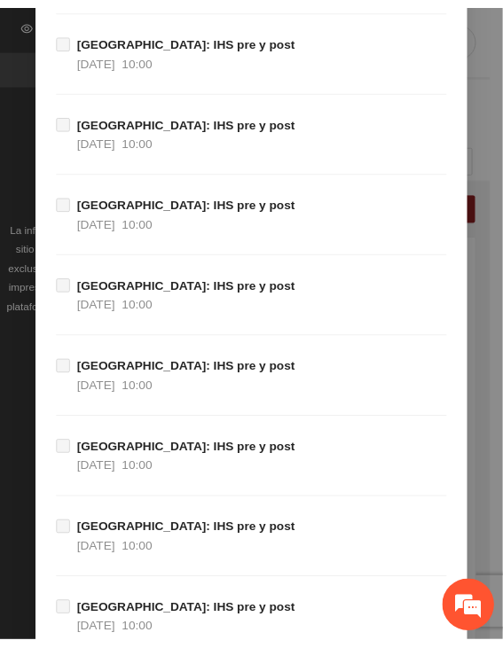
scroll to position [19899, 0]
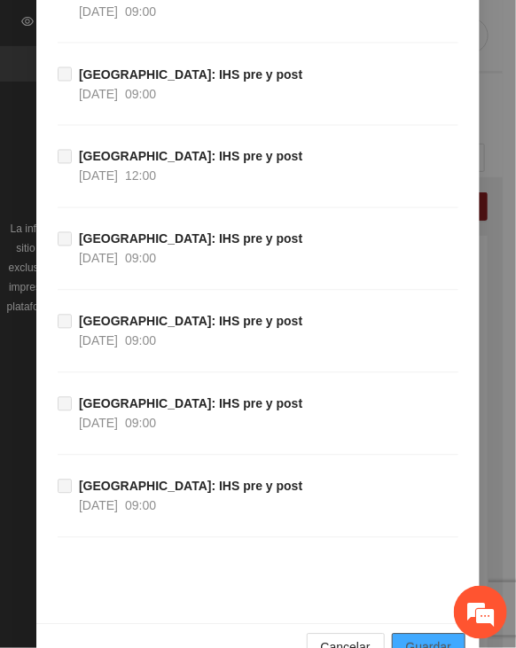
click at [436, 638] on span "Guardar" at bounding box center [428, 647] width 45 height 19
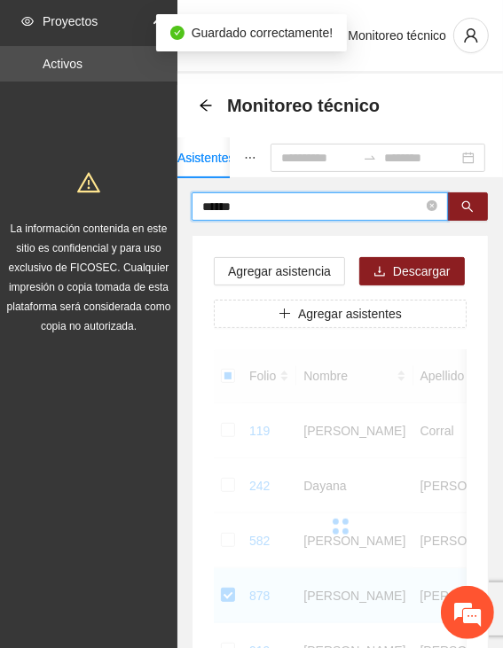
drag, startPoint x: 277, startPoint y: 201, endPoint x: 144, endPoint y: 211, distance: 132.4
click at [144, 211] on section "Proyectos Activos La información contenida en este sitio es confidencial y para…" at bounding box center [251, 428] width 503 height 856
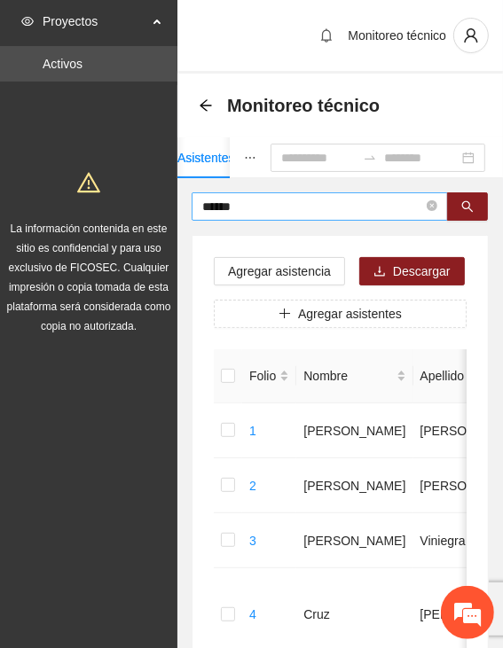
click at [292, 195] on span "******" at bounding box center [319, 206] width 256 height 28
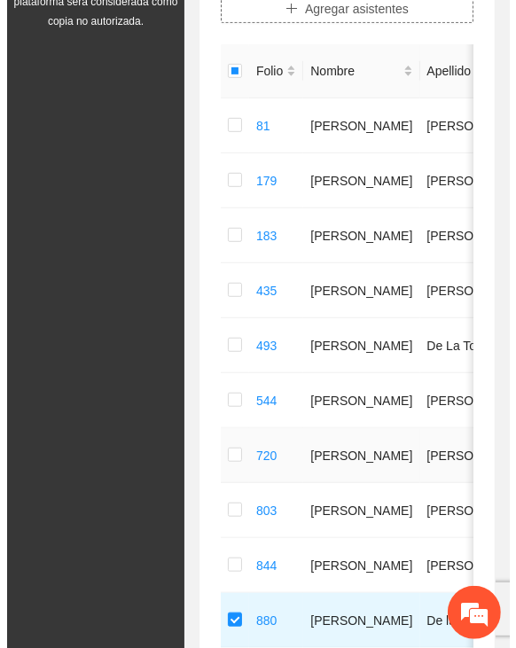
scroll to position [0, 0]
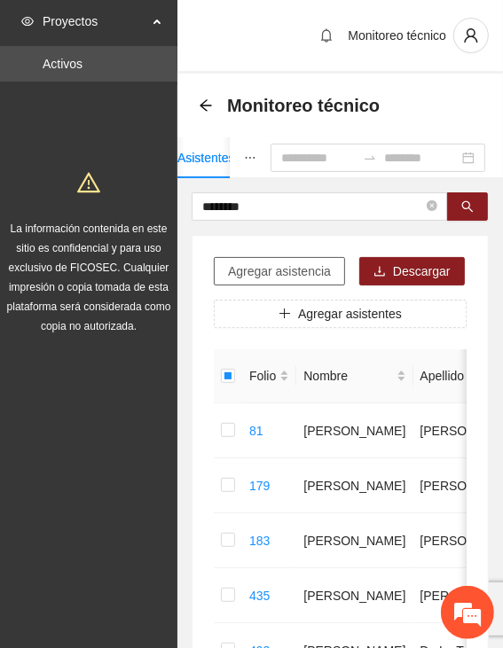
click at [315, 263] on span "Agregar asistencia" at bounding box center [279, 270] width 103 height 19
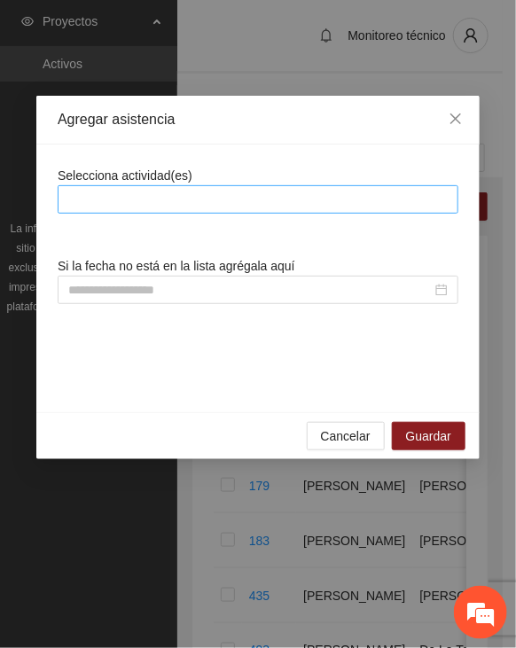
click at [312, 201] on div at bounding box center [258, 199] width 392 height 21
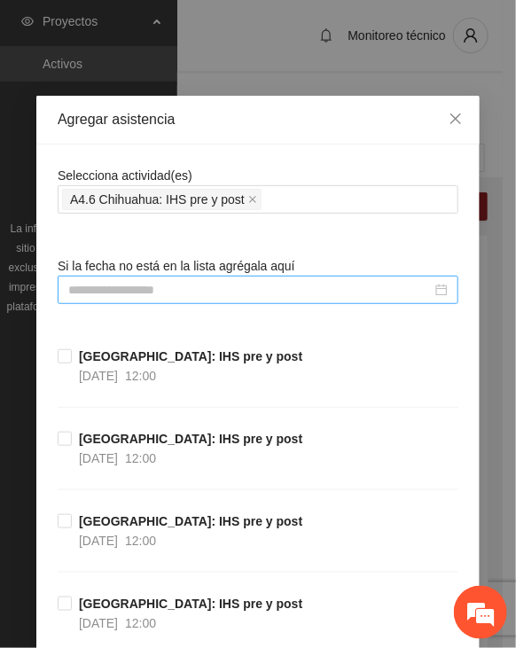
click at [181, 285] on input at bounding box center [249, 289] width 363 height 19
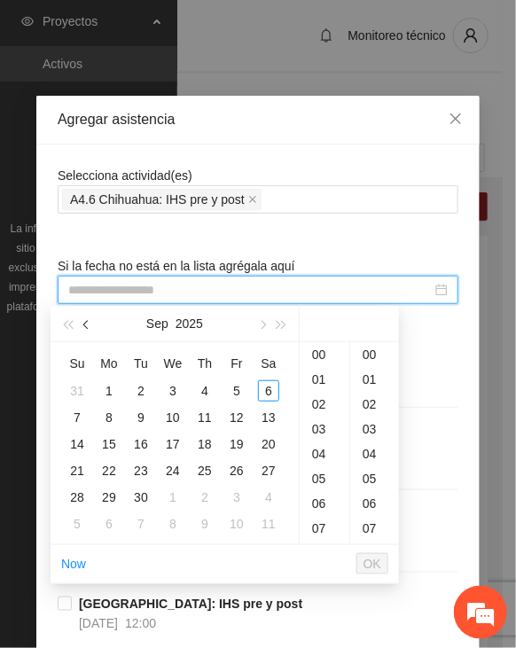
click at [85, 320] on button "button" at bounding box center [86, 323] width 19 height 35
click at [85, 325] on span "button" at bounding box center [87, 325] width 9 height 9
click at [113, 418] on div "9" at bounding box center [108, 417] width 21 height 21
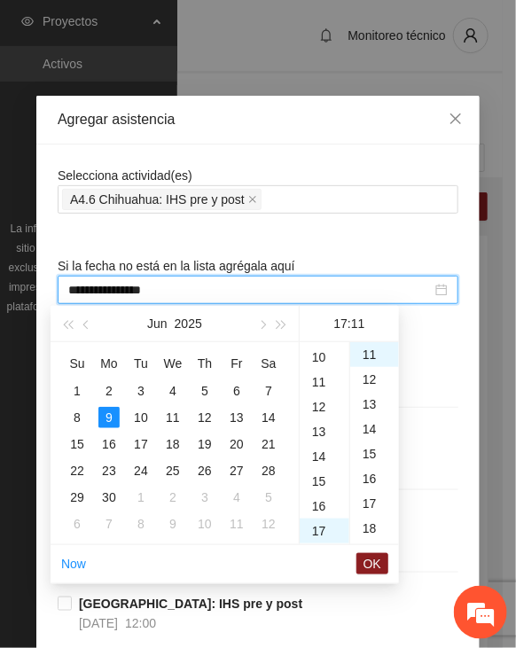
scroll to position [245, 0]
click at [321, 459] on div "14" at bounding box center [325, 457] width 50 height 25
click at [376, 450] on div "15" at bounding box center [374, 453] width 49 height 25
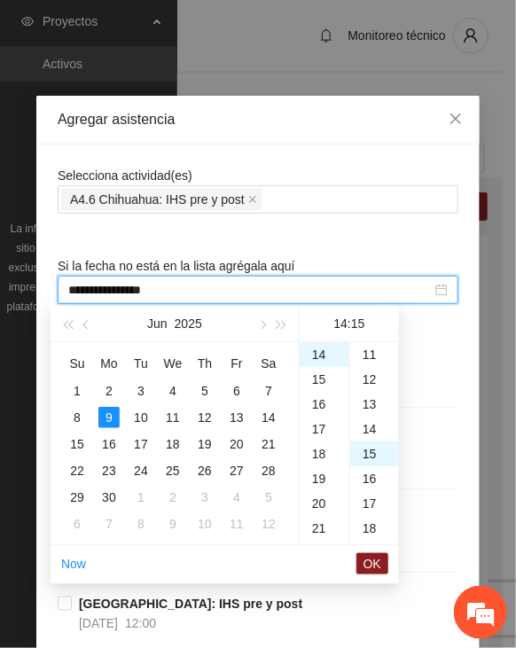
scroll to position [372, 0]
drag, startPoint x: 369, startPoint y: 563, endPoint x: 372, endPoint y: 545, distance: 18.1
click at [370, 563] on span "OK" at bounding box center [372, 563] width 18 height 19
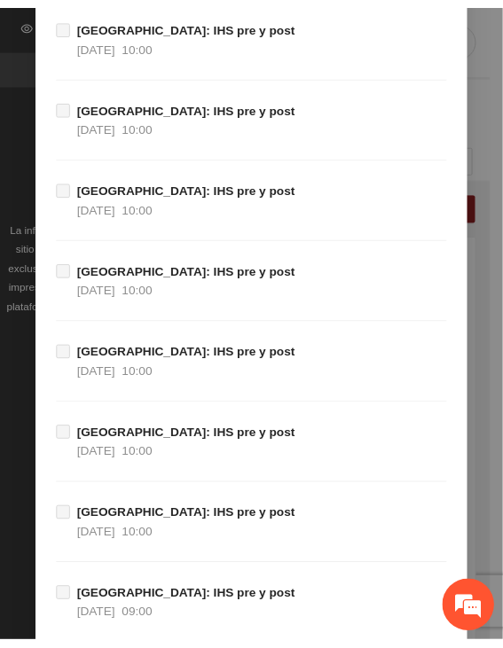
scroll to position [19899, 0]
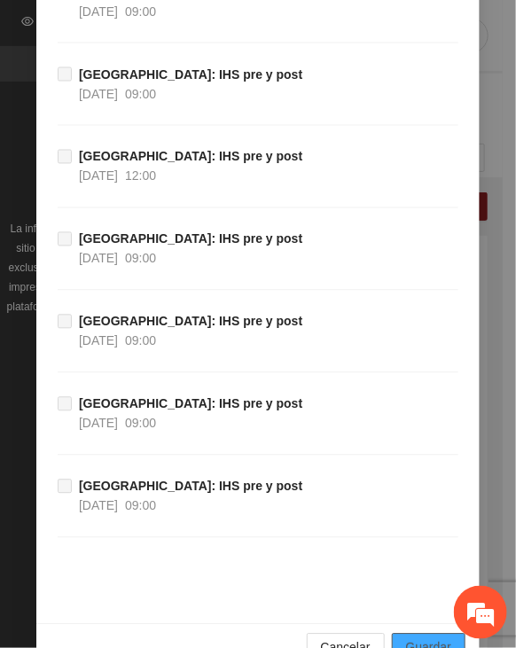
click at [406, 638] on span "Guardar" at bounding box center [428, 647] width 45 height 19
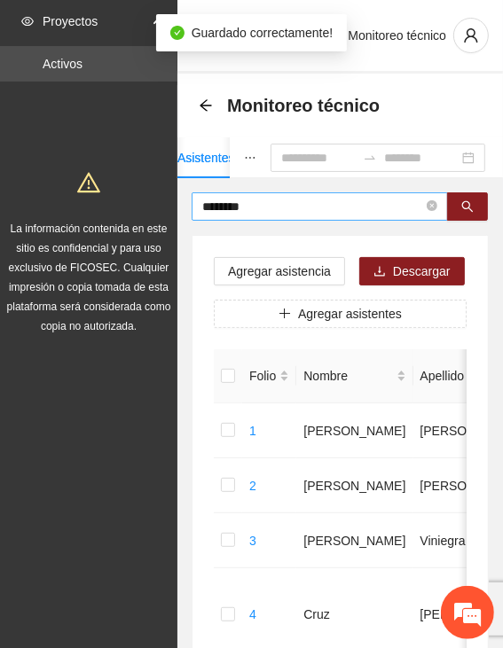
click at [385, 198] on input "********" at bounding box center [312, 206] width 221 height 19
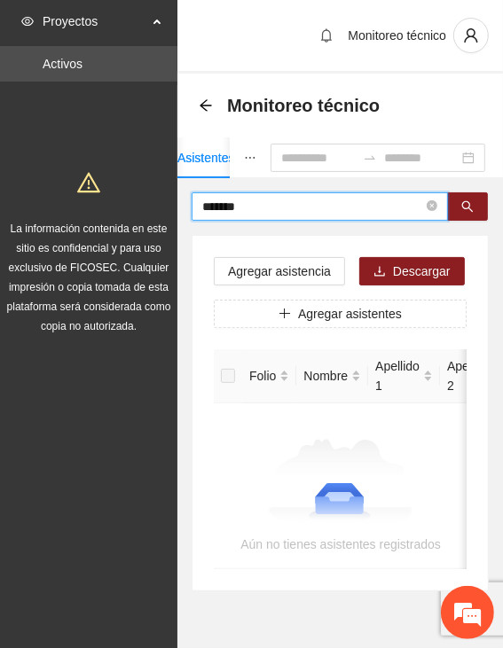
drag, startPoint x: 253, startPoint y: 212, endPoint x: 101, endPoint y: 203, distance: 152.7
click at [101, 203] on section "Proyectos Activos La información contenida en este sitio es confidencial y para…" at bounding box center [251, 349] width 503 height 698
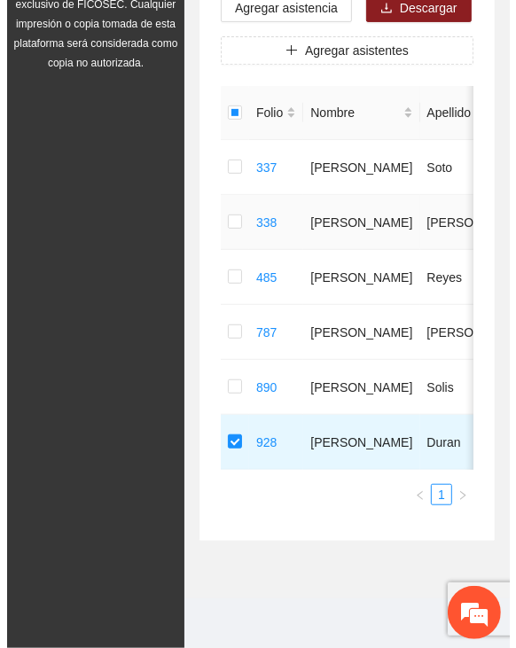
scroll to position [0, 0]
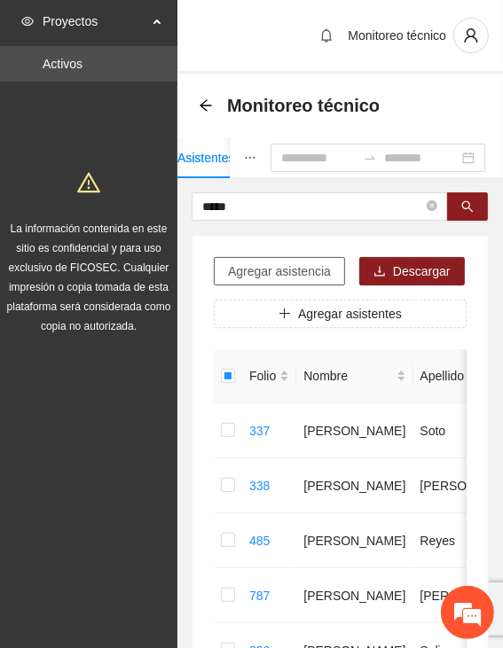
click at [310, 261] on span "Agregar asistencia" at bounding box center [279, 270] width 103 height 19
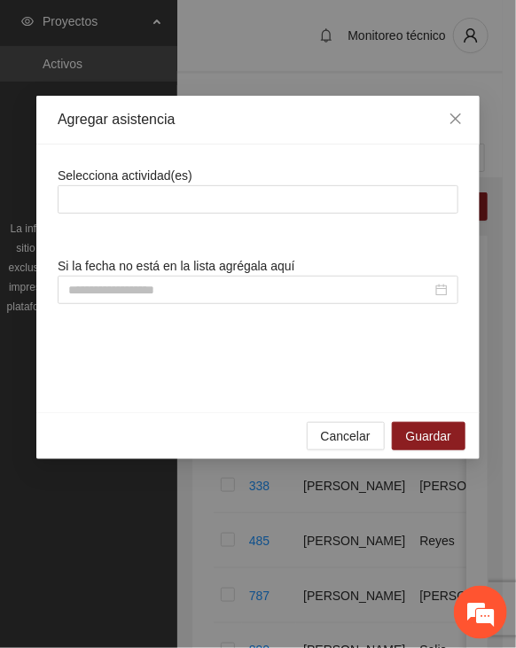
click at [310, 180] on div "Selecciona actividad(es)" at bounding box center [258, 190] width 401 height 48
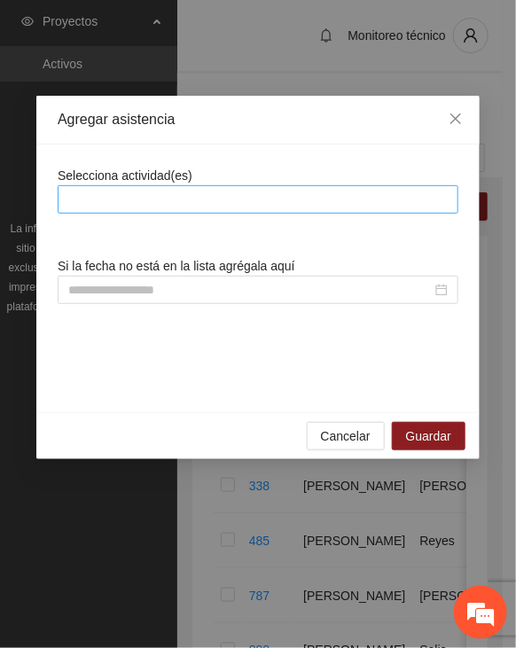
click at [312, 197] on div at bounding box center [258, 199] width 392 height 21
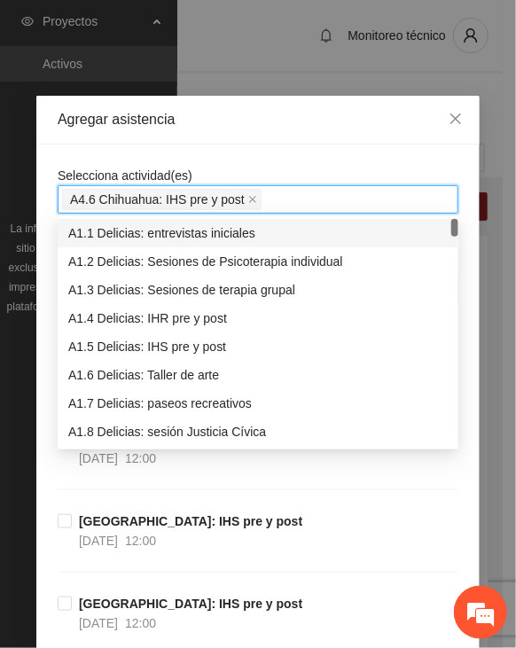
click at [325, 167] on div "Selecciona actividad(es) A4.6 Chihuahua: IHS pre y post" at bounding box center [258, 190] width 401 height 48
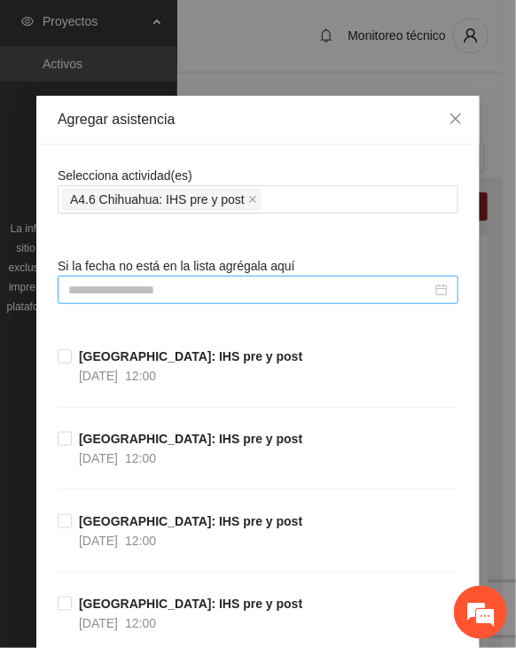
click at [223, 290] on input at bounding box center [249, 289] width 363 height 19
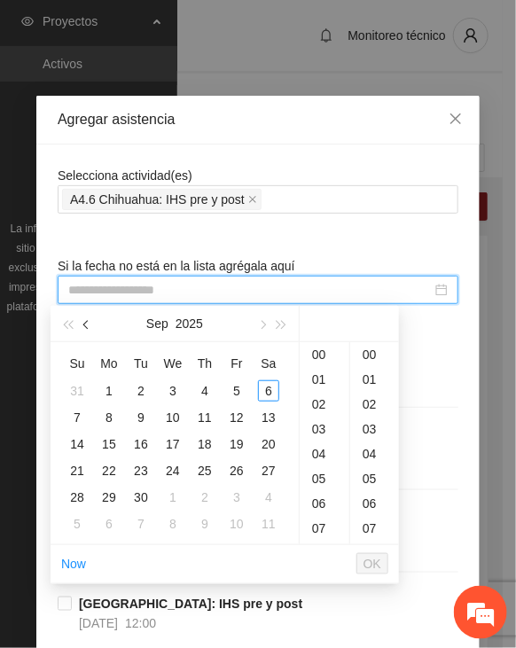
click at [92, 322] on button "button" at bounding box center [86, 323] width 19 height 35
click at [214, 439] on div "19" at bounding box center [204, 443] width 21 height 21
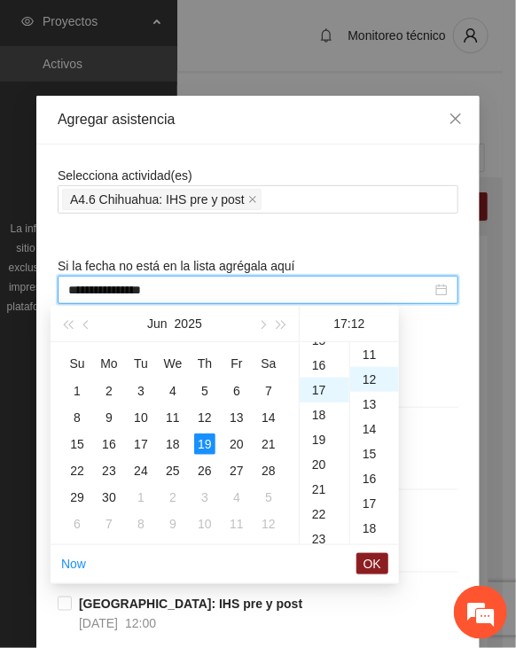
scroll to position [298, 0]
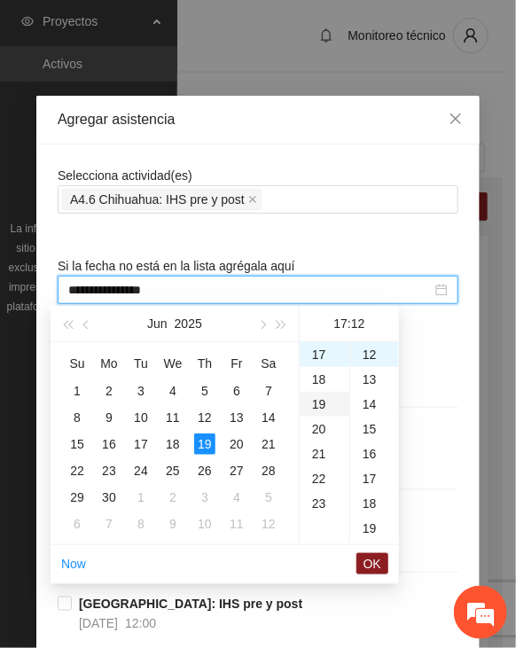
click at [316, 404] on div "19" at bounding box center [325, 404] width 50 height 25
click at [313, 482] on div "16" at bounding box center [325, 485] width 50 height 25
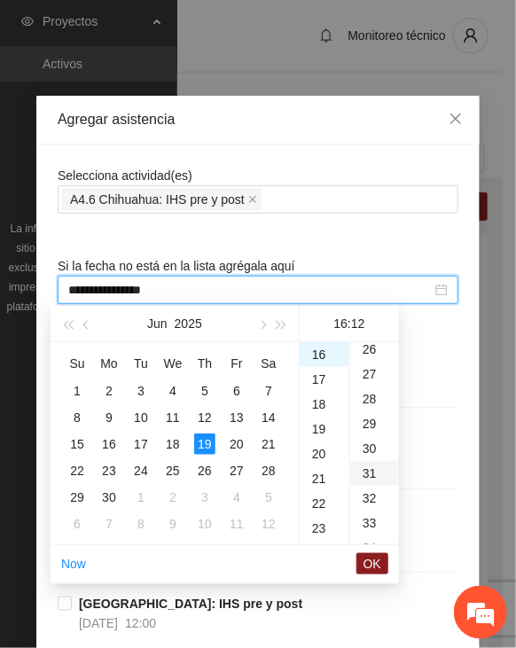
click at [359, 445] on div "30" at bounding box center [374, 448] width 49 height 25
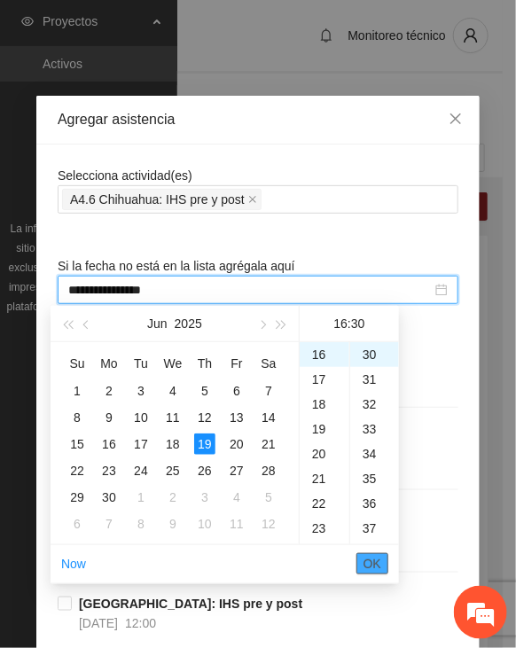
click at [369, 557] on span "OK" at bounding box center [372, 563] width 18 height 19
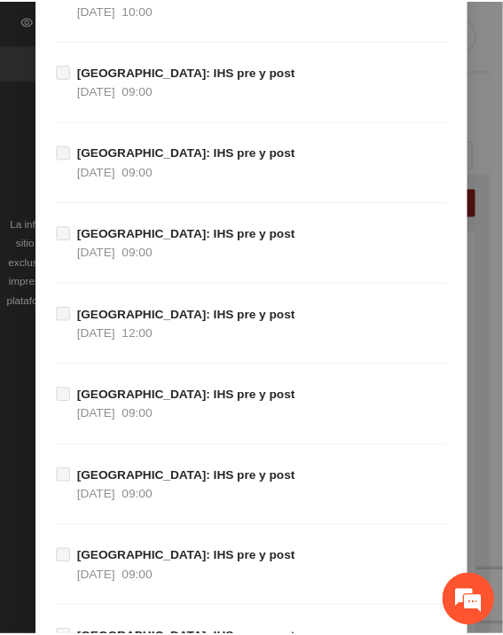
scroll to position [19899, 0]
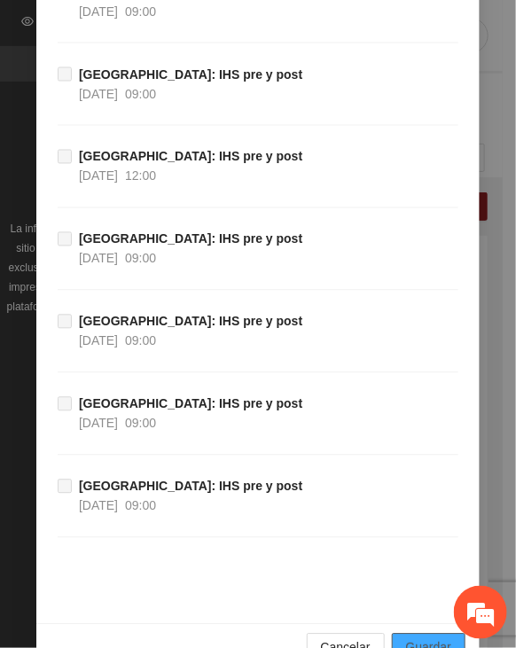
click at [406, 638] on span "Guardar" at bounding box center [428, 647] width 45 height 19
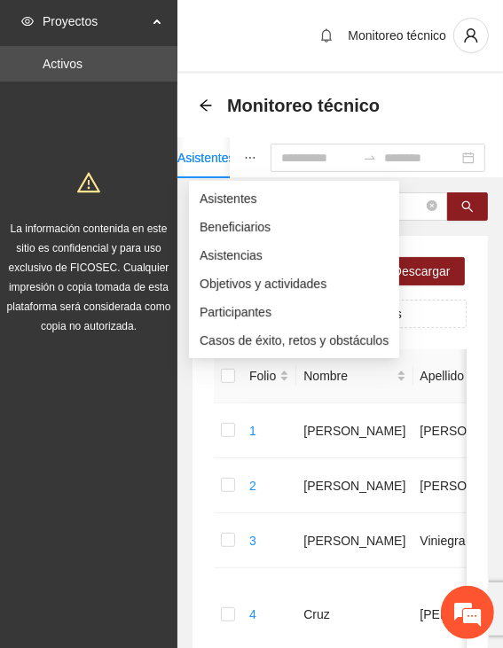
click at [244, 158] on icon "ellipsis" at bounding box center [250, 158] width 12 height 12
click at [248, 256] on span "Asistencias" at bounding box center [293, 255] width 189 height 19
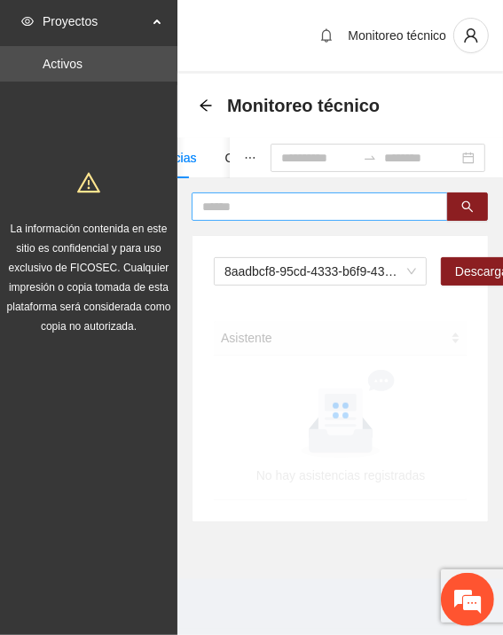
click at [259, 205] on input "text" at bounding box center [312, 206] width 221 height 19
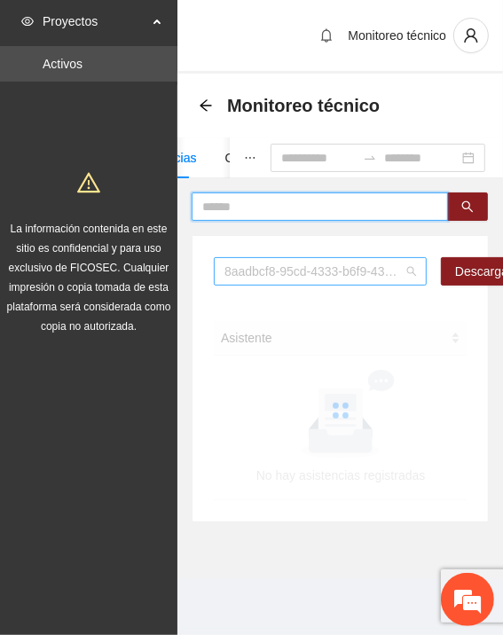
click at [273, 266] on span "8aadbcf8-95cd-4333-b6f9-4314c3142350" at bounding box center [319, 271] width 191 height 27
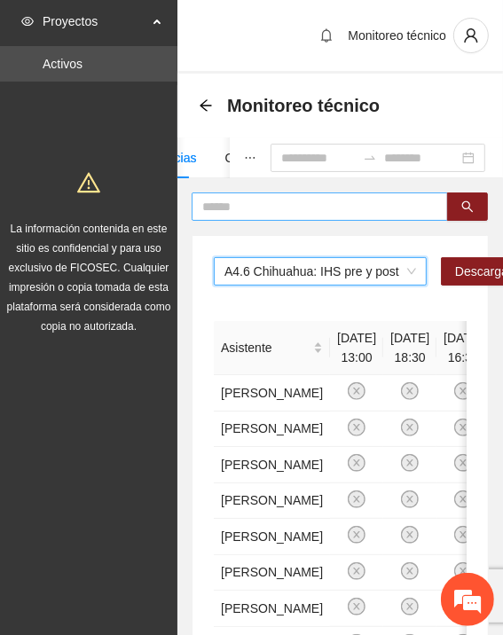
click at [245, 203] on input "text" at bounding box center [312, 206] width 221 height 19
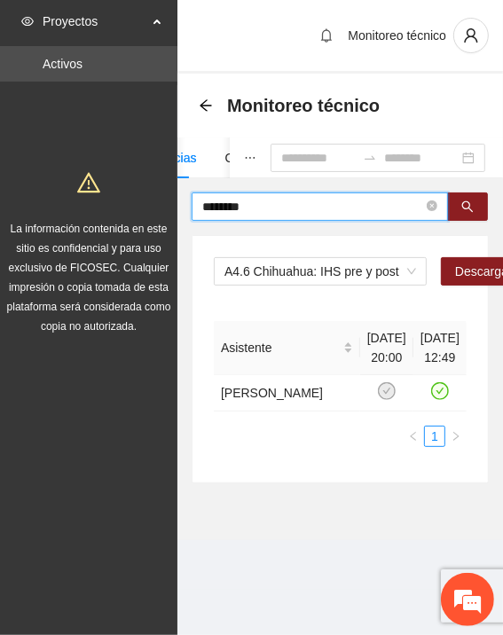
drag, startPoint x: 245, startPoint y: 212, endPoint x: 147, endPoint y: 202, distance: 98.0
click at [147, 202] on section "Proyectos Activos La información contenida en este sitio es confidencial y para…" at bounding box center [251, 317] width 503 height 635
click at [132, 205] on section "Proyectos Activos La información contenida en este sitio es confidencial y para…" at bounding box center [251, 317] width 503 height 635
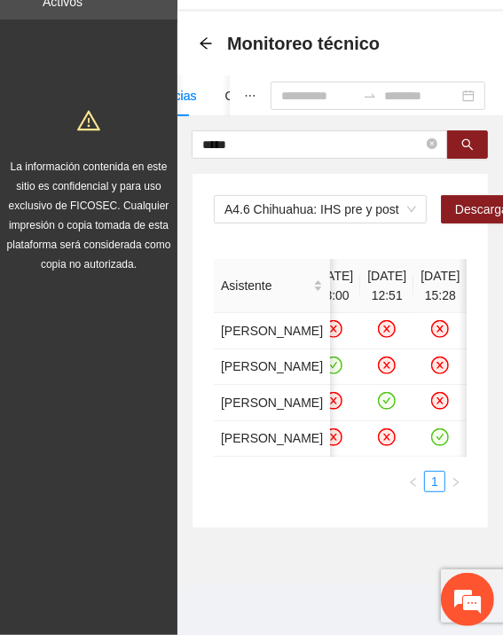
scroll to position [0, 143]
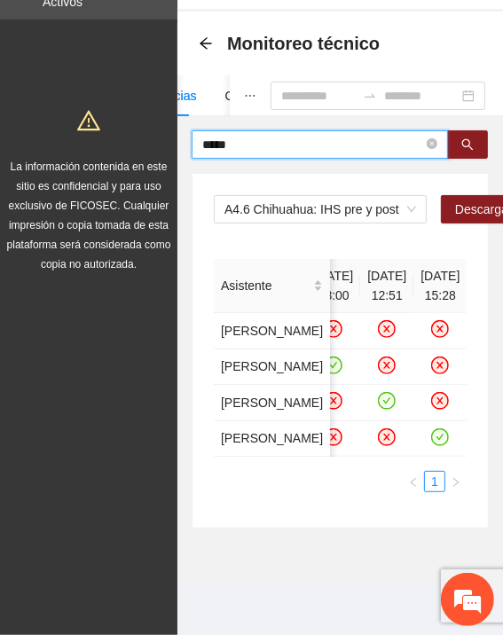
drag, startPoint x: 170, startPoint y: 25, endPoint x: 110, endPoint y: 27, distance: 60.3
click at [110, 27] on section "Proyectos Activos La información contenida en este sitio es confidencial y para…" at bounding box center [251, 286] width 503 height 697
click at [346, 130] on span "*****" at bounding box center [319, 144] width 256 height 28
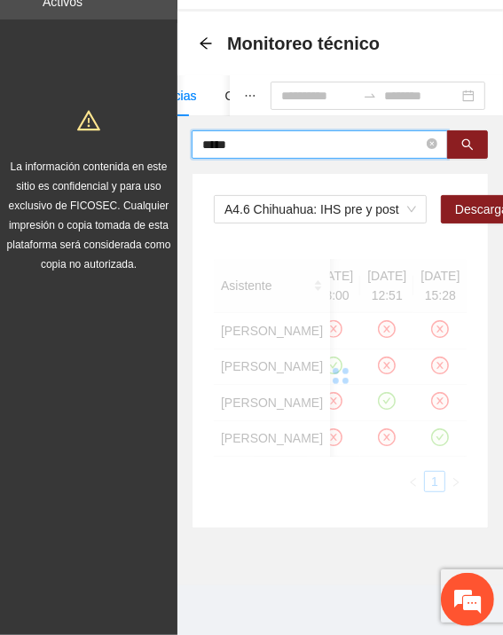
scroll to position [13, 0]
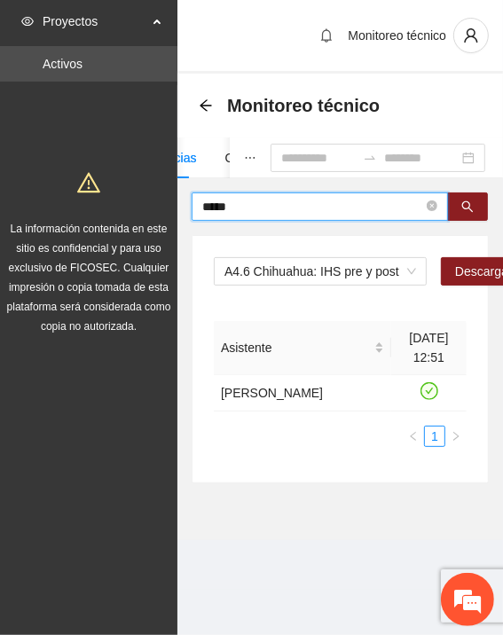
drag, startPoint x: 238, startPoint y: 194, endPoint x: 124, endPoint y: 203, distance: 114.7
click at [124, 203] on section "Proyectos Activos La información contenida en este sitio es confidencial y para…" at bounding box center [251, 317] width 503 height 635
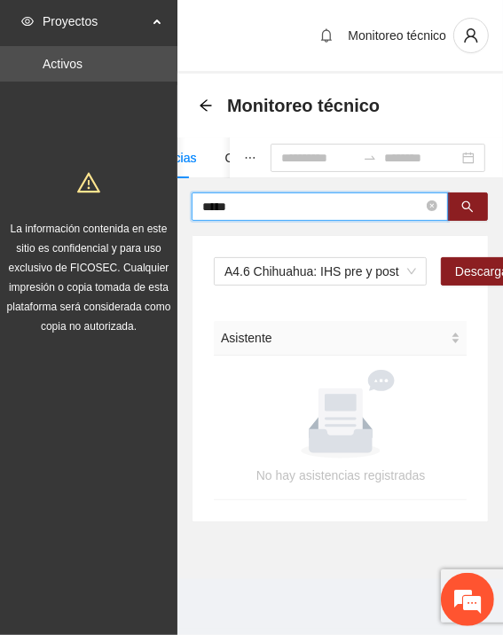
drag, startPoint x: 255, startPoint y: 193, endPoint x: 142, endPoint y: 191, distance: 113.5
click at [142, 191] on section "Proyectos Activos La información contenida en este sitio es confidencial y para…" at bounding box center [251, 317] width 503 height 635
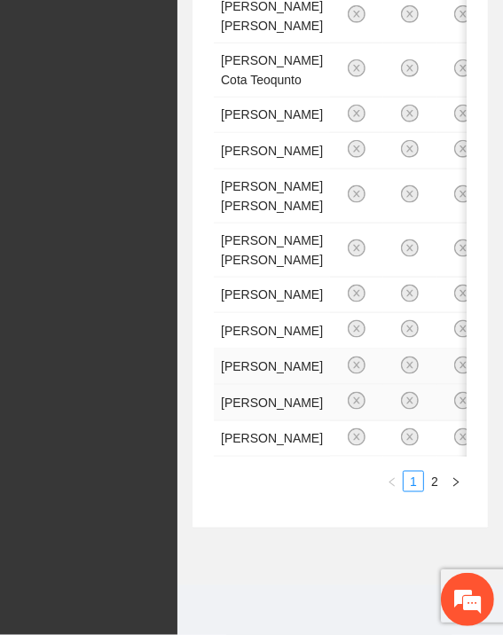
scroll to position [1595, 0]
click at [425, 491] on link "2" at bounding box center [434, 481] width 19 height 19
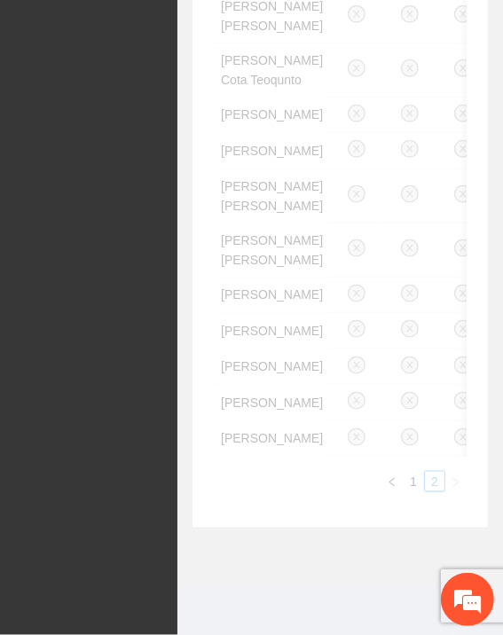
scroll to position [13, 0]
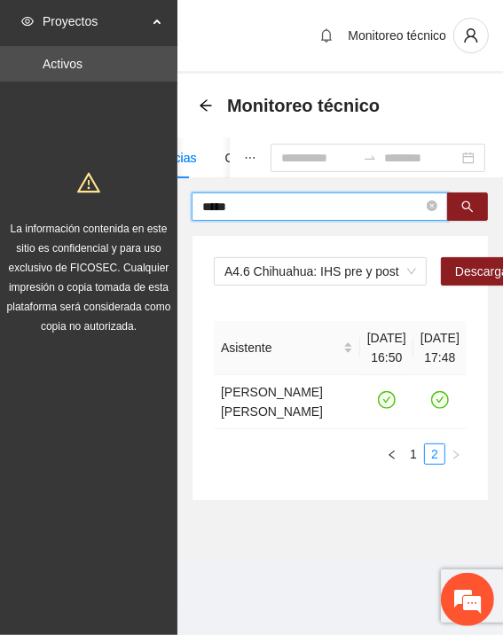
drag, startPoint x: 246, startPoint y: 190, endPoint x: 199, endPoint y: 188, distance: 47.0
click at [199, 192] on span "*****" at bounding box center [319, 206] width 256 height 28
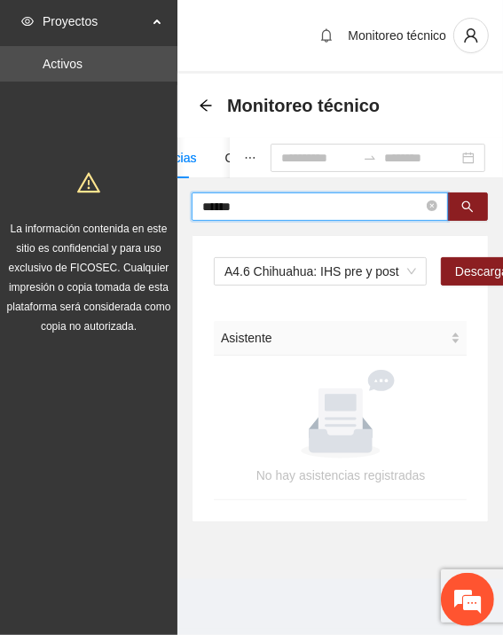
drag, startPoint x: 270, startPoint y: 193, endPoint x: 163, endPoint y: 191, distance: 107.3
click at [163, 191] on section "Proyectos Activos La información contenida en este sitio es confidencial y para…" at bounding box center [251, 317] width 503 height 635
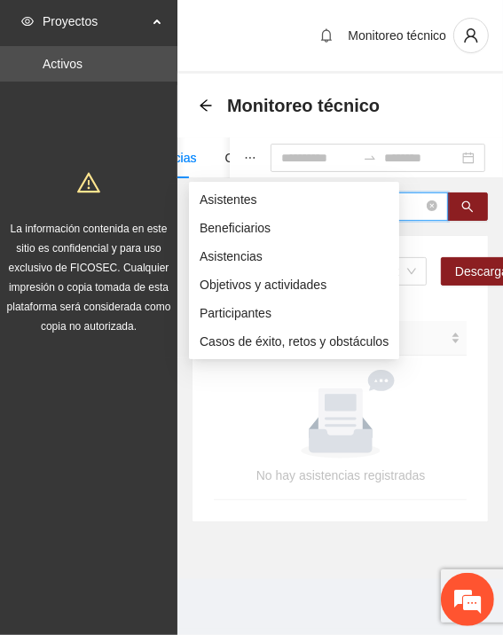
click at [244, 152] on icon "ellipsis" at bounding box center [250, 158] width 12 height 12
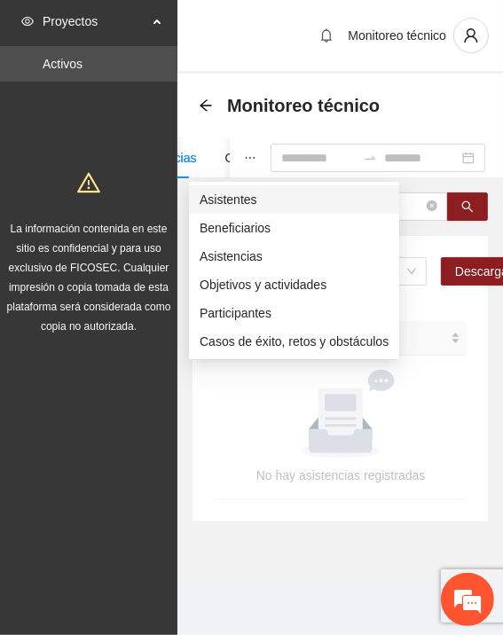
click at [227, 190] on span "Asistentes" at bounding box center [293, 199] width 189 height 19
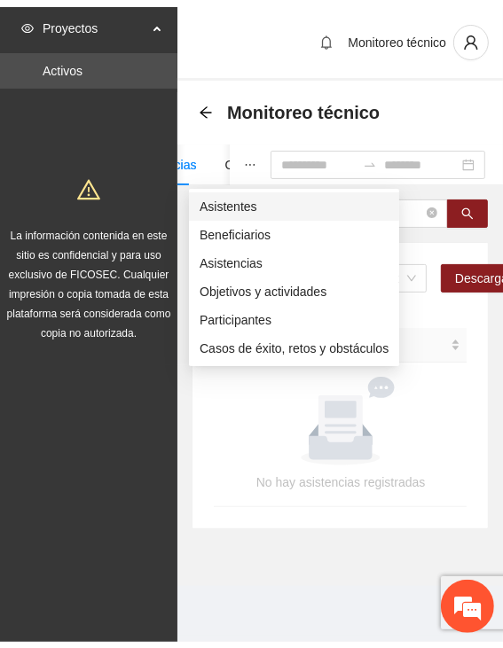
scroll to position [0, 0]
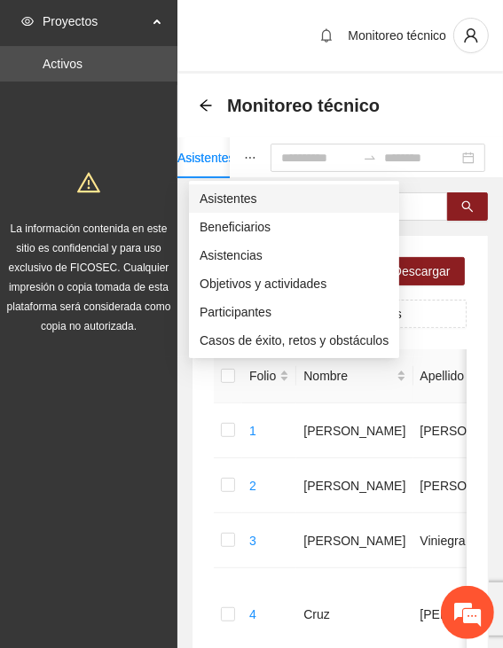
click at [241, 197] on span "Asistentes" at bounding box center [293, 198] width 189 height 19
click at [234, 196] on span "Asistentes" at bounding box center [293, 198] width 189 height 19
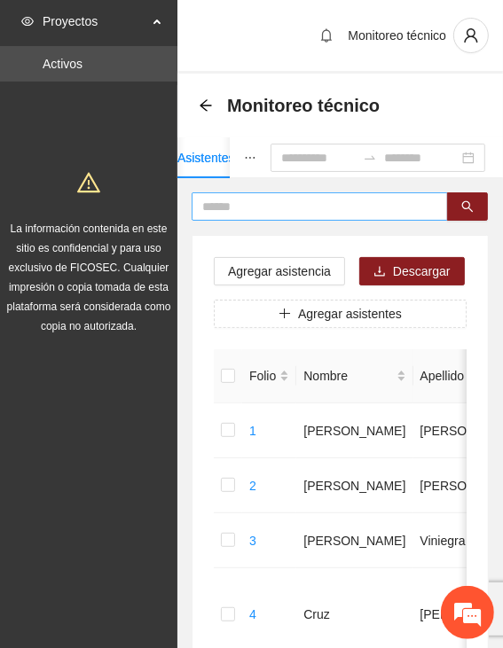
click at [241, 213] on input "text" at bounding box center [312, 206] width 221 height 19
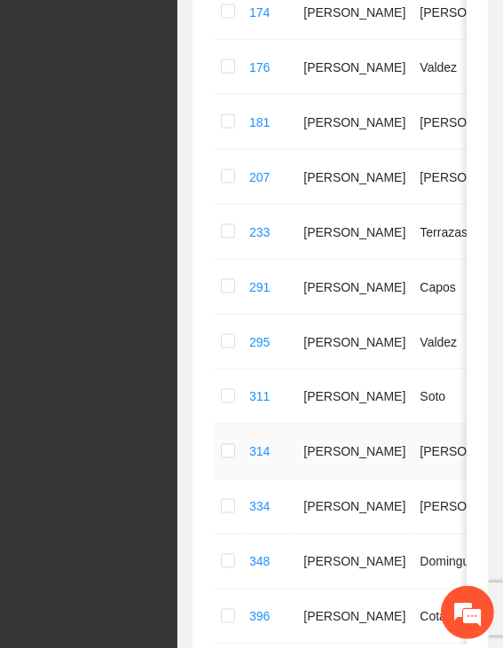
scroll to position [1064, 0]
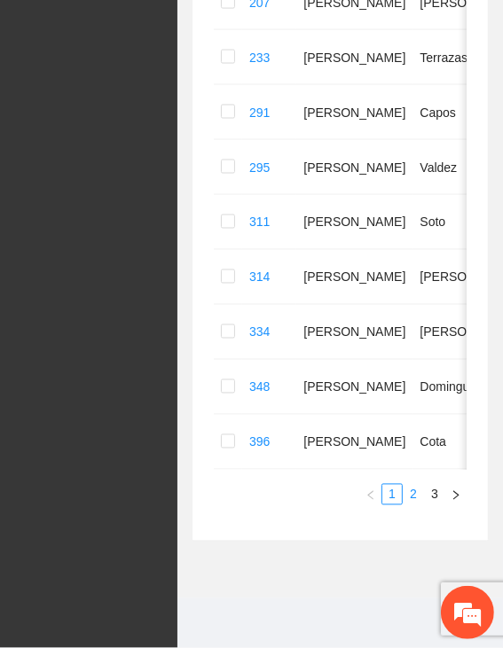
click at [403, 494] on link "2" at bounding box center [412, 494] width 19 height 19
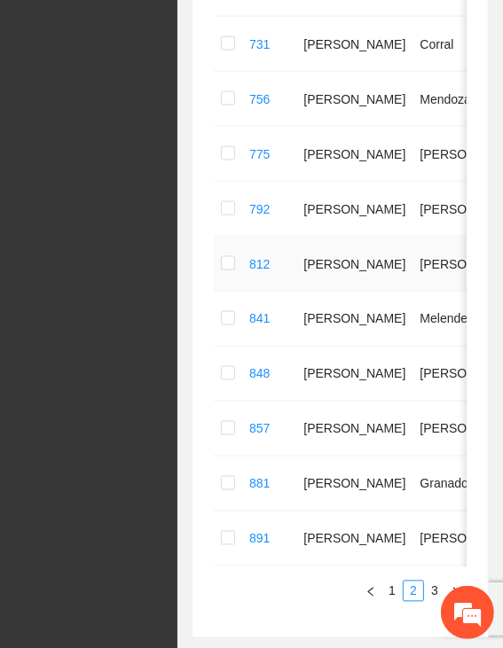
scroll to position [975, 0]
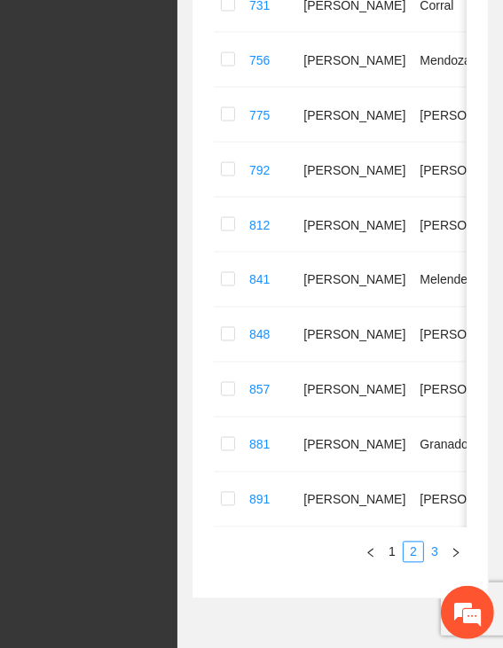
click at [425, 562] on link "3" at bounding box center [434, 551] width 19 height 19
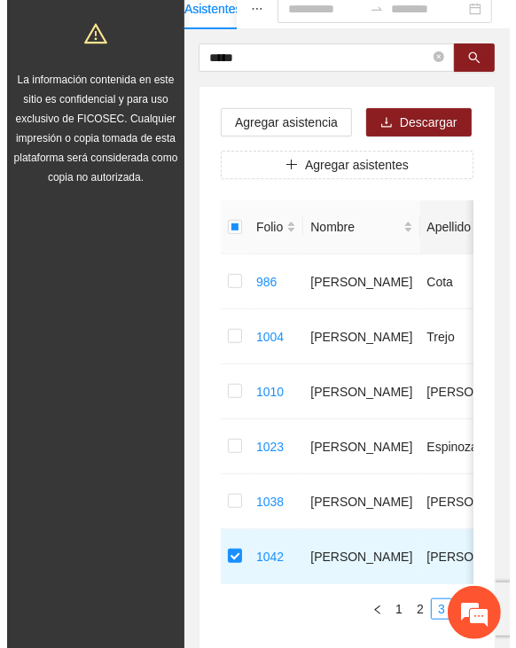
scroll to position [0, 0]
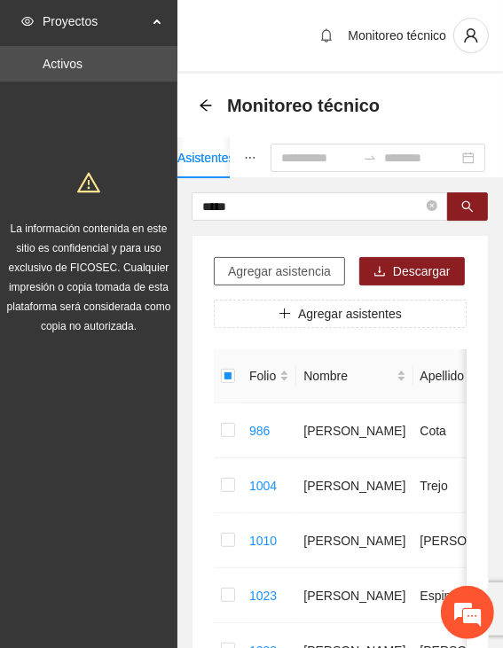
click at [298, 269] on span "Agregar asistencia" at bounding box center [279, 270] width 103 height 19
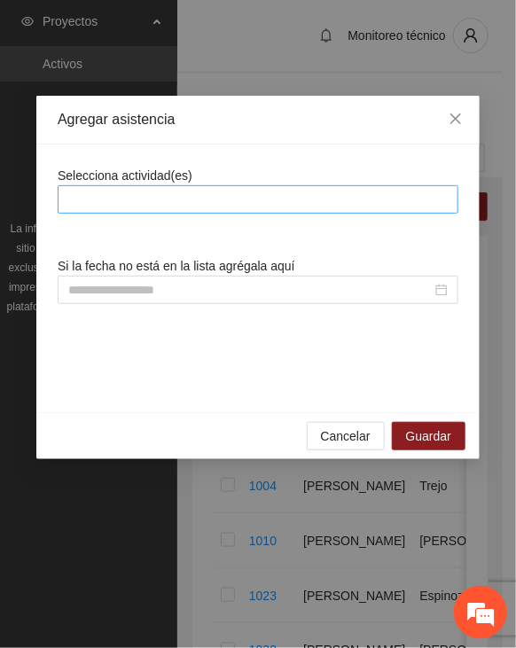
click at [252, 193] on div at bounding box center [258, 199] width 392 height 21
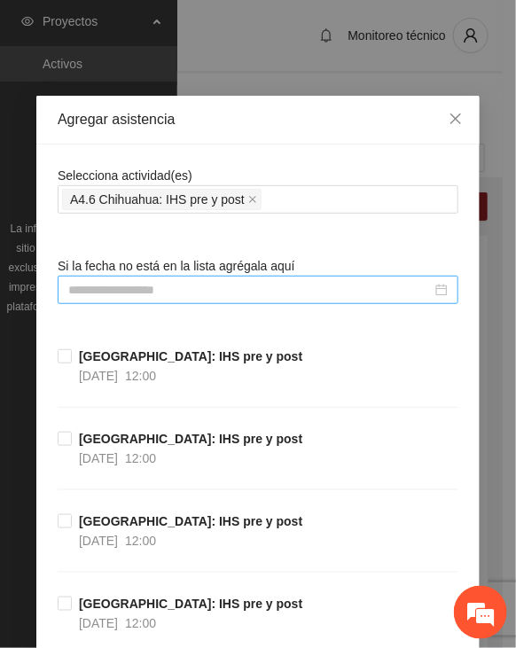
click at [168, 286] on input at bounding box center [249, 289] width 363 height 19
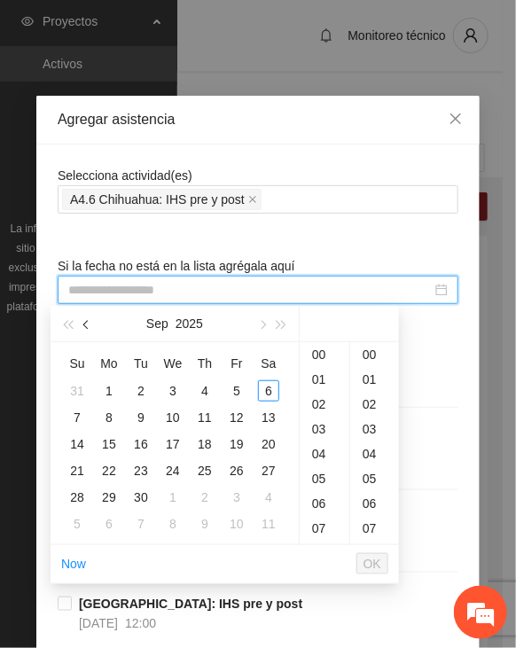
click at [85, 325] on span "button" at bounding box center [87, 325] width 9 height 9
click at [261, 322] on span "button" at bounding box center [261, 325] width 9 height 9
click at [262, 441] on div "19" at bounding box center [268, 443] width 21 height 21
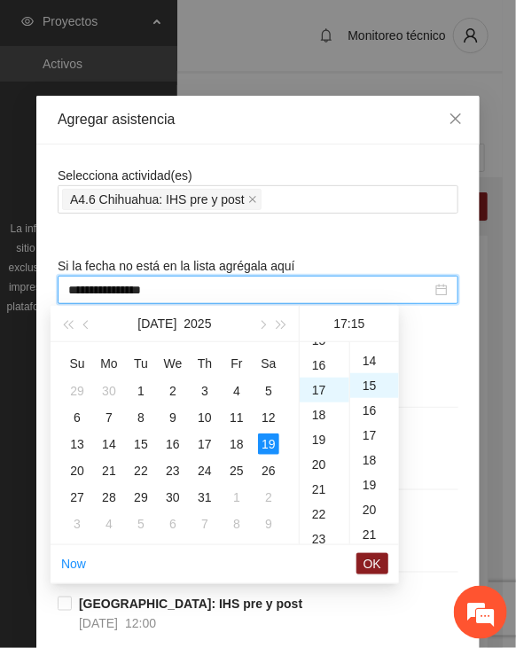
scroll to position [372, 0]
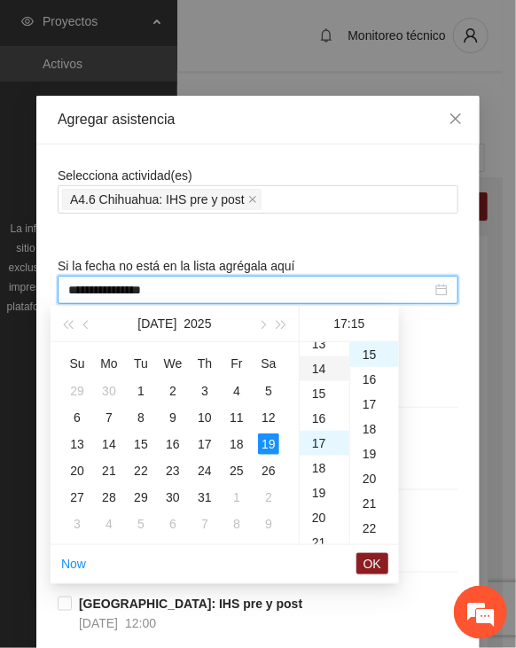
click at [319, 366] on div "14" at bounding box center [325, 368] width 50 height 25
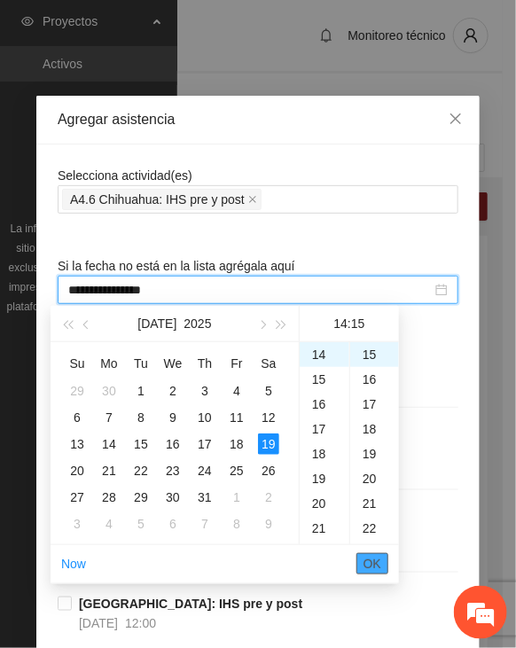
click at [367, 557] on span "OK" at bounding box center [372, 563] width 18 height 19
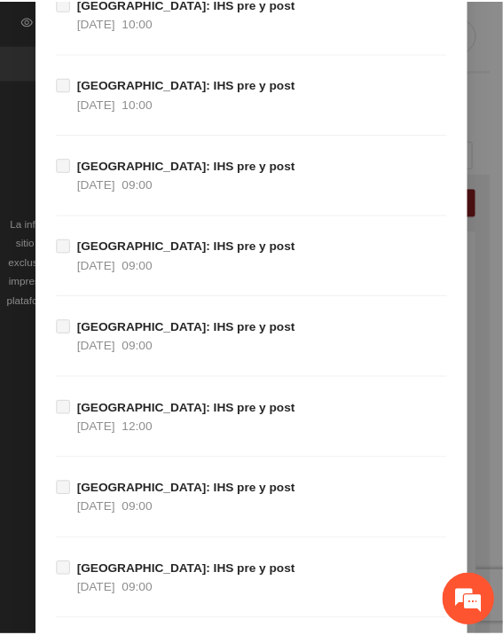
scroll to position [19899, 0]
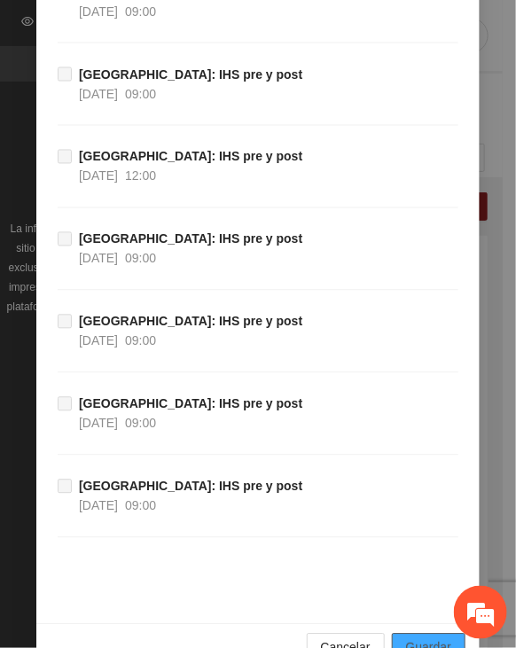
click at [438, 638] on span "Guardar" at bounding box center [428, 647] width 45 height 19
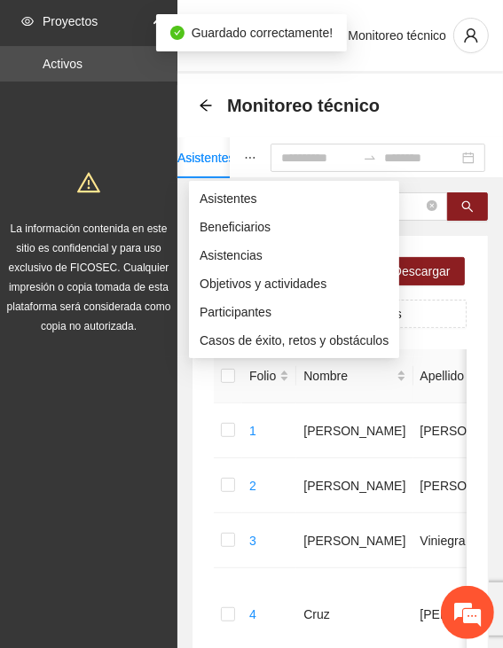
click at [244, 155] on icon "ellipsis" at bounding box center [250, 158] width 12 height 12
click at [231, 197] on span "Asistentes" at bounding box center [293, 198] width 189 height 19
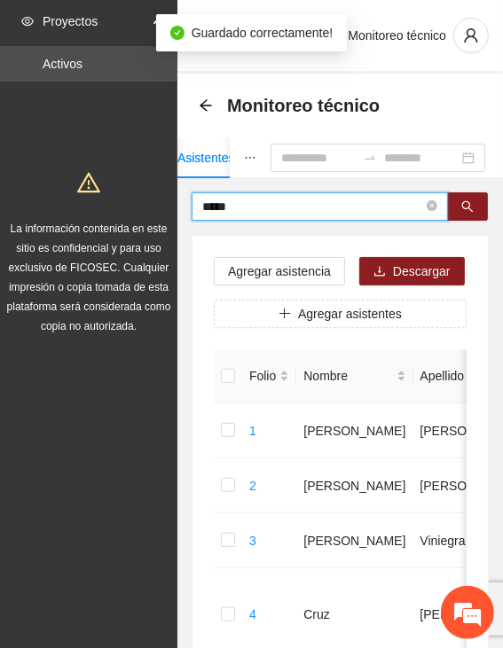
drag, startPoint x: 242, startPoint y: 205, endPoint x: 142, endPoint y: 205, distance: 100.2
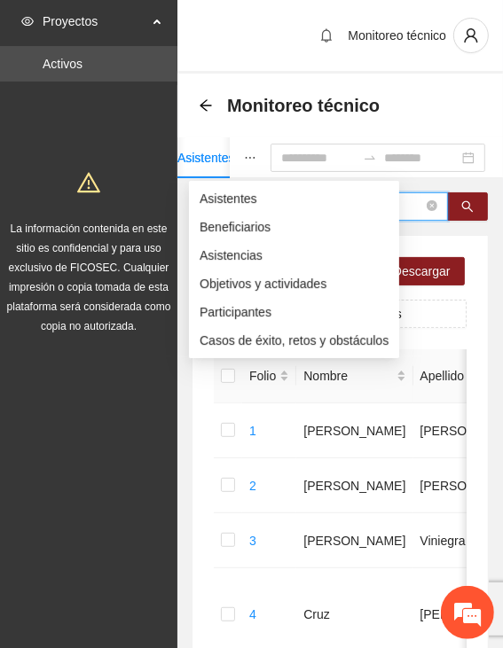
click at [244, 153] on icon "ellipsis" at bounding box center [250, 158] width 12 height 12
click at [233, 201] on span "Asistentes" at bounding box center [293, 198] width 189 height 19
click at [230, 159] on button "button" at bounding box center [250, 157] width 41 height 41
click at [241, 259] on span "Asistencias" at bounding box center [293, 255] width 189 height 19
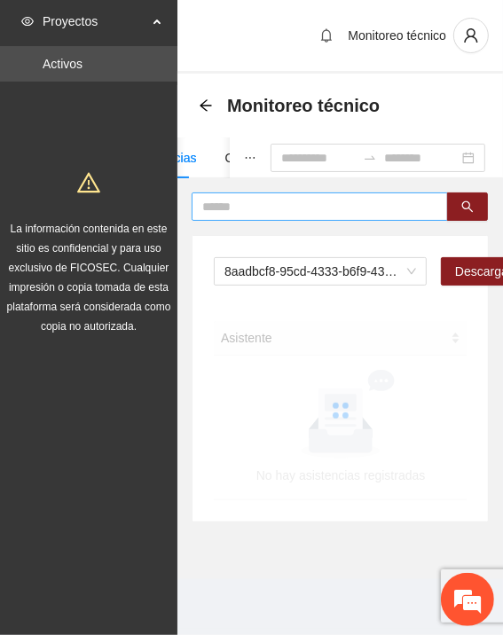
click at [241, 204] on input "text" at bounding box center [312, 206] width 221 height 19
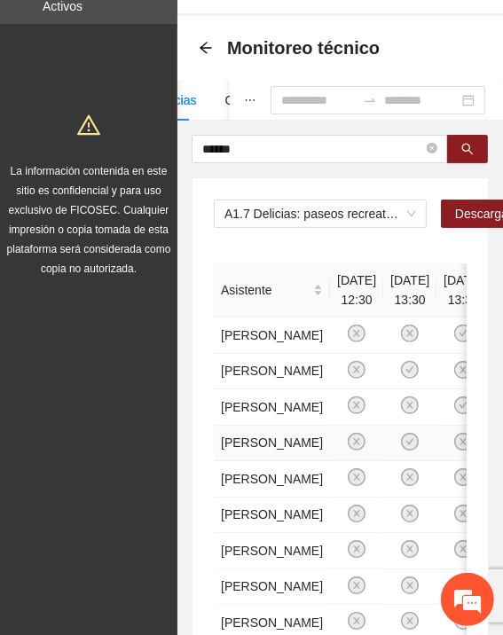
scroll to position [0, 0]
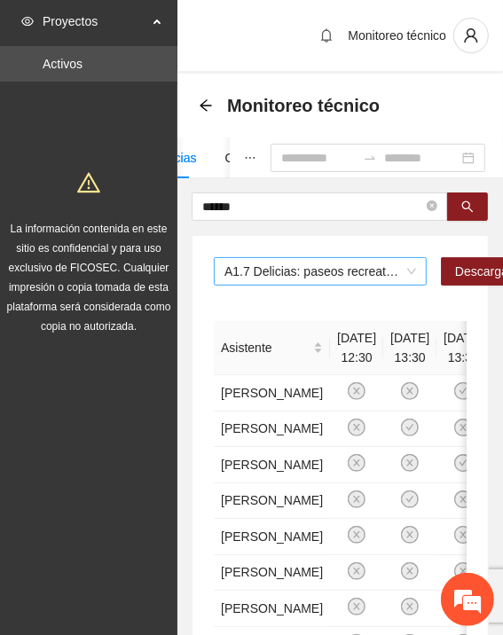
click at [304, 269] on span "A1.7 Delicias: paseos recreativos" at bounding box center [319, 271] width 191 height 27
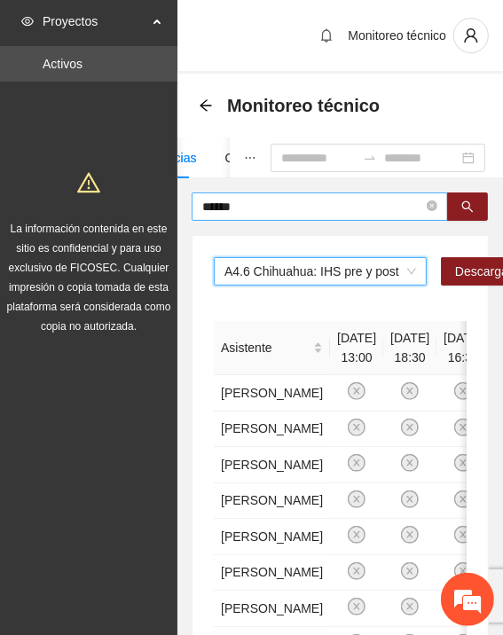
click at [252, 208] on input "******" at bounding box center [312, 206] width 221 height 19
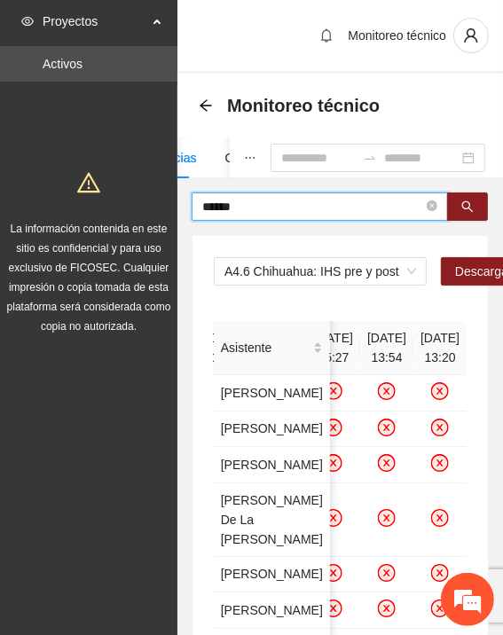
drag, startPoint x: 209, startPoint y: 207, endPoint x: 195, endPoint y: 206, distance: 14.3
click at [198, 207] on span "******" at bounding box center [319, 206] width 256 height 28
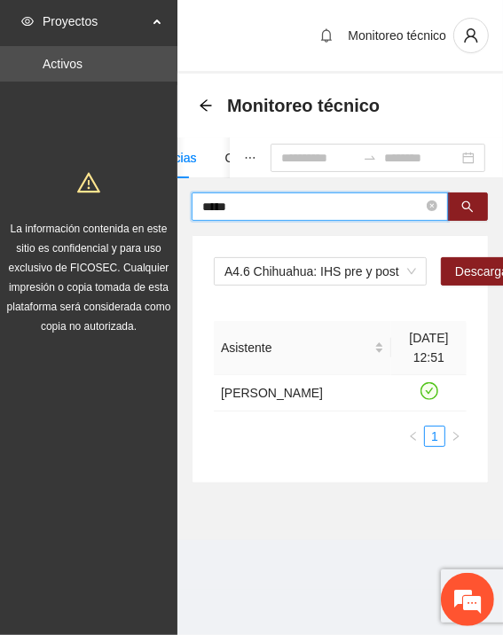
drag, startPoint x: 253, startPoint y: 203, endPoint x: 168, endPoint y: 192, distance: 84.9
click at [168, 192] on section "Proyectos Activos La información contenida en este sitio es confidencial y para…" at bounding box center [251, 317] width 503 height 635
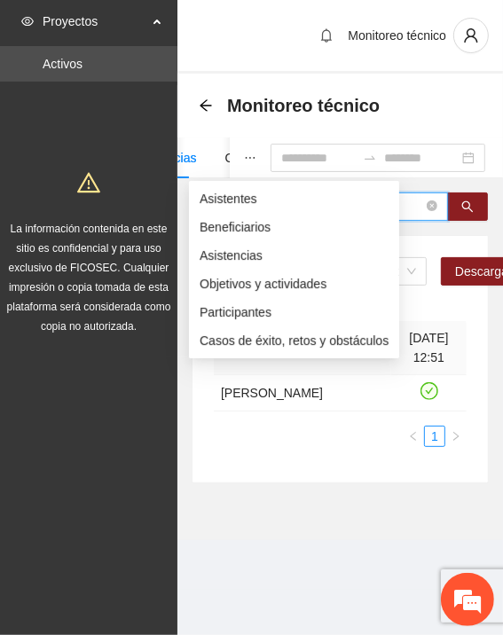
click at [244, 156] on icon "ellipsis" at bounding box center [250, 158] width 12 height 12
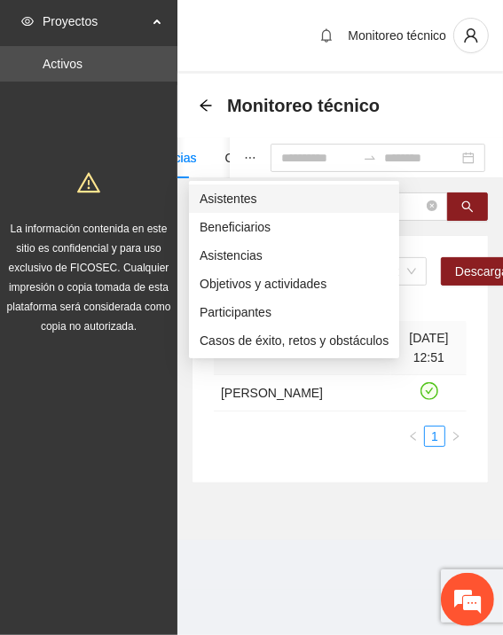
click at [230, 201] on span "Asistentes" at bounding box center [293, 198] width 189 height 19
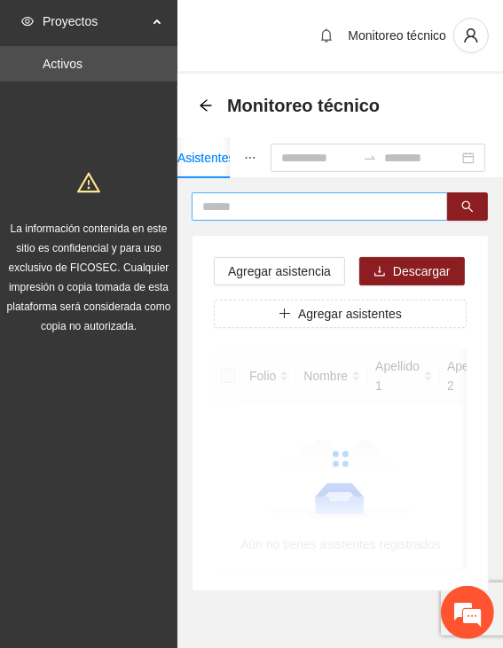
click at [241, 205] on input "text" at bounding box center [312, 206] width 221 height 19
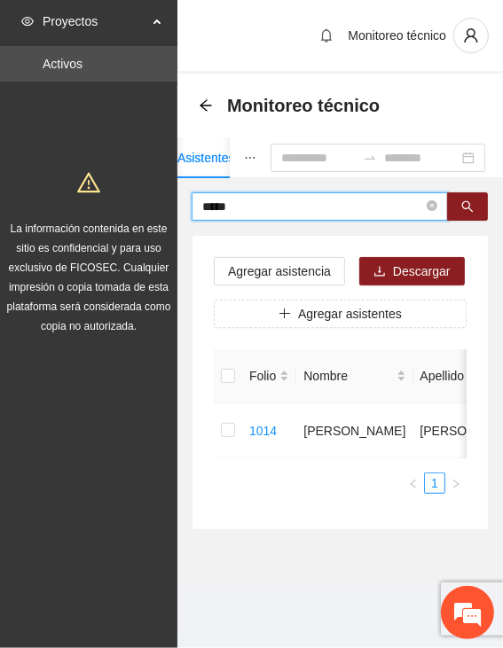
drag, startPoint x: 258, startPoint y: 207, endPoint x: 191, endPoint y: 203, distance: 66.6
click at [192, 204] on span "*****" at bounding box center [319, 206] width 256 height 28
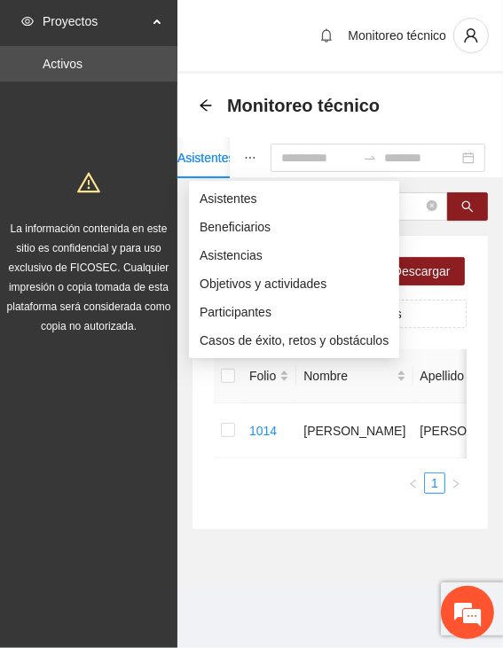
click at [244, 152] on icon "ellipsis" at bounding box center [250, 158] width 12 height 12
click at [242, 257] on span "Asistencias" at bounding box center [293, 255] width 189 height 19
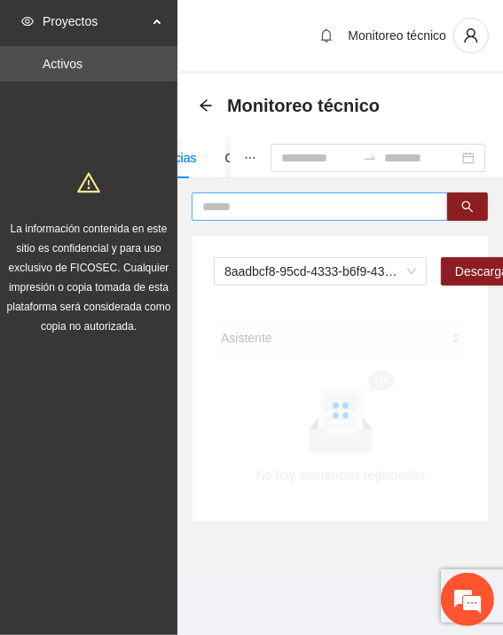
click at [238, 205] on input "text" at bounding box center [312, 206] width 221 height 19
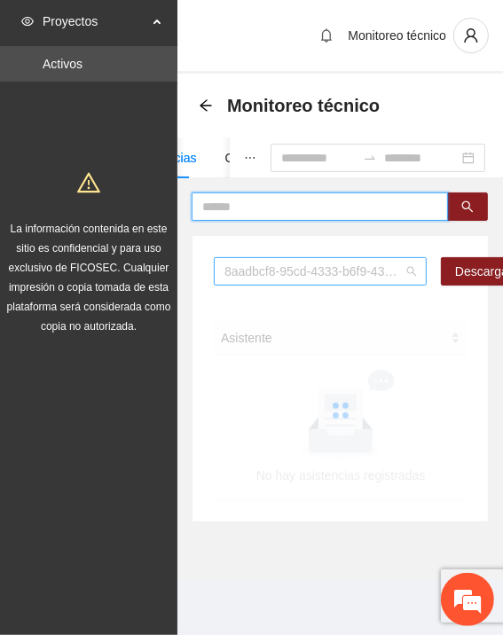
click at [266, 276] on span "8aadbcf8-95cd-4333-b6f9-4314c3142350" at bounding box center [319, 271] width 191 height 27
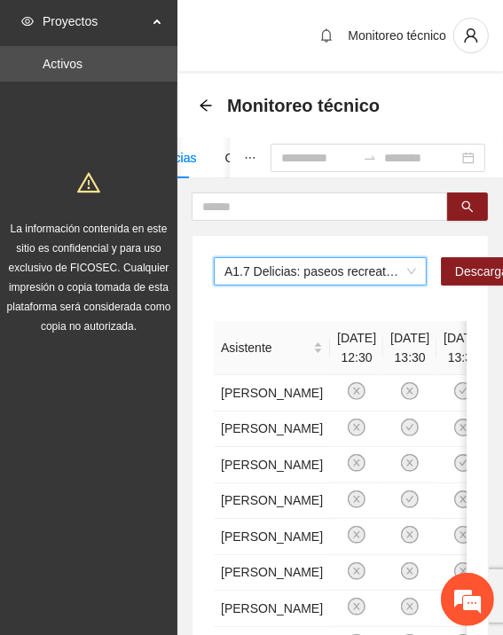
click at [253, 278] on span "A1.7 Delicias: paseos recreativos" at bounding box center [319, 271] width 191 height 27
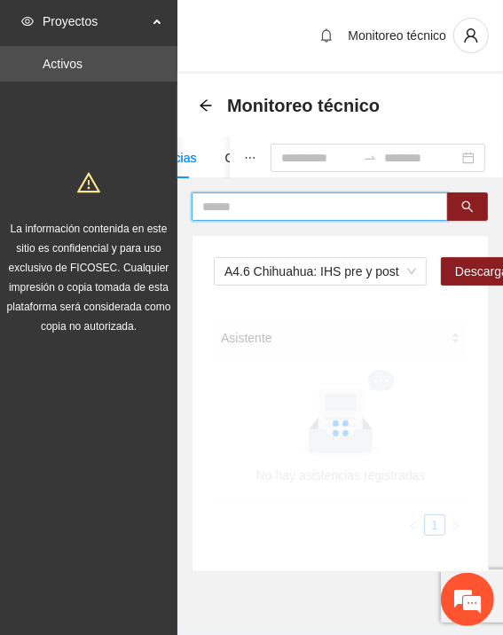
click at [291, 210] on input "text" at bounding box center [312, 206] width 221 height 19
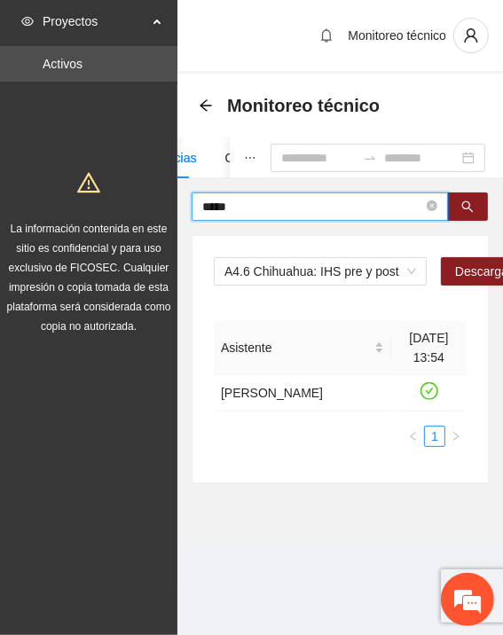
drag, startPoint x: 268, startPoint y: 209, endPoint x: 144, endPoint y: 202, distance: 123.4
click at [144, 202] on section "Proyectos Activos La información contenida en este sitio es confidencial y para…" at bounding box center [251, 317] width 503 height 635
drag, startPoint x: 223, startPoint y: 205, endPoint x: 169, endPoint y: 203, distance: 54.1
click at [169, 203] on section "Proyectos Activos La información contenida en este sitio es confidencial y para…" at bounding box center [251, 317] width 503 height 635
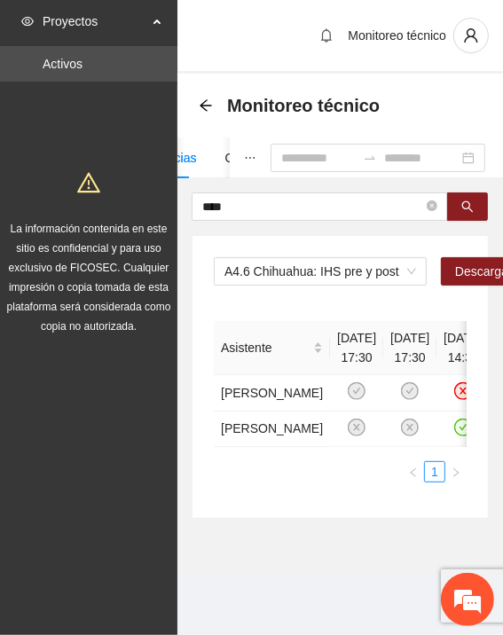
scroll to position [0, 64]
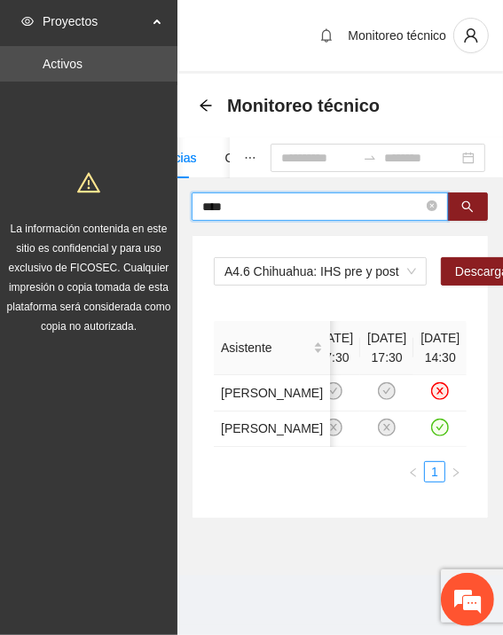
drag, startPoint x: 224, startPoint y: 208, endPoint x: 141, endPoint y: 210, distance: 83.3
click at [141, 210] on section "Proyectos Activos La información contenida en este sitio es confidencial y para…" at bounding box center [251, 317] width 503 height 635
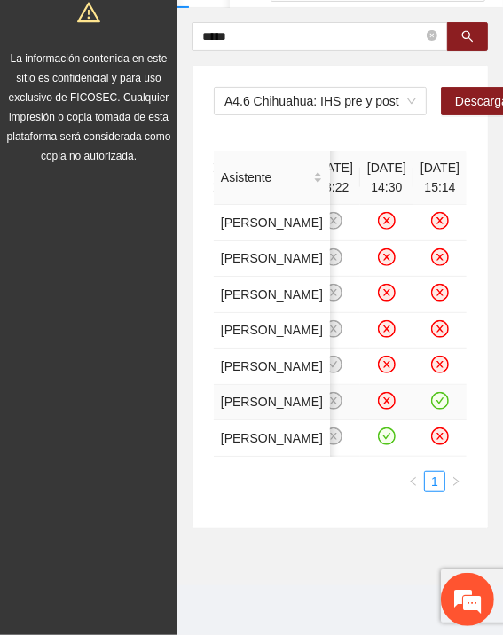
scroll to position [0, 0]
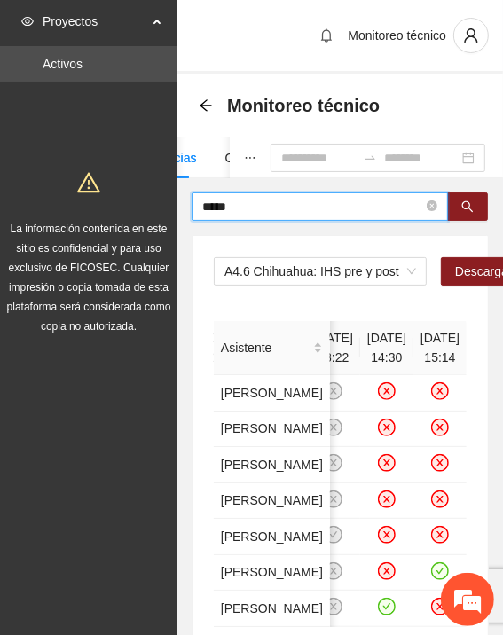
drag, startPoint x: 216, startPoint y: 204, endPoint x: 97, endPoint y: 198, distance: 119.8
click at [97, 198] on section "Proyectos Activos La información contenida en este sitio es confidencial y para…" at bounding box center [251, 402] width 503 height 805
drag, startPoint x: 241, startPoint y: 203, endPoint x: 165, endPoint y: 195, distance: 76.6
click at [165, 195] on section "Proyectos Activos La información contenida en este sitio es confidencial y para…" at bounding box center [251, 492] width 503 height 984
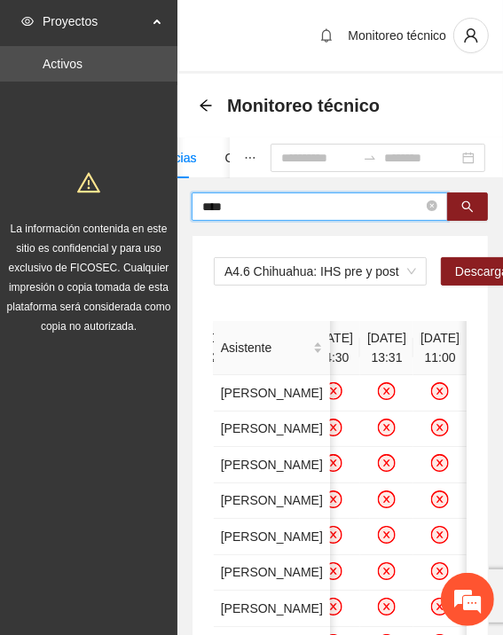
click at [251, 202] on input "****" at bounding box center [312, 206] width 221 height 19
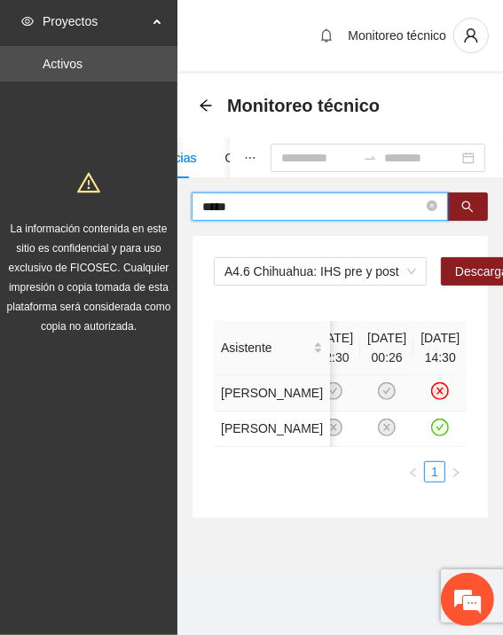
scroll to position [0, 64]
drag, startPoint x: 208, startPoint y: 204, endPoint x: 130, endPoint y: 198, distance: 78.2
click at [130, 198] on section "Proyectos Activos La información contenida en este sitio es confidencial y para…" at bounding box center [251, 317] width 503 height 635
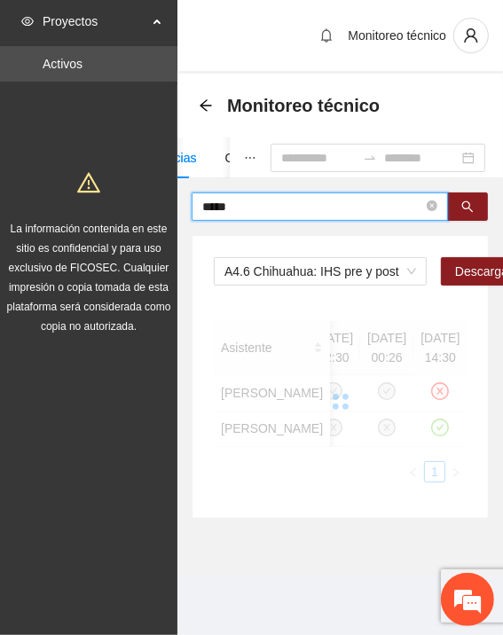
scroll to position [0, 0]
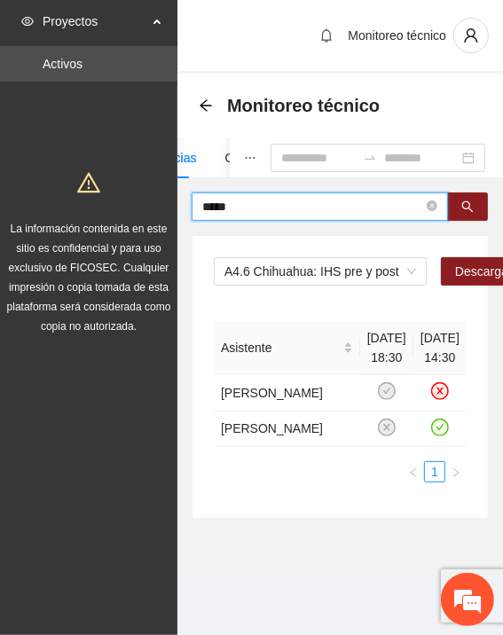
drag, startPoint x: 206, startPoint y: 200, endPoint x: 136, endPoint y: 200, distance: 70.0
click at [136, 200] on section "Proyectos Activos La información contenida en este sitio es confidencial y para…" at bounding box center [251, 317] width 503 height 635
click at [258, 205] on input "text" at bounding box center [312, 206] width 221 height 19
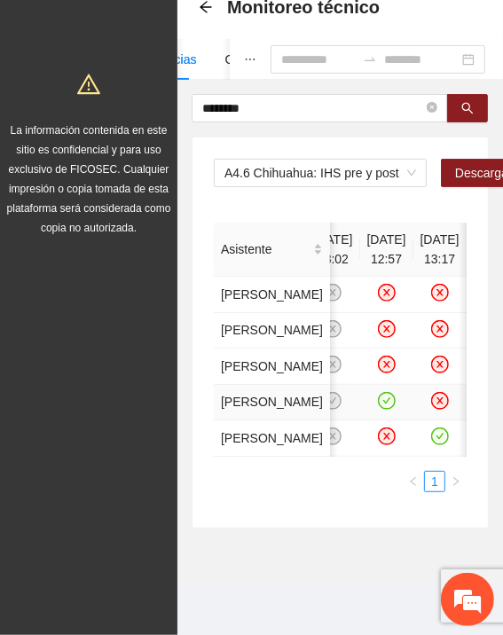
scroll to position [160, 0]
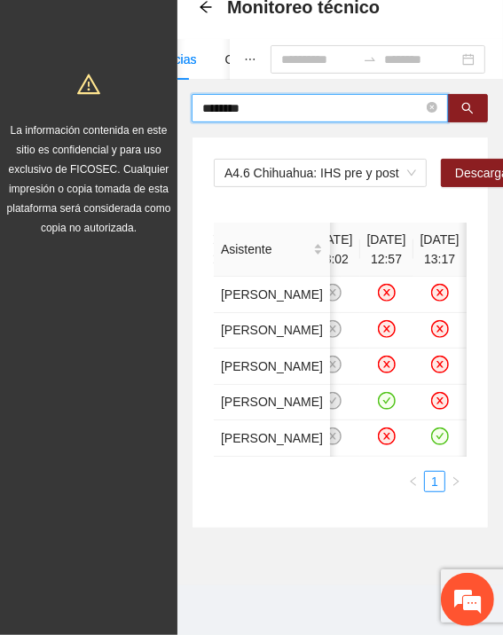
drag, startPoint x: 273, startPoint y: 43, endPoint x: 156, endPoint y: 50, distance: 117.2
click at [156, 50] on section "Proyectos Activos La información contenida en este sitio es confidencial y para…" at bounding box center [251, 268] width 503 height 733
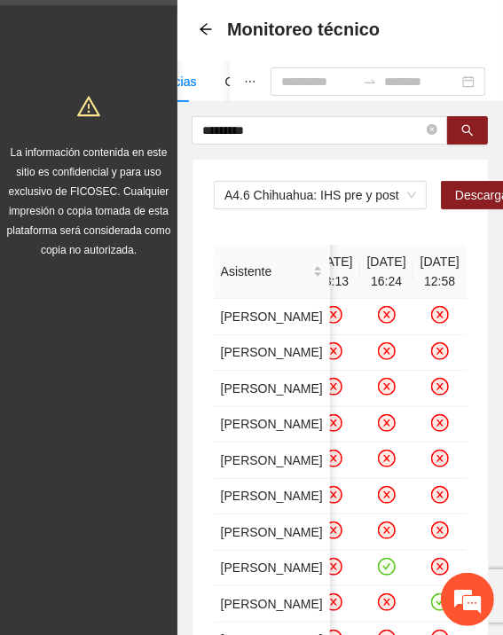
scroll to position [71, 0]
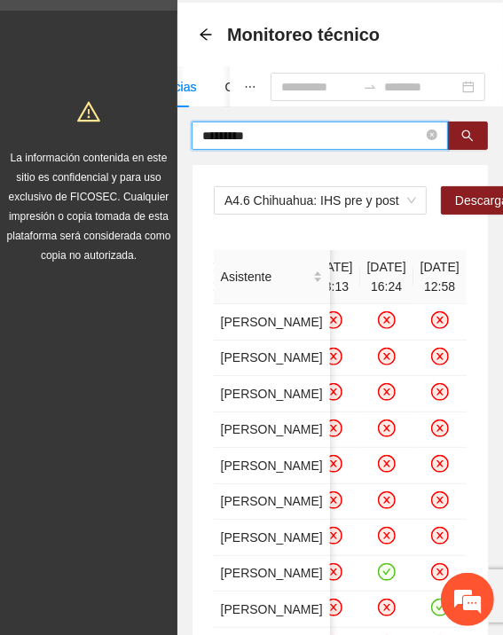
drag, startPoint x: 275, startPoint y: 134, endPoint x: 188, endPoint y: 132, distance: 86.9
click at [152, 135] on section "Proyectos Activos La información contenida en este sitio es confidencial y para…" at bounding box center [251, 439] width 503 height 1020
click at [290, 130] on input "*********" at bounding box center [312, 135] width 221 height 19
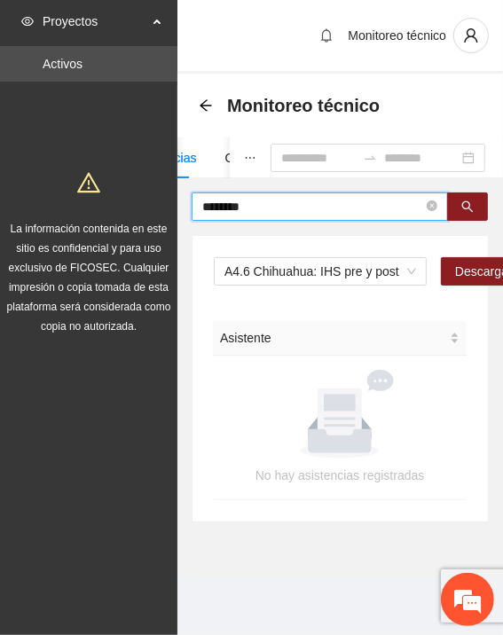
scroll to position [0, 0]
drag, startPoint x: 304, startPoint y: 193, endPoint x: 152, endPoint y: 201, distance: 151.8
click at [152, 201] on section "Proyectos Activos La información contenida en este sitio es confidencial y para…" at bounding box center [251, 317] width 503 height 635
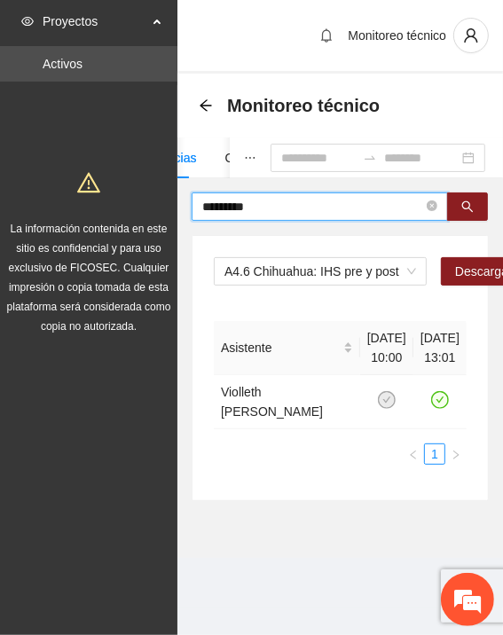
click at [259, 197] on input "*********" at bounding box center [312, 206] width 221 height 19
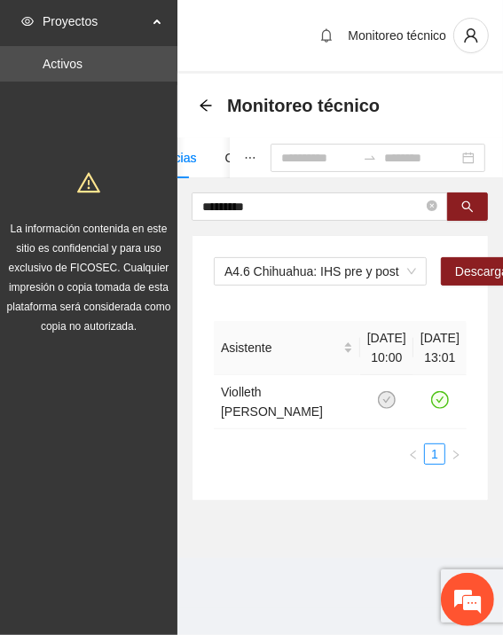
drag, startPoint x: 261, startPoint y: 191, endPoint x: 129, endPoint y: 193, distance: 133.0
click at [129, 193] on section "Proyectos Activos La información contenida en este sitio es confidencial y para…" at bounding box center [251, 317] width 503 height 635
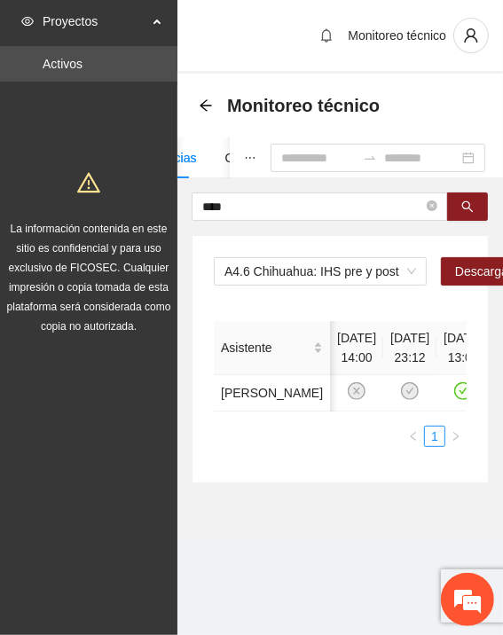
scroll to position [0, 64]
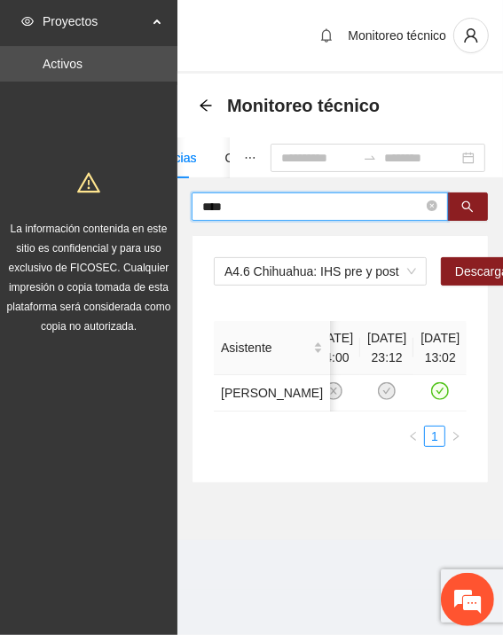
drag, startPoint x: 254, startPoint y: 194, endPoint x: 176, endPoint y: 190, distance: 78.1
click at [176, 190] on section "Proyectos Activos La información contenida en este sitio es confidencial y para…" at bounding box center [251, 317] width 503 height 635
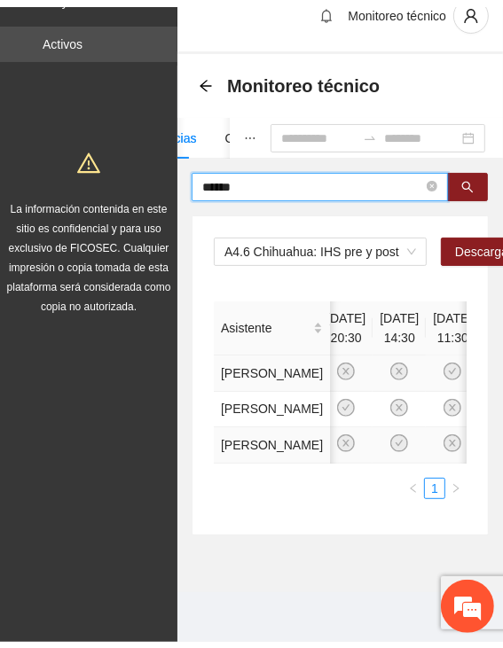
scroll to position [0, 0]
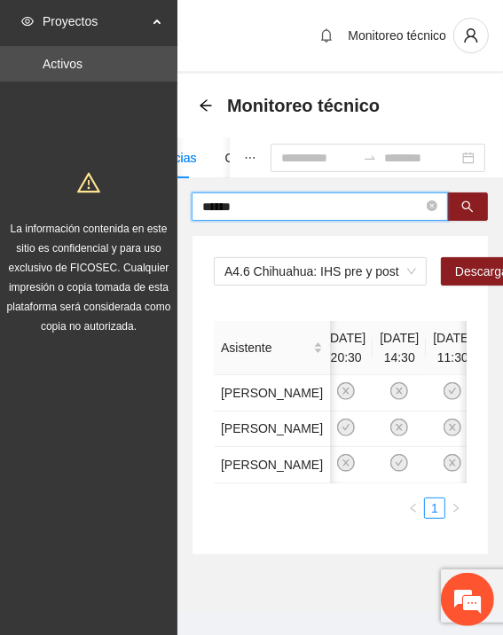
click at [244, 154] on icon "ellipsis" at bounding box center [250, 158] width 12 height 12
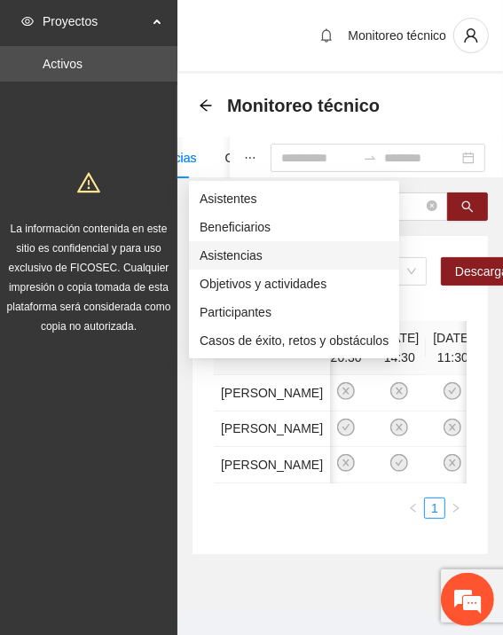
click at [246, 248] on span "Asistencias" at bounding box center [293, 255] width 189 height 19
click at [244, 162] on icon "ellipsis" at bounding box center [250, 158] width 12 height 12
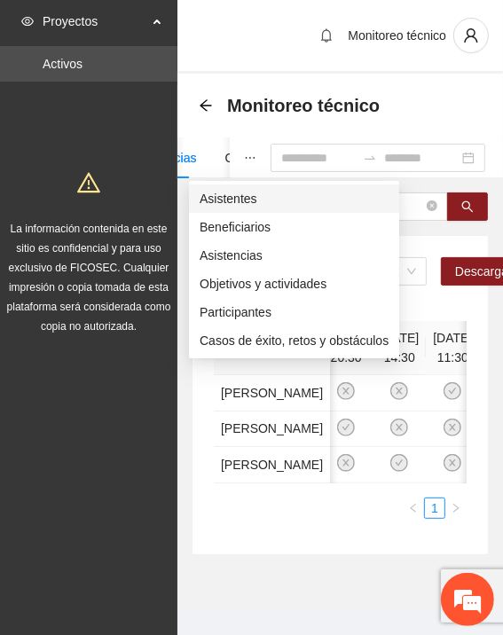
click at [233, 201] on span "Asistentes" at bounding box center [293, 198] width 189 height 19
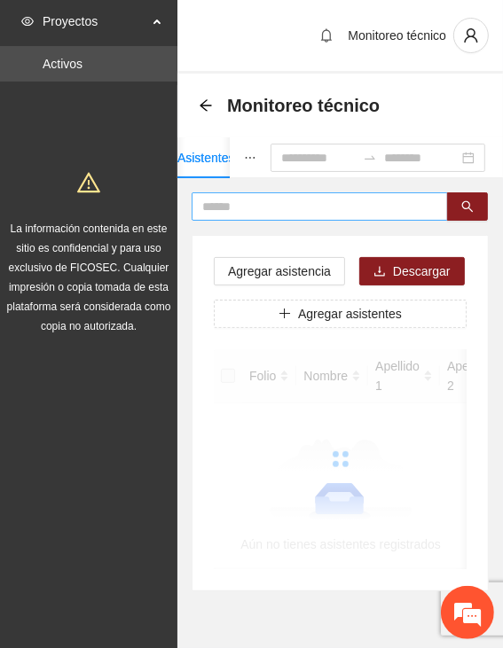
click at [259, 207] on input "text" at bounding box center [312, 206] width 221 height 19
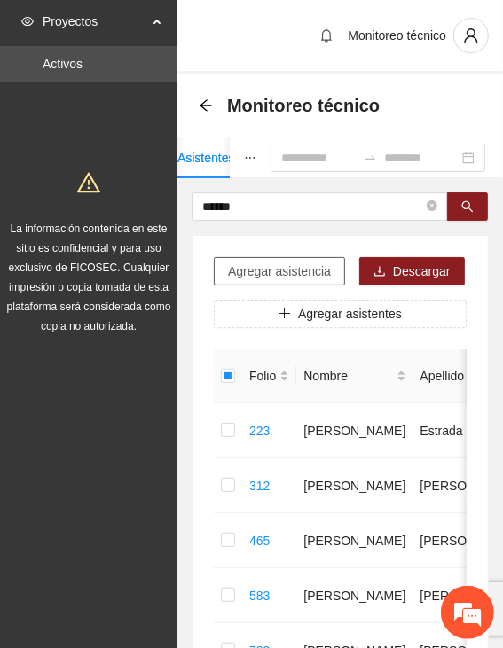
click at [282, 272] on span "Agregar asistencia" at bounding box center [279, 270] width 103 height 19
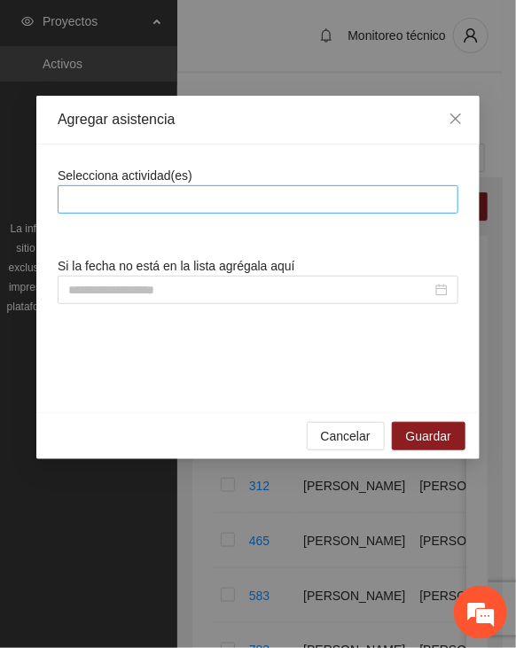
click at [272, 199] on div at bounding box center [258, 199] width 392 height 21
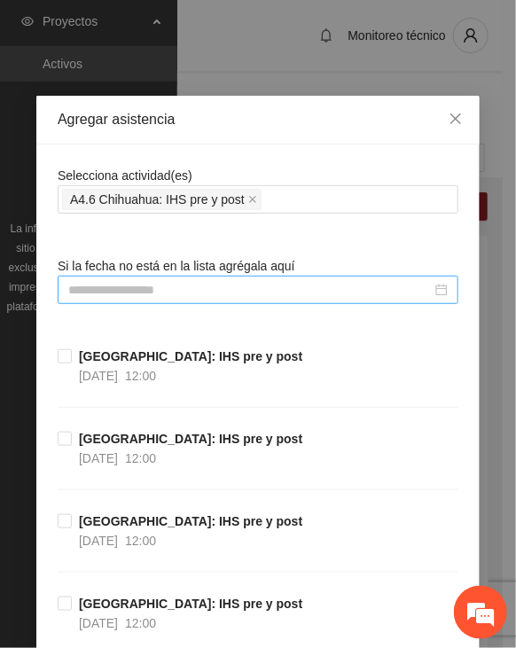
click at [175, 294] on input at bounding box center [249, 289] width 363 height 19
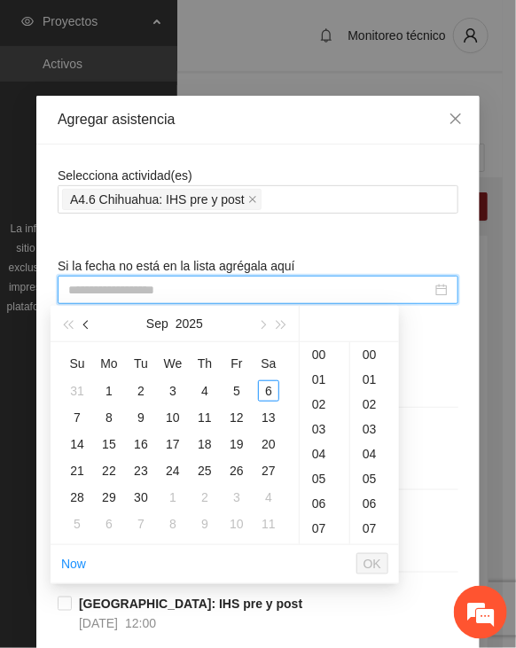
click at [86, 323] on span "button" at bounding box center [87, 325] width 9 height 9
click at [243, 389] on div "4" at bounding box center [236, 390] width 21 height 21
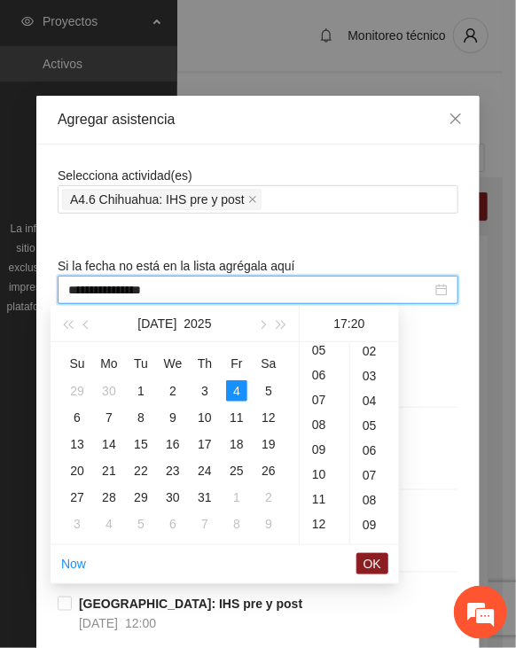
scroll to position [34, 0]
click at [323, 497] on div "10" at bounding box center [325, 498] width 50 height 25
click at [376, 558] on span "OK" at bounding box center [372, 563] width 18 height 19
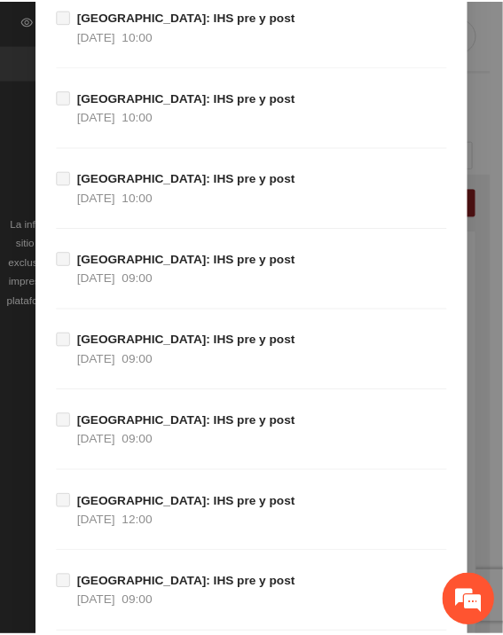
scroll to position [19899, 0]
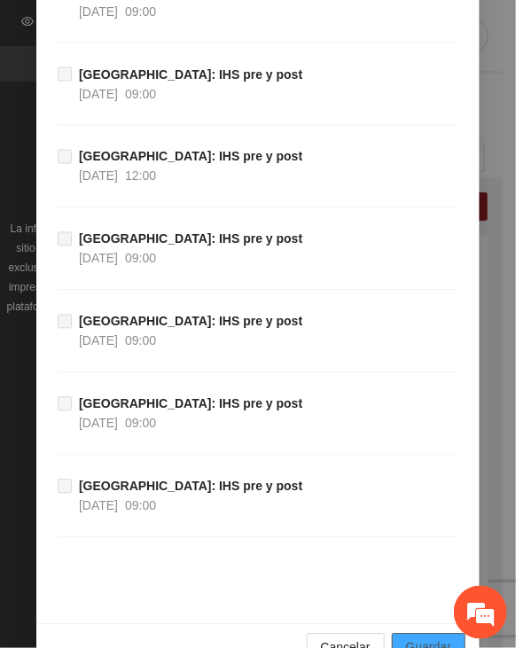
click at [421, 634] on button "Guardar" at bounding box center [429, 648] width 74 height 28
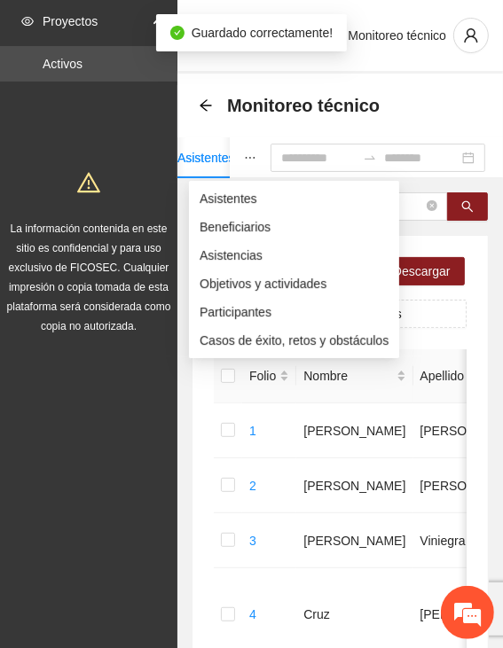
click at [244, 153] on icon "ellipsis" at bounding box center [250, 158] width 12 height 12
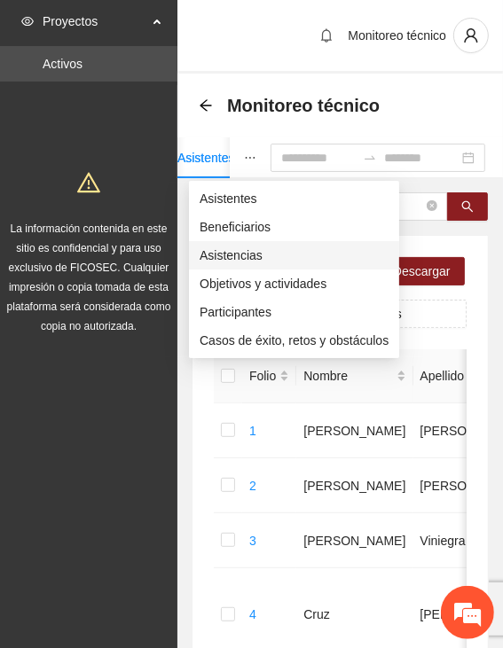
click at [227, 252] on span "Asistencias" at bounding box center [293, 255] width 189 height 19
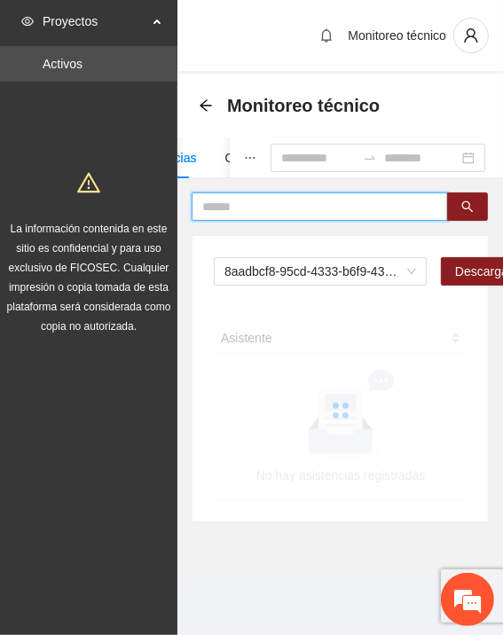
click at [247, 205] on input "text" at bounding box center [312, 206] width 221 height 19
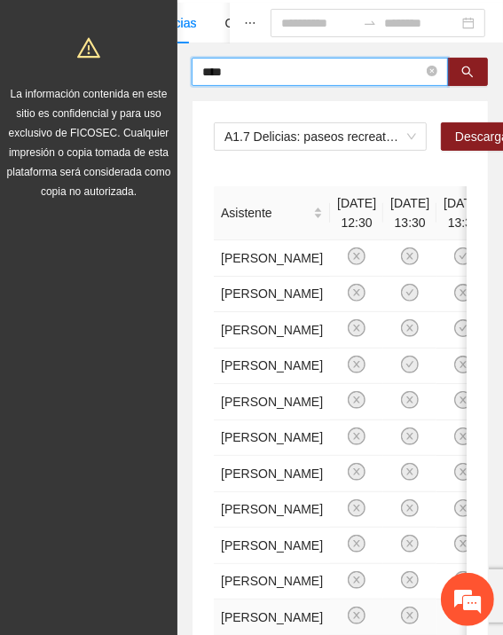
scroll to position [0, 0]
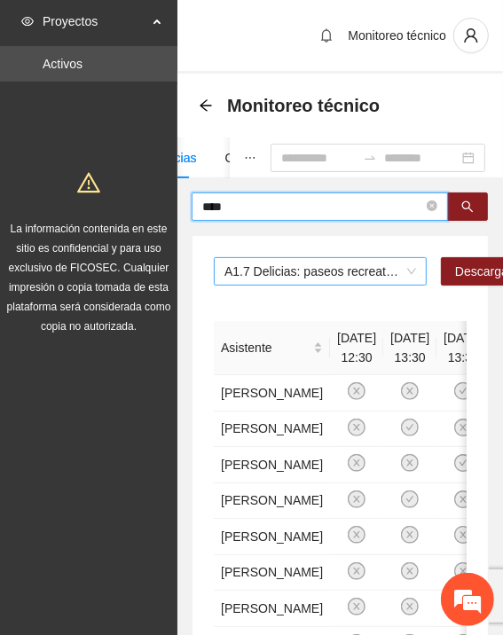
click at [280, 277] on span "A1.7 Delicias: paseos recreativos" at bounding box center [319, 271] width 191 height 27
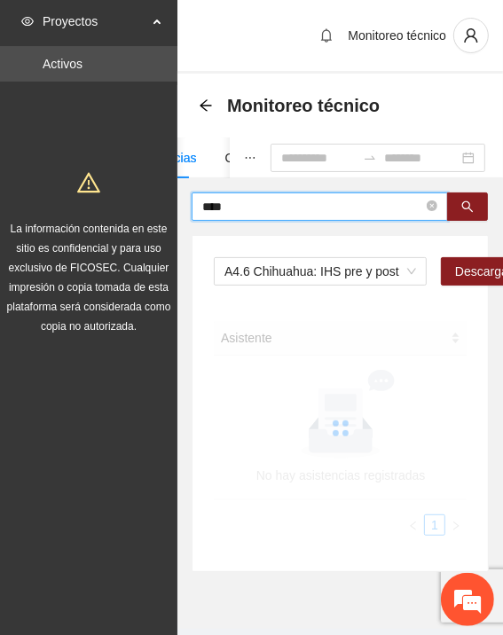
click at [240, 205] on input "****" at bounding box center [312, 206] width 221 height 19
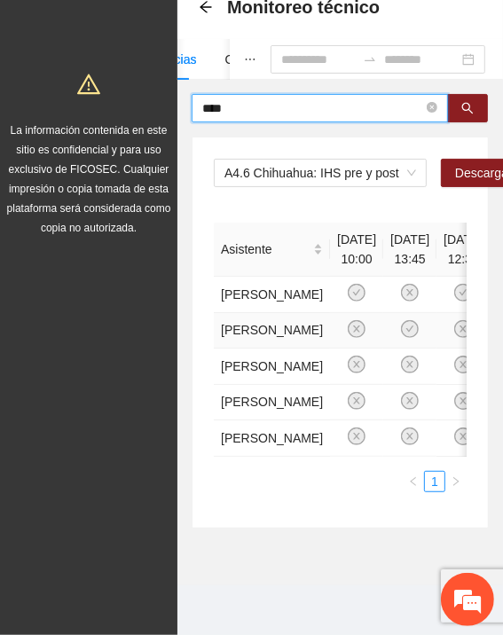
scroll to position [177, 0]
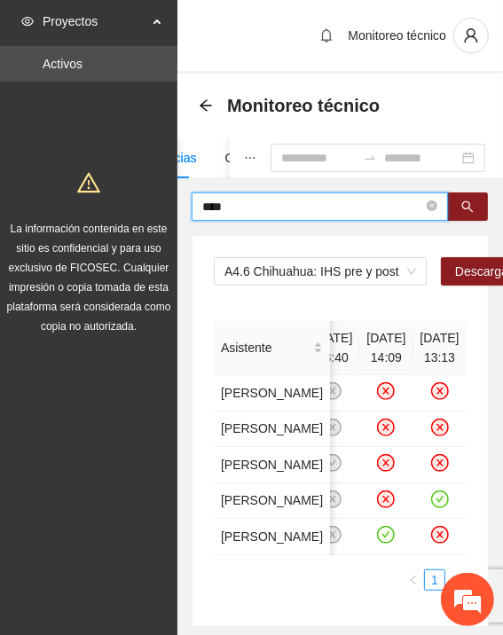
drag, startPoint x: 256, startPoint y: 196, endPoint x: 151, endPoint y: 189, distance: 105.7
click at [151, 189] on section "Proyectos Activos La información contenida en este sitio es confidencial y para…" at bounding box center [251, 366] width 503 height 733
click at [316, 201] on input "****" at bounding box center [312, 206] width 221 height 19
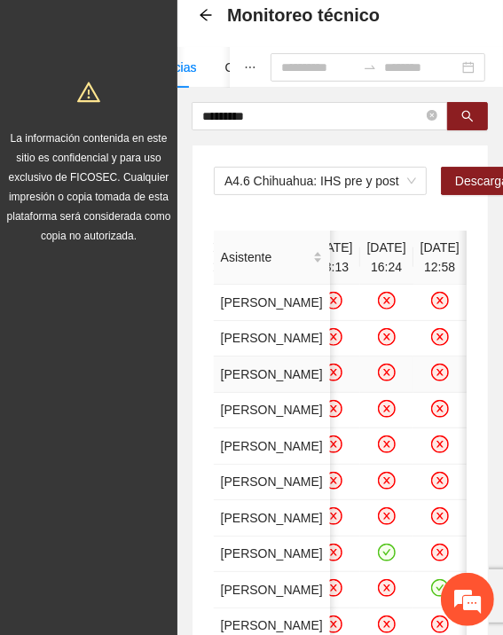
scroll to position [89, 0]
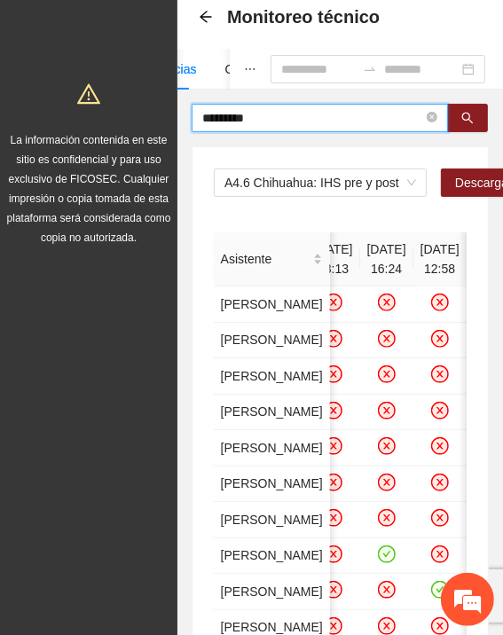
drag, startPoint x: 234, startPoint y: 116, endPoint x: 139, endPoint y: 126, distance: 95.3
click at [139, 126] on section "Proyectos Activos La información contenida en este sitio es confidencial y para…" at bounding box center [251, 421] width 503 height 1020
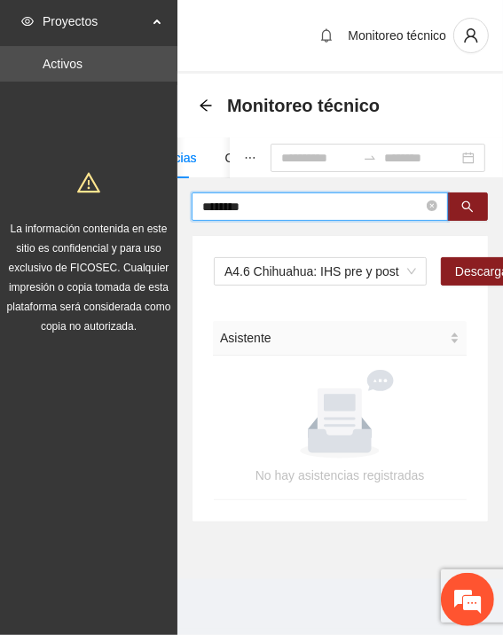
scroll to position [13, 0]
drag, startPoint x: 210, startPoint y: 196, endPoint x: 163, endPoint y: 196, distance: 47.0
click at [163, 196] on section "Proyectos Activos La información contenida en este sitio es confidencial y para…" at bounding box center [251, 317] width 503 height 635
click at [299, 197] on input "********" at bounding box center [312, 206] width 221 height 19
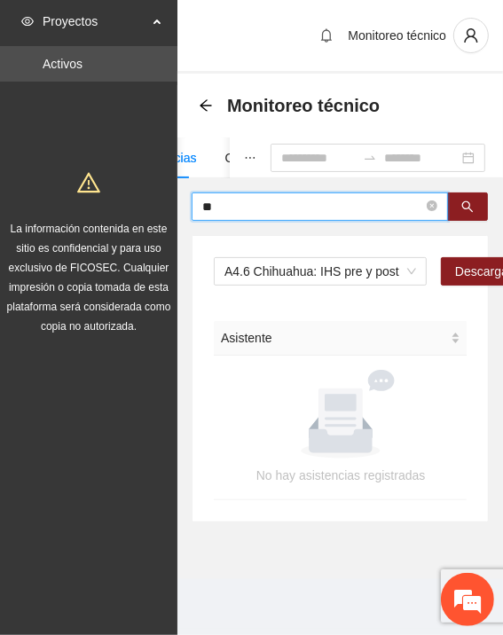
type input "*"
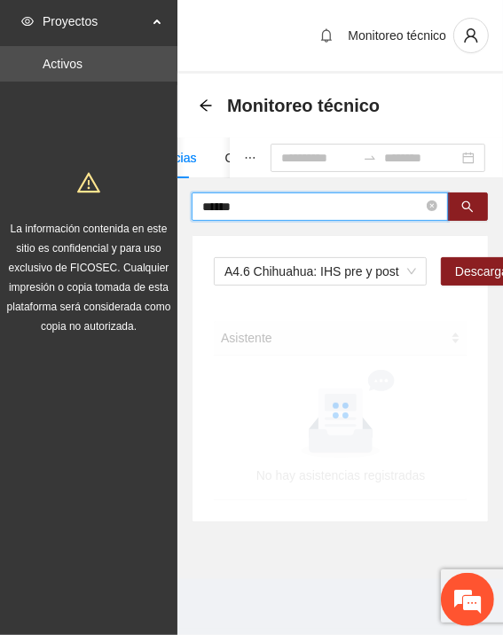
scroll to position [0, 0]
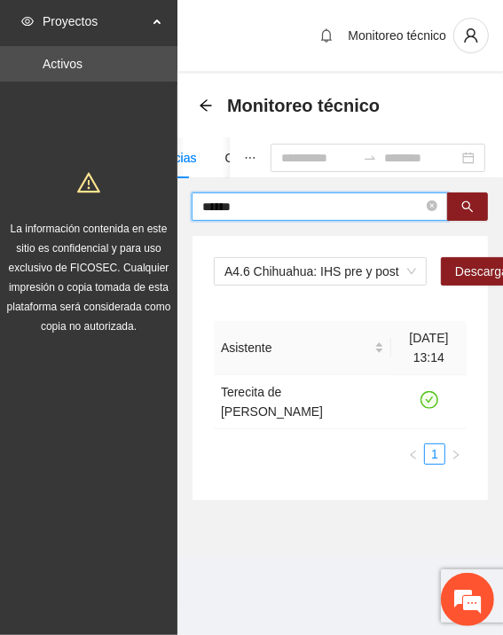
drag, startPoint x: 257, startPoint y: 192, endPoint x: 191, endPoint y: 193, distance: 65.6
click at [191, 193] on span "******" at bounding box center [319, 206] width 256 height 28
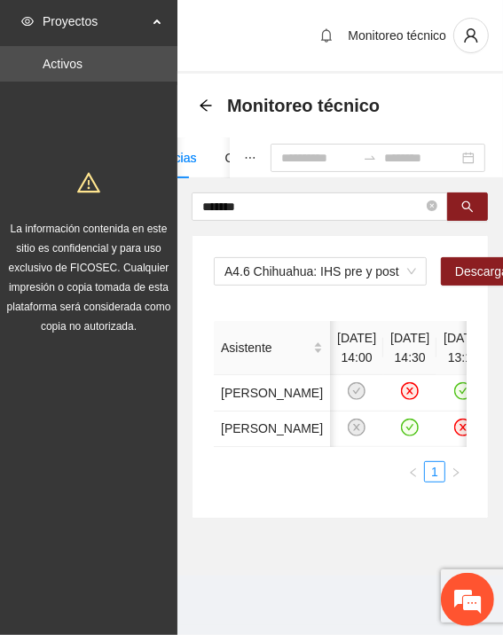
scroll to position [0, 64]
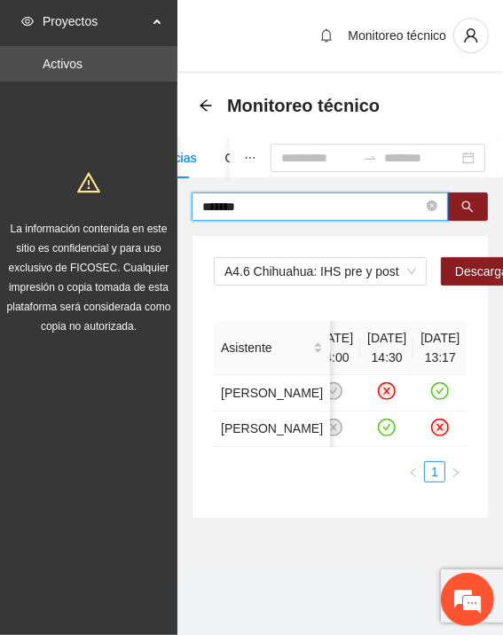
drag, startPoint x: 215, startPoint y: 151, endPoint x: 165, endPoint y: 152, distance: 50.5
click at [165, 152] on section "Proyectos Activos La información contenida en este sitio es confidencial y para…" at bounding box center [251, 317] width 503 height 635
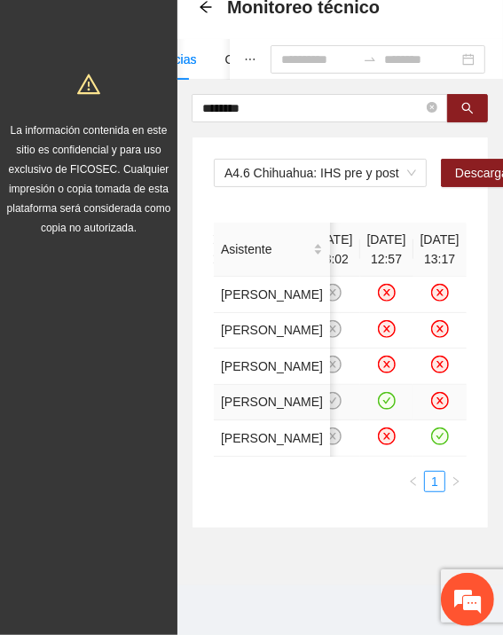
scroll to position [0, 0]
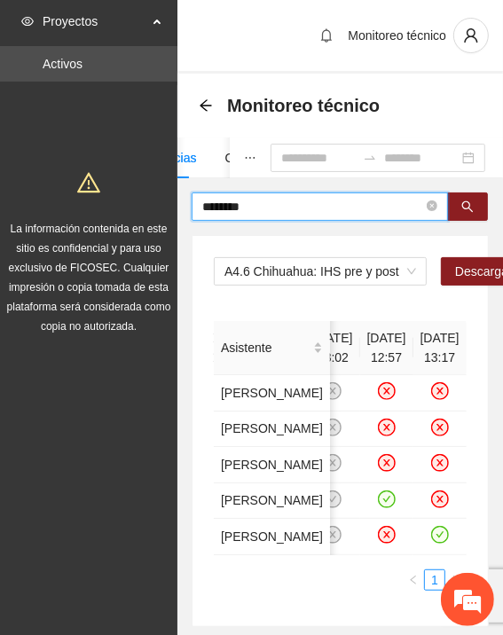
drag, startPoint x: 179, startPoint y: 191, endPoint x: 150, endPoint y: 188, distance: 29.4
click at [150, 188] on section "Proyectos Activos La información contenida en este sitio es confidencial y para…" at bounding box center [251, 366] width 503 height 733
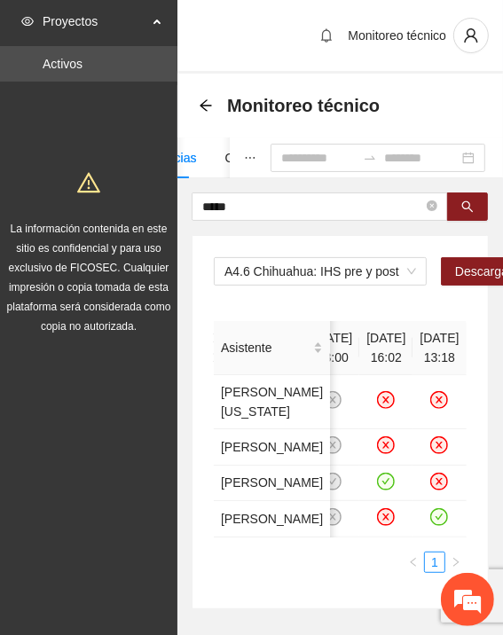
drag, startPoint x: 258, startPoint y: 201, endPoint x: 134, endPoint y: 207, distance: 124.2
click at [134, 207] on section "Proyectos Activos La información contenida en este sitio es confidencial y para…" at bounding box center [251, 357] width 503 height 715
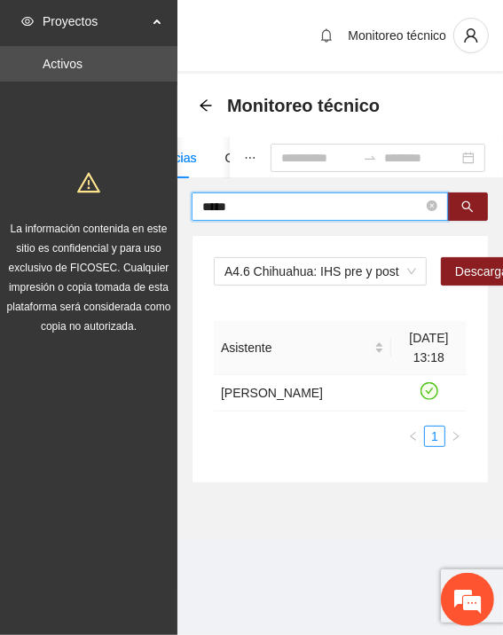
drag, startPoint x: 279, startPoint y: 206, endPoint x: 157, endPoint y: 211, distance: 122.4
click at [157, 211] on section "Proyectos Activos La información contenida en este sitio es confidencial y para…" at bounding box center [251, 317] width 503 height 635
type input "******"
drag, startPoint x: 266, startPoint y: 213, endPoint x: 169, endPoint y: 207, distance: 96.8
click at [169, 207] on section "Proyectos Activos La información contenida en este sitio es confidencial y para…" at bounding box center [251, 317] width 503 height 635
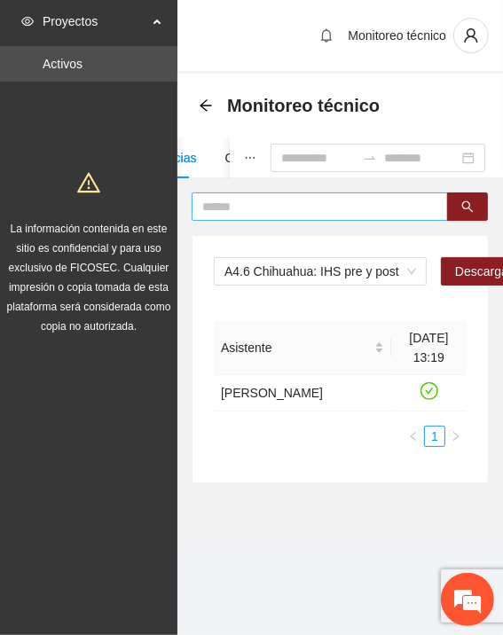
drag, startPoint x: 247, startPoint y: 203, endPoint x: 237, endPoint y: 203, distance: 10.6
click at [238, 203] on input "text" at bounding box center [312, 206] width 221 height 19
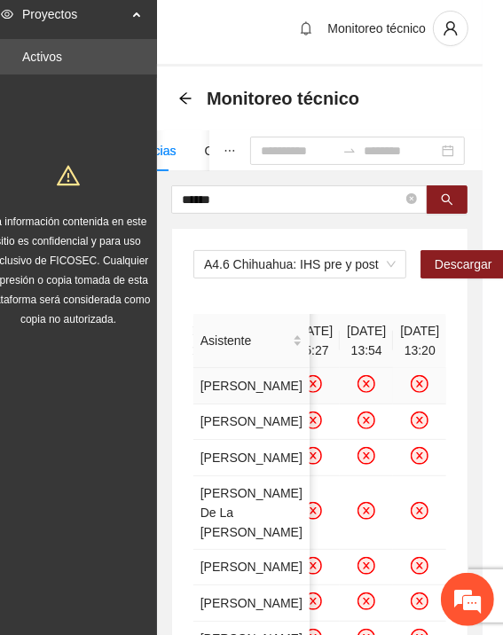
scroll to position [0, 20]
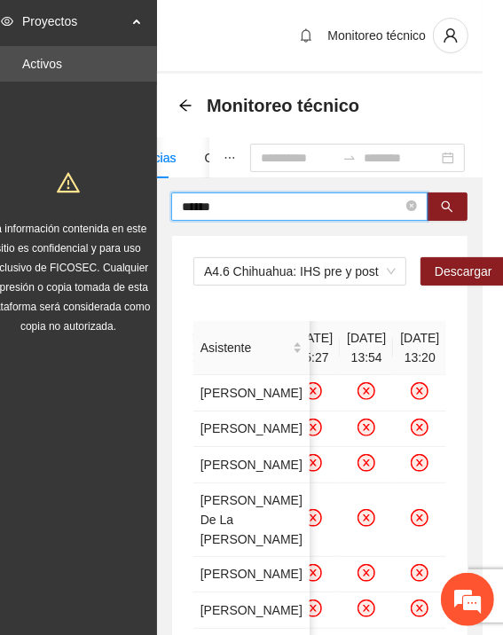
drag, startPoint x: 197, startPoint y: 201, endPoint x: 122, endPoint y: 193, distance: 74.9
click at [122, 194] on section "Proyectos Activos La información contenida en este sitio es confidencial y para…" at bounding box center [231, 547] width 503 height 1094
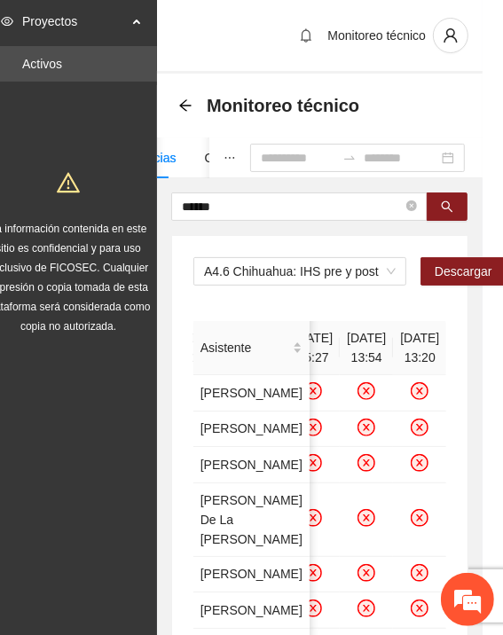
click at [323, 187] on div "Asistentes Beneficiarios Asistencias Objetivos y actividades Participantes Caso…" at bounding box center [319, 562] width 325 height 850
click at [332, 201] on input "******" at bounding box center [292, 206] width 221 height 19
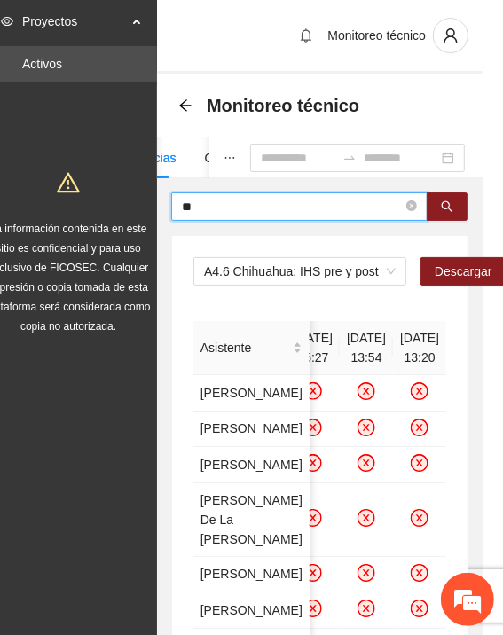
type input "*"
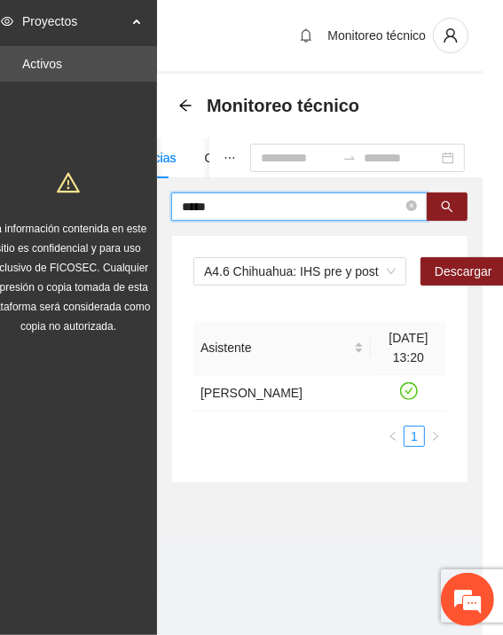
scroll to position [0, 0]
drag, startPoint x: 248, startPoint y: 201, endPoint x: 99, endPoint y: 187, distance: 149.6
click at [99, 187] on section "Proyectos Activos La información contenida en este sitio es confidencial y para…" at bounding box center [231, 317] width 503 height 635
click at [309, 210] on input "*****" at bounding box center [292, 206] width 221 height 19
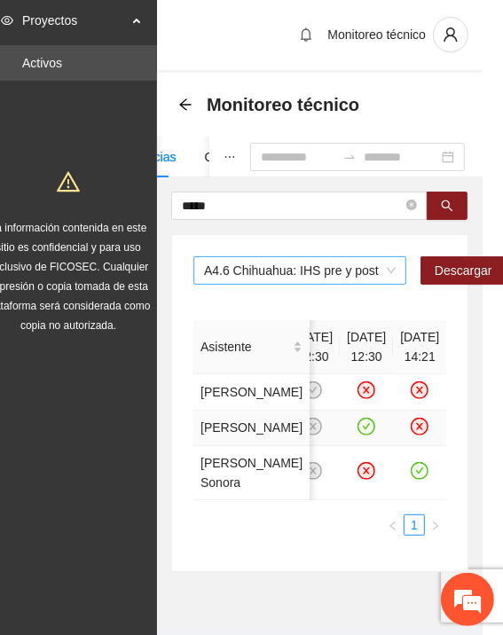
scroll to position [0, 20]
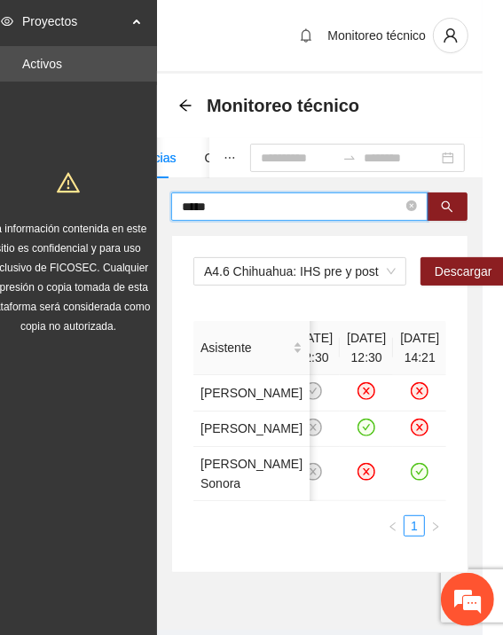
drag, startPoint x: 253, startPoint y: 203, endPoint x: 133, endPoint y: 195, distance: 119.9
click at [133, 195] on section "Proyectos Activos La información contenida en este sitio es confidencial y para…" at bounding box center [231, 339] width 503 height 679
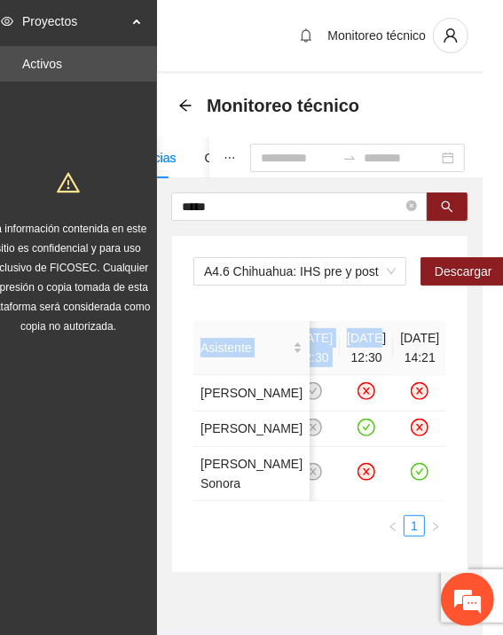
drag, startPoint x: 314, startPoint y: 315, endPoint x: 324, endPoint y: 329, distance: 17.7
click at [324, 329] on div "***** A4.6 Chihuahua: IHS pre y post Descargar Asistente 13/12/2024 12:30 13/06…" at bounding box center [319, 382] width 297 height 380
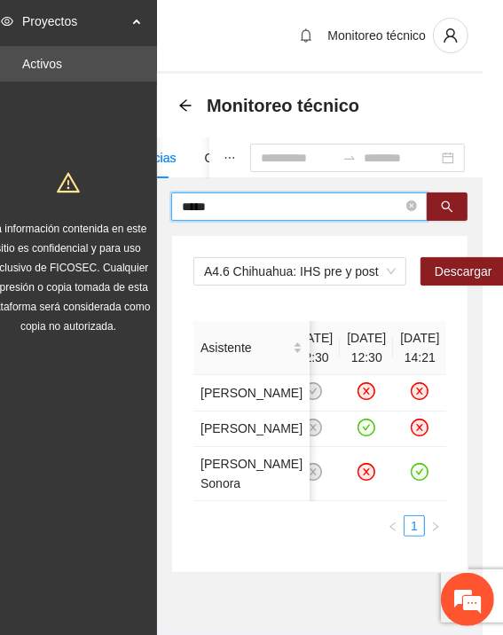
drag, startPoint x: 324, startPoint y: 329, endPoint x: 258, endPoint y: 209, distance: 136.9
click at [258, 209] on input "*****" at bounding box center [292, 206] width 221 height 19
type input "*"
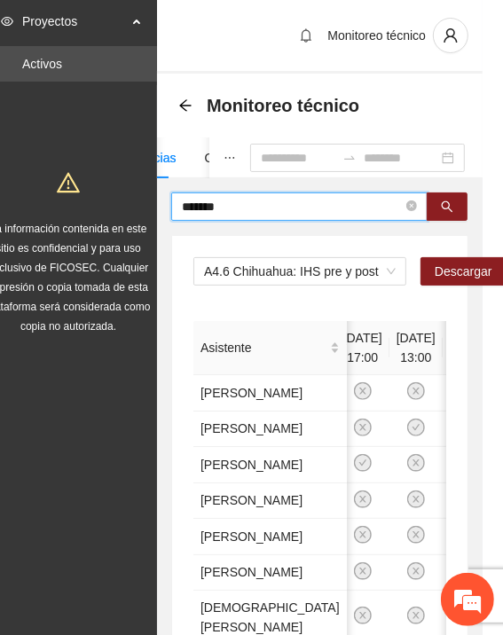
drag, startPoint x: 248, startPoint y: 205, endPoint x: 199, endPoint y: 192, distance: 50.3
click at [200, 192] on span "*******" at bounding box center [299, 206] width 256 height 28
type input "*"
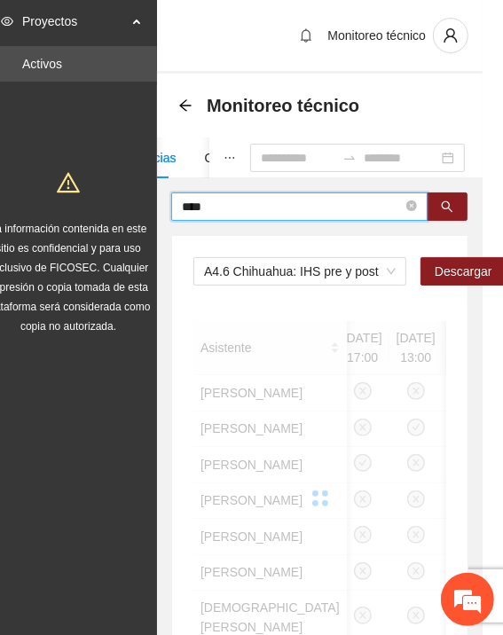
scroll to position [0, 0]
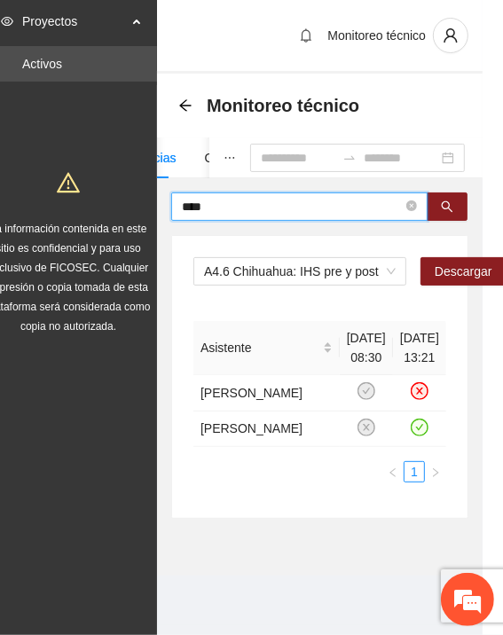
drag, startPoint x: 240, startPoint y: 196, endPoint x: 89, endPoint y: 188, distance: 151.8
click at [89, 188] on section "Proyectos Activos La información contenida en este sitio es confidencial y para…" at bounding box center [231, 317] width 503 height 635
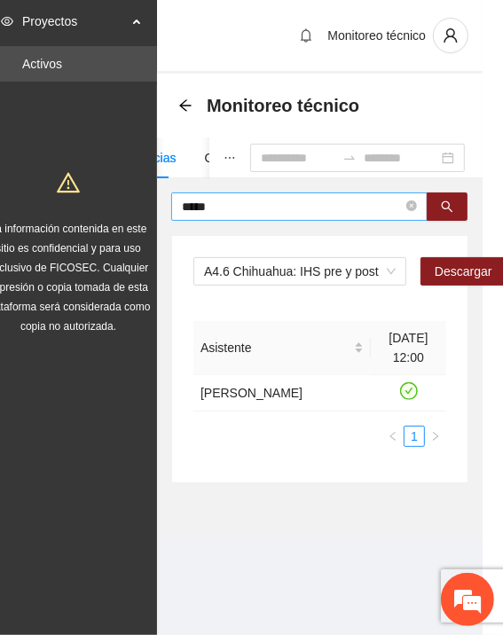
click at [195, 203] on input "*****" at bounding box center [292, 206] width 221 height 19
click at [278, 204] on input "******" at bounding box center [292, 206] width 221 height 19
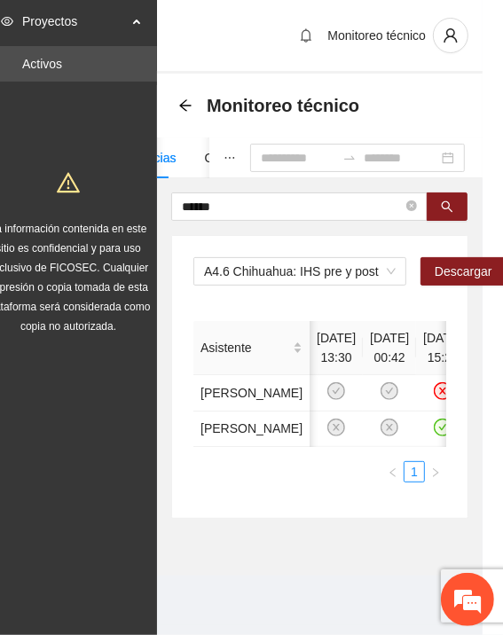
scroll to position [0, 64]
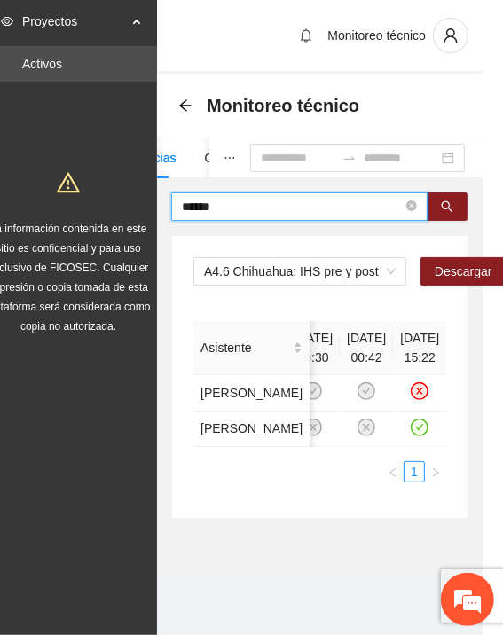
drag, startPoint x: 227, startPoint y: 207, endPoint x: 58, endPoint y: 198, distance: 168.6
click at [58, 198] on section "Proyectos Activos La información contenida en este sitio es confidencial y para…" at bounding box center [231, 317] width 503 height 635
click at [262, 208] on input "******" at bounding box center [292, 206] width 221 height 19
type input "*"
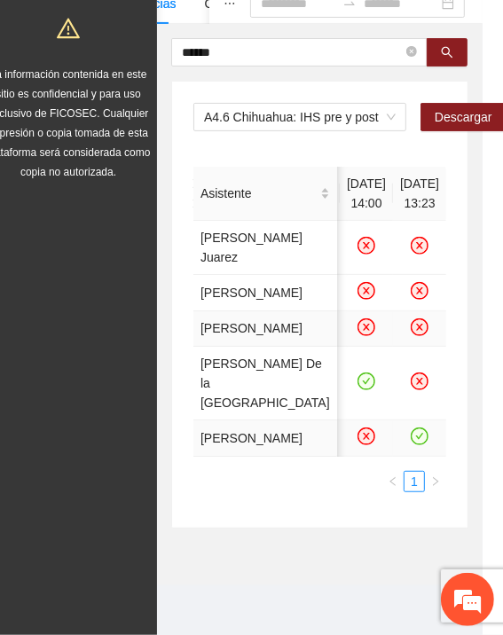
scroll to position [90, 20]
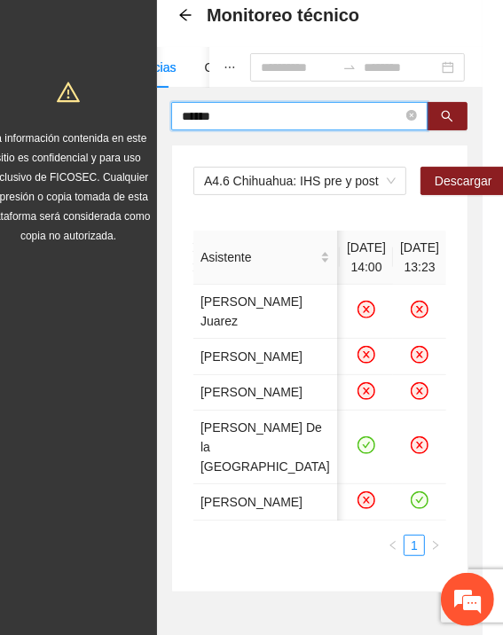
drag, startPoint x: 198, startPoint y: 114, endPoint x: 129, endPoint y: 111, distance: 68.3
click at [129, 111] on section "Proyectos Activos La información contenida en este sitio es confidencial y para…" at bounding box center [231, 304] width 503 height 789
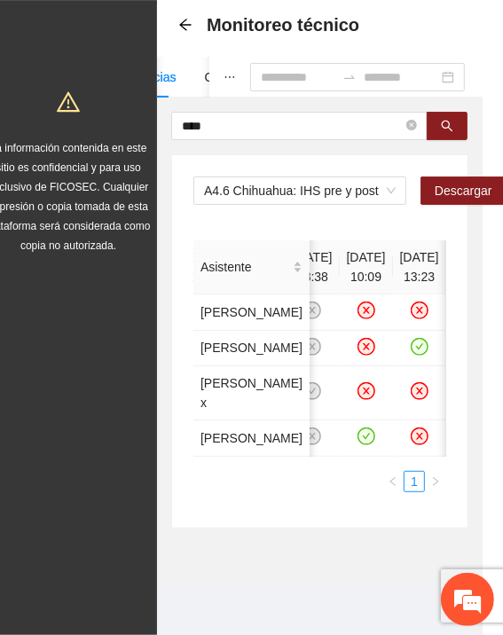
scroll to position [0, 381]
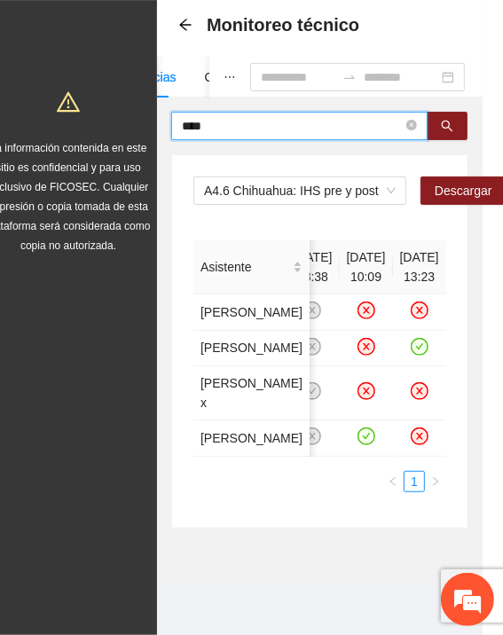
drag, startPoint x: 213, startPoint y: 110, endPoint x: 156, endPoint y: 105, distance: 57.0
click at [157, 112] on div "**** A4.6 Chihuahua: IHS pre y post Descargar Asistente 08/02/2025 10:00 15/02/…" at bounding box center [319, 320] width 325 height 417
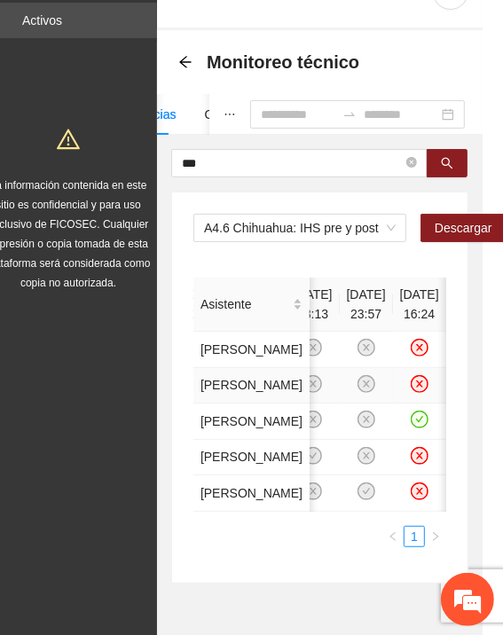
scroll to position [0, 20]
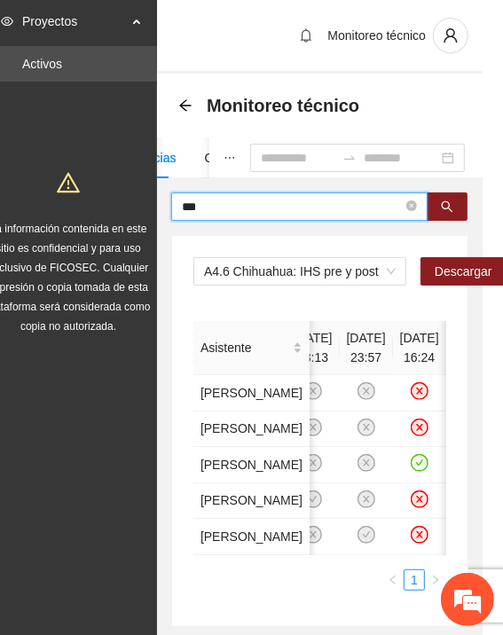
drag, startPoint x: 216, startPoint y: 204, endPoint x: 113, endPoint y: 191, distance: 103.7
click at [113, 191] on section "Proyectos Activos La información contenida en este sitio es confidencial y para…" at bounding box center [231, 366] width 503 height 733
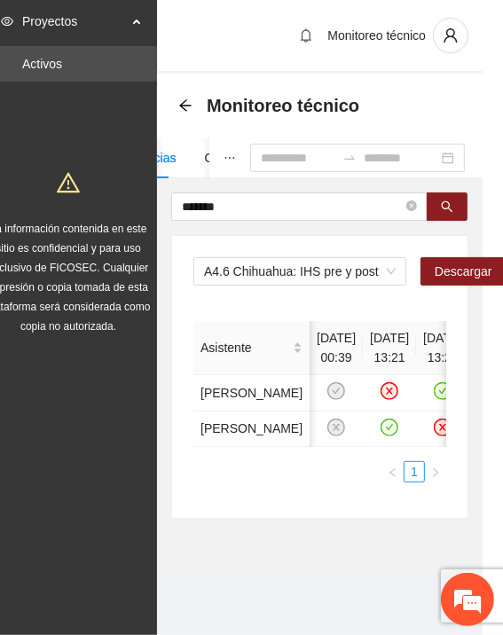
scroll to position [0, 64]
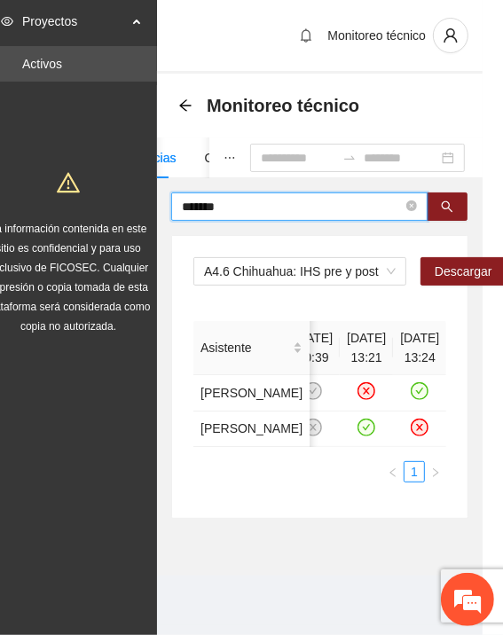
drag, startPoint x: 234, startPoint y: 204, endPoint x: 121, endPoint y: 183, distance: 114.6
click at [127, 183] on section "Proyectos Activos La información contenida en este sitio es confidencial y para…" at bounding box center [231, 317] width 503 height 635
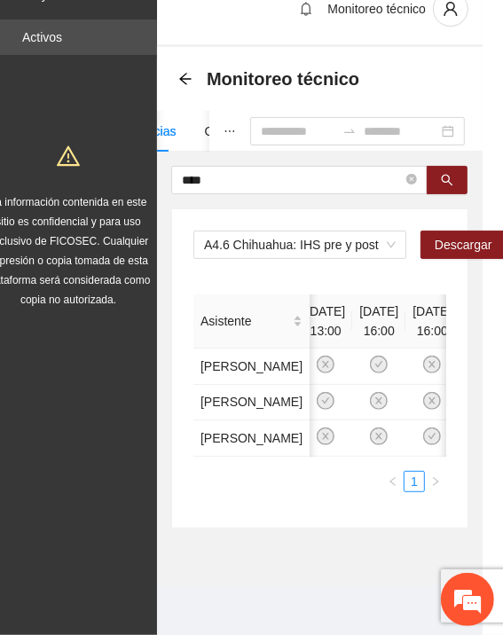
scroll to position [0, 223]
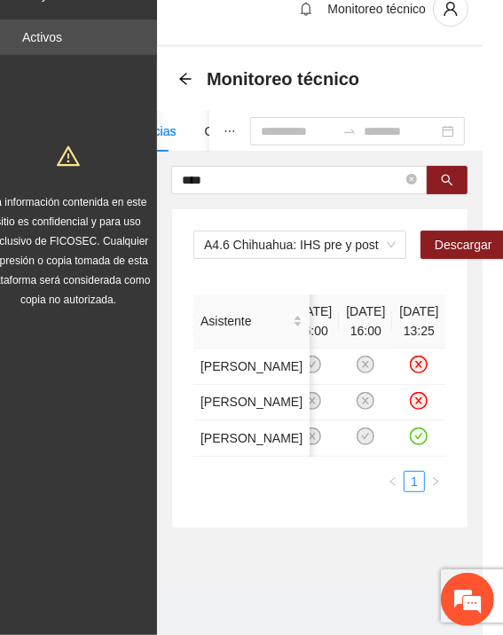
drag, startPoint x: 225, startPoint y: 115, endPoint x: 167, endPoint y: 100, distance: 60.4
click at [167, 111] on div "Asistentes Beneficiarios Asistencias Objetivos y actividades Participantes Caso…" at bounding box center [319, 319] width 325 height 417
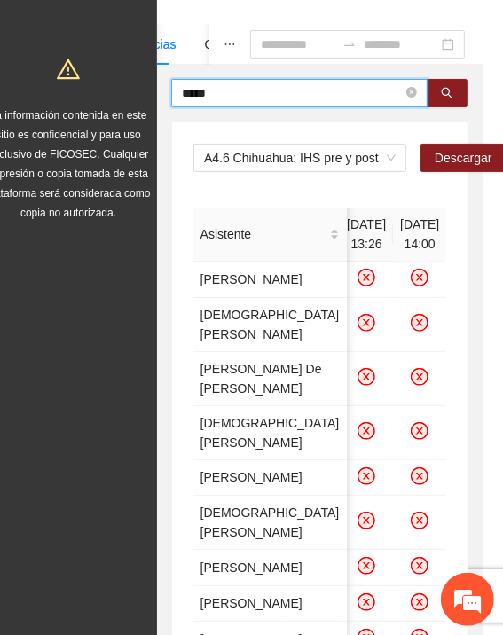
scroll to position [60, 20]
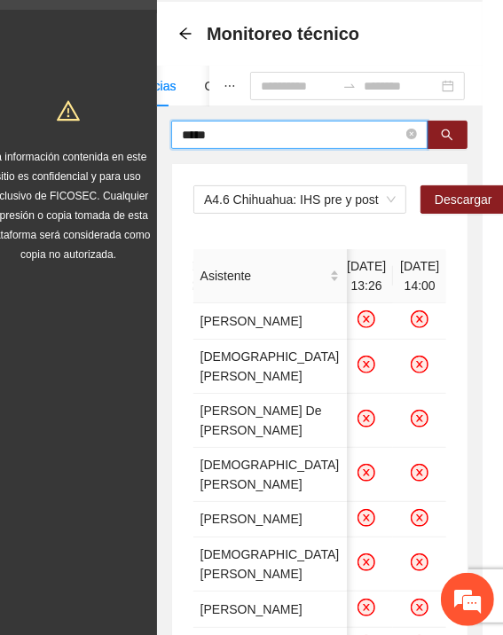
drag, startPoint x: 267, startPoint y: 35, endPoint x: 144, endPoint y: 6, distance: 125.8
click at [156, 4] on section "Proyectos Activos La información contenida en este sitio es confidencial y para…" at bounding box center [231, 501] width 503 height 1147
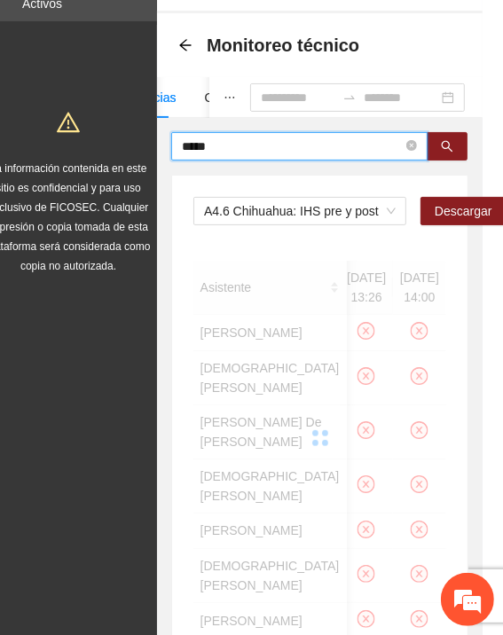
scroll to position [13, 20]
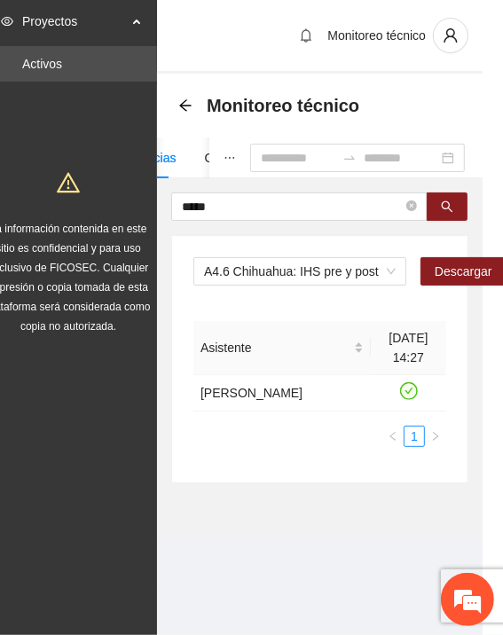
drag, startPoint x: 230, startPoint y: 193, endPoint x: 112, endPoint y: 192, distance: 118.8
click at [112, 192] on section "Proyectos Activos La información contenida en este sitio es confidencial y para…" at bounding box center [231, 317] width 503 height 635
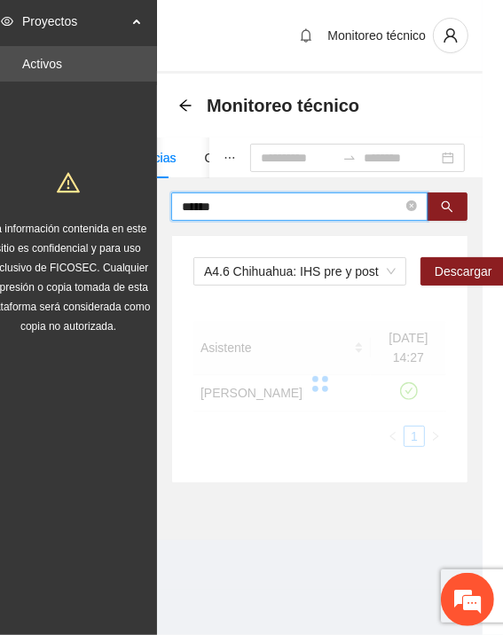
scroll to position [60, 20]
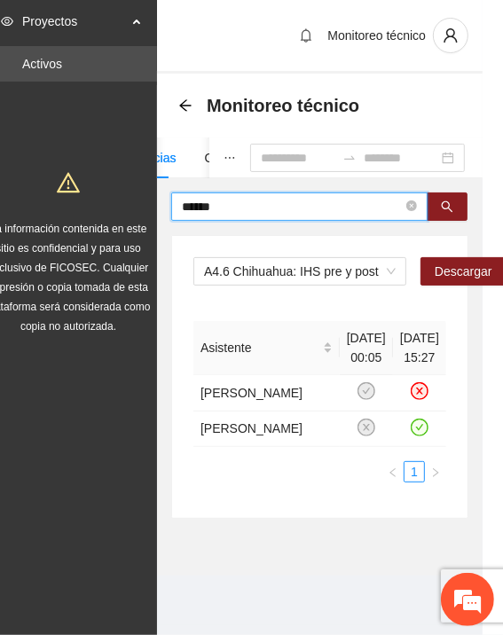
drag, startPoint x: 216, startPoint y: 137, endPoint x: 64, endPoint y: 145, distance: 152.7
click at [64, 145] on section "Proyectos Activos La información contenida en este sitio es confidencial y para…" at bounding box center [231, 317] width 503 height 635
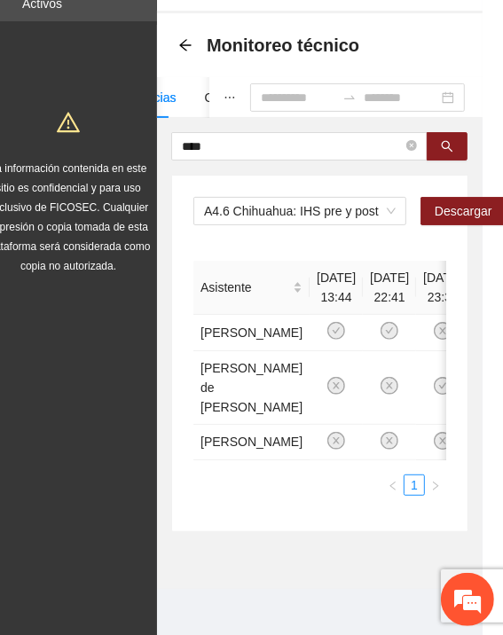
scroll to position [0, 144]
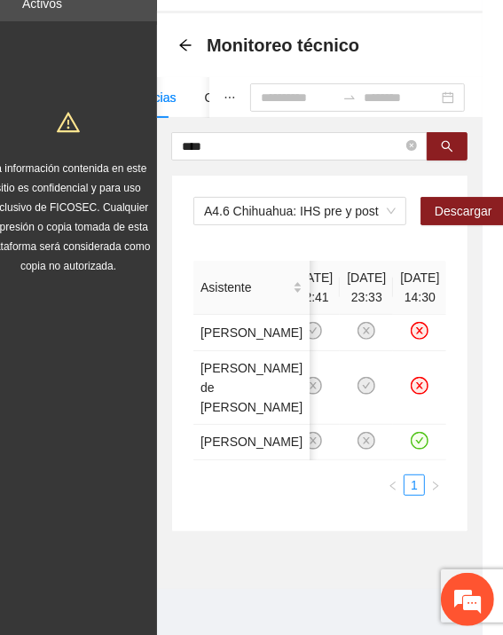
drag, startPoint x: 224, startPoint y: 144, endPoint x: 100, endPoint y: 144, distance: 124.1
click at [100, 144] on section "Proyectos Activos La información contenida en este sitio es confidencial y para…" at bounding box center [231, 289] width 503 height 698
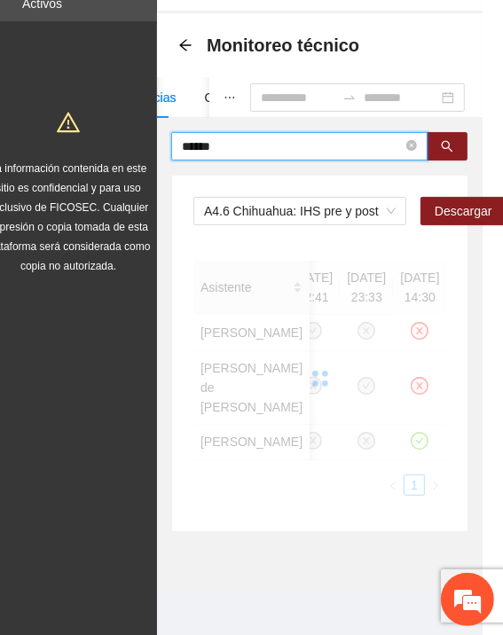
scroll to position [0, 0]
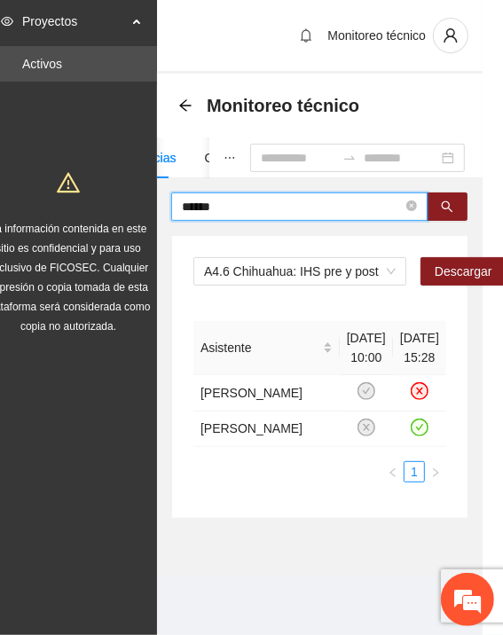
drag, startPoint x: 207, startPoint y: 144, endPoint x: 121, endPoint y: 130, distance: 87.9
click at [121, 130] on section "Proyectos Activos La información contenida en este sitio es confidencial y para…" at bounding box center [231, 317] width 503 height 635
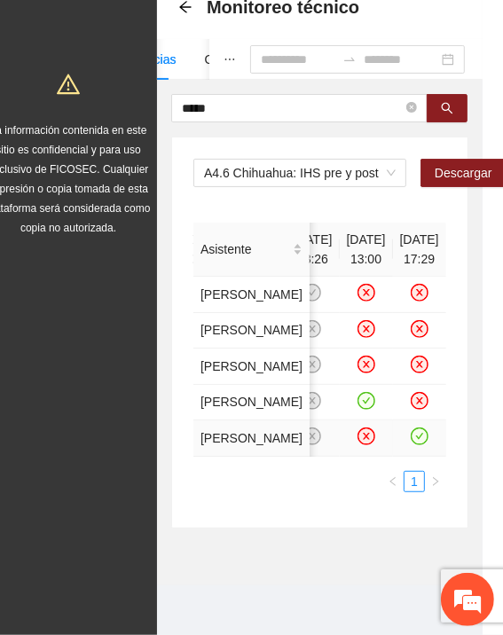
scroll to position [0, 20]
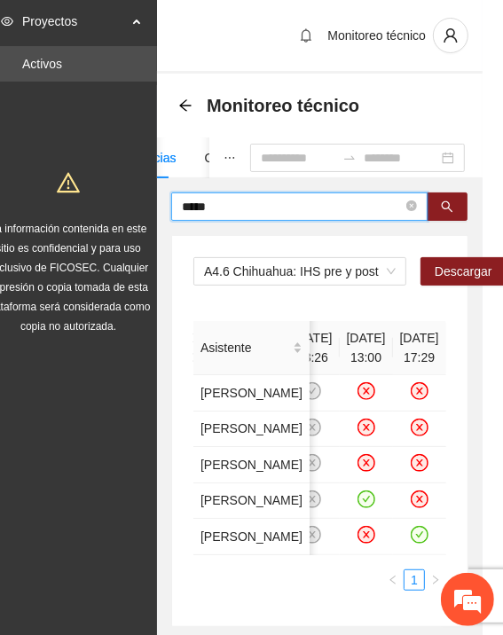
drag, startPoint x: 253, startPoint y: 202, endPoint x: 124, endPoint y: 208, distance: 129.5
click at [124, 208] on section "Proyectos Activos La información contenida en este sitio es confidencial y para…" at bounding box center [231, 366] width 503 height 733
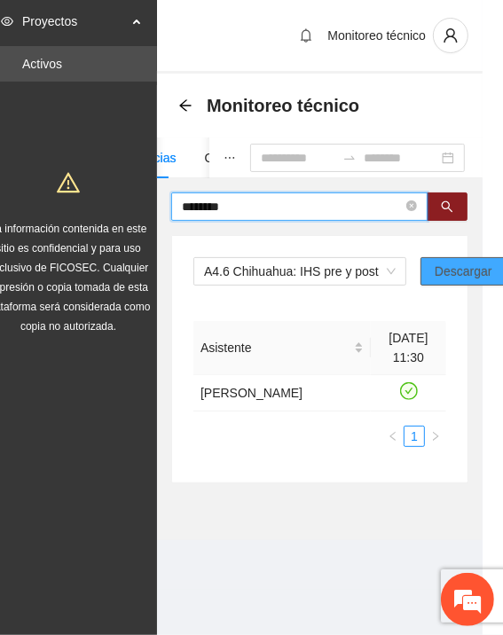
scroll to position [0, 0]
drag, startPoint x: 160, startPoint y: 183, endPoint x: 91, endPoint y: 170, distance: 69.5
click at [91, 170] on section "Proyectos Activos La información contenida en este sitio es confidencial y para…" at bounding box center [231, 317] width 503 height 635
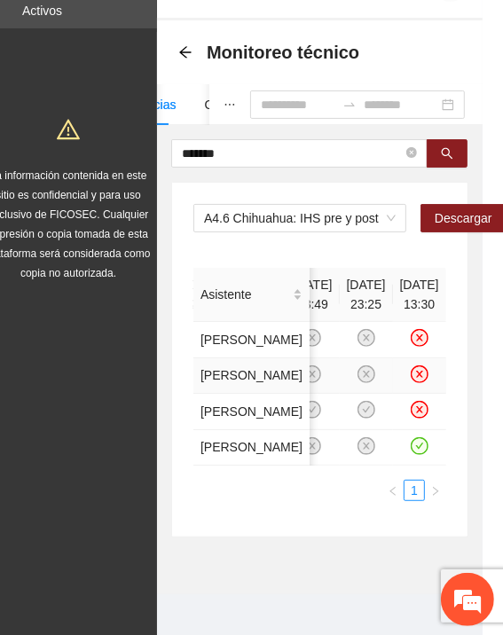
scroll to position [0, 20]
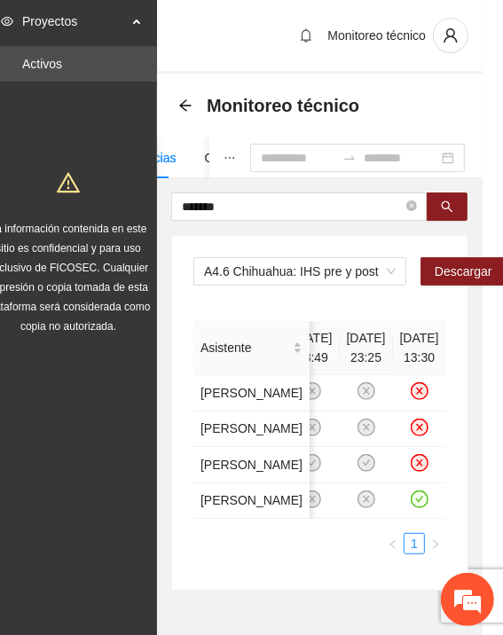
drag, startPoint x: 251, startPoint y: 204, endPoint x: 113, endPoint y: 208, distance: 137.4
click at [113, 208] on section "Proyectos Activos La información contenida en este sitio es confidencial y para…" at bounding box center [231, 348] width 503 height 697
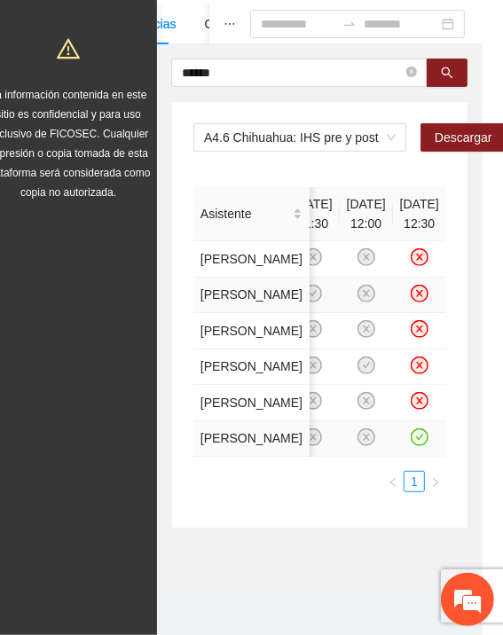
scroll to position [25, 20]
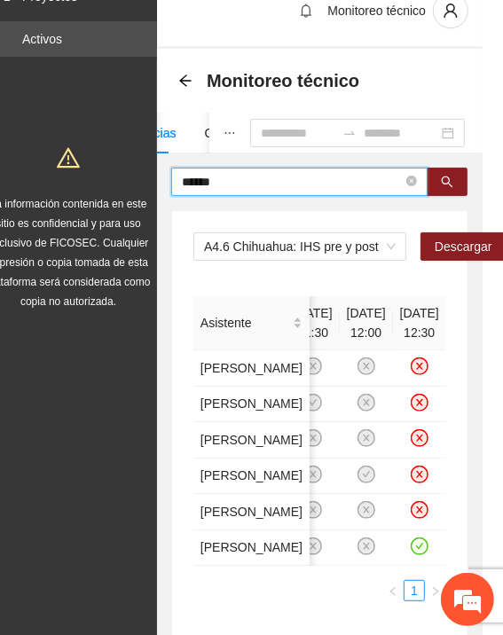
drag, startPoint x: 177, startPoint y: 178, endPoint x: 104, endPoint y: 180, distance: 73.6
click at [104, 180] on section "Proyectos Activos La información contenida en este sitio es confidencial y para…" at bounding box center [231, 359] width 503 height 768
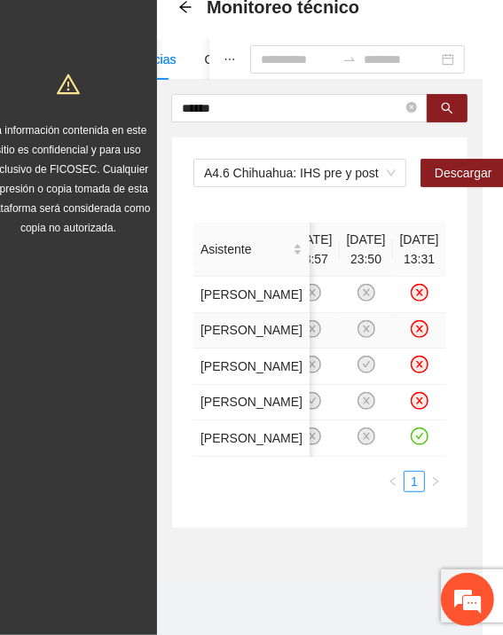
scroll to position [0, 20]
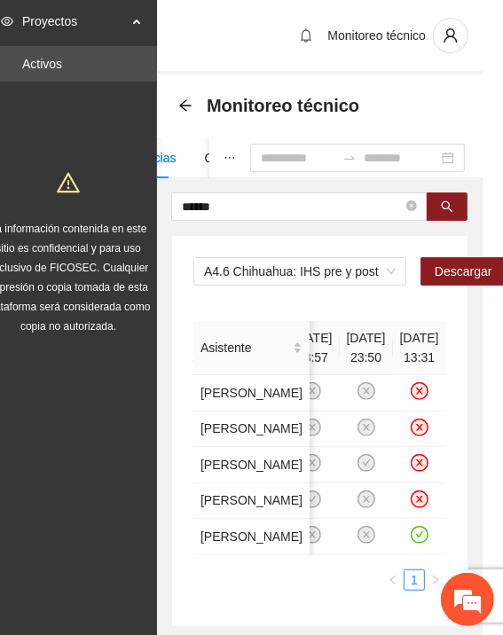
drag, startPoint x: 227, startPoint y: 205, endPoint x: 86, endPoint y: 205, distance: 140.9
click at [86, 205] on section "Proyectos Activos La información contenida en este sitio es confidencial y para…" at bounding box center [231, 366] width 503 height 733
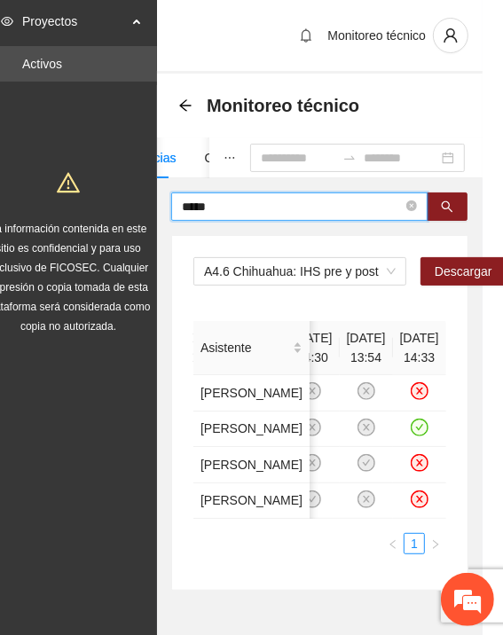
drag, startPoint x: 218, startPoint y: 207, endPoint x: 115, endPoint y: 199, distance: 103.1
click at [115, 199] on section "Proyectos Activos La información contenida en este sitio es confidencial y para…" at bounding box center [231, 348] width 503 height 697
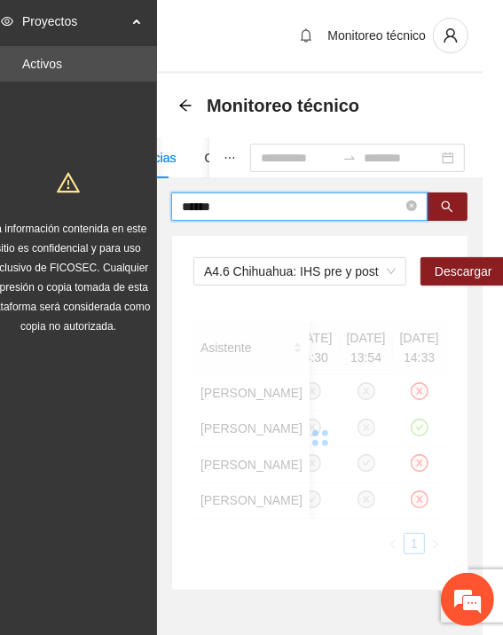
scroll to position [0, 144]
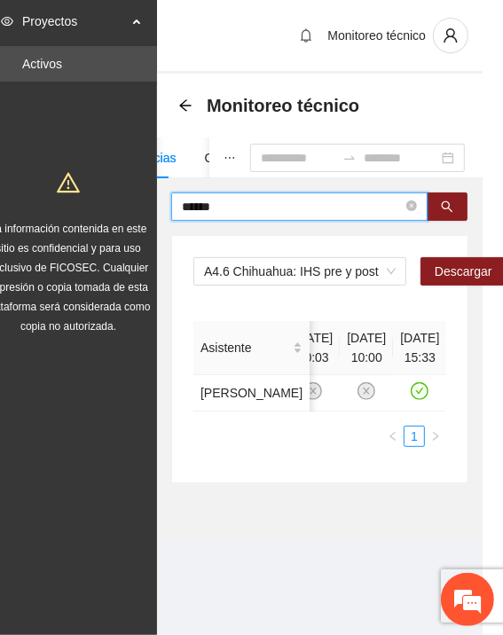
click at [128, 208] on section "Proyectos Activos La información contenida en este sitio es confidencial y para…" at bounding box center [231, 317] width 503 height 635
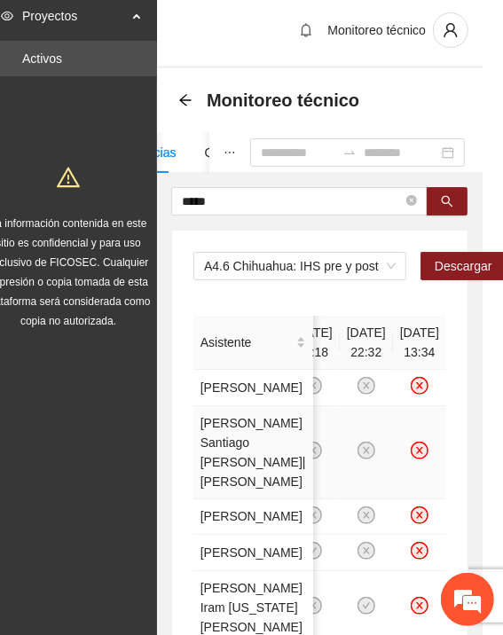
scroll to position [0, 20]
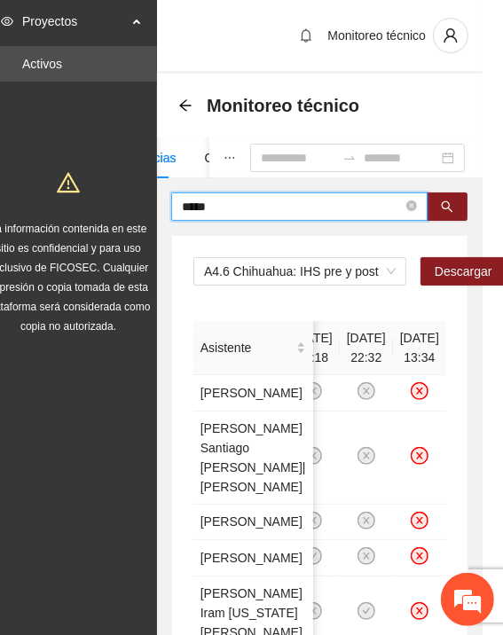
drag, startPoint x: 223, startPoint y: 199, endPoint x: 138, endPoint y: 205, distance: 85.3
click at [137, 204] on section "Proyectos Activos La información contenida en este sitio es confidencial y para…" at bounding box center [231, 431] width 503 height 863
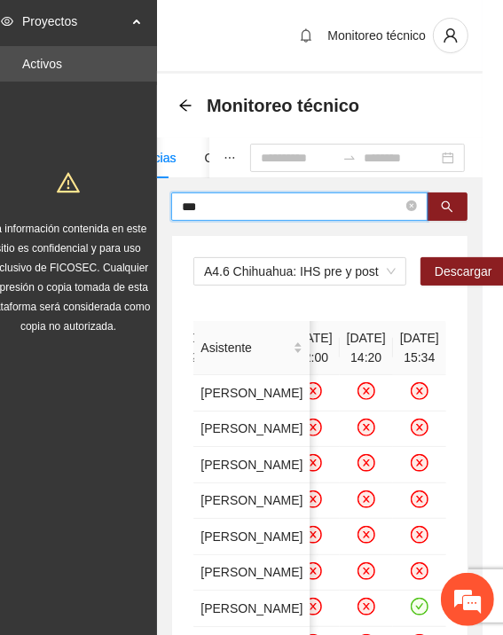
drag, startPoint x: 199, startPoint y: 210, endPoint x: 86, endPoint y: 200, distance: 113.0
click at [86, 200] on section "Proyectos Activos La información contenida en este sitio es confidencial y para…" at bounding box center [231, 645] width 503 height 1290
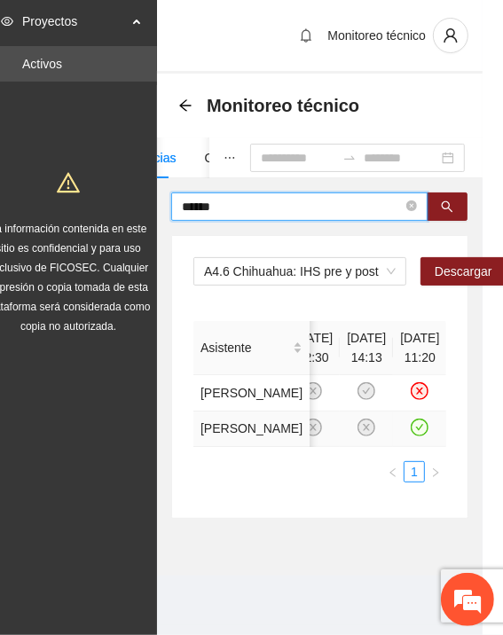
scroll to position [0, 144]
drag, startPoint x: 213, startPoint y: 206, endPoint x: 136, endPoint y: 204, distance: 77.1
click at [136, 204] on section "Proyectos Activos La información contenida en este sitio es confidencial y para…" at bounding box center [231, 317] width 503 height 635
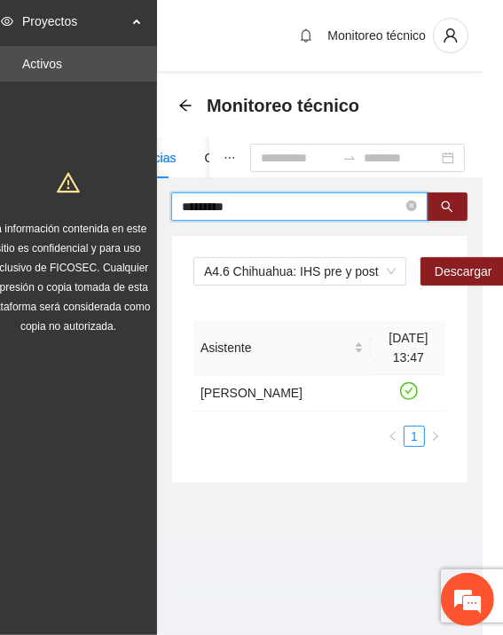
scroll to position [0, 0]
drag, startPoint x: 248, startPoint y: 204, endPoint x: 143, endPoint y: 215, distance: 106.1
click at [143, 215] on section "Proyectos Activos La información contenida en este sitio es confidencial y para…" at bounding box center [231, 317] width 503 height 635
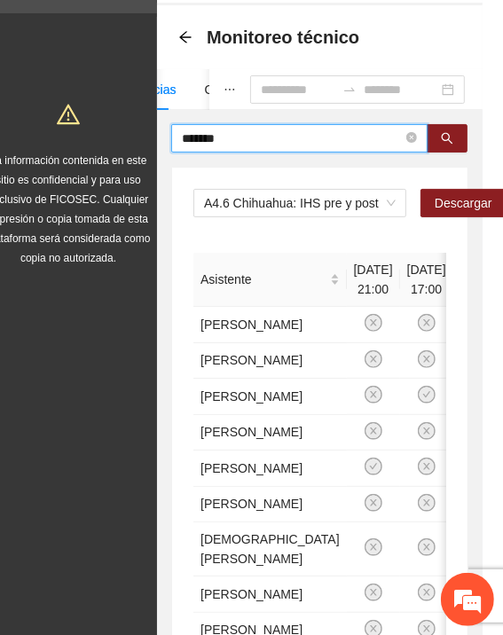
scroll to position [0, 20]
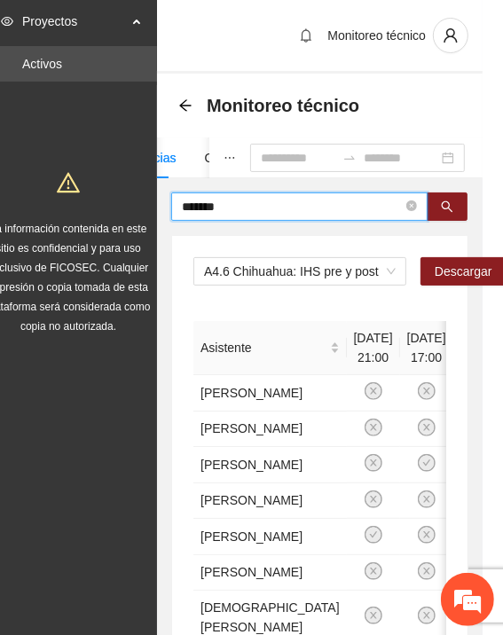
drag, startPoint x: 193, startPoint y: 212, endPoint x: 154, endPoint y: 207, distance: 39.2
click at [154, 207] on section "Proyectos Activos La información contenida en este sitio es confidencial y para…" at bounding box center [231, 582] width 503 height 1164
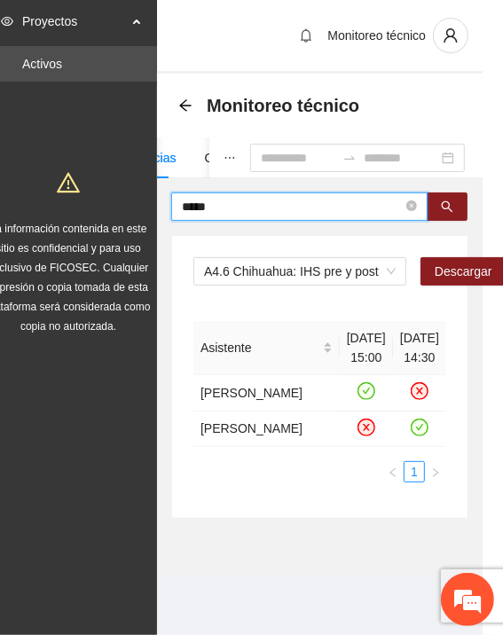
drag, startPoint x: 213, startPoint y: 205, endPoint x: 137, endPoint y: 199, distance: 75.5
click at [137, 199] on section "Proyectos Activos La información contenida en este sitio es confidencial y para…" at bounding box center [231, 317] width 503 height 635
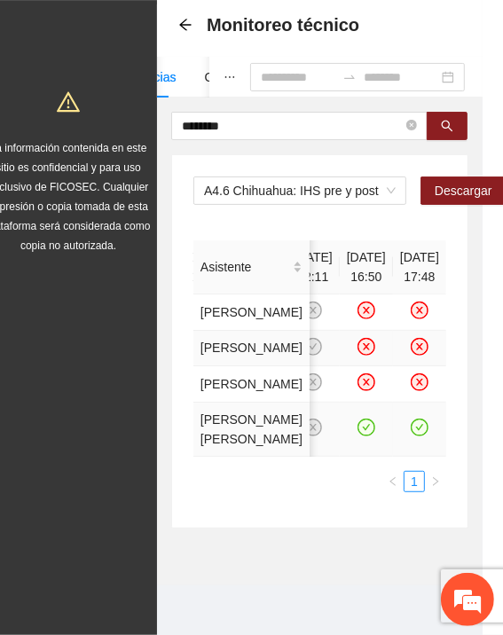
scroll to position [266, 20]
click at [410, 418] on icon "check-circle" at bounding box center [419, 427] width 18 height 18
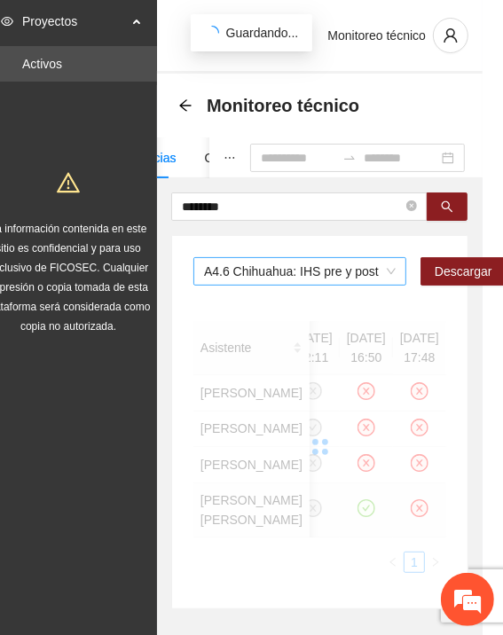
scroll to position [0, 20]
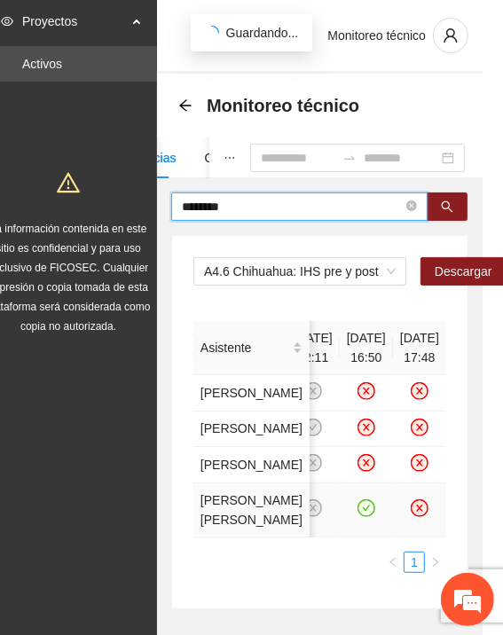
drag, startPoint x: 233, startPoint y: 202, endPoint x: 91, endPoint y: 205, distance: 141.8
click at [91, 205] on section "Proyectos Activos La información contenida en este sitio es confidencial y para…" at bounding box center [231, 357] width 503 height 715
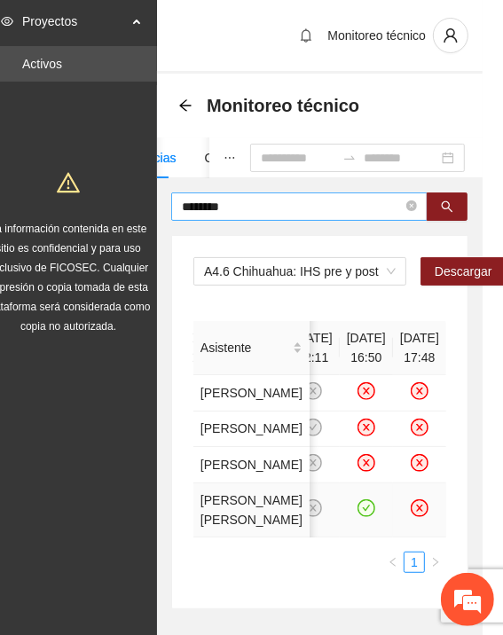
click at [278, 205] on input "********" at bounding box center [292, 206] width 221 height 19
type input "*"
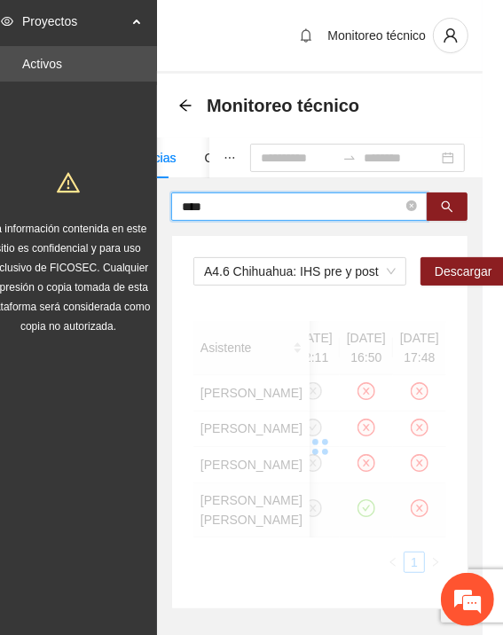
scroll to position [0, 302]
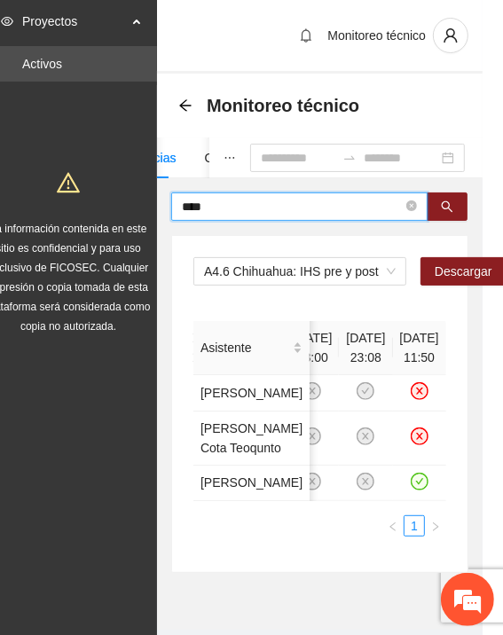
drag, startPoint x: 186, startPoint y: 204, endPoint x: 113, endPoint y: 199, distance: 72.8
click at [113, 199] on section "Proyectos Activos La información contenida en este sitio es confidencial y para…" at bounding box center [231, 339] width 503 height 679
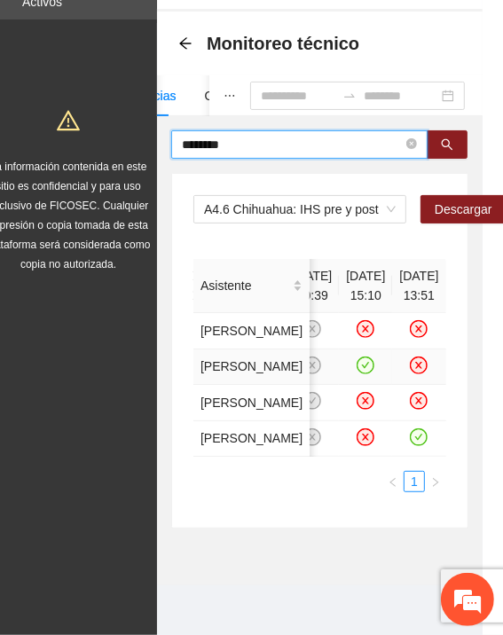
scroll to position [177, 20]
drag, startPoint x: 230, startPoint y: 27, endPoint x: 159, endPoint y: 21, distance: 72.1
click at [159, 130] on div "******** A4.6 Chihuahua: IHS pre y post Descargar Asistente 16/12/2024 10:00 27…" at bounding box center [319, 329] width 325 height 398
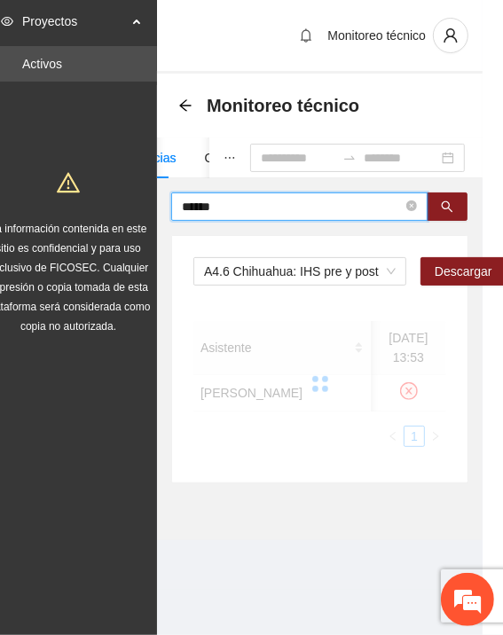
scroll to position [0, 0]
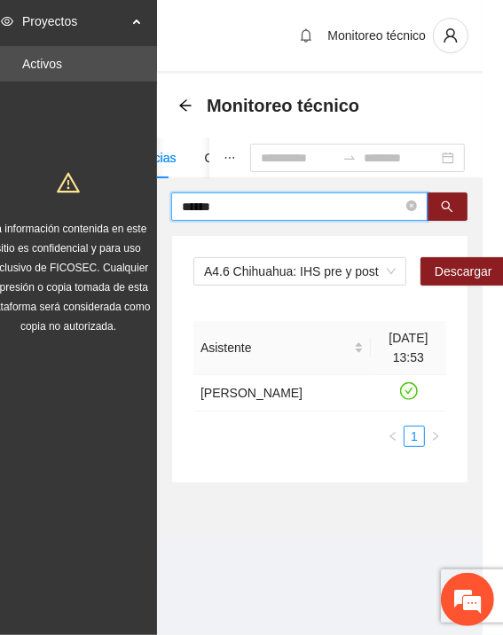
drag, startPoint x: 240, startPoint y: 185, endPoint x: 139, endPoint y: 189, distance: 101.1
click at [140, 189] on section "Proyectos Activos La información contenida en este sitio es confidencial y para…" at bounding box center [231, 317] width 503 height 635
drag, startPoint x: 220, startPoint y: 190, endPoint x: 117, endPoint y: 185, distance: 102.9
click at [117, 185] on section "Proyectos Activos La información contenida en este sitio es confidencial y para…" at bounding box center [231, 317] width 503 height 635
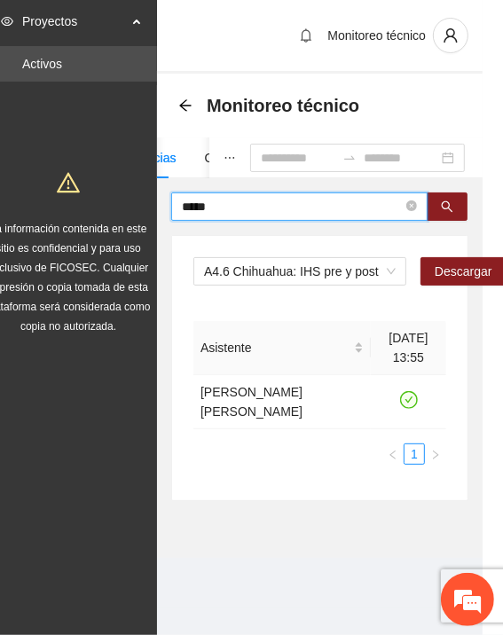
drag, startPoint x: 266, startPoint y: 193, endPoint x: 110, endPoint y: 200, distance: 156.1
click at [110, 200] on section "Proyectos Activos La información contenida en este sitio es confidencial y para…" at bounding box center [231, 317] width 503 height 635
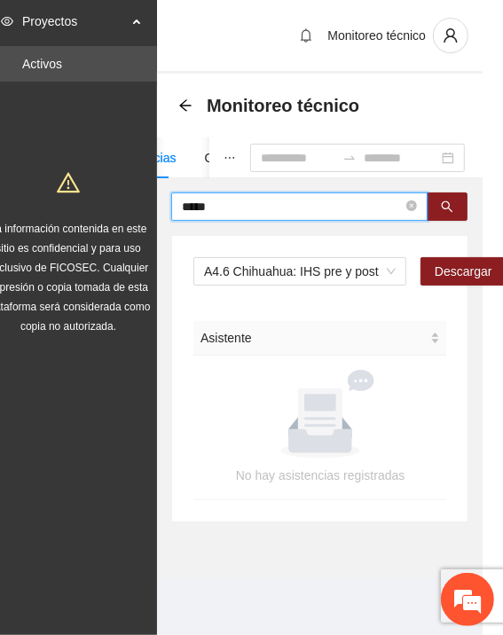
drag, startPoint x: 235, startPoint y: 194, endPoint x: 128, endPoint y: 195, distance: 107.2
click at [128, 195] on section "Proyectos Activos La información contenida en este sitio es confidencial y para…" at bounding box center [231, 317] width 503 height 635
click at [262, 197] on input "*****" at bounding box center [292, 206] width 221 height 19
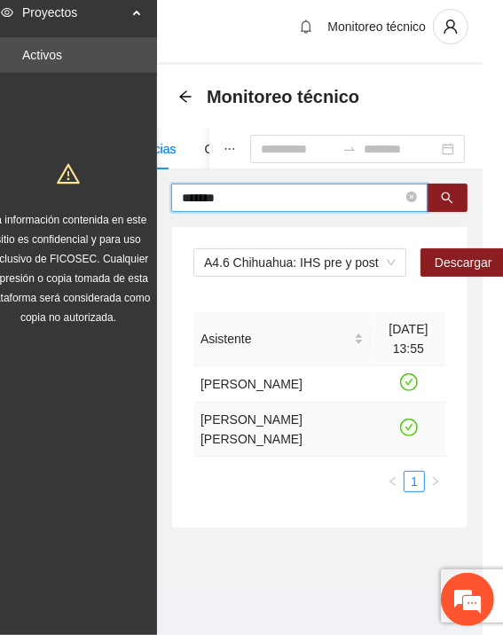
scroll to position [25, 20]
drag, startPoint x: 217, startPoint y: 177, endPoint x: 128, endPoint y: 164, distance: 90.5
click at [128, 164] on section "Proyectos Activos La información contenida en este sitio es confidencial y para…" at bounding box center [231, 312] width 503 height 643
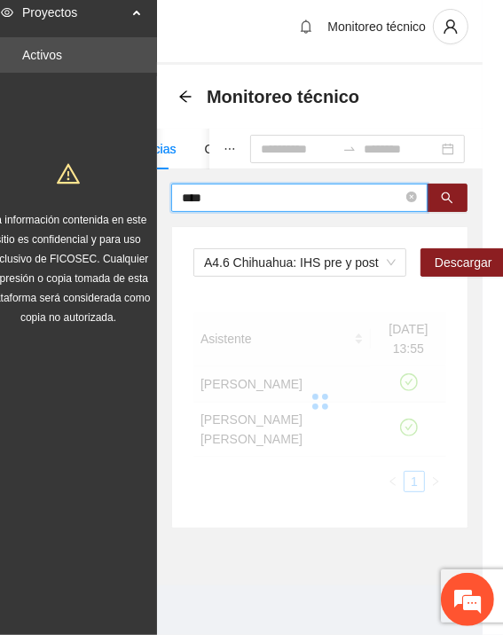
scroll to position [13, 20]
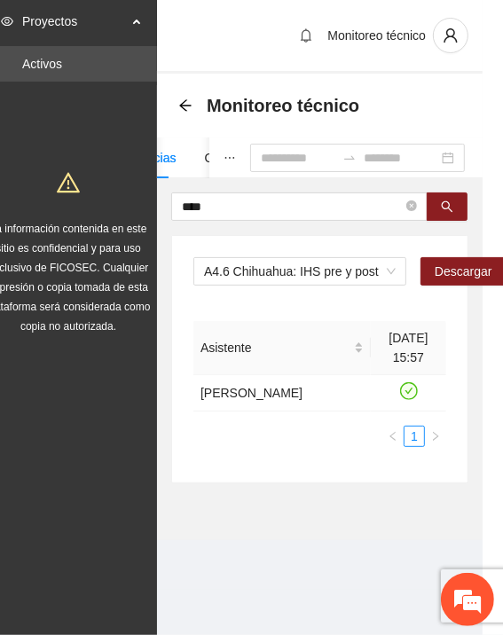
drag, startPoint x: 213, startPoint y: 191, endPoint x: 77, endPoint y: 185, distance: 135.7
click at [77, 185] on section "Proyectos Activos La información contenida en este sitio es confidencial y para…" at bounding box center [231, 317] width 503 height 635
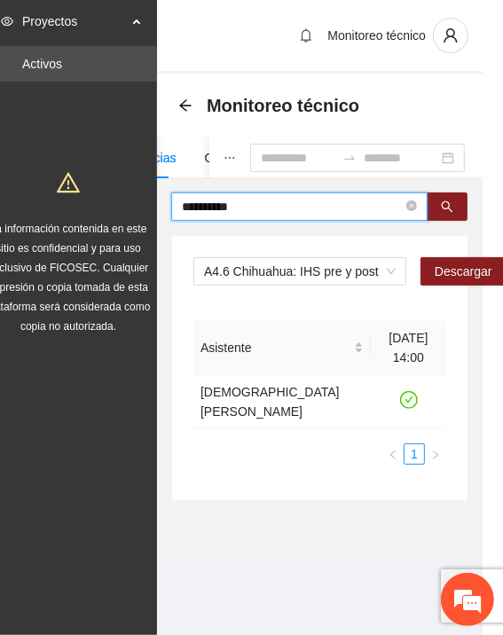
drag, startPoint x: 272, startPoint y: 191, endPoint x: 129, endPoint y: 189, distance: 142.7
click at [129, 189] on section "**********" at bounding box center [231, 317] width 503 height 635
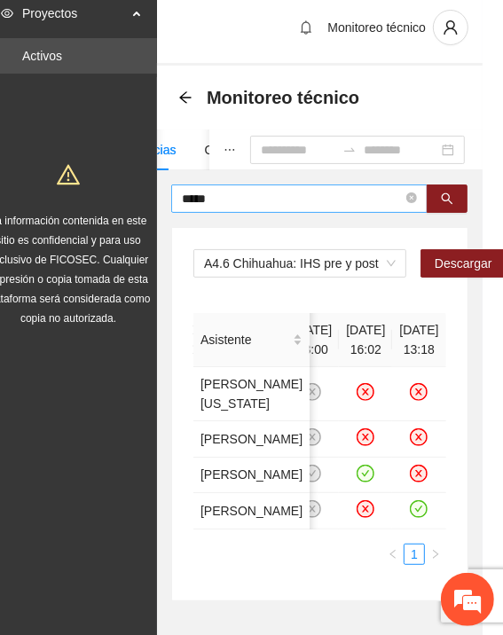
scroll to position [0, 20]
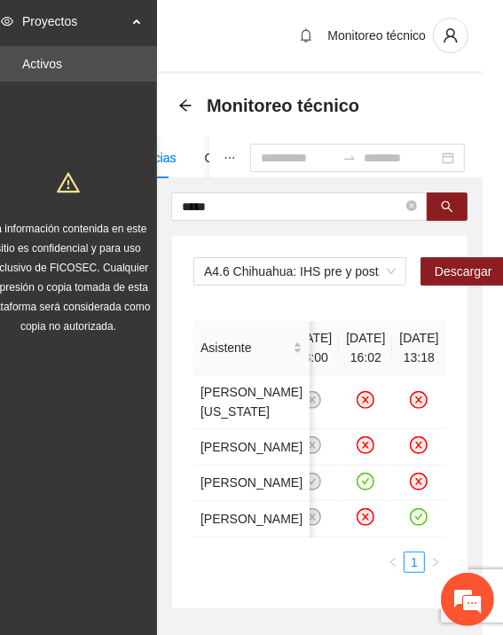
drag, startPoint x: 241, startPoint y: 212, endPoint x: 22, endPoint y: 202, distance: 219.1
click at [22, 202] on section "Proyectos Activos La información contenida en este sitio es confidencial y para…" at bounding box center [231, 357] width 503 height 715
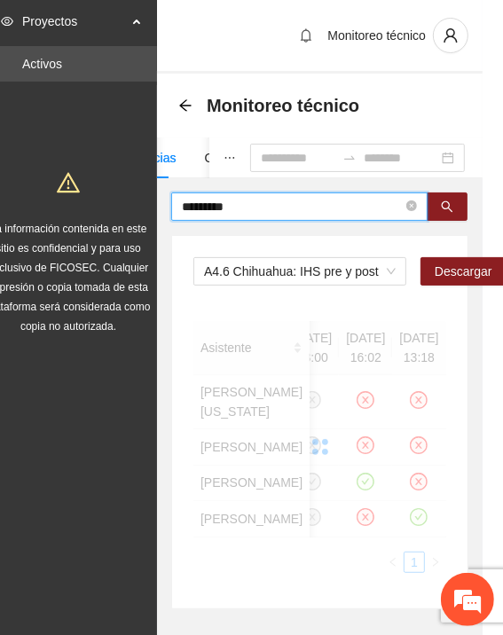
scroll to position [0, 0]
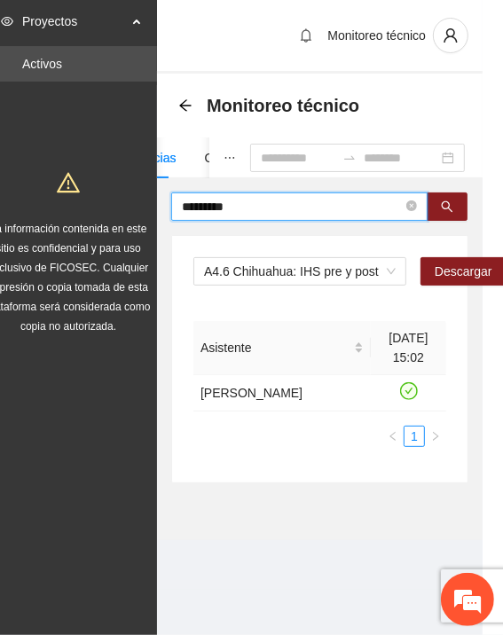
drag, startPoint x: 253, startPoint y: 198, endPoint x: 160, endPoint y: 191, distance: 92.4
click at [160, 192] on div "********* A4.6 Chihuahua: IHS pre y post Descargar Asistente 16/07/2025 15:02 A…" at bounding box center [319, 337] width 325 height 291
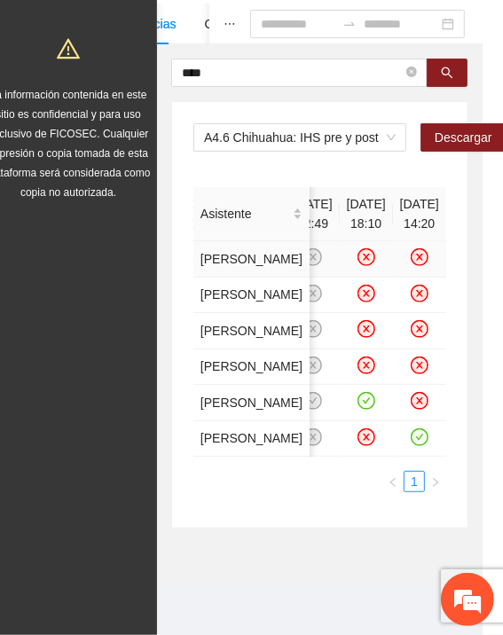
scroll to position [0, 20]
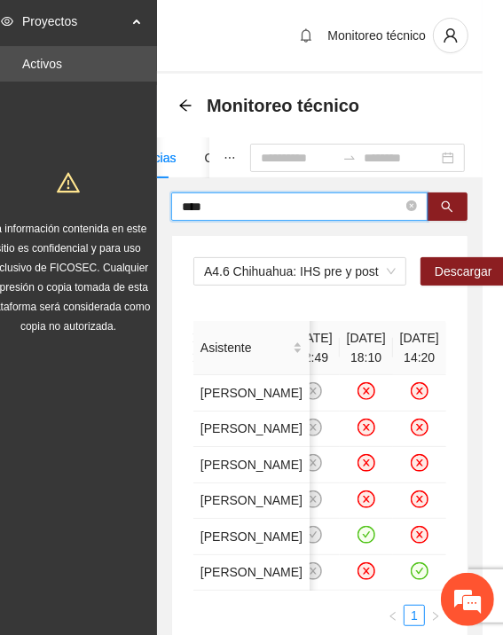
drag, startPoint x: 216, startPoint y: 198, endPoint x: 162, endPoint y: 205, distance: 54.5
click at [162, 205] on div "**** A4.6 Chihuahua: IHS pre y post Descargar Asistente 29/10/2024 09:30 05/11/…" at bounding box center [319, 427] width 325 height 470
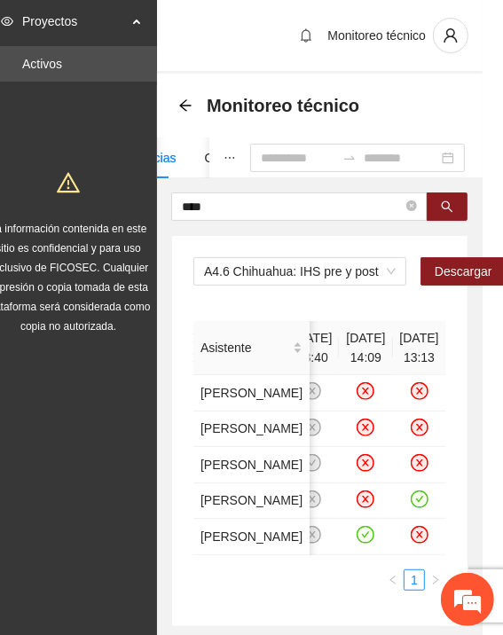
drag, startPoint x: 144, startPoint y: 206, endPoint x: 128, endPoint y: 206, distance: 16.0
click at [128, 206] on section "Proyectos Activos La información contenida en este sitio es confidencial y para…" at bounding box center [231, 366] width 503 height 733
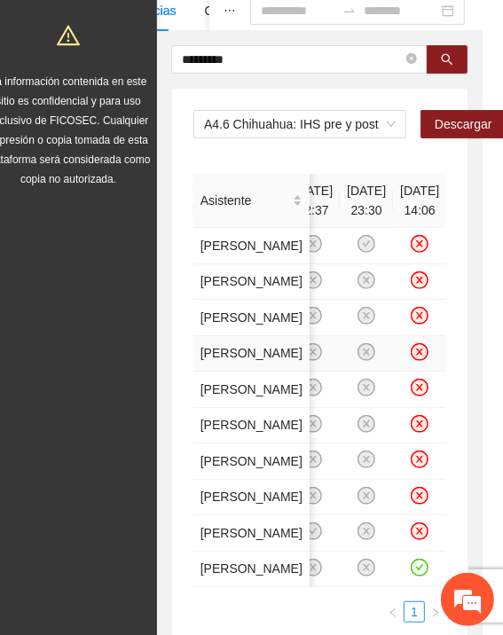
scroll to position [131, 20]
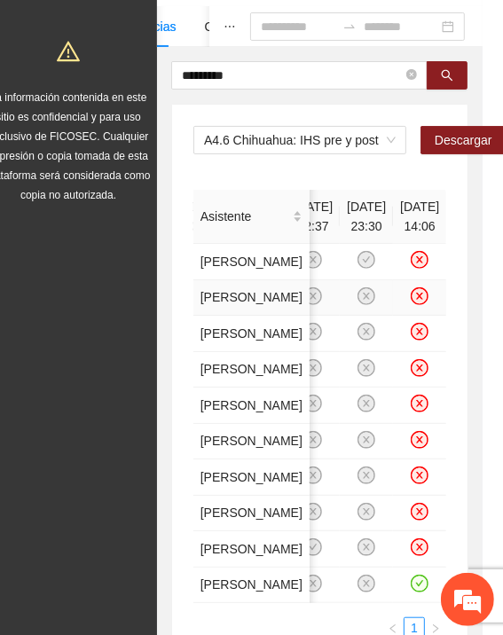
click at [412, 303] on icon "close-circle" at bounding box center [419, 295] width 15 height 15
drag, startPoint x: 246, startPoint y: 66, endPoint x: 159, endPoint y: 76, distance: 88.3
click at [159, 76] on div "********* A4.6 Chihuahua: IHS pre y post Descargar Asistente 24/10/2024 12:00 2…" at bounding box center [319, 367] width 325 height 613
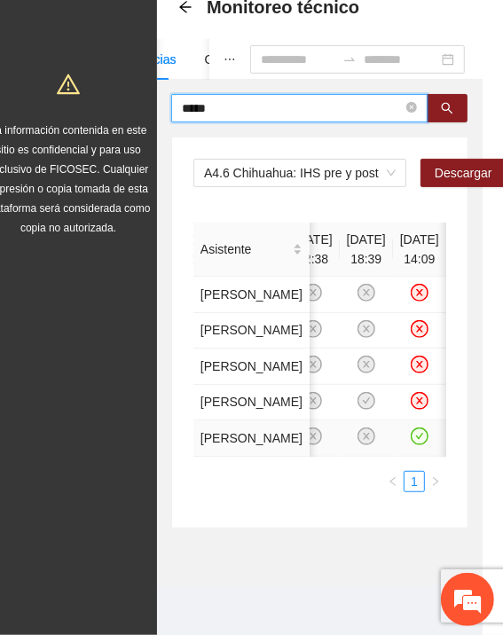
scroll to position [0, 20]
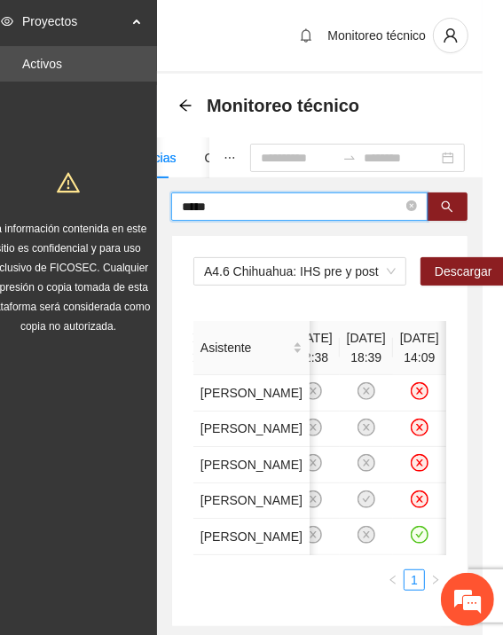
drag, startPoint x: 226, startPoint y: 206, endPoint x: 100, endPoint y: 211, distance: 126.0
click at [100, 210] on section "Proyectos Activos La información contenida en este sitio es confidencial y para…" at bounding box center [231, 366] width 503 height 733
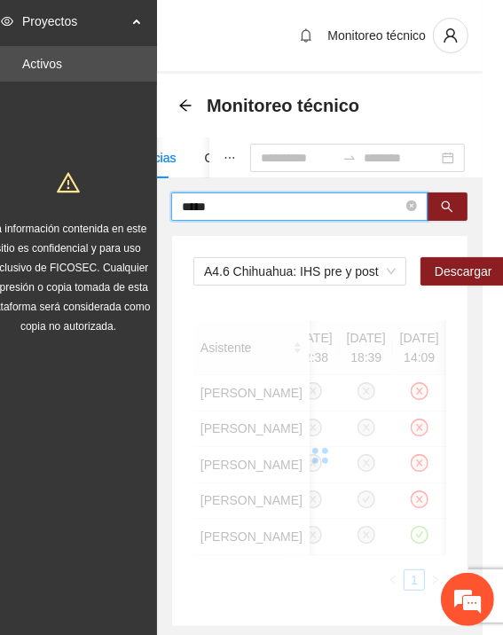
scroll to position [0, 0]
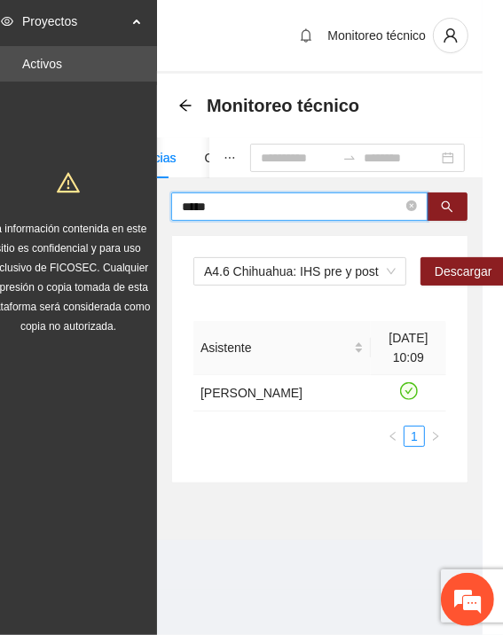
drag, startPoint x: 242, startPoint y: 208, endPoint x: 106, endPoint y: 205, distance: 135.6
click at [106, 205] on section "Proyectos Activos La información contenida en este sitio es confidencial y para…" at bounding box center [231, 317] width 503 height 635
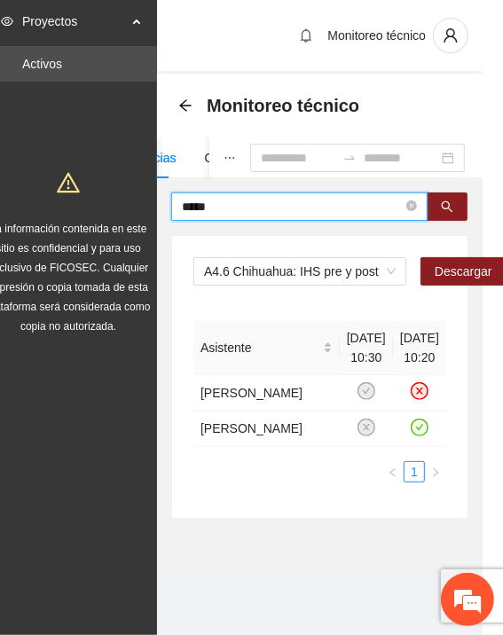
drag, startPoint x: 220, startPoint y: 202, endPoint x: 119, endPoint y: 188, distance: 102.0
click at [119, 188] on section "Proyectos Activos La información contenida en este sitio es confidencial y para…" at bounding box center [231, 317] width 503 height 635
drag, startPoint x: 257, startPoint y: 205, endPoint x: 113, endPoint y: 182, distance: 145.4
click at [117, 182] on section "Proyectos Activos La información contenida en este sitio es confidencial y para…" at bounding box center [231, 317] width 503 height 635
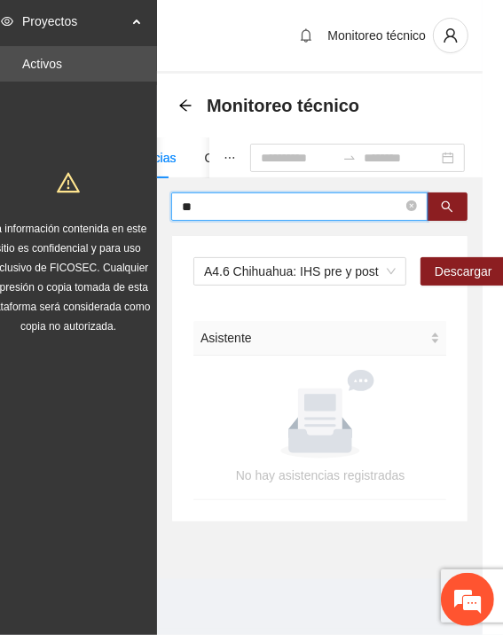
type input "*"
type input "*****"
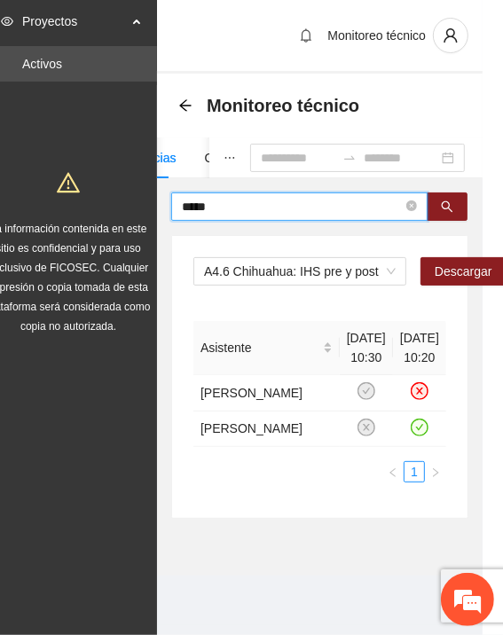
drag, startPoint x: 220, startPoint y: 202, endPoint x: 134, endPoint y: 198, distance: 86.1
click at [134, 198] on section "Proyectos Activos La información contenida en este sitio es confidencial y para…" at bounding box center [231, 317] width 503 height 635
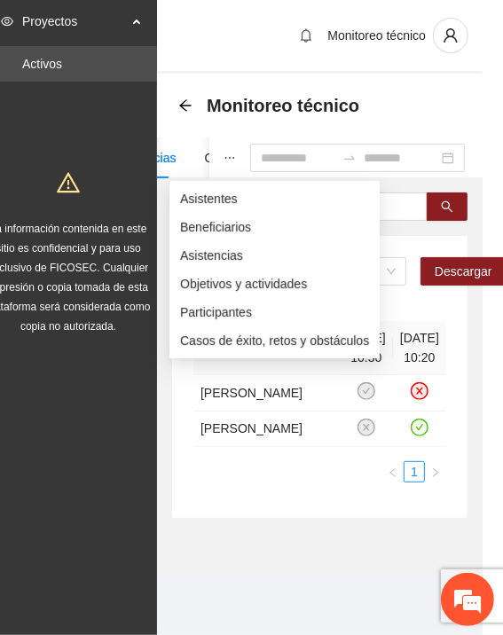
click at [223, 159] on icon "ellipsis" at bounding box center [229, 158] width 12 height 12
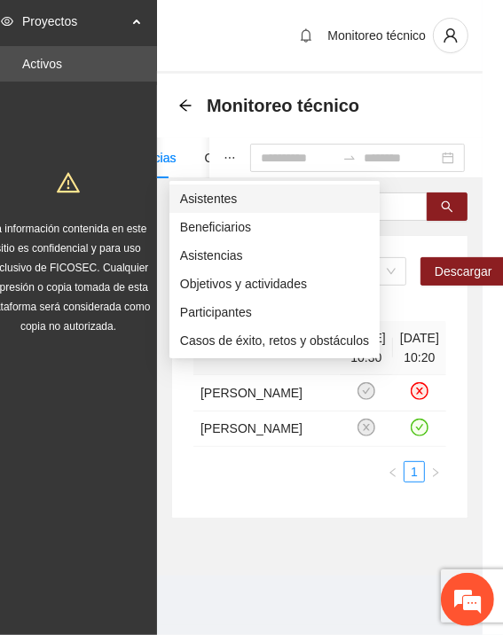
click at [184, 205] on span "Asistentes" at bounding box center [274, 198] width 189 height 19
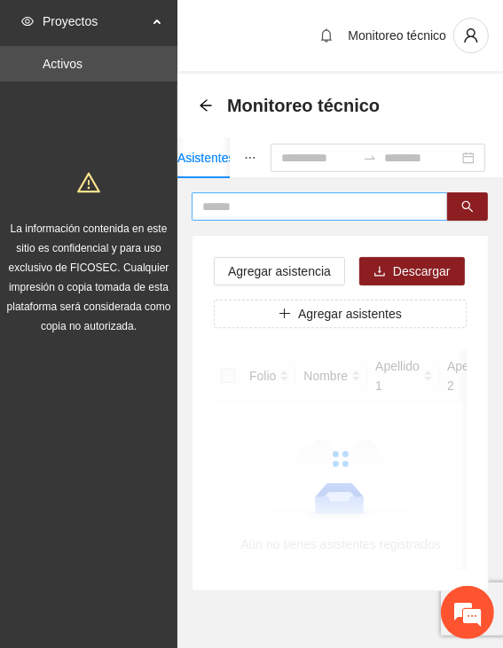
click at [223, 203] on input "text" at bounding box center [312, 206] width 221 height 19
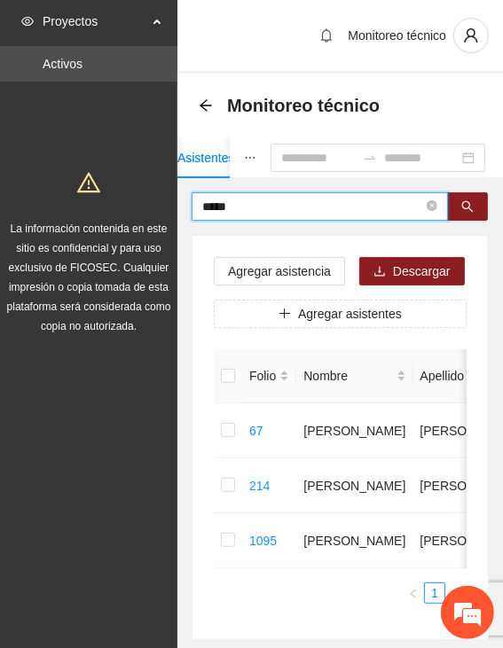
drag, startPoint x: 238, startPoint y: 207, endPoint x: 160, endPoint y: 208, distance: 78.0
click at [160, 208] on section "Proyectos Activos La información contenida en este sitio es confidencial y para…" at bounding box center [251, 373] width 503 height 746
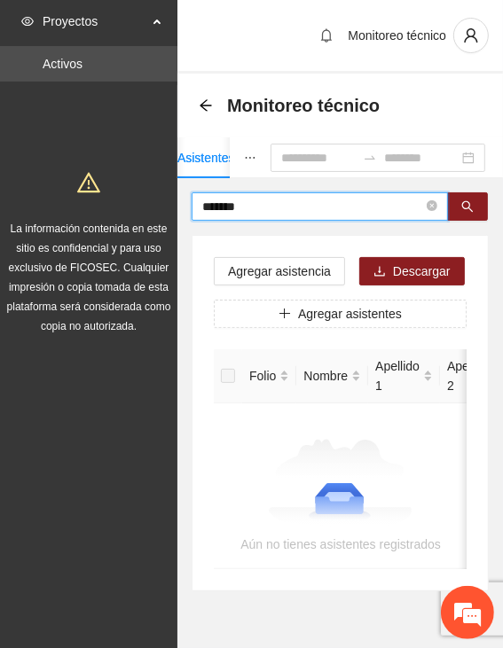
drag, startPoint x: 244, startPoint y: 207, endPoint x: 181, endPoint y: 209, distance: 63.0
click at [181, 209] on div "******* Agregar asistencia Descargar Agregar asistentes Folio Nombre Apellido 1…" at bounding box center [339, 391] width 325 height 399
type input "*******"
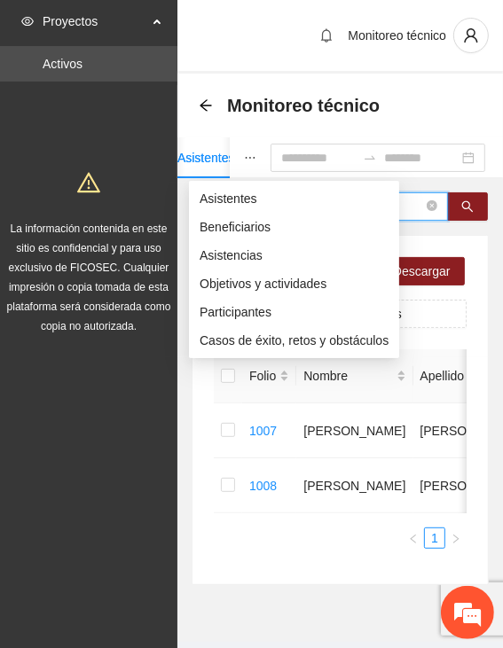
click at [230, 153] on button "button" at bounding box center [250, 157] width 41 height 41
click at [238, 253] on span "Asistencias" at bounding box center [293, 255] width 189 height 19
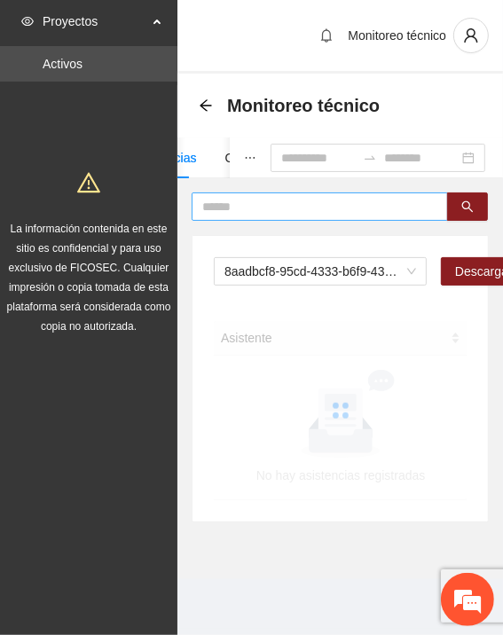
click at [260, 204] on input "text" at bounding box center [312, 206] width 221 height 19
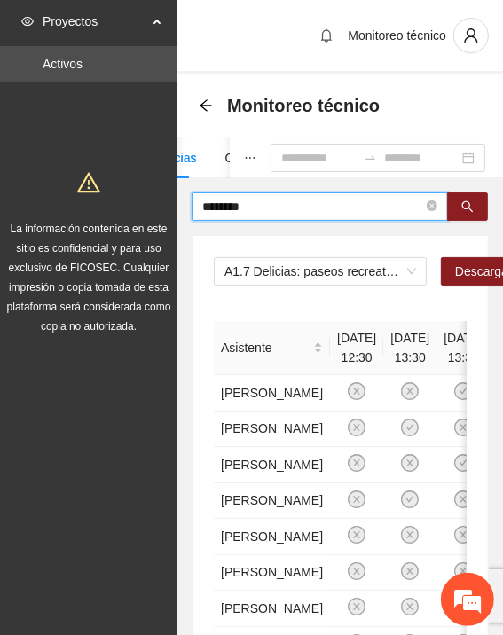
type input "********"
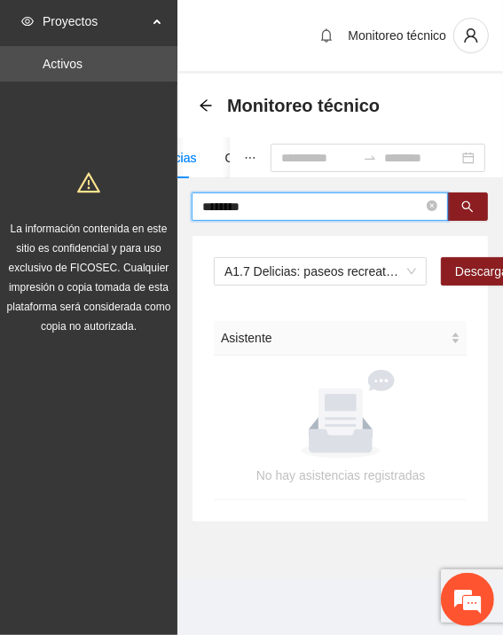
drag, startPoint x: 195, startPoint y: 205, endPoint x: 177, endPoint y: 202, distance: 17.9
click at [177, 202] on div "******** A1.7 Delicias: paseos recreativos Descargar Asistente No hay asistenci…" at bounding box center [339, 357] width 325 height 330
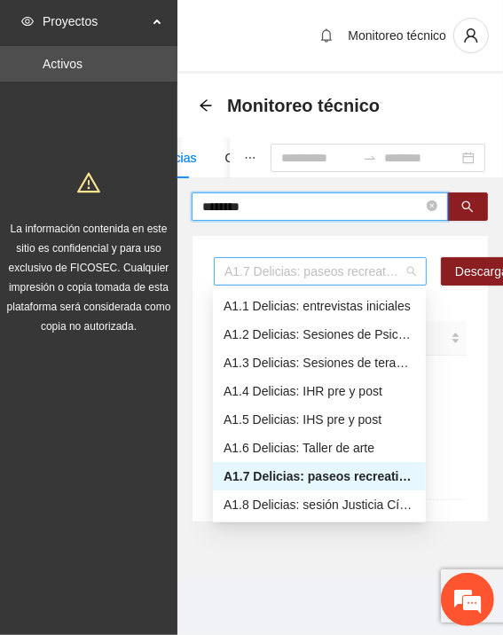
click at [265, 267] on span "A1.7 Delicias: paseos recreativos" at bounding box center [319, 271] width 191 height 27
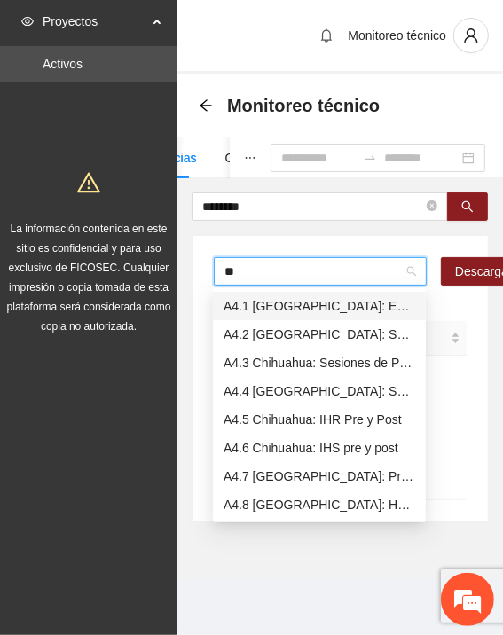
type input "***"
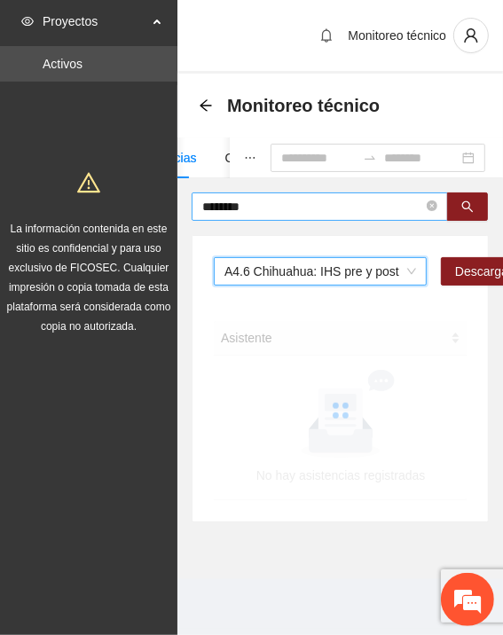
click at [256, 207] on input "********" at bounding box center [312, 206] width 221 height 19
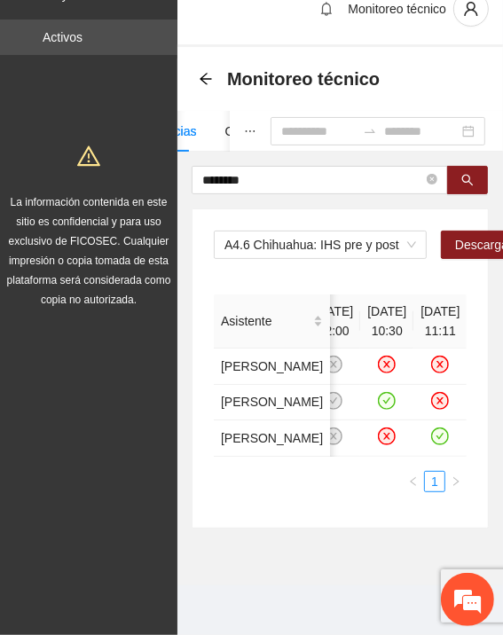
scroll to position [101, 0]
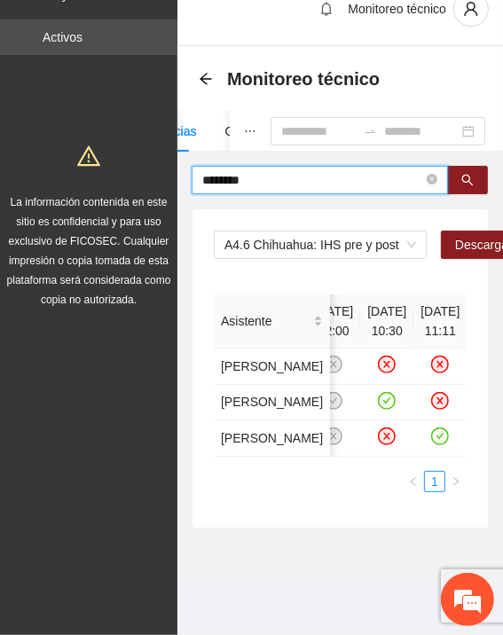
drag, startPoint x: 216, startPoint y: 91, endPoint x: 191, endPoint y: 90, distance: 24.9
click at [191, 166] on span "********" at bounding box center [319, 180] width 256 height 28
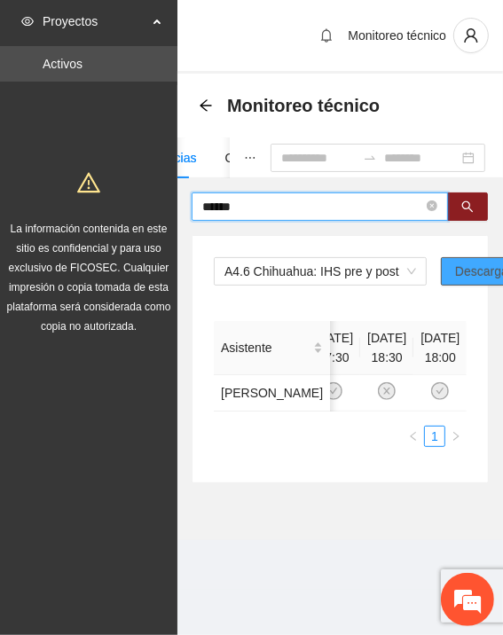
scroll to position [0, 64]
drag, startPoint x: 265, startPoint y: 183, endPoint x: 155, endPoint y: 180, distance: 110.0
click at [155, 180] on section "Proyectos Activos La información contenida en este sitio es confidencial y para…" at bounding box center [251, 317] width 503 height 635
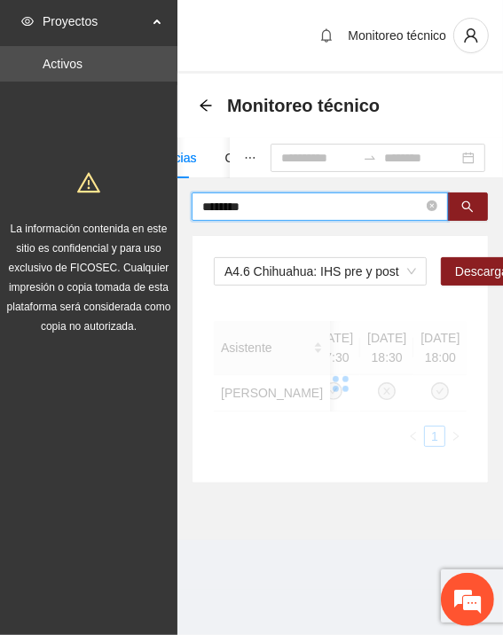
scroll to position [13, 0]
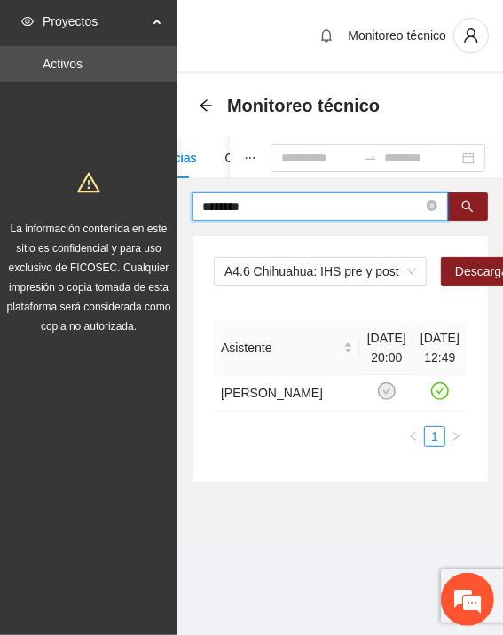
drag, startPoint x: 250, startPoint y: 196, endPoint x: 120, endPoint y: 195, distance: 130.3
click at [120, 195] on section "Proyectos Activos La información contenida en este sitio es confidencial y para…" at bounding box center [251, 317] width 503 height 635
type input "*********"
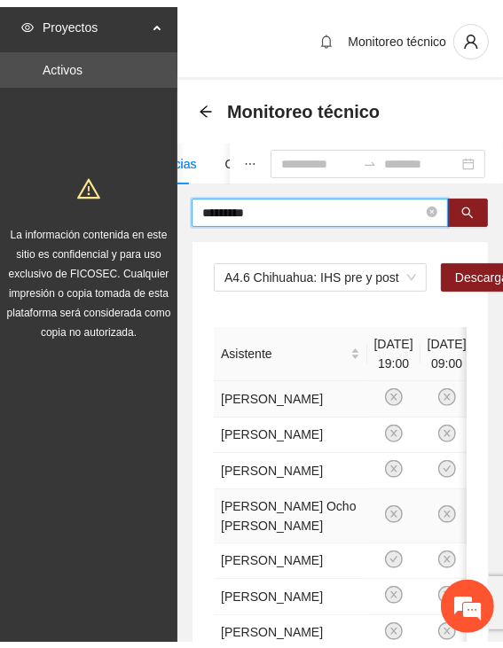
scroll to position [0, 0]
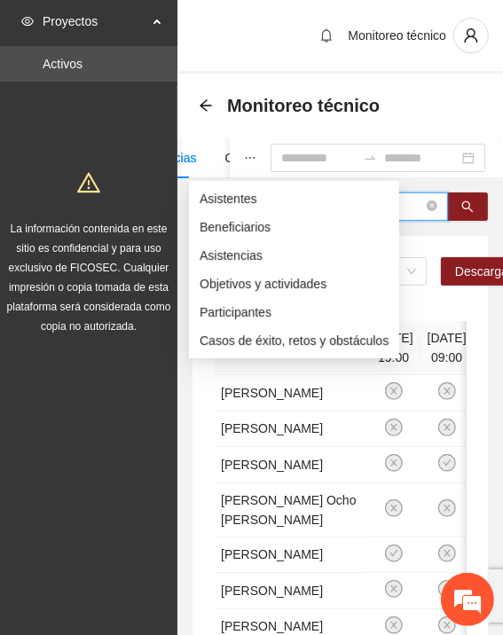
click at [230, 147] on button "button" at bounding box center [250, 157] width 41 height 41
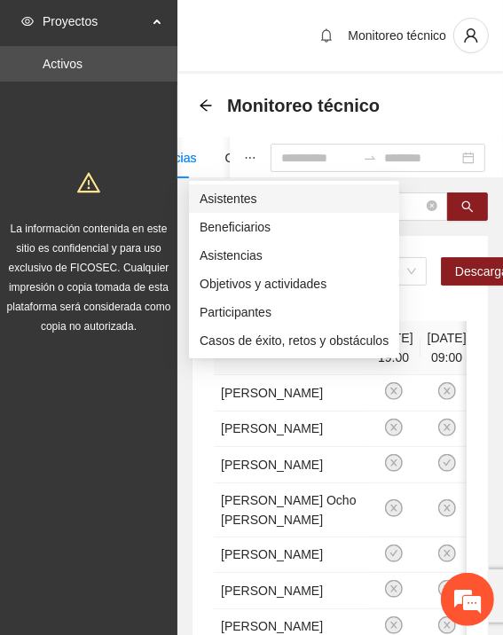
click at [220, 199] on span "Asistentes" at bounding box center [293, 198] width 189 height 19
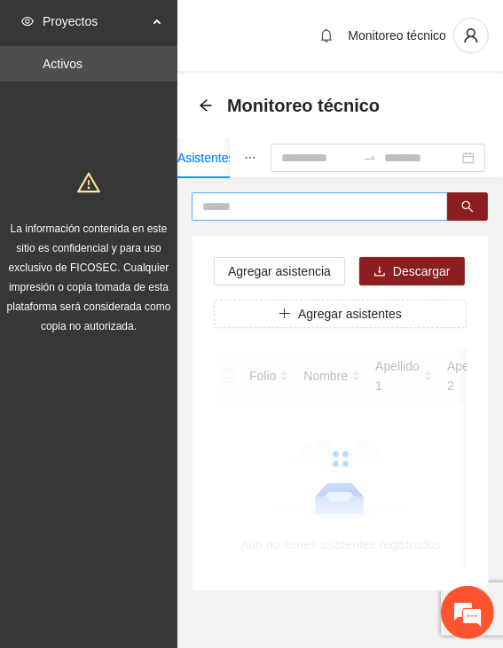
click at [220, 201] on input "text" at bounding box center [312, 206] width 221 height 19
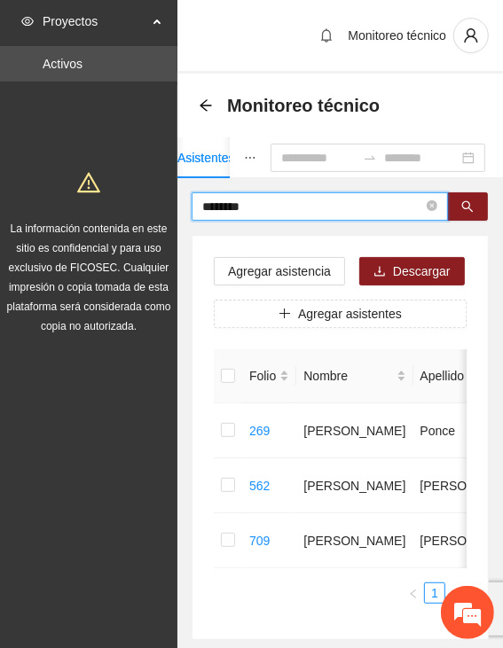
drag, startPoint x: 212, startPoint y: 211, endPoint x: 184, endPoint y: 211, distance: 27.5
click at [184, 211] on div "******** Agregar asistencia Descargar Agregar asistentes Folio Nombre Apellido …" at bounding box center [339, 416] width 325 height 448
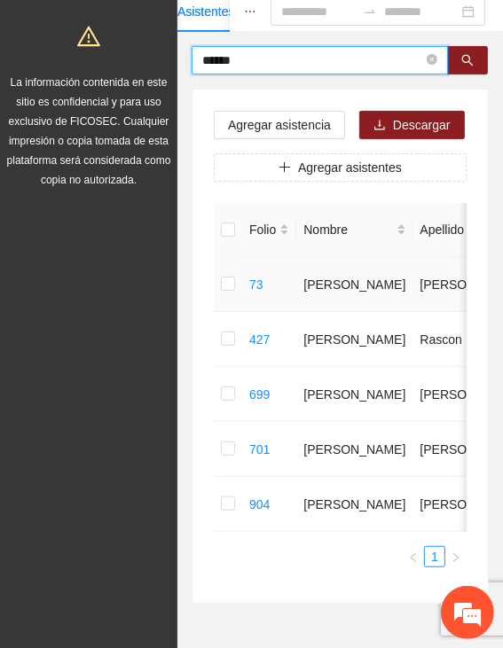
scroll to position [177, 0]
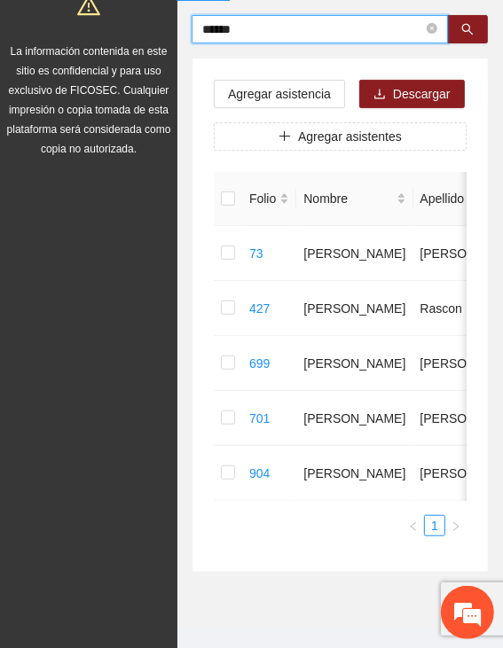
drag, startPoint x: 249, startPoint y: 32, endPoint x: 99, endPoint y: 36, distance: 149.8
click at [99, 36] on section "Proyectos Activos La información contenida en este sitio es confidencial y para…" at bounding box center [251, 251] width 503 height 856
drag, startPoint x: 261, startPoint y: 26, endPoint x: 121, endPoint y: 28, distance: 140.1
click at [120, 27] on section "Proyectos Activos La información contenida en este sitio es confidencial y para…" at bounding box center [251, 251] width 503 height 856
type input "**********"
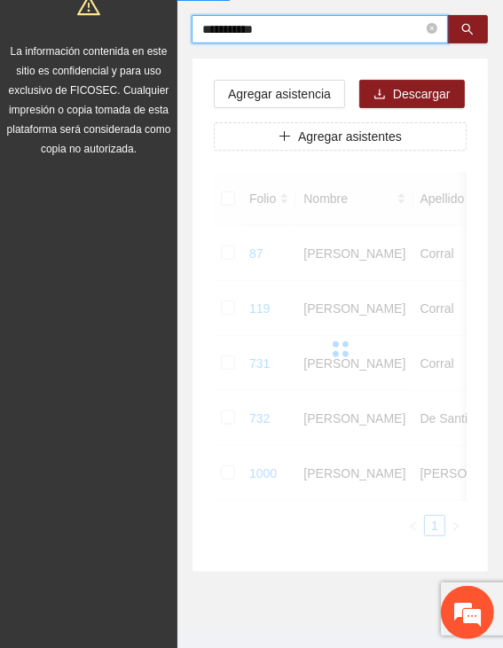
scroll to position [0, 0]
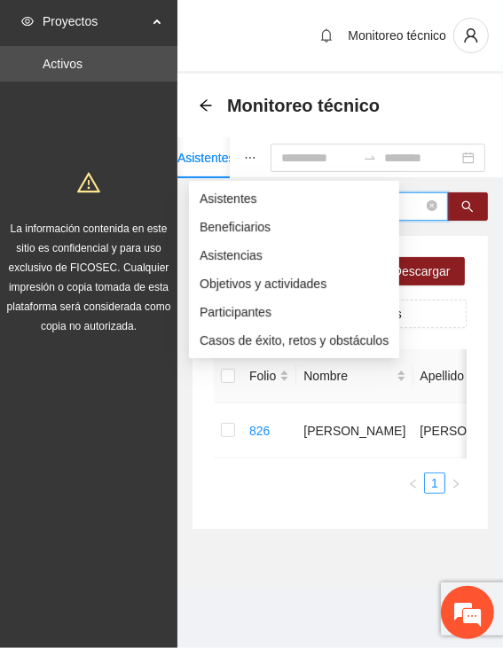
click at [244, 152] on icon "ellipsis" at bounding box center [250, 158] width 12 height 12
click at [234, 247] on span "Asistencias" at bounding box center [293, 255] width 189 height 19
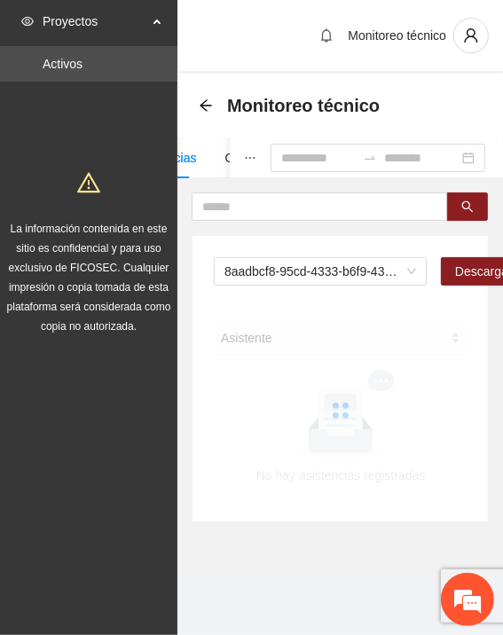
drag, startPoint x: 234, startPoint y: 247, endPoint x: 202, endPoint y: 155, distance: 97.5
click at [230, 155] on button "button" at bounding box center [250, 157] width 41 height 41
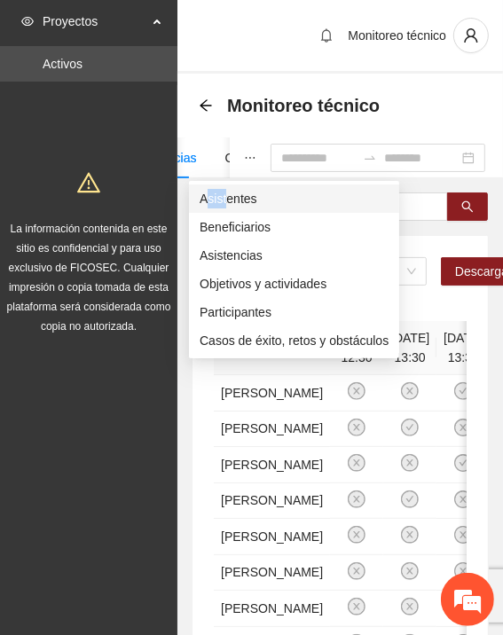
drag, startPoint x: 224, startPoint y: 199, endPoint x: 207, endPoint y: 194, distance: 17.4
click at [207, 194] on span "Asistentes" at bounding box center [293, 198] width 189 height 19
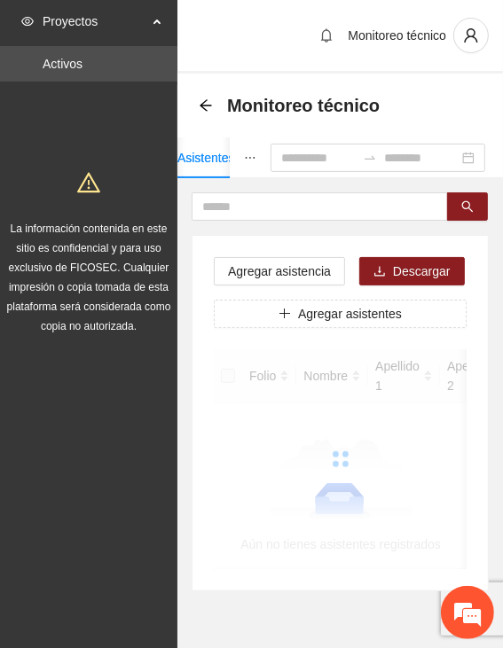
drag, startPoint x: 207, startPoint y: 194, endPoint x: 213, endPoint y: 155, distance: 39.4
click at [244, 155] on icon "ellipsis" at bounding box center [250, 158] width 12 height 12
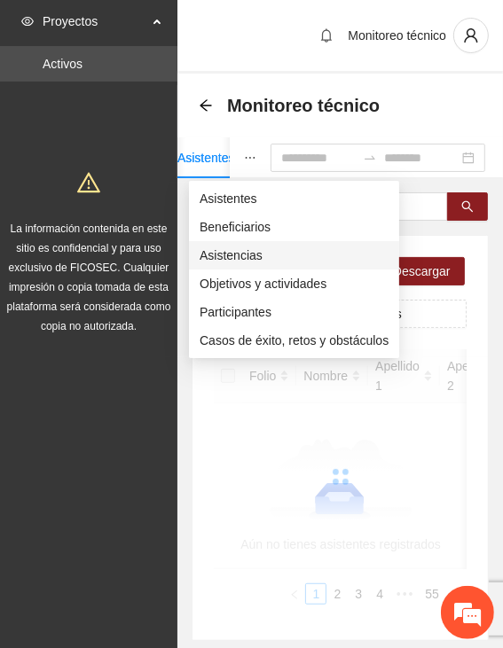
click at [243, 260] on span "Asistencias" at bounding box center [293, 255] width 189 height 19
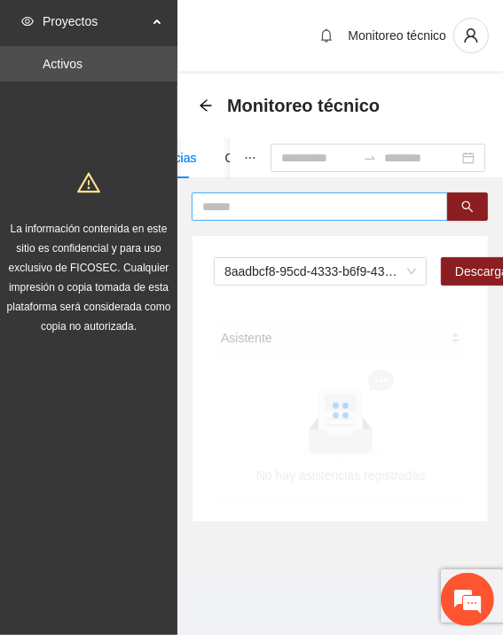
click at [257, 205] on input "text" at bounding box center [312, 206] width 221 height 19
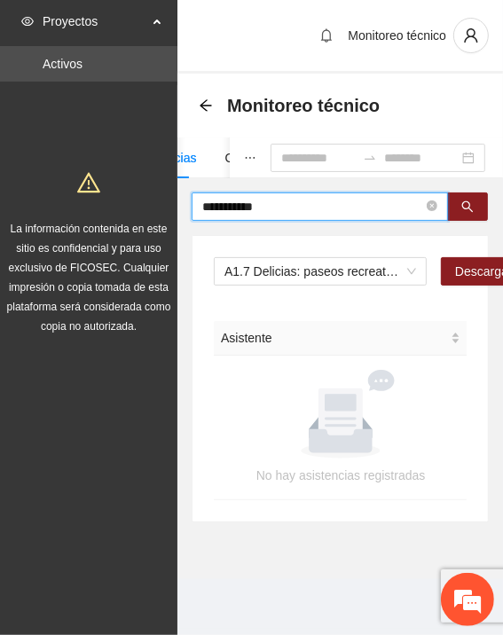
drag, startPoint x: 282, startPoint y: 205, endPoint x: 149, endPoint y: 204, distance: 132.9
click at [149, 204] on section "**********" at bounding box center [251, 317] width 503 height 635
type input "******"
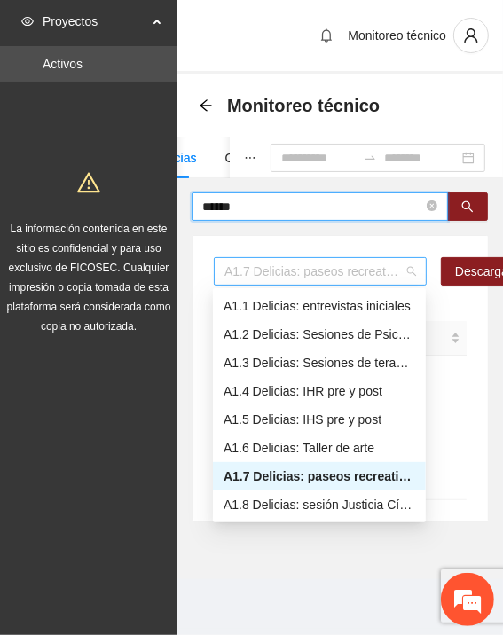
click at [313, 268] on span "A1.7 Delicias: paseos recreativos" at bounding box center [319, 271] width 191 height 27
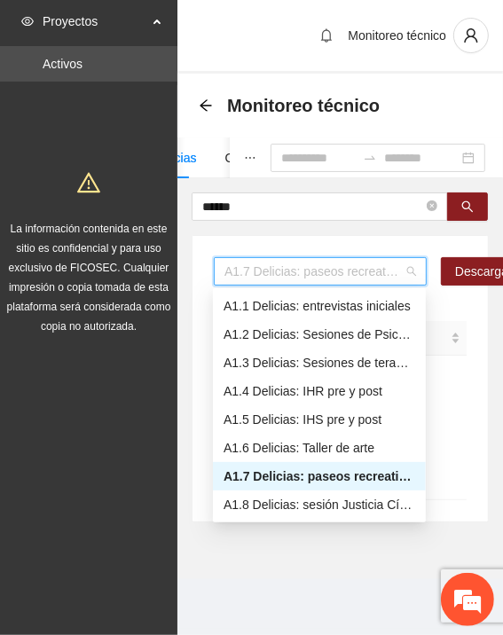
click at [230, 160] on button "button" at bounding box center [250, 157] width 41 height 41
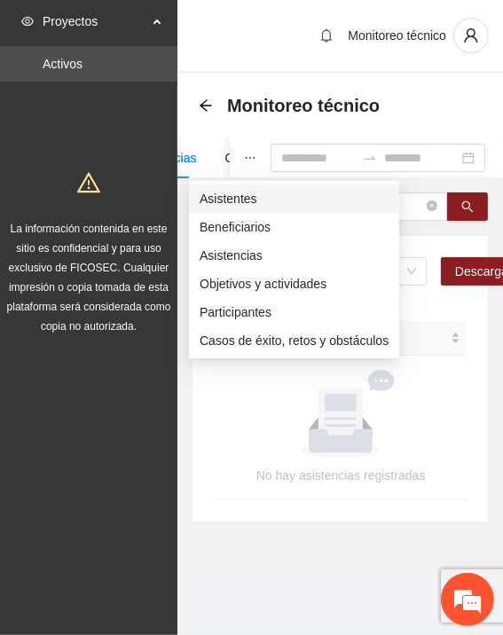
click at [235, 199] on span "Asistentes" at bounding box center [293, 198] width 189 height 19
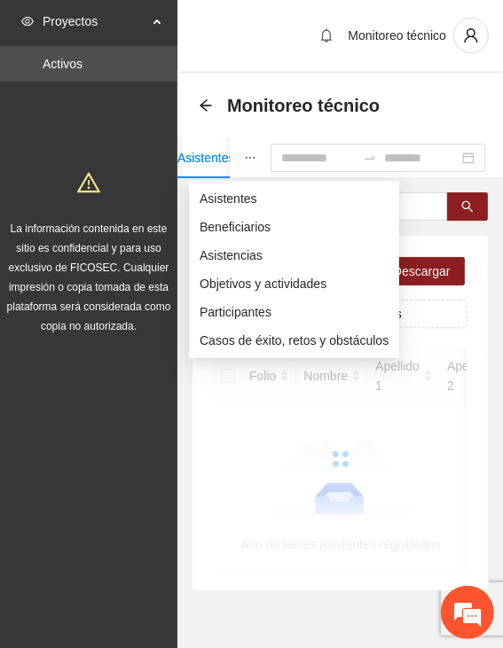
click at [244, 155] on icon "ellipsis" at bounding box center [250, 158] width 12 height 12
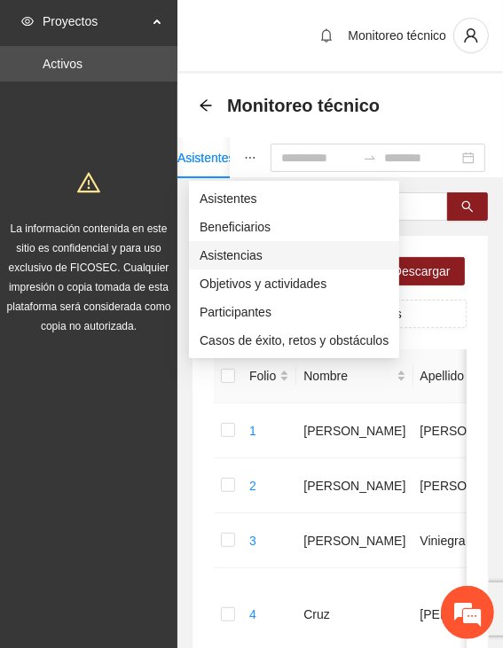
click at [230, 254] on span "Asistencias" at bounding box center [293, 255] width 189 height 19
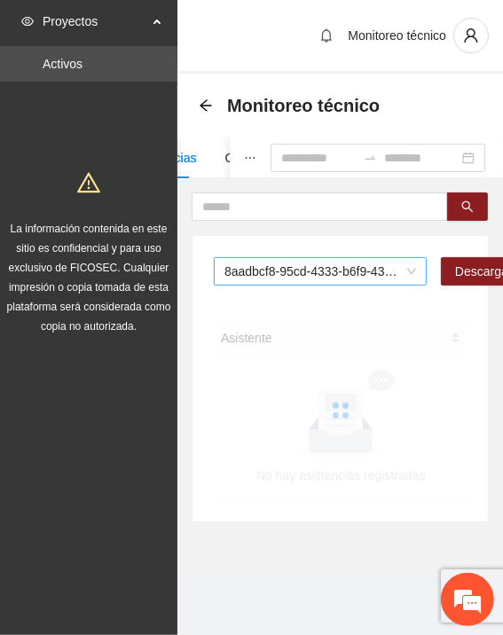
click at [261, 267] on span "8aadbcf8-95cd-4333-b6f9-4314c3142350" at bounding box center [319, 271] width 191 height 27
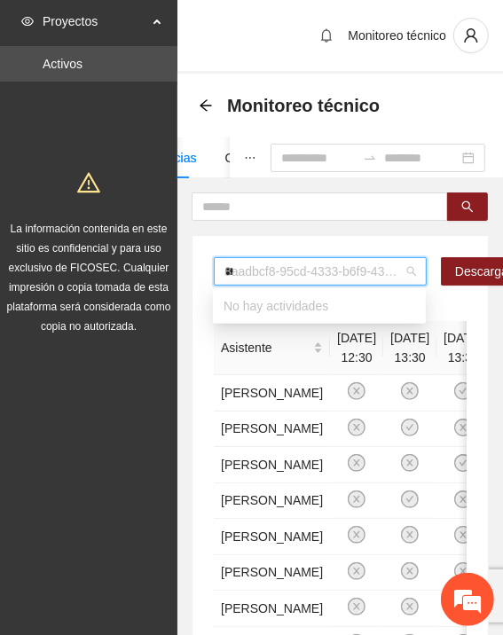
type input "***"
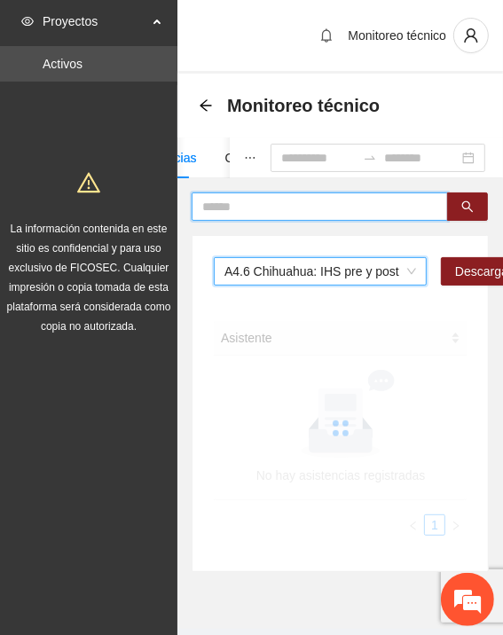
click at [278, 207] on input "text" at bounding box center [312, 206] width 221 height 19
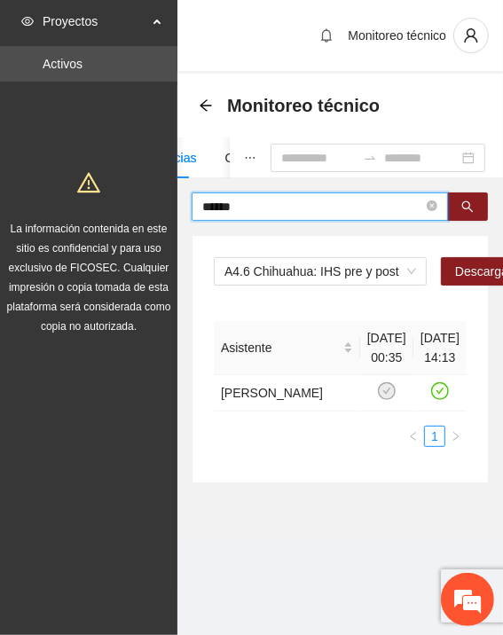
drag, startPoint x: 259, startPoint y: 203, endPoint x: 108, endPoint y: 218, distance: 151.4
click at [108, 218] on section "Proyectos Activos La información contenida en este sitio es confidencial y para…" at bounding box center [251, 317] width 503 height 635
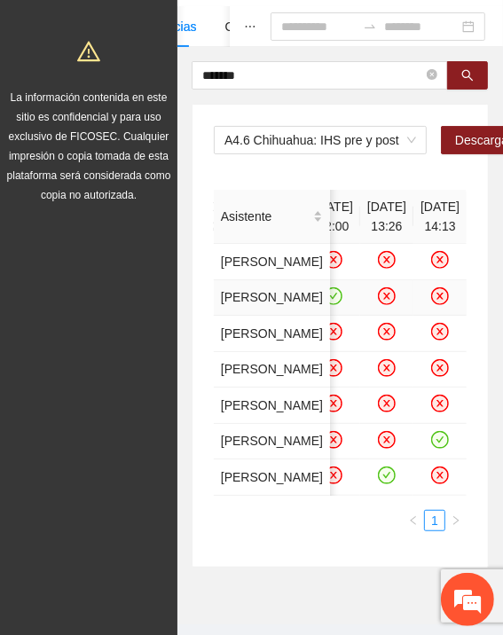
scroll to position [355, 0]
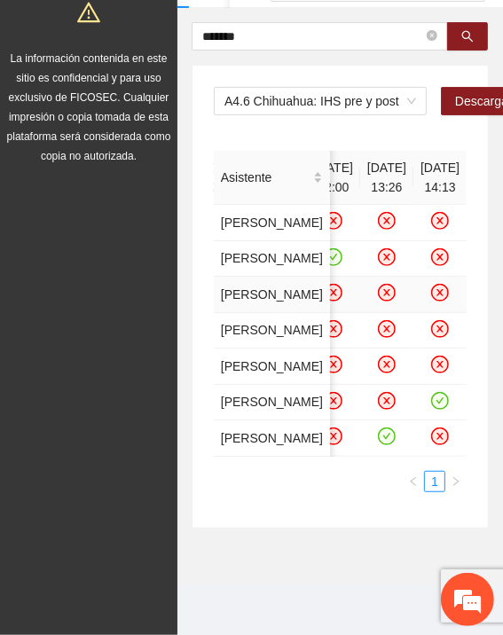
click at [433, 285] on icon "close-circle" at bounding box center [440, 292] width 15 height 15
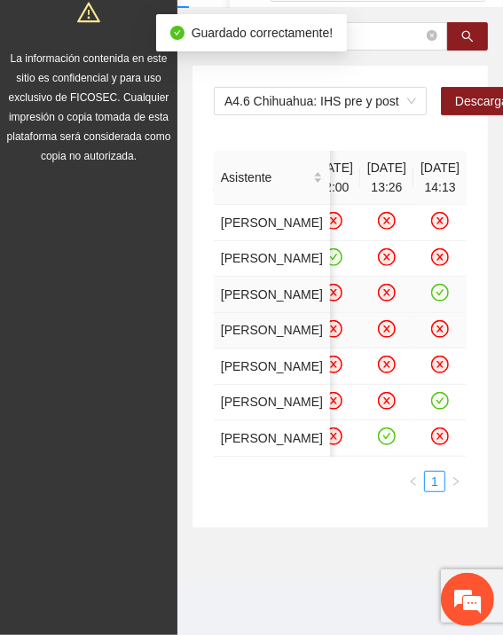
scroll to position [0, 0]
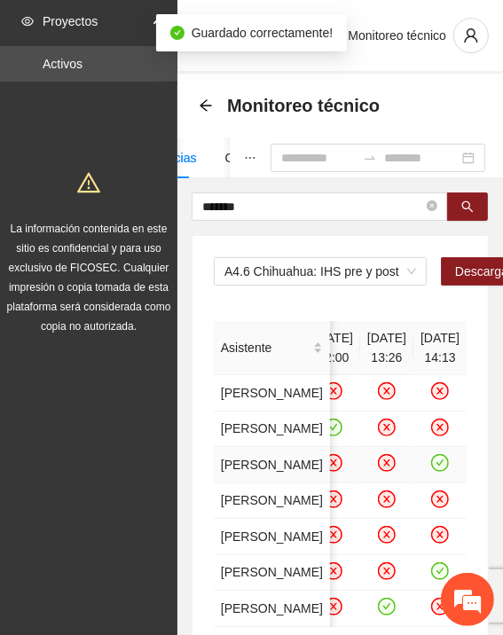
drag, startPoint x: 191, startPoint y: 207, endPoint x: 150, endPoint y: 208, distance: 40.8
click at [150, 208] on section "Proyectos Activos La información contenida en este sitio es confidencial y para…" at bounding box center [251, 402] width 503 height 805
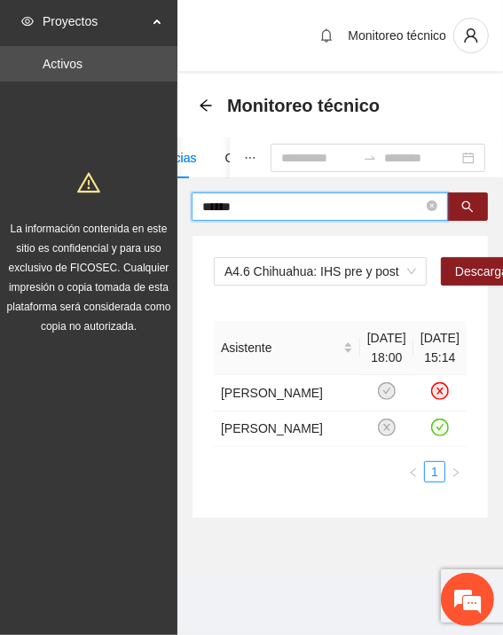
drag, startPoint x: 231, startPoint y: 205, endPoint x: 130, endPoint y: 199, distance: 101.2
click at [130, 199] on section "Proyectos Activos La información contenida en este sitio es confidencial y para…" at bounding box center [251, 317] width 503 height 635
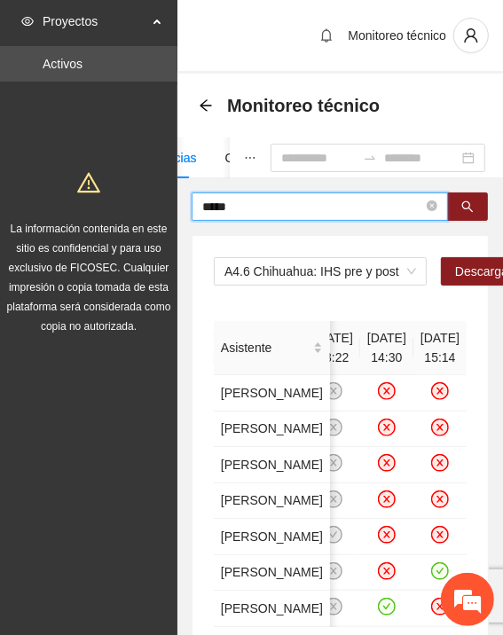
drag, startPoint x: 195, startPoint y: 207, endPoint x: 122, endPoint y: 204, distance: 72.7
click at [124, 204] on section "Proyectos Activos La información contenida en este sitio es confidencial y para…" at bounding box center [251, 402] width 503 height 805
type input "*****"
